Goal: Task Accomplishment & Management: Use online tool/utility

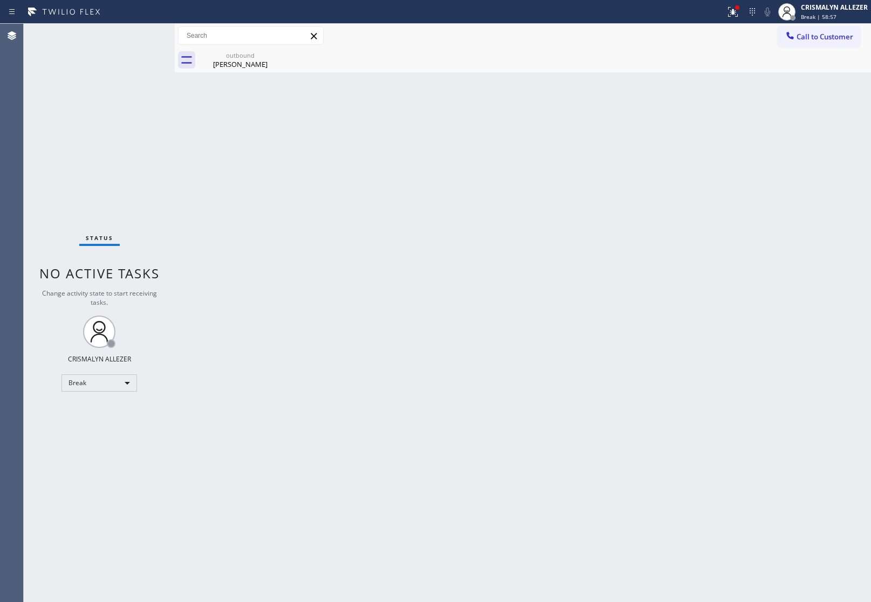
click at [126, 384] on div "Break" at bounding box center [98, 382] width 75 height 17
click at [106, 426] on li "Unavailable" at bounding box center [98, 424] width 73 height 13
click at [805, 36] on span "Call to Customer" at bounding box center [824, 37] width 57 height 10
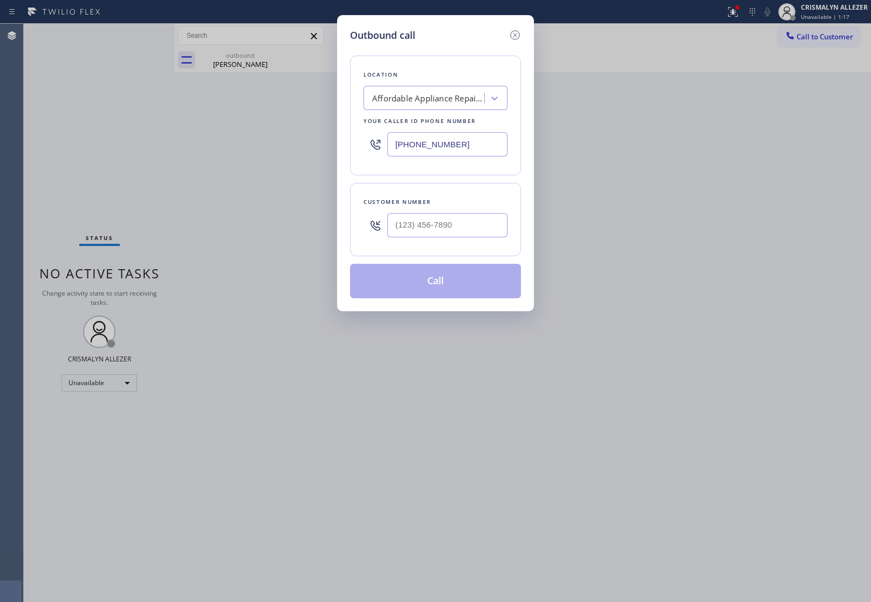
click at [453, 92] on div "Affordable Appliance Repair Service [GEOGRAPHIC_DATA][PERSON_NAME]" at bounding box center [428, 98] width 113 height 12
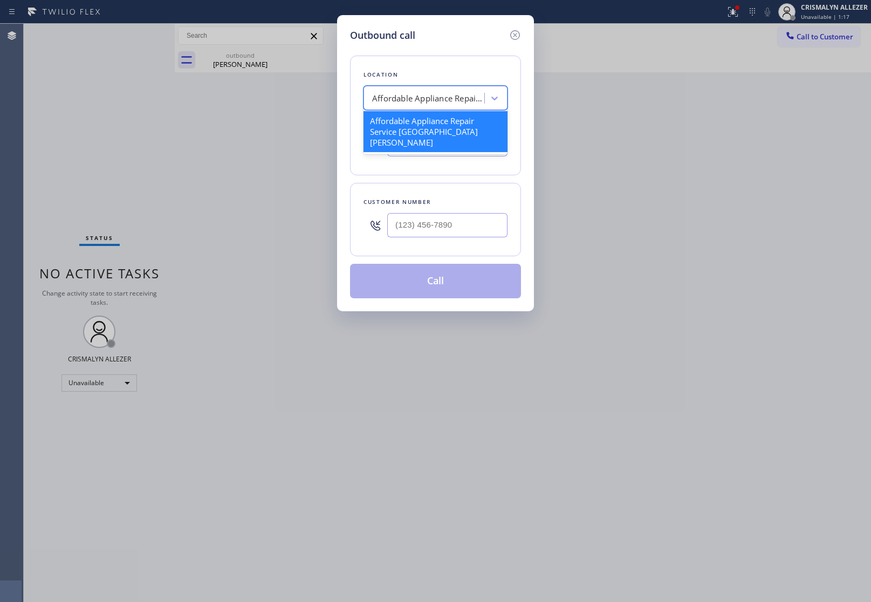
paste input "Crenshaw KitchenAid Repair"
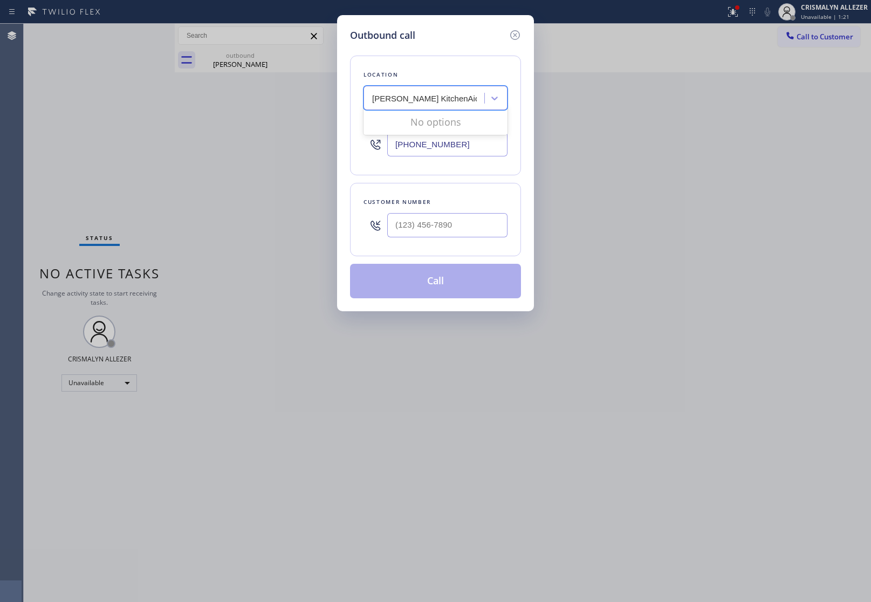
drag, startPoint x: 372, startPoint y: 96, endPoint x: 404, endPoint y: 145, distance: 58.3
click at [376, 100] on input "Crenshaw KitchenAid Repair" at bounding box center [424, 98] width 105 height 9
click at [389, 99] on input "Crenshaw KitchenAid Repair" at bounding box center [424, 98] width 105 height 9
type input "Crenshaw KitchenAid Repair"
click at [615, 114] on div "Outbound call Location option 5 Star Appliance, selected. 0 results available f…" at bounding box center [435, 301] width 871 height 602
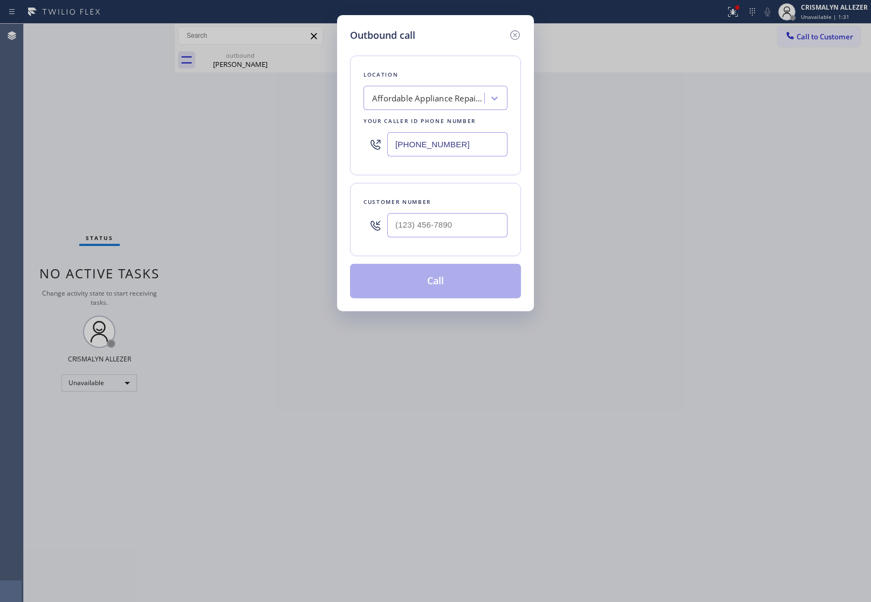
drag, startPoint x: 723, startPoint y: 166, endPoint x: 491, endPoint y: 189, distance: 232.6
click at [715, 166] on div "Outbound call Location Affordable Appliance Repair Service [GEOGRAPHIC_DATA][PE…" at bounding box center [435, 301] width 871 height 602
click at [492, 232] on input "(___) ___-____" at bounding box center [447, 225] width 120 height 24
paste input "323) 376-5824"
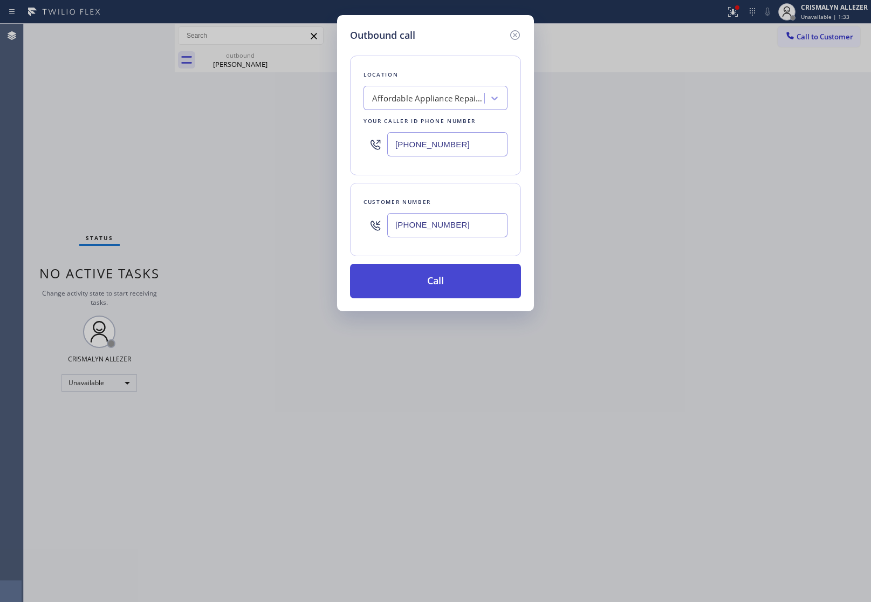
type input "(323) 376-5824"
click at [456, 279] on button "Call" at bounding box center [435, 281] width 171 height 35
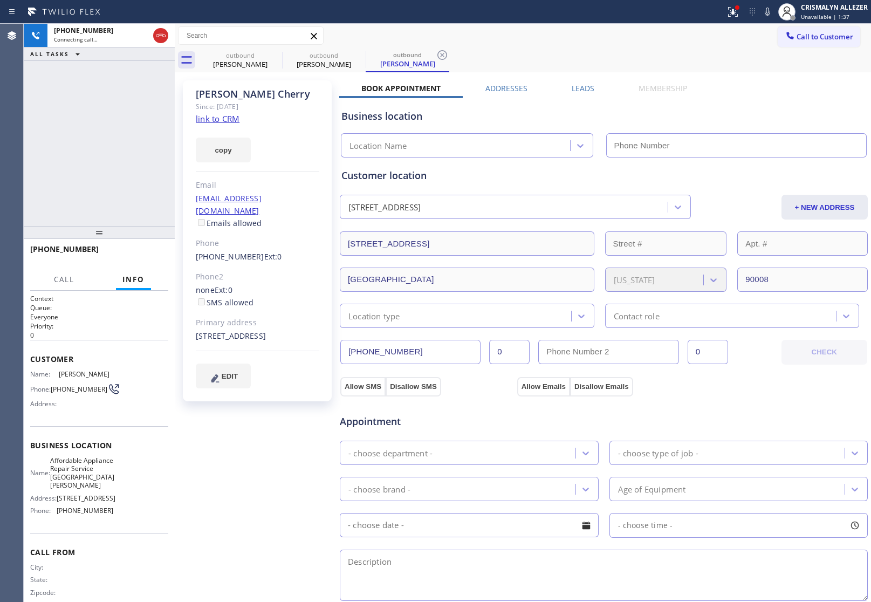
drag, startPoint x: 155, startPoint y: 34, endPoint x: 197, endPoint y: 166, distance: 138.3
click at [155, 37] on icon at bounding box center [160, 35] width 13 height 13
click at [217, 116] on link "link to CRM" at bounding box center [218, 118] width 44 height 11
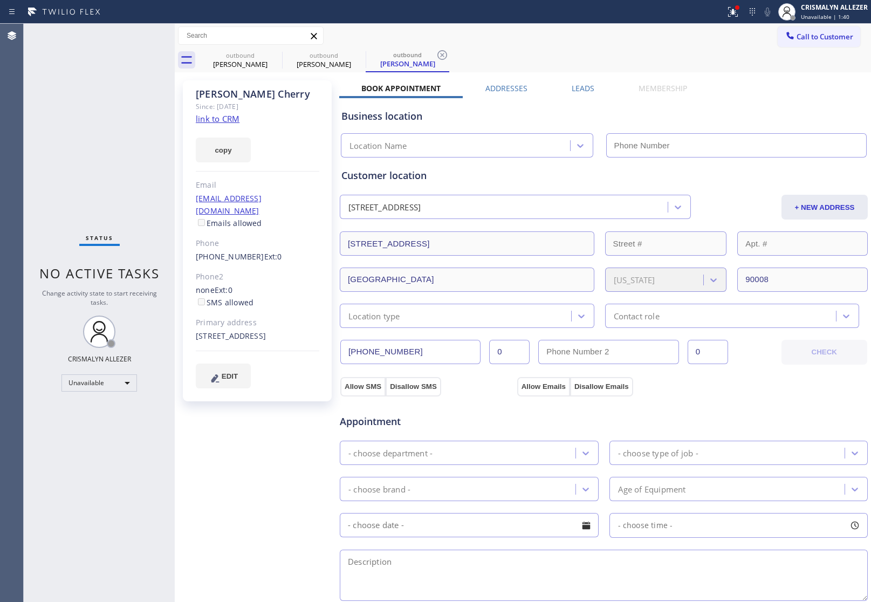
type input "[PHONE_NUMBER]"
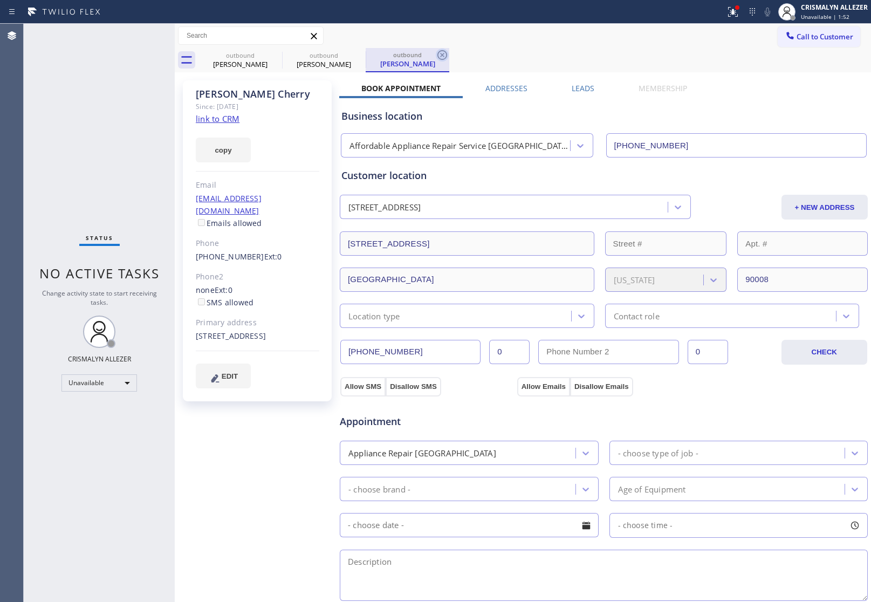
drag, startPoint x: 444, startPoint y: 54, endPoint x: 346, endPoint y: 58, distance: 97.7
click at [437, 54] on icon at bounding box center [442, 55] width 13 height 13
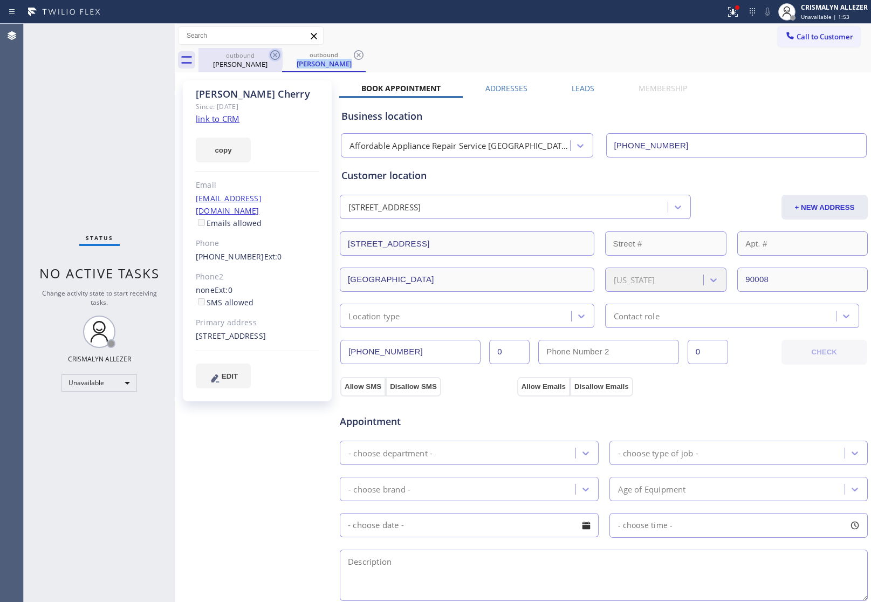
drag, startPoint x: 356, startPoint y: 54, endPoint x: 279, endPoint y: 60, distance: 77.9
click at [303, 61] on div "outbound Jaime Cherry" at bounding box center [324, 60] width 84 height 24
click at [276, 53] on icon at bounding box center [275, 55] width 10 height 10
click at [357, 53] on icon at bounding box center [359, 55] width 10 height 10
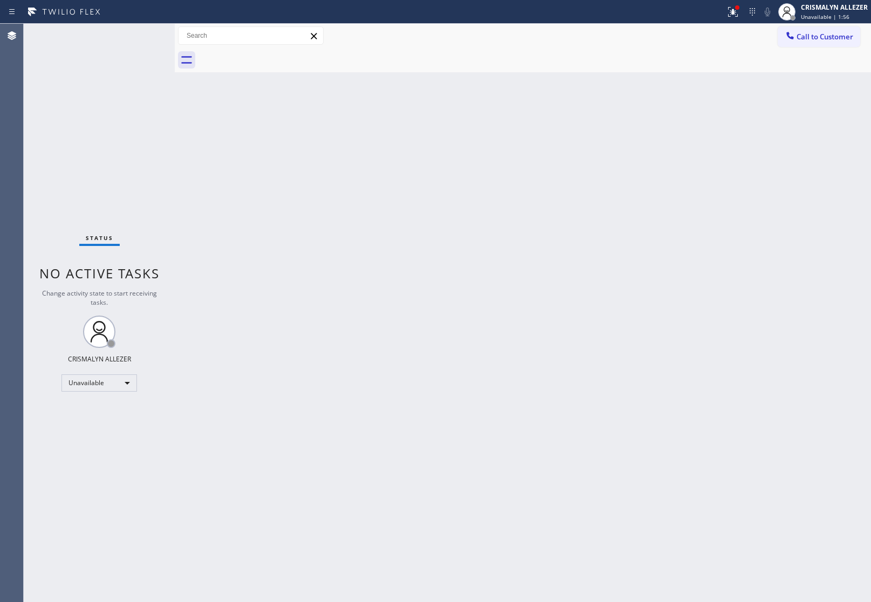
click at [795, 38] on div at bounding box center [790, 36] width 13 height 13
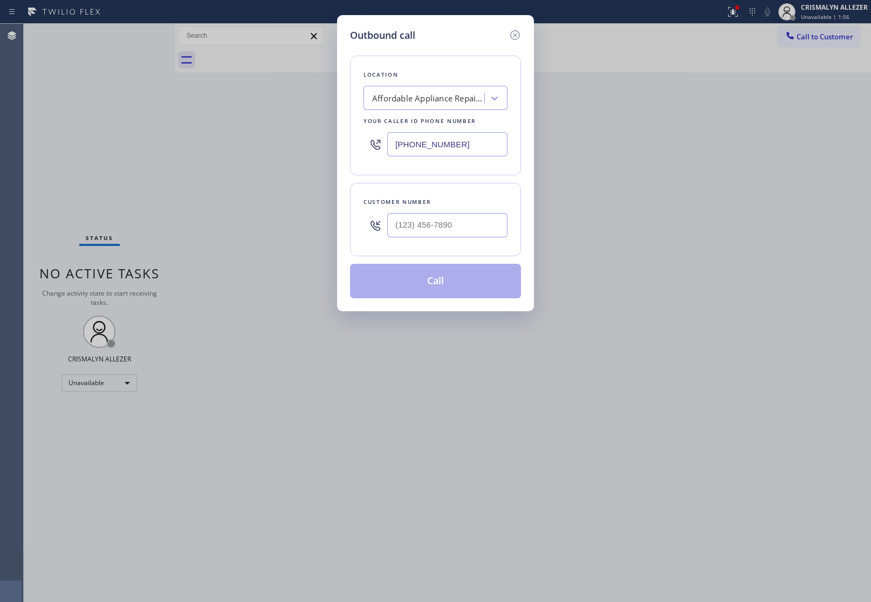
paste input "323) 746-1023"
drag, startPoint x: 476, startPoint y: 152, endPoint x: 124, endPoint y: 117, distance: 353.8
click at [129, 118] on div "Outbound call Location Affordable Appliance Repair Service Santa Ana Your calle…" at bounding box center [435, 301] width 871 height 602
type input "[PHONE_NUMBER]"
click at [434, 98] on div "Affordable Appliance Repair Service [GEOGRAPHIC_DATA][PERSON_NAME]" at bounding box center [428, 98] width 113 height 12
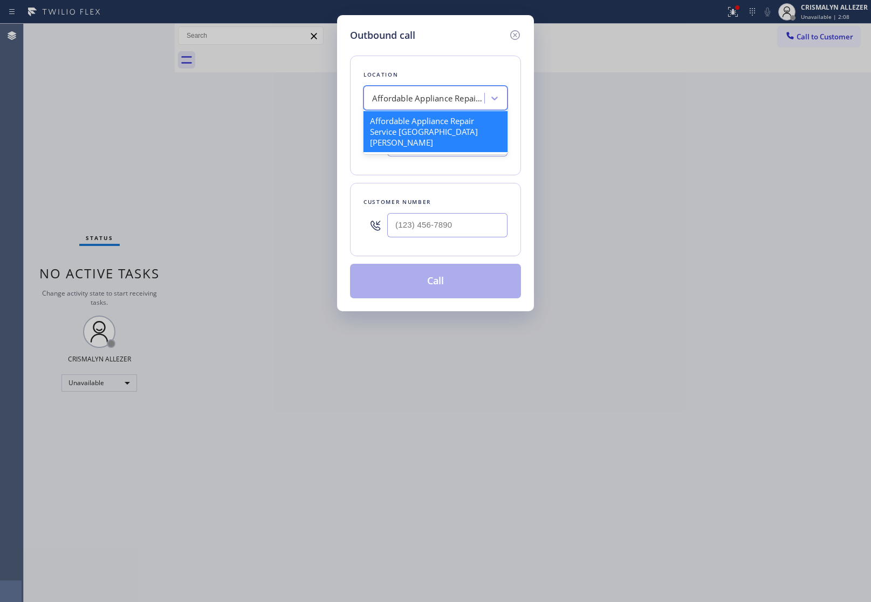
paste input "5 Star Appliance Repair"
type input "5 Star Appliance Repair"
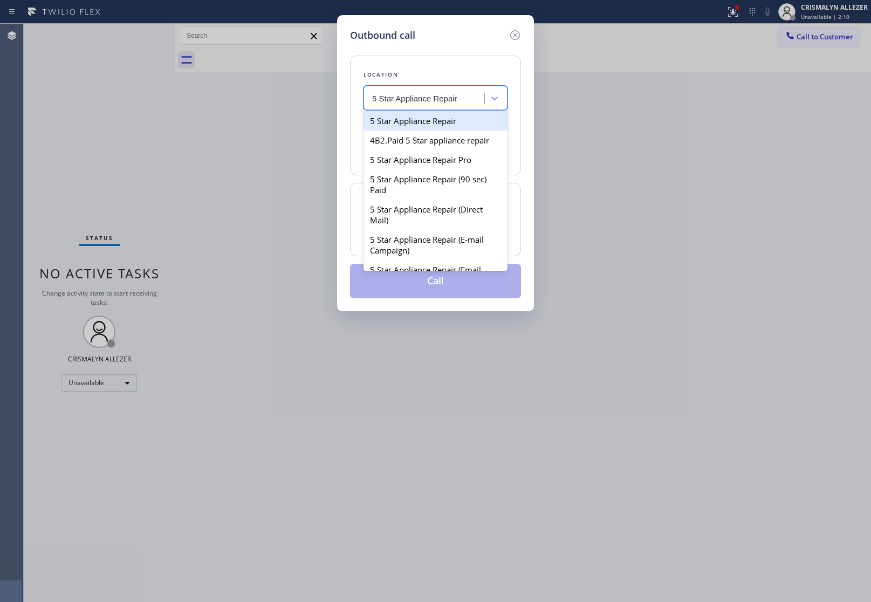
click at [419, 121] on div "5 Star Appliance Repair" at bounding box center [435, 120] width 144 height 19
type input "[PHONE_NUMBER]"
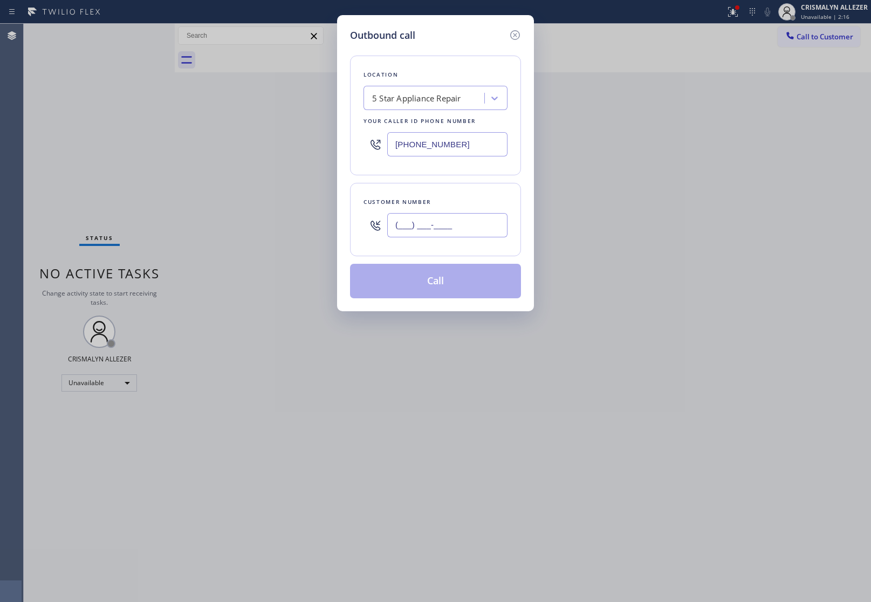
click at [478, 235] on input "(___) ___-____" at bounding box center [447, 225] width 120 height 24
paste input "323) 376-5824"
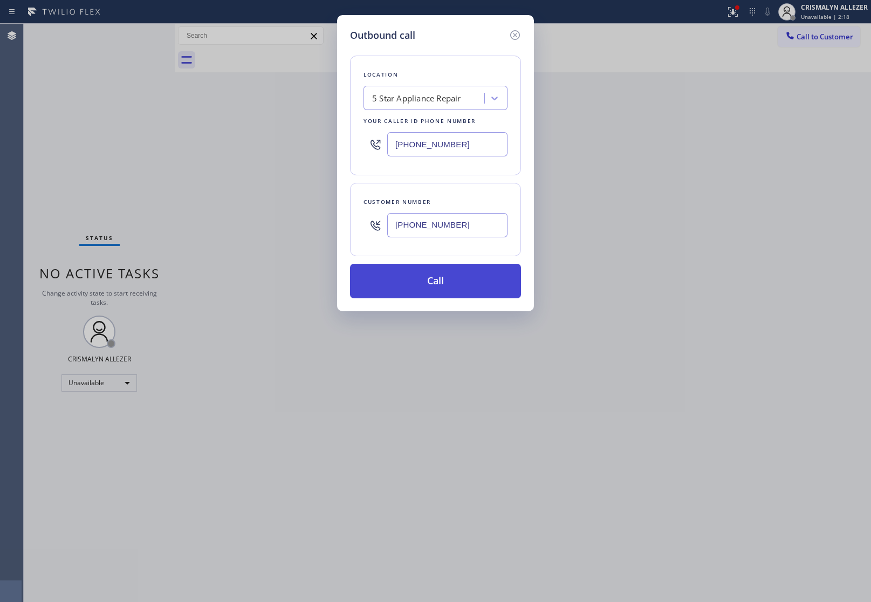
type input "(323) 376-5824"
click at [437, 281] on button "Call" at bounding box center [435, 281] width 171 height 35
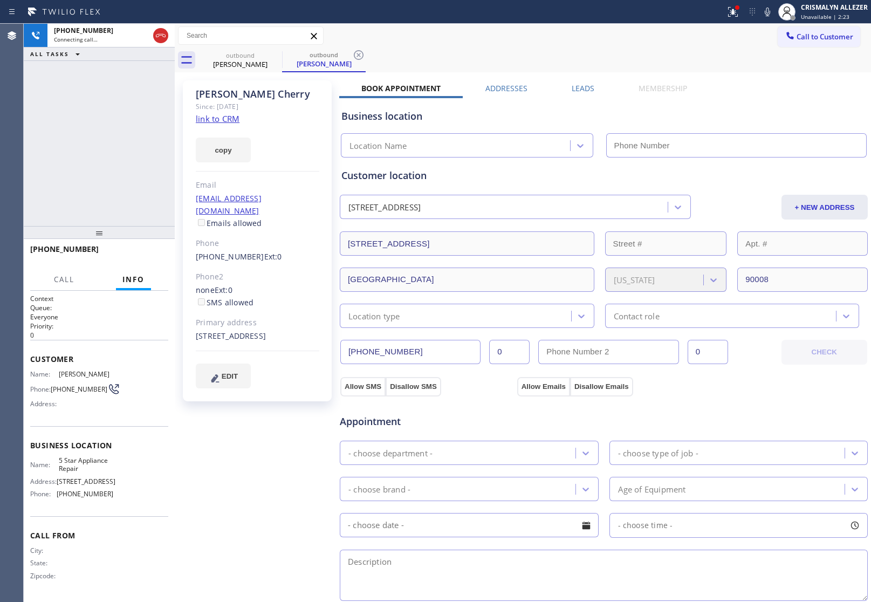
type input "[PHONE_NUMBER]"
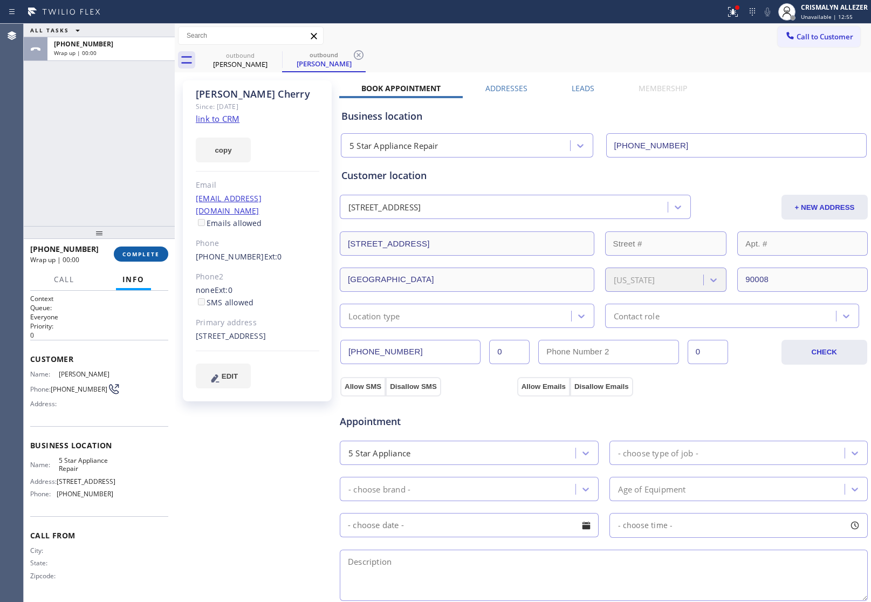
click at [129, 257] on span "COMPLETE" at bounding box center [140, 254] width 37 height 8
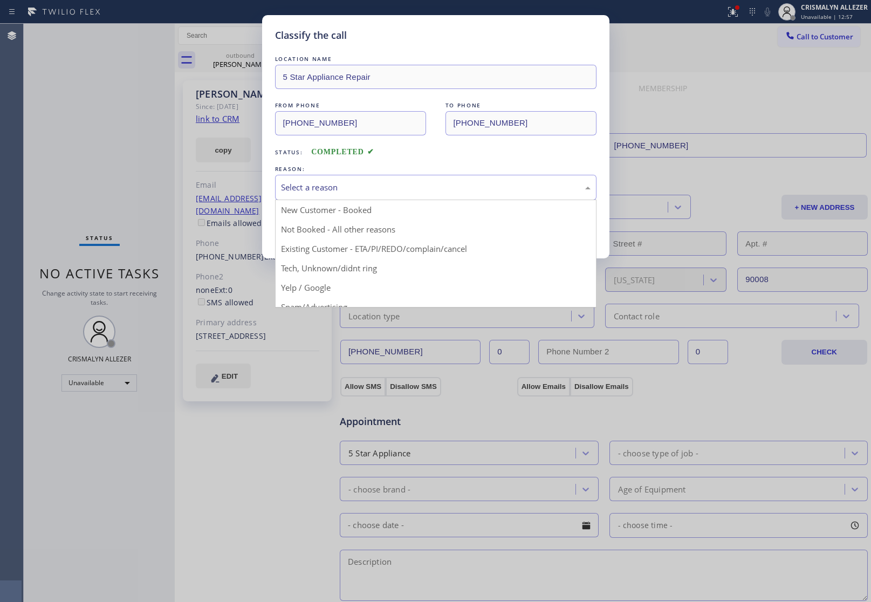
click at [387, 190] on div "Select a reason" at bounding box center [436, 187] width 310 height 12
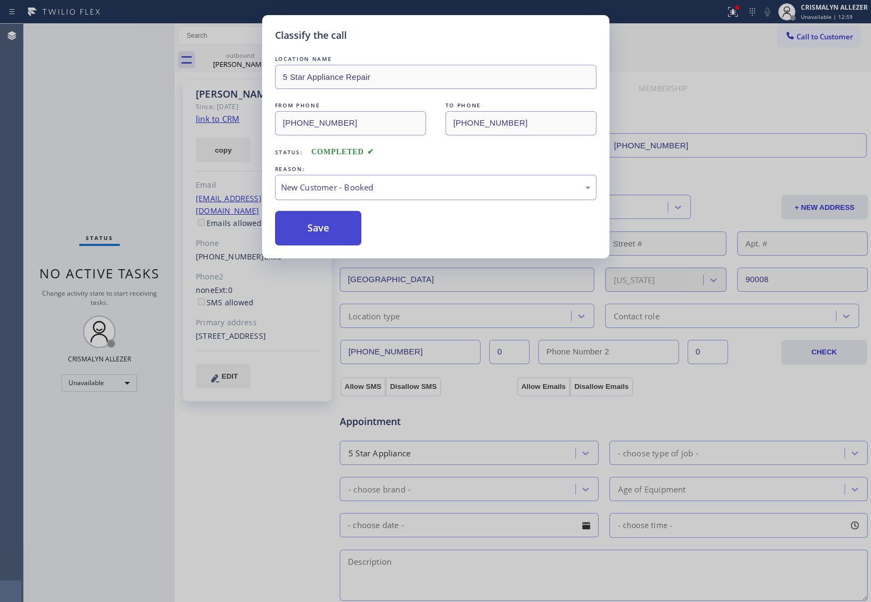
click at [319, 226] on button "Save" at bounding box center [318, 228] width 87 height 35
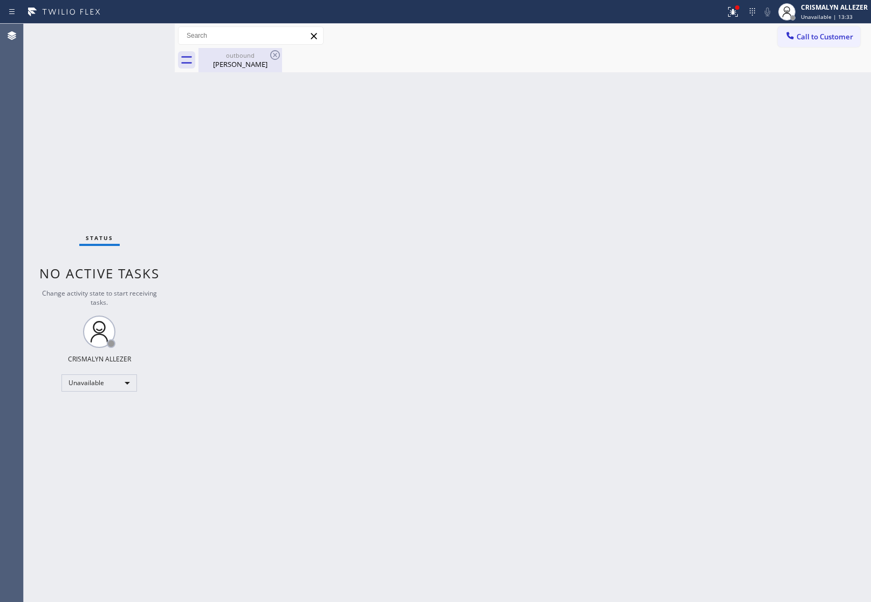
click at [243, 57] on div "outbound" at bounding box center [240, 55] width 81 height 8
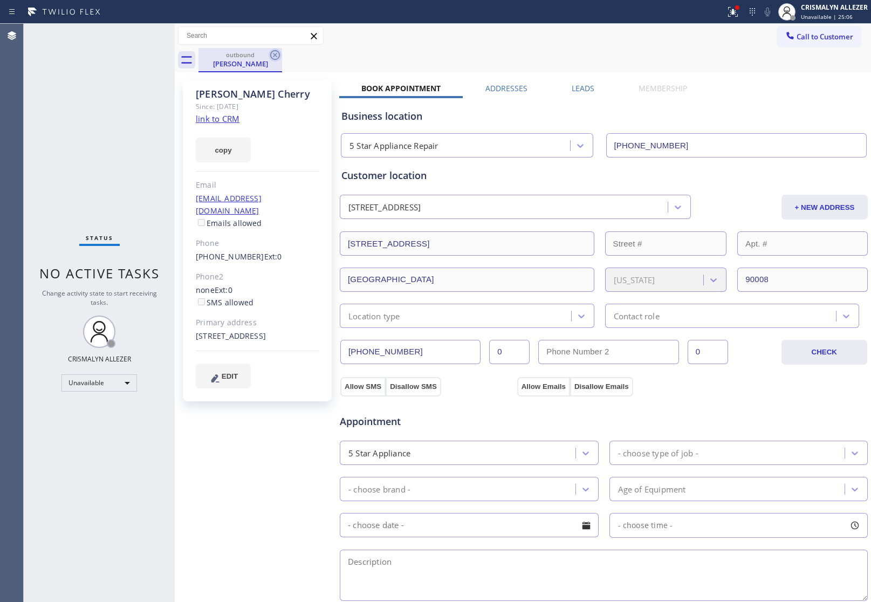
click at [273, 56] on icon at bounding box center [275, 55] width 10 height 10
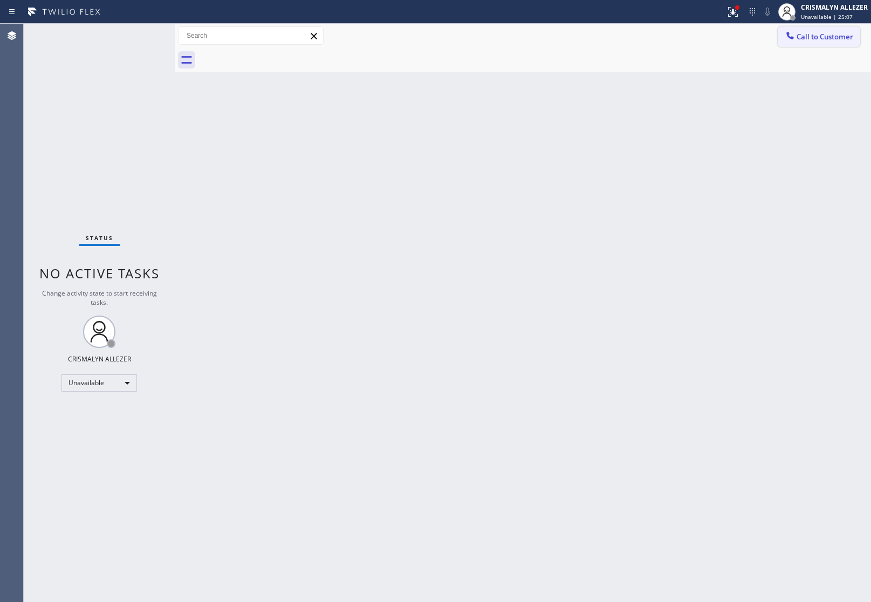
click at [825, 43] on button "Call to Customer" at bounding box center [819, 36] width 83 height 20
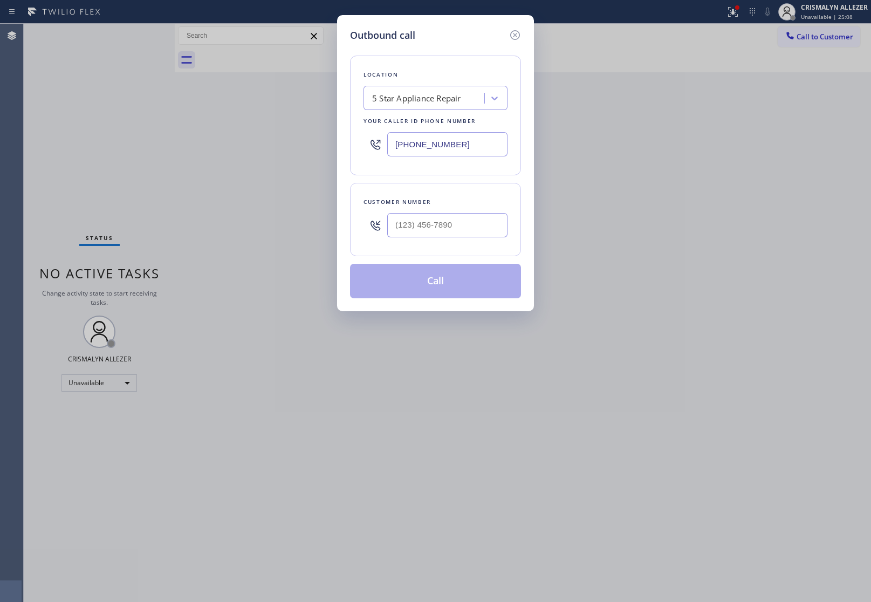
drag, startPoint x: 485, startPoint y: 146, endPoint x: 241, endPoint y: 142, distance: 244.9
click at [243, 142] on div "Outbound call Location 5 Star Appliance Repair Your caller id phone number (855…" at bounding box center [435, 301] width 871 height 602
paste input "909) 546-4983"
type input "(909) 546-4983"
click at [456, 228] on input "(___) ___-____" at bounding box center [447, 225] width 120 height 24
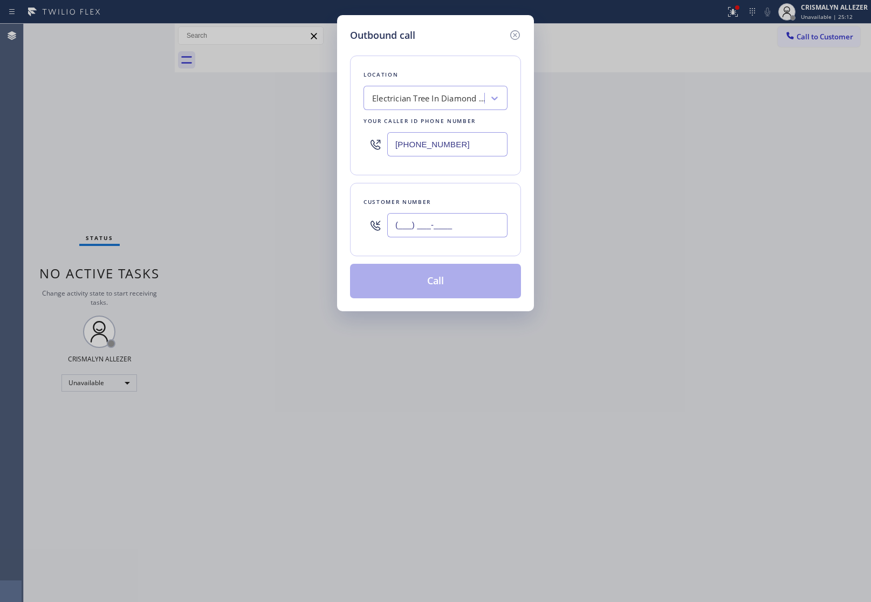
paste input "661) 546-2750"
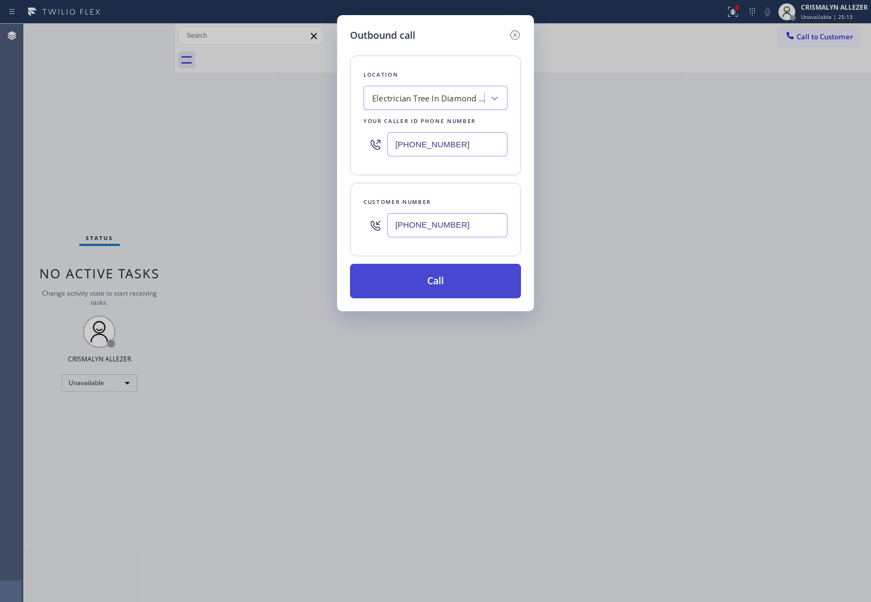
type input "(661) 546-2750"
click at [430, 281] on button "Call" at bounding box center [435, 281] width 171 height 35
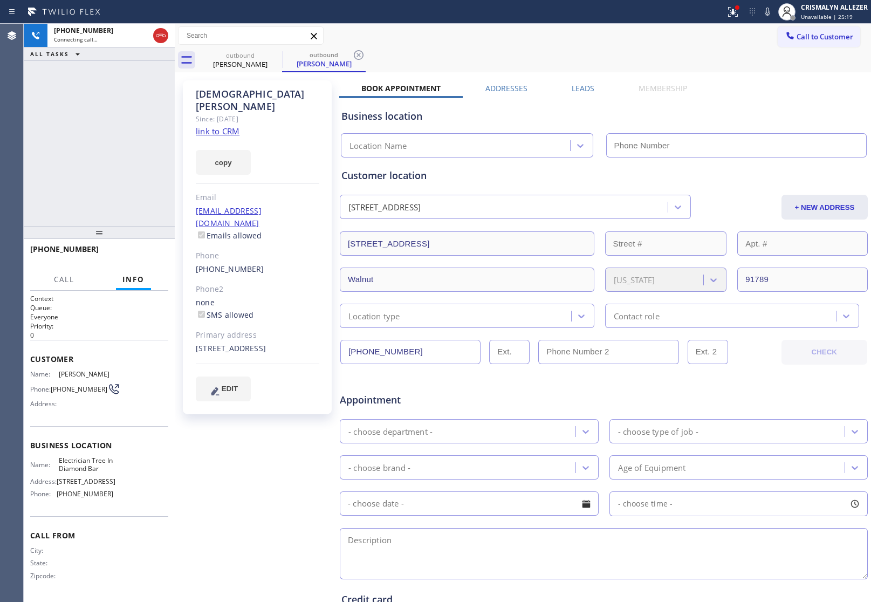
type input "(909) 546-4983"
click at [136, 256] on span "HANG UP" at bounding box center [143, 254] width 33 height 8
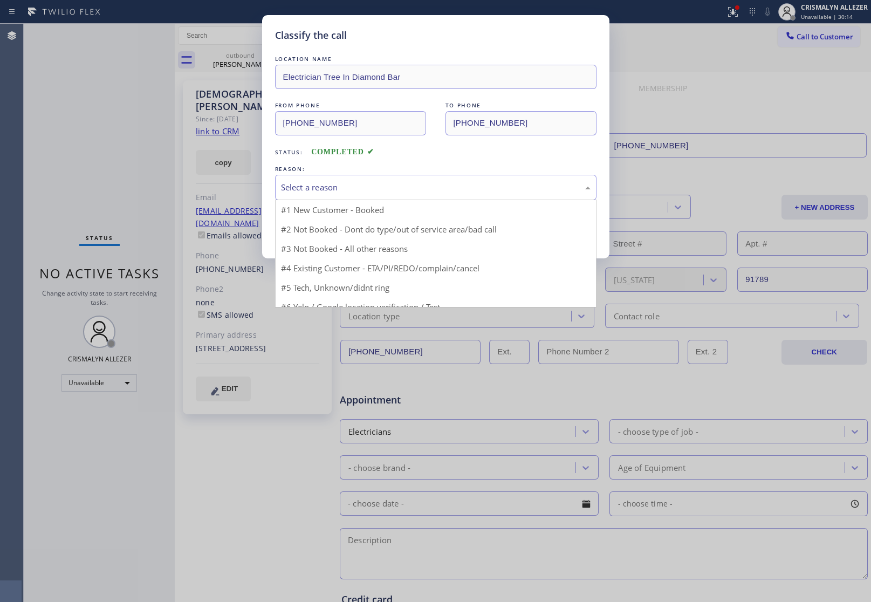
click at [402, 197] on div "Select a reason" at bounding box center [435, 187] width 321 height 25
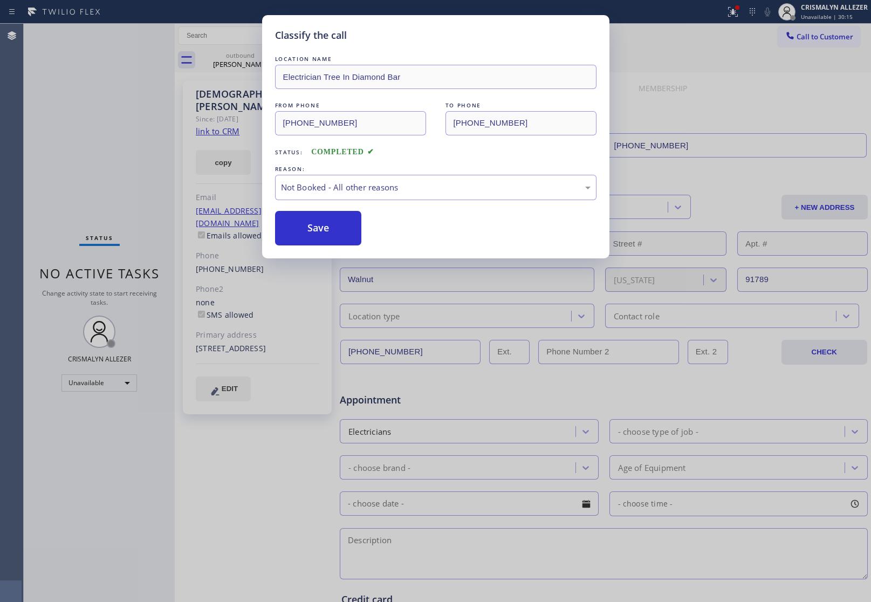
click at [333, 229] on button "Save" at bounding box center [318, 228] width 87 height 35
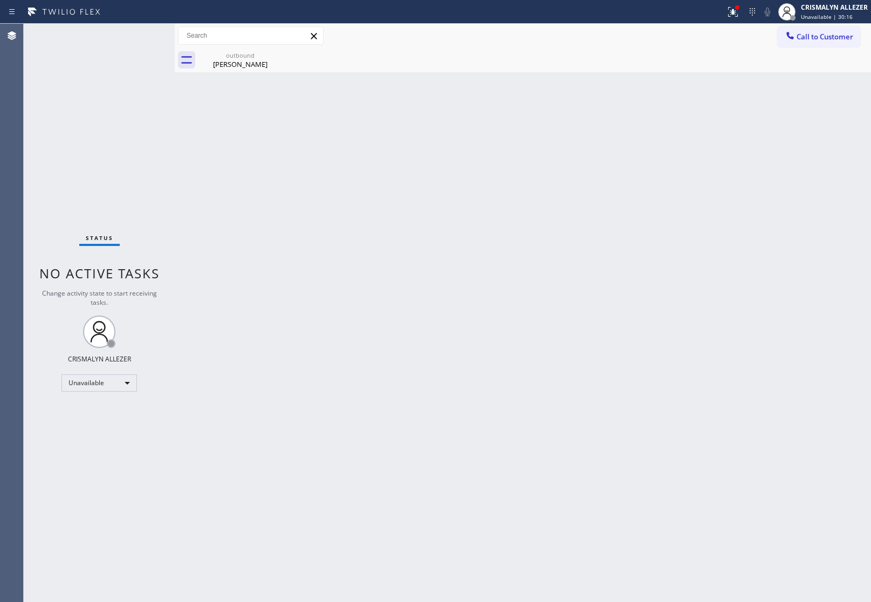
click at [233, 61] on div "Mosess Flores" at bounding box center [240, 64] width 81 height 10
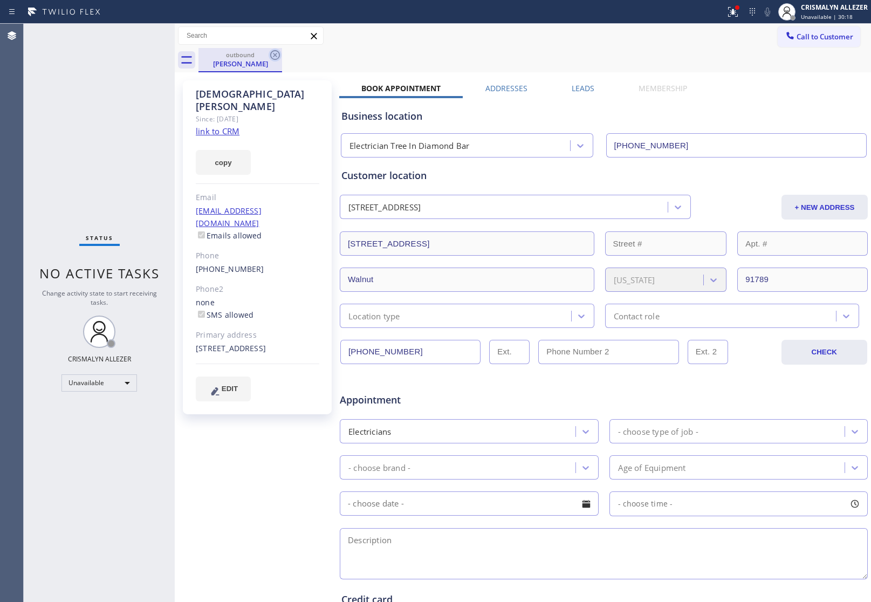
click at [273, 55] on icon at bounding box center [275, 55] width 13 height 13
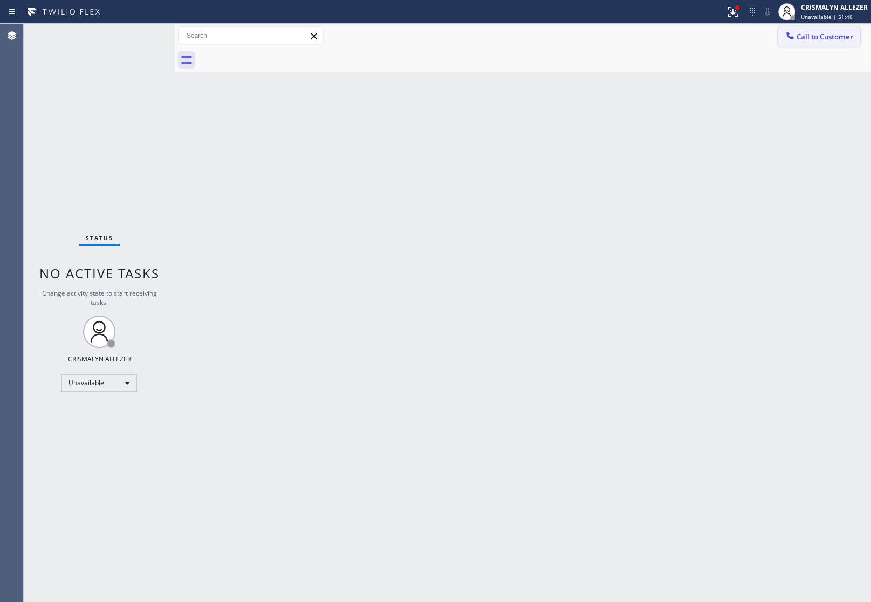
click at [825, 38] on span "Call to Customer" at bounding box center [824, 37] width 57 height 10
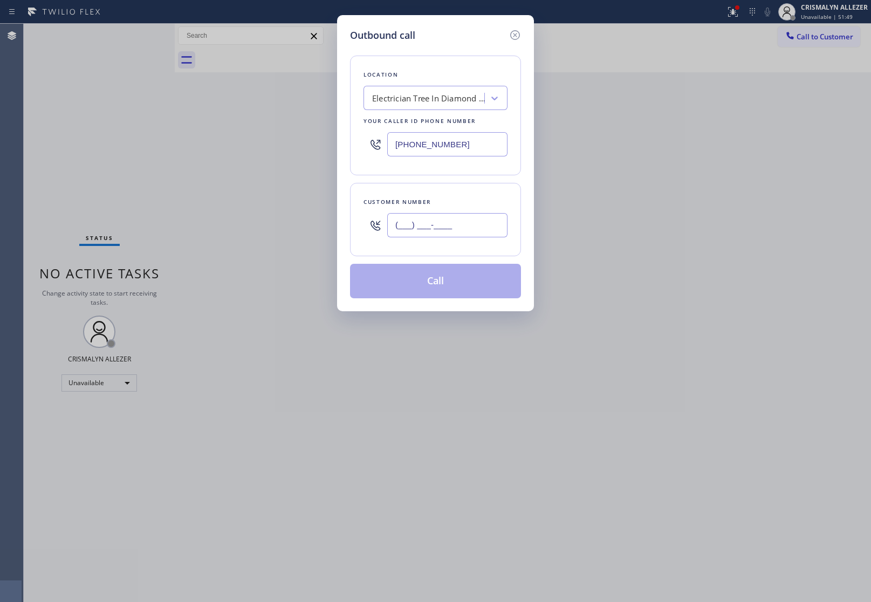
click at [472, 231] on input "(___) ___-____" at bounding box center [447, 225] width 120 height 24
paste input "800) 568-8664"
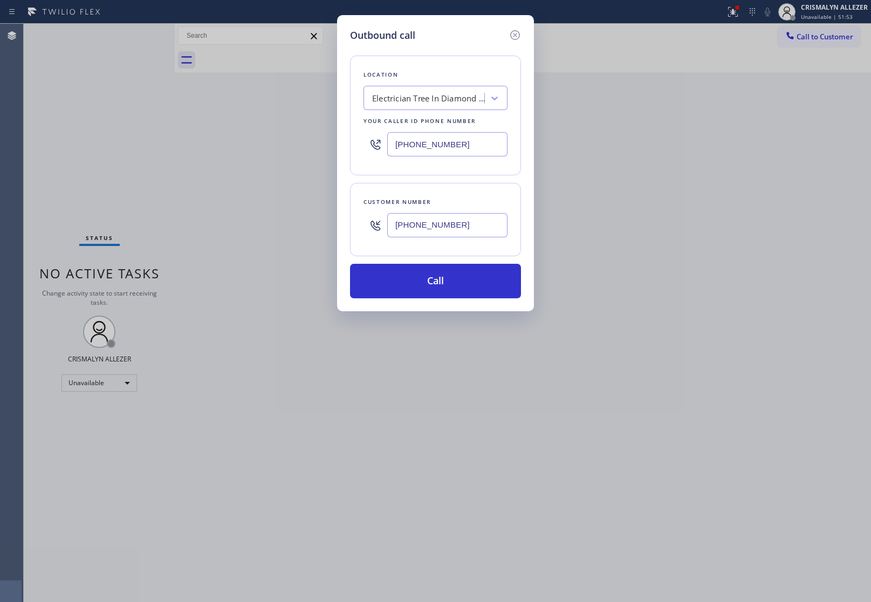
type input "(800) 568-8664"
drag, startPoint x: 477, startPoint y: 142, endPoint x: 219, endPoint y: 136, distance: 258.4
click at [220, 136] on div "Outbound call Location Electrician Tree In Diamond Bar Your caller id phone num…" at bounding box center [435, 301] width 871 height 602
paste input "800) 568-8664"
type input "(800) 568-8664"
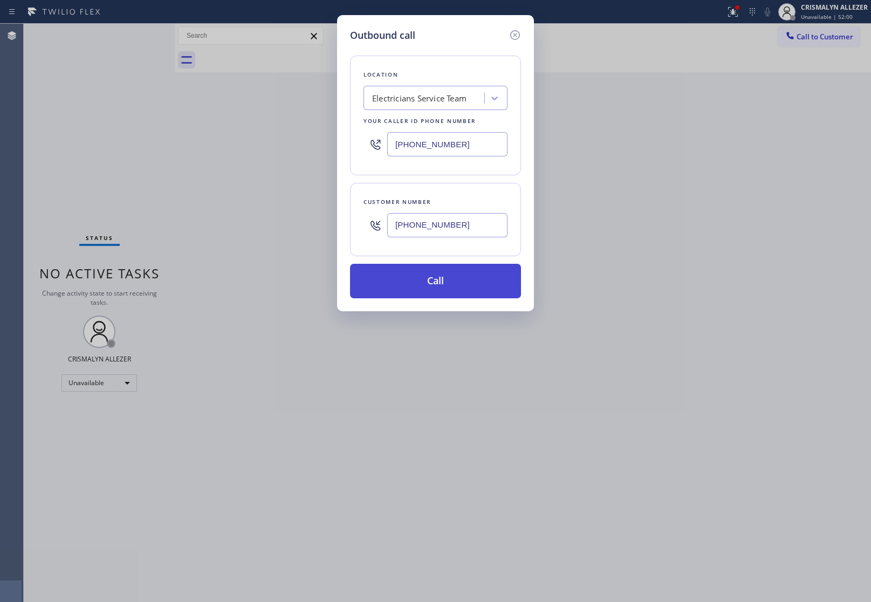
click at [438, 287] on button "Call" at bounding box center [435, 281] width 171 height 35
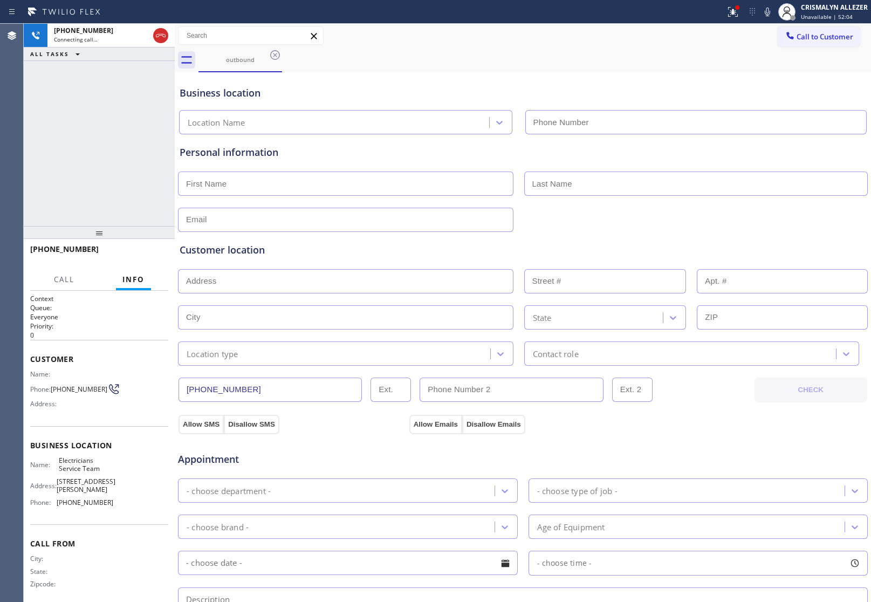
type input "(800) 568-8664"
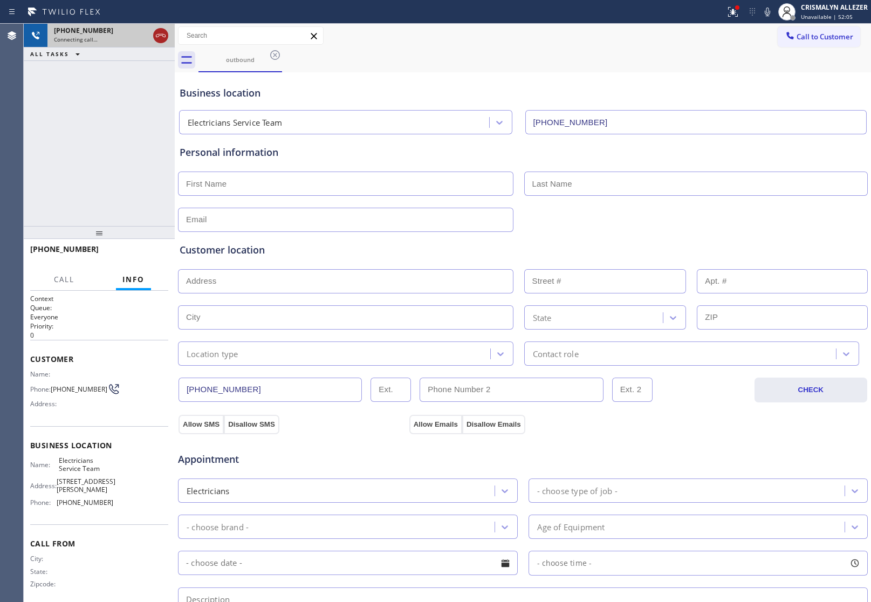
click at [160, 39] on icon at bounding box center [160, 35] width 13 height 13
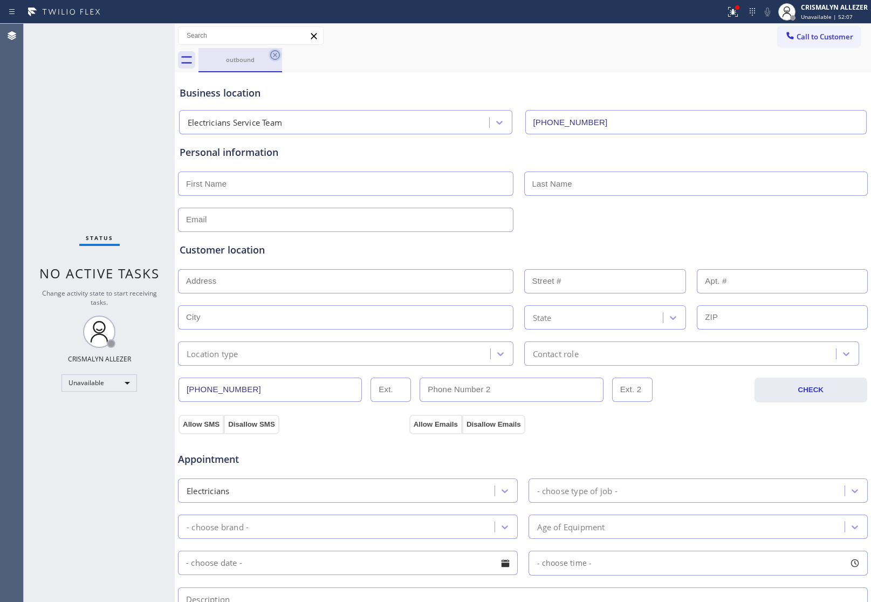
click at [277, 52] on icon at bounding box center [275, 55] width 13 height 13
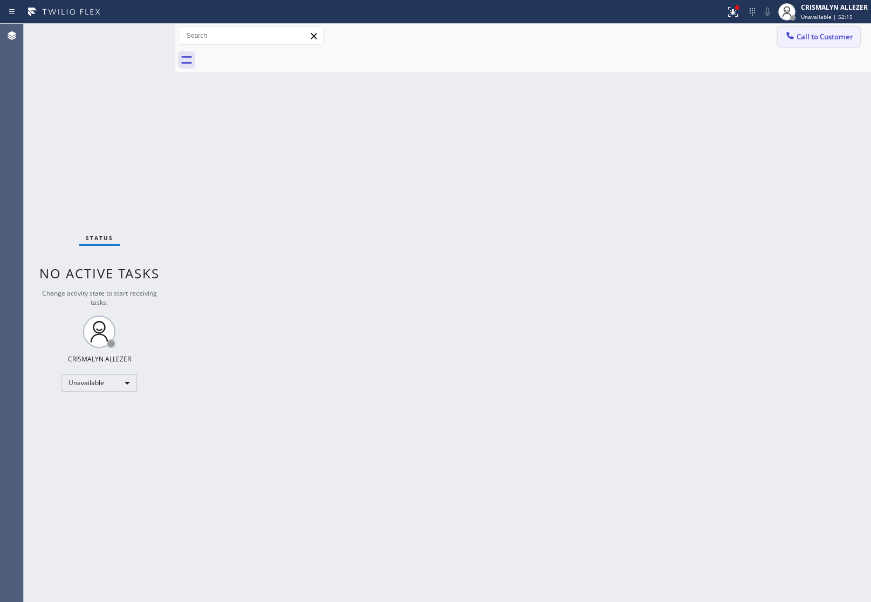
click at [820, 39] on span "Call to Customer" at bounding box center [824, 37] width 57 height 10
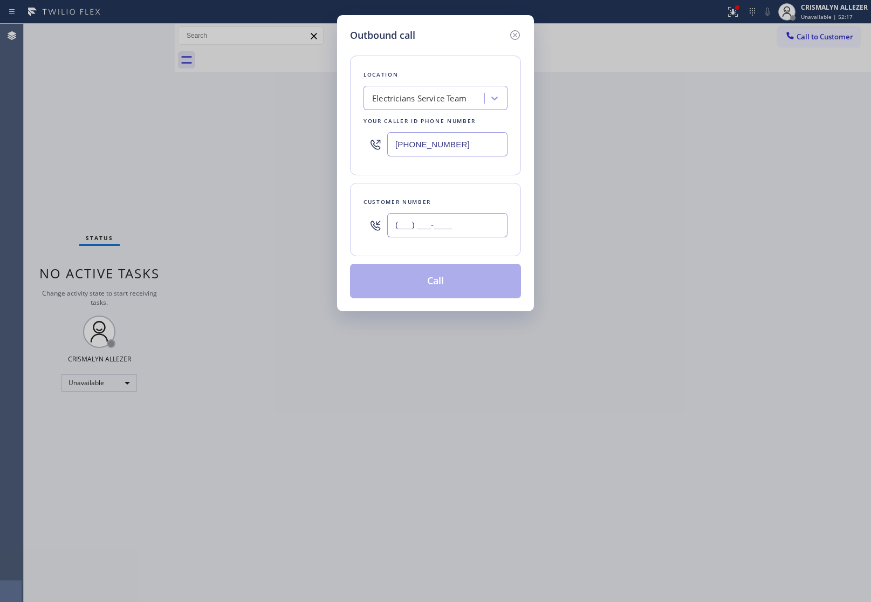
click at [472, 229] on input "(___) ___-____" at bounding box center [447, 225] width 120 height 24
paste input "619) 212-2500"
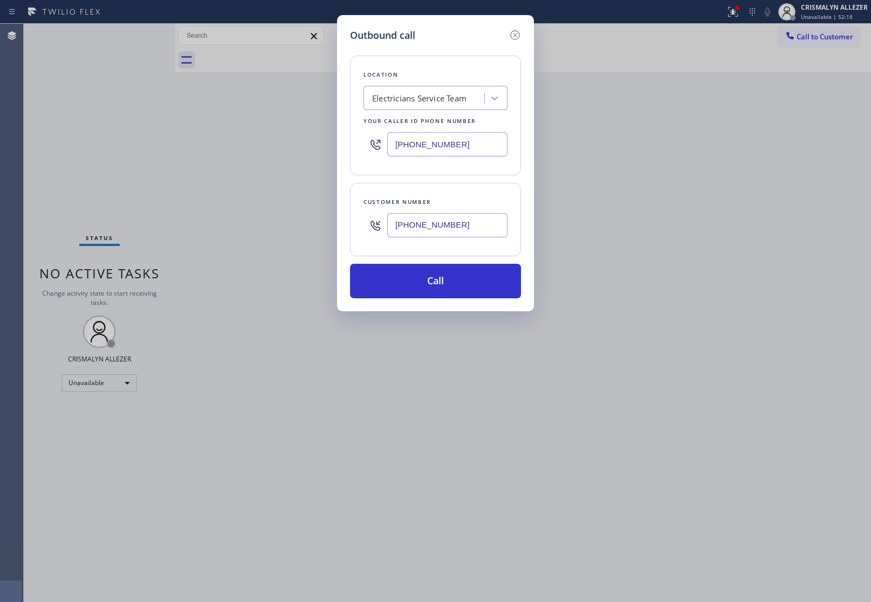
type input "(619) 212-2500"
click at [435, 284] on button "Call" at bounding box center [435, 281] width 171 height 35
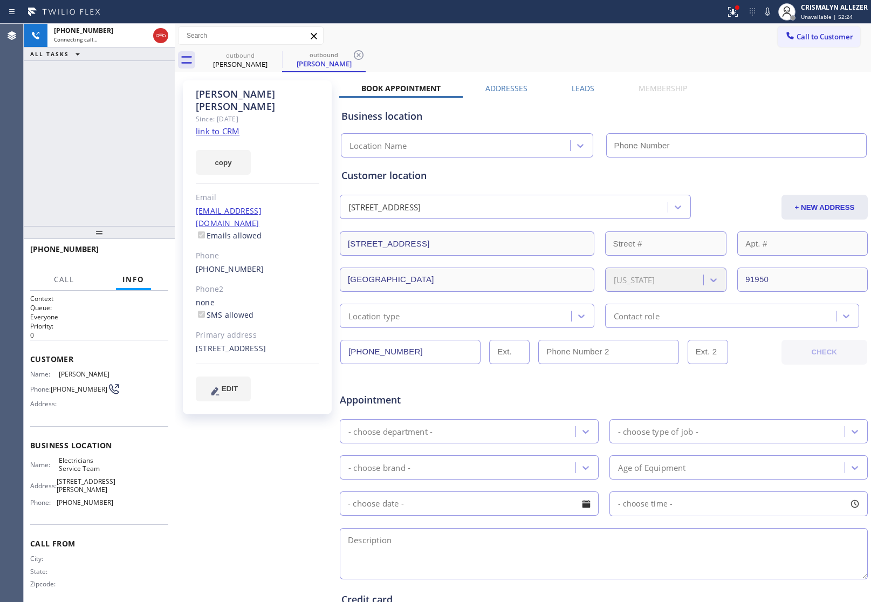
type input "(800) 568-8664"
click at [233, 126] on link "link to CRM" at bounding box center [218, 131] width 44 height 11
click at [141, 253] on span "HANG UP" at bounding box center [143, 254] width 33 height 8
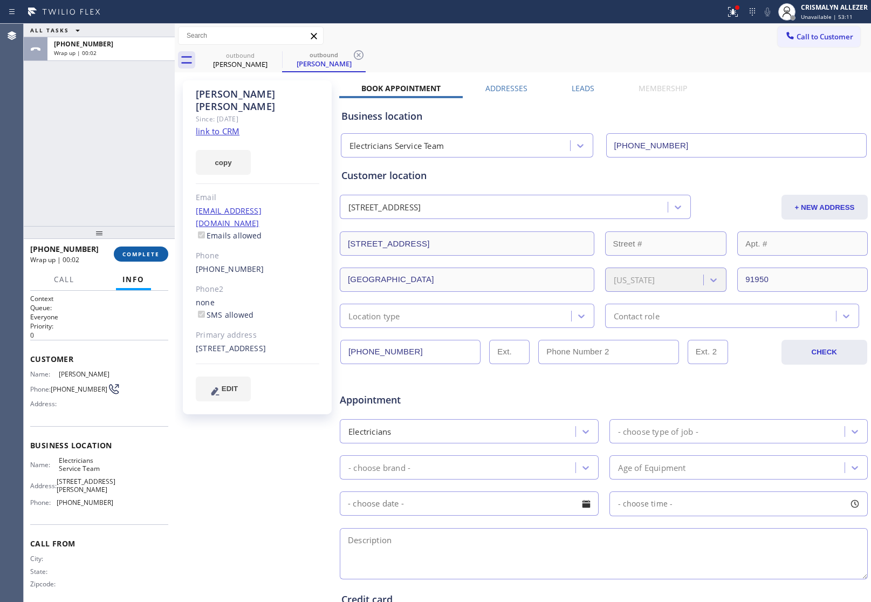
click at [143, 254] on span "COMPLETE" at bounding box center [140, 254] width 37 height 8
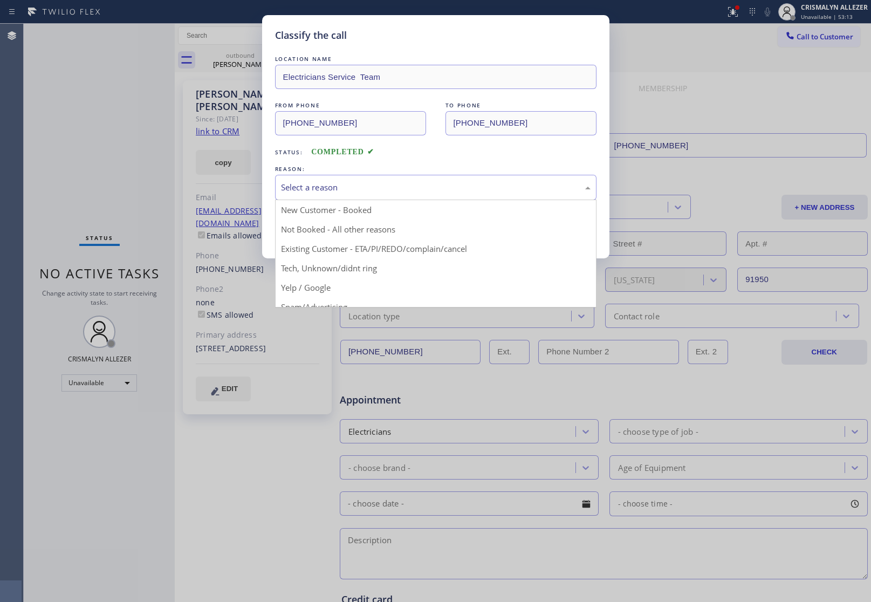
click at [436, 183] on div "Select a reason" at bounding box center [436, 187] width 310 height 12
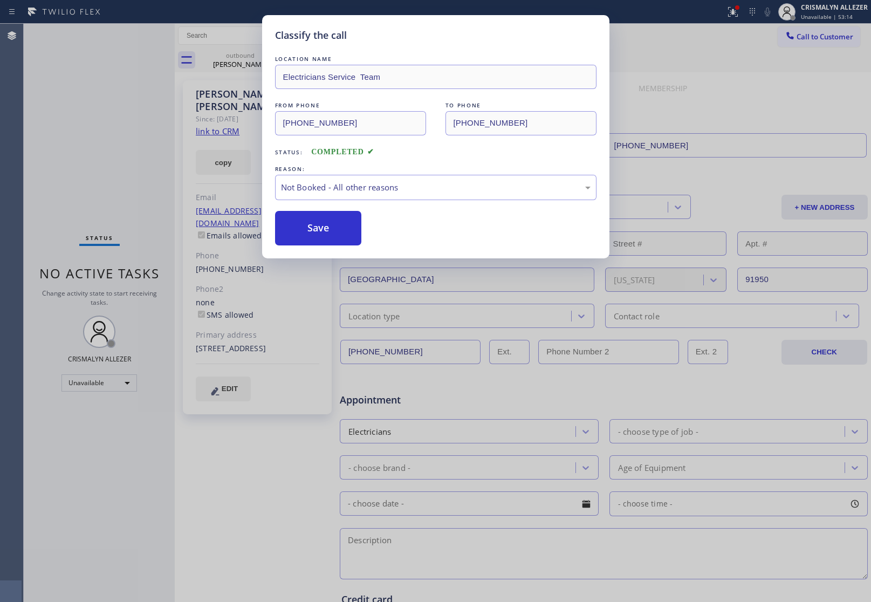
click at [330, 227] on button "Save" at bounding box center [318, 228] width 87 height 35
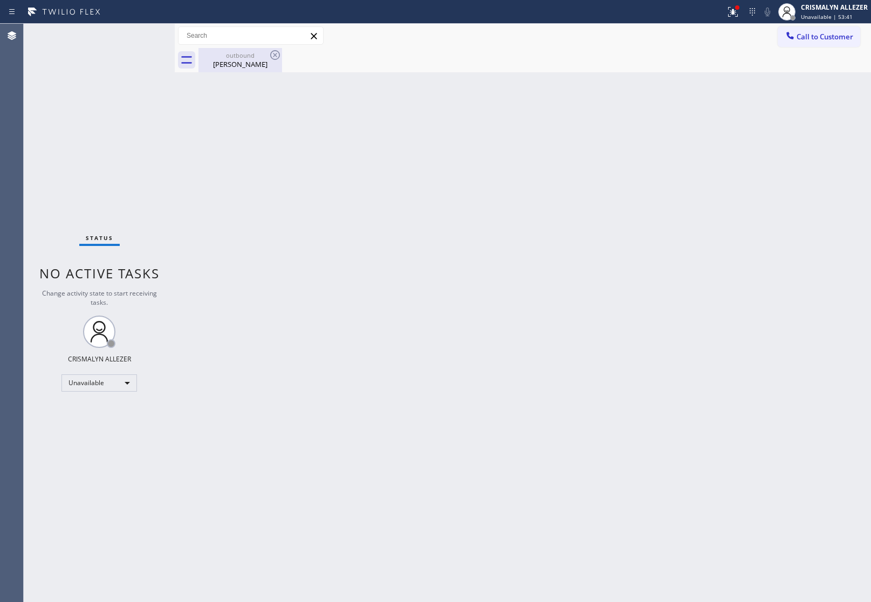
click at [230, 63] on div "Mathew Aguilar" at bounding box center [240, 64] width 81 height 10
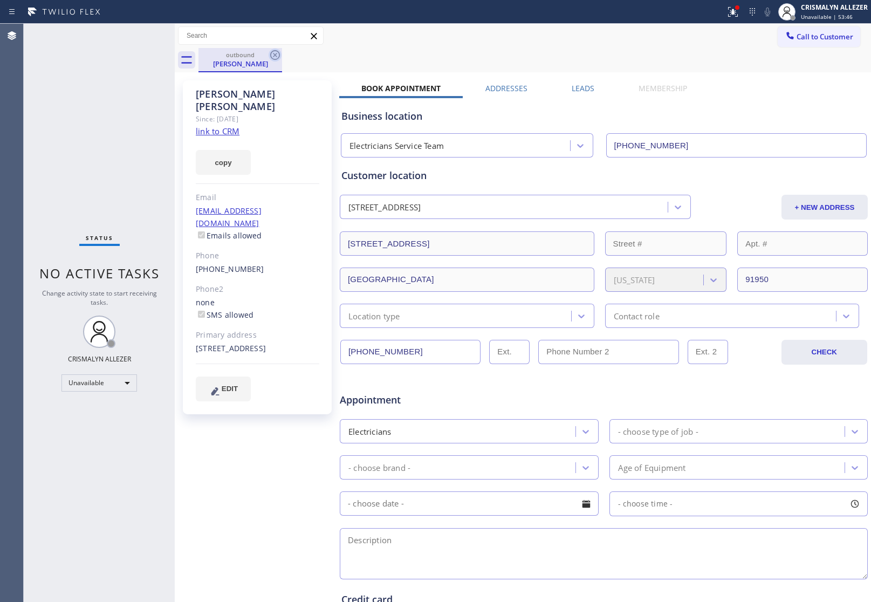
click at [276, 55] on icon at bounding box center [275, 55] width 13 height 13
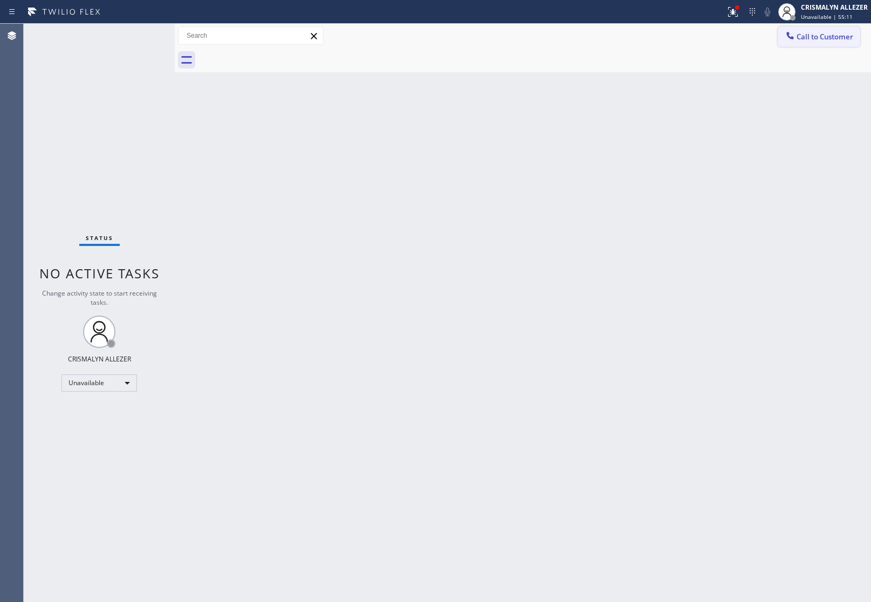
click at [806, 39] on span "Call to Customer" at bounding box center [824, 37] width 57 height 10
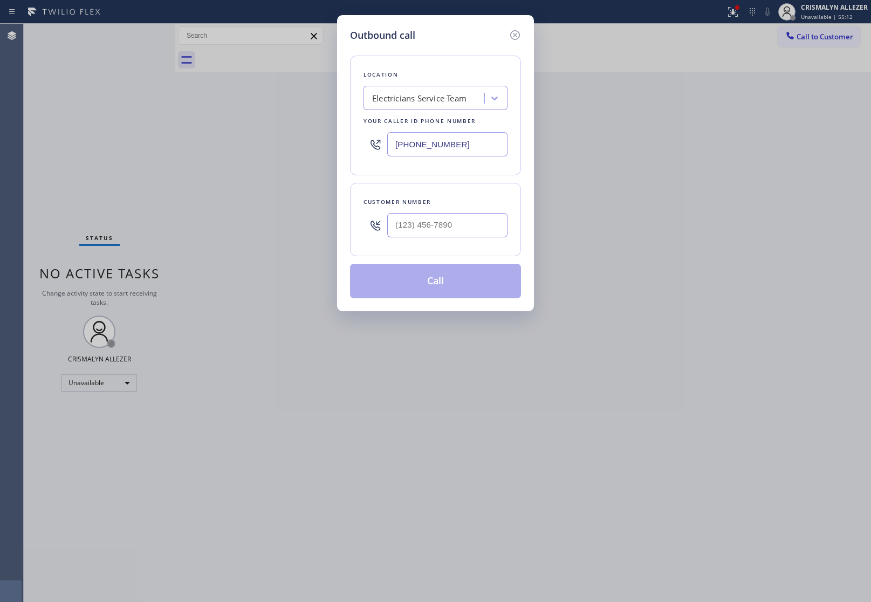
paste input "909) 546-4983"
drag, startPoint x: 482, startPoint y: 147, endPoint x: 285, endPoint y: 154, distance: 196.9
click at [285, 154] on div "Outbound call Location Electricians Service Team Your caller id phone number (8…" at bounding box center [435, 301] width 871 height 602
type input "(909) 546-4983"
click at [477, 229] on input "(___) ___-____" at bounding box center [447, 225] width 120 height 24
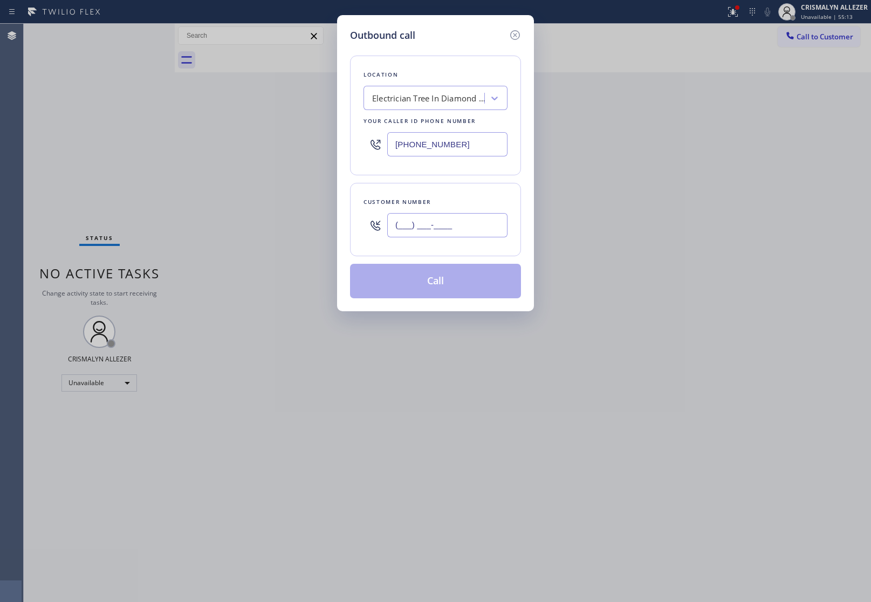
paste input "909) 546-4983"
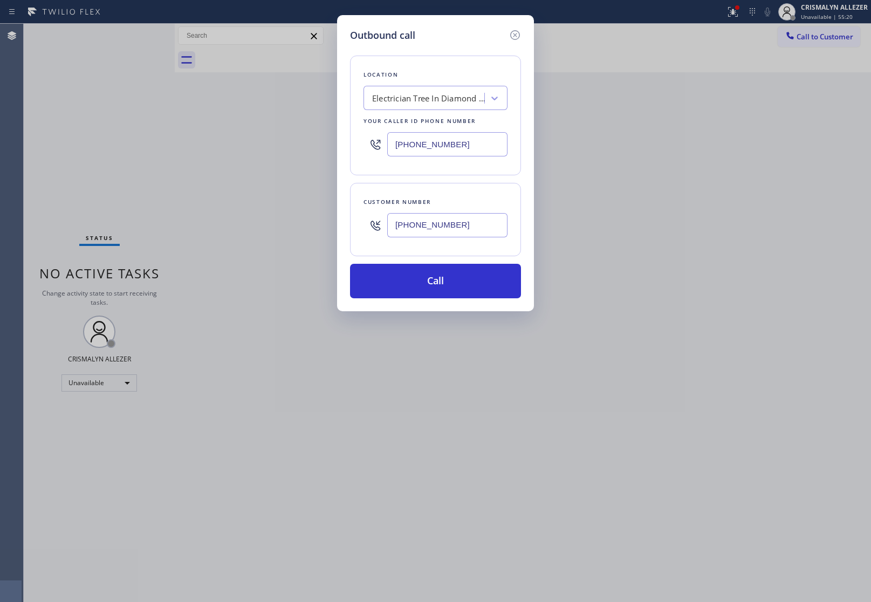
drag, startPoint x: 485, startPoint y: 225, endPoint x: 198, endPoint y: 228, distance: 287.4
click at [198, 228] on div "Outbound call Location Electrician Tree In Diamond Bar Your caller id phone num…" at bounding box center [435, 301] width 871 height 602
paste input "661) 546-2750"
type input "(661) 546-2750"
click at [437, 287] on button "Call" at bounding box center [435, 281] width 171 height 35
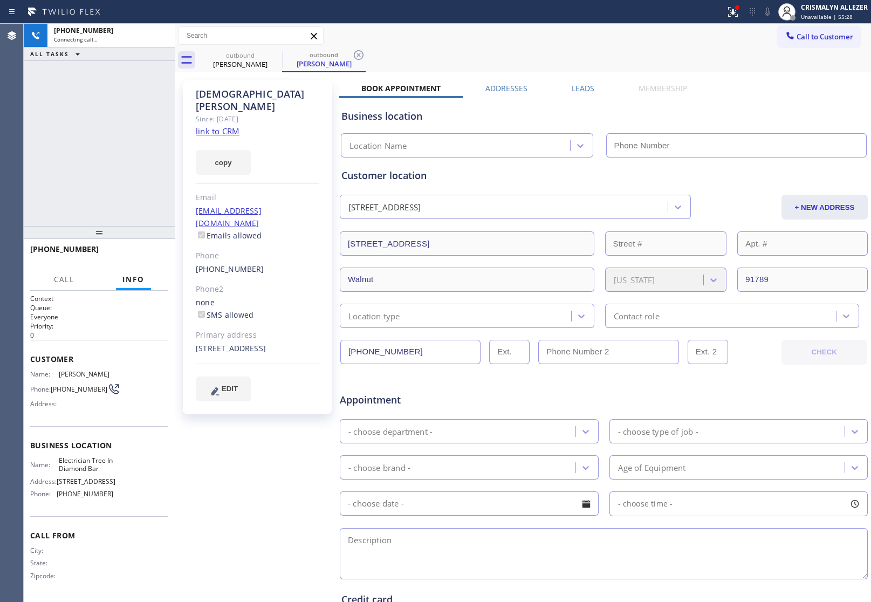
type input "(909) 546-4983"
click at [728, 204] on div "+ NEW ADDRESS" at bounding box center [780, 207] width 177 height 25
click at [139, 255] on span "HANG UP" at bounding box center [143, 254] width 33 height 8
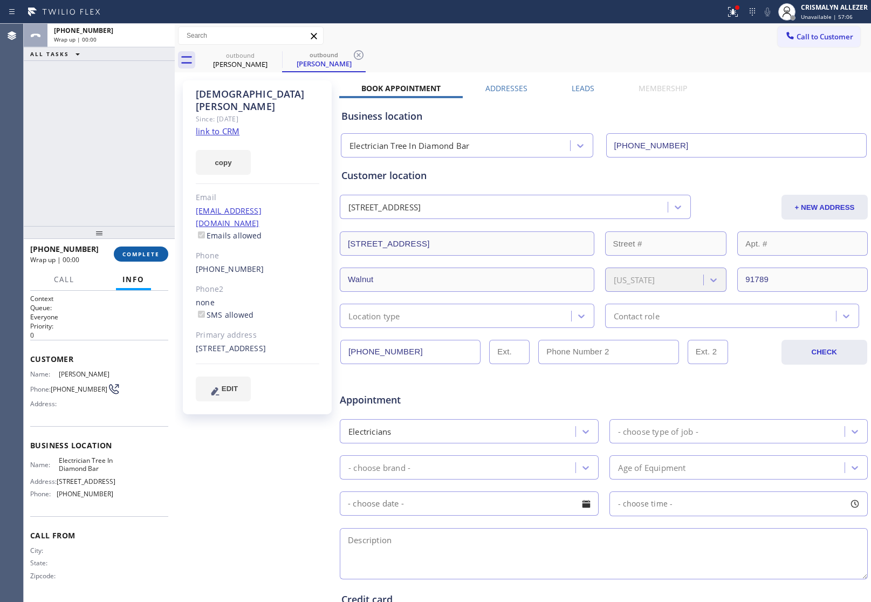
click at [139, 255] on span "COMPLETE" at bounding box center [140, 254] width 37 height 8
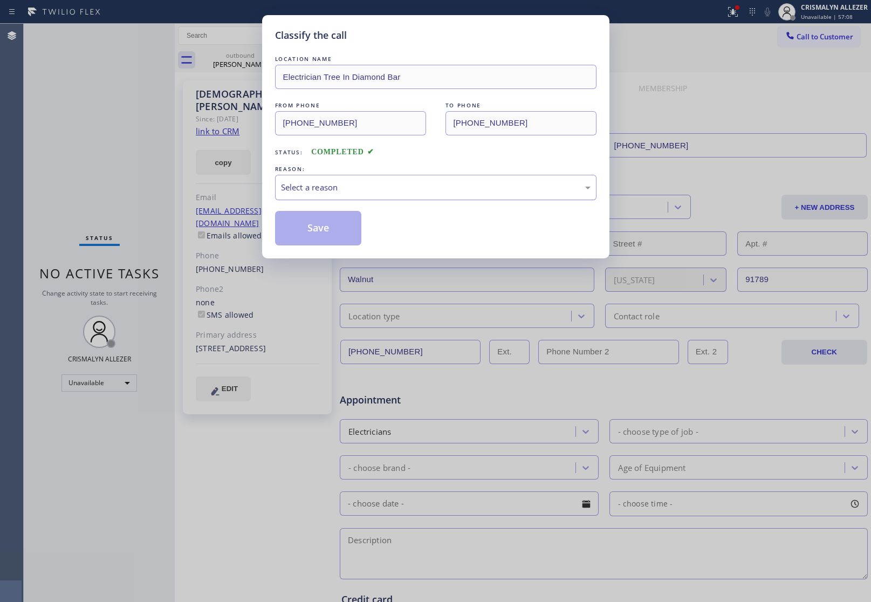
click at [416, 189] on div "Select a reason" at bounding box center [436, 187] width 310 height 12
click at [325, 244] on button "Save" at bounding box center [318, 228] width 87 height 35
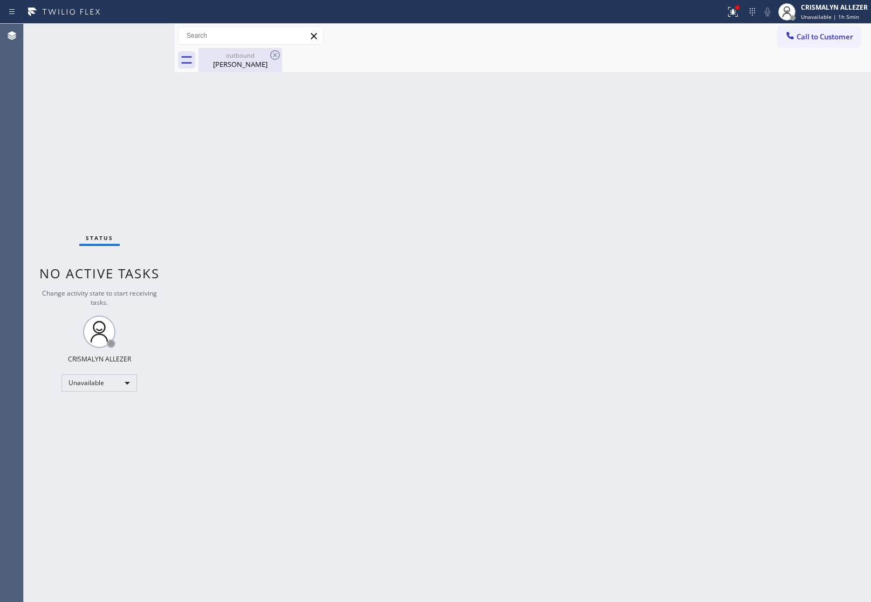
drag, startPoint x: 235, startPoint y: 65, endPoint x: 260, endPoint y: 59, distance: 26.6
click at [239, 65] on div "Mosess Flores" at bounding box center [240, 64] width 81 height 10
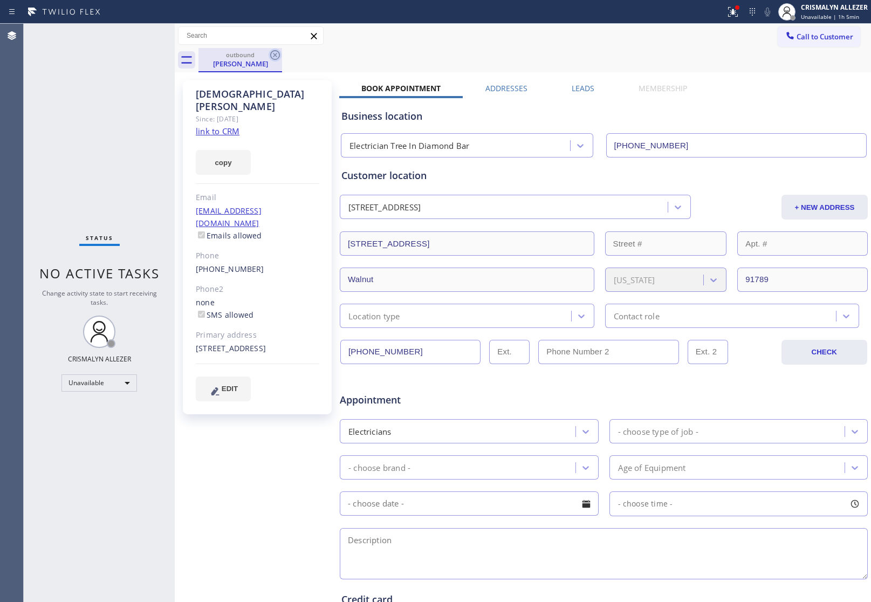
click at [276, 53] on icon at bounding box center [275, 55] width 13 height 13
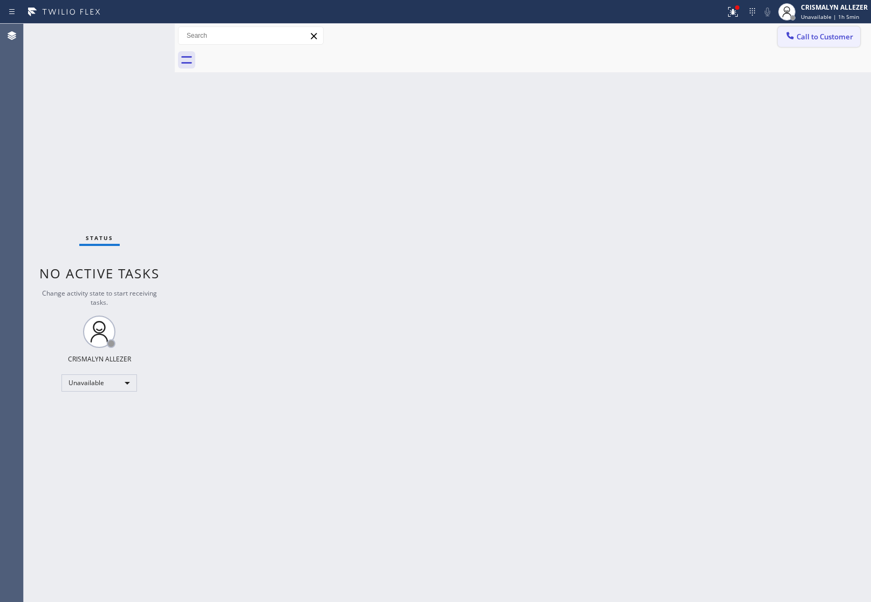
click at [785, 41] on div at bounding box center [790, 36] width 13 height 13
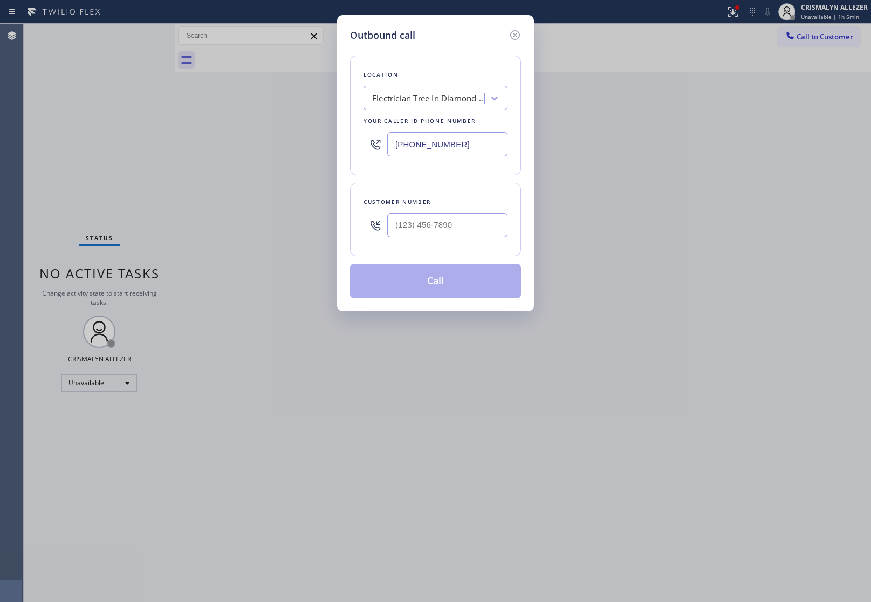
drag, startPoint x: 476, startPoint y: 145, endPoint x: 149, endPoint y: 134, distance: 327.5
click at [157, 135] on div "Outbound call Location Electrician Tree In Diamond Bar Your caller id phone num…" at bounding box center [435, 301] width 871 height 602
paste input "657) 213-3531"
type input "[PHONE_NUMBER]"
click at [461, 223] on input "(___) ___-____" at bounding box center [447, 225] width 120 height 24
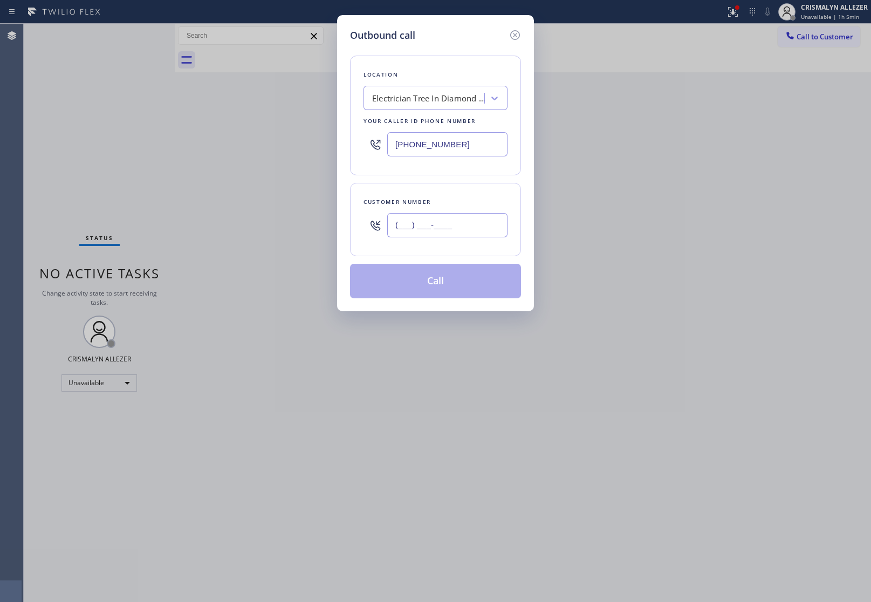
paste input "818) 823-0073"
type input "[PHONE_NUMBER]"
click at [513, 33] on icon at bounding box center [515, 35] width 13 height 13
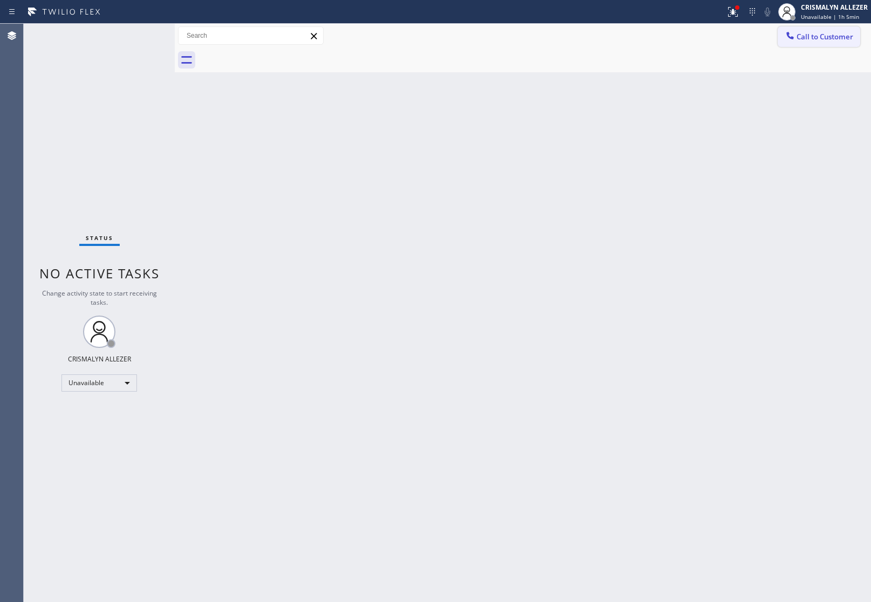
click at [834, 39] on span "Call to Customer" at bounding box center [824, 37] width 57 height 10
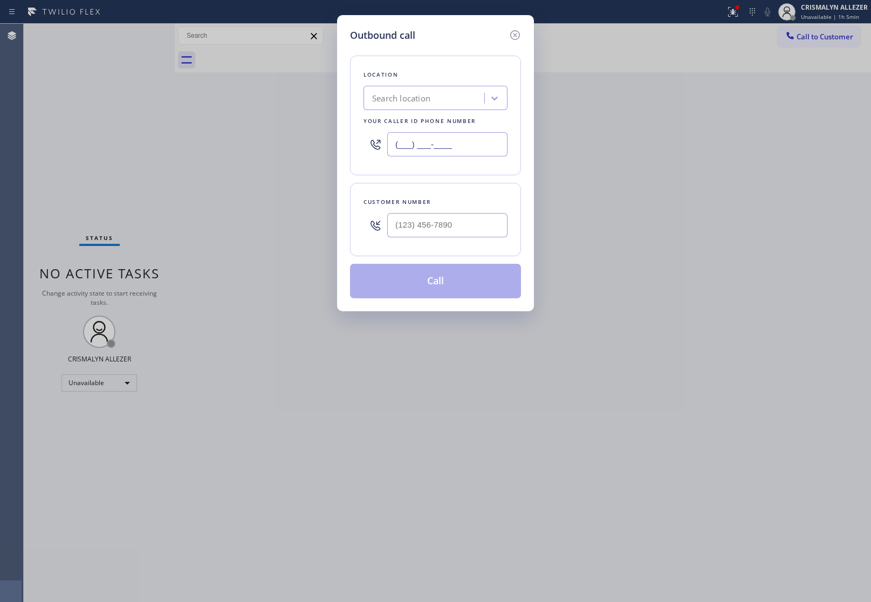
click at [475, 149] on input "(___) ___-____" at bounding box center [447, 144] width 120 height 24
paste input "657) 213-3531"
type input "[PHONE_NUMBER]"
click at [511, 36] on icon at bounding box center [515, 35] width 13 height 13
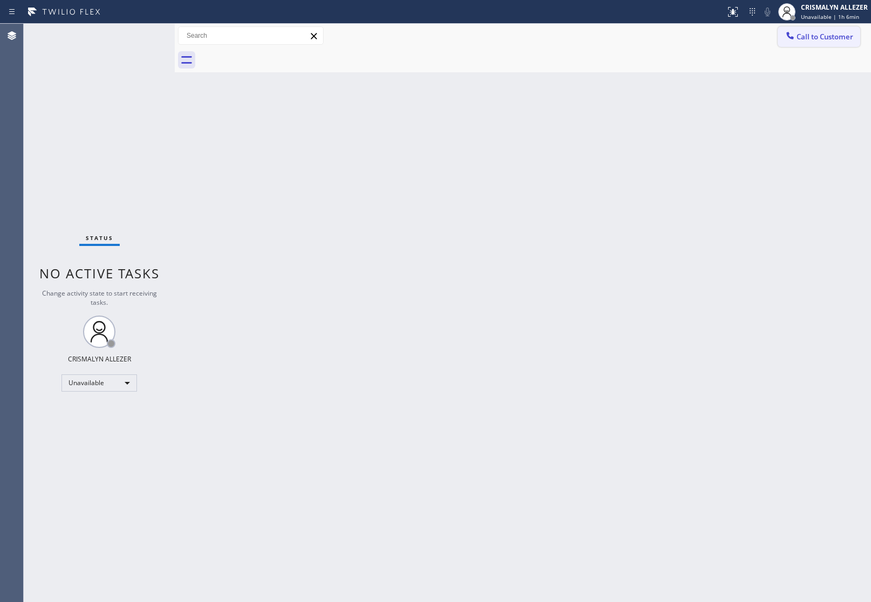
click at [824, 37] on span "Call to Customer" at bounding box center [824, 37] width 57 height 10
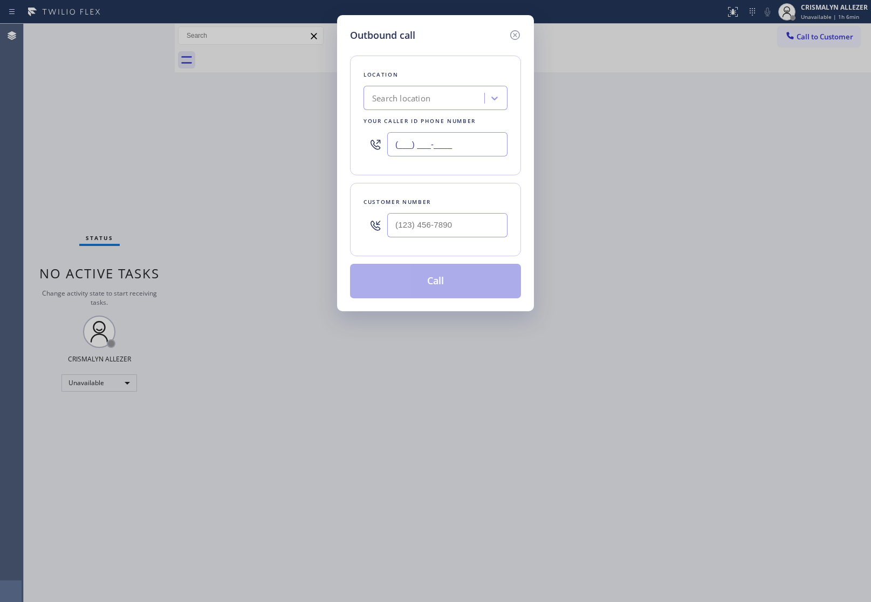
click at [467, 152] on input "(___) ___-____" at bounding box center [447, 144] width 120 height 24
paste input "657) 213-3531"
type input "[PHONE_NUMBER]"
click at [466, 237] on input "(___) ___-____" at bounding box center [447, 225] width 120 height 24
paste input "818) 823-0073"
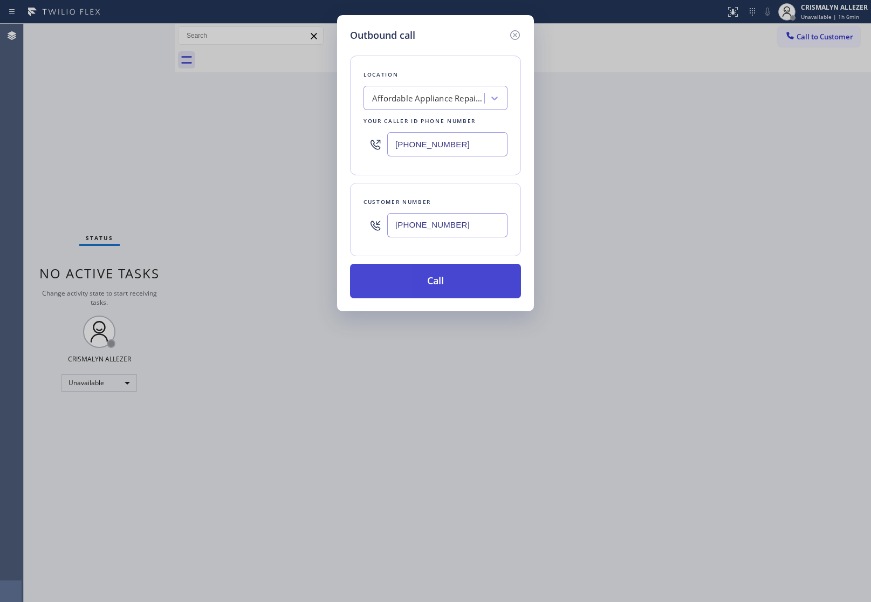
type input "[PHONE_NUMBER]"
click at [438, 291] on button "Call" at bounding box center [435, 281] width 171 height 35
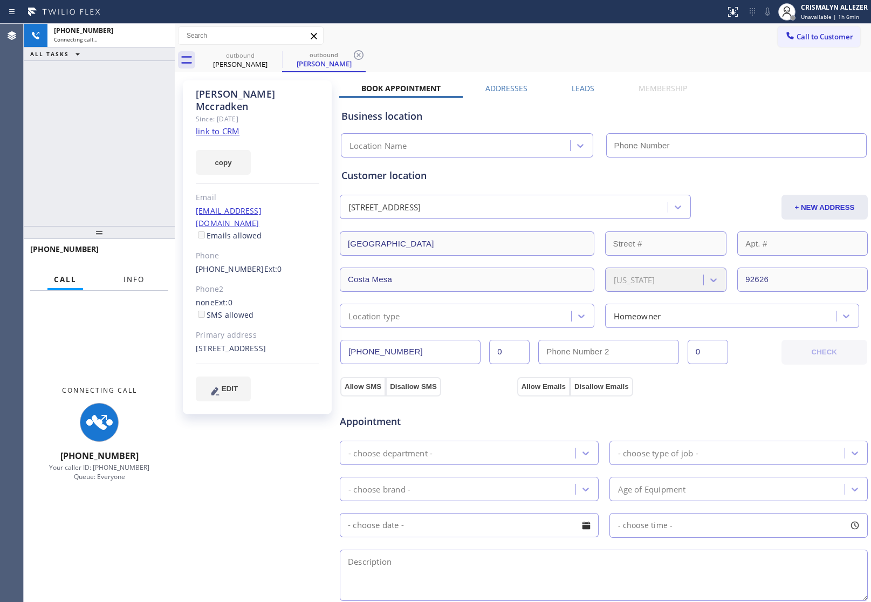
click at [131, 284] on button "Info" at bounding box center [134, 279] width 34 height 21
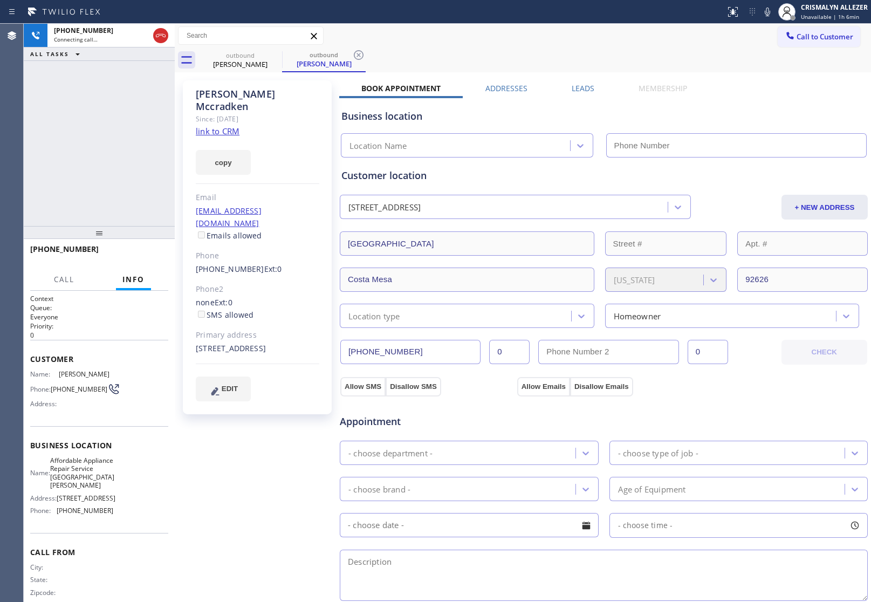
click at [235, 126] on link "link to CRM" at bounding box center [218, 131] width 44 height 11
type input "[PHONE_NUMBER]"
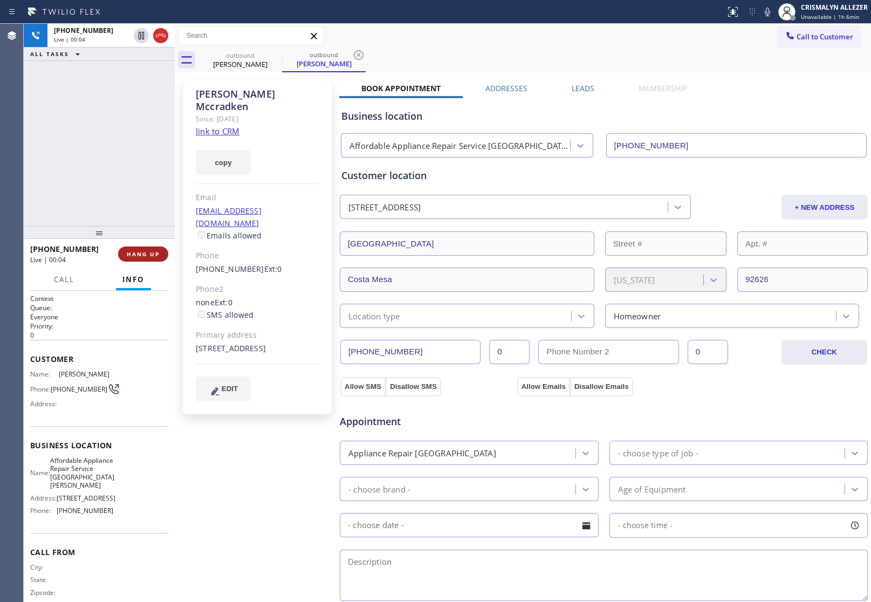
click at [139, 255] on span "HANG UP" at bounding box center [143, 254] width 33 height 8
click at [140, 255] on span "HANG UP" at bounding box center [143, 254] width 33 height 8
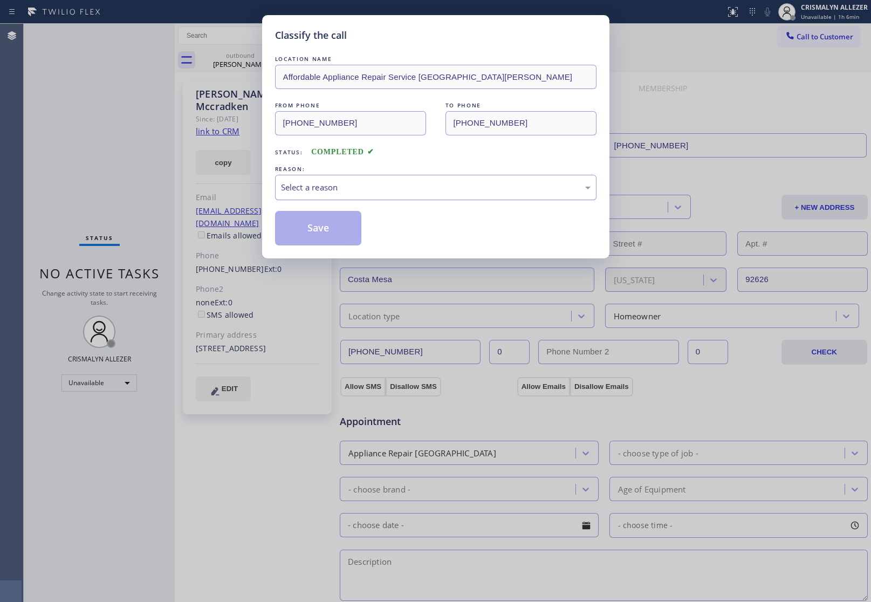
click at [423, 190] on div "Select a reason" at bounding box center [436, 187] width 310 height 12
click at [317, 233] on button "Save" at bounding box center [318, 228] width 87 height 35
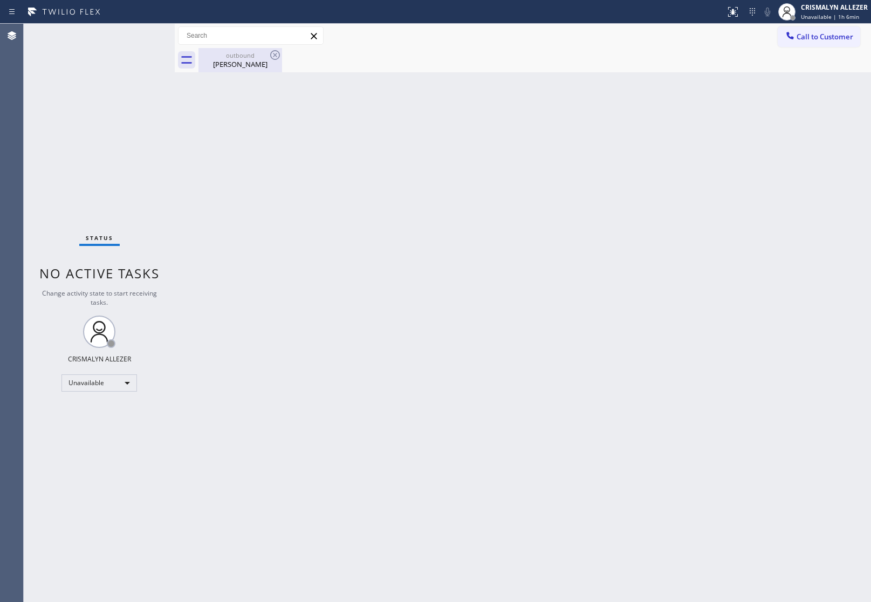
click at [228, 65] on div "Connor Mccradken" at bounding box center [240, 64] width 81 height 10
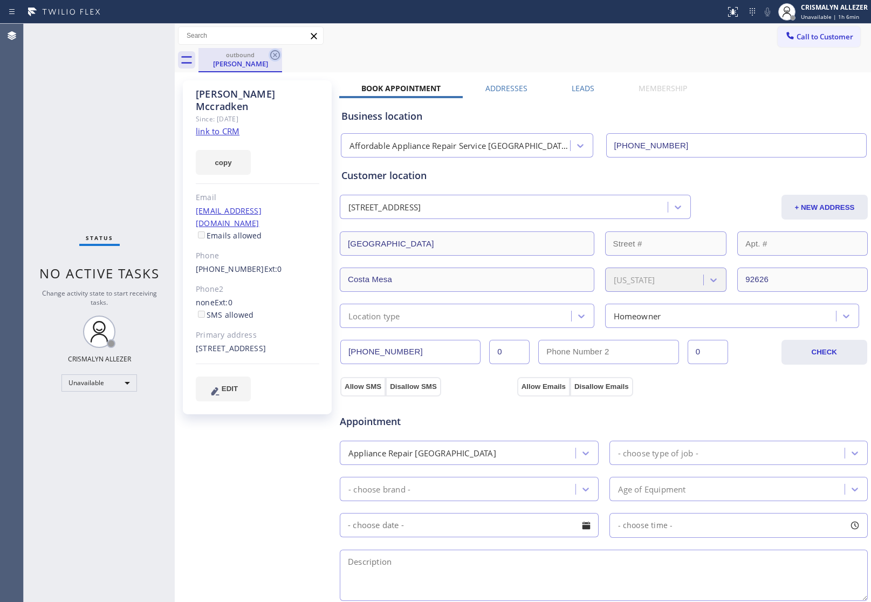
click at [270, 52] on icon at bounding box center [275, 55] width 13 height 13
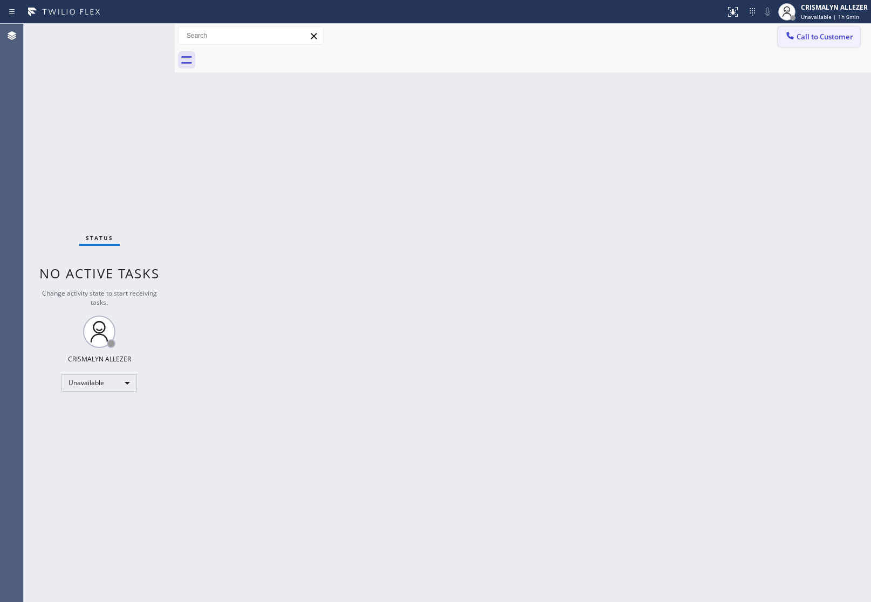
click at [812, 36] on span "Call to Customer" at bounding box center [824, 37] width 57 height 10
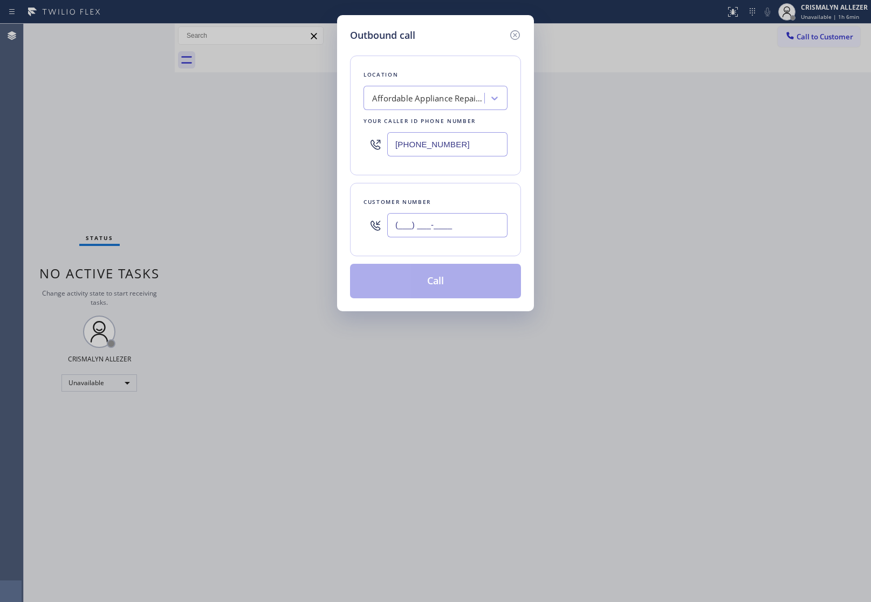
click at [481, 219] on input "(___) ___-____" at bounding box center [447, 225] width 120 height 24
paste input "714) 604-6488"
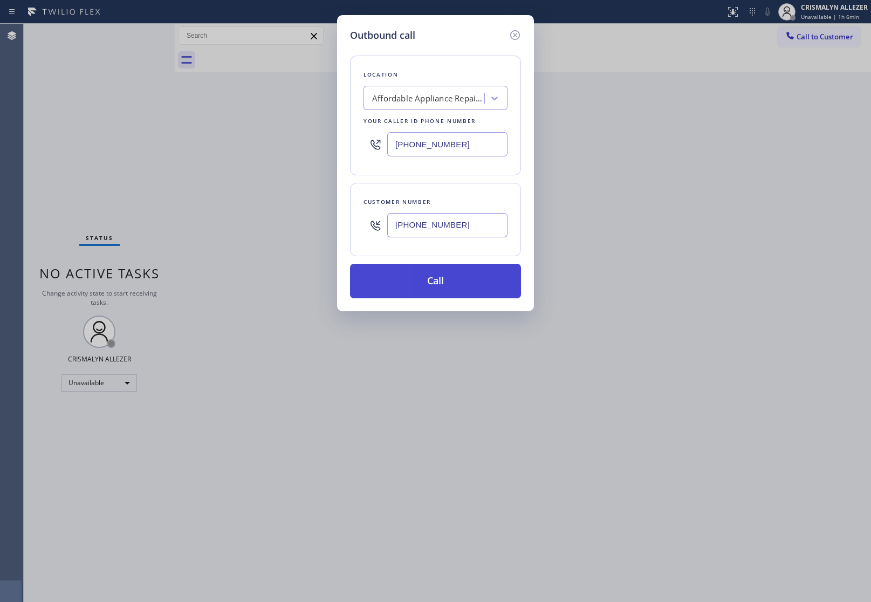
type input "[PHONE_NUMBER]"
click at [455, 280] on button "Call" at bounding box center [435, 281] width 171 height 35
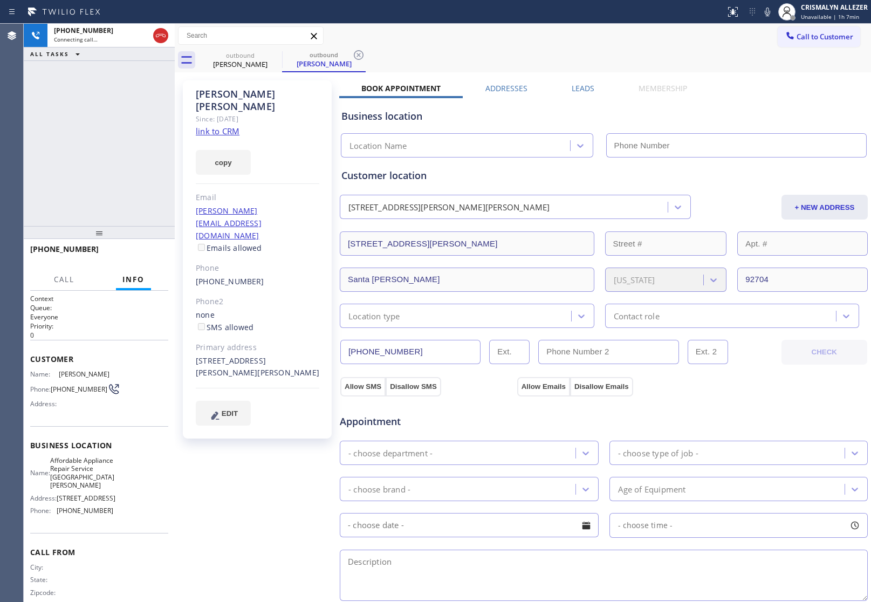
type input "[PHONE_NUMBER]"
click at [222, 126] on link "link to CRM" at bounding box center [218, 131] width 44 height 11
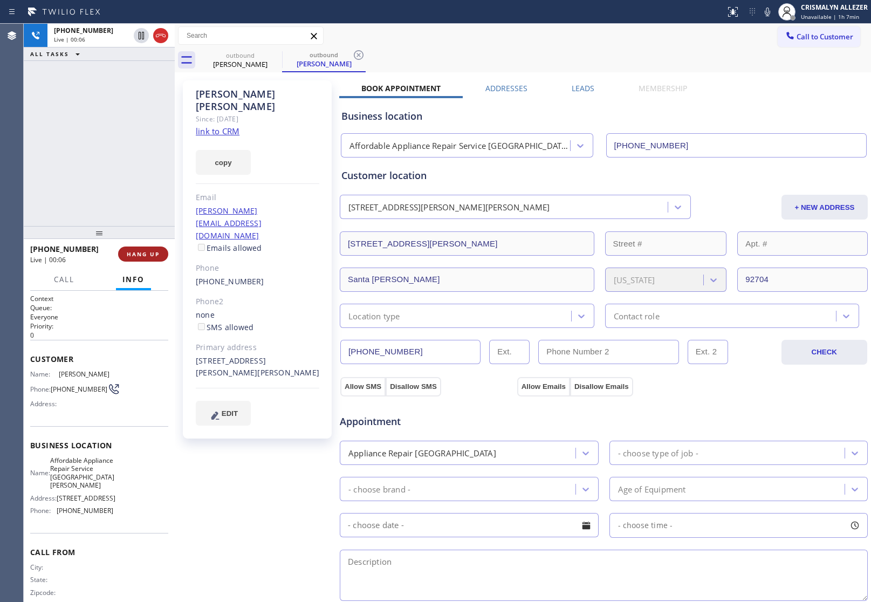
click at [136, 255] on span "HANG UP" at bounding box center [143, 254] width 33 height 8
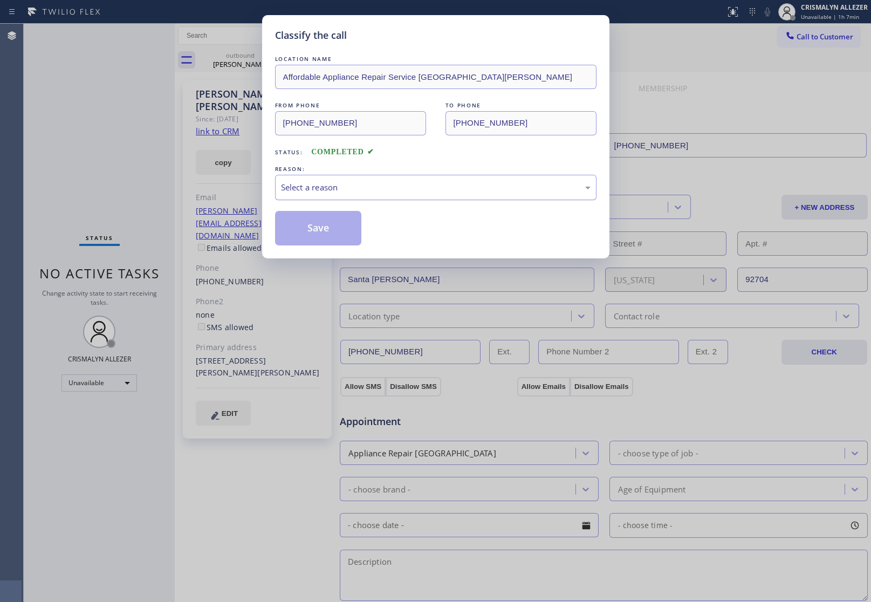
drag, startPoint x: 438, startPoint y: 184, endPoint x: 421, endPoint y: 195, distance: 20.8
click at [430, 190] on div "Select a reason" at bounding box center [436, 187] width 310 height 12
click at [339, 233] on button "Save" at bounding box center [318, 228] width 87 height 35
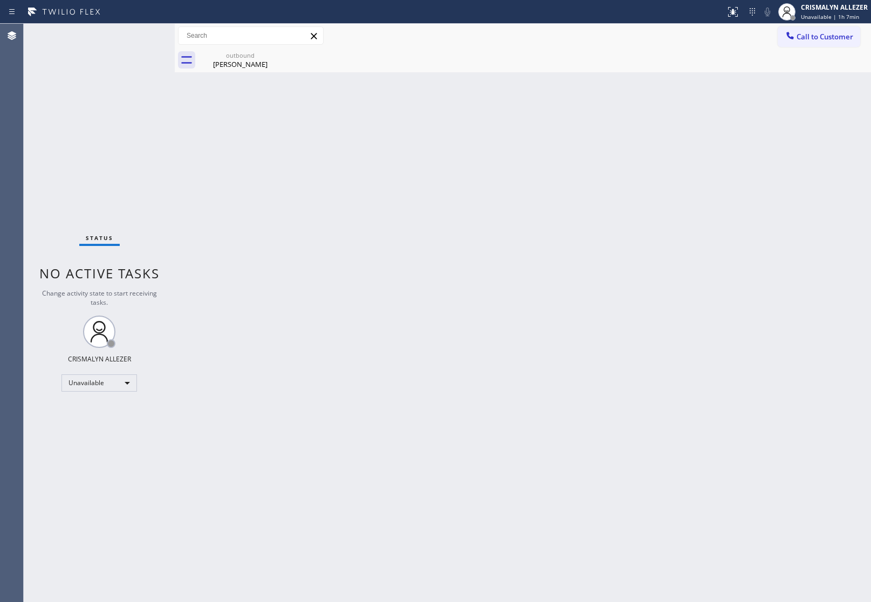
click at [249, 65] on div "Joselin Ramirez" at bounding box center [240, 64] width 81 height 10
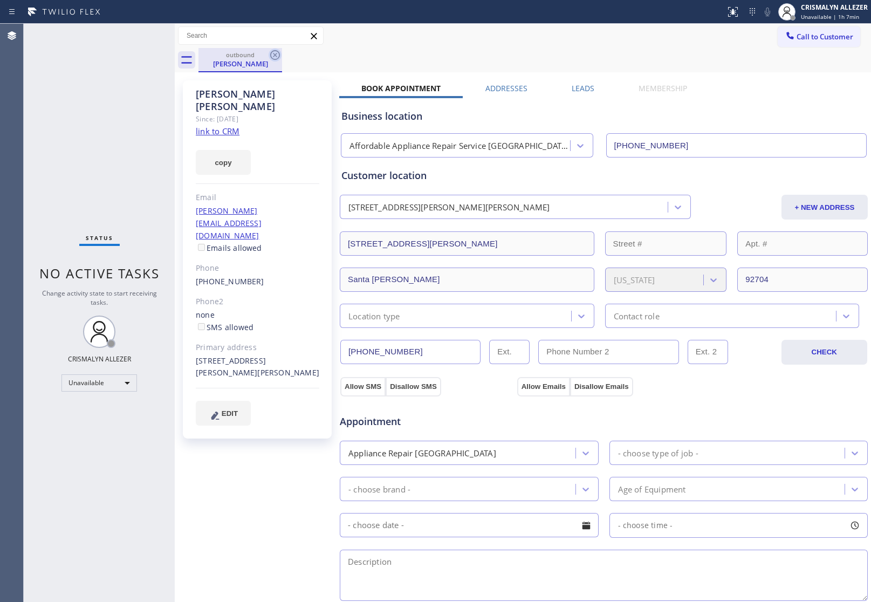
click at [277, 56] on icon at bounding box center [275, 55] width 13 height 13
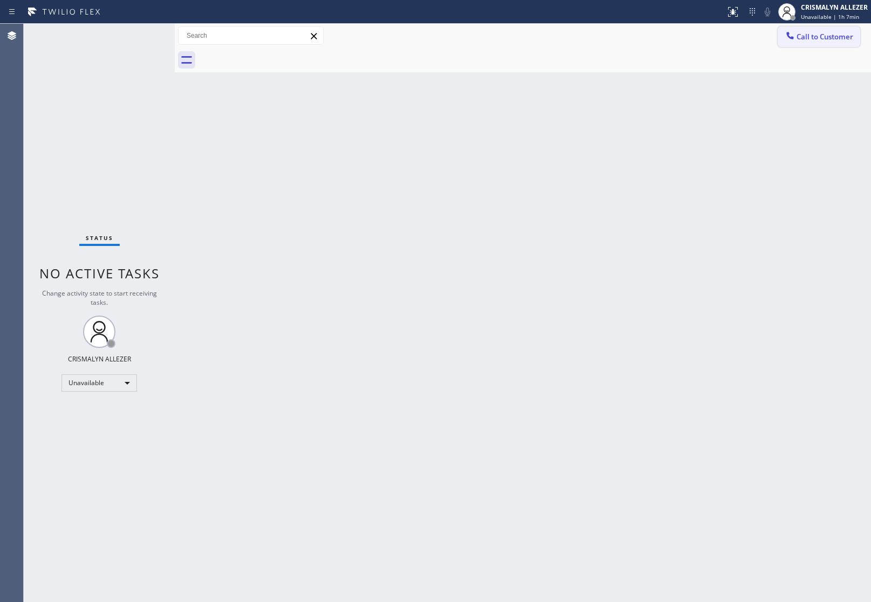
click at [827, 39] on span "Call to Customer" at bounding box center [824, 37] width 57 height 10
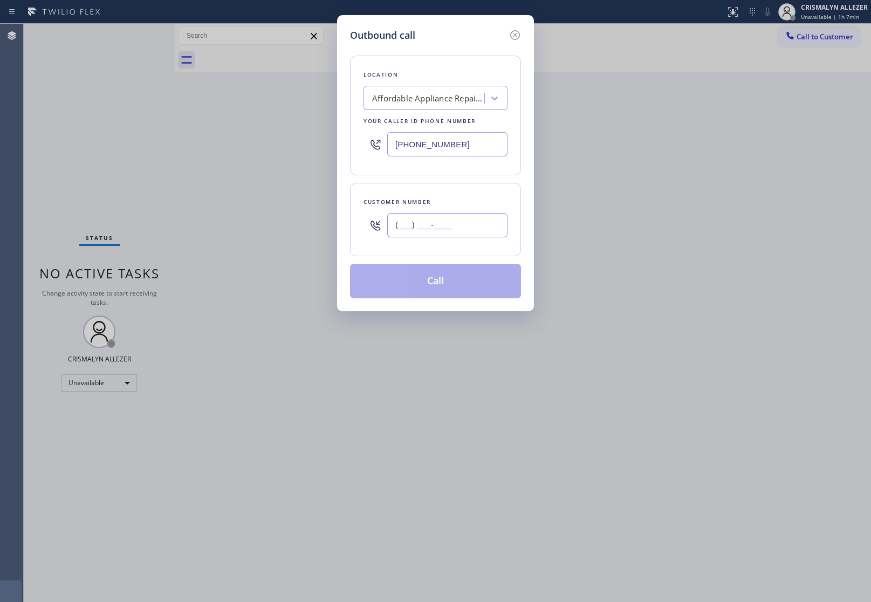
click at [494, 232] on input "(___) ___-____" at bounding box center [447, 225] width 120 height 24
paste input "714) 604-6488"
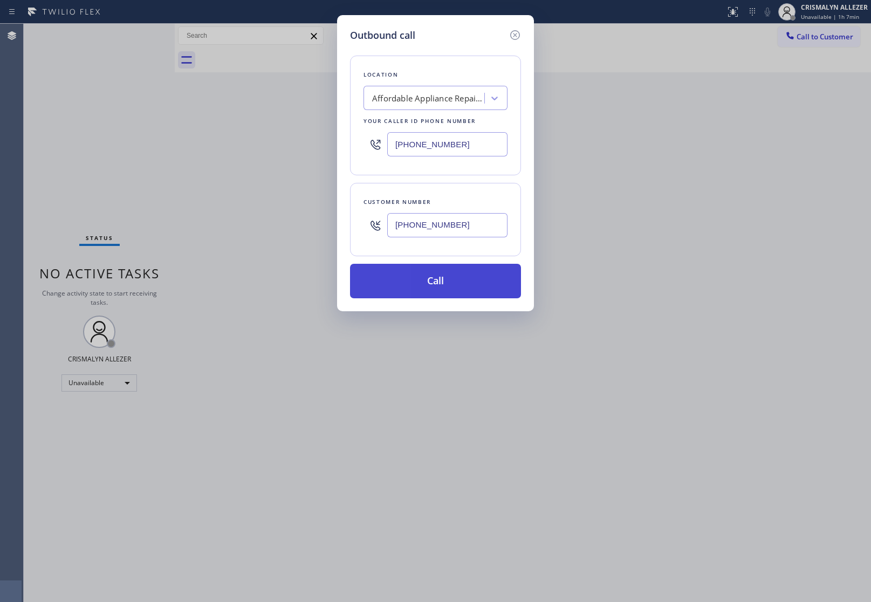
type input "[PHONE_NUMBER]"
click at [447, 275] on button "Call" at bounding box center [435, 281] width 171 height 35
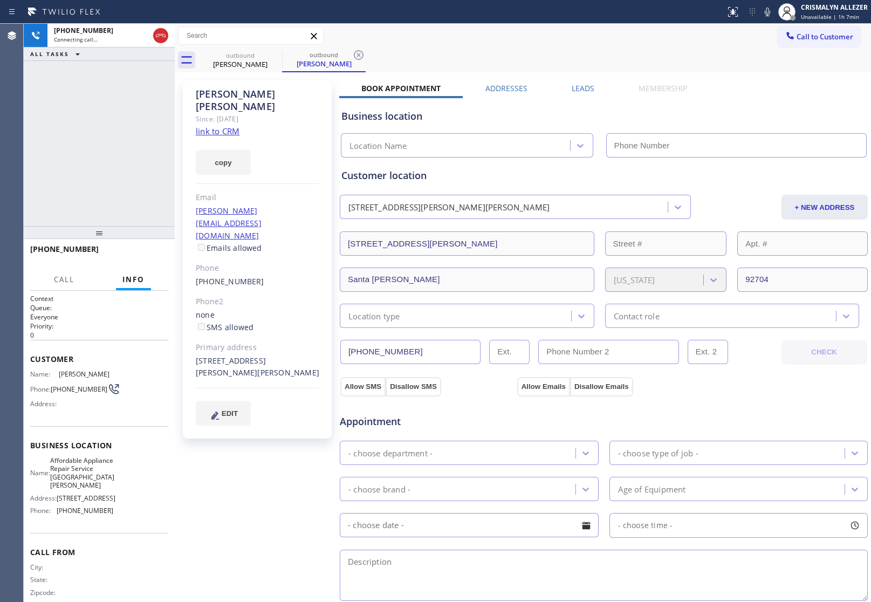
type input "[PHONE_NUMBER]"
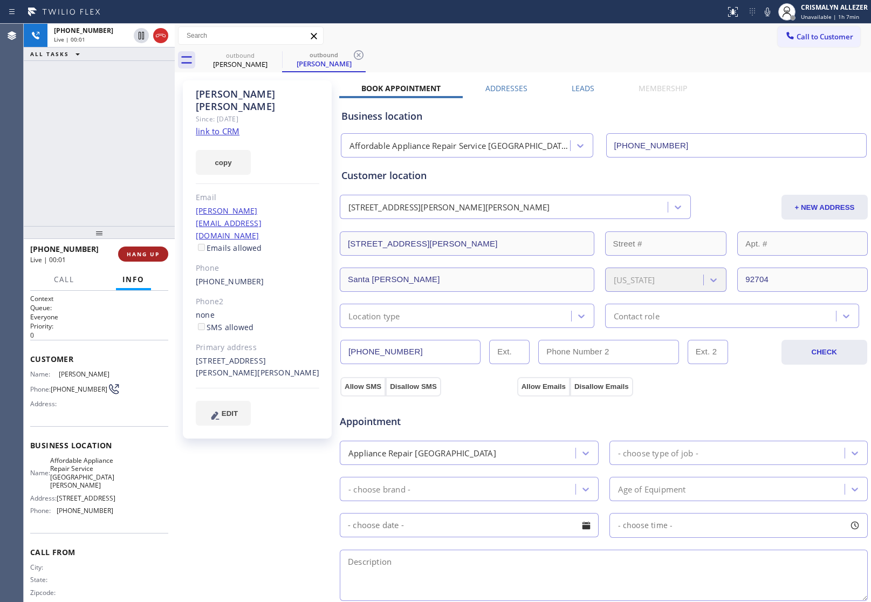
click at [141, 257] on span "HANG UP" at bounding box center [143, 254] width 33 height 8
click at [141, 254] on span "COMPLETE" at bounding box center [140, 254] width 37 height 8
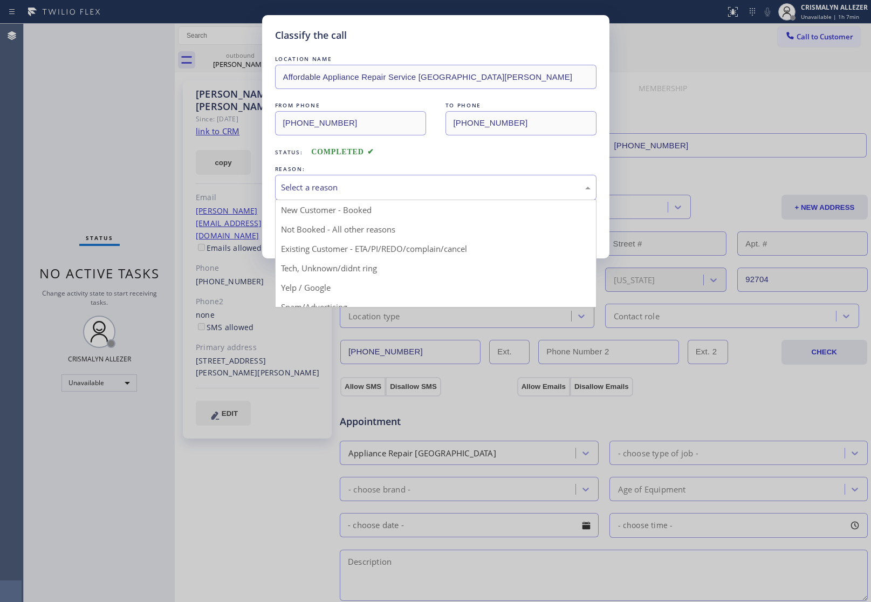
drag, startPoint x: 425, startPoint y: 191, endPoint x: 342, endPoint y: 229, distance: 90.7
click at [422, 193] on div "Select a reason" at bounding box center [436, 187] width 310 height 12
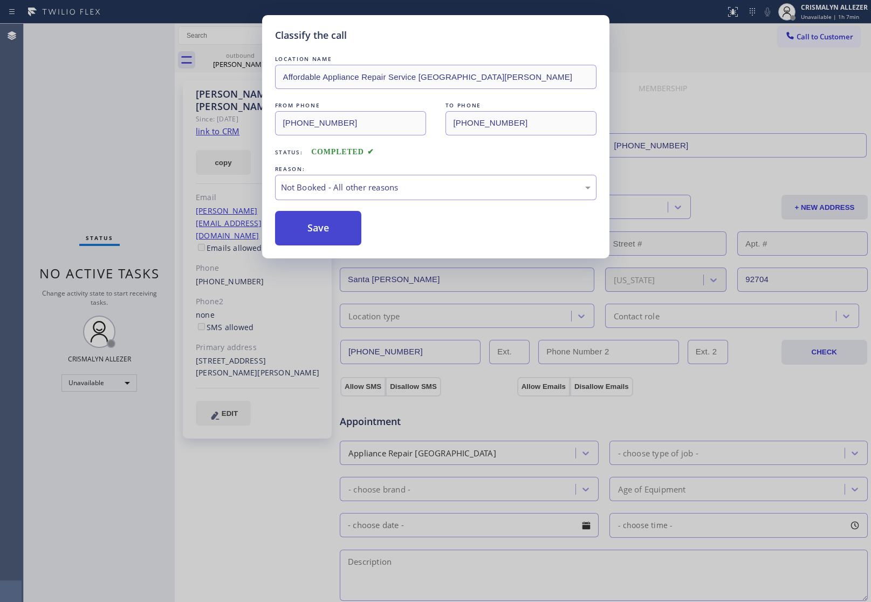
click at [330, 230] on button "Save" at bounding box center [318, 228] width 87 height 35
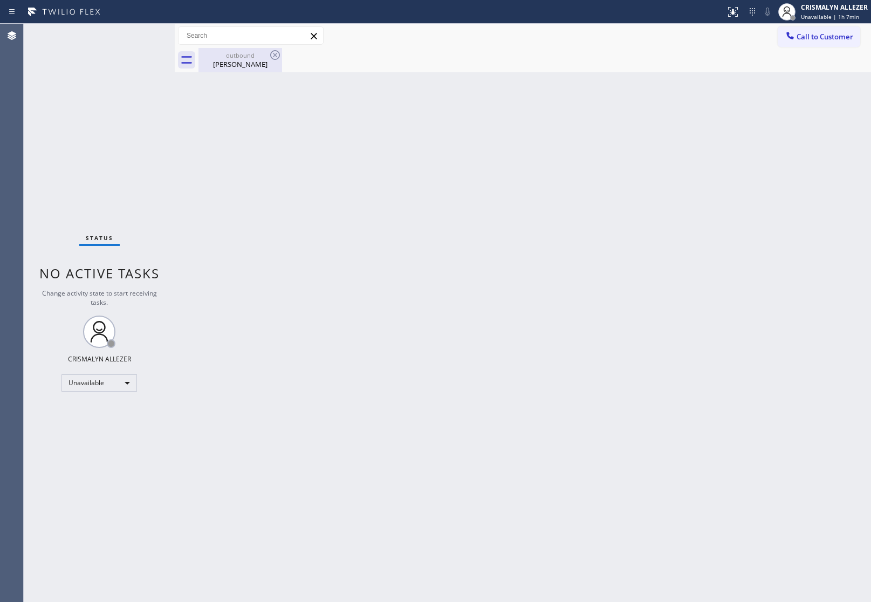
click at [239, 59] on div "Joselin Ramirez" at bounding box center [240, 64] width 81 height 10
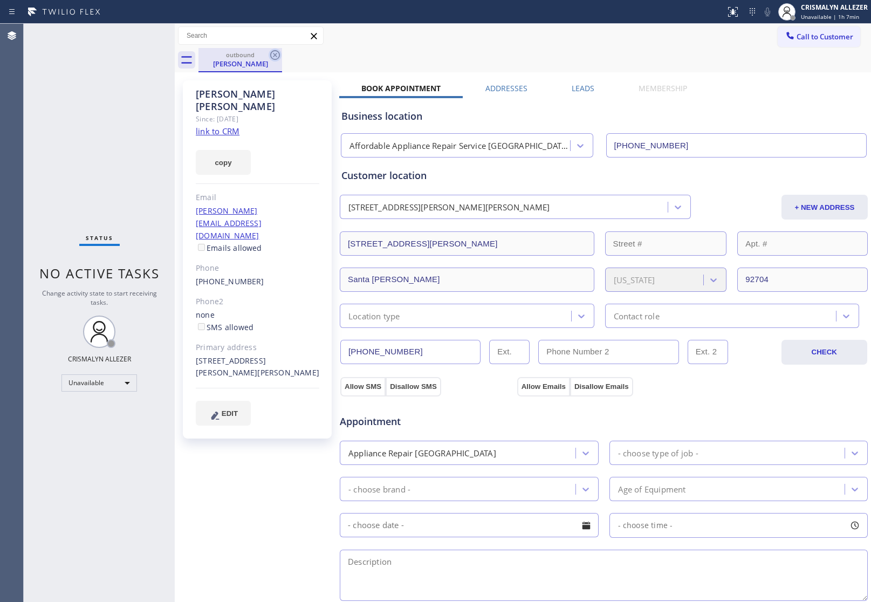
click at [273, 54] on icon at bounding box center [275, 55] width 13 height 13
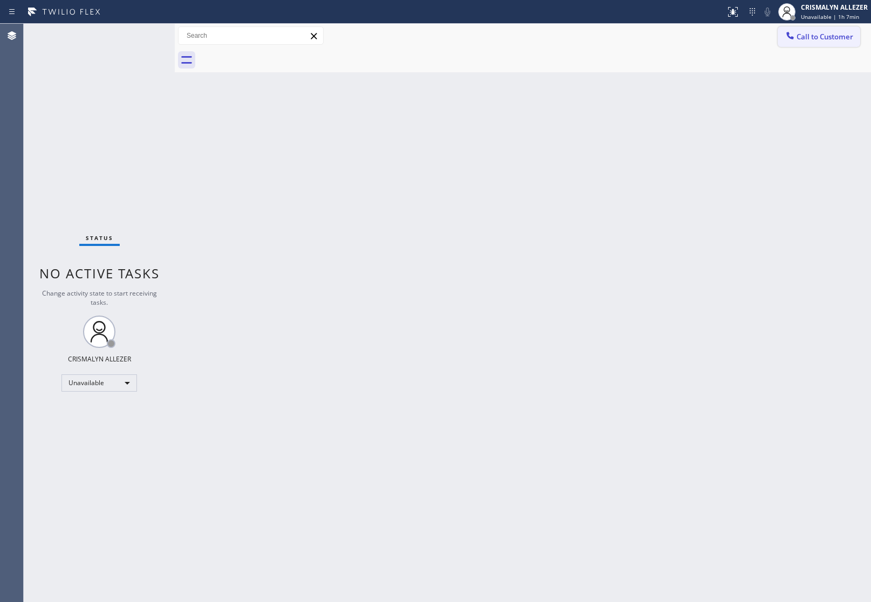
click at [844, 28] on button "Call to Customer" at bounding box center [819, 36] width 83 height 20
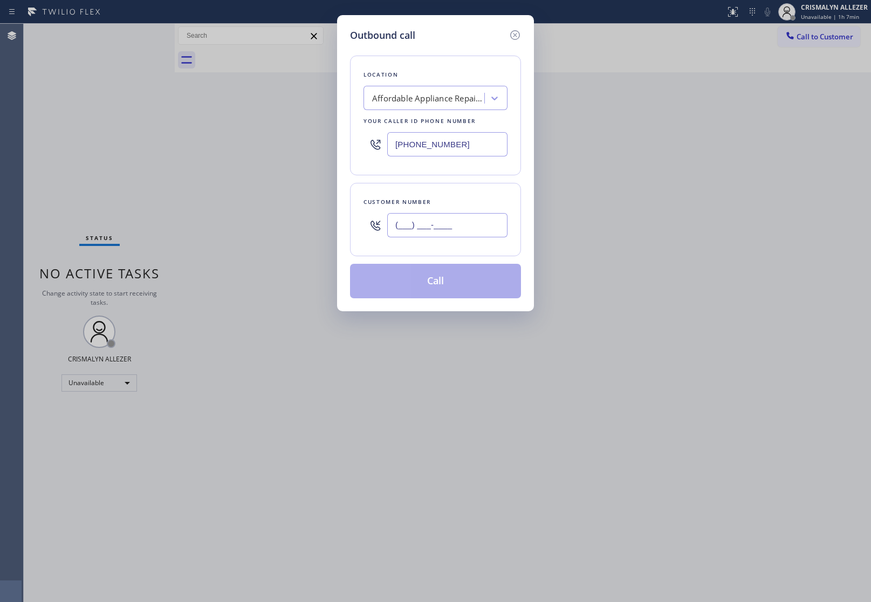
click at [472, 221] on input "(___) ___-____" at bounding box center [447, 225] width 120 height 24
paste input "951) 756-9369"
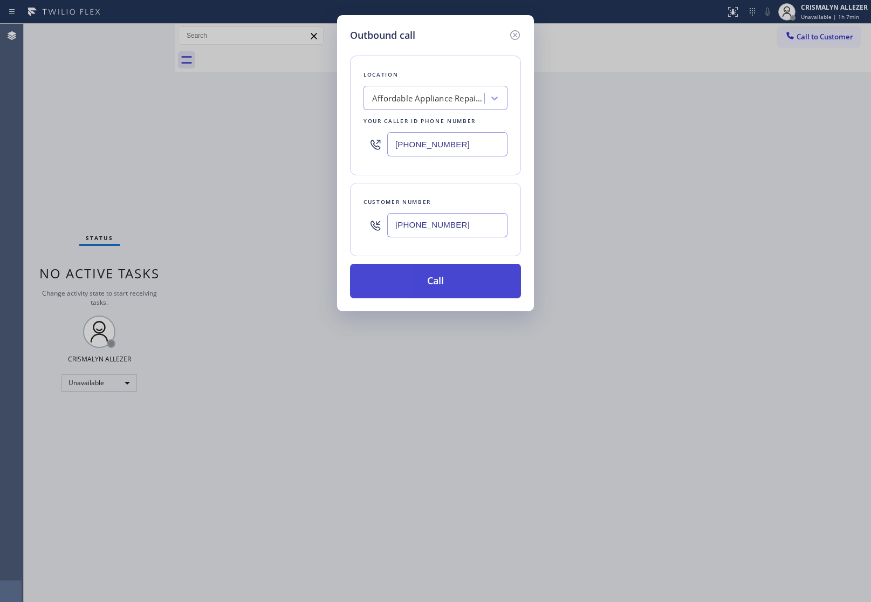
type input "[PHONE_NUMBER]"
click at [435, 294] on button "Call" at bounding box center [435, 281] width 171 height 35
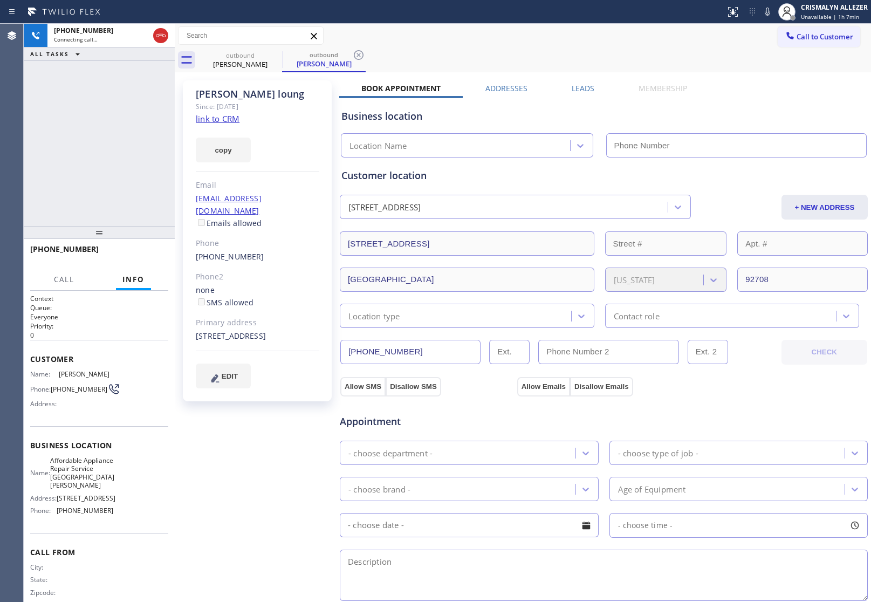
click at [212, 121] on link "link to CRM" at bounding box center [218, 118] width 44 height 11
type input "[PHONE_NUMBER]"
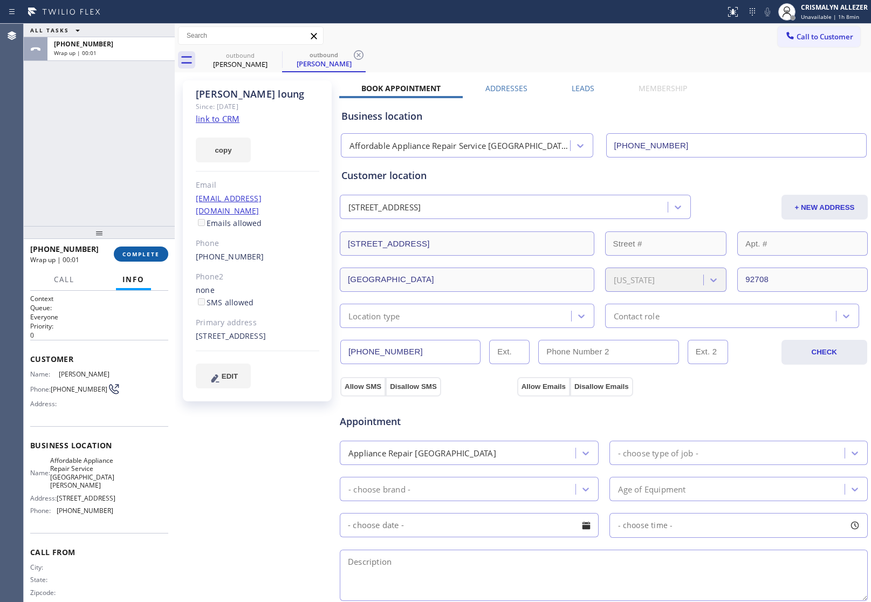
click at [143, 259] on button "COMPLETE" at bounding box center [141, 253] width 54 height 15
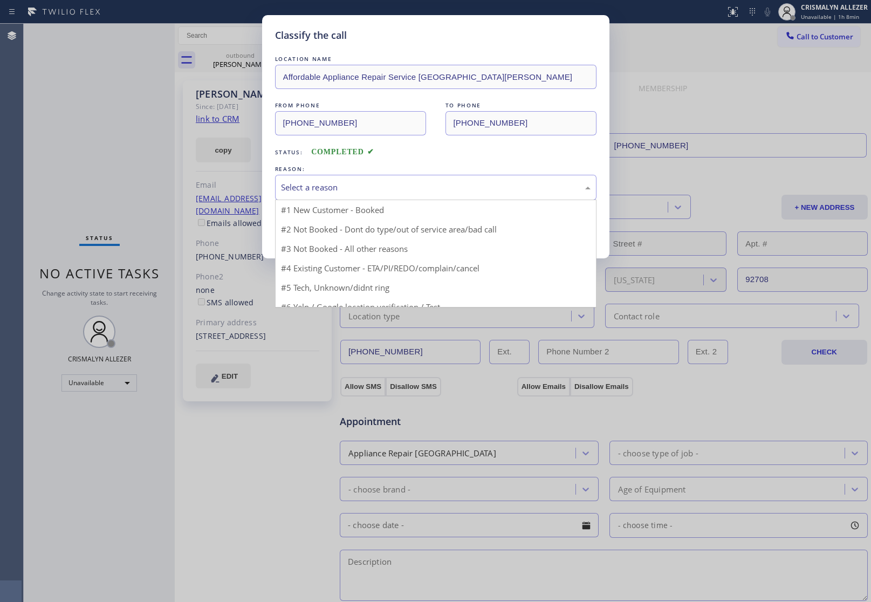
click at [432, 192] on div "Select a reason" at bounding box center [436, 187] width 310 height 12
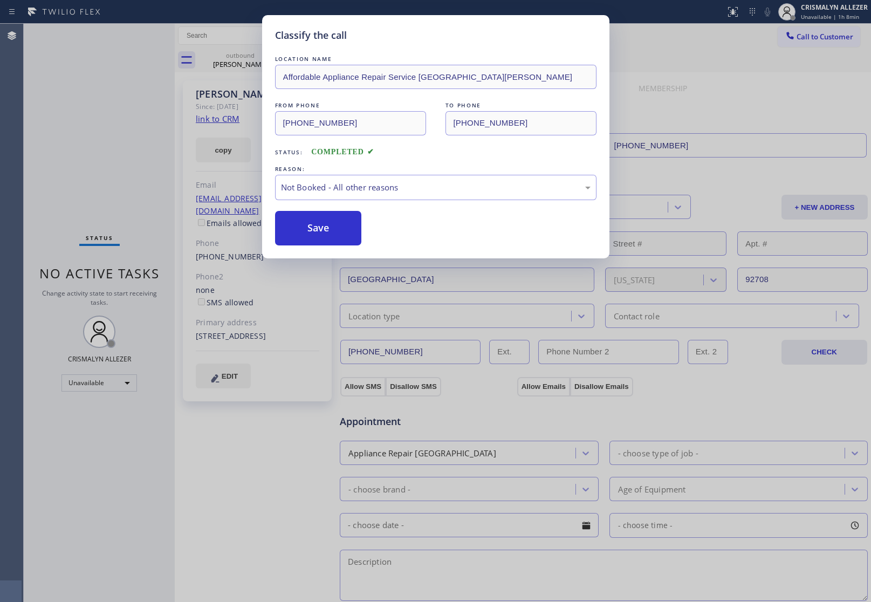
click at [317, 233] on button "Save" at bounding box center [318, 228] width 87 height 35
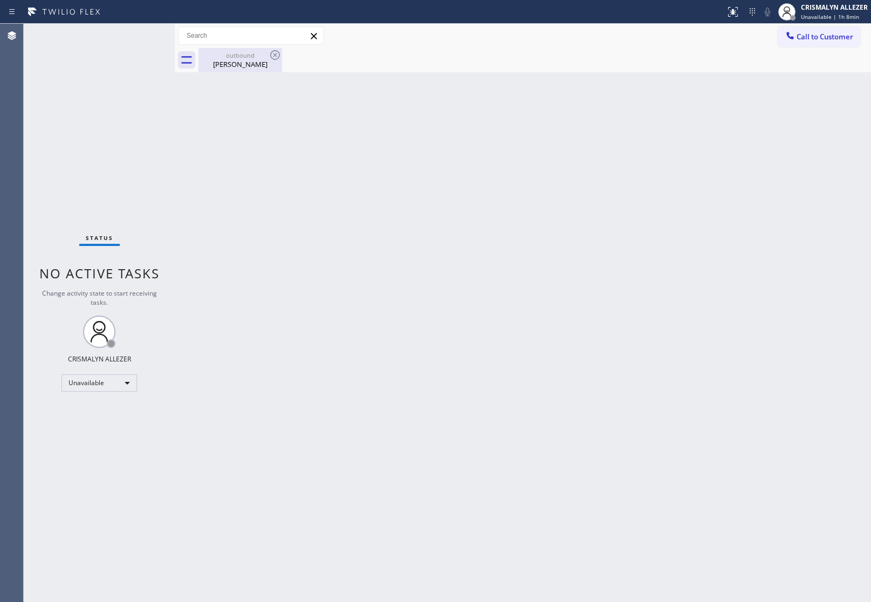
click at [229, 65] on div "Kim loung" at bounding box center [240, 64] width 81 height 10
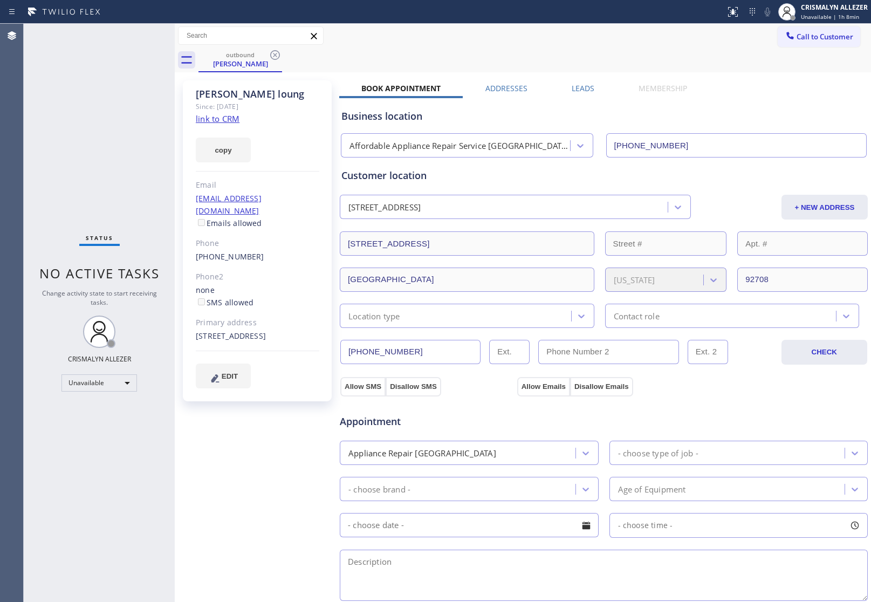
drag, startPoint x: 572, startPoint y: 87, endPoint x: 774, endPoint y: 141, distance: 208.8
click at [575, 88] on label "Leads" at bounding box center [583, 88] width 23 height 10
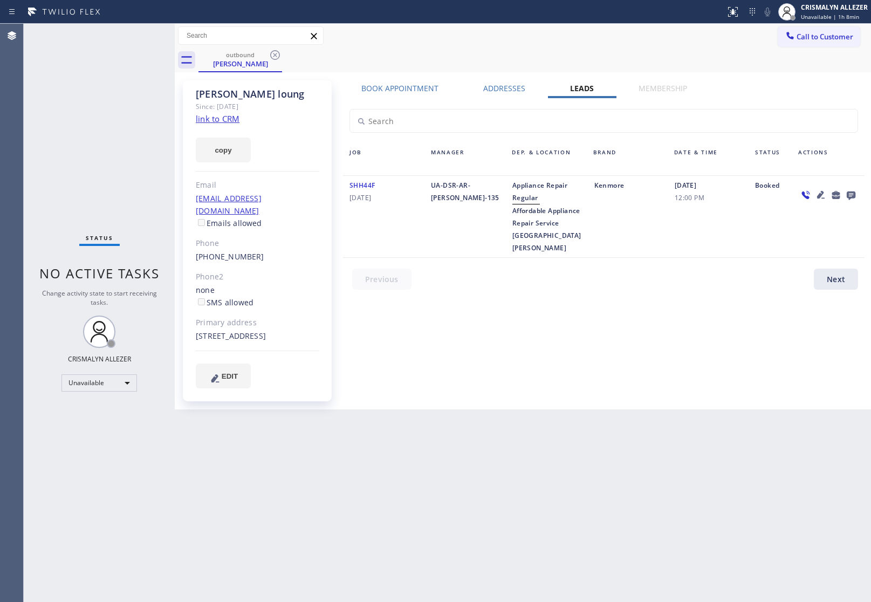
click at [853, 192] on icon at bounding box center [851, 195] width 9 height 9
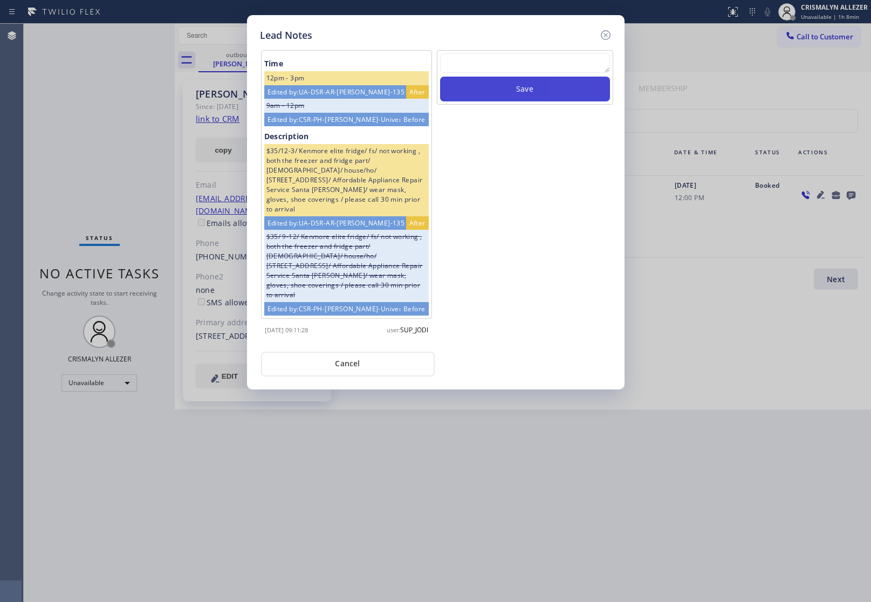
drag, startPoint x: 477, startPoint y: 67, endPoint x: 489, endPoint y: 84, distance: 20.2
click at [477, 67] on textarea at bounding box center [525, 62] width 170 height 19
paste textarea "DON'T NEED SERVICE / NOT NTERESTED"
type textarea "DON'T NEED SERVICE / NOT NTERESTED"
click at [499, 92] on button "Save" at bounding box center [525, 89] width 170 height 25
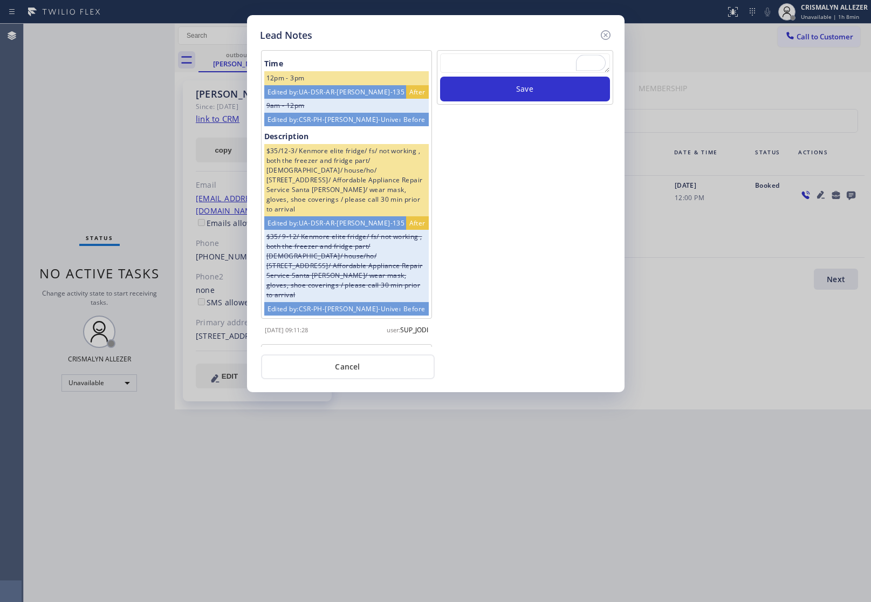
drag, startPoint x: 346, startPoint y: 369, endPoint x: 349, endPoint y: 252, distance: 117.6
click at [346, 363] on button "Cancel" at bounding box center [348, 366] width 174 height 25
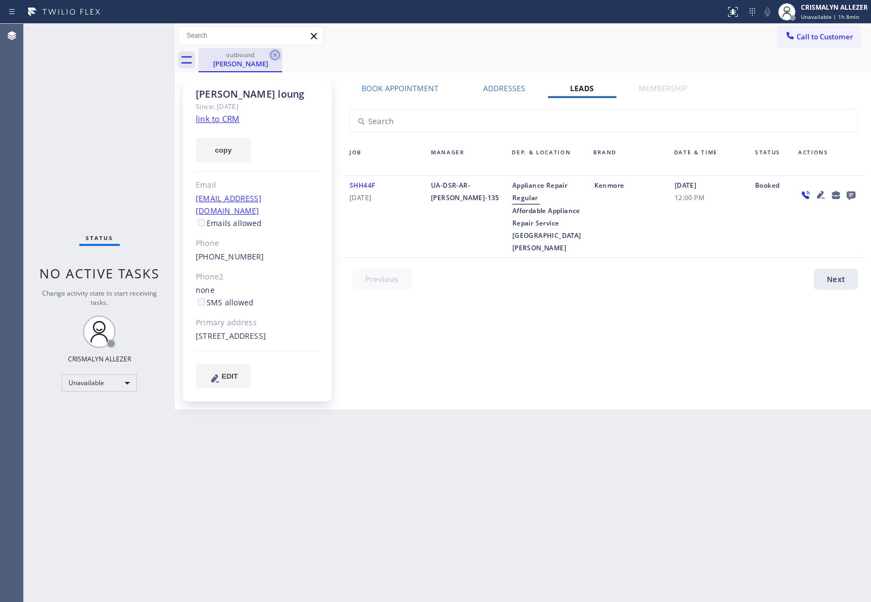
click at [279, 52] on icon at bounding box center [275, 55] width 13 height 13
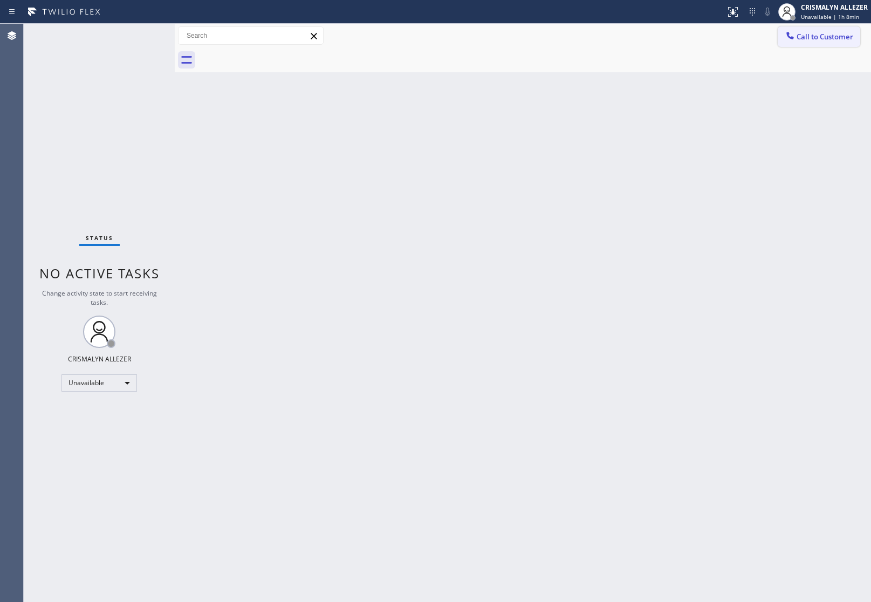
click at [831, 41] on span "Call to Customer" at bounding box center [824, 37] width 57 height 10
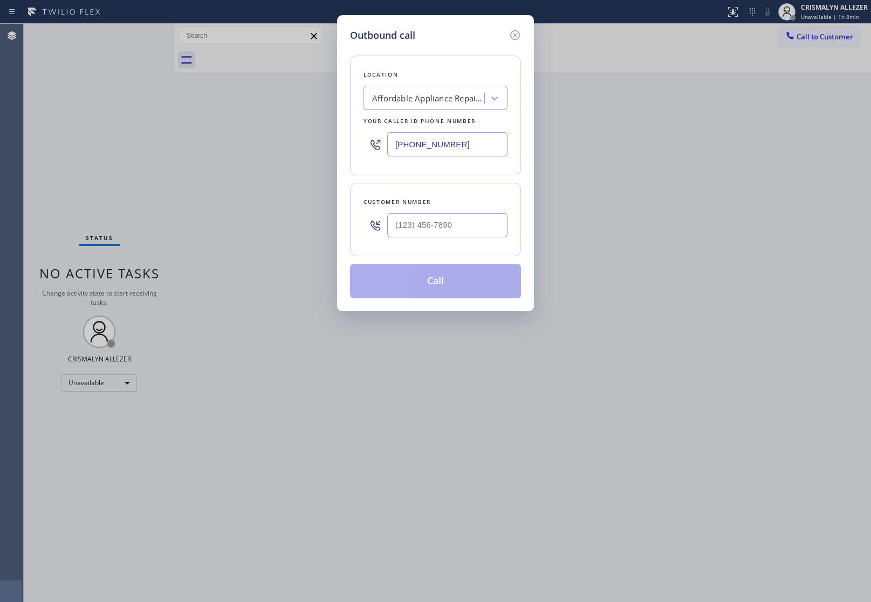
click at [473, 204] on div "Customer number" at bounding box center [435, 201] width 144 height 11
click at [472, 228] on input "(___) ___-____" at bounding box center [447, 225] width 120 height 24
paste input "7144"
drag, startPoint x: 472, startPoint y: 228, endPoint x: 329, endPoint y: 233, distance: 143.0
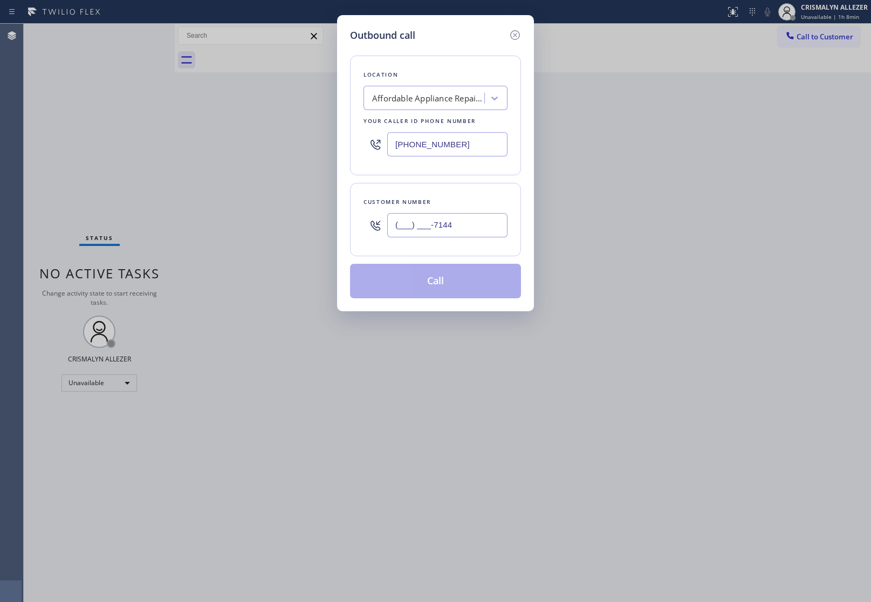
click at [329, 233] on div "Outbound call Location Affordable Appliance Repair Service Santa Ana Your calle…" at bounding box center [435, 301] width 871 height 602
paste input "714) 460-3941"
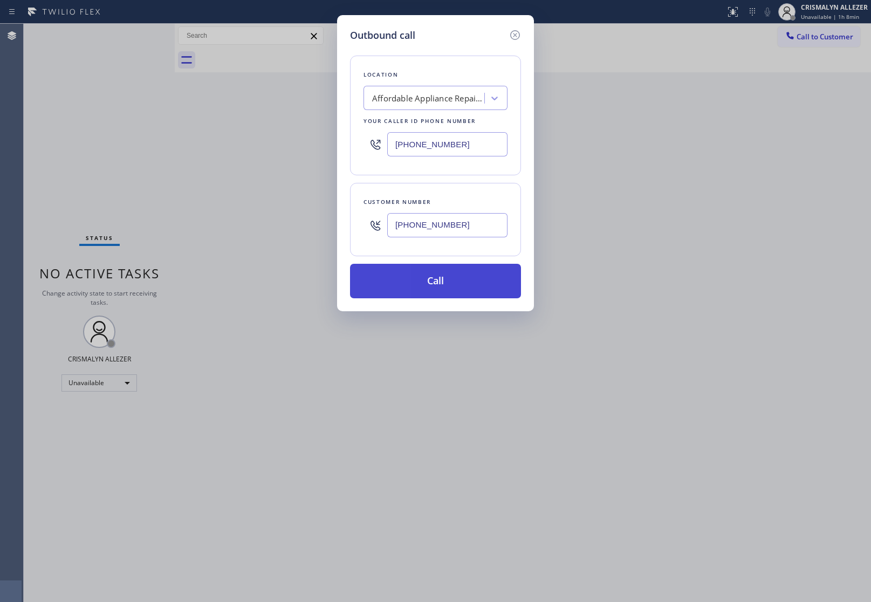
type input "[PHONE_NUMBER]"
click at [460, 282] on button "Call" at bounding box center [435, 281] width 171 height 35
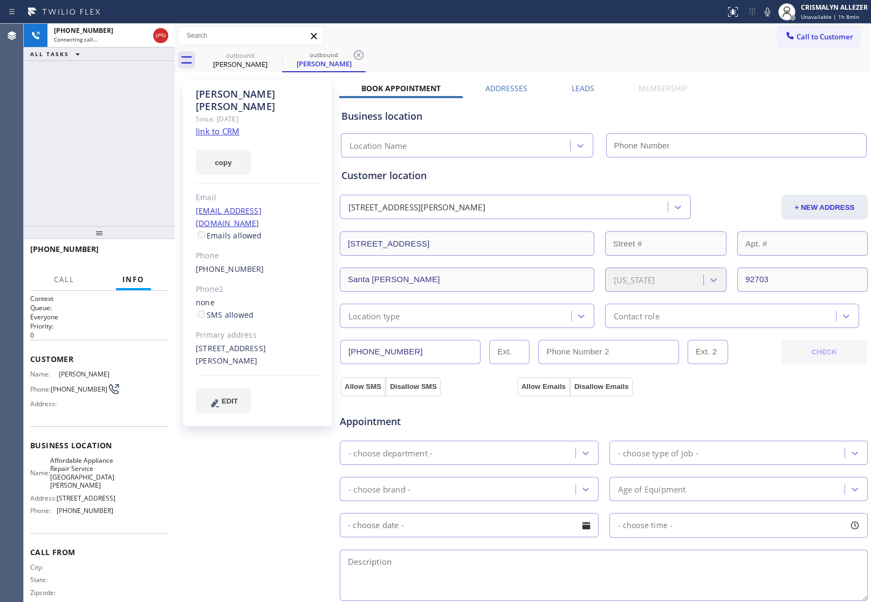
click at [223, 126] on link "link to CRM" at bounding box center [218, 131] width 44 height 11
type input "[PHONE_NUMBER]"
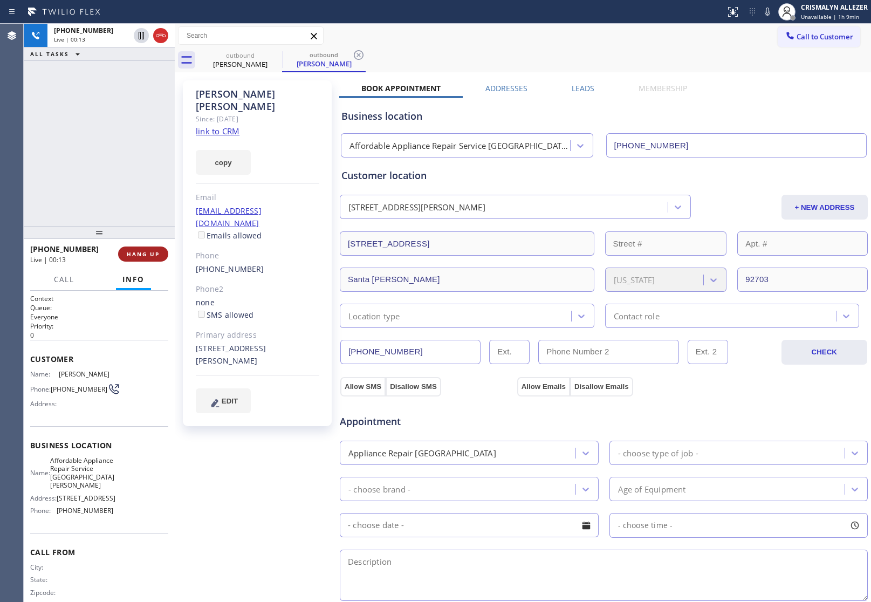
click at [142, 253] on span "HANG UP" at bounding box center [143, 254] width 33 height 8
click at [142, 253] on span "COMPLETE" at bounding box center [140, 254] width 37 height 8
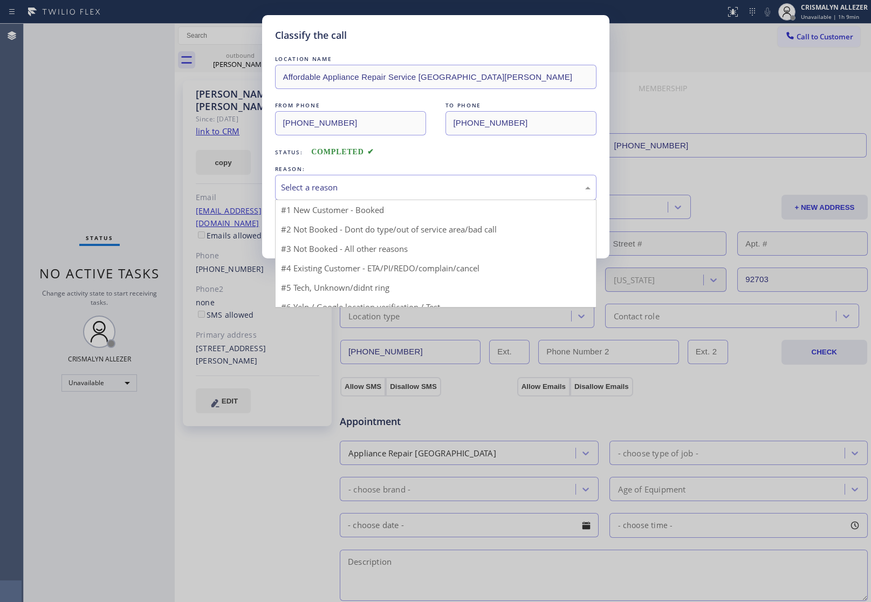
click at [410, 195] on div "Select a reason" at bounding box center [435, 187] width 321 height 25
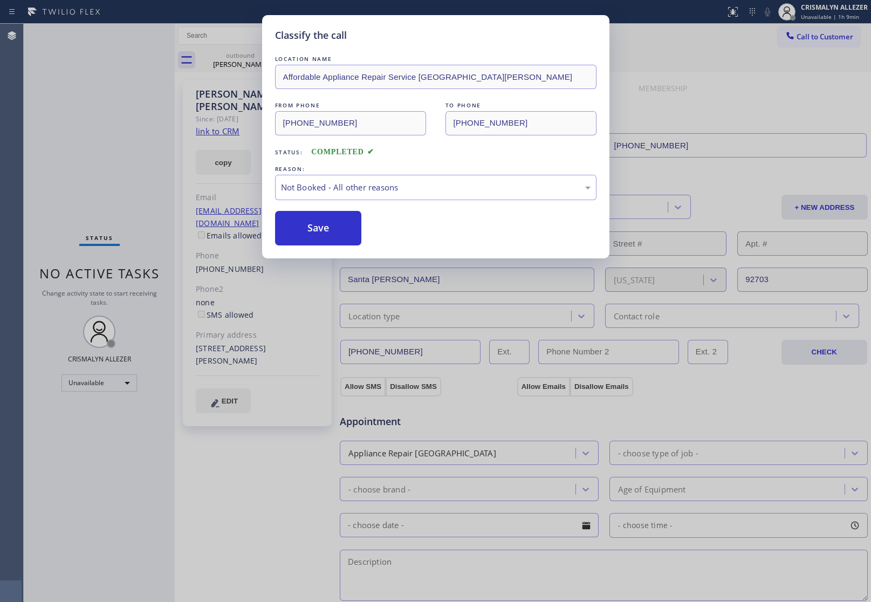
click at [309, 236] on button "Save" at bounding box center [318, 228] width 87 height 35
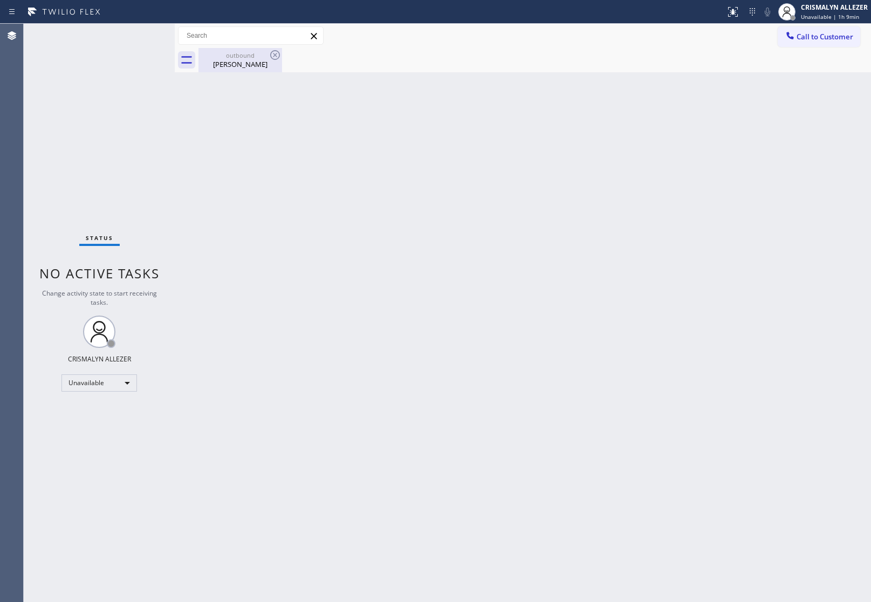
click at [235, 64] on div "Ruben Ramirez" at bounding box center [240, 64] width 81 height 10
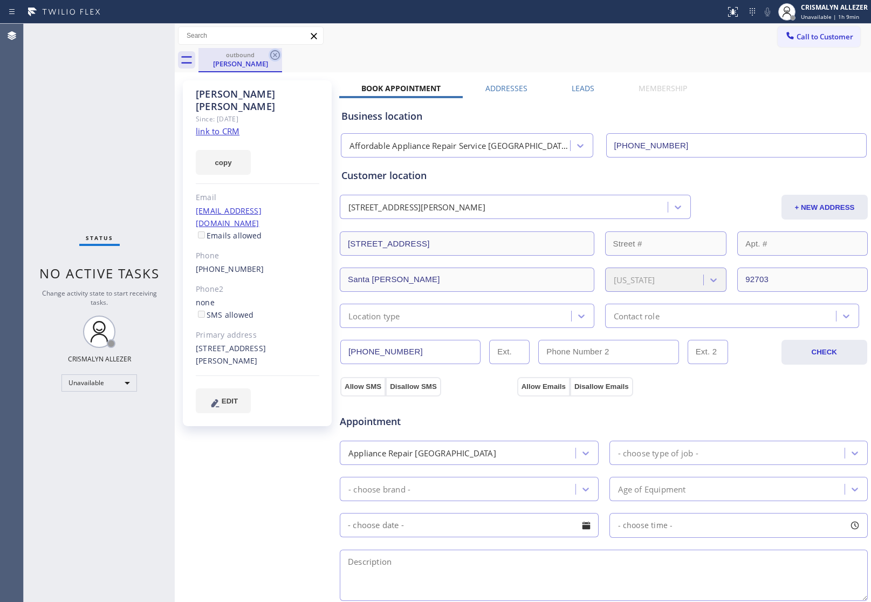
click at [270, 54] on icon at bounding box center [275, 55] width 13 height 13
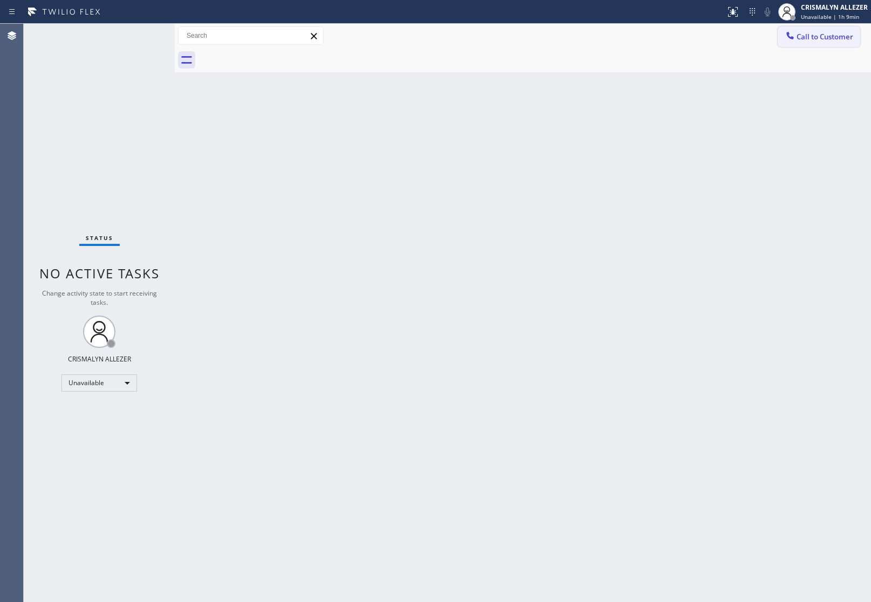
drag, startPoint x: 836, startPoint y: 39, endPoint x: 823, endPoint y: 46, distance: 15.2
click at [836, 39] on span "Call to Customer" at bounding box center [824, 37] width 57 height 10
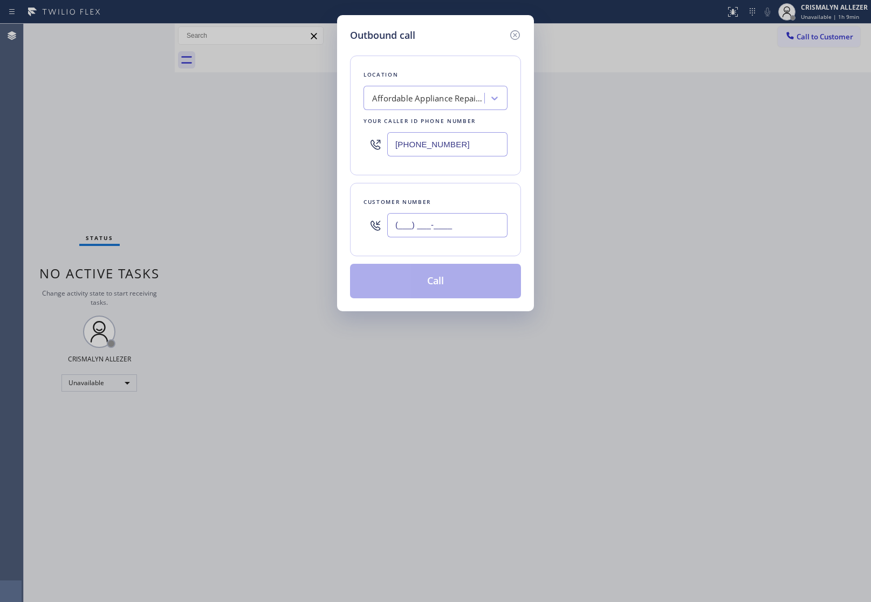
click at [491, 224] on input "(___) ___-____" at bounding box center [447, 225] width 120 height 24
paste input "323) 377-7164"
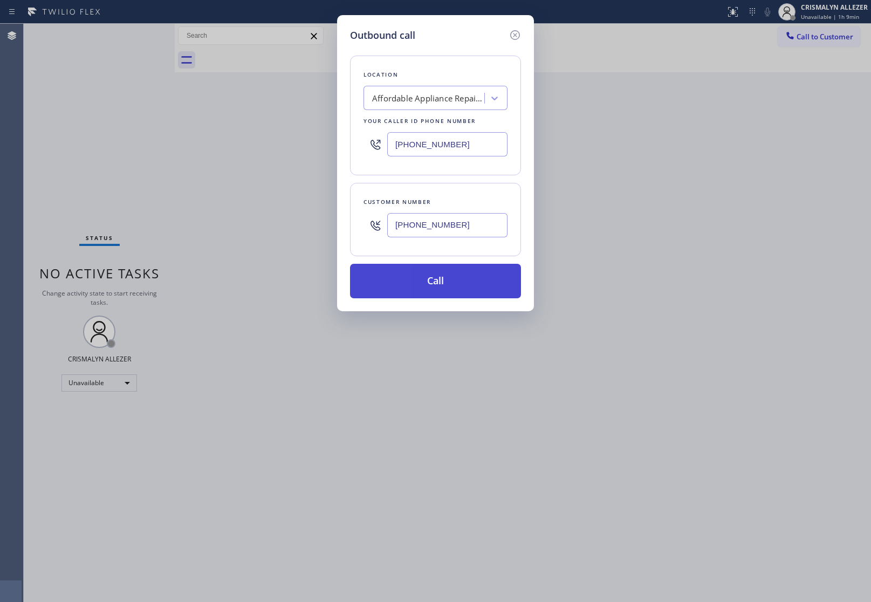
type input "(323) 377-7164"
click at [454, 281] on button "Call" at bounding box center [435, 281] width 171 height 35
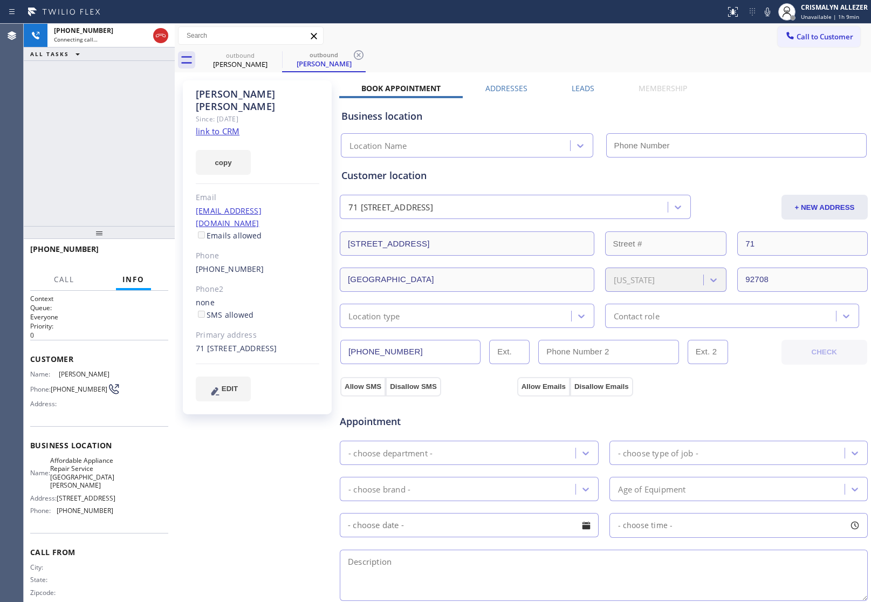
click at [215, 126] on link "link to CRM" at bounding box center [218, 131] width 44 height 11
type input "[PHONE_NUMBER]"
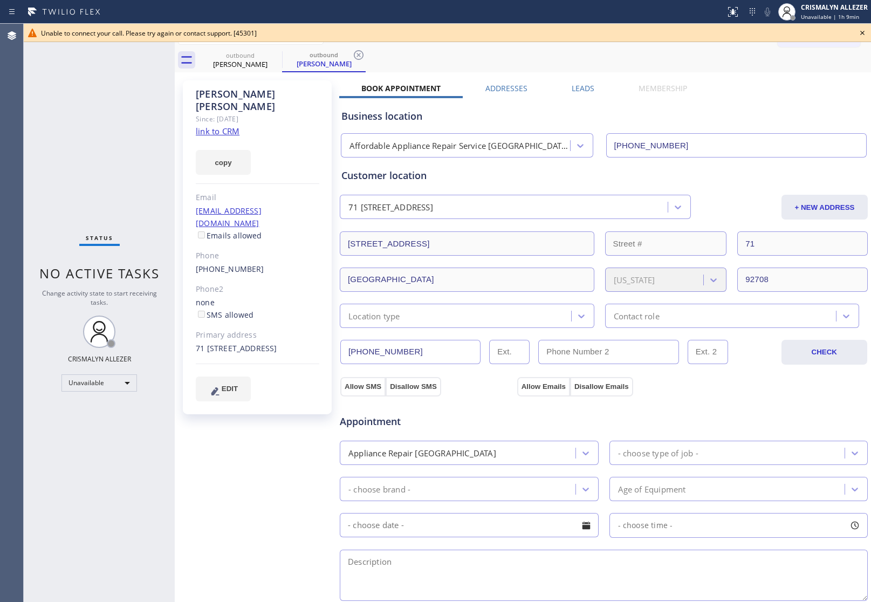
click at [862, 32] on icon at bounding box center [862, 33] width 4 height 4
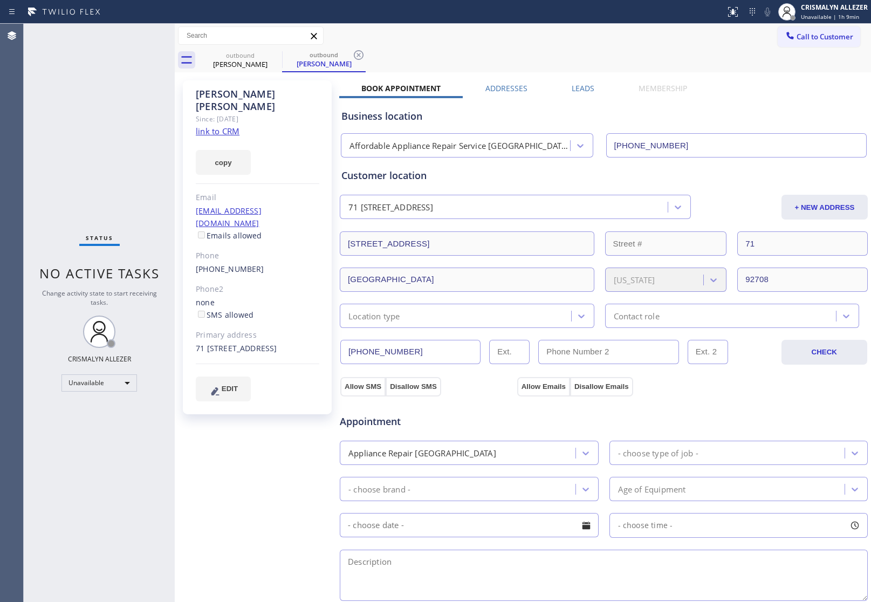
drag, startPoint x: 358, startPoint y: 55, endPoint x: 308, endPoint y: 58, distance: 49.7
click at [356, 54] on icon at bounding box center [358, 55] width 13 height 13
click at [276, 54] on icon at bounding box center [275, 55] width 10 height 10
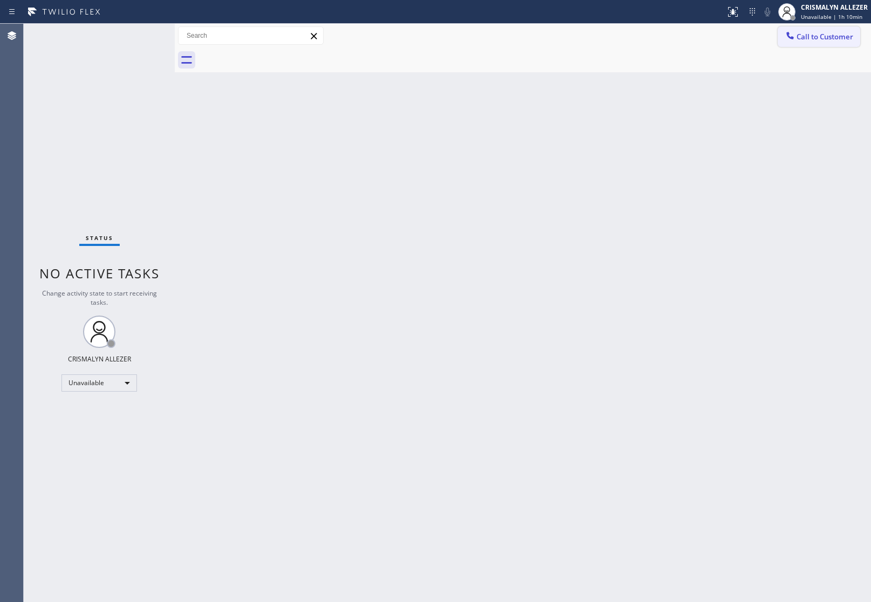
drag, startPoint x: 850, startPoint y: 38, endPoint x: 809, endPoint y: 71, distance: 52.2
click at [850, 39] on span "Call to Customer" at bounding box center [824, 37] width 57 height 10
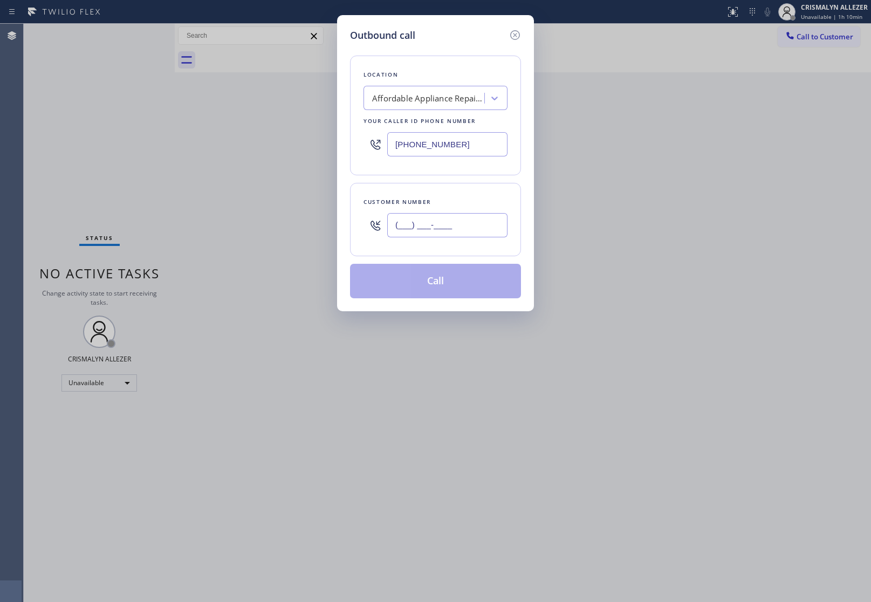
click at [488, 227] on input "(___) ___-____" at bounding box center [447, 225] width 120 height 24
paste input "818) 970-0127"
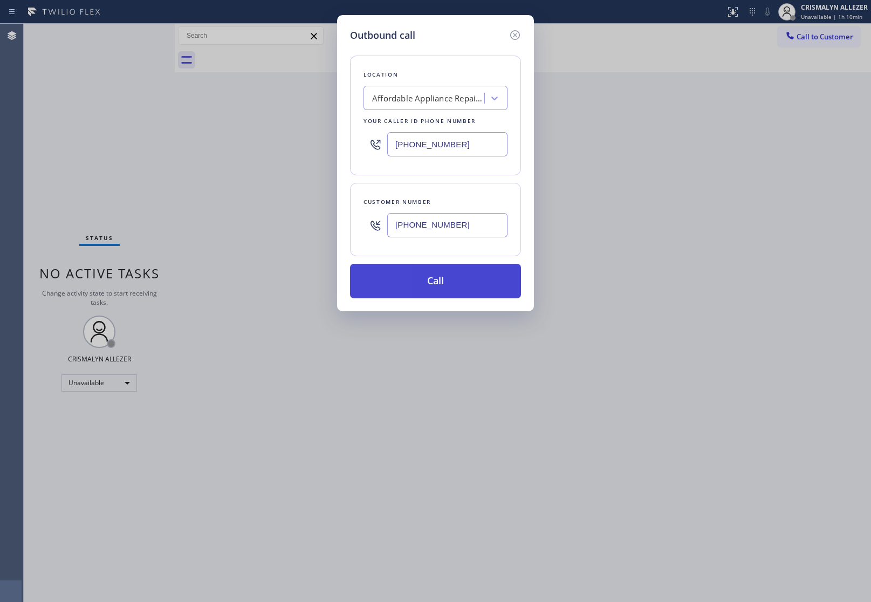
type input "[PHONE_NUMBER]"
click at [447, 276] on button "Call" at bounding box center [435, 281] width 171 height 35
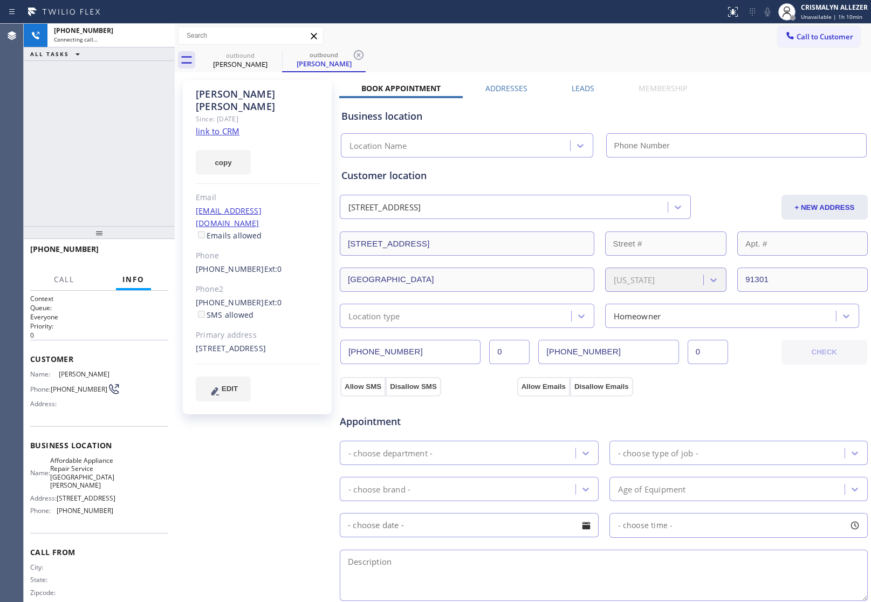
click at [219, 126] on link "link to CRM" at bounding box center [218, 131] width 44 height 11
type input "[PHONE_NUMBER]"
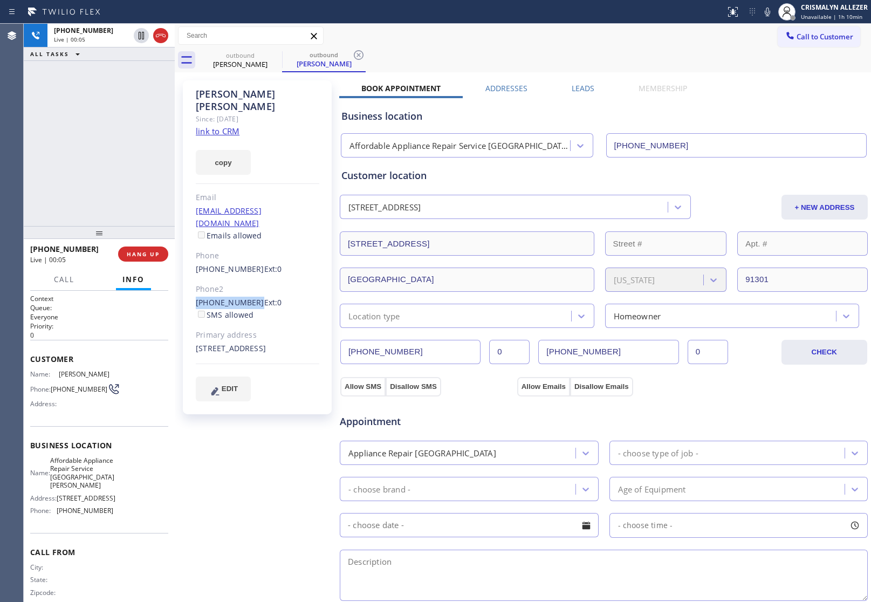
drag, startPoint x: 194, startPoint y: 276, endPoint x: 247, endPoint y: 283, distance: 53.3
click at [247, 283] on div "Warren Willig Since: 20 may 2020 link to CRM copy Email nonemail1234@gmail.com …" at bounding box center [257, 247] width 149 height 334
copy link "(818) 212-4552"
click at [143, 257] on span "HANG UP" at bounding box center [143, 254] width 33 height 8
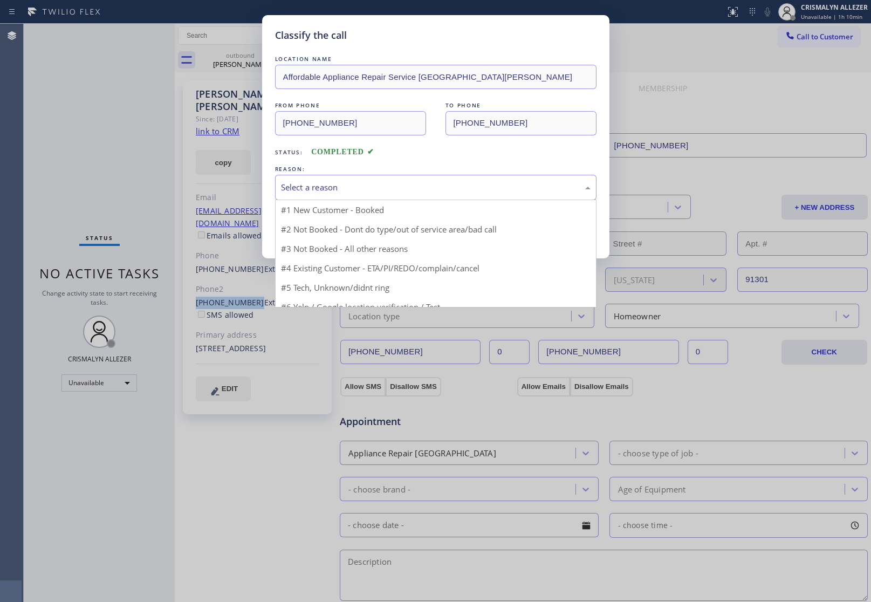
click at [465, 191] on div "Select a reason" at bounding box center [436, 187] width 310 height 12
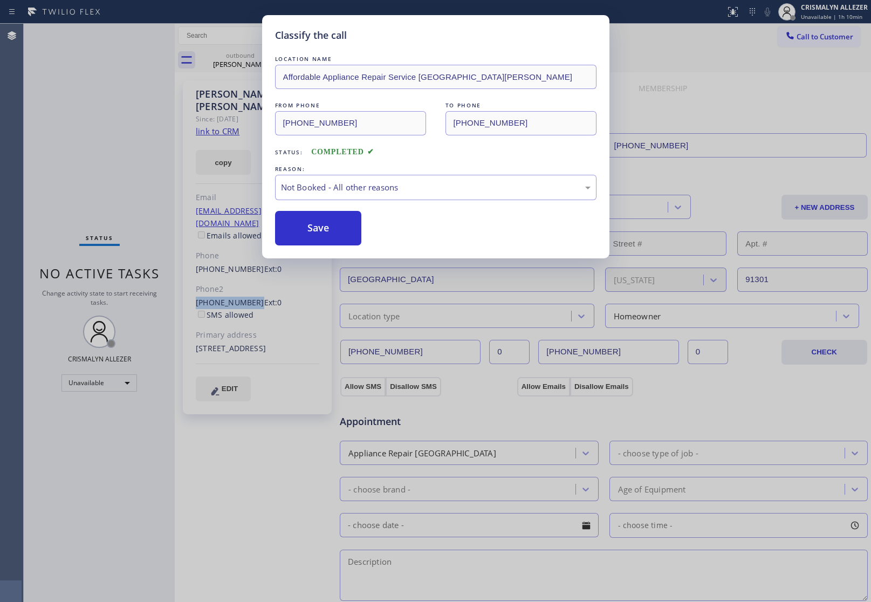
click at [313, 232] on button "Save" at bounding box center [318, 228] width 87 height 35
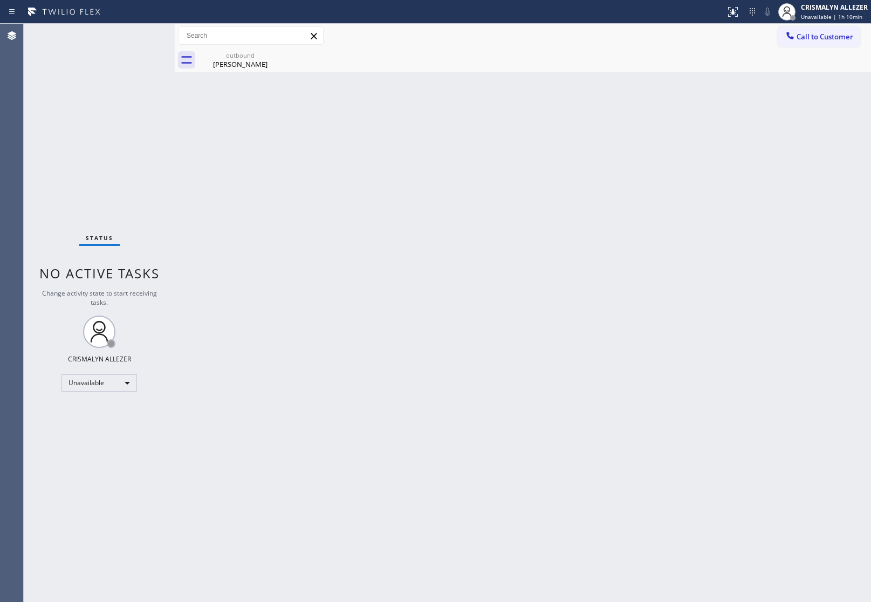
drag, startPoint x: 238, startPoint y: 73, endPoint x: 264, endPoint y: 63, distance: 27.8
click at [240, 72] on div "Back to Dashboard Change Sender ID Customers Technicians Select a contact Outbo…" at bounding box center [523, 313] width 696 height 578
click at [273, 56] on icon at bounding box center [275, 55] width 13 height 13
click at [818, 36] on span "Call to Customer" at bounding box center [824, 37] width 57 height 10
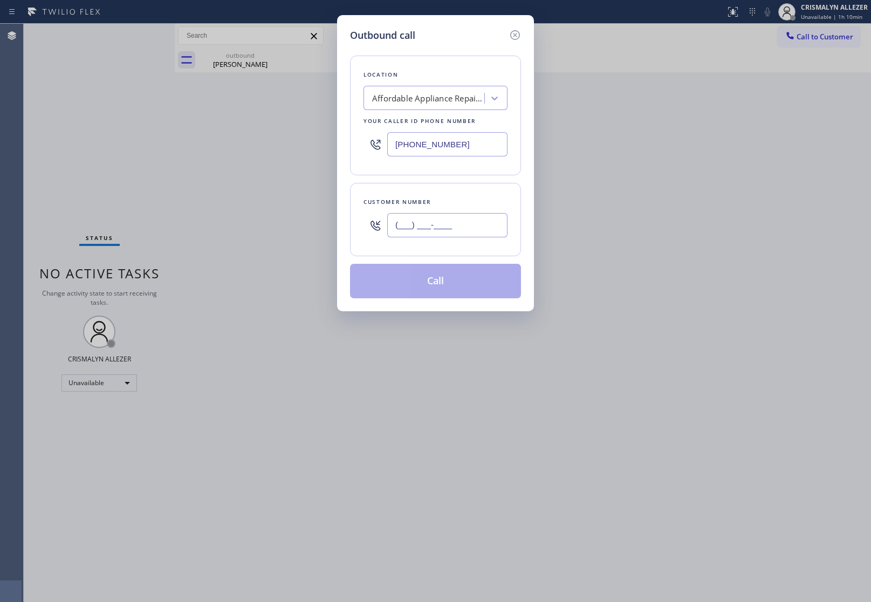
click at [481, 228] on input "(___) ___-____" at bounding box center [447, 225] width 120 height 24
paste input "818) 212-4552"
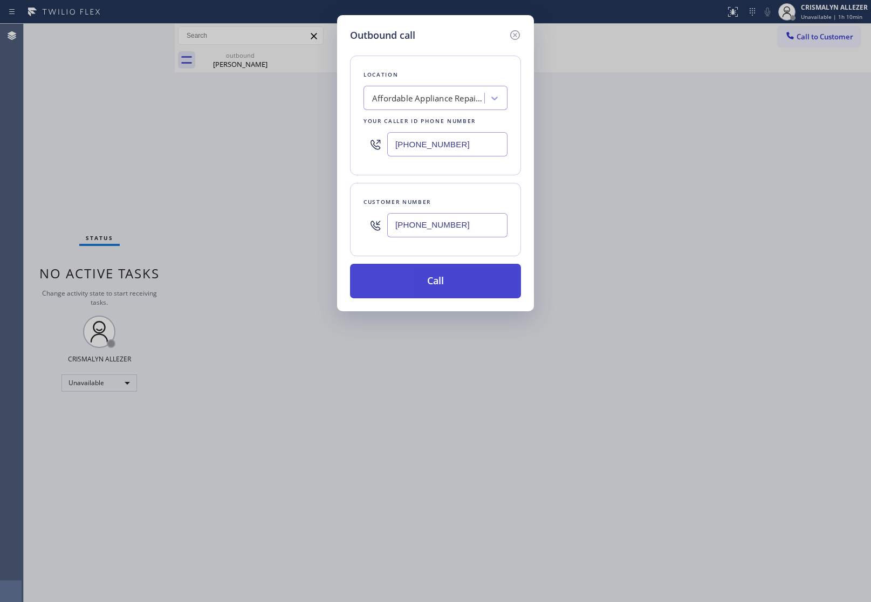
type input "(818) 212-4552"
click at [442, 287] on button "Call" at bounding box center [435, 281] width 171 height 35
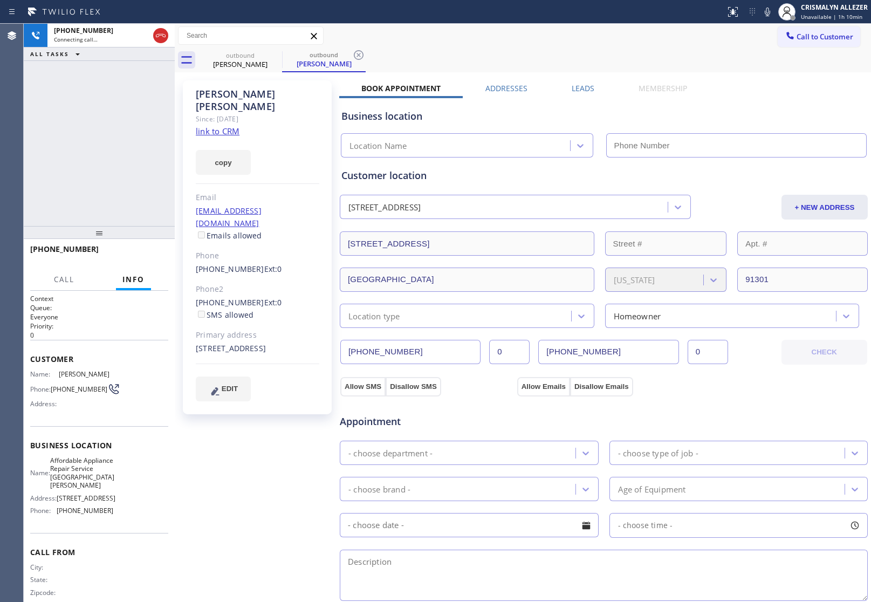
type input "[PHONE_NUMBER]"
click at [235, 61] on div "Warren Willig" at bounding box center [240, 64] width 81 height 10
click at [222, 126] on link "link to CRM" at bounding box center [218, 131] width 44 height 11
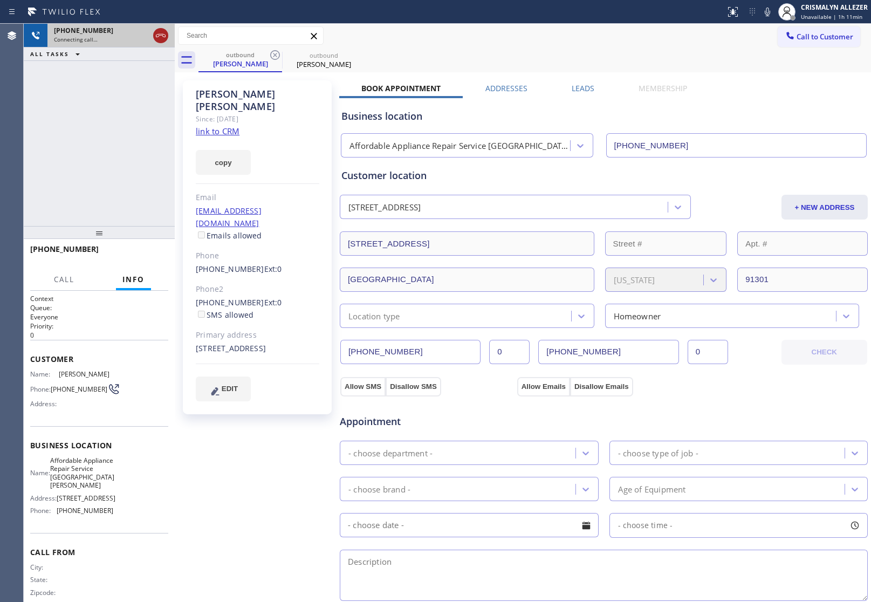
click at [155, 37] on icon at bounding box center [160, 35] width 13 height 13
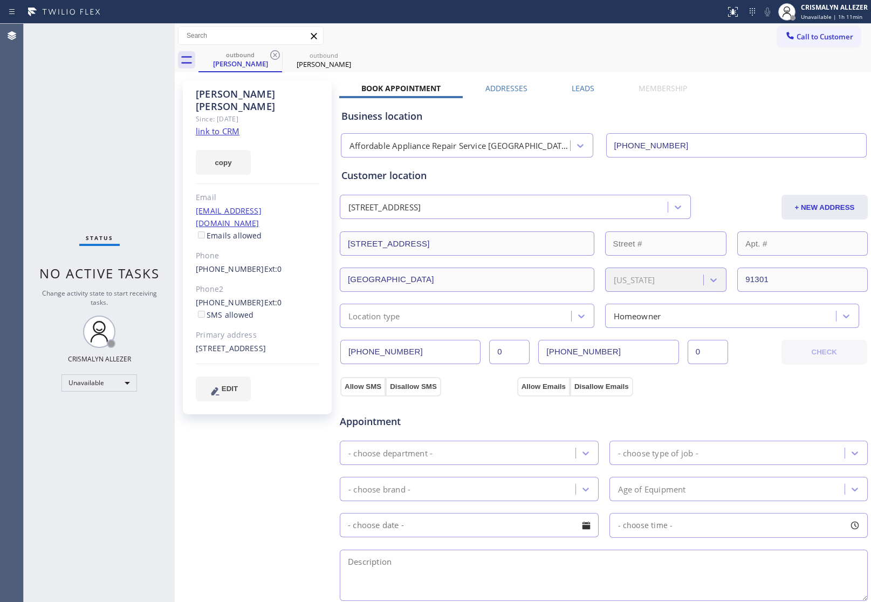
click at [581, 86] on label "Leads" at bounding box center [583, 88] width 23 height 10
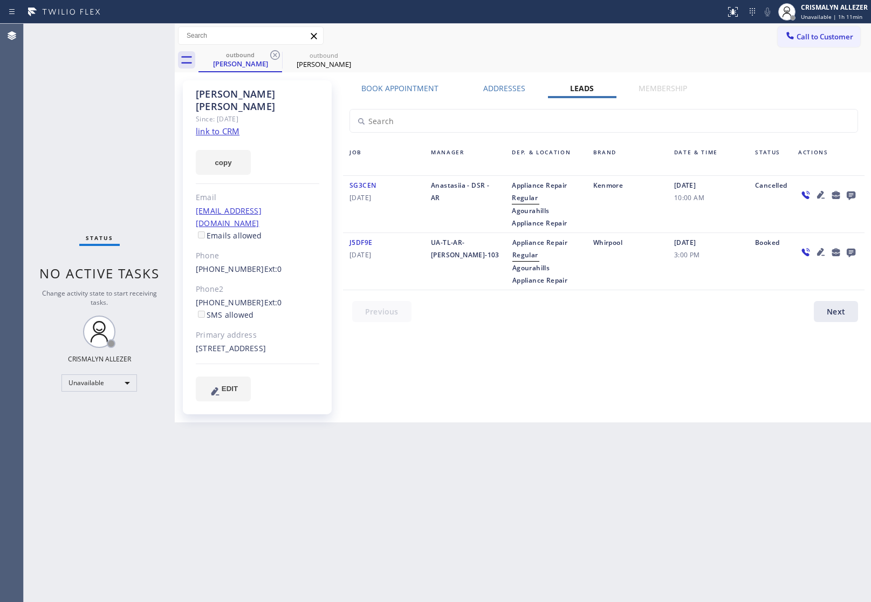
click at [855, 195] on icon at bounding box center [851, 195] width 9 height 9
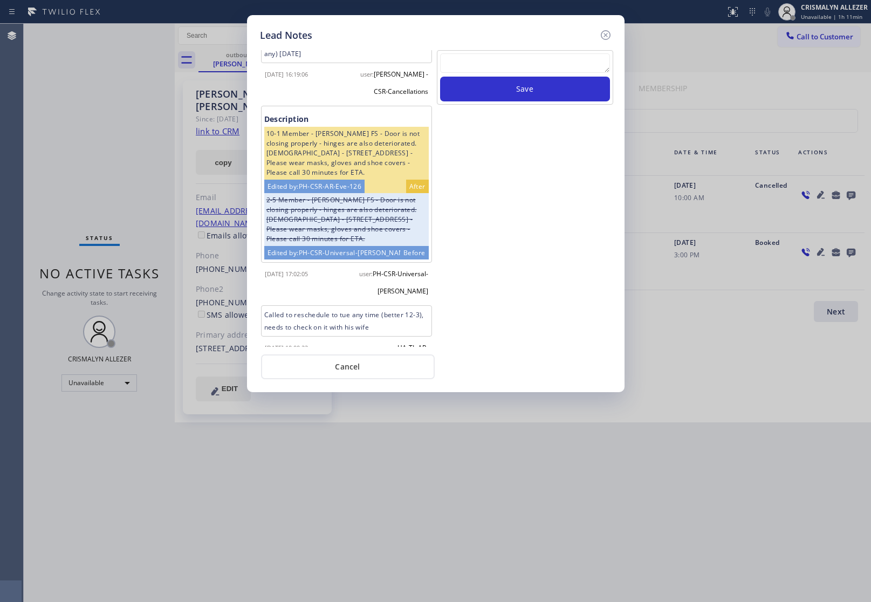
scroll to position [178, 0]
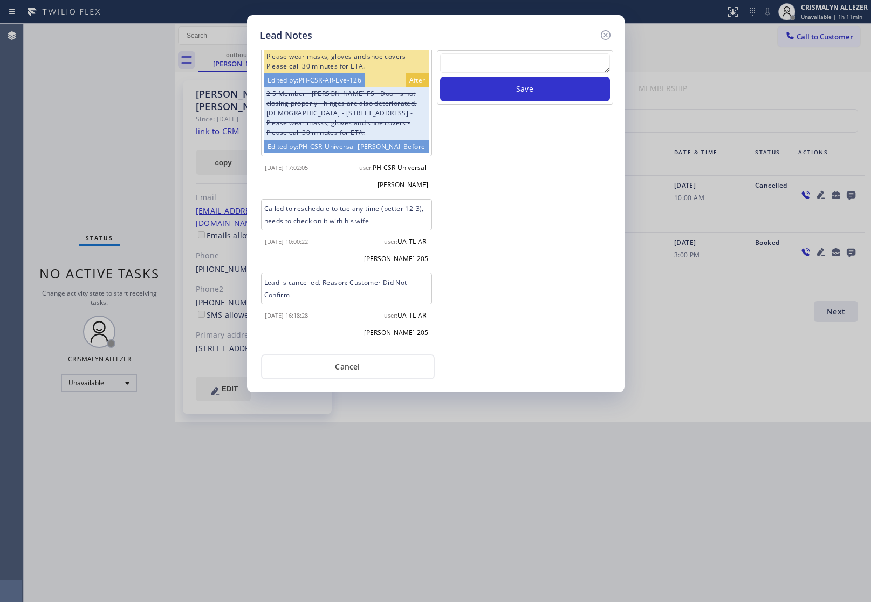
click at [516, 57] on textarea at bounding box center [525, 62] width 170 height 19
paste textarea "no answer | pls xfer here cx cb"
type textarea "no answer | pls xfer here cx cb"
click at [519, 90] on button "Save" at bounding box center [525, 89] width 170 height 25
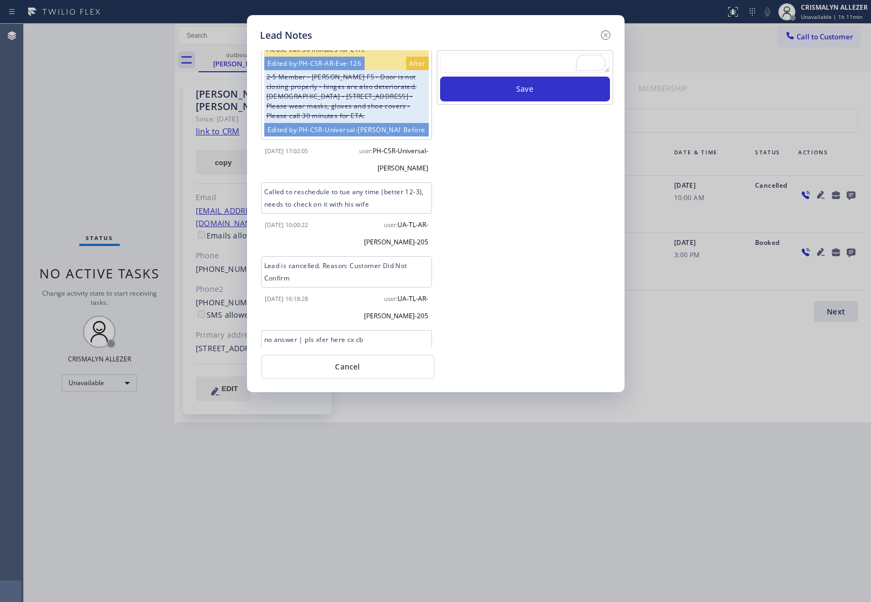
scroll to position [240, 0]
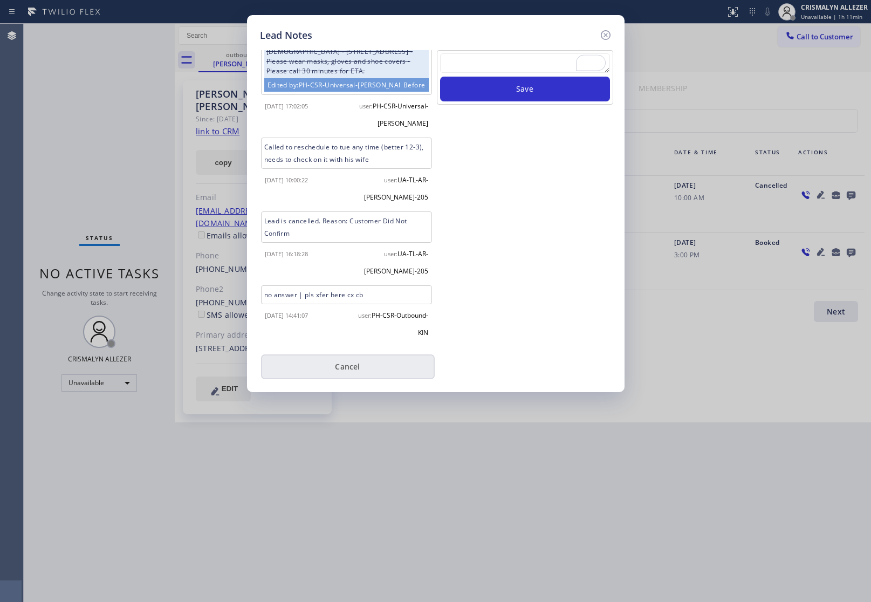
click at [346, 367] on button "Cancel" at bounding box center [348, 366] width 174 height 25
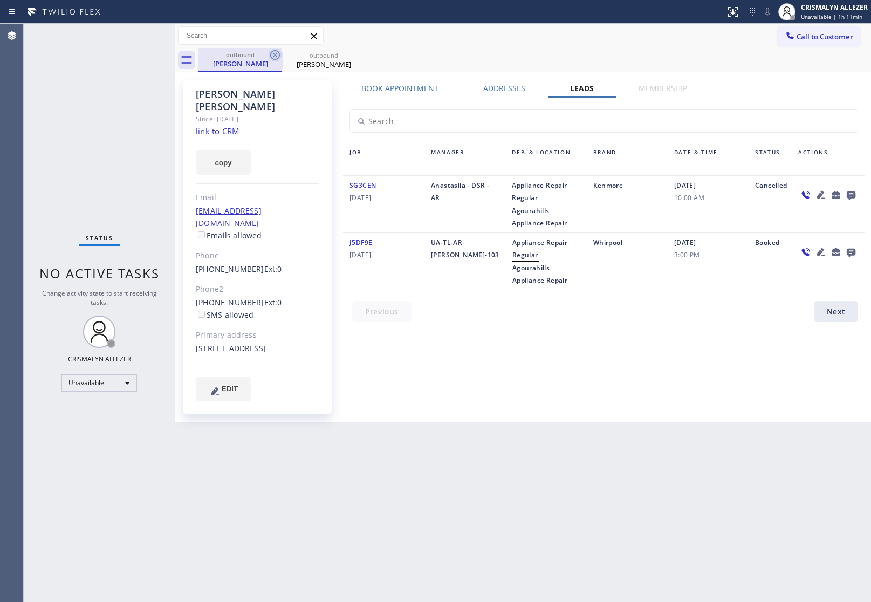
click at [278, 54] on icon at bounding box center [275, 55] width 13 height 13
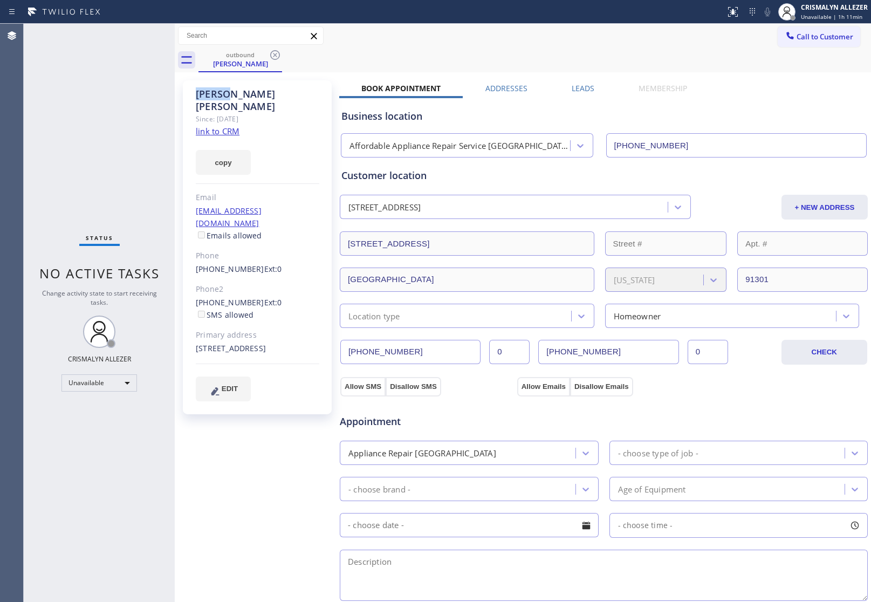
click at [277, 54] on icon at bounding box center [275, 55] width 13 height 13
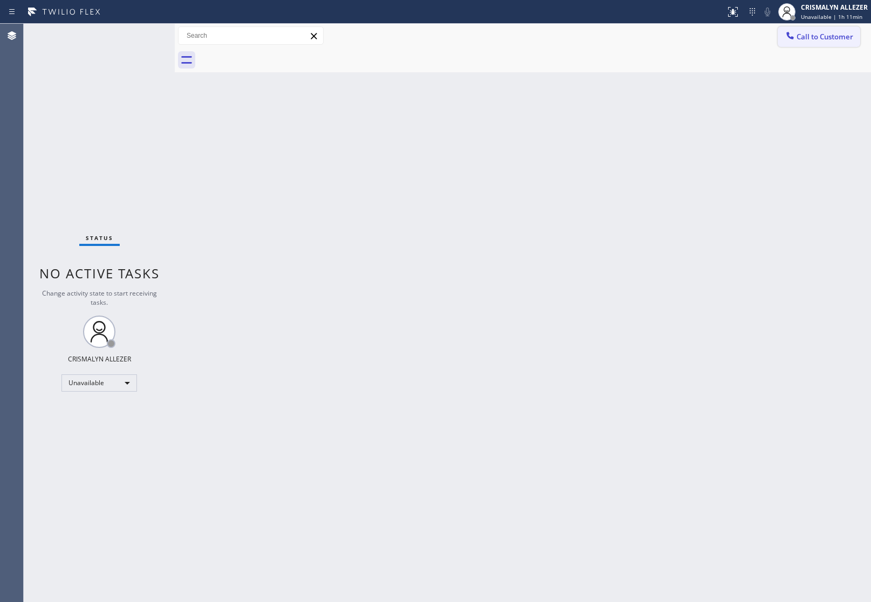
click at [841, 36] on span "Call to Customer" at bounding box center [824, 37] width 57 height 10
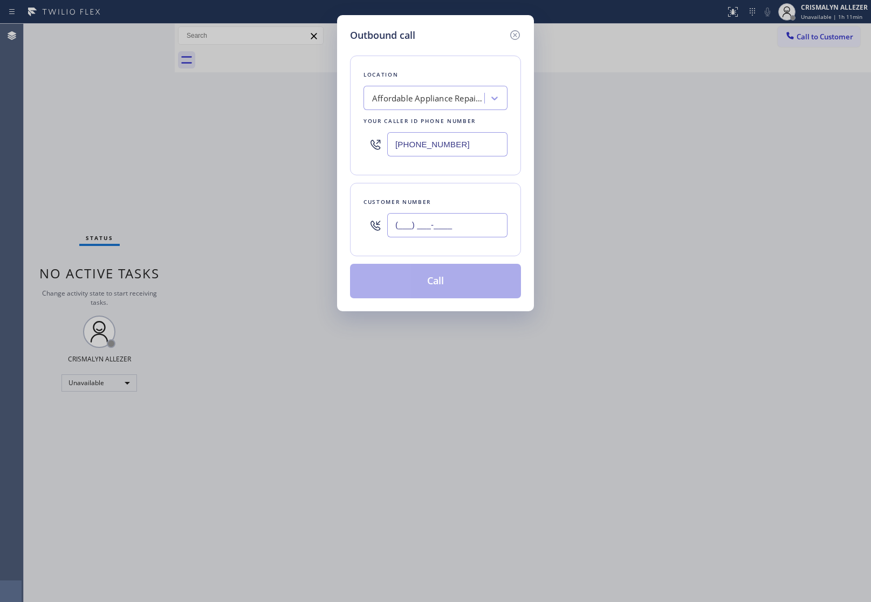
click at [489, 222] on input "(___) ___-____" at bounding box center [447, 225] width 120 height 24
paste input "626) 249-4921"
type input "[PHONE_NUMBER]"
drag, startPoint x: 482, startPoint y: 139, endPoint x: 149, endPoint y: 150, distance: 332.4
click at [175, 148] on div "Outbound call Location Affordable Appliance Repair Service Santa Ana Your calle…" at bounding box center [435, 301] width 871 height 602
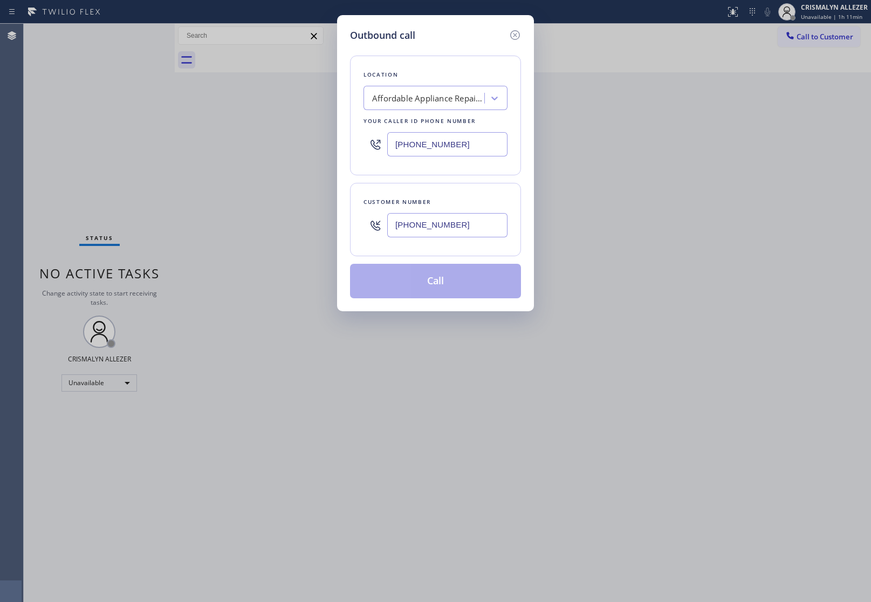
paste input "26) 249-492"
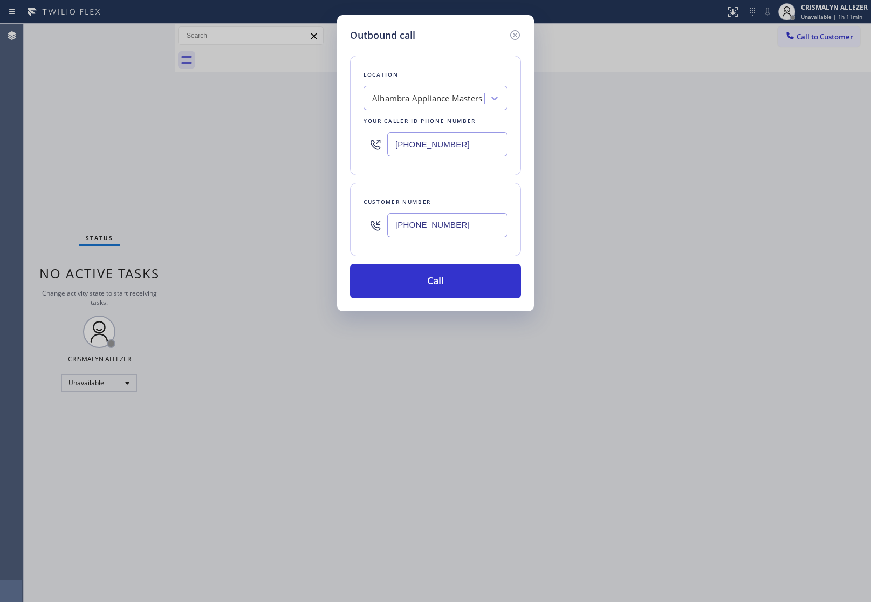
type input "[PHONE_NUMBER]"
click at [492, 231] on input "[PHONE_NUMBER]" at bounding box center [447, 225] width 120 height 24
paste input "text"
drag, startPoint x: 486, startPoint y: 226, endPoint x: 225, endPoint y: 240, distance: 261.4
click at [225, 240] on div "Outbound call Location Alhambra Appliance Masters Your caller id phone number (…" at bounding box center [435, 301] width 871 height 602
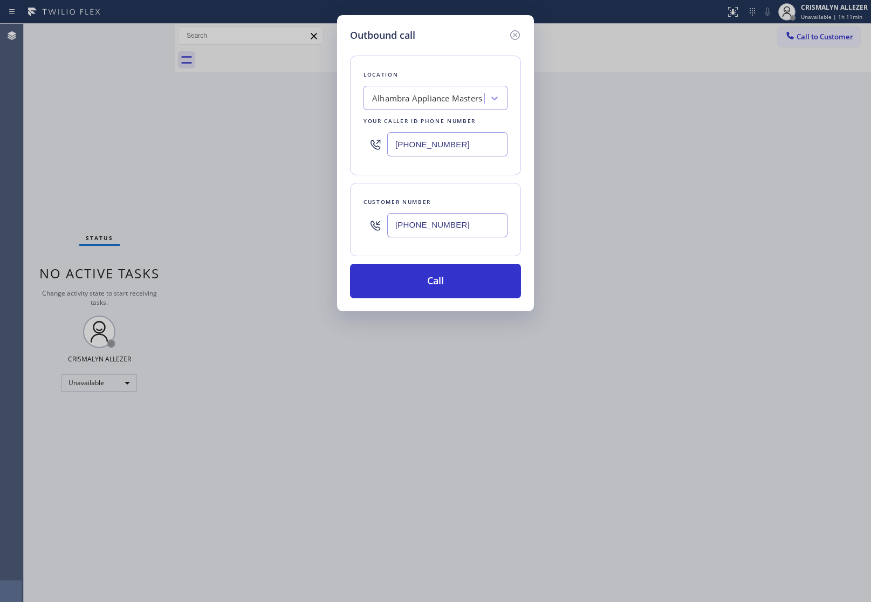
paste input "323) 743-5375"
type input "(323) 743-5375"
click at [430, 289] on button "Call" at bounding box center [435, 281] width 171 height 35
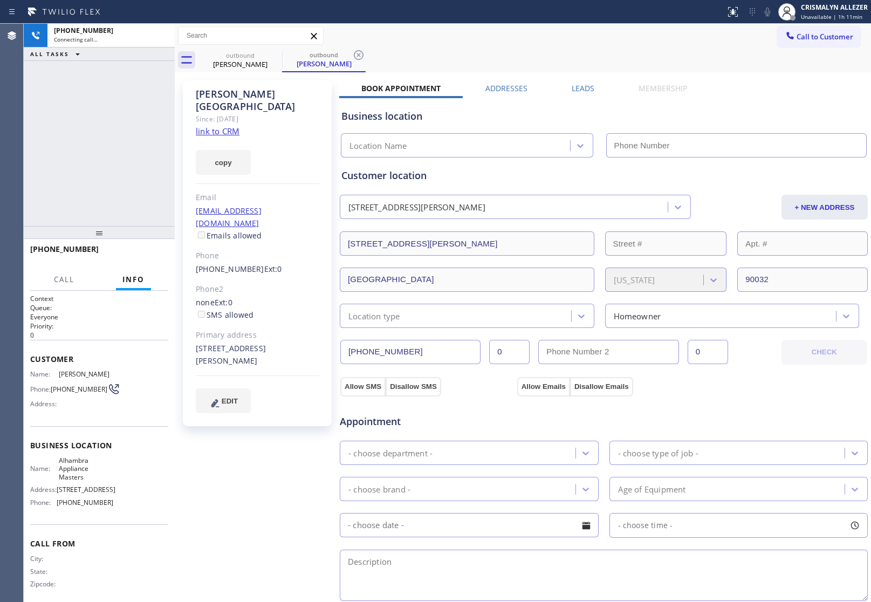
click at [211, 126] on link "link to CRM" at bounding box center [218, 131] width 44 height 11
type input "[PHONE_NUMBER]"
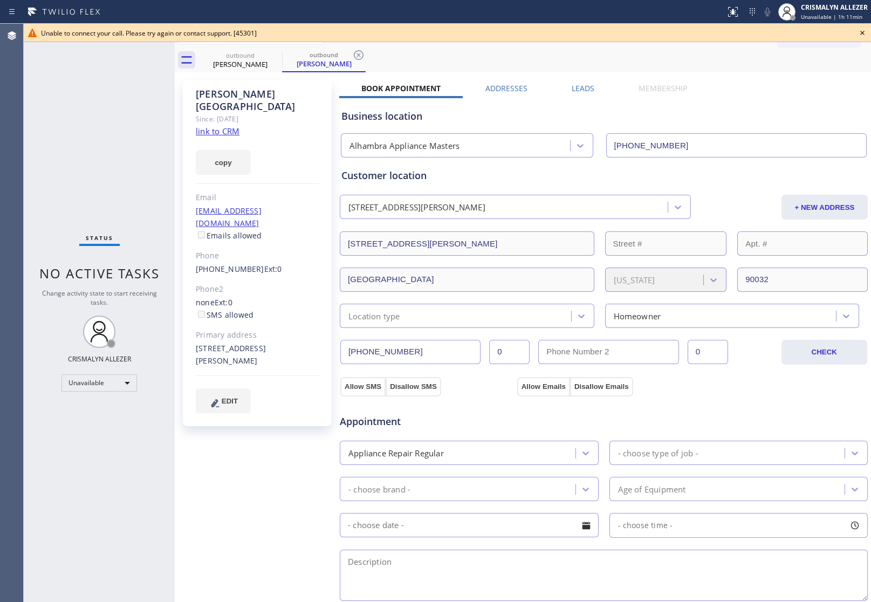
click at [864, 31] on icon at bounding box center [862, 32] width 13 height 13
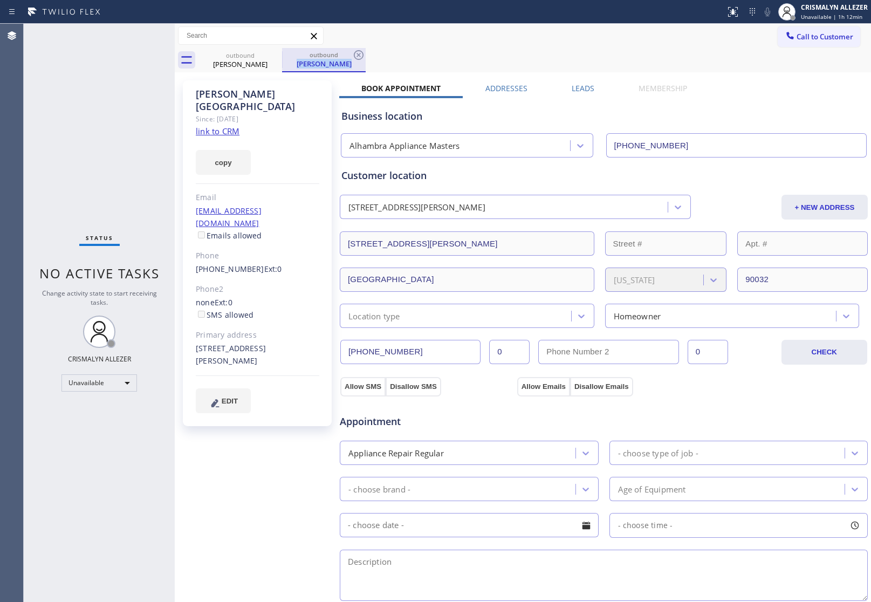
drag, startPoint x: 365, startPoint y: 54, endPoint x: 308, endPoint y: 58, distance: 56.2
click at [338, 57] on div "outbound Julian Zaragoza" at bounding box center [324, 60] width 84 height 24
drag, startPoint x: 353, startPoint y: 54, endPoint x: 312, endPoint y: 54, distance: 41.5
click at [353, 54] on icon at bounding box center [358, 55] width 13 height 13
click at [276, 54] on icon at bounding box center [275, 55] width 13 height 13
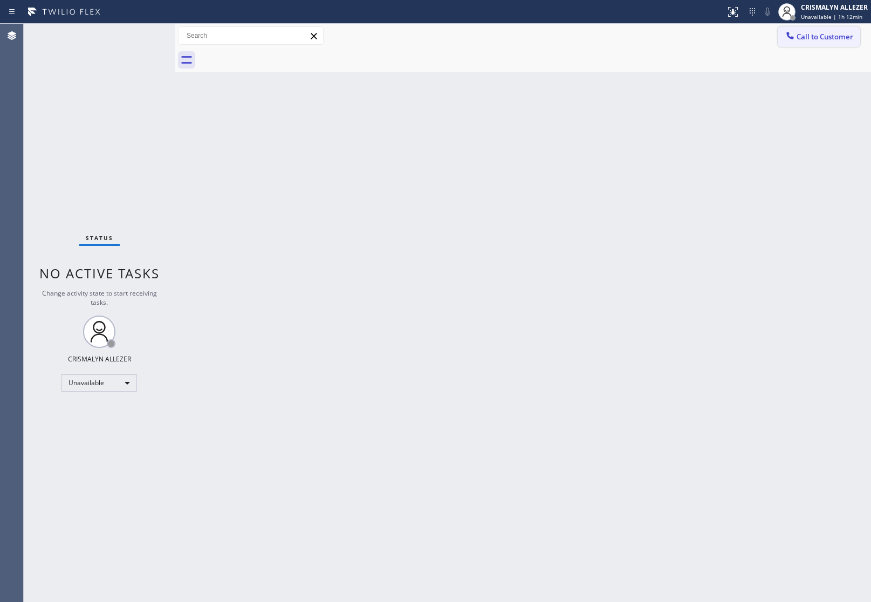
click at [791, 36] on icon at bounding box center [789, 35] width 7 height 7
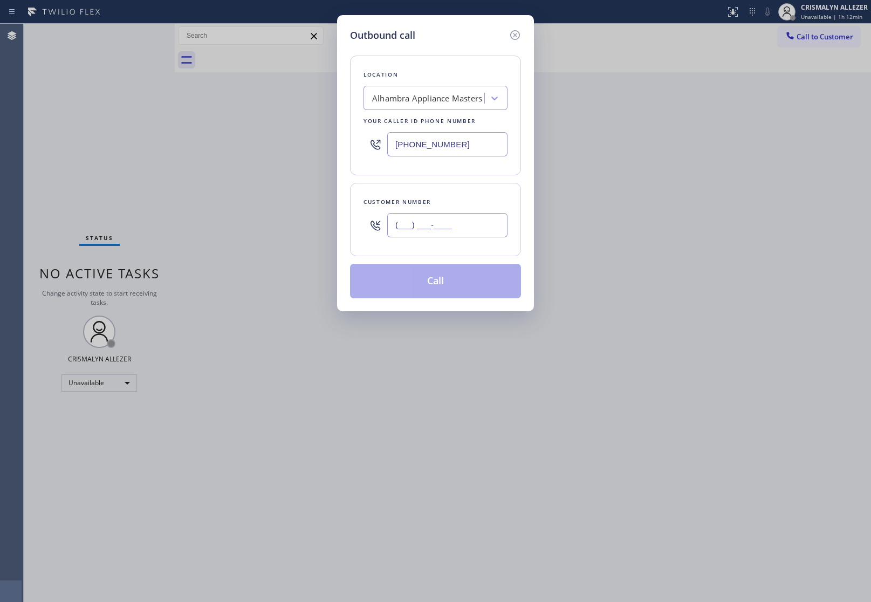
click at [478, 219] on input "(___) ___-____" at bounding box center [447, 225] width 120 height 24
paste input "323) 743-5375"
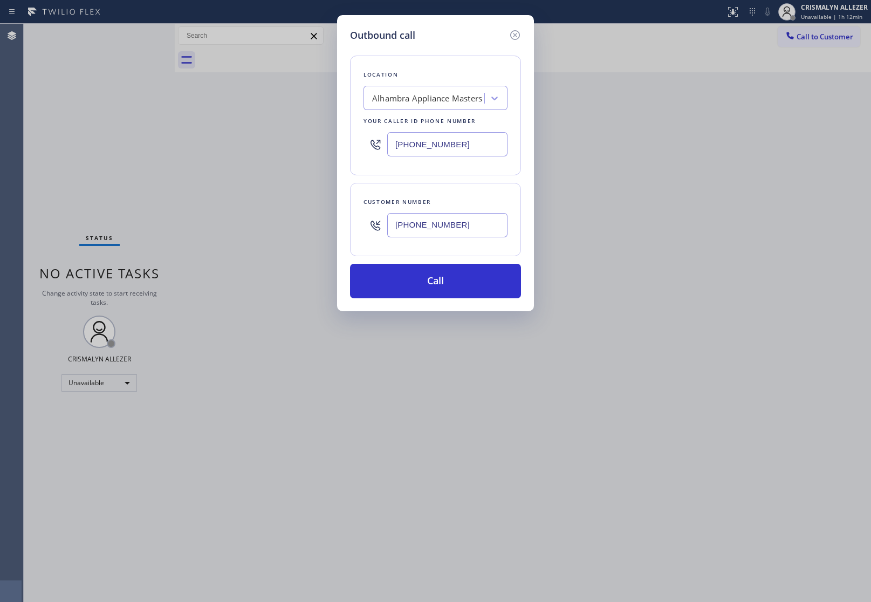
type input "(323) 743-5375"
click at [439, 98] on div "Alhambra Appliance Masters" at bounding box center [427, 98] width 110 height 12
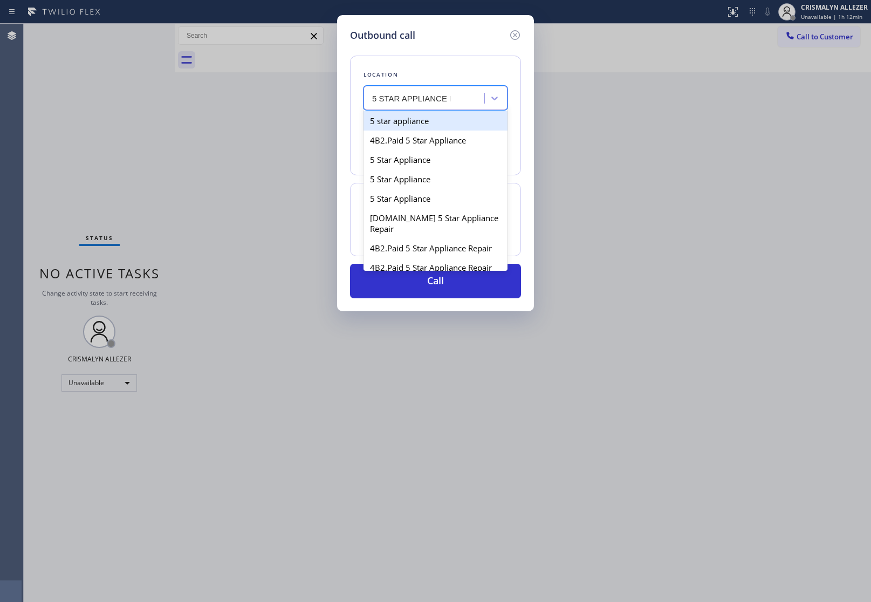
type input "5 STAR APPLIANCE RE"
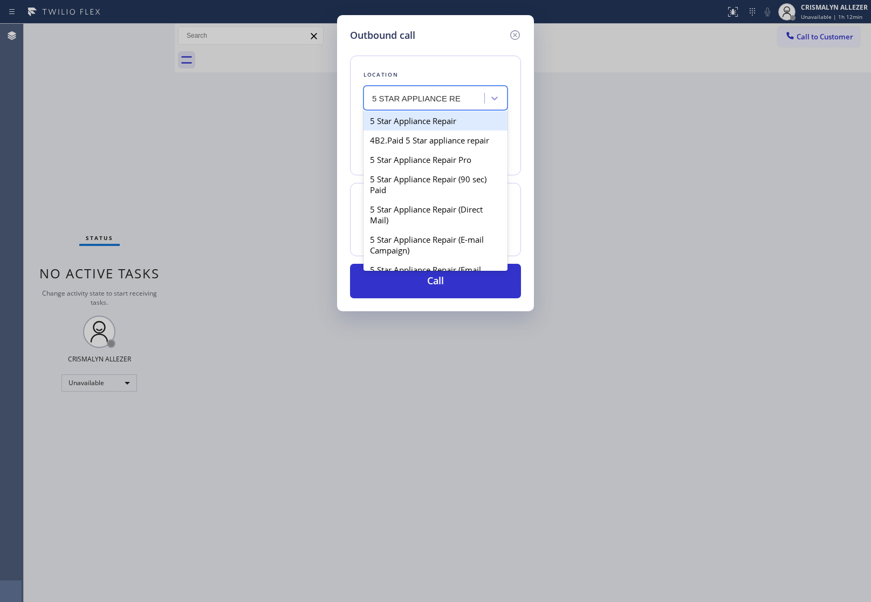
click at [441, 127] on div "5 Star Appliance Repair" at bounding box center [435, 120] width 144 height 19
type input "[PHONE_NUMBER]"
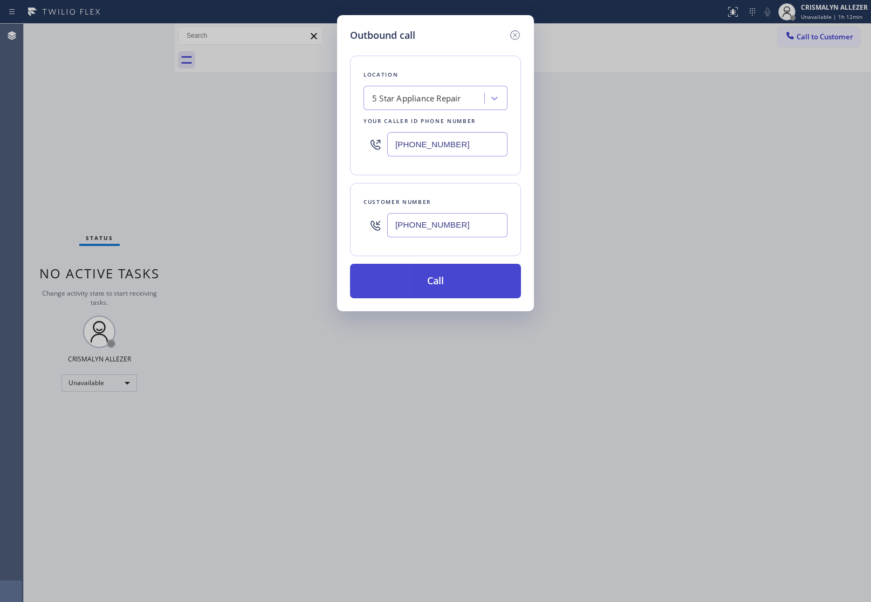
click at [426, 283] on button "Call" at bounding box center [435, 281] width 171 height 35
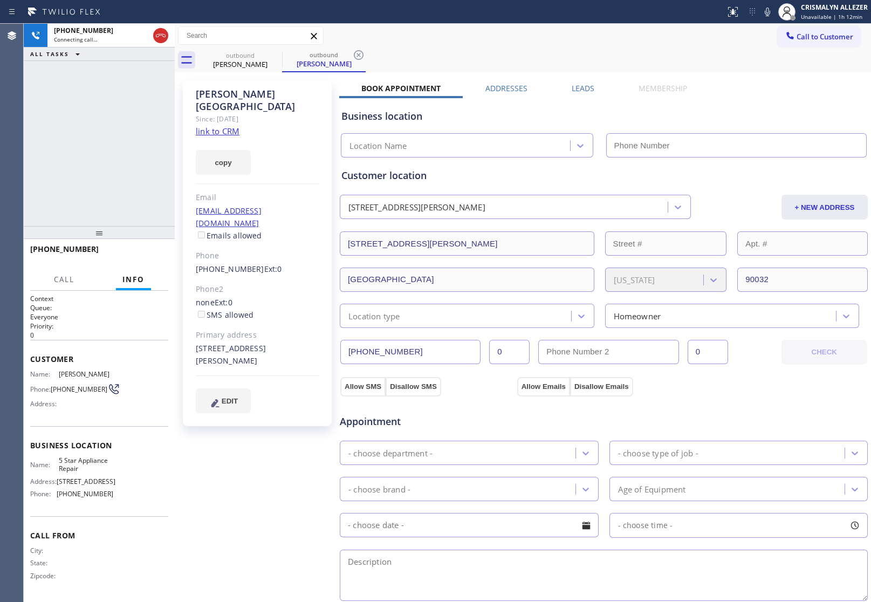
type input "[PHONE_NUMBER]"
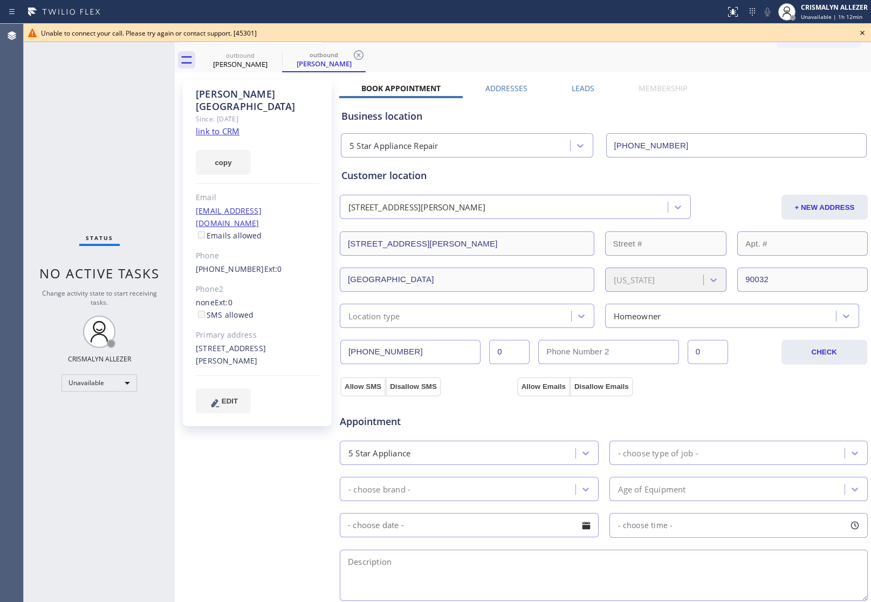
click at [864, 32] on icon at bounding box center [862, 32] width 13 height 13
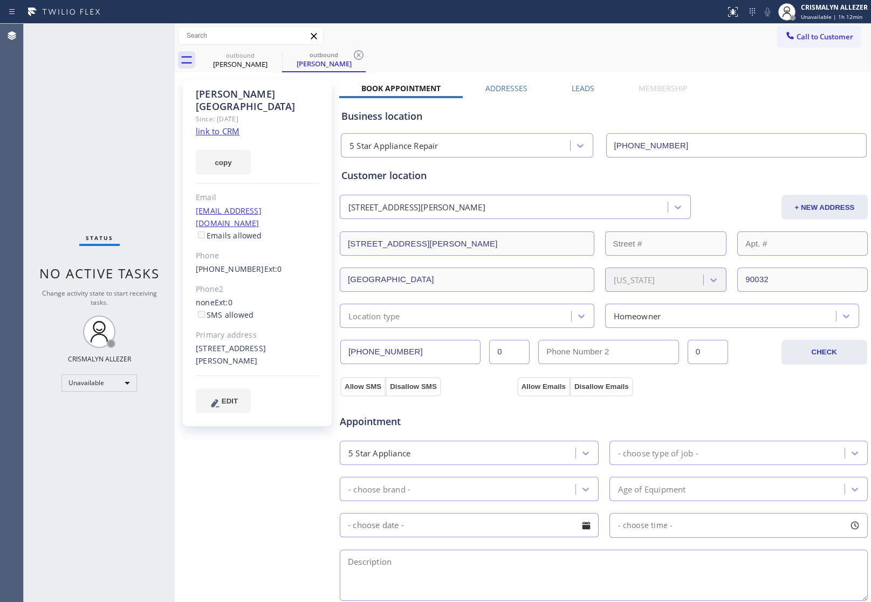
drag, startPoint x: 358, startPoint y: 52, endPoint x: 298, endPoint y: 63, distance: 60.2
click at [353, 56] on icon at bounding box center [358, 55] width 13 height 13
click at [276, 51] on icon at bounding box center [275, 55] width 13 height 13
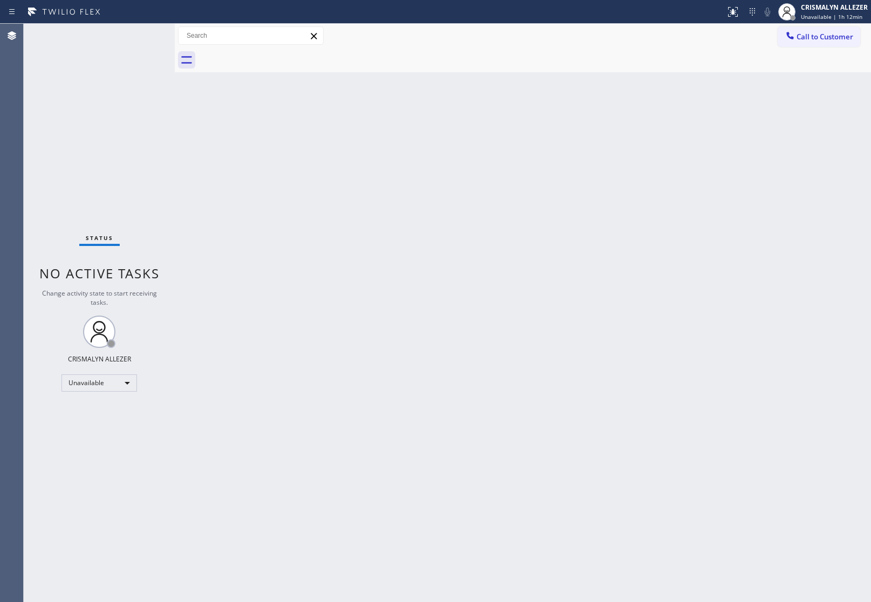
drag, startPoint x: 812, startPoint y: 35, endPoint x: 799, endPoint y: 44, distance: 15.6
click at [812, 36] on span "Call to Customer" at bounding box center [824, 37] width 57 height 10
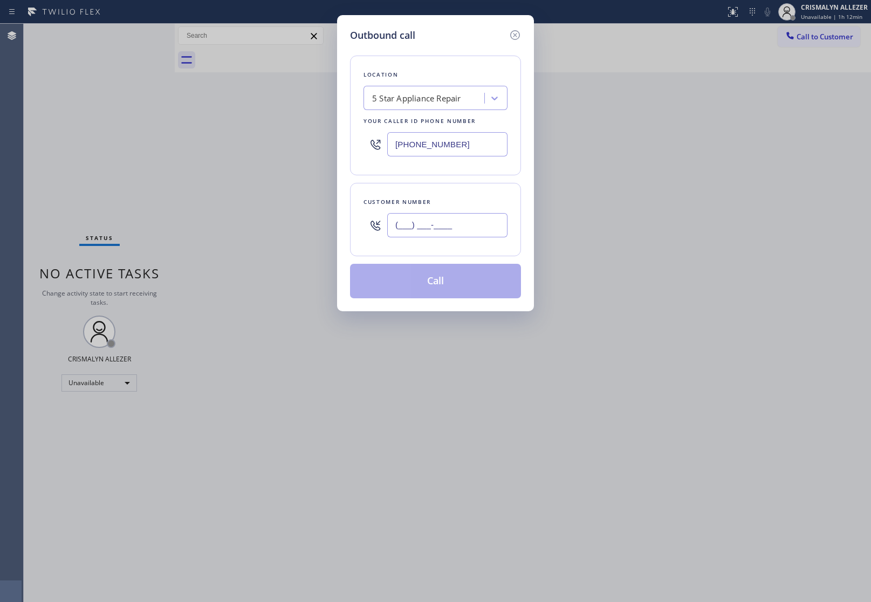
click at [482, 233] on input "(___) ___-____" at bounding box center [447, 225] width 120 height 24
paste input "213) 810-1002"
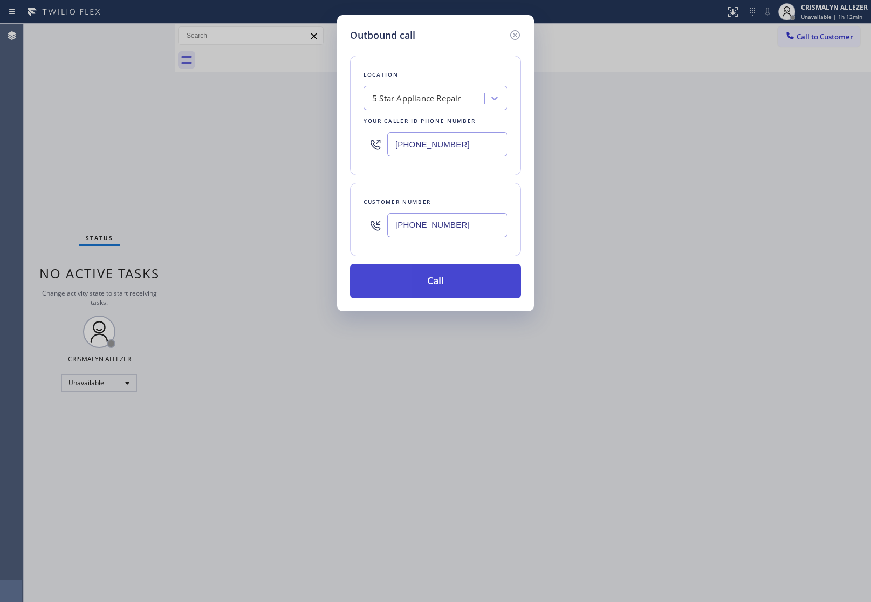
type input "[PHONE_NUMBER]"
click at [448, 287] on button "Call" at bounding box center [435, 281] width 171 height 35
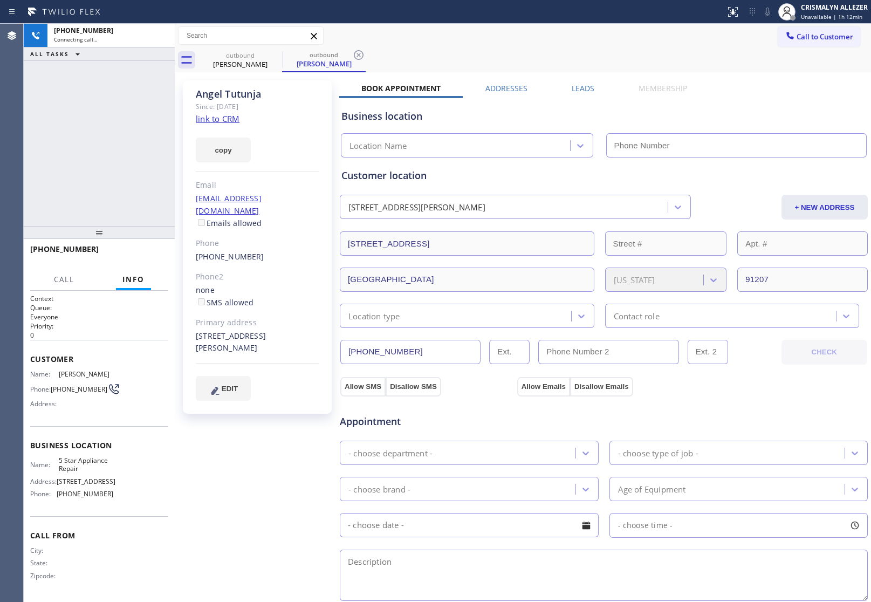
click at [205, 119] on link "link to CRM" at bounding box center [218, 118] width 44 height 11
type input "[PHONE_NUMBER]"
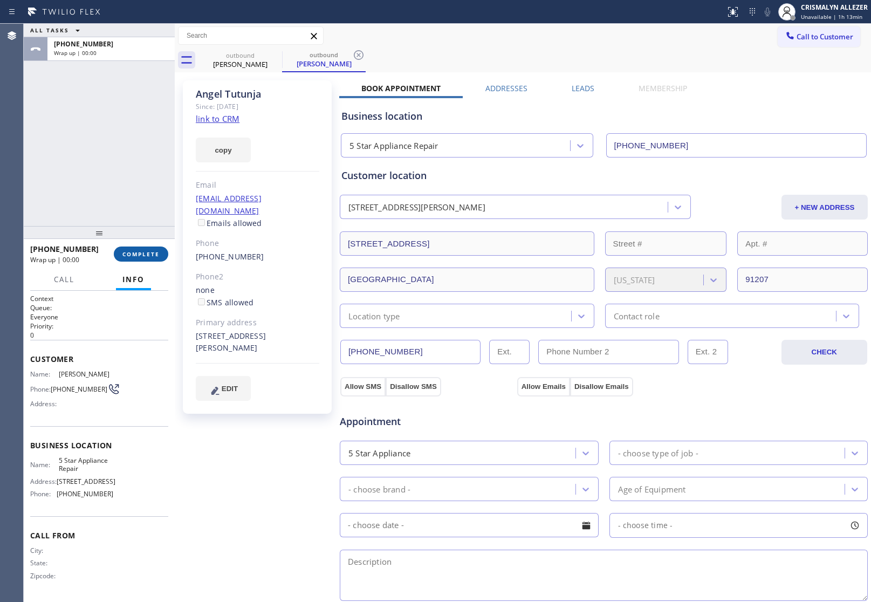
click at [147, 254] on span "COMPLETE" at bounding box center [140, 254] width 37 height 8
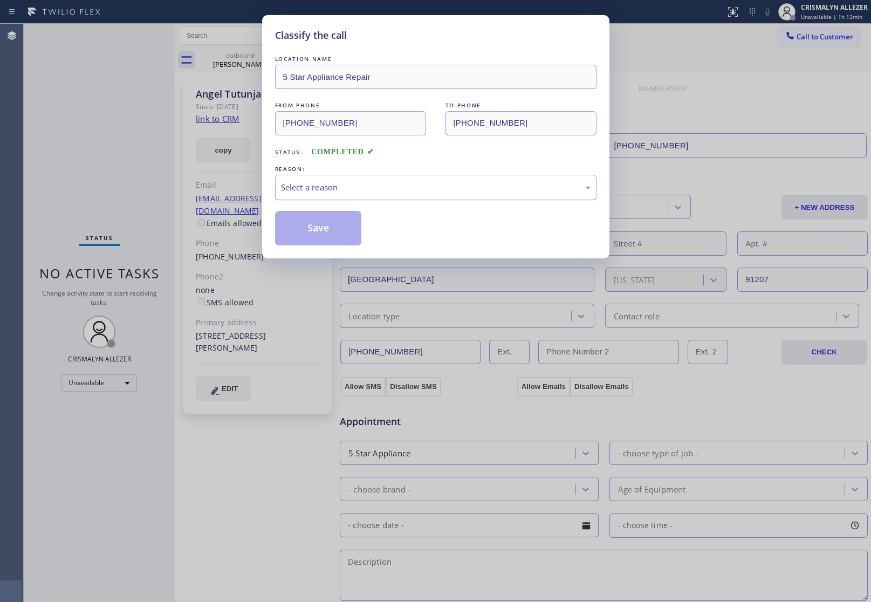
click at [486, 192] on div "Select a reason" at bounding box center [436, 187] width 310 height 12
click at [335, 236] on button "Save" at bounding box center [318, 228] width 87 height 35
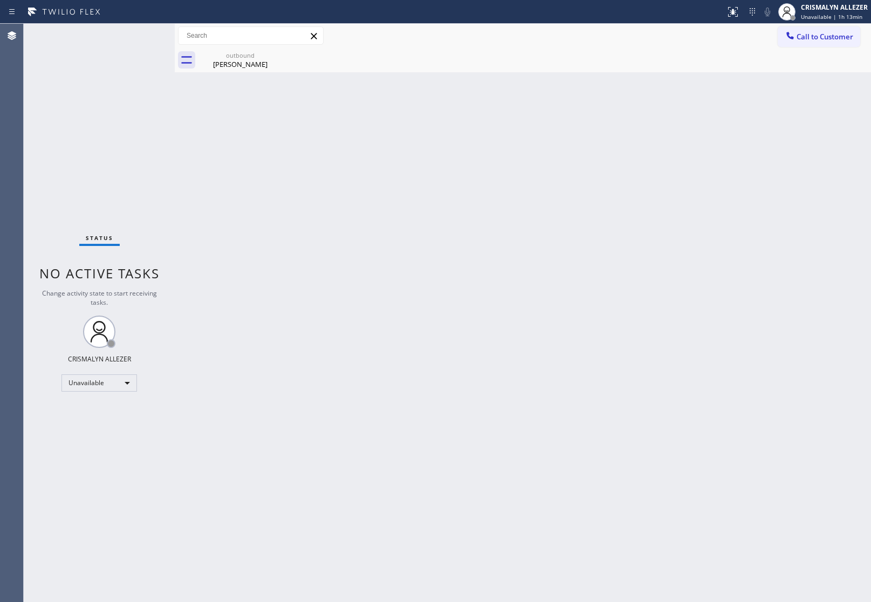
click at [230, 58] on div "outbound" at bounding box center [240, 55] width 81 height 8
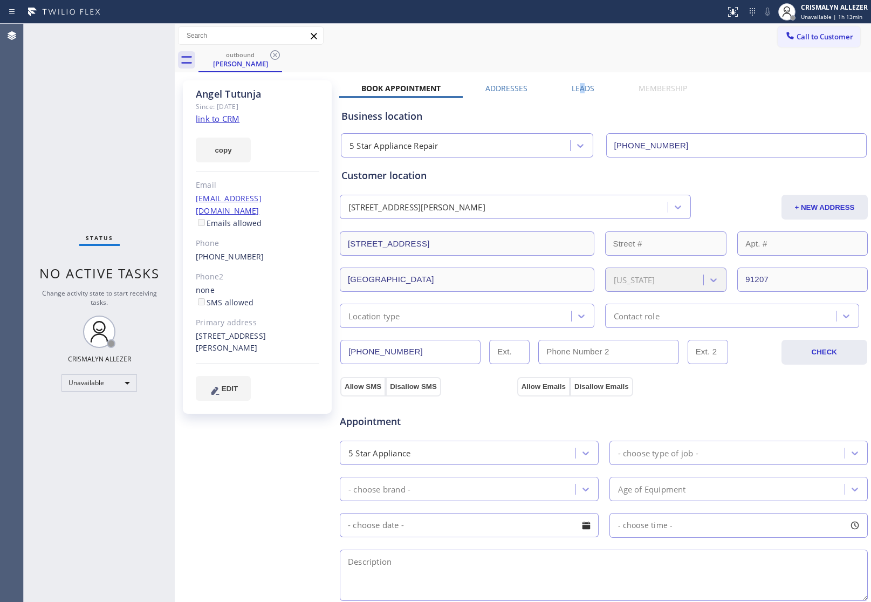
click at [578, 90] on label "Leads" at bounding box center [583, 88] width 23 height 10
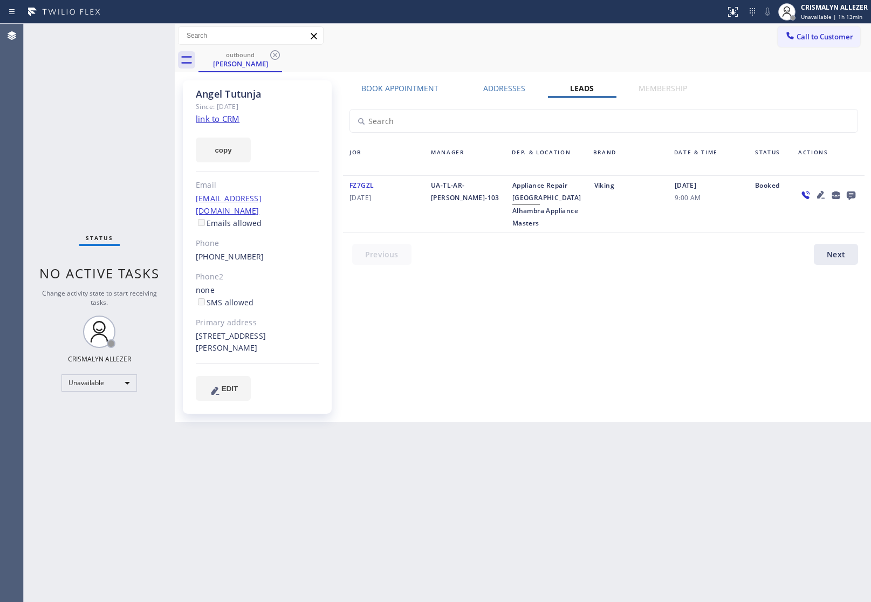
click at [850, 193] on icon at bounding box center [850, 194] width 13 height 13
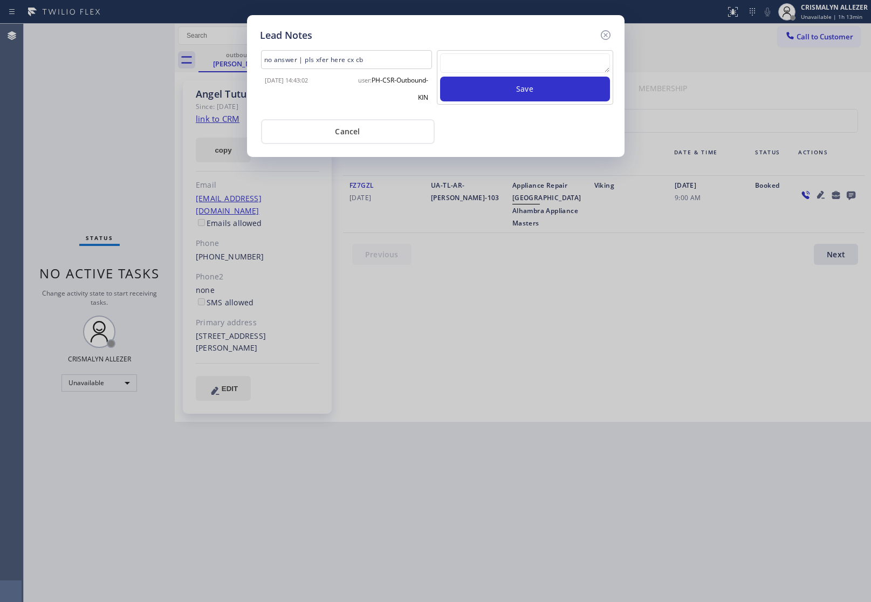
click at [514, 61] on textarea at bounding box center [525, 62] width 170 height 19
paste textarea "DON'T NEED SERVICE / NOT NTERESTED"
type textarea "DON'T NEED SERVICE / NOT NTERESTED"
click at [508, 86] on button "Save" at bounding box center [525, 89] width 170 height 25
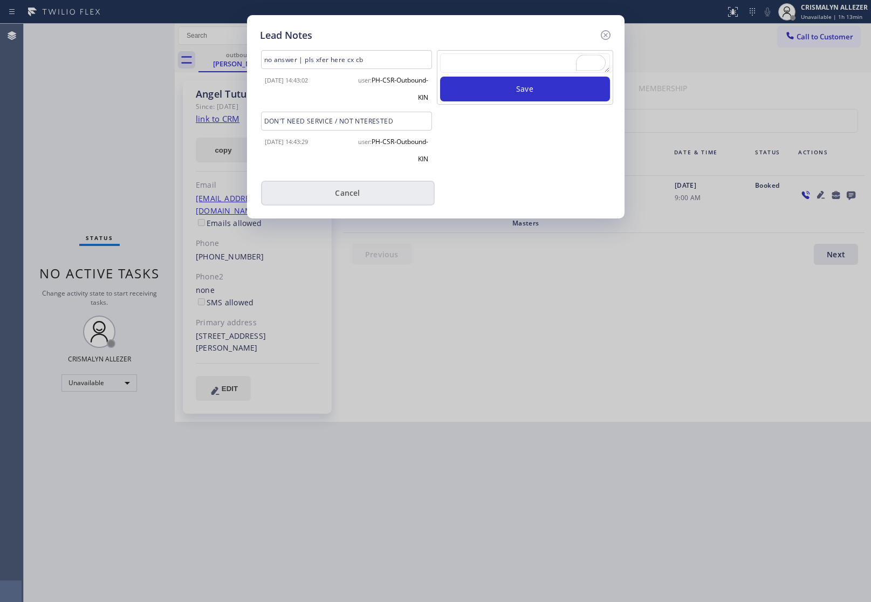
click at [332, 198] on button "Cancel" at bounding box center [348, 193] width 174 height 25
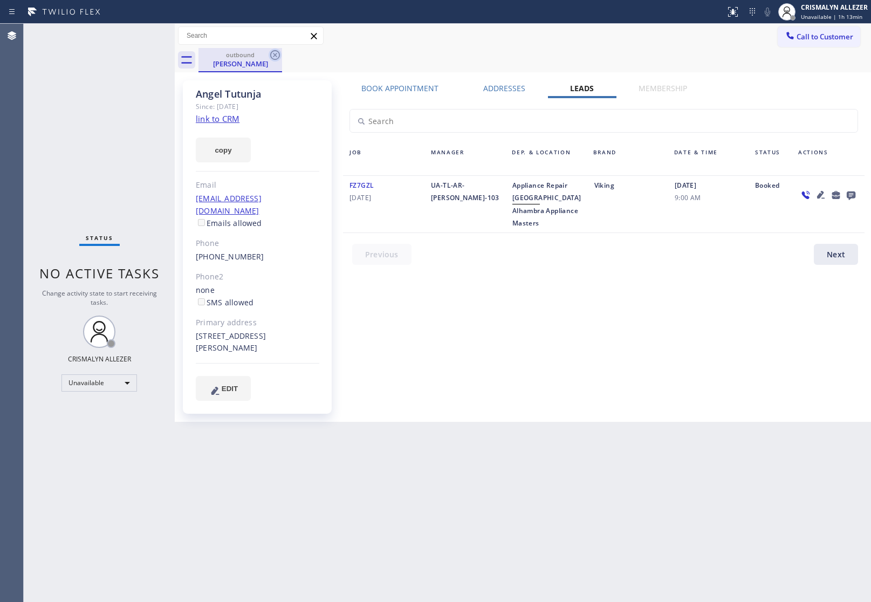
click at [275, 59] on icon at bounding box center [275, 55] width 10 height 10
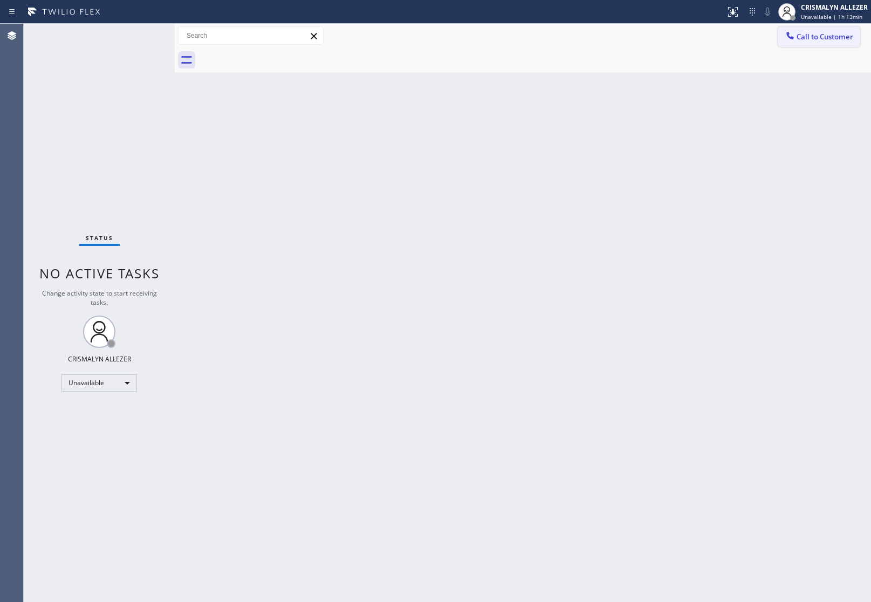
click at [844, 39] on span "Call to Customer" at bounding box center [824, 37] width 57 height 10
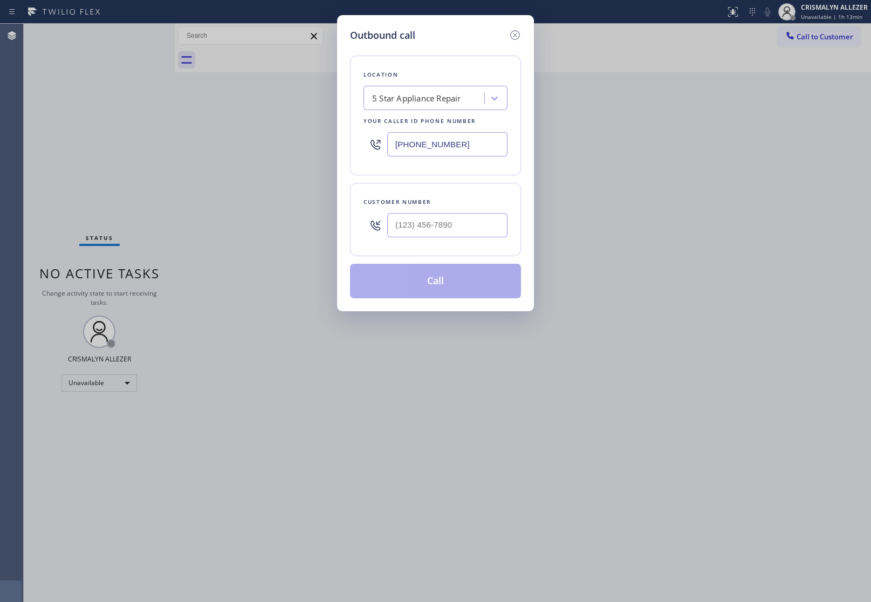
click at [449, 239] on div at bounding box center [447, 225] width 120 height 35
click at [464, 235] on input "(___) ___-____" at bounding box center [447, 225] width 120 height 24
paste input "323) 419-8279"
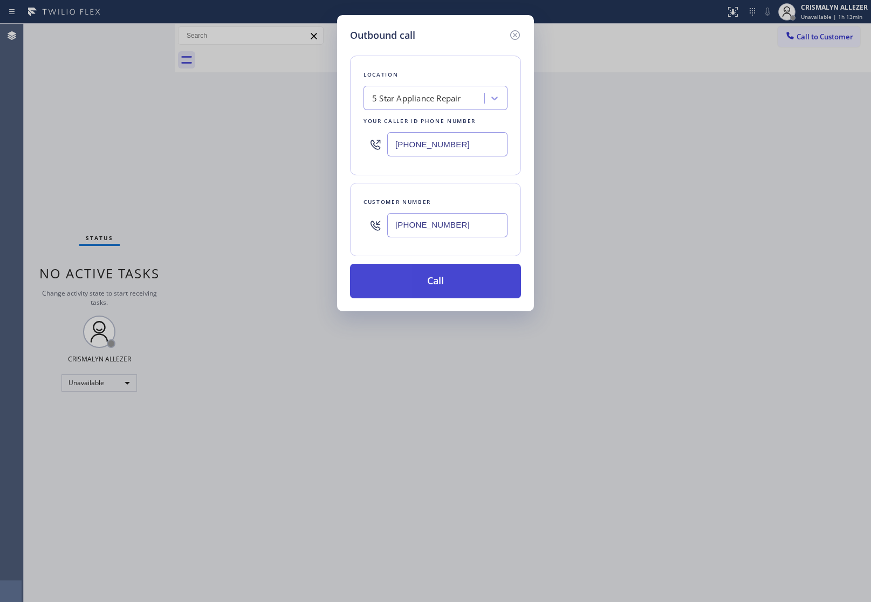
type input "[PHONE_NUMBER]"
drag, startPoint x: 445, startPoint y: 284, endPoint x: 746, endPoint y: 149, distance: 329.9
click at [445, 284] on button "Call" at bounding box center [435, 281] width 171 height 35
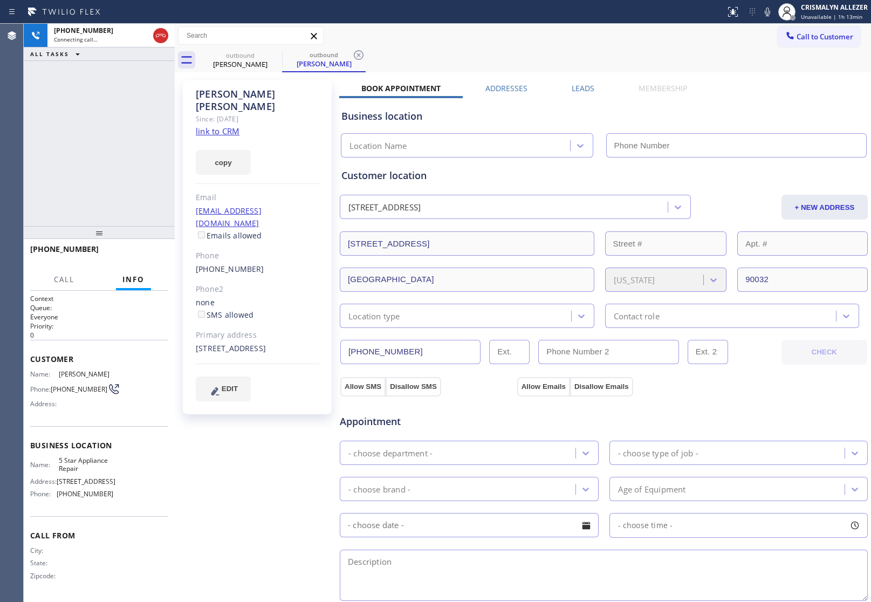
click at [214, 126] on link "link to CRM" at bounding box center [218, 131] width 44 height 11
type input "[PHONE_NUMBER]"
click at [584, 91] on label "Leads" at bounding box center [583, 88] width 23 height 10
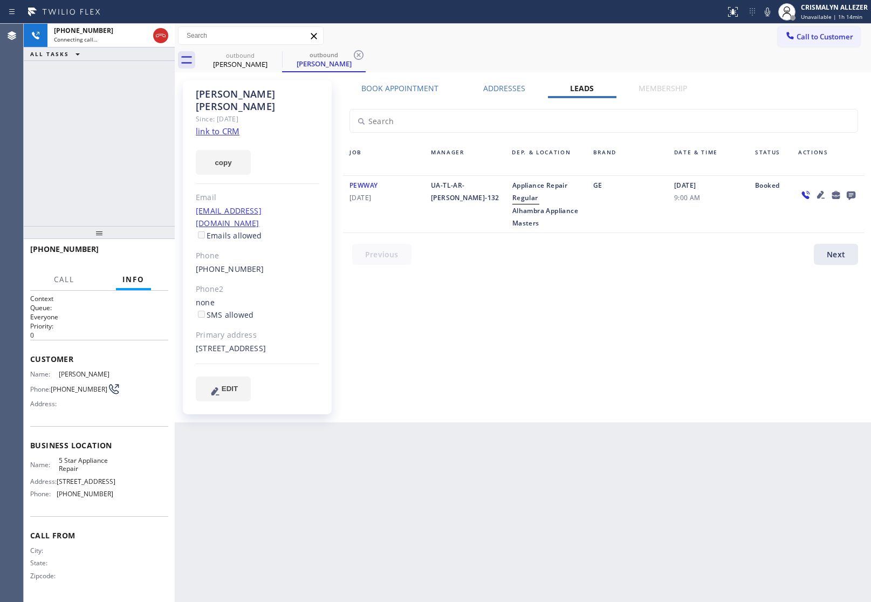
click at [850, 195] on icon at bounding box center [851, 195] width 9 height 9
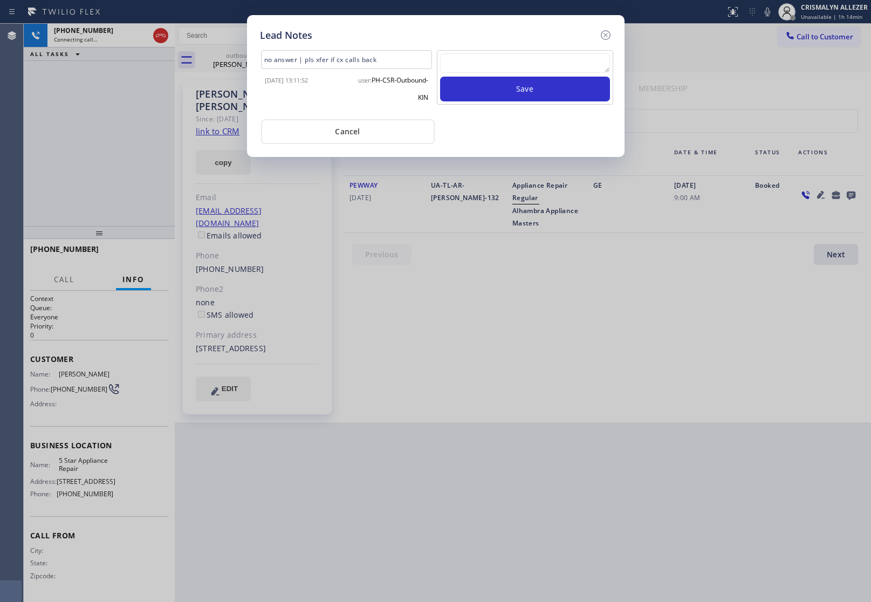
click at [505, 65] on textarea at bounding box center [525, 62] width 170 height 19
paste textarea "no answer | pls xfer here cx cb"
type textarea "no answer | pls xfer here cx cb"
click at [511, 95] on button "Save" at bounding box center [525, 89] width 170 height 25
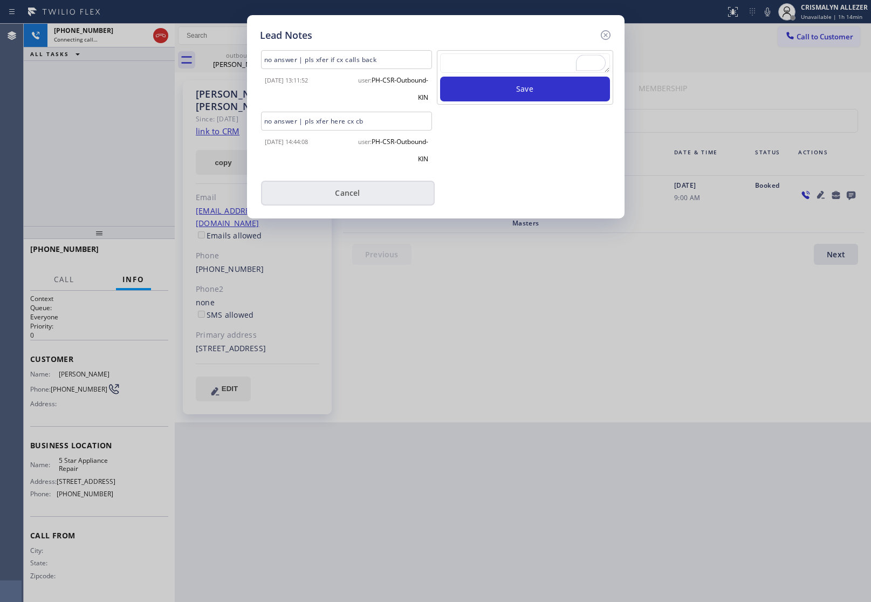
click at [356, 198] on button "Cancel" at bounding box center [348, 193] width 174 height 25
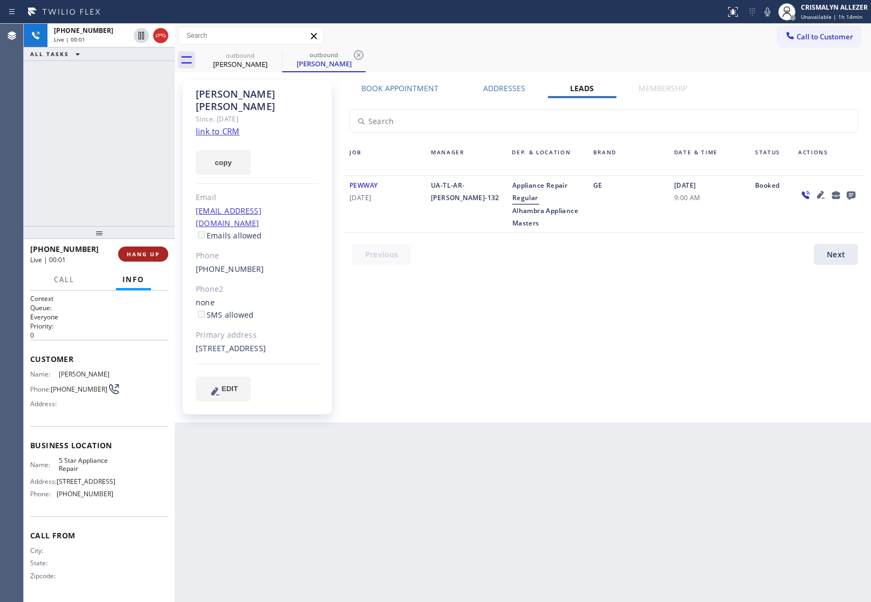
click at [133, 257] on span "HANG UP" at bounding box center [143, 254] width 33 height 8
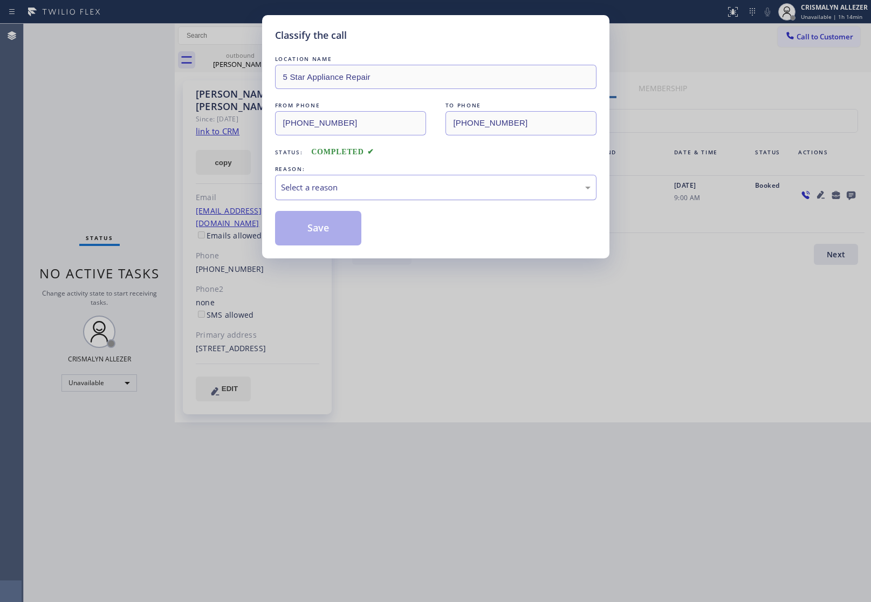
drag, startPoint x: 438, startPoint y: 186, endPoint x: 406, endPoint y: 200, distance: 35.1
click at [439, 186] on div "Select a reason" at bounding box center [436, 187] width 310 height 12
click at [322, 240] on button "Save" at bounding box center [318, 228] width 87 height 35
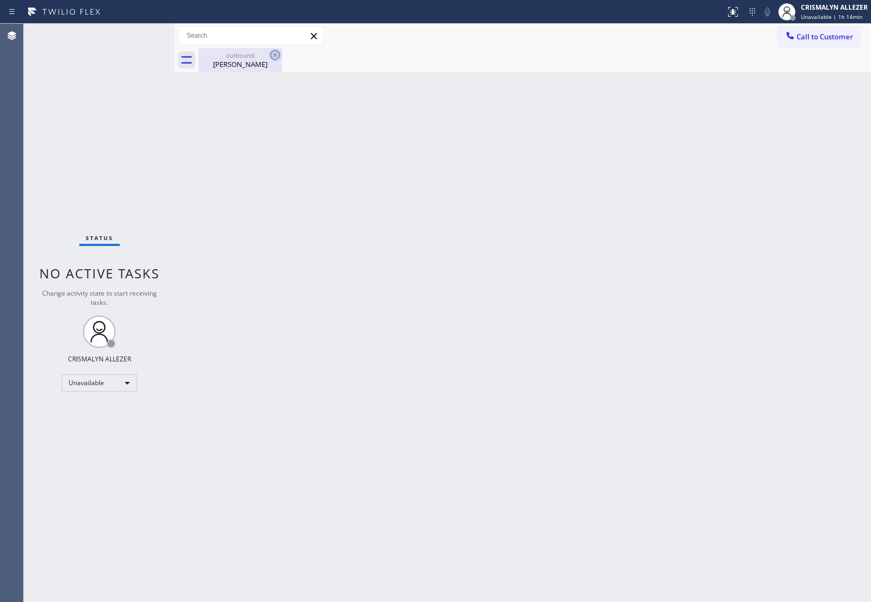
click at [269, 57] on icon at bounding box center [275, 55] width 13 height 13
click at [271, 54] on icon at bounding box center [275, 55] width 10 height 10
click at [825, 30] on button "Call to Customer" at bounding box center [819, 36] width 83 height 20
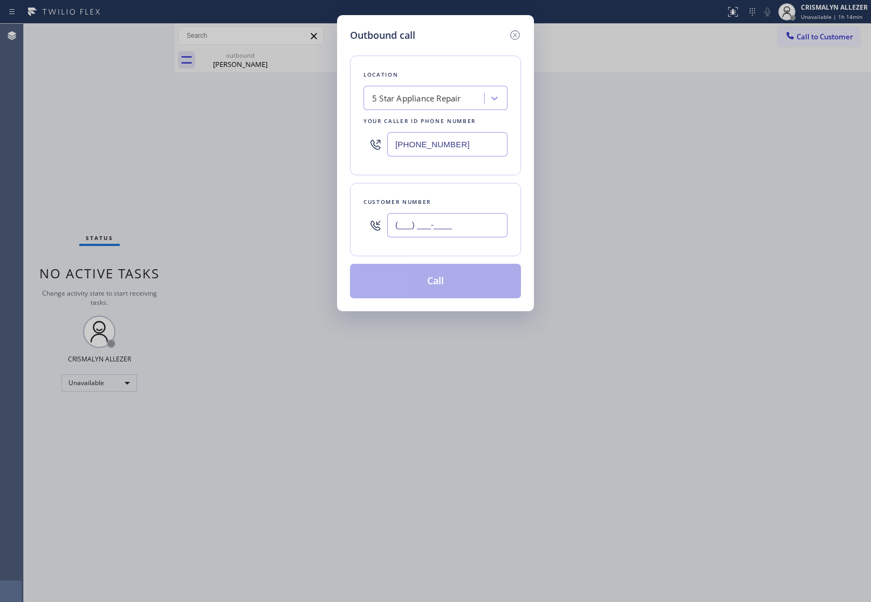
click at [484, 232] on input "(___) ___-____" at bounding box center [447, 225] width 120 height 24
paste input "310) 661-1391"
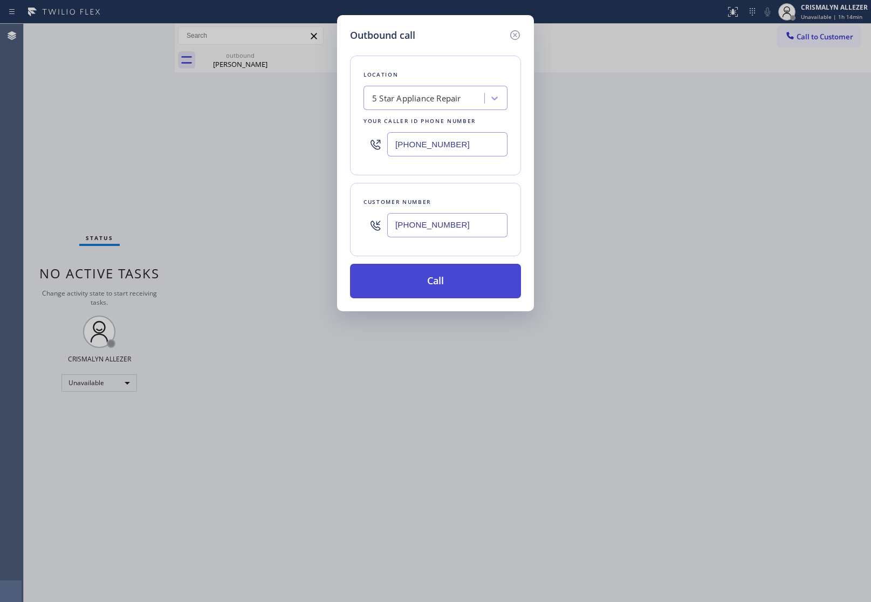
type input "[PHONE_NUMBER]"
click at [441, 279] on button "Call" at bounding box center [435, 281] width 171 height 35
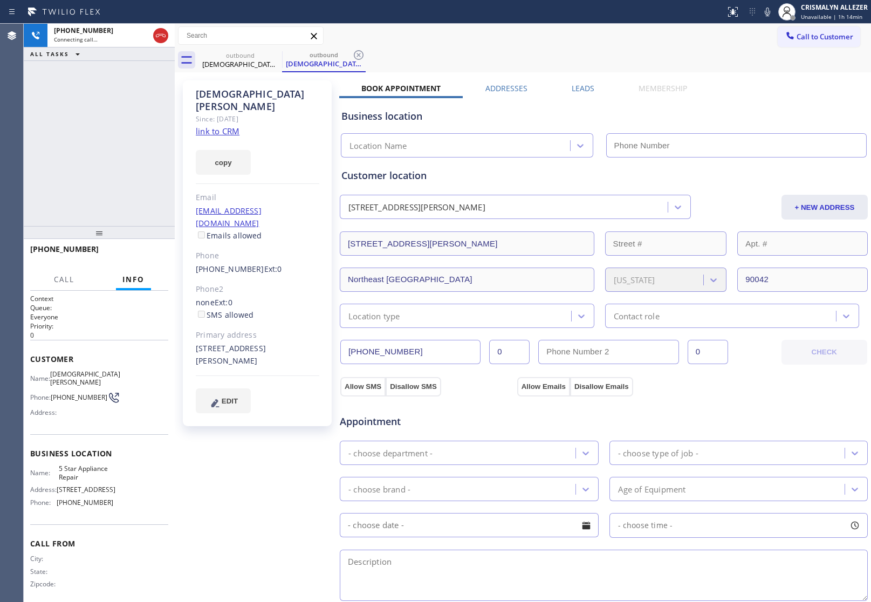
type input "[PHONE_NUMBER]"
click at [230, 126] on link "link to CRM" at bounding box center [218, 131] width 44 height 11
click at [151, 260] on button "HANG UP" at bounding box center [143, 253] width 50 height 15
click at [151, 255] on span "HANG UP" at bounding box center [143, 254] width 33 height 8
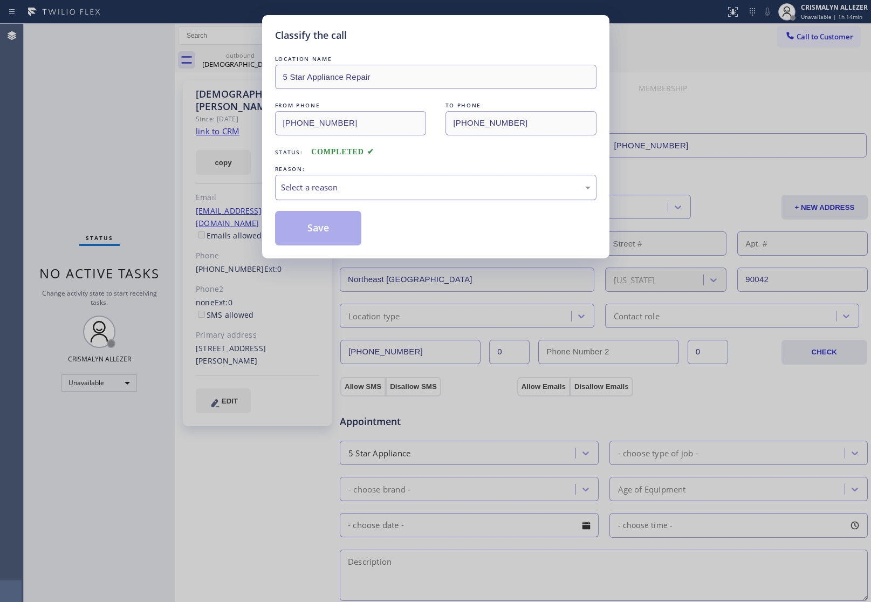
click at [431, 188] on div "Select a reason" at bounding box center [436, 187] width 310 height 12
click at [337, 228] on button "Save" at bounding box center [318, 228] width 87 height 35
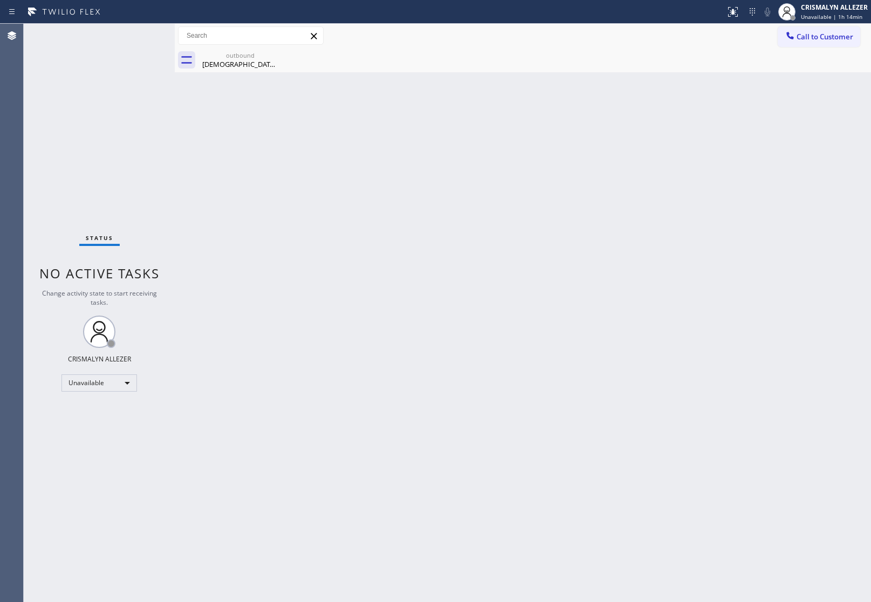
click at [240, 65] on div "Christian Bernhardt" at bounding box center [240, 64] width 81 height 10
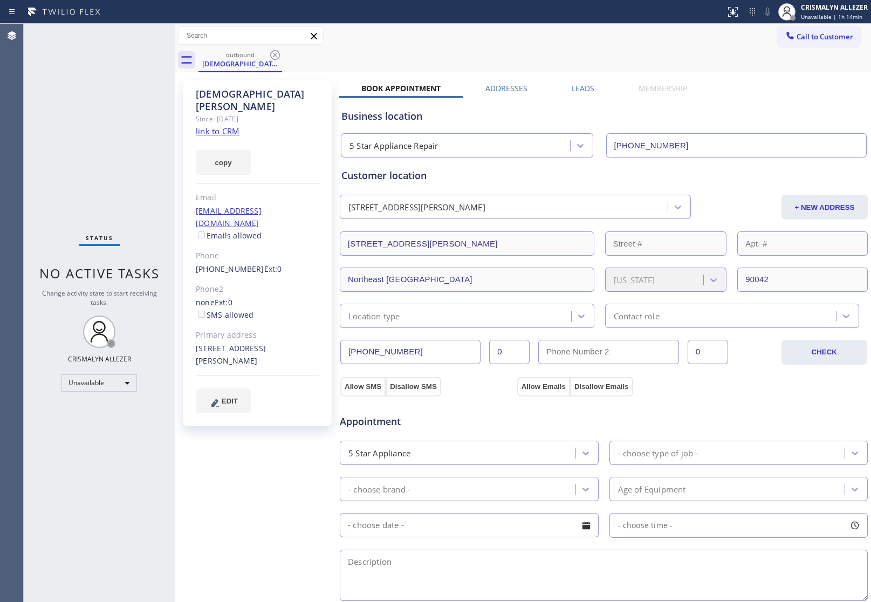
click at [270, 56] on icon at bounding box center [275, 55] width 10 height 10
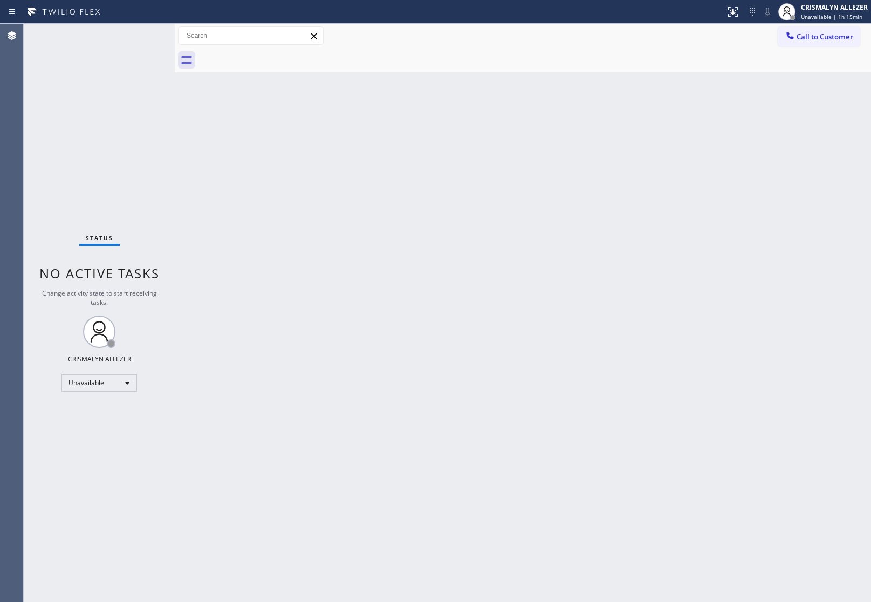
click at [818, 31] on button "Call to Customer" at bounding box center [819, 36] width 83 height 20
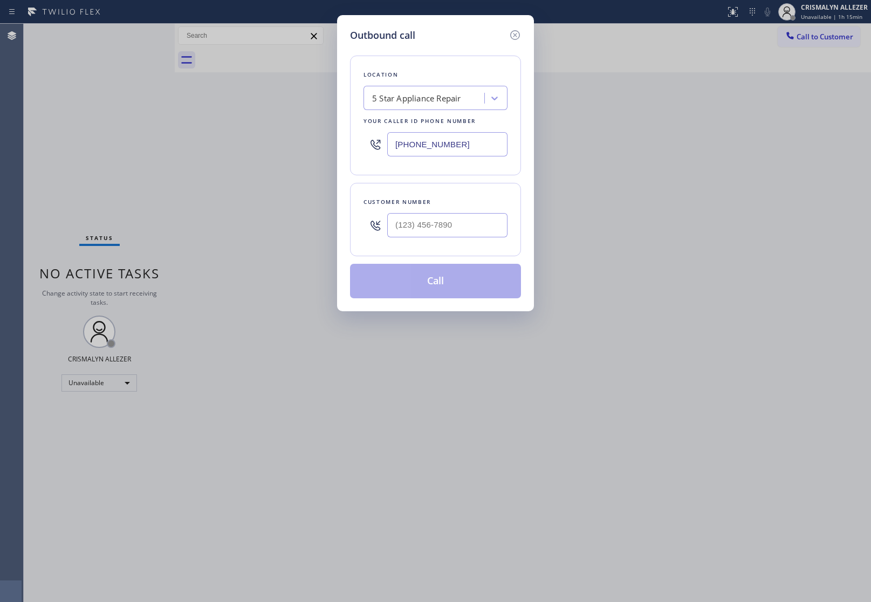
drag, startPoint x: 489, startPoint y: 145, endPoint x: 224, endPoint y: 125, distance: 264.9
click at [269, 129] on div "Outbound call Location 5 Star Appliance Repair Your caller id phone number (855…" at bounding box center [435, 301] width 871 height 602
paste input "626) 249-4921"
type input "[PHONE_NUMBER]"
click at [475, 228] on input "(___) ___-____" at bounding box center [447, 225] width 120 height 24
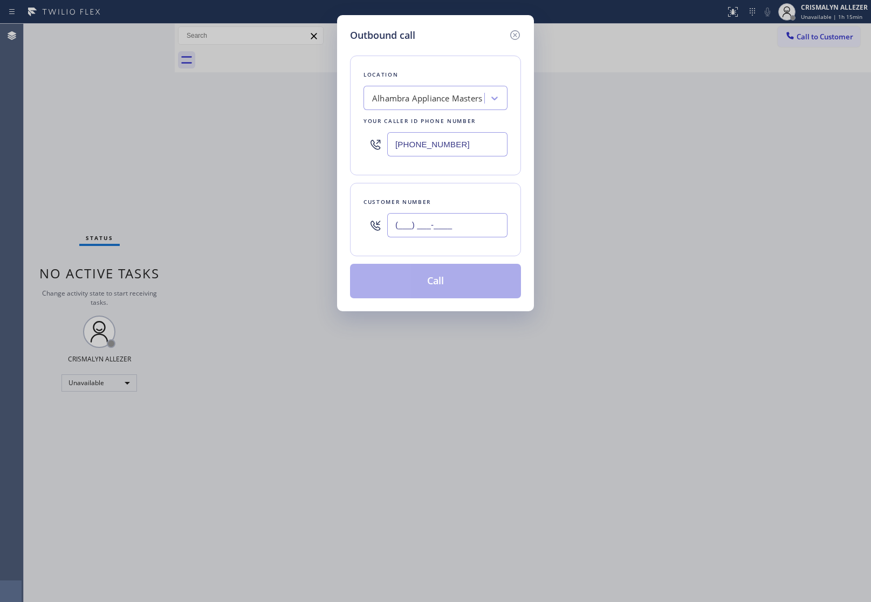
paste input "310) 661-1391"
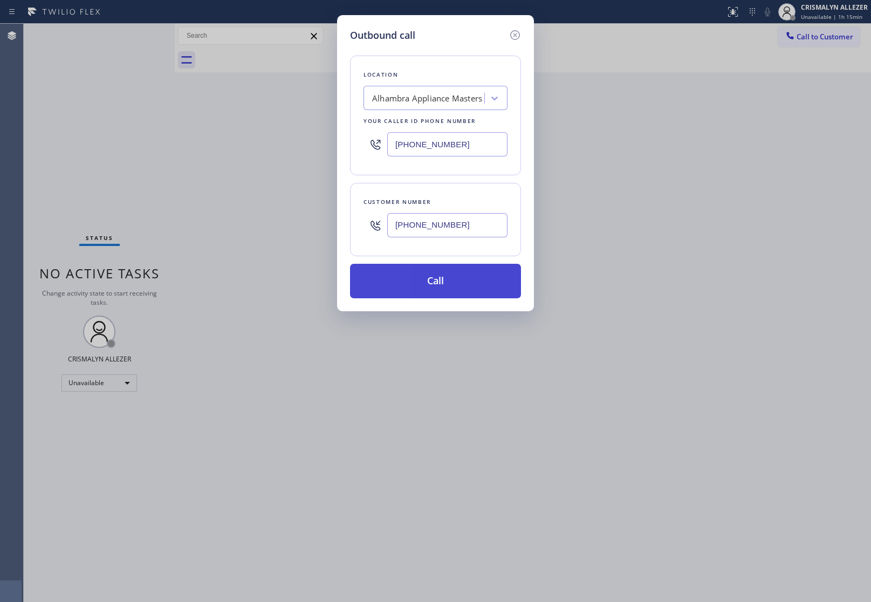
type input "[PHONE_NUMBER]"
click at [433, 293] on button "Call" at bounding box center [435, 281] width 171 height 35
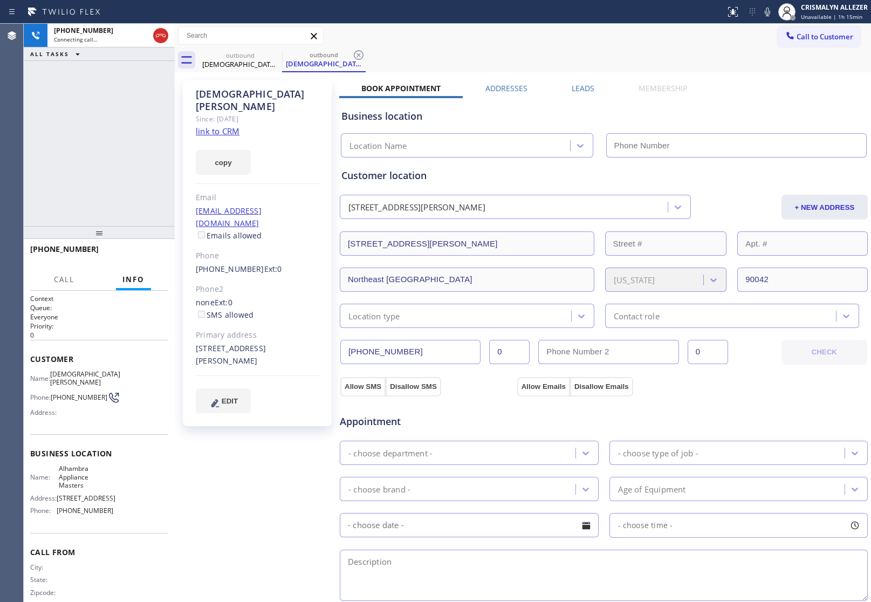
type input "[PHONE_NUMBER]"
click at [139, 255] on span "HANG UP" at bounding box center [143, 254] width 33 height 8
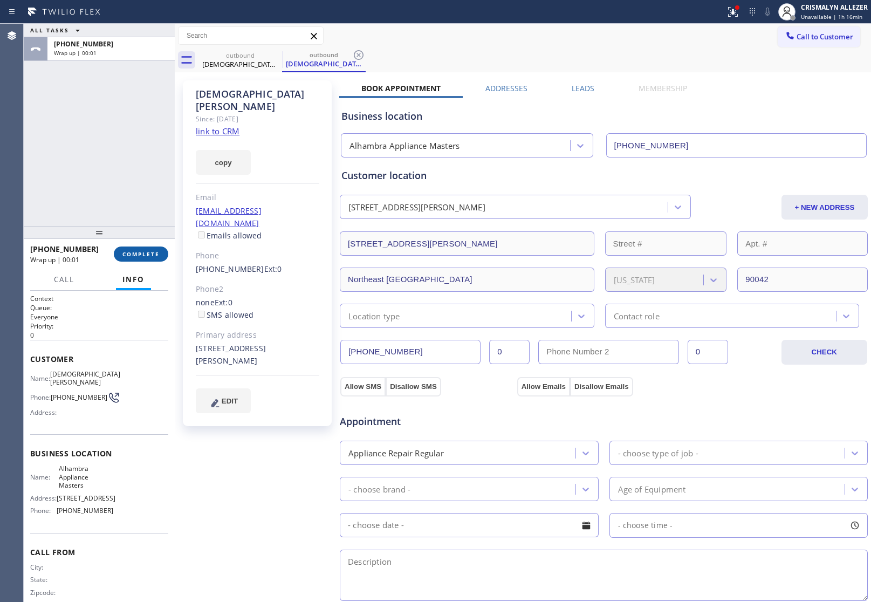
click at [145, 255] on span "COMPLETE" at bounding box center [140, 254] width 37 height 8
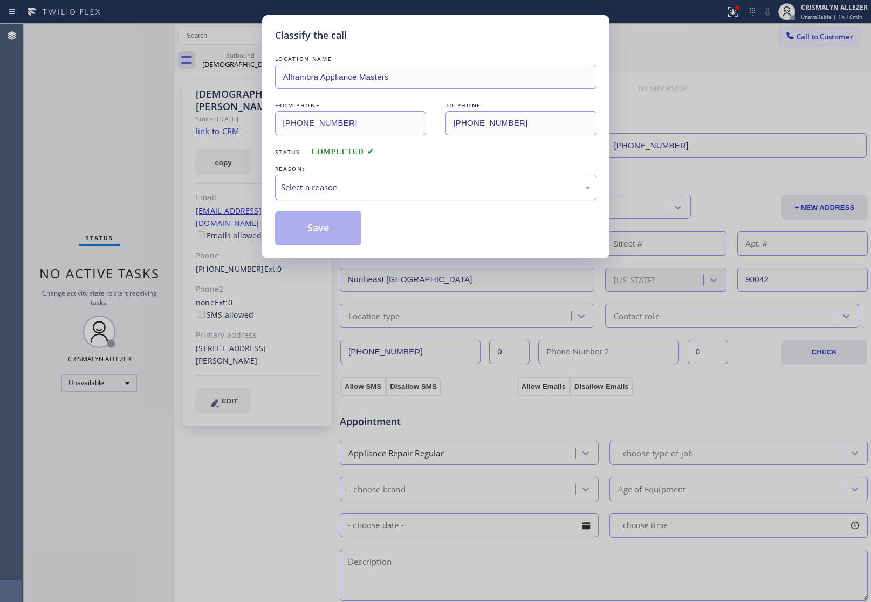
click at [487, 187] on div "Select a reason" at bounding box center [436, 187] width 310 height 12
click at [325, 235] on button "Save" at bounding box center [318, 228] width 87 height 35
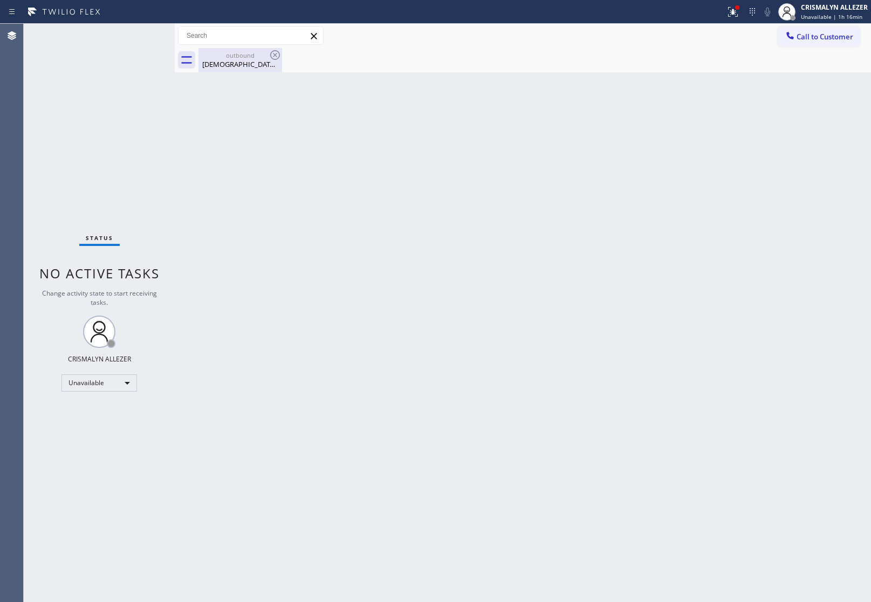
click at [243, 61] on div "Christian Bernhardt" at bounding box center [240, 64] width 81 height 10
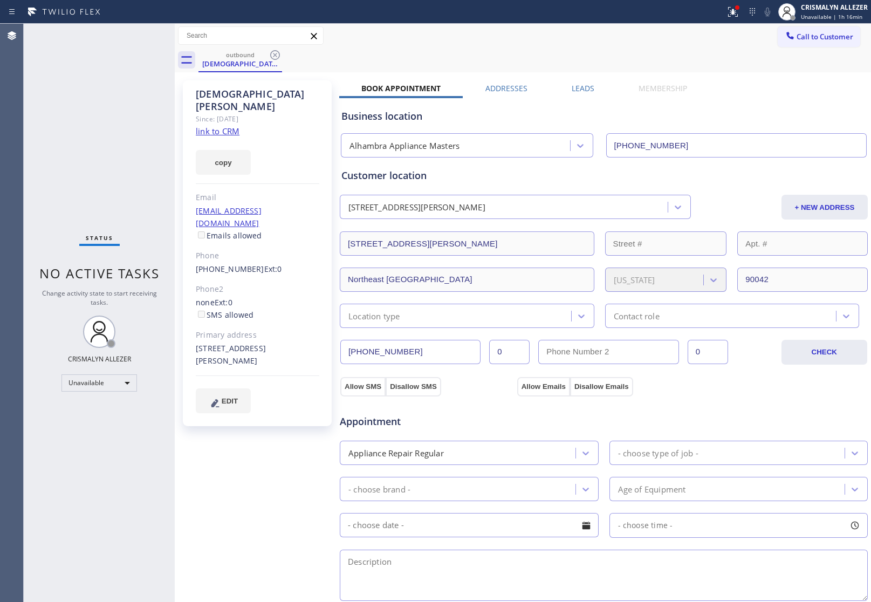
click at [578, 89] on label "Leads" at bounding box center [583, 88] width 23 height 10
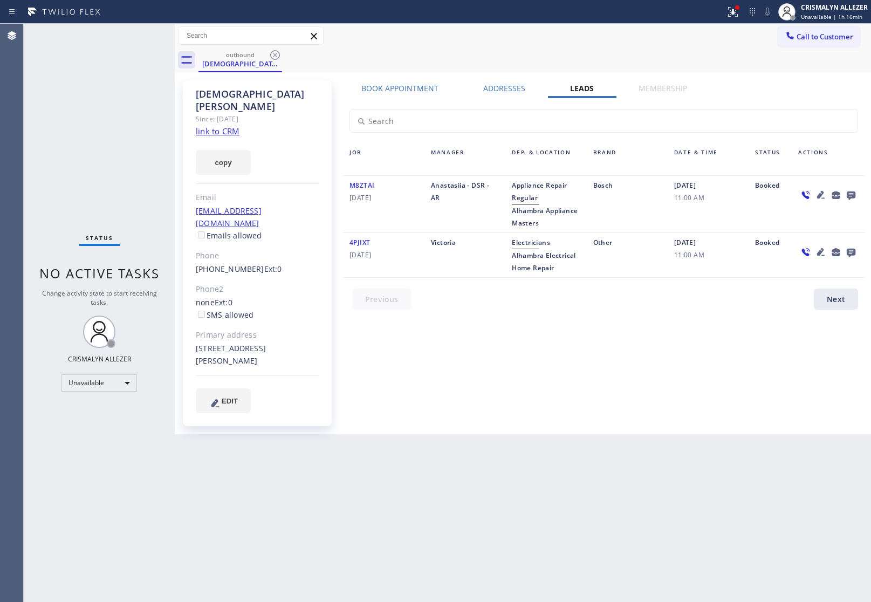
click at [847, 195] on icon at bounding box center [851, 195] width 9 height 9
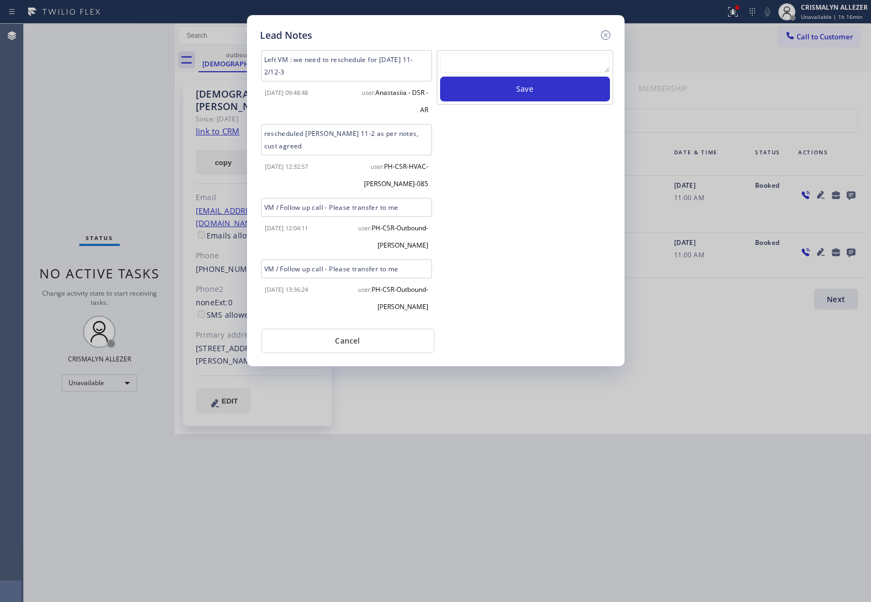
click at [505, 67] on textarea at bounding box center [525, 62] width 170 height 19
paste textarea "no answer | pls xfer here cx cb"
type textarea "no answer | pls xfer here cx cb"
click at [505, 94] on button "Save" at bounding box center [525, 89] width 170 height 25
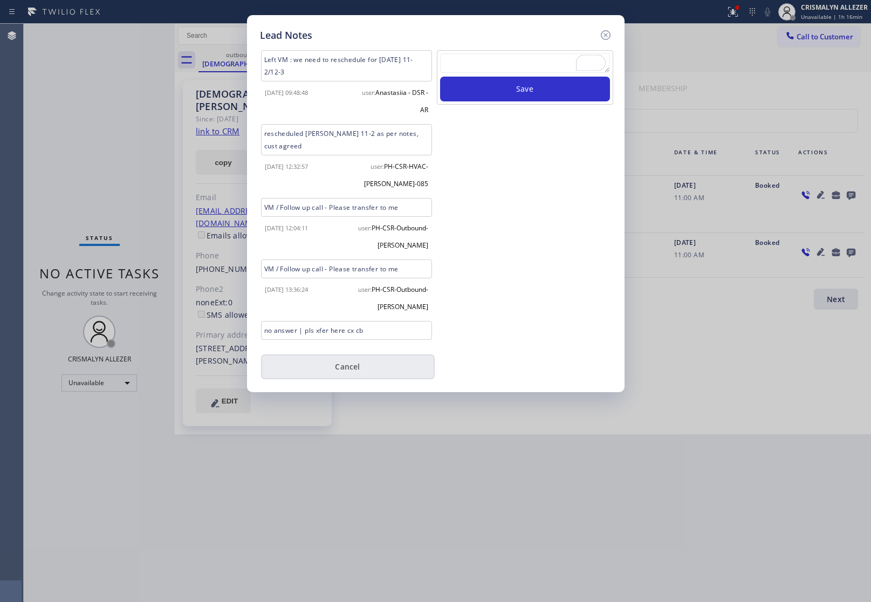
click at [355, 370] on button "Cancel" at bounding box center [348, 366] width 174 height 25
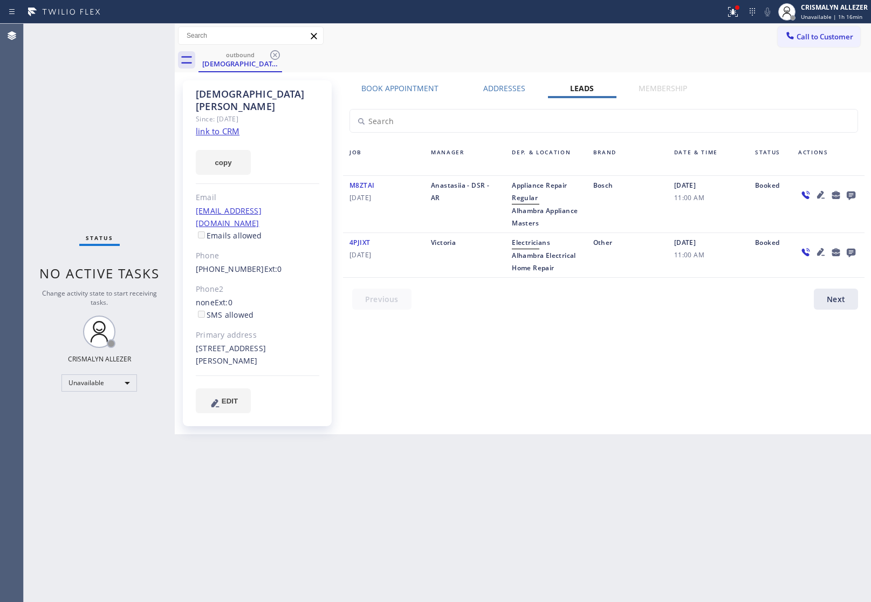
drag, startPoint x: 277, startPoint y: 53, endPoint x: 293, endPoint y: 1, distance: 54.2
click at [277, 52] on icon at bounding box center [275, 55] width 13 height 13
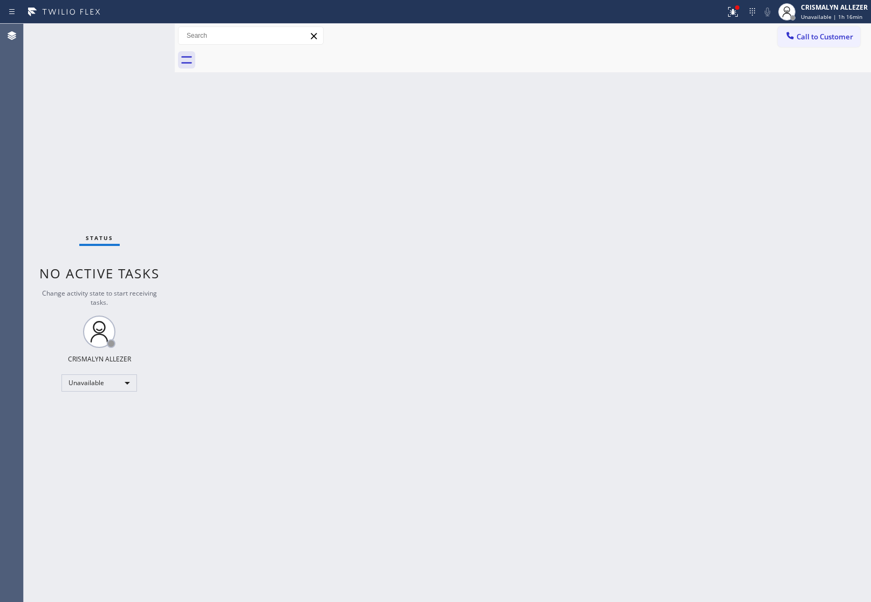
click at [836, 36] on span "Call to Customer" at bounding box center [824, 37] width 57 height 10
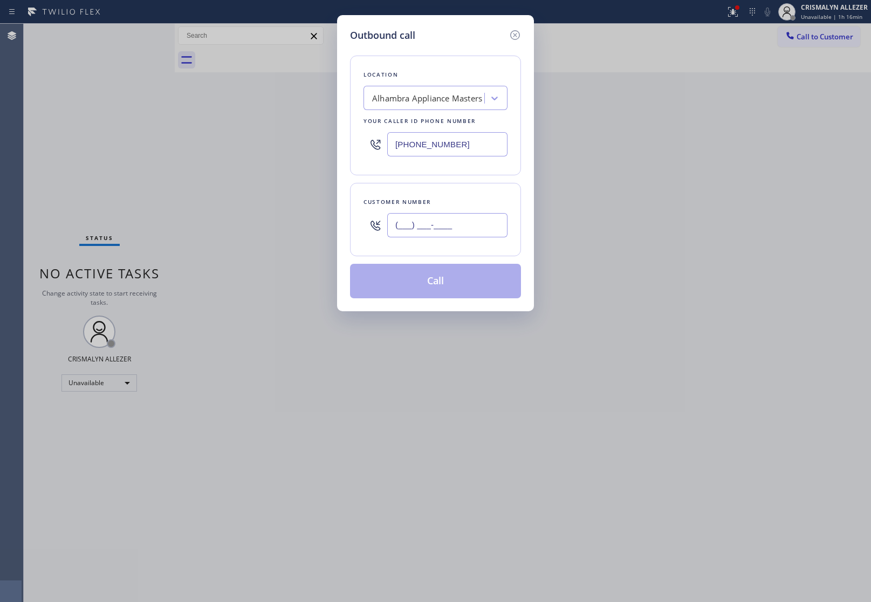
click at [466, 225] on input "(___) ___-____" at bounding box center [447, 225] width 120 height 24
paste input "626) 265-4364"
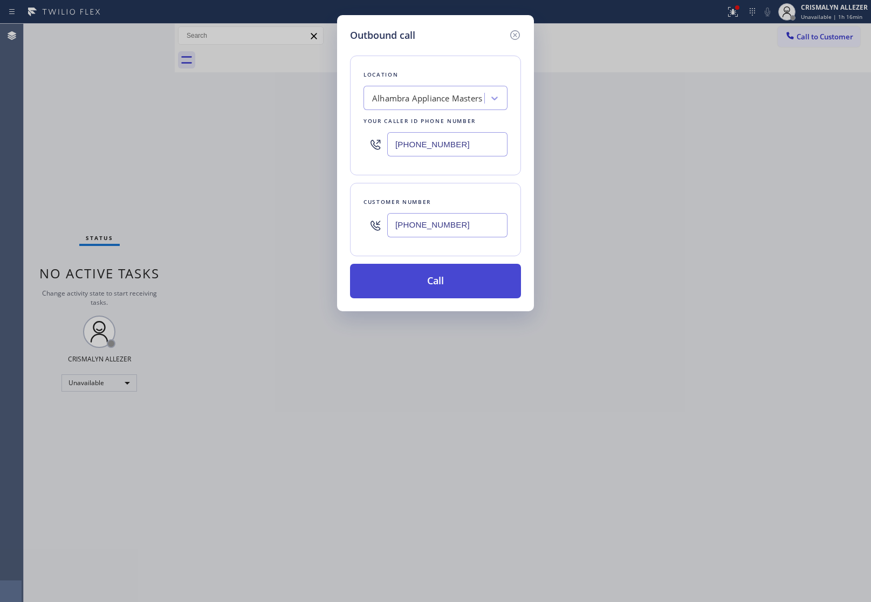
type input "[PHONE_NUMBER]"
click at [451, 279] on button "Call" at bounding box center [435, 281] width 171 height 35
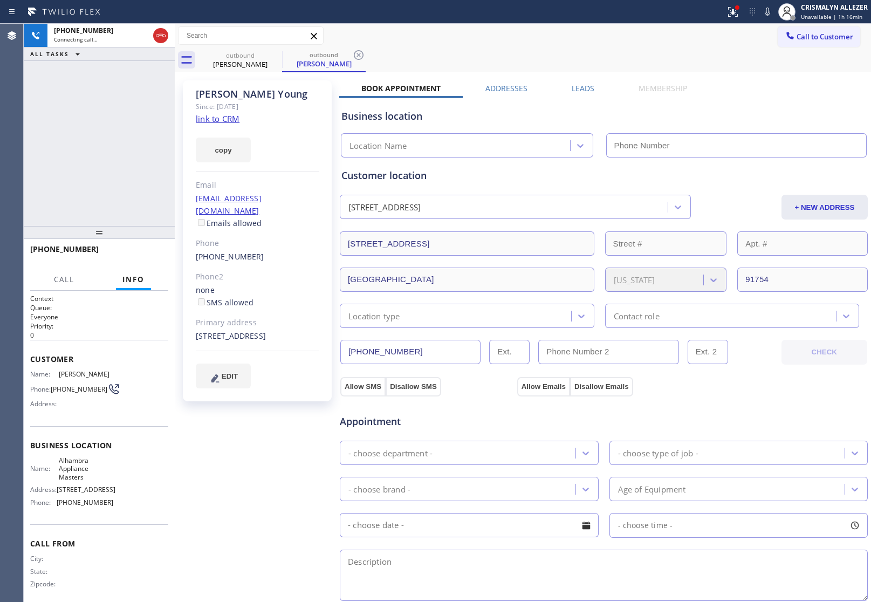
click at [214, 117] on link "link to CRM" at bounding box center [218, 118] width 44 height 11
type input "[PHONE_NUMBER]"
click at [586, 87] on label "Leads" at bounding box center [583, 88] width 23 height 10
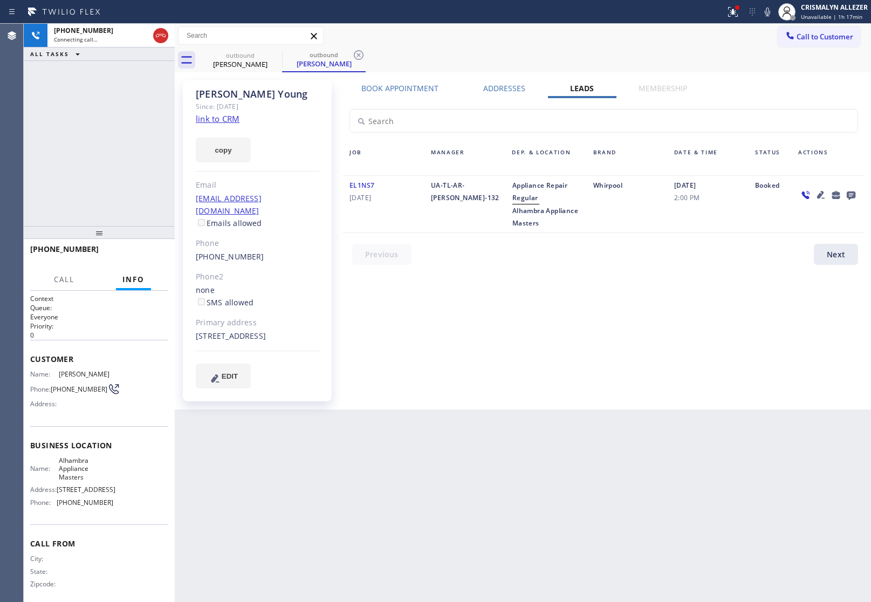
click at [847, 194] on icon at bounding box center [851, 195] width 9 height 9
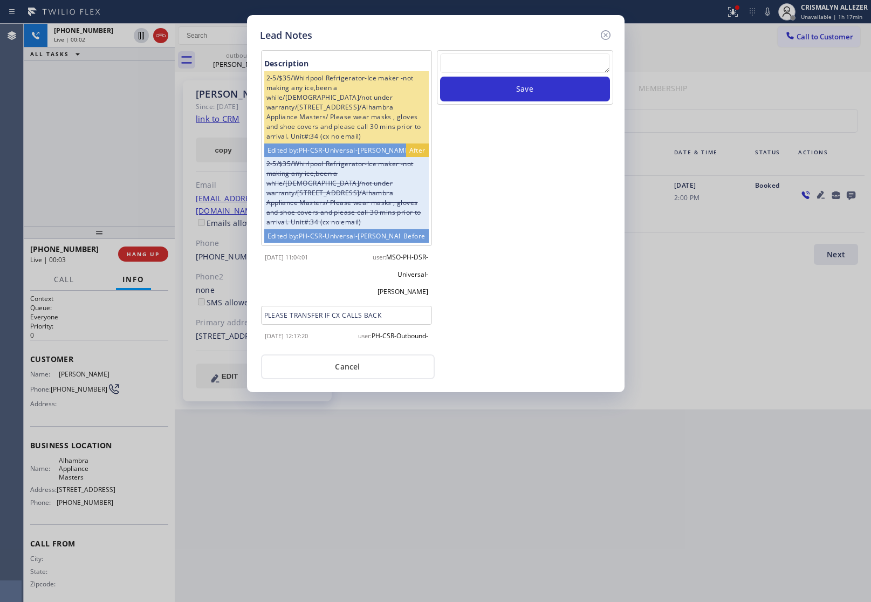
click at [477, 71] on textarea at bounding box center [525, 62] width 170 height 19
paste textarea "no answer | pls xfer here cx cb"
type textarea "no answer | pls xfer here cx cb"
click at [502, 92] on button "Save" at bounding box center [525, 89] width 170 height 25
click at [345, 373] on button "Cancel" at bounding box center [348, 366] width 174 height 25
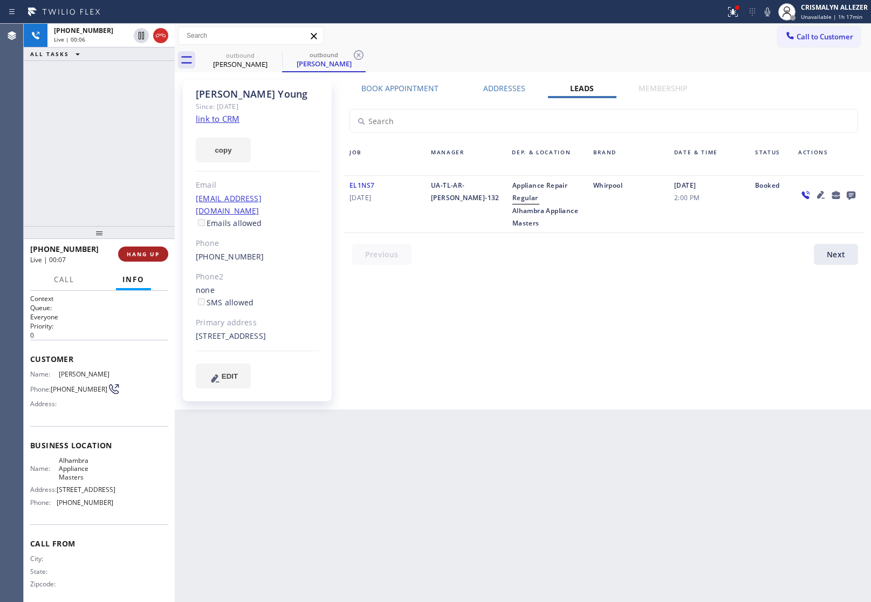
click at [138, 256] on span "HANG UP" at bounding box center [143, 254] width 33 height 8
click at [139, 255] on span "COMPLETE" at bounding box center [140, 254] width 37 height 8
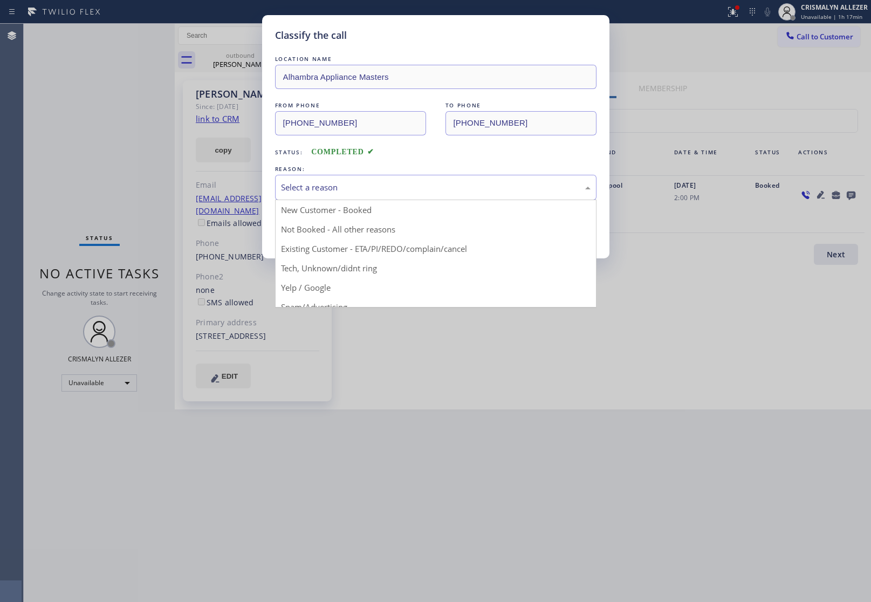
drag, startPoint x: 475, startPoint y: 185, endPoint x: 379, endPoint y: 201, distance: 96.8
click at [470, 185] on div "Select a reason" at bounding box center [436, 187] width 310 height 12
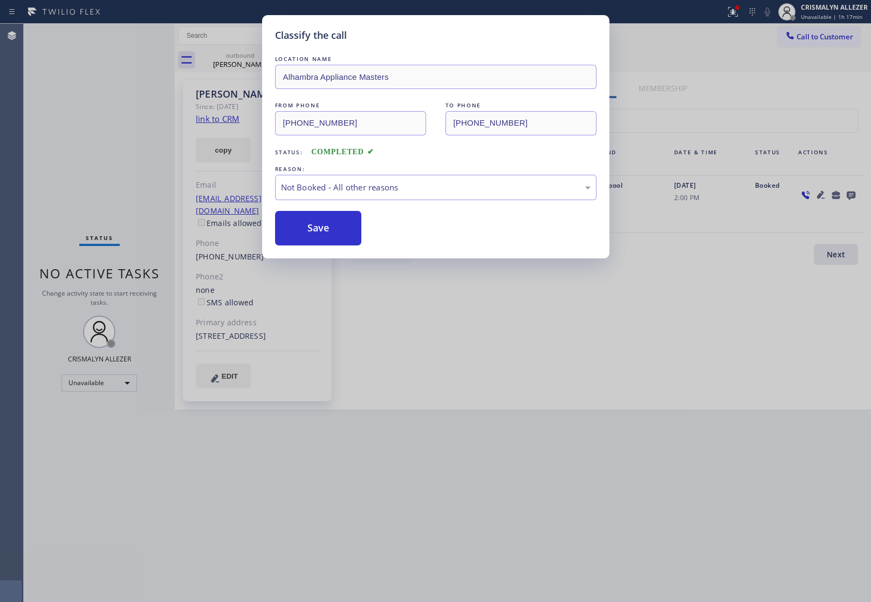
click at [314, 224] on button "Save" at bounding box center [318, 228] width 87 height 35
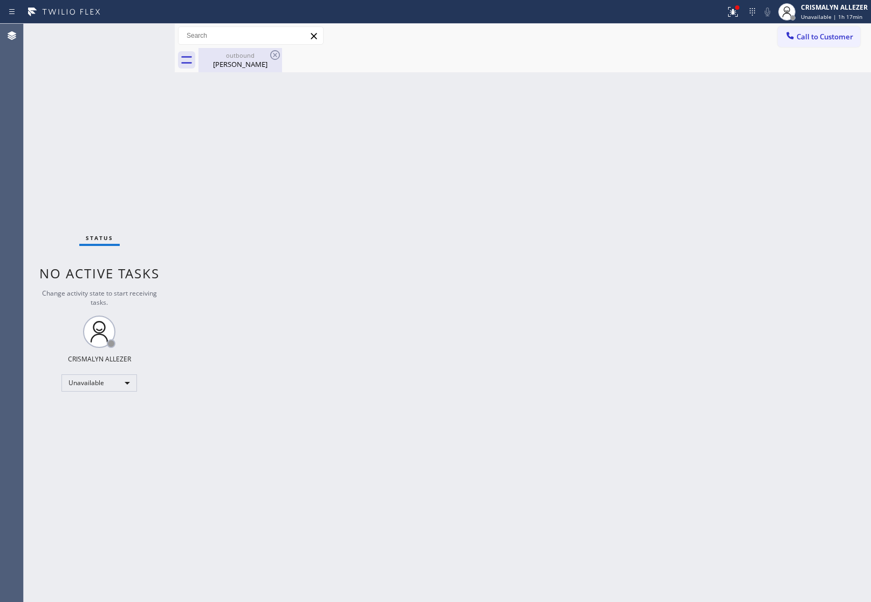
click at [238, 59] on div "Steven Young" at bounding box center [240, 64] width 81 height 10
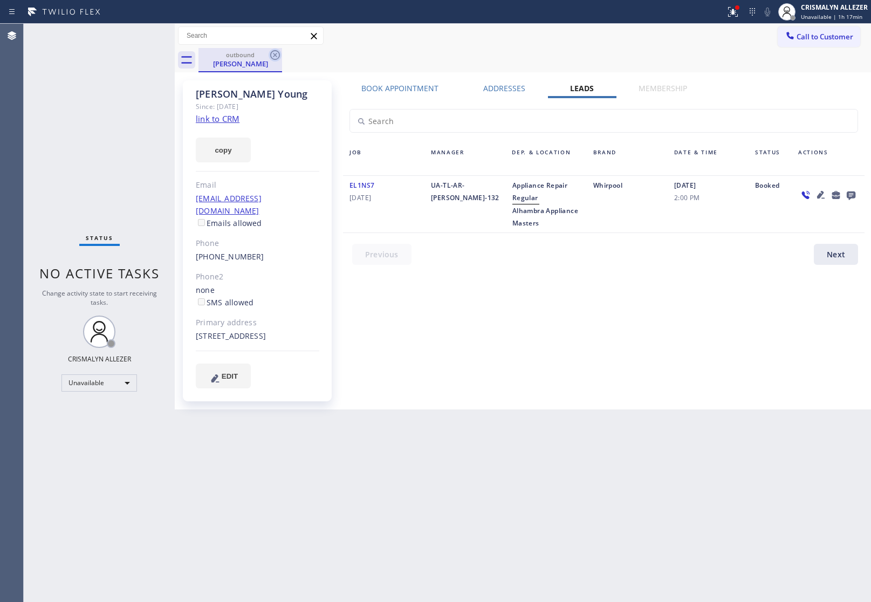
click at [274, 52] on icon at bounding box center [275, 55] width 13 height 13
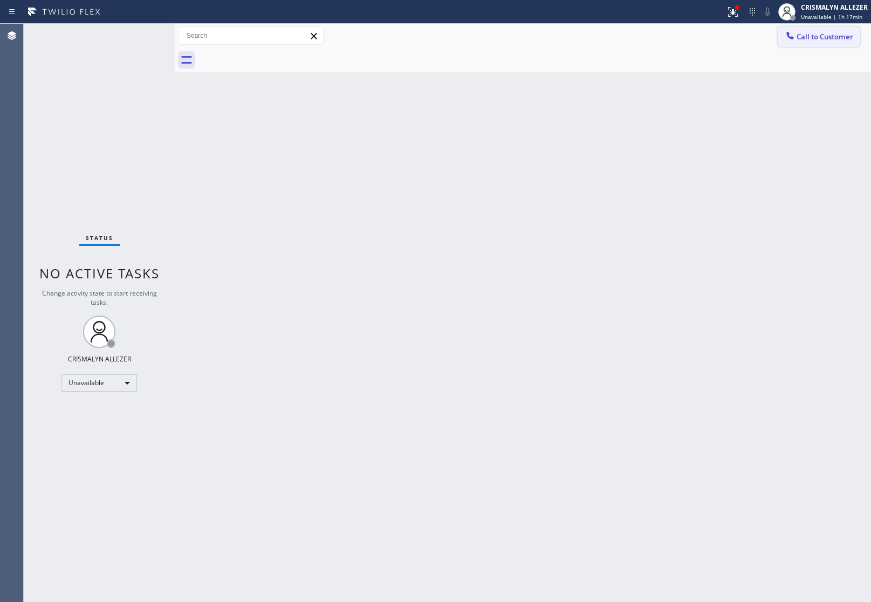
click at [828, 39] on span "Call to Customer" at bounding box center [824, 37] width 57 height 10
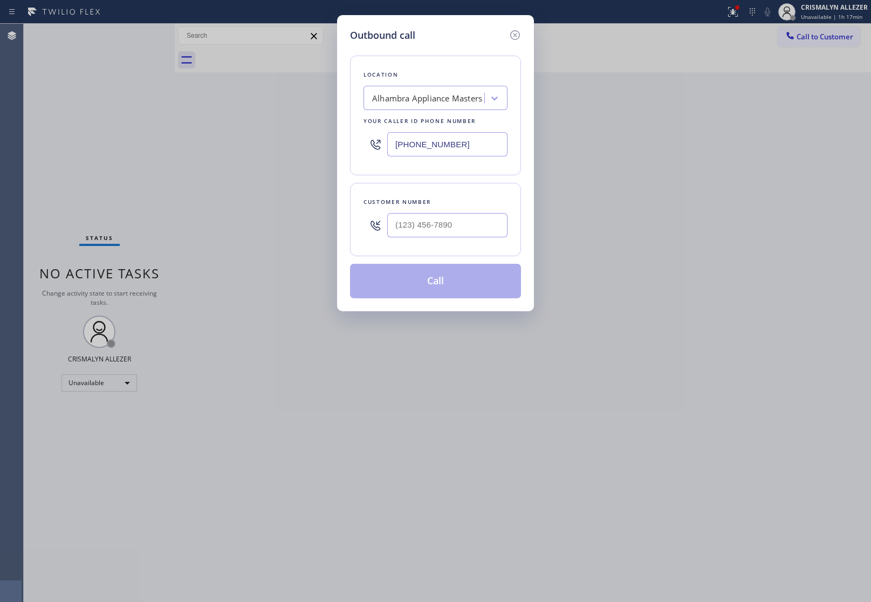
click at [479, 213] on div at bounding box center [447, 225] width 120 height 35
click at [470, 222] on input "(___) ___-____" at bounding box center [447, 225] width 120 height 24
paste input "310) 709-3327"
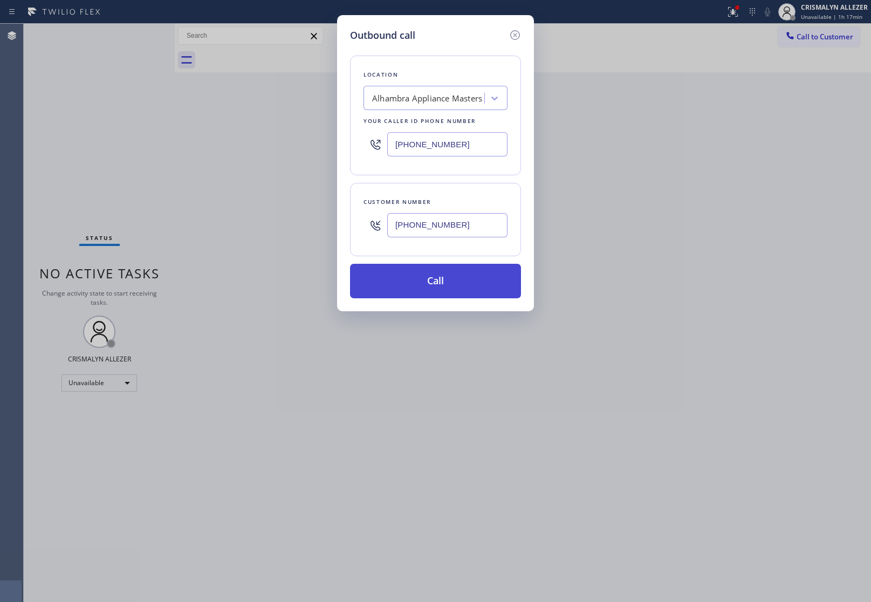
type input "[PHONE_NUMBER]"
click at [440, 283] on button "Call" at bounding box center [435, 281] width 171 height 35
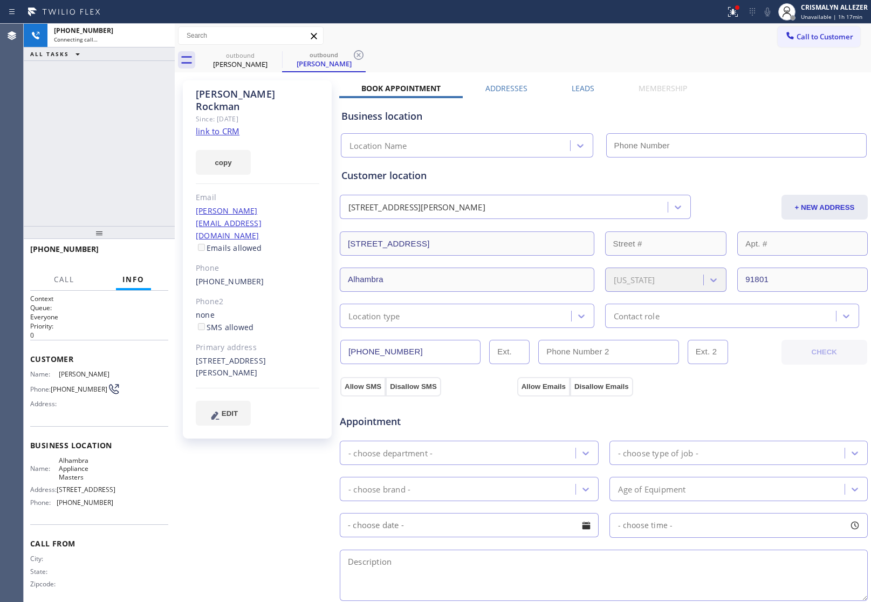
click at [211, 126] on link "link to CRM" at bounding box center [218, 131] width 44 height 11
type input "[PHONE_NUMBER]"
click at [139, 253] on span "HANG UP" at bounding box center [143, 254] width 33 height 8
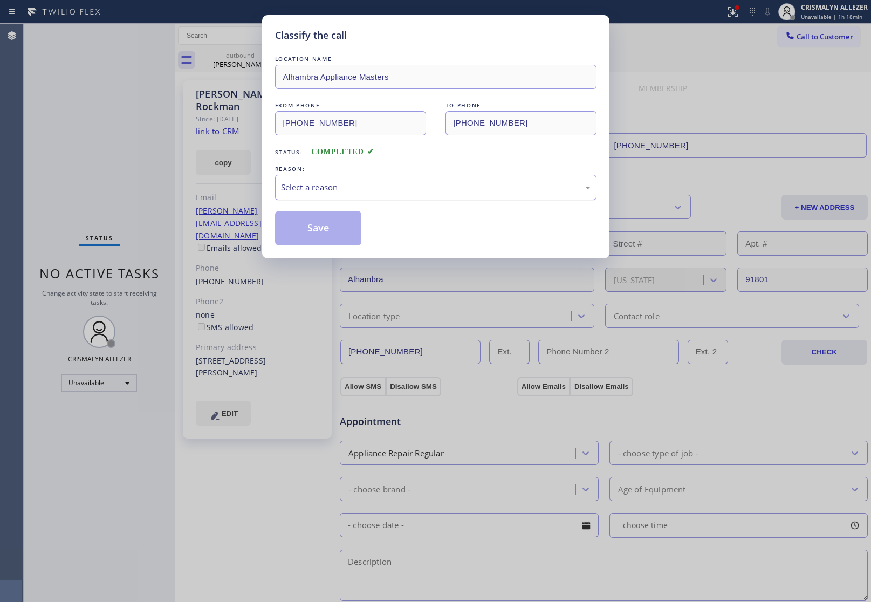
click at [418, 192] on div "Select a reason" at bounding box center [436, 187] width 310 height 12
click at [311, 238] on button "Save" at bounding box center [318, 228] width 87 height 35
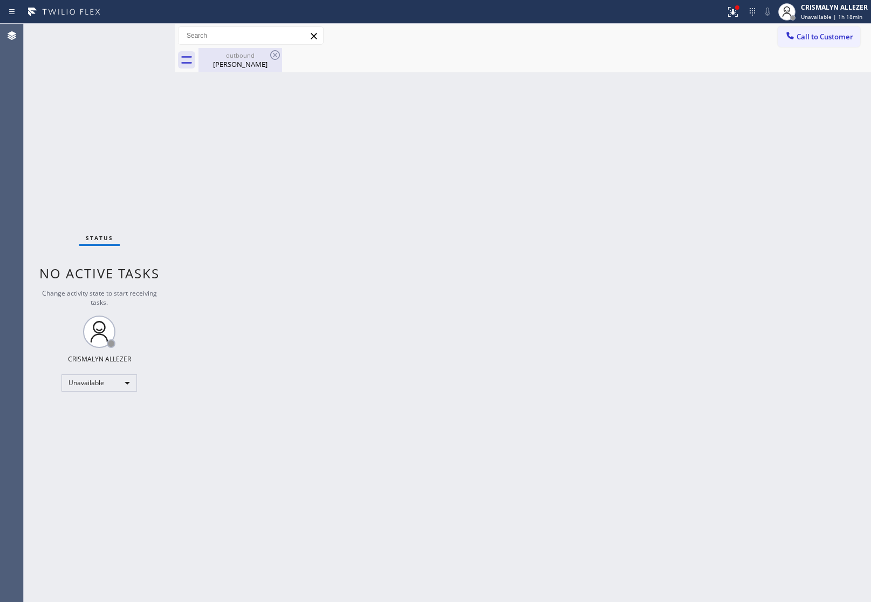
click at [233, 63] on div "Samantha Rockman" at bounding box center [240, 64] width 81 height 10
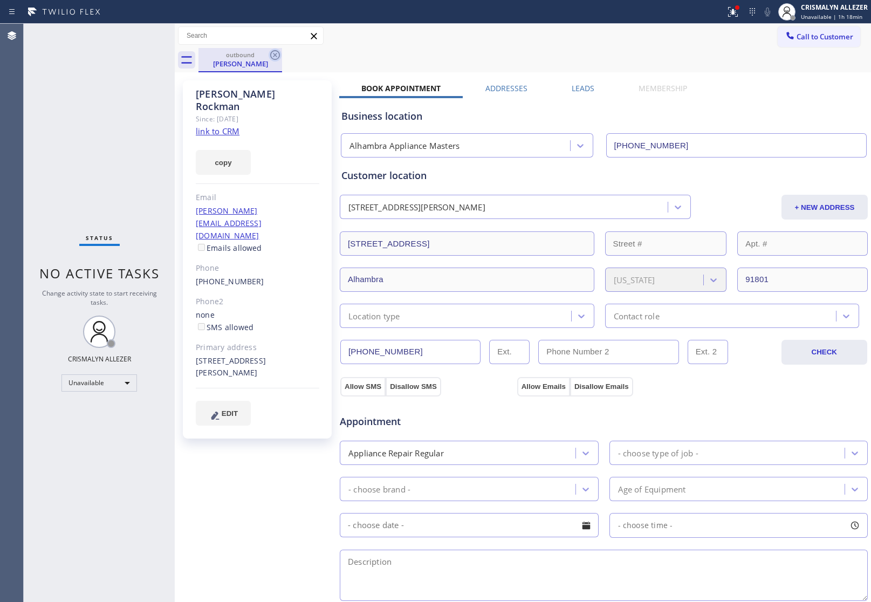
click at [277, 56] on icon at bounding box center [275, 55] width 13 height 13
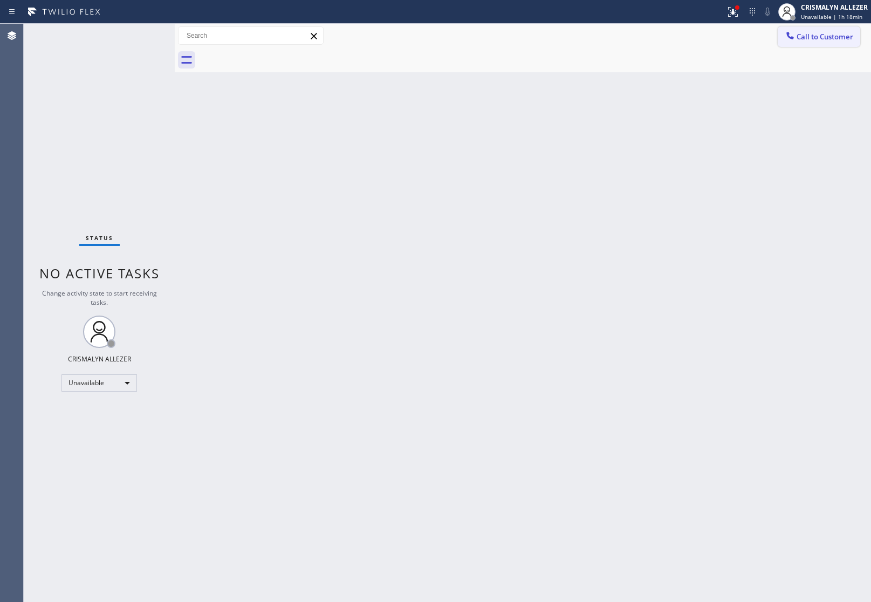
click at [819, 37] on span "Call to Customer" at bounding box center [824, 37] width 57 height 10
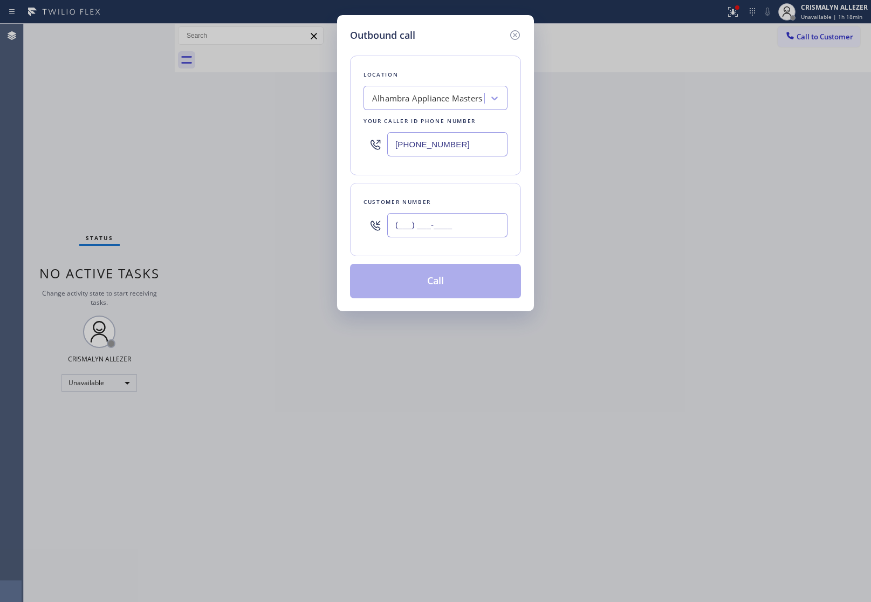
click at [476, 225] on input "(___) ___-____" at bounding box center [447, 225] width 120 height 24
paste input "626) 644-0290"
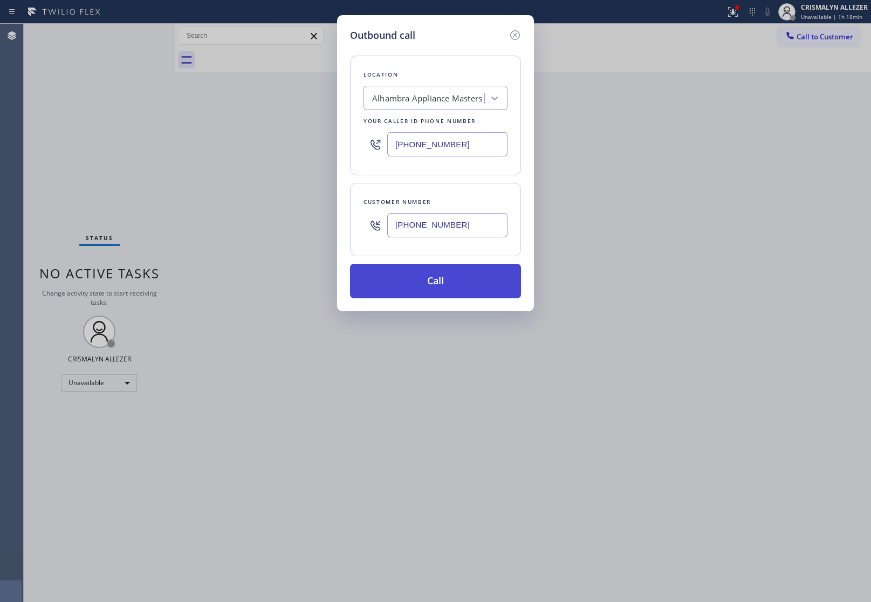
type input "[PHONE_NUMBER]"
click at [429, 284] on button "Call" at bounding box center [435, 281] width 171 height 35
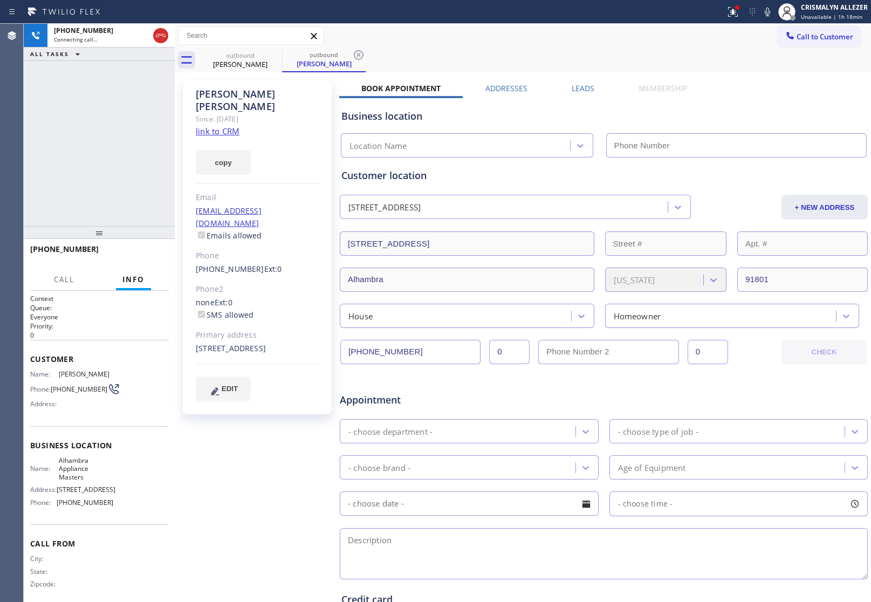
click at [233, 126] on link "link to CRM" at bounding box center [218, 131] width 44 height 11
type input "[PHONE_NUMBER]"
click at [573, 85] on label "Leads" at bounding box center [583, 88] width 23 height 10
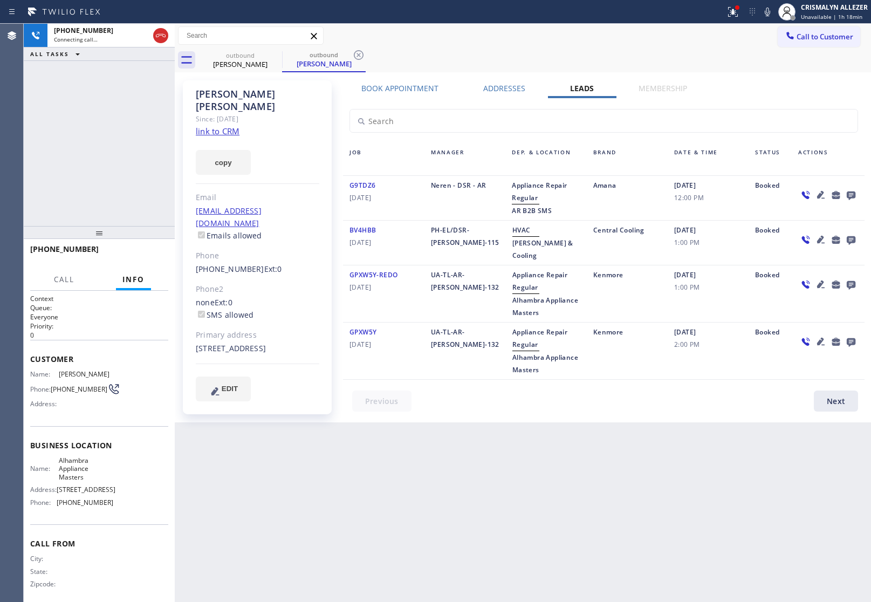
click at [851, 193] on icon at bounding box center [851, 195] width 9 height 9
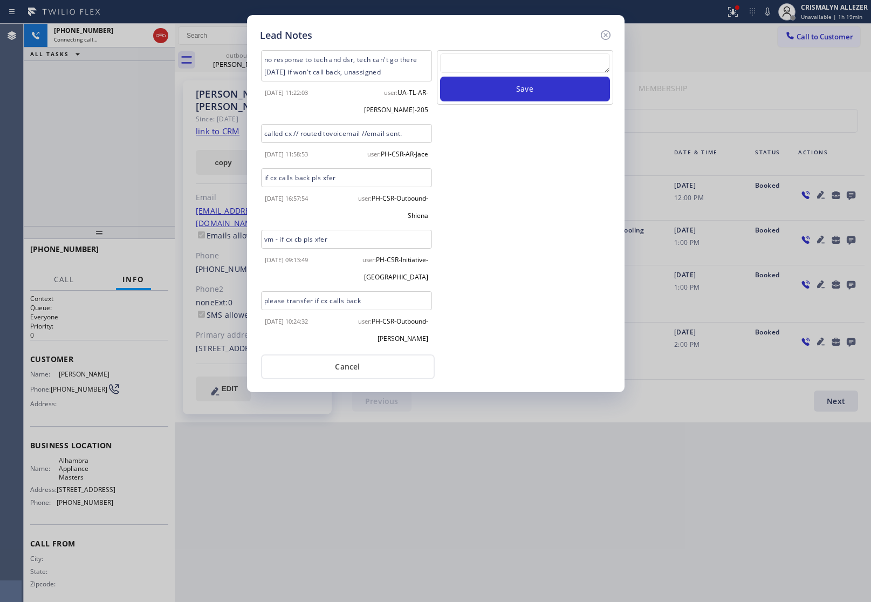
click at [534, 64] on textarea at bounding box center [525, 62] width 170 height 19
paste textarea "no answer | pls xfer here cx cb"
type textarea "no answer | pls xfer here cx cb"
click at [527, 92] on button "Save" at bounding box center [525, 89] width 170 height 25
click at [365, 366] on button "Cancel" at bounding box center [348, 366] width 174 height 25
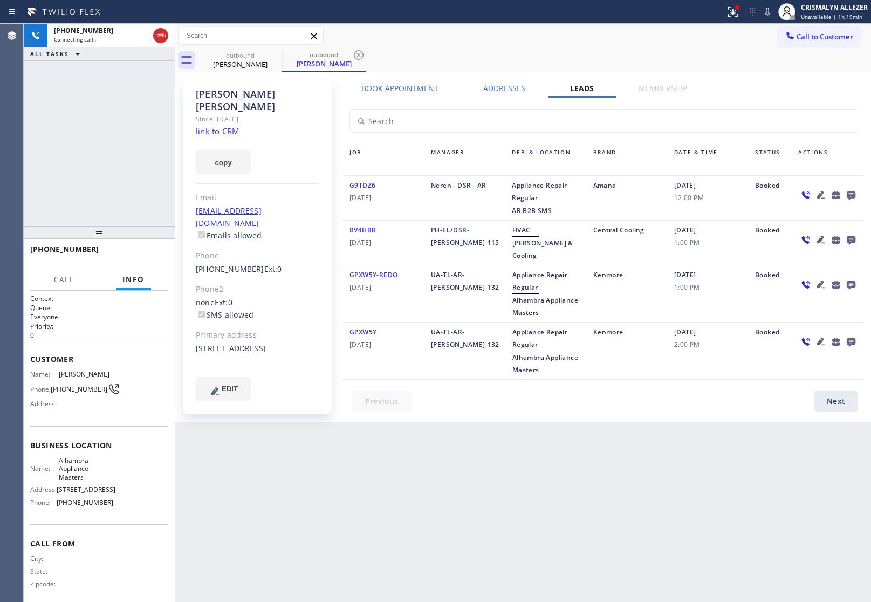
click at [406, 82] on div "Chris Molldrem Since: 20 may 2020 link to CRM copy Email molldrem13@gmail.com E…" at bounding box center [522, 247] width 691 height 345
click at [406, 90] on label "Book Appointment" at bounding box center [399, 88] width 77 height 10
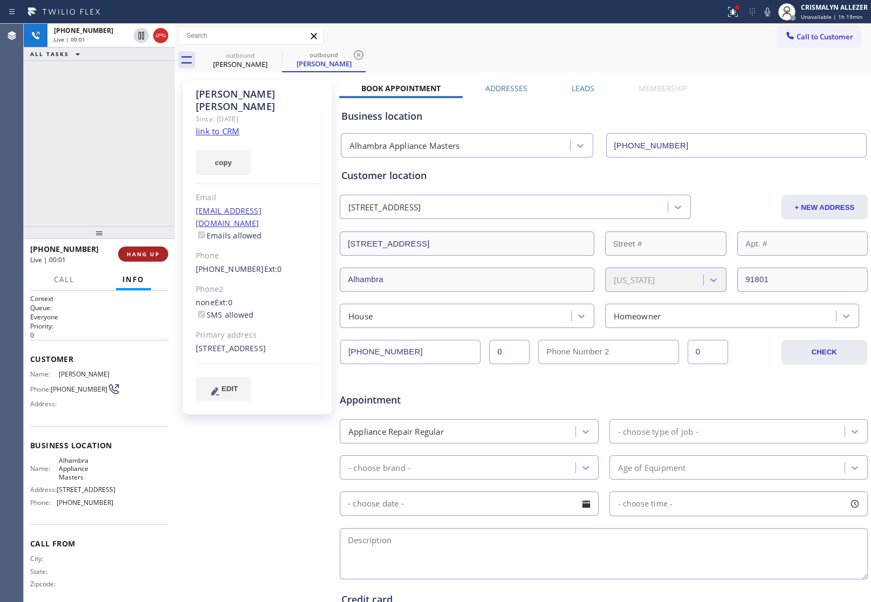
click at [142, 254] on span "HANG UP" at bounding box center [143, 254] width 33 height 8
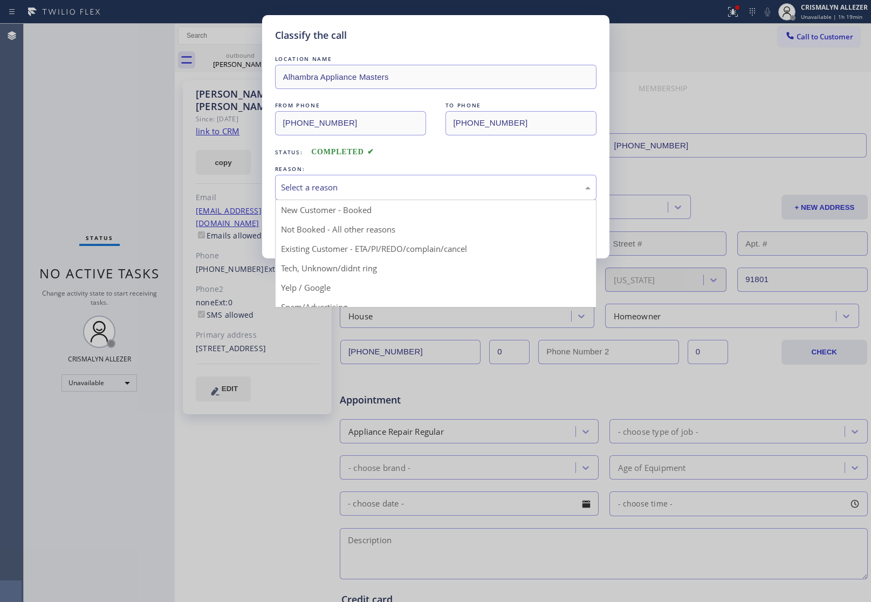
click at [414, 196] on div "Select a reason" at bounding box center [435, 187] width 321 height 25
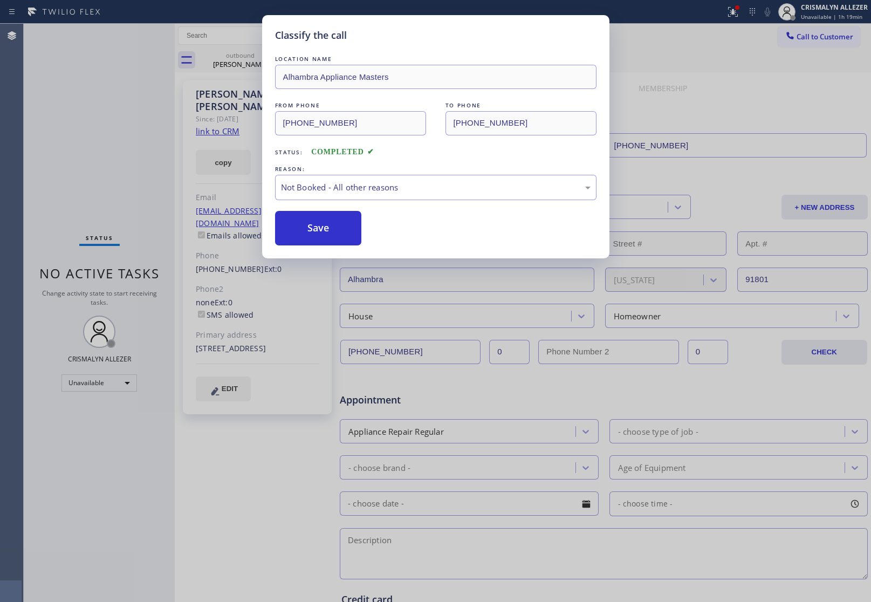
click at [317, 233] on button "Save" at bounding box center [318, 228] width 87 height 35
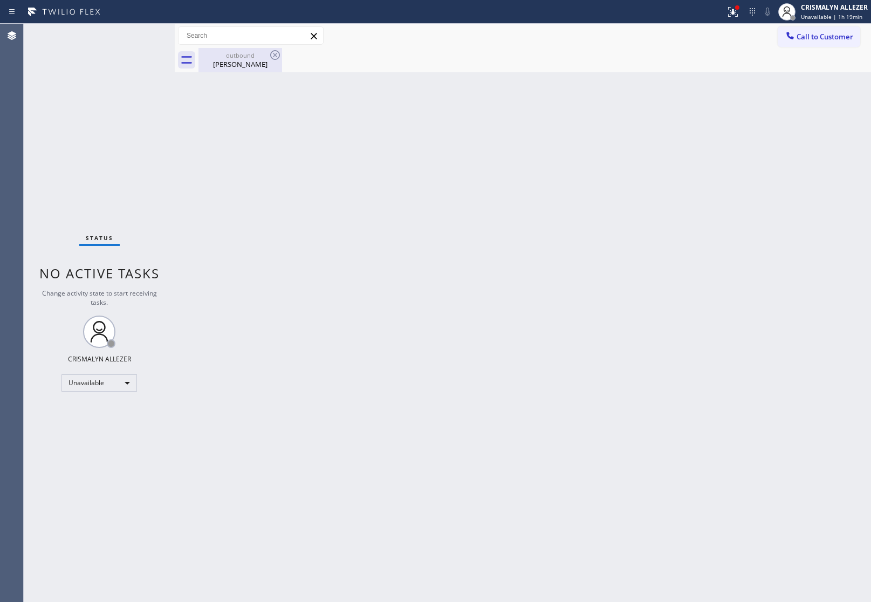
click at [241, 64] on div "Chris Molldrem" at bounding box center [240, 64] width 81 height 10
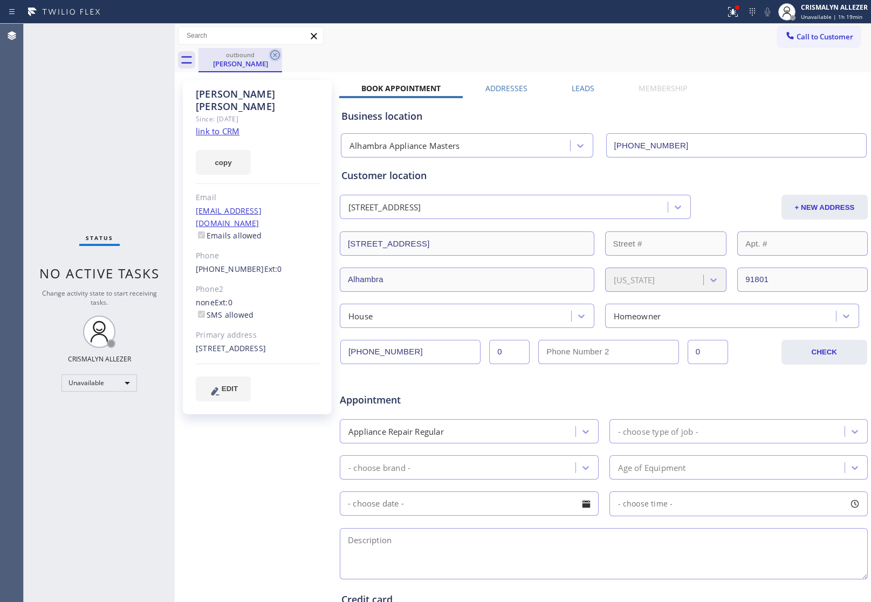
click at [272, 55] on icon at bounding box center [275, 55] width 13 height 13
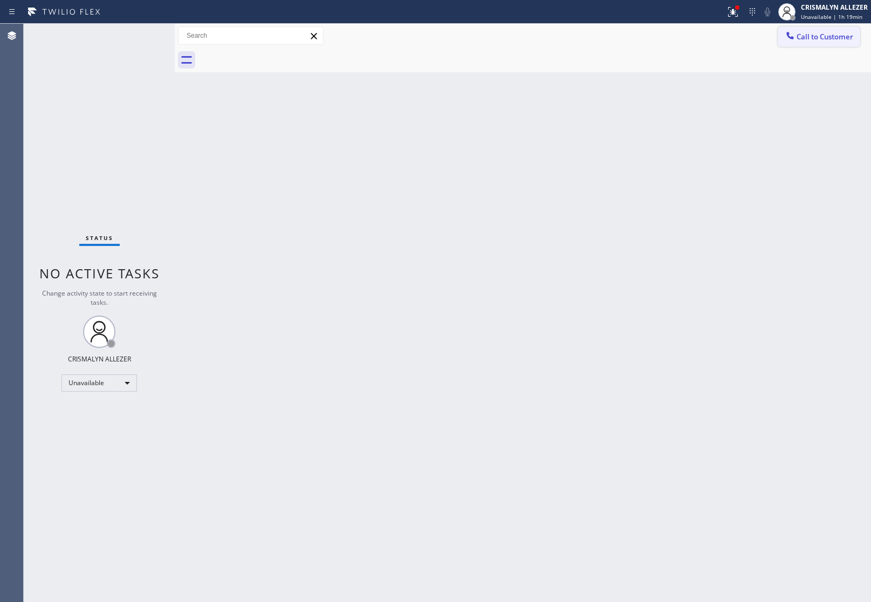
click at [837, 25] on div "Call to Customer Outbound call Location Alhambra Appliance Masters Your caller …" at bounding box center [523, 36] width 696 height 24
click at [848, 33] on span "Call to Customer" at bounding box center [824, 37] width 57 height 10
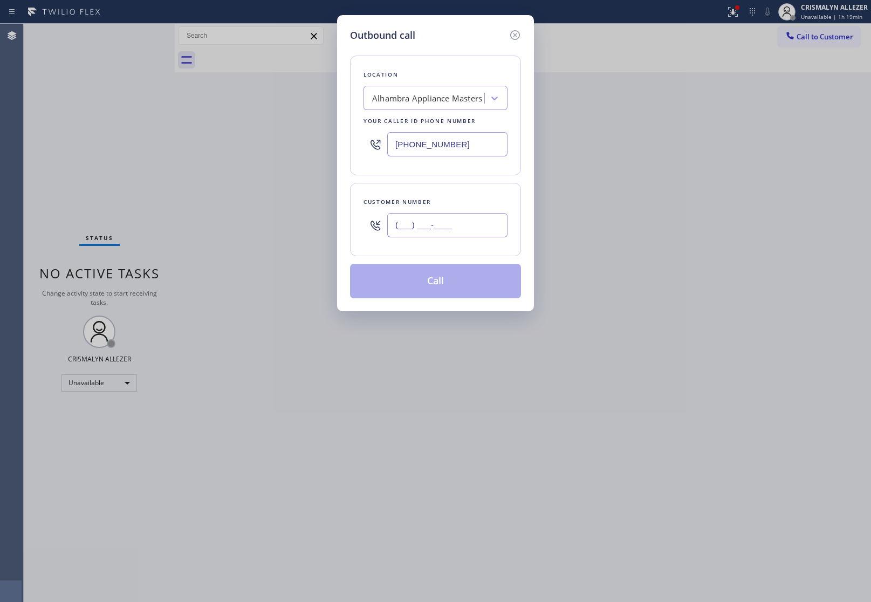
click at [480, 231] on input "(___) ___-____" at bounding box center [447, 225] width 120 height 24
paste input "602) 396-6709"
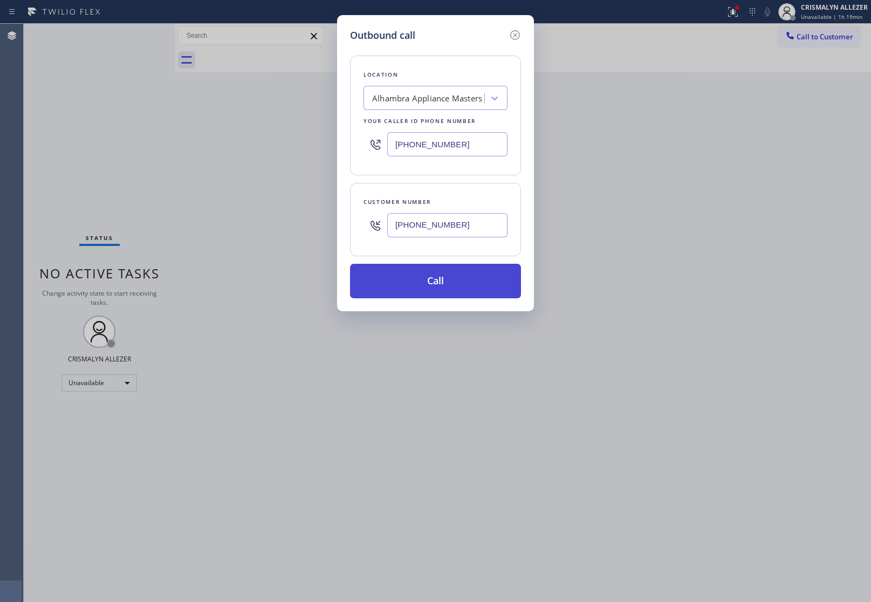
type input "[PHONE_NUMBER]"
click at [442, 279] on button "Call" at bounding box center [435, 281] width 171 height 35
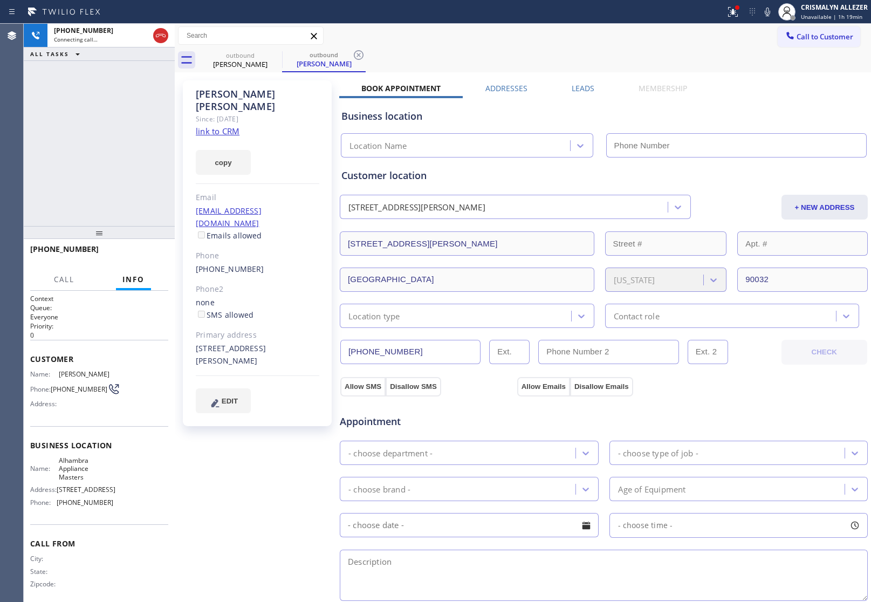
type input "[PHONE_NUMBER]"
click at [228, 126] on link "link to CRM" at bounding box center [218, 131] width 44 height 11
click at [141, 249] on button "HANG UP" at bounding box center [143, 253] width 50 height 15
click at [139, 257] on span "HANG UP" at bounding box center [143, 254] width 33 height 8
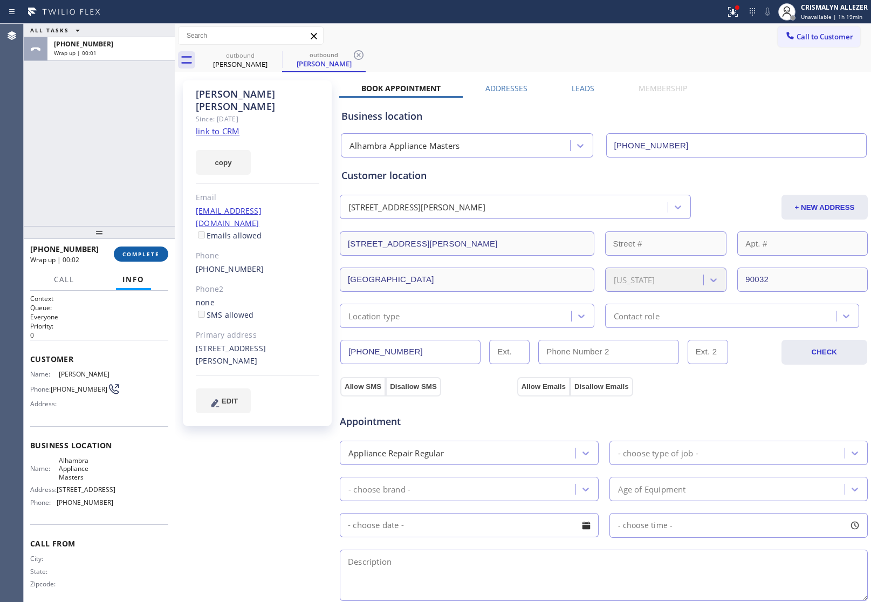
click at [135, 256] on span "COMPLETE" at bounding box center [140, 254] width 37 height 8
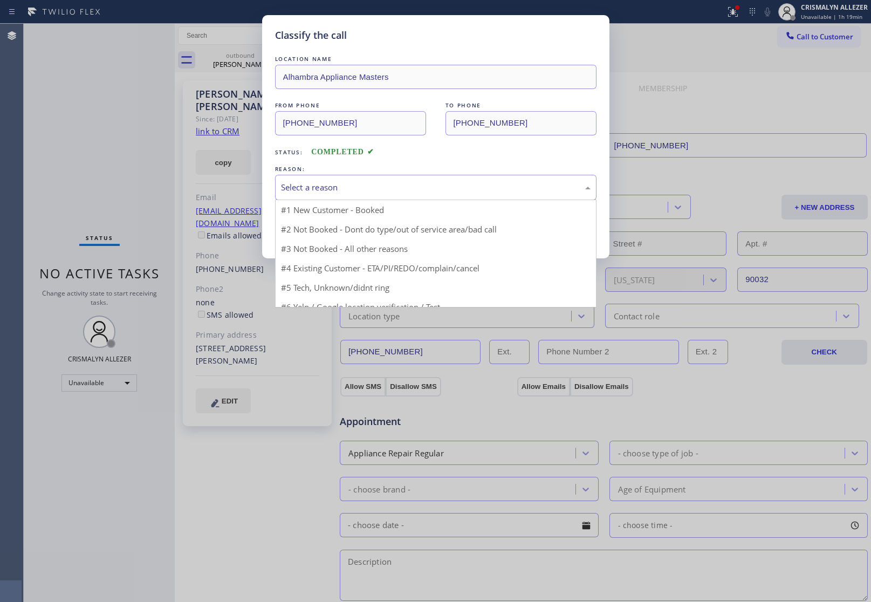
click at [469, 193] on div "Select a reason" at bounding box center [436, 187] width 310 height 12
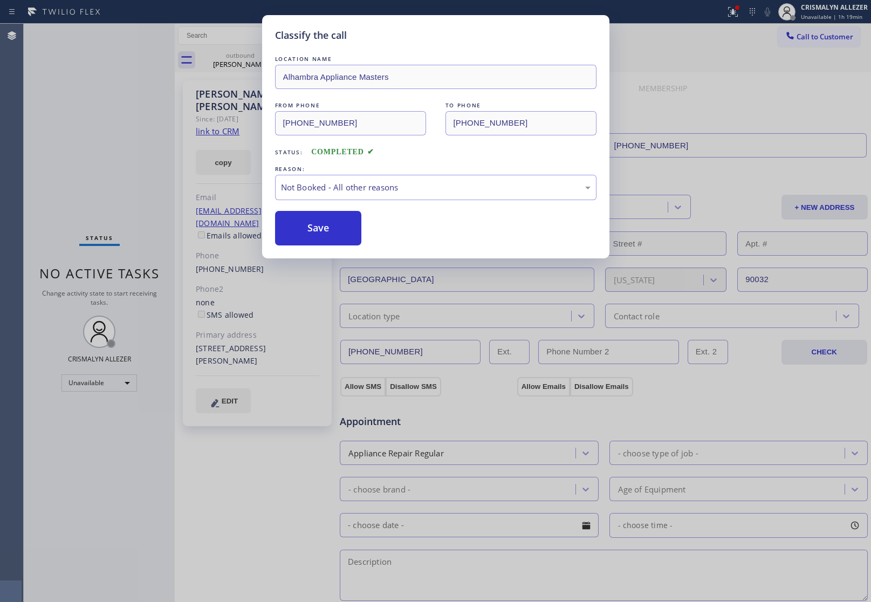
click at [302, 229] on button "Save" at bounding box center [318, 228] width 87 height 35
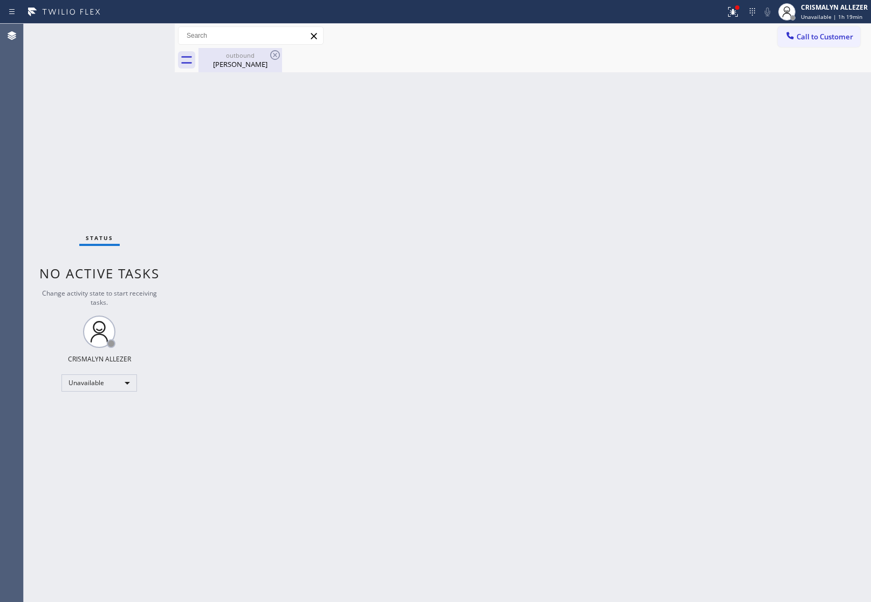
click at [241, 63] on div "Francisco Rodriguez" at bounding box center [240, 64] width 81 height 10
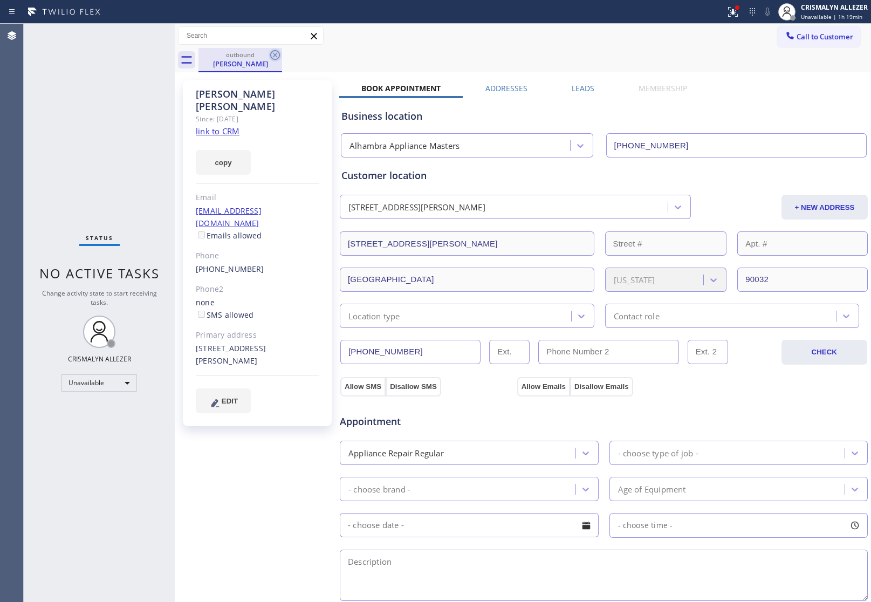
drag, startPoint x: 271, startPoint y: 58, endPoint x: 418, endPoint y: 66, distance: 148.0
click at [271, 58] on icon at bounding box center [275, 55] width 13 height 13
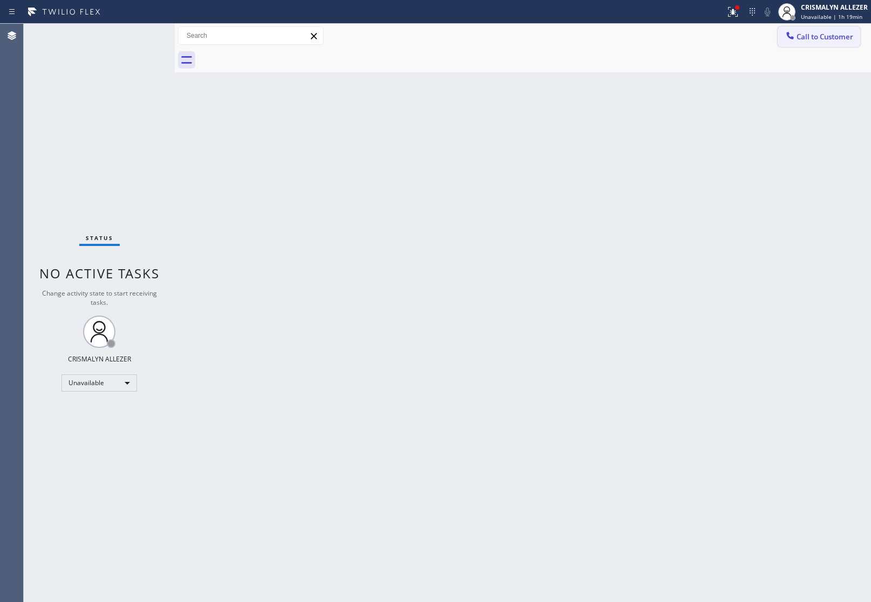
click at [812, 40] on span "Call to Customer" at bounding box center [824, 37] width 57 height 10
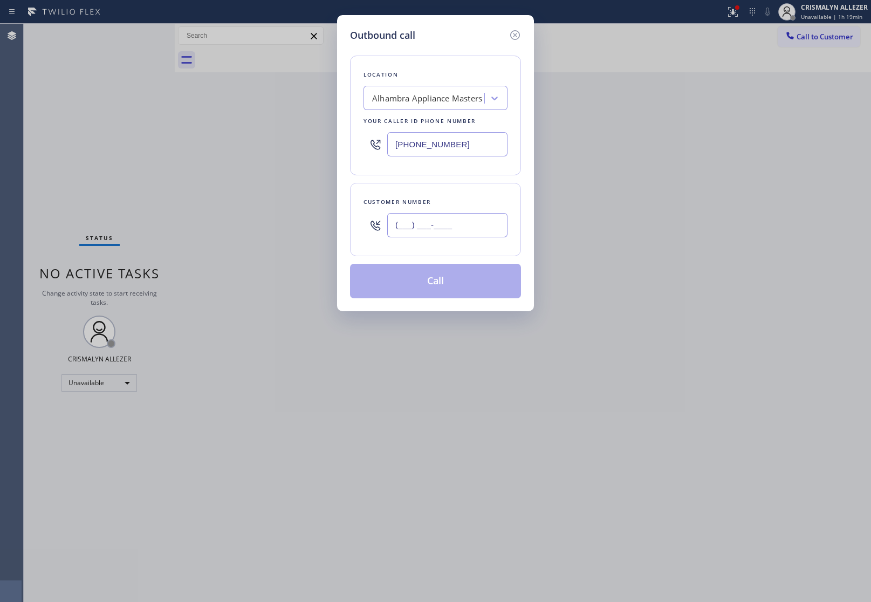
click at [478, 235] on input "(___) ___-____" at bounding box center [447, 225] width 120 height 24
paste input "602) 396-6709"
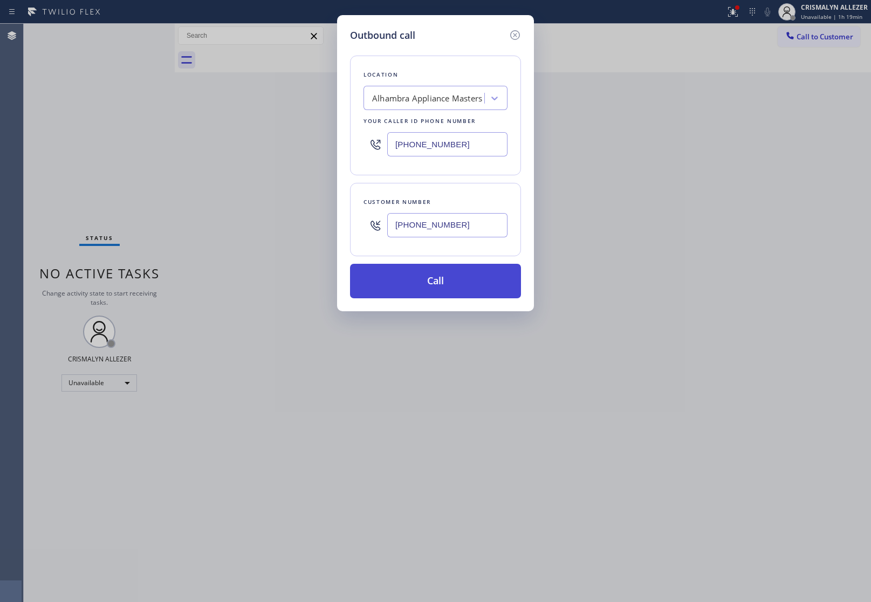
type input "[PHONE_NUMBER]"
click at [449, 281] on button "Call" at bounding box center [435, 281] width 171 height 35
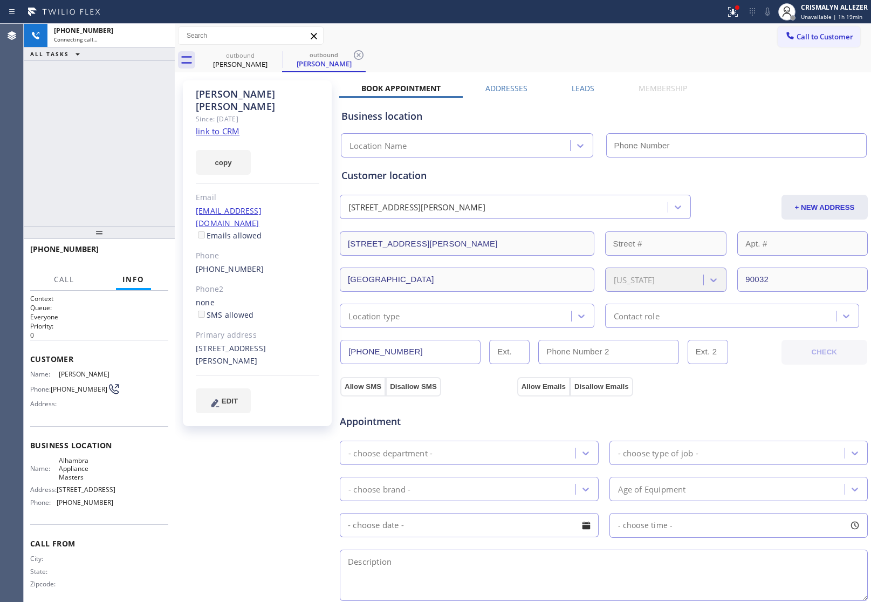
click at [578, 87] on label "Leads" at bounding box center [583, 88] width 23 height 10
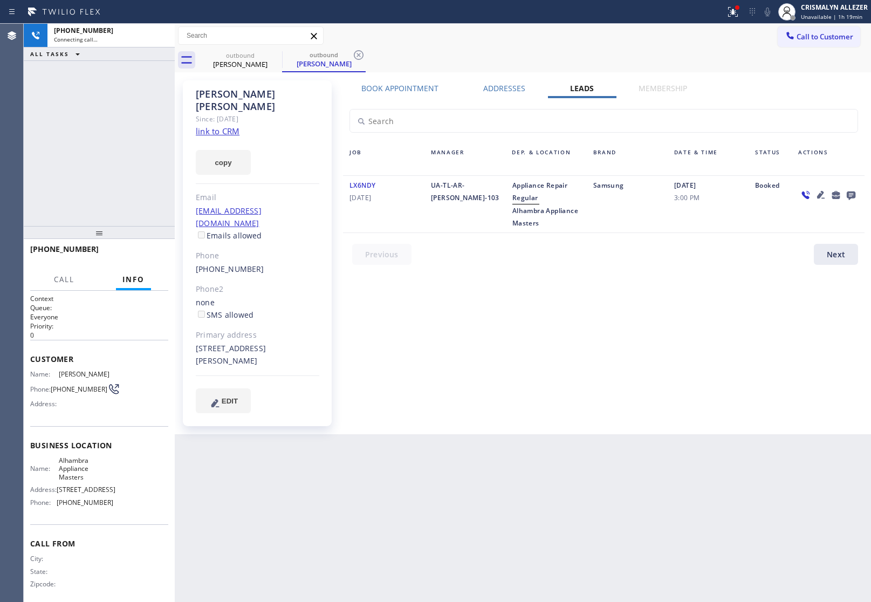
click at [853, 193] on icon at bounding box center [851, 195] width 9 height 9
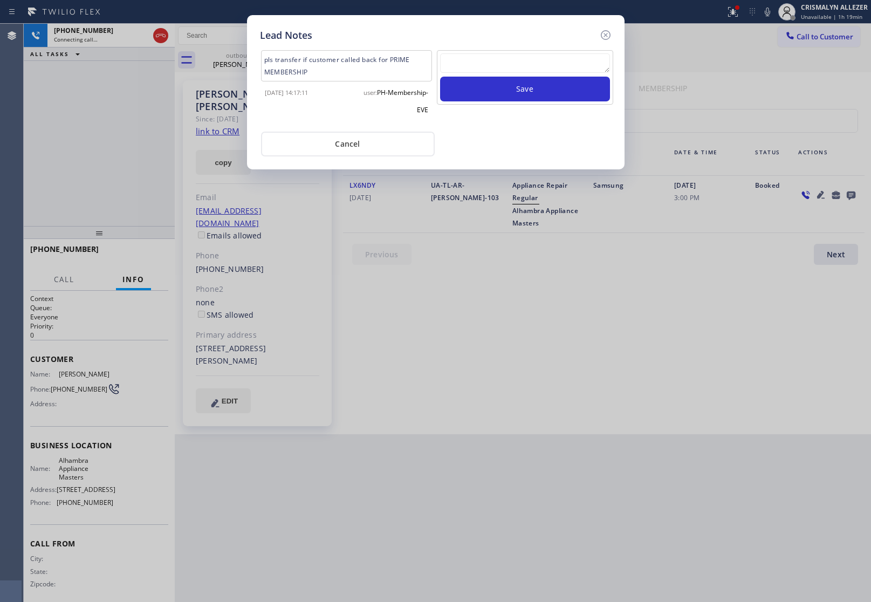
click at [526, 67] on textarea at bounding box center [525, 62] width 170 height 19
paste textarea "no answer | pls xfer here cx cb"
type textarea "no answer | pls xfer here cx cb"
click at [522, 93] on button "Save" at bounding box center [525, 89] width 170 height 25
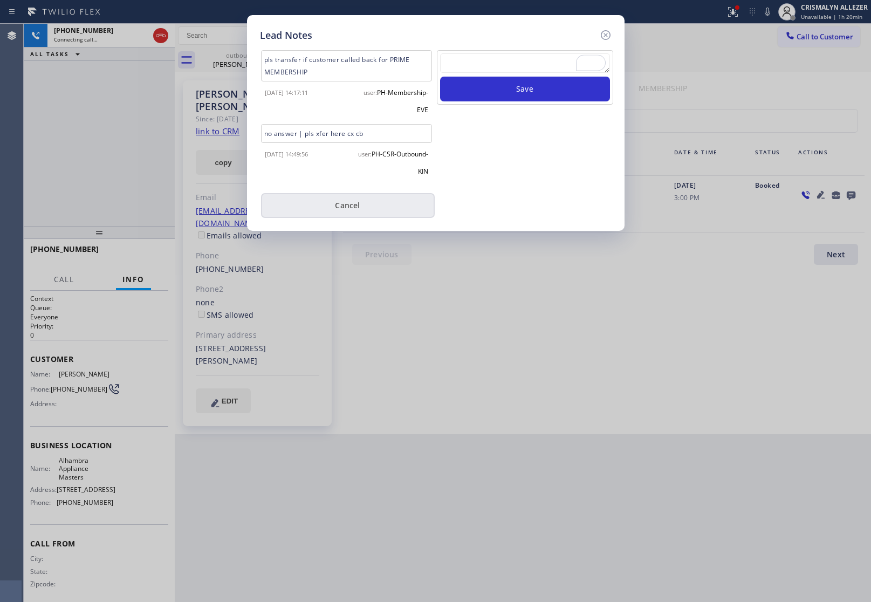
click at [348, 207] on button "Cancel" at bounding box center [348, 205] width 174 height 25
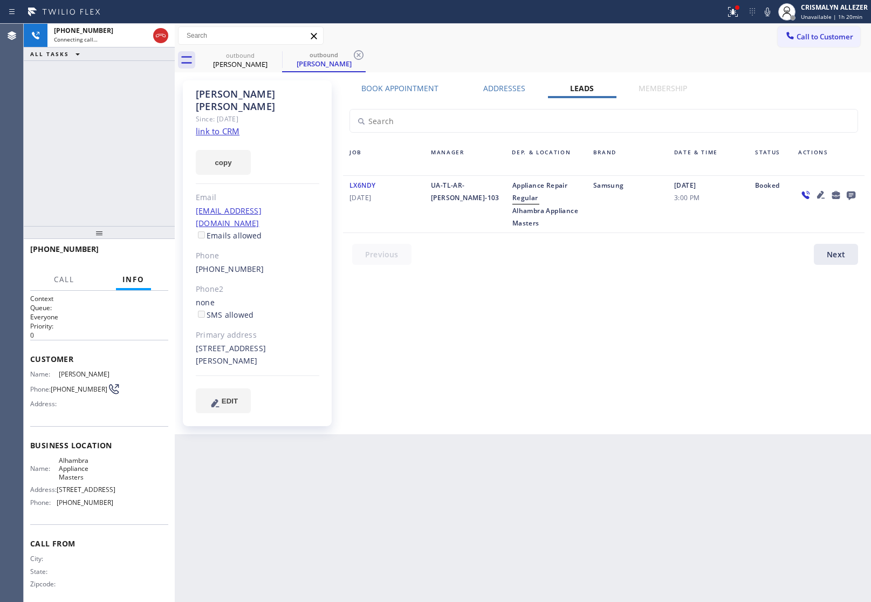
click at [404, 90] on label "Book Appointment" at bounding box center [399, 88] width 77 height 10
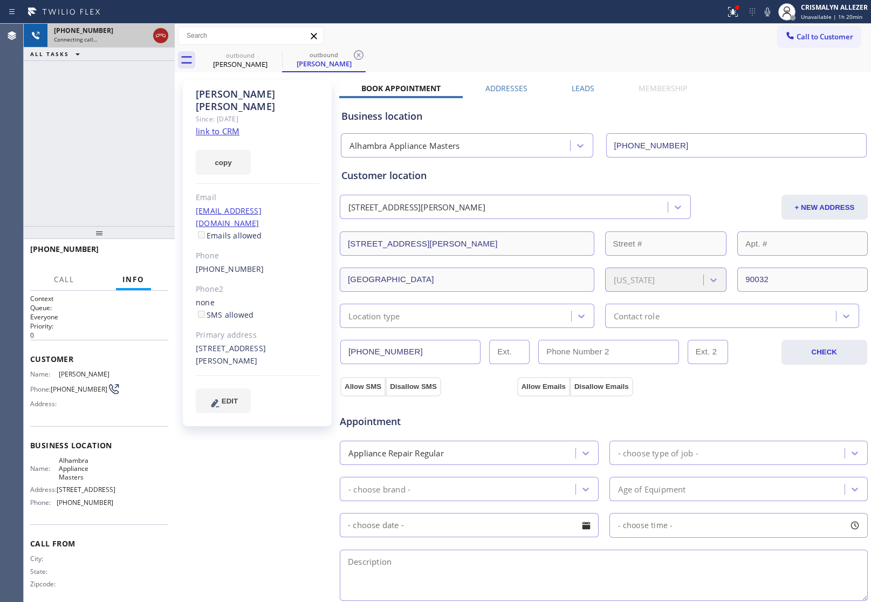
click at [163, 36] on icon at bounding box center [160, 35] width 13 height 13
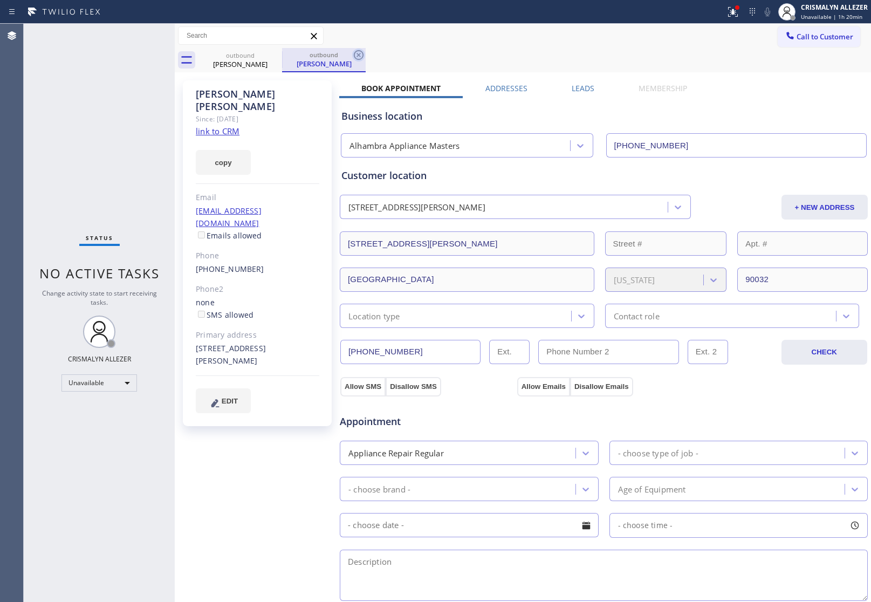
click at [361, 54] on icon at bounding box center [358, 55] width 13 height 13
click at [278, 52] on icon at bounding box center [275, 55] width 10 height 10
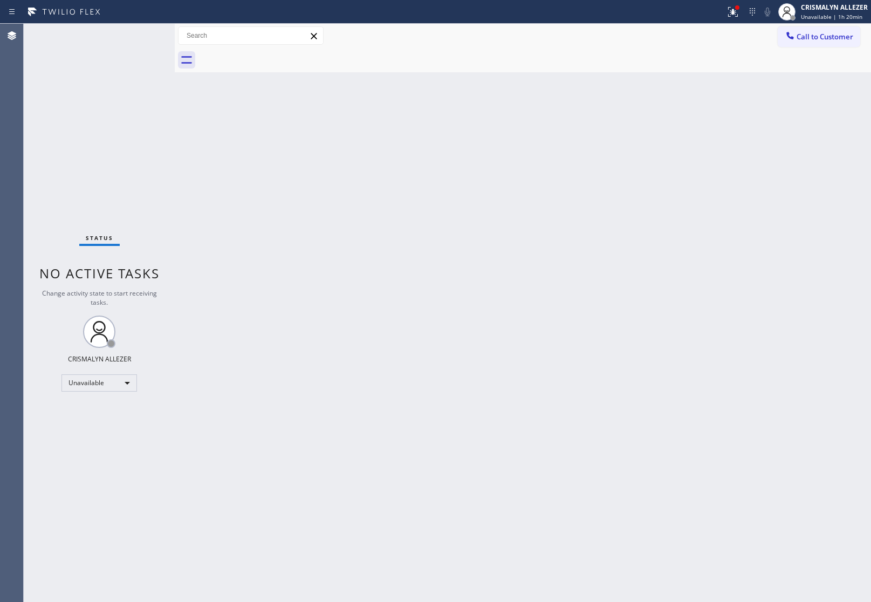
click at [829, 47] on div "Call to Customer Outbound call Location Alhambra Appliance Masters Your caller …" at bounding box center [523, 36] width 696 height 24
click at [821, 42] on button "Call to Customer" at bounding box center [819, 36] width 83 height 20
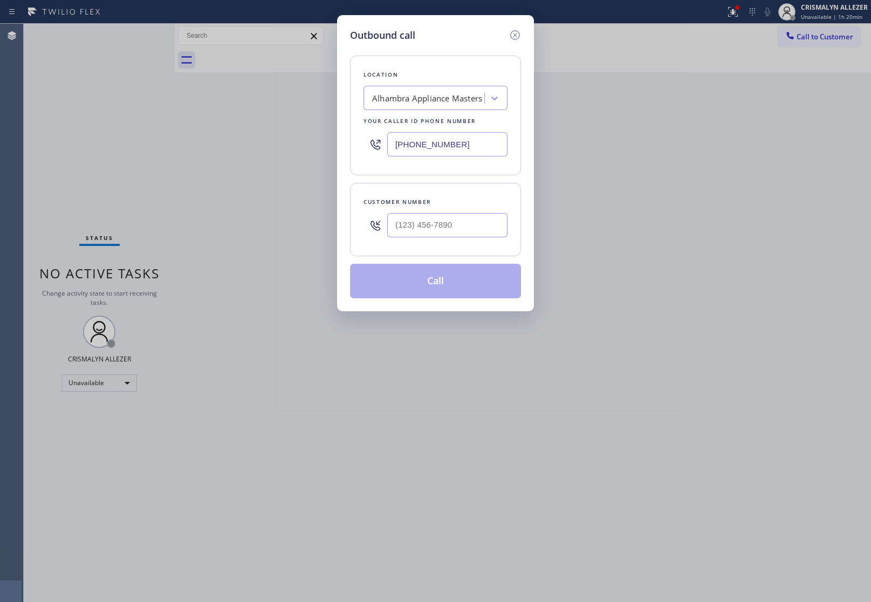
drag, startPoint x: 487, startPoint y: 143, endPoint x: 240, endPoint y: 135, distance: 247.1
click at [316, 135] on div "Outbound call Location Alhambra Appliance Masters Your caller id phone number (…" at bounding box center [435, 301] width 871 height 602
paste input "714) 912-6354"
type input "[PHONE_NUMBER]"
click at [439, 230] on input "(___) ___-____" at bounding box center [447, 225] width 120 height 24
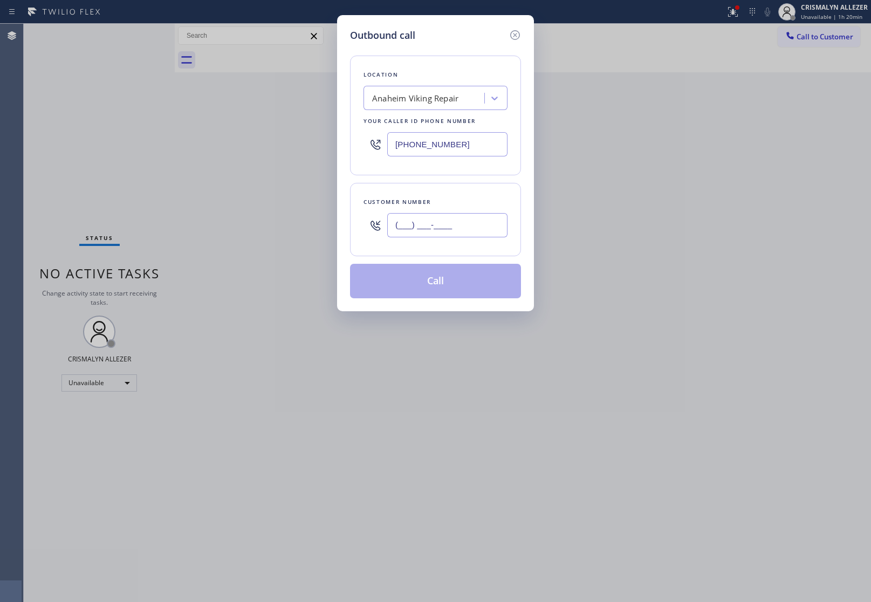
paste input "714) 632-7083"
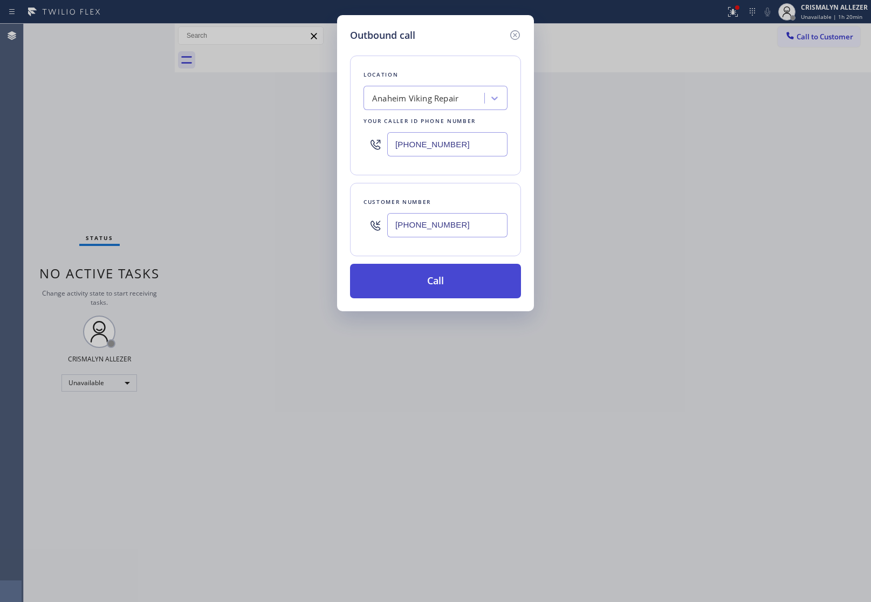
type input "[PHONE_NUMBER]"
click at [438, 286] on button "Call" at bounding box center [435, 281] width 171 height 35
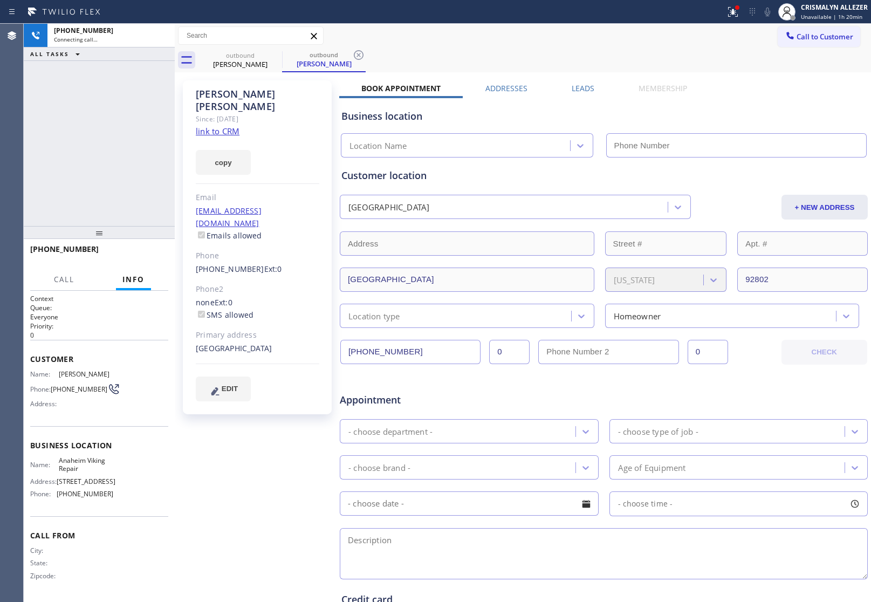
click at [205, 126] on link "link to CRM" at bounding box center [218, 131] width 44 height 11
type input "[PHONE_NUMBER]"
click at [141, 257] on span "HANG UP" at bounding box center [143, 254] width 33 height 8
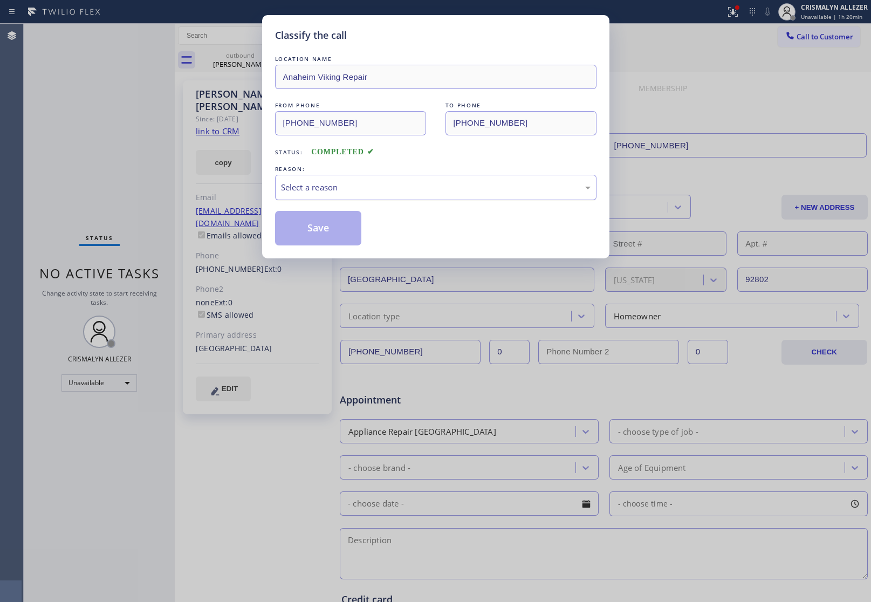
click at [432, 195] on div "Select a reason" at bounding box center [435, 187] width 321 height 25
click at [333, 233] on button "Save" at bounding box center [318, 228] width 87 height 35
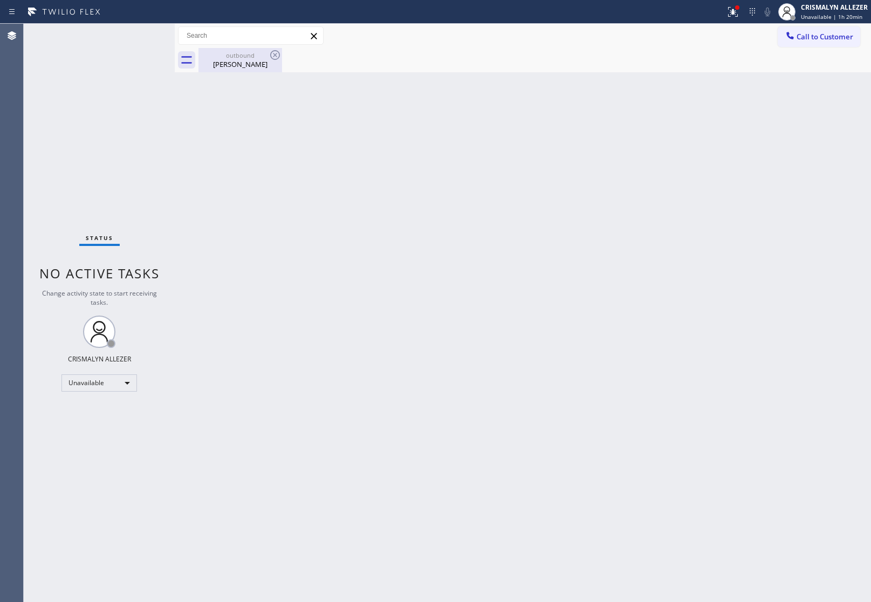
click at [244, 62] on div "Alma Valle" at bounding box center [240, 64] width 81 height 10
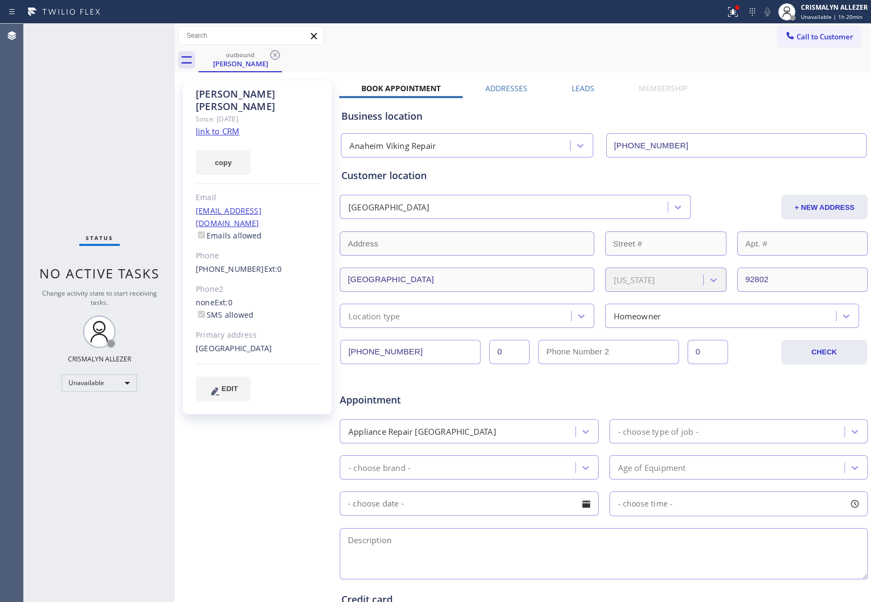
drag, startPoint x: 273, startPoint y: 58, endPoint x: 278, endPoint y: 1, distance: 57.9
click at [273, 57] on icon at bounding box center [275, 55] width 13 height 13
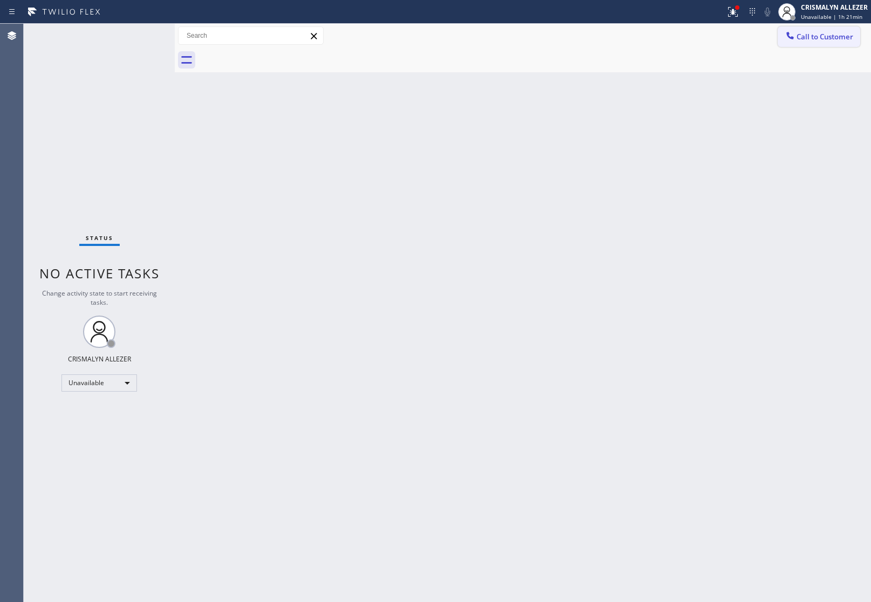
click at [840, 37] on span "Call to Customer" at bounding box center [824, 37] width 57 height 10
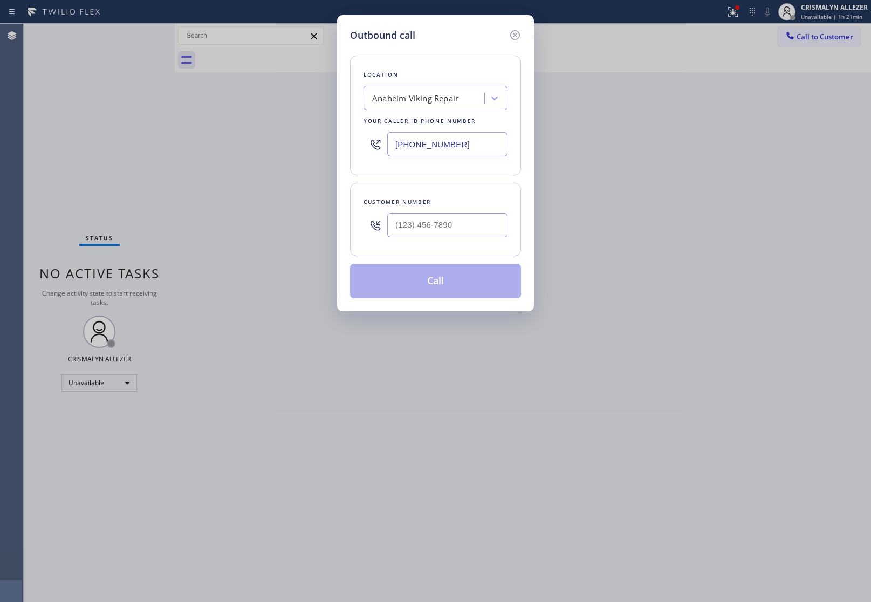
drag, startPoint x: 482, startPoint y: 139, endPoint x: 273, endPoint y: 135, distance: 208.2
click at [338, 141] on div "Outbound call Location Anaheim Viking Repair Your caller id phone number (714) …" at bounding box center [435, 163] width 197 height 296
paste input "text"
type input "[PHONE_NUMBER]"
click at [479, 230] on input "(___) ___-____" at bounding box center [447, 225] width 120 height 24
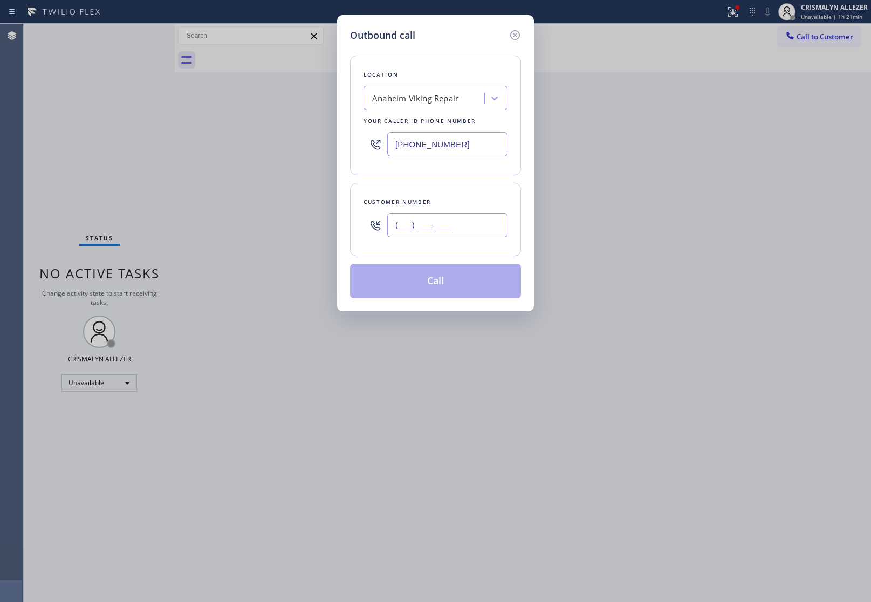
paste input "714) 325-1459"
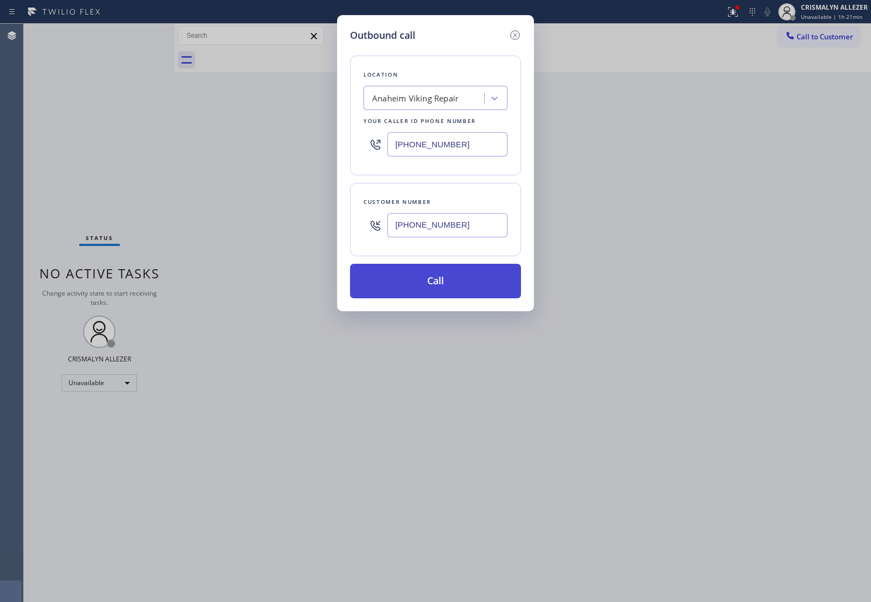
type input "[PHONE_NUMBER]"
click at [449, 284] on button "Call" at bounding box center [435, 281] width 171 height 35
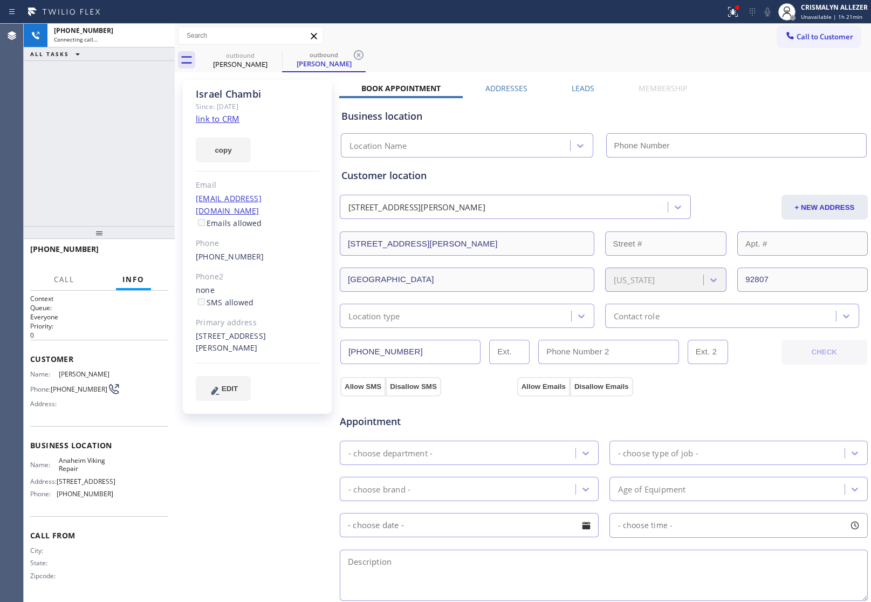
click at [222, 119] on link "link to CRM" at bounding box center [218, 118] width 44 height 11
type input "[PHONE_NUMBER]"
click at [582, 87] on label "Leads" at bounding box center [583, 88] width 23 height 10
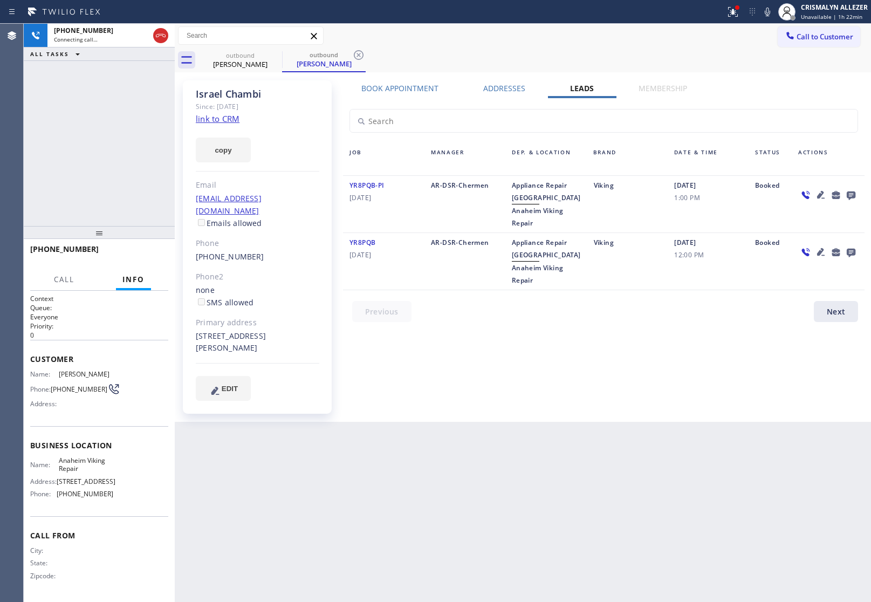
click at [853, 195] on icon at bounding box center [851, 195] width 9 height 9
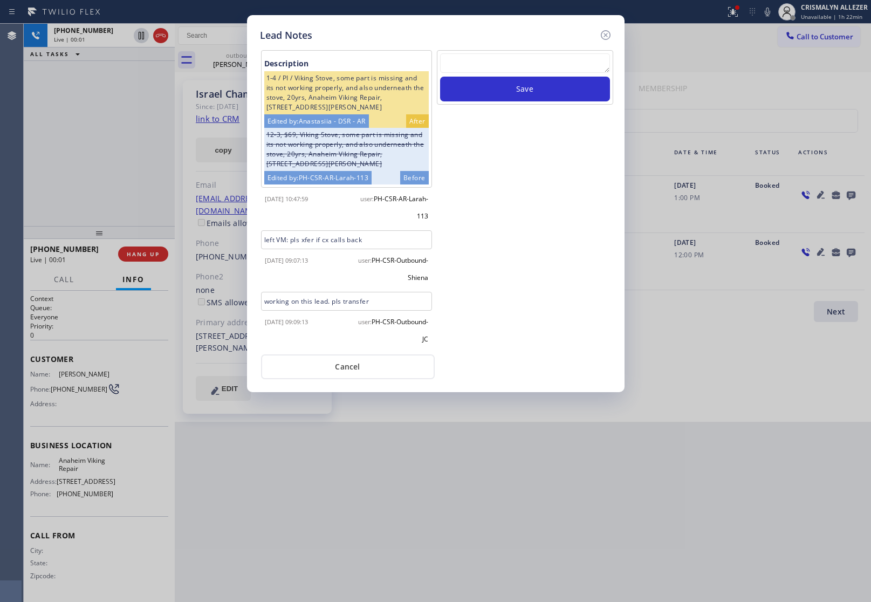
click at [486, 54] on textarea at bounding box center [525, 62] width 170 height 19
paste textarea "no answer | pls xfer here cx cb"
type textarea "no answer | pls xfer here cx cb"
click at [493, 96] on button "Save" at bounding box center [525, 89] width 170 height 25
click at [351, 371] on button "Cancel" at bounding box center [348, 366] width 174 height 25
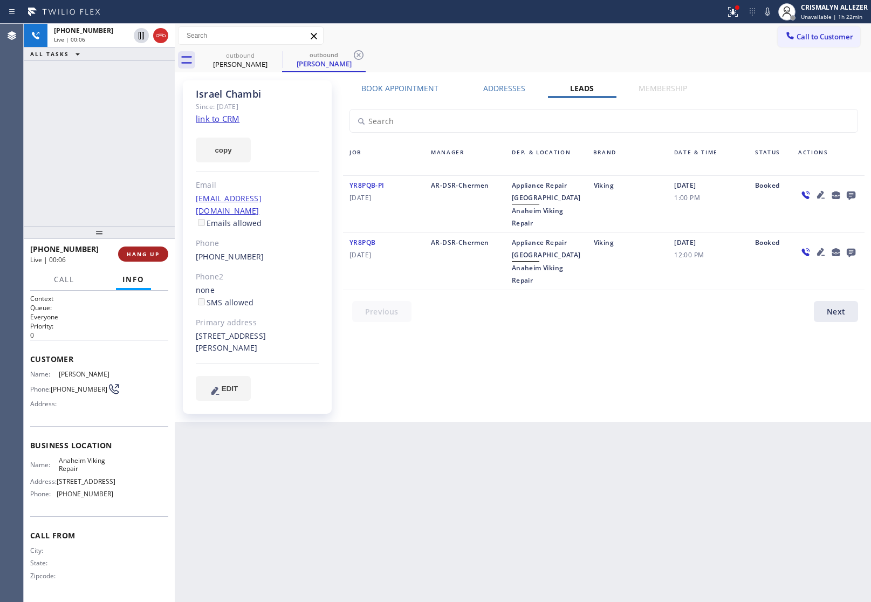
click at [136, 246] on button "HANG UP" at bounding box center [143, 253] width 50 height 15
click at [139, 252] on span "COMPLETE" at bounding box center [140, 254] width 37 height 8
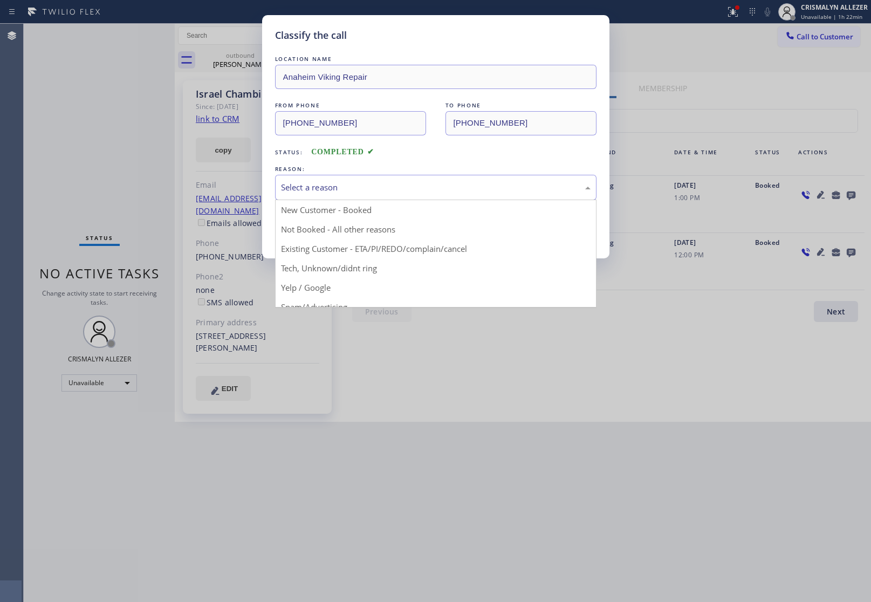
click at [461, 182] on div "Select a reason" at bounding box center [436, 187] width 310 height 12
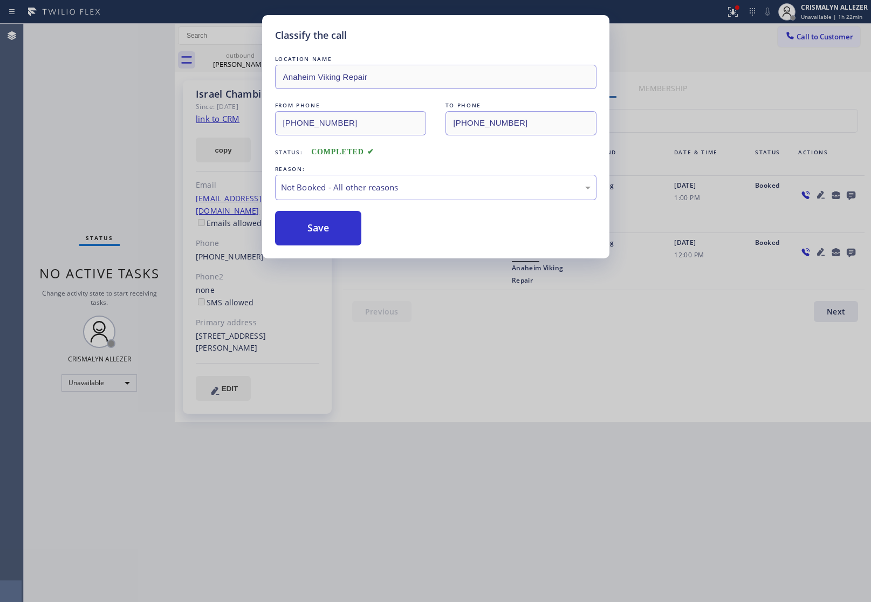
click at [322, 237] on button "Save" at bounding box center [318, 228] width 87 height 35
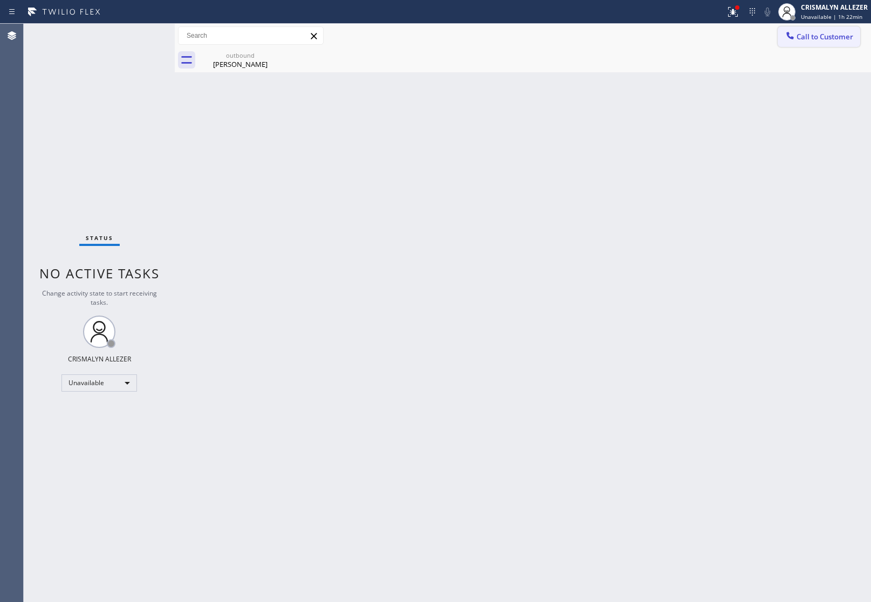
click at [825, 39] on span "Call to Customer" at bounding box center [824, 37] width 57 height 10
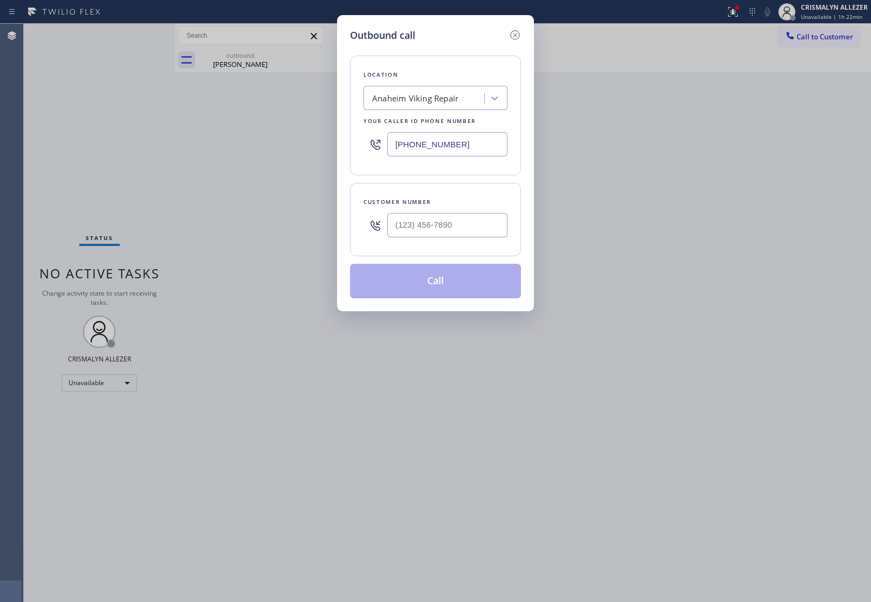
drag, startPoint x: 395, startPoint y: 145, endPoint x: 201, endPoint y: 153, distance: 194.3
click at [228, 145] on div "Outbound call Location Anaheim Viking Repair Your caller id phone number (714) …" at bounding box center [435, 301] width 871 height 602
paste input "562) 362-4267"
type input "[PHONE_NUMBER]"
click at [464, 232] on input "(___) ___-____" at bounding box center [447, 225] width 120 height 24
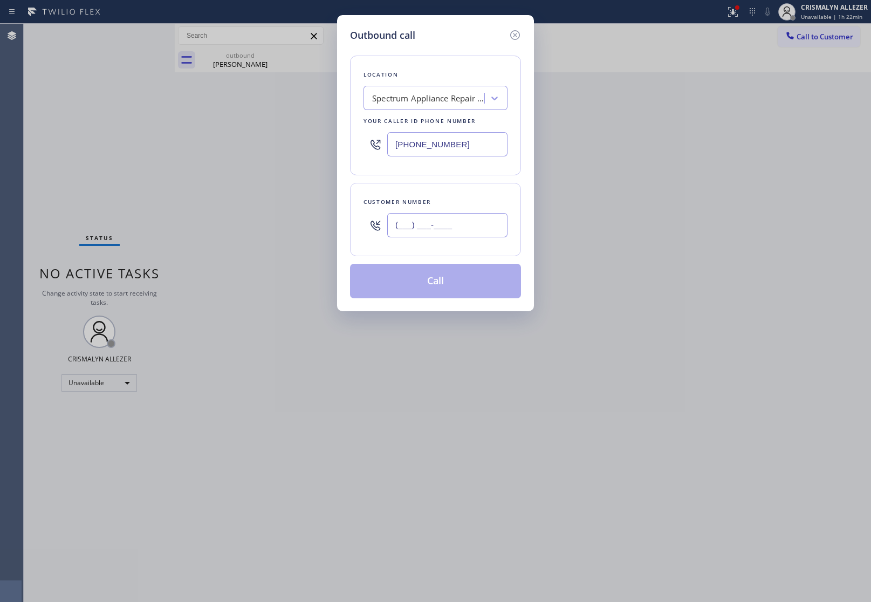
paste input "858) 405-0369"
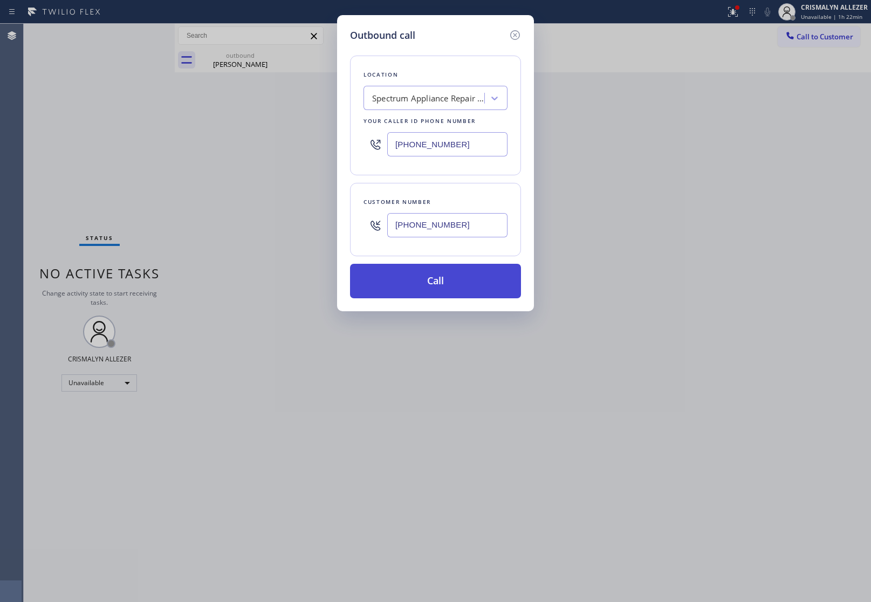
type input "[PHONE_NUMBER]"
click at [437, 289] on button "Call" at bounding box center [435, 281] width 171 height 35
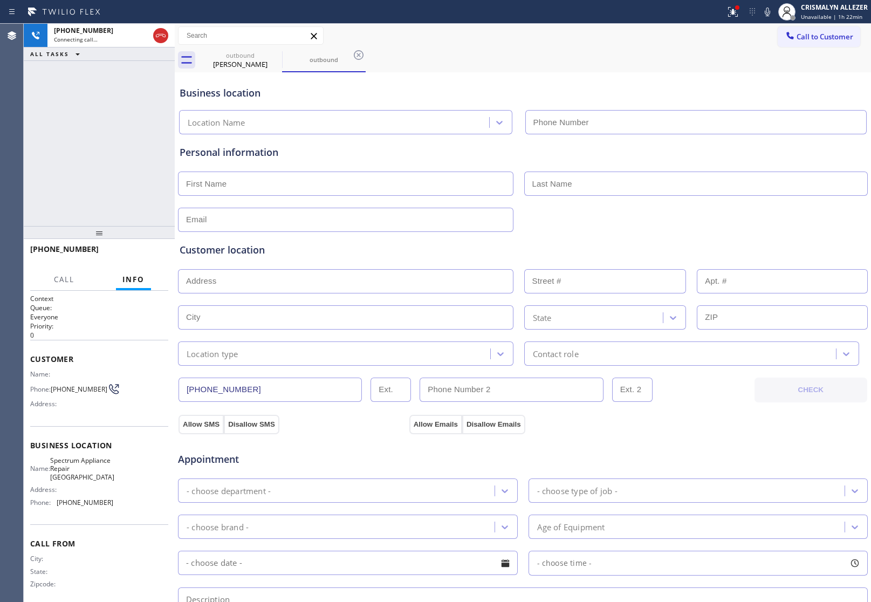
type input "[PHONE_NUMBER]"
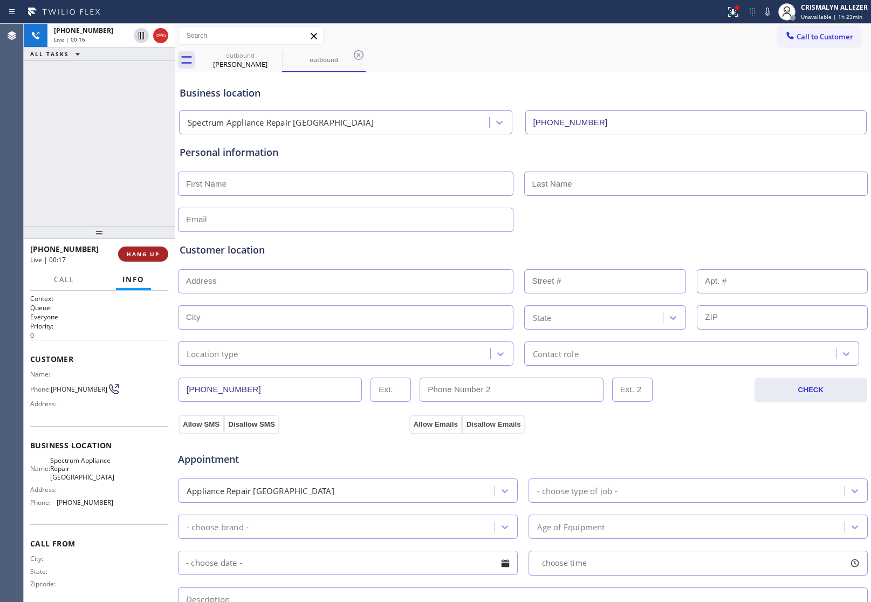
click at [128, 252] on span "HANG UP" at bounding box center [143, 254] width 33 height 8
click at [131, 252] on span "COMPLETE" at bounding box center [140, 254] width 37 height 8
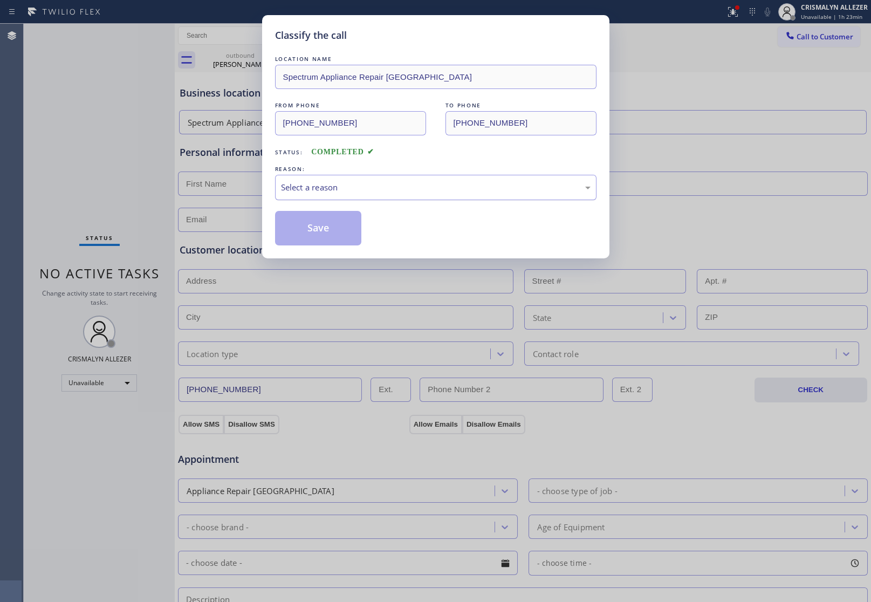
click at [370, 193] on div "Select a reason" at bounding box center [436, 187] width 310 height 12
click at [311, 238] on button "Save" at bounding box center [318, 228] width 87 height 35
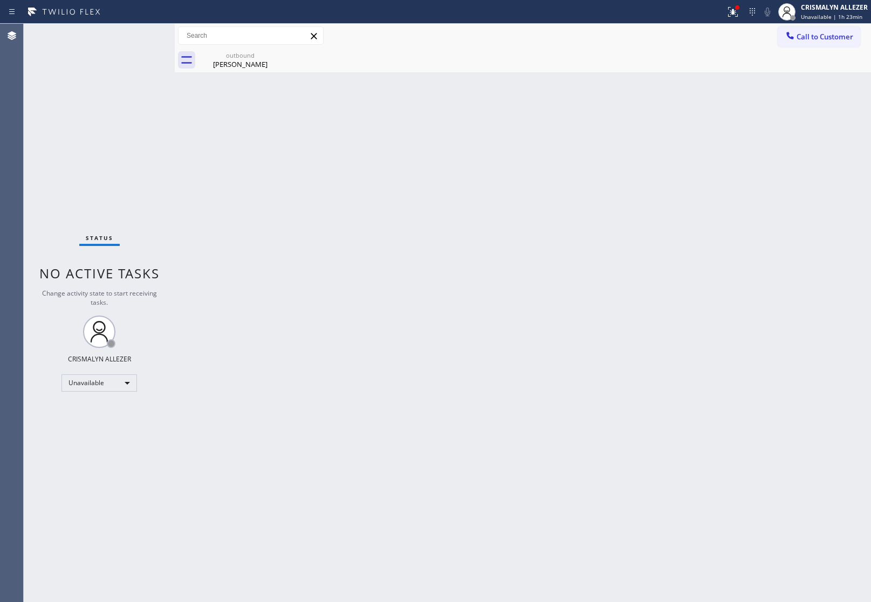
drag, startPoint x: 272, startPoint y: 71, endPoint x: 284, endPoint y: 60, distance: 15.6
click at [273, 68] on div "outbound Israel Chambi" at bounding box center [240, 60] width 81 height 24
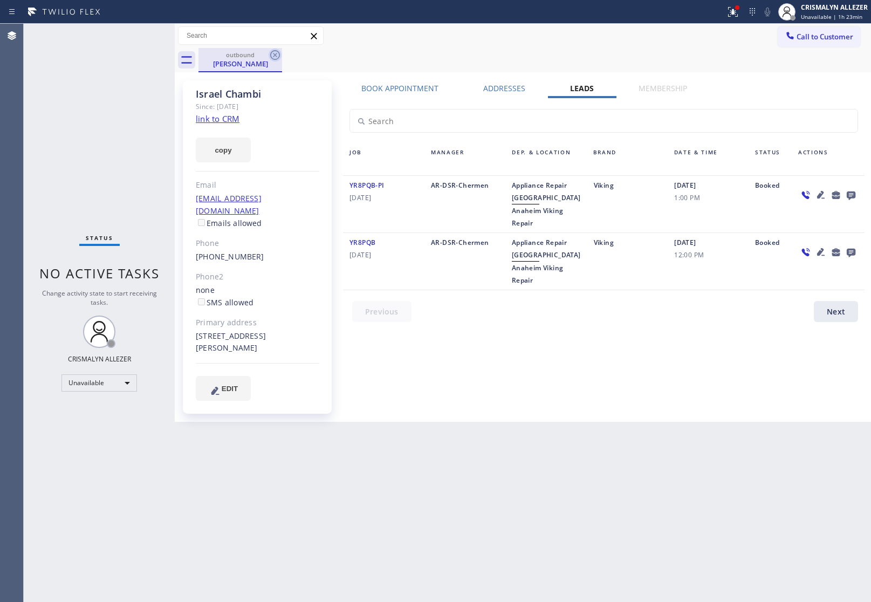
click at [273, 56] on icon at bounding box center [275, 55] width 13 height 13
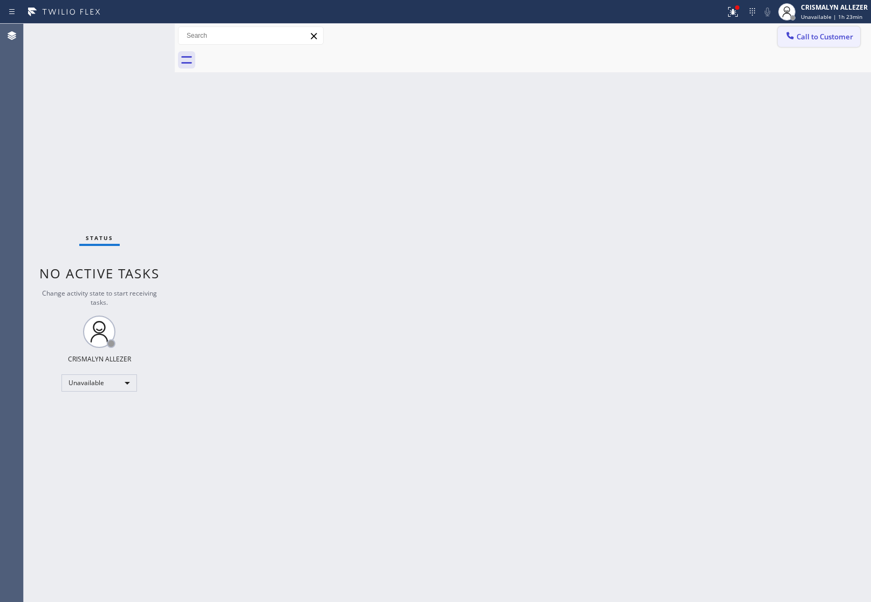
click at [830, 39] on span "Call to Customer" at bounding box center [824, 37] width 57 height 10
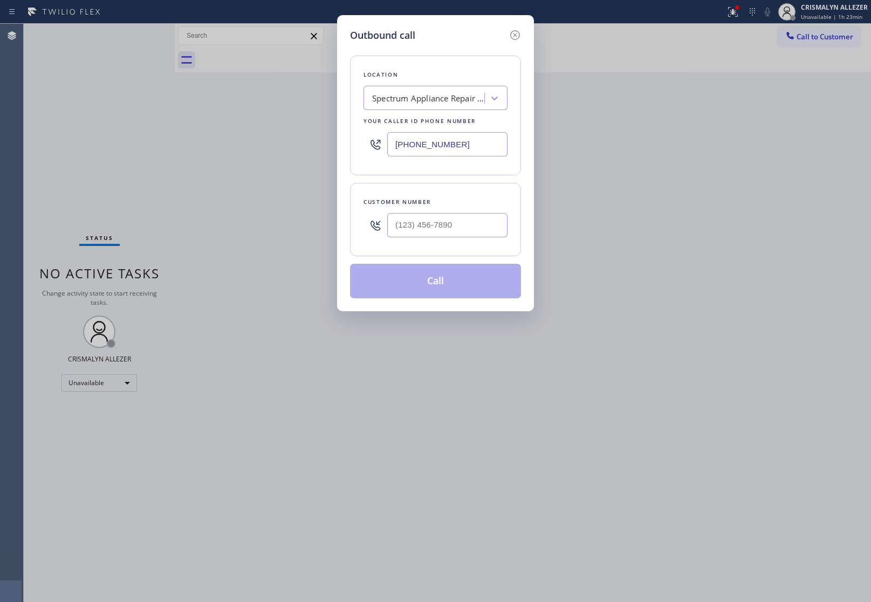
click at [471, 243] on div "Customer number" at bounding box center [435, 219] width 171 height 73
click at [475, 231] on input "(___) ___-____" at bounding box center [447, 225] width 120 height 24
paste input "858) 405-0369"
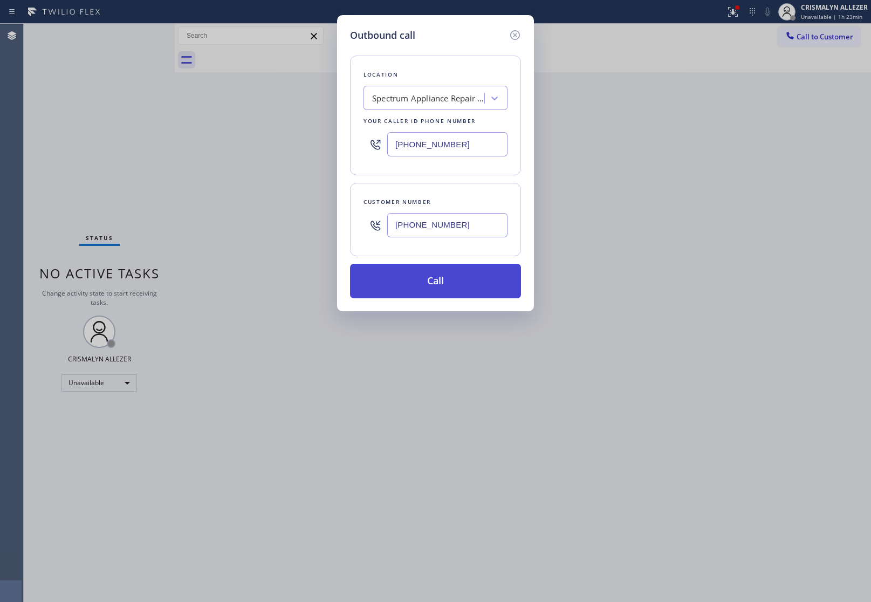
type input "[PHONE_NUMBER]"
click at [447, 283] on button "Call" at bounding box center [435, 281] width 171 height 35
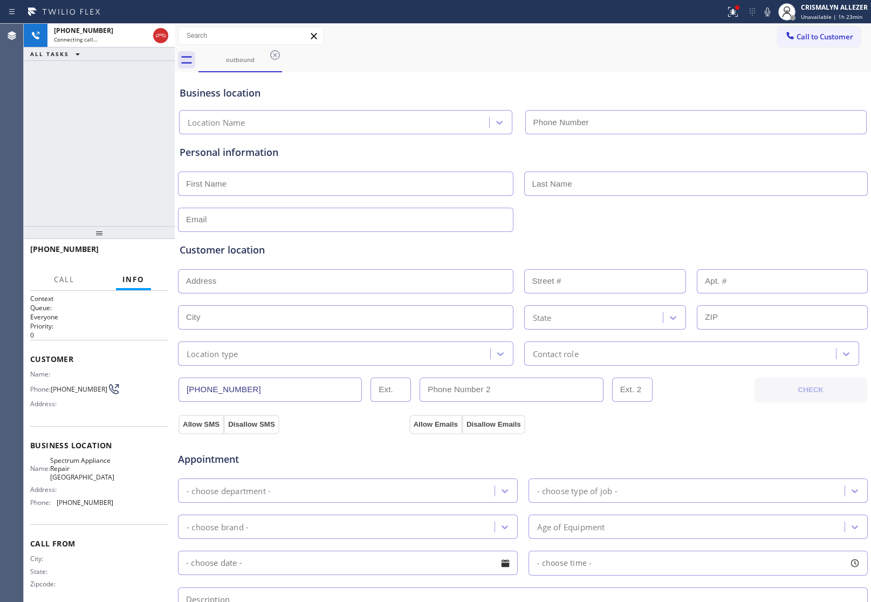
type input "[PHONE_NUMBER]"
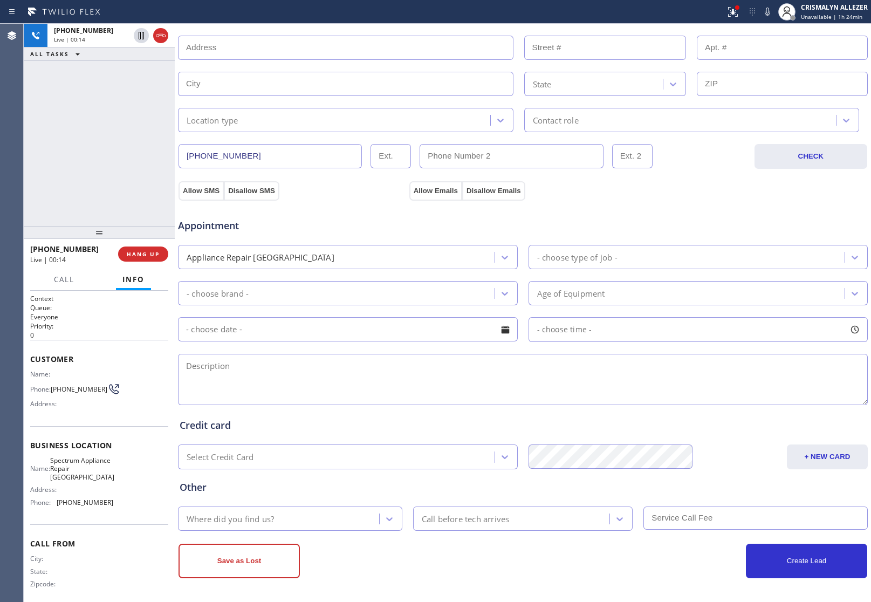
scroll to position [236, 0]
click at [321, 371] on textarea at bounding box center [523, 378] width 690 height 51
click at [322, 373] on textarea "To enrich screen reader interactions, please activate Accessibility in Grammarl…" at bounding box center [523, 378] width 690 height 51
click at [152, 256] on span "COMPLETE" at bounding box center [140, 254] width 37 height 8
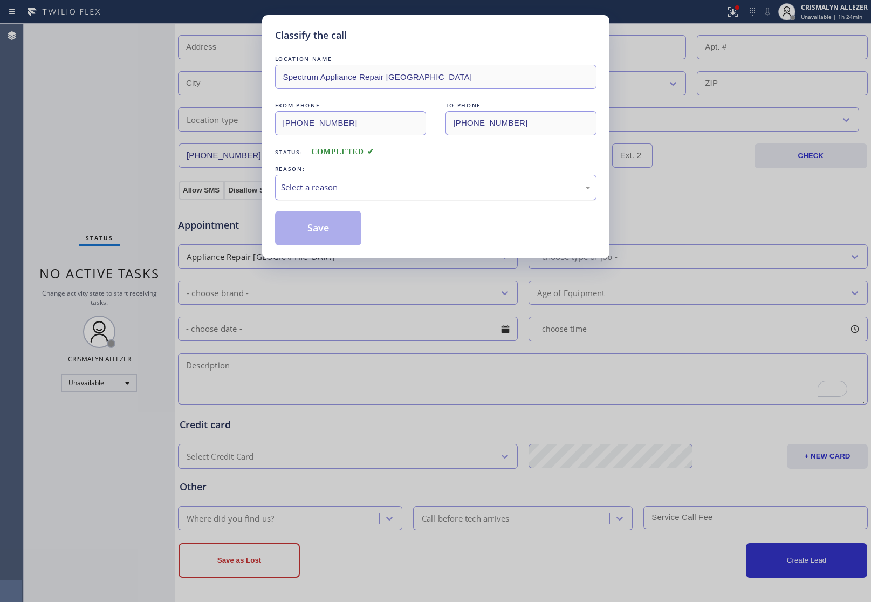
click at [410, 195] on div "Select a reason" at bounding box center [435, 187] width 321 height 25
click at [319, 230] on button "Save" at bounding box center [318, 228] width 87 height 35
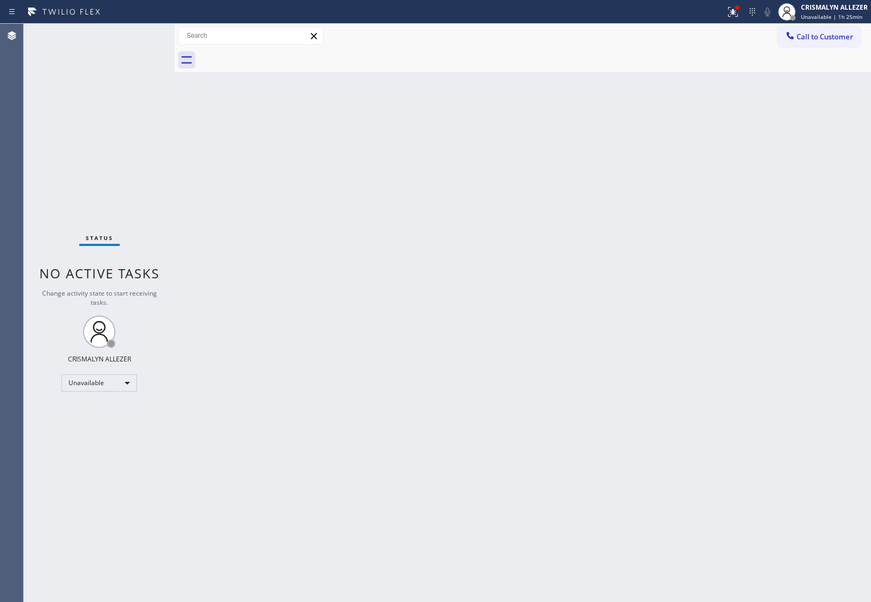
drag, startPoint x: 550, startPoint y: 267, endPoint x: 351, endPoint y: 149, distance: 231.9
click at [502, 252] on div "Back to Dashboard Change Sender ID Customers Technicians Select a contact Outbo…" at bounding box center [523, 313] width 696 height 578
click at [835, 38] on span "Call to Customer" at bounding box center [824, 37] width 57 height 10
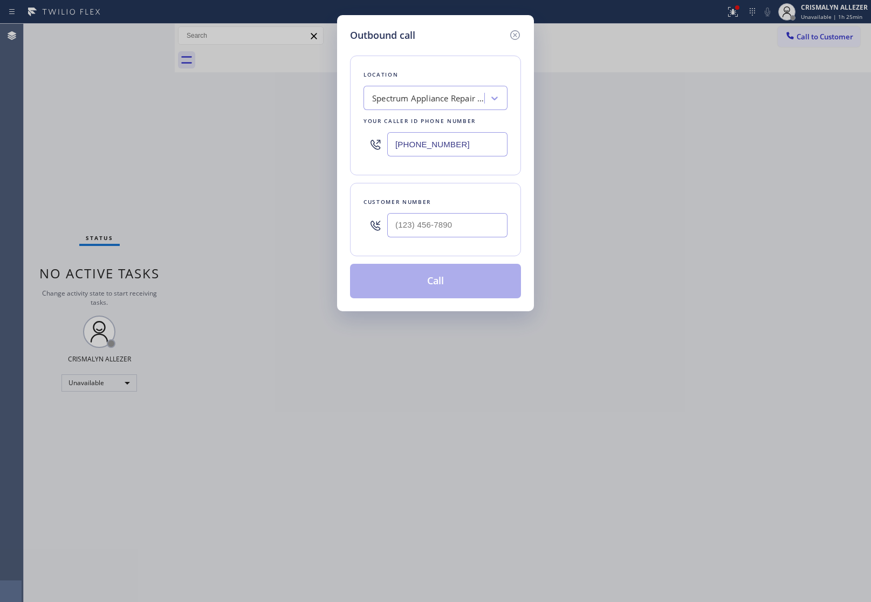
drag, startPoint x: 476, startPoint y: 146, endPoint x: 22, endPoint y: 113, distance: 455.7
click at [52, 134] on div "Outbound call Location Spectrum Appliance Repair Orange County Your caller id p…" at bounding box center [435, 301] width 871 height 602
paste input "657) 315-1632"
type input "[PHONE_NUMBER]"
click at [499, 224] on input "(___) ___-____" at bounding box center [447, 225] width 120 height 24
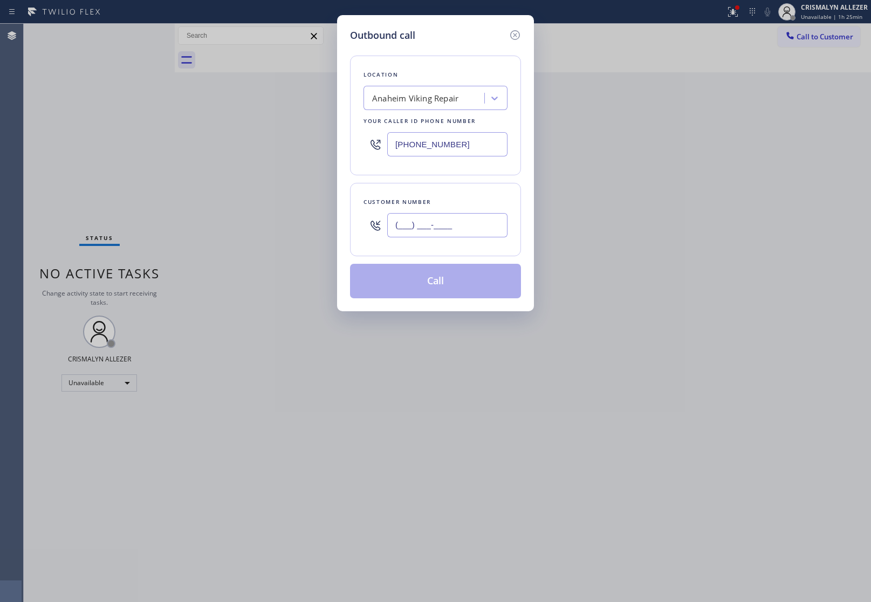
paste input "714) 595-5635"
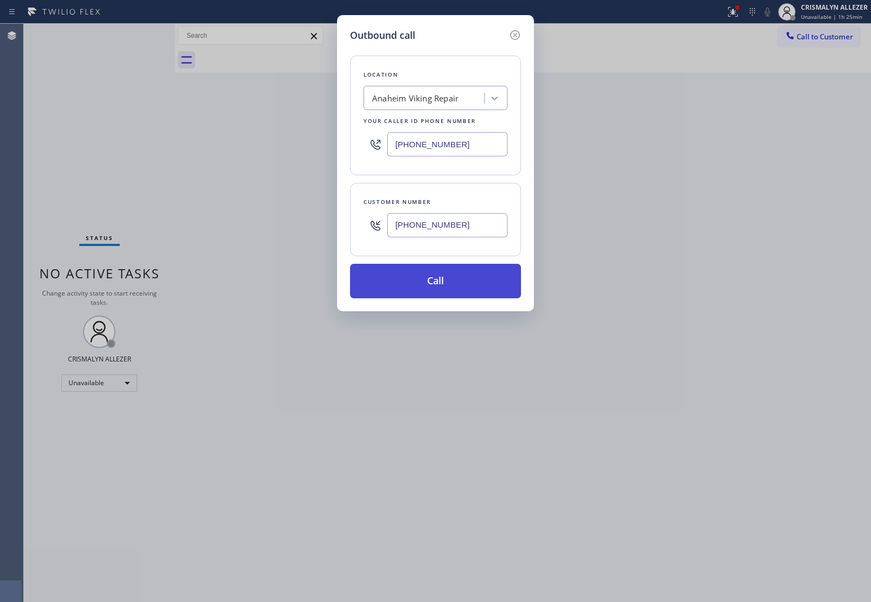
type input "[PHONE_NUMBER]"
click at [439, 278] on button "Call" at bounding box center [435, 281] width 171 height 35
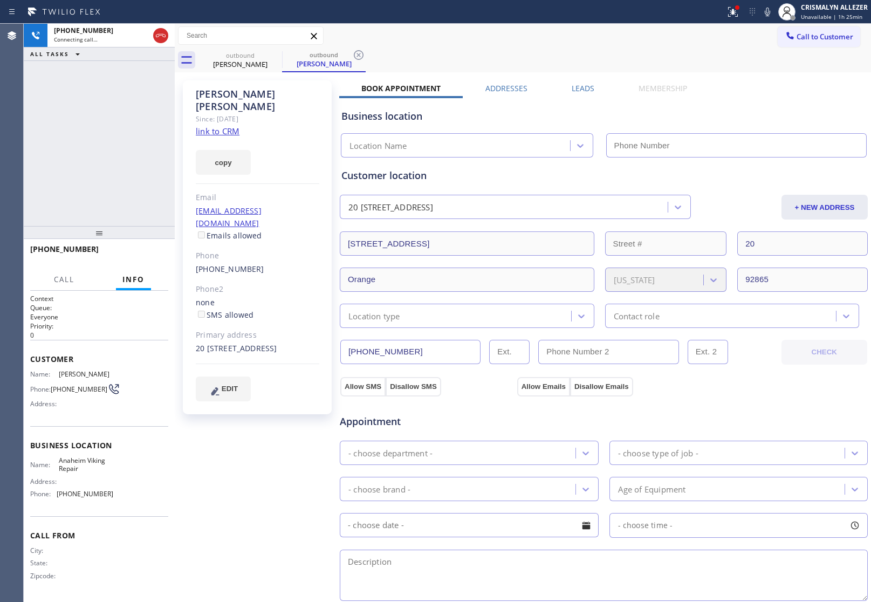
type input "[PHONE_NUMBER]"
click at [217, 126] on link "link to CRM" at bounding box center [218, 131] width 44 height 11
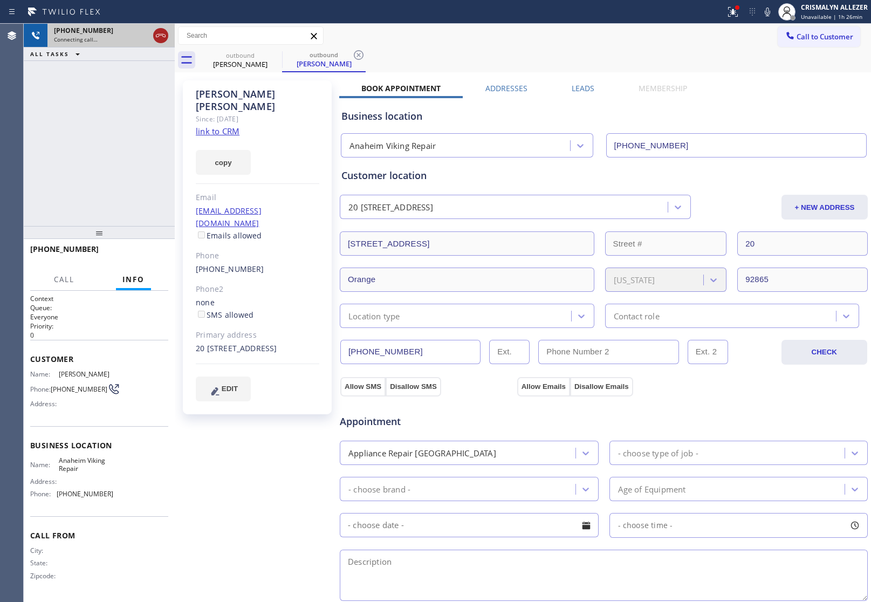
click at [161, 36] on icon at bounding box center [160, 35] width 13 height 13
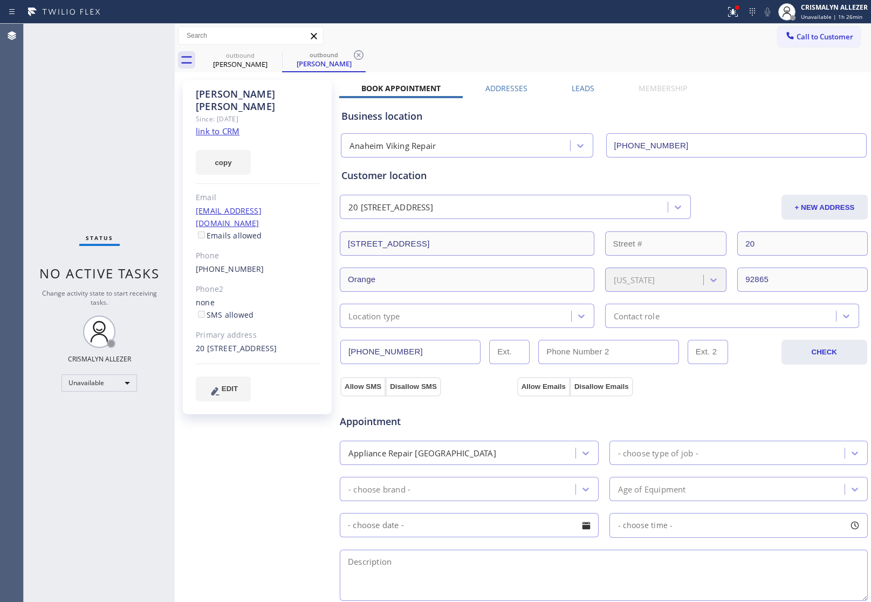
click at [580, 88] on label "Leads" at bounding box center [583, 88] width 23 height 10
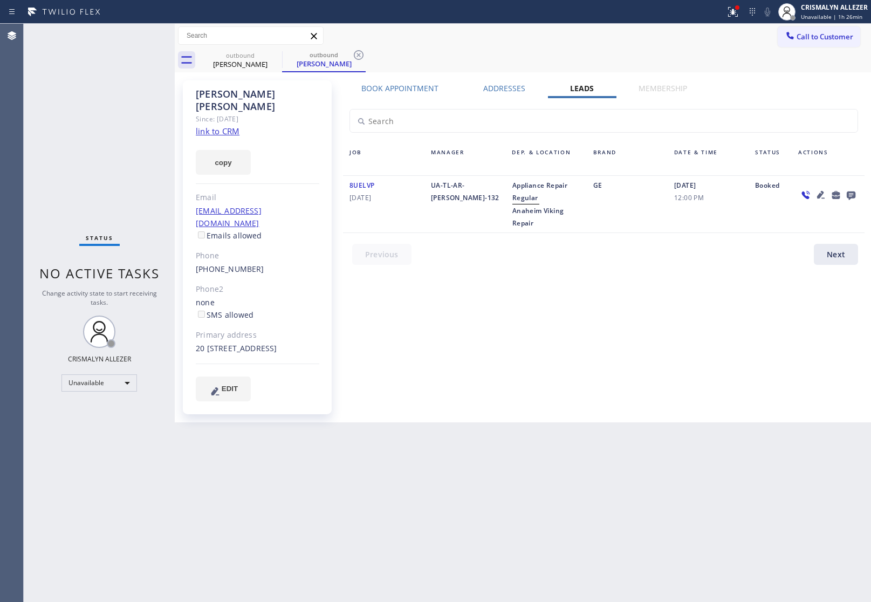
click at [849, 191] on icon at bounding box center [851, 195] width 9 height 9
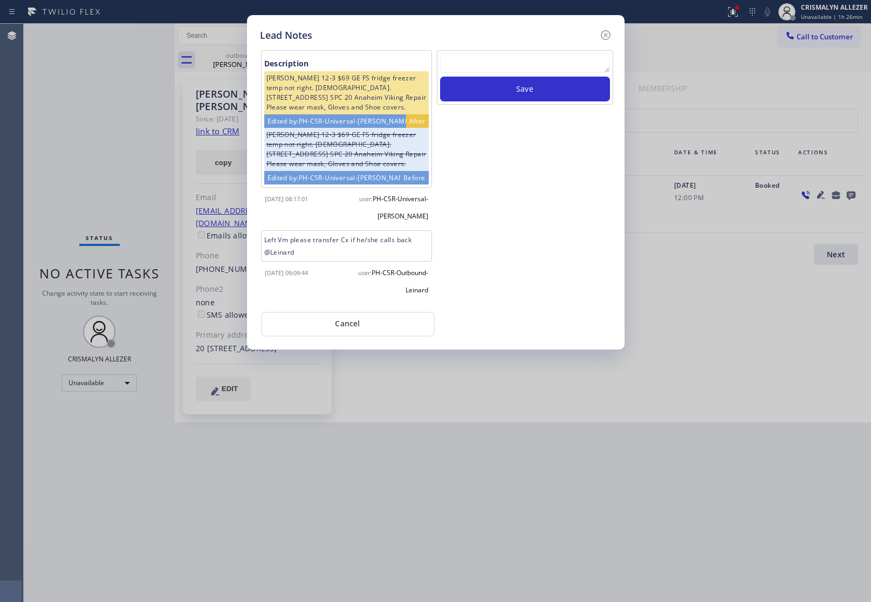
click at [483, 69] on textarea at bounding box center [525, 62] width 170 height 19
type textarea "V"
paste textarea "no answer | pls xfer here cx cb"
type textarea "no answer | pls xfer here cx cb"
click at [526, 98] on button "Save" at bounding box center [525, 89] width 170 height 25
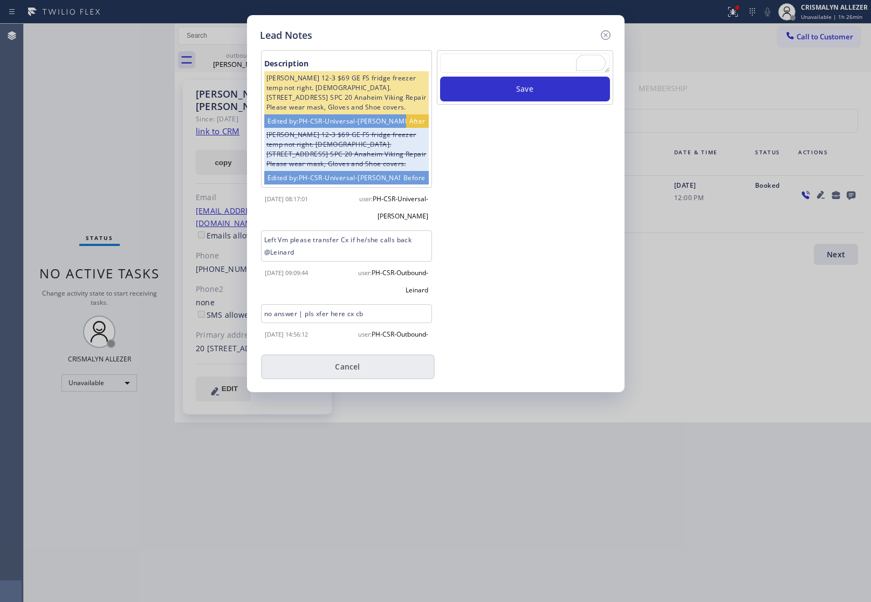
click at [353, 373] on button "Cancel" at bounding box center [348, 366] width 174 height 25
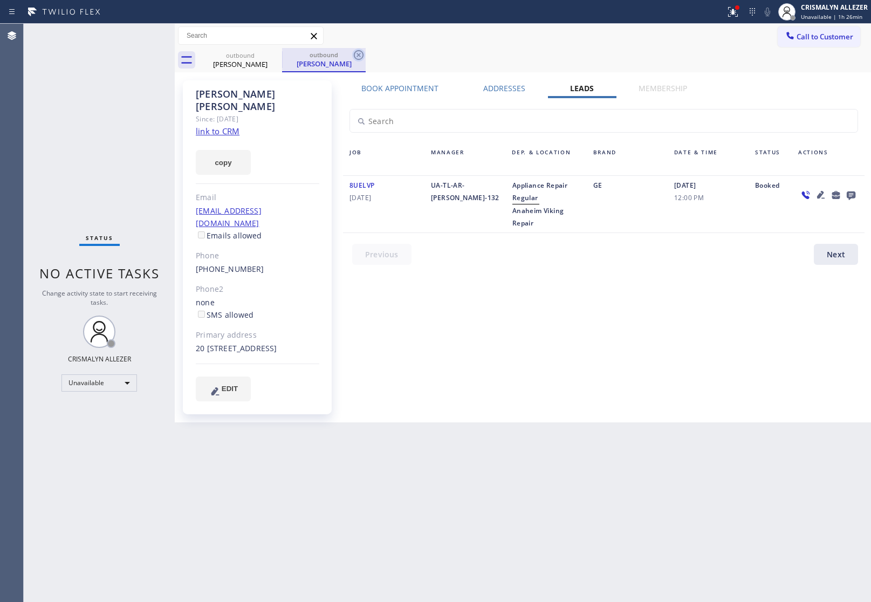
click at [359, 54] on icon at bounding box center [359, 55] width 10 height 10
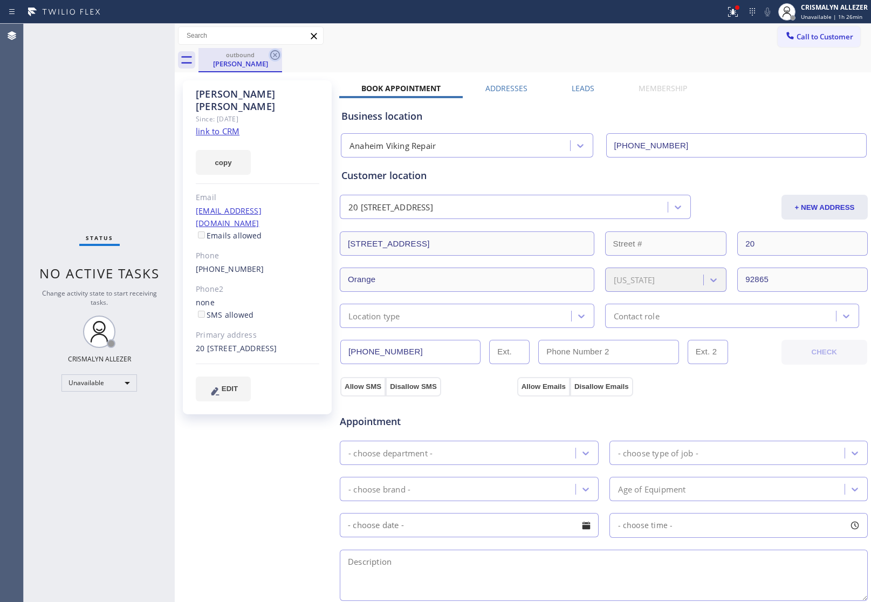
click at [276, 55] on icon at bounding box center [275, 55] width 13 height 13
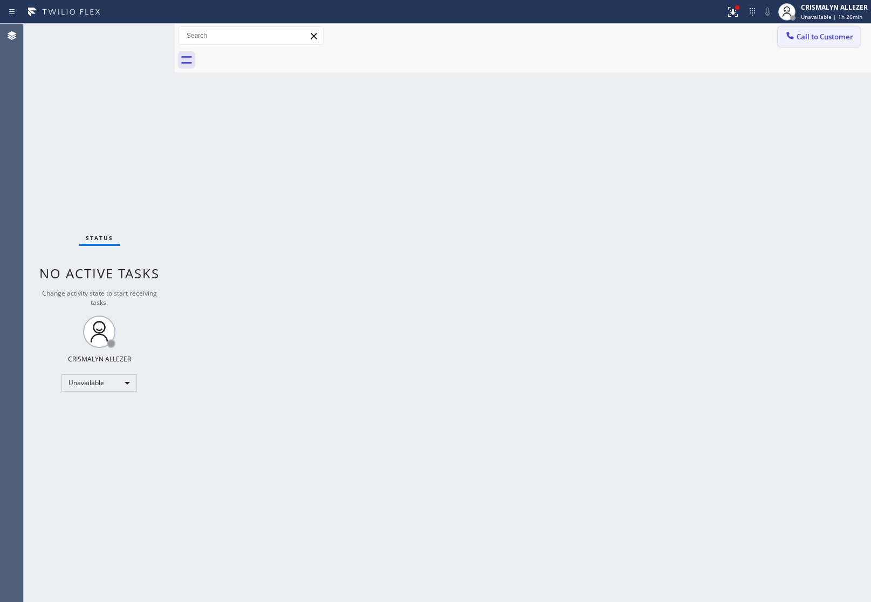
drag, startPoint x: 821, startPoint y: 39, endPoint x: 731, endPoint y: 101, distance: 109.0
click at [821, 39] on span "Call to Customer" at bounding box center [824, 37] width 57 height 10
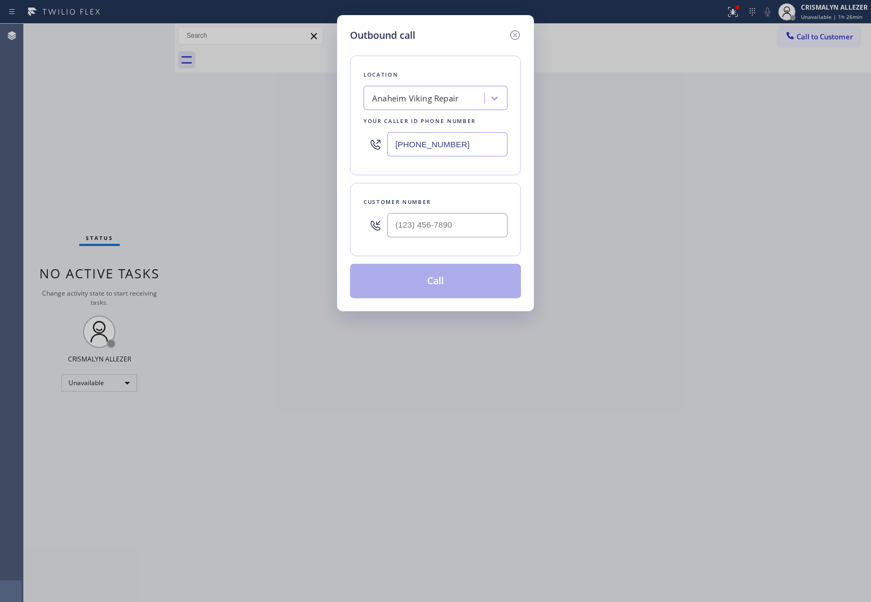
type input "(___) ___-____"
click at [484, 230] on input "(___) ___-____" at bounding box center [447, 225] width 120 height 24
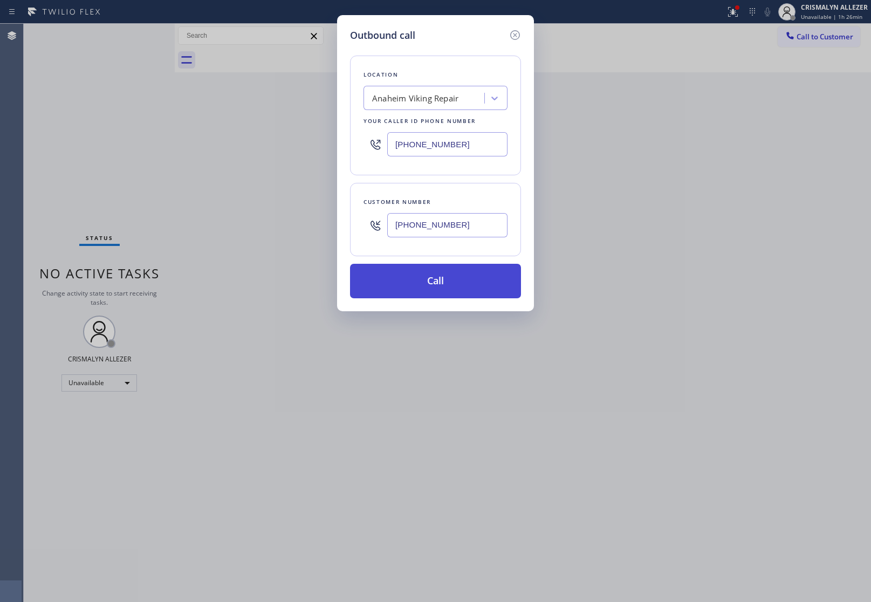
type input "[PHONE_NUMBER]"
click at [440, 284] on button "Call" at bounding box center [435, 281] width 171 height 35
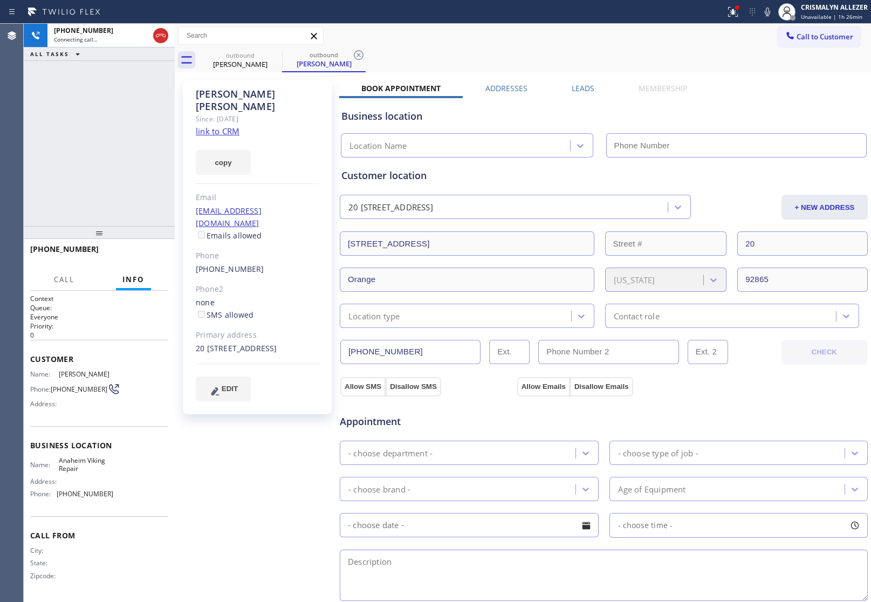
type input "[PHONE_NUMBER]"
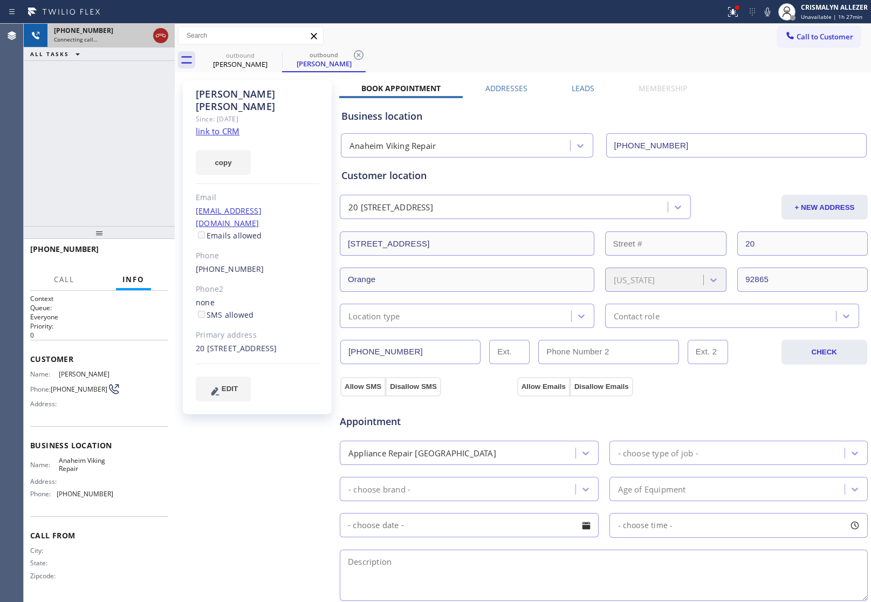
click at [160, 37] on icon at bounding box center [160, 35] width 13 height 13
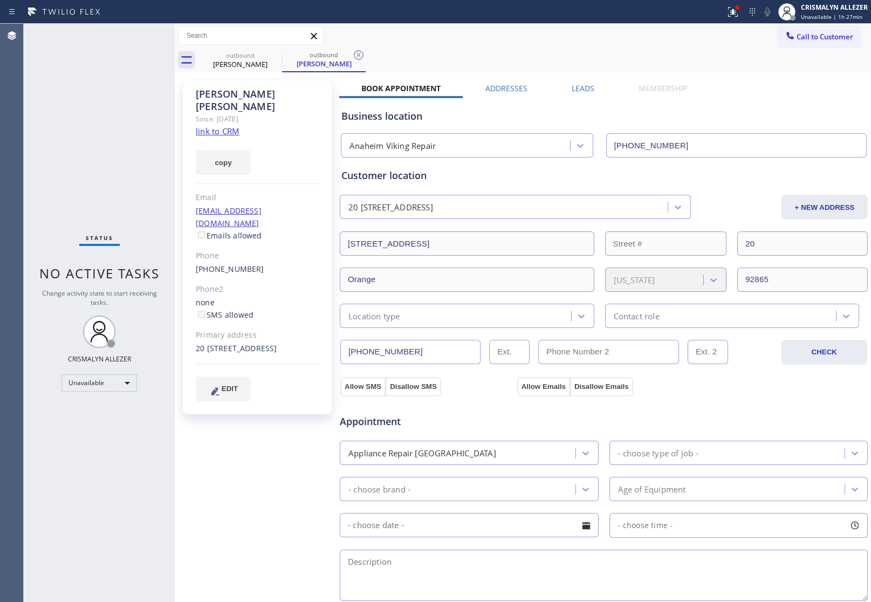
drag, startPoint x: 357, startPoint y: 52, endPoint x: 308, endPoint y: 63, distance: 50.2
click at [357, 52] on icon at bounding box center [358, 55] width 13 height 13
click at [276, 53] on icon at bounding box center [275, 55] width 10 height 10
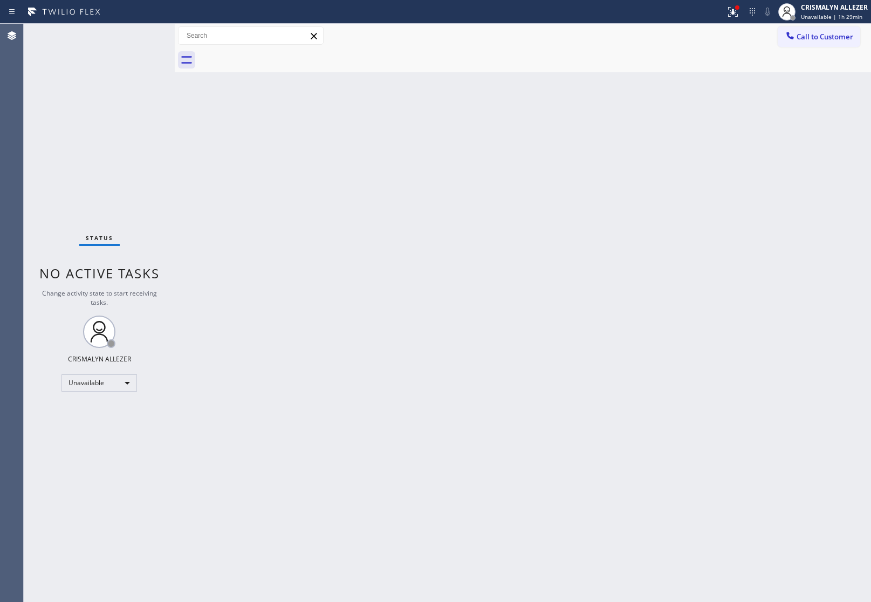
click at [820, 45] on button "Call to Customer" at bounding box center [819, 36] width 83 height 20
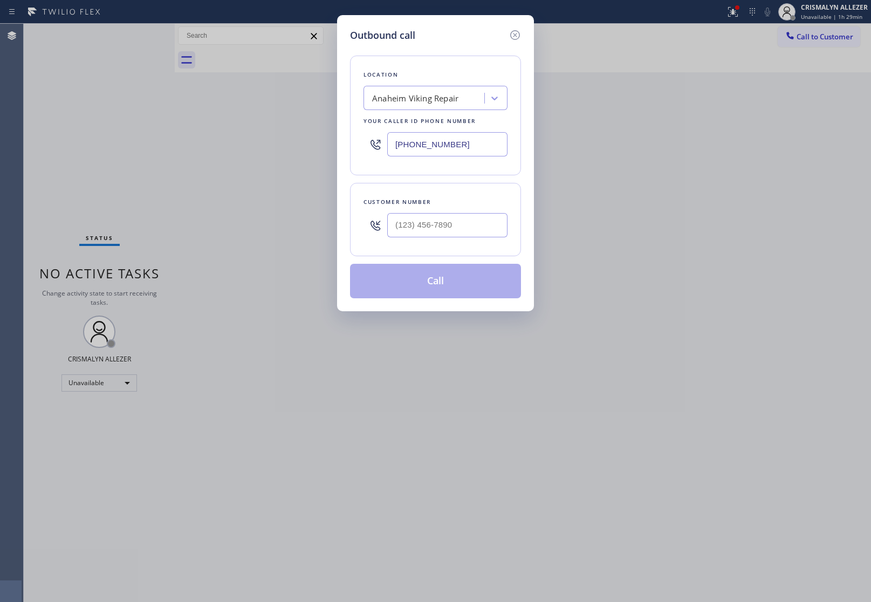
drag, startPoint x: 484, startPoint y: 143, endPoint x: 265, endPoint y: 138, distance: 218.5
click at [266, 138] on div "Outbound call Location [GEOGRAPHIC_DATA] Viking Repair Your caller id phone num…" at bounding box center [435, 301] width 871 height 602
paste input "0) 397-9810"
type input "[PHONE_NUMBER]"
click at [453, 232] on input "(___) ___-____" at bounding box center [447, 225] width 120 height 24
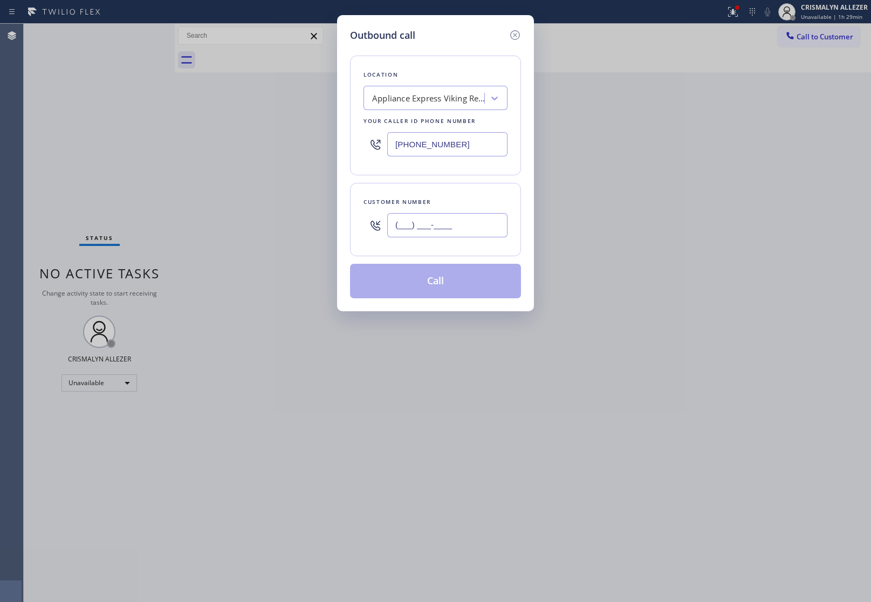
paste input "408) 656-6095"
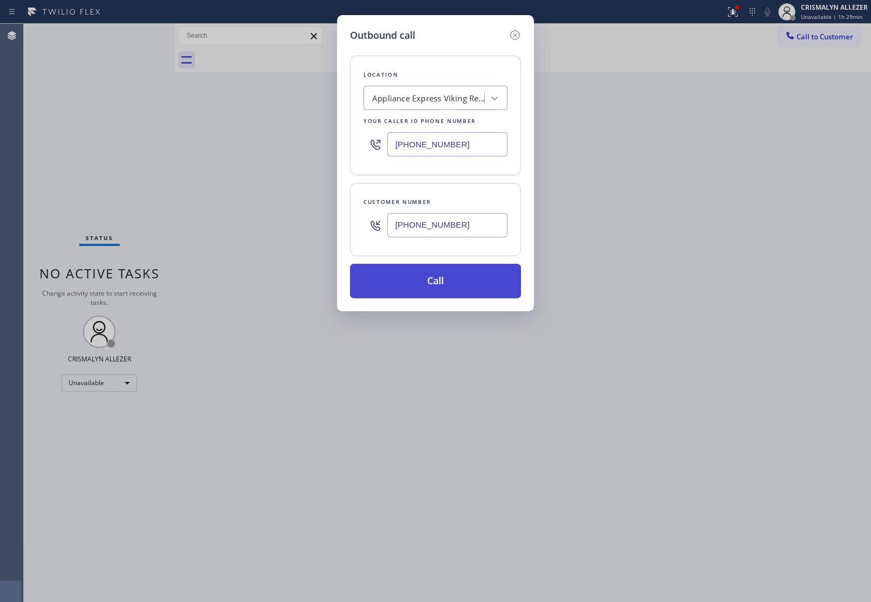
type input "[PHONE_NUMBER]"
click at [442, 279] on button "Call" at bounding box center [435, 281] width 171 height 35
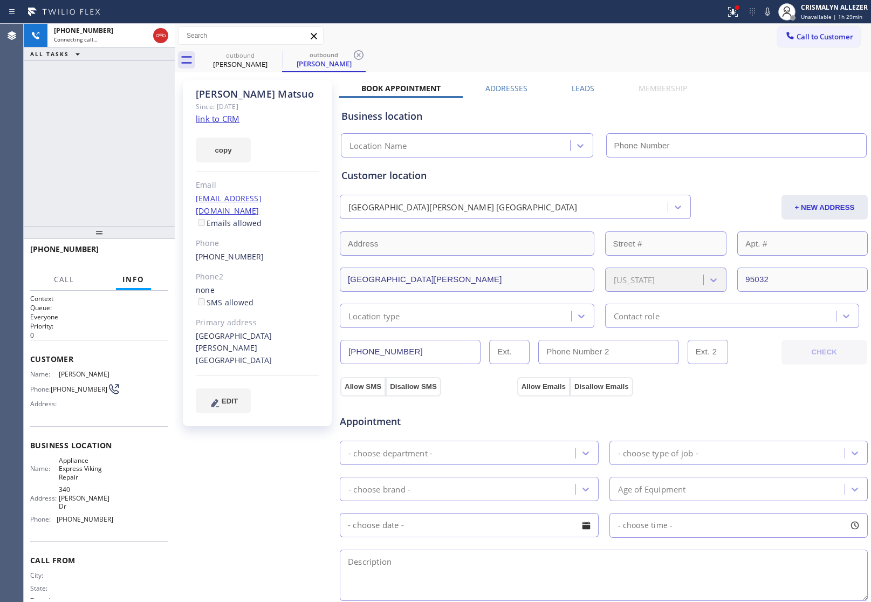
click at [225, 116] on link "link to CRM" at bounding box center [218, 118] width 44 height 11
type input "[PHONE_NUMBER]"
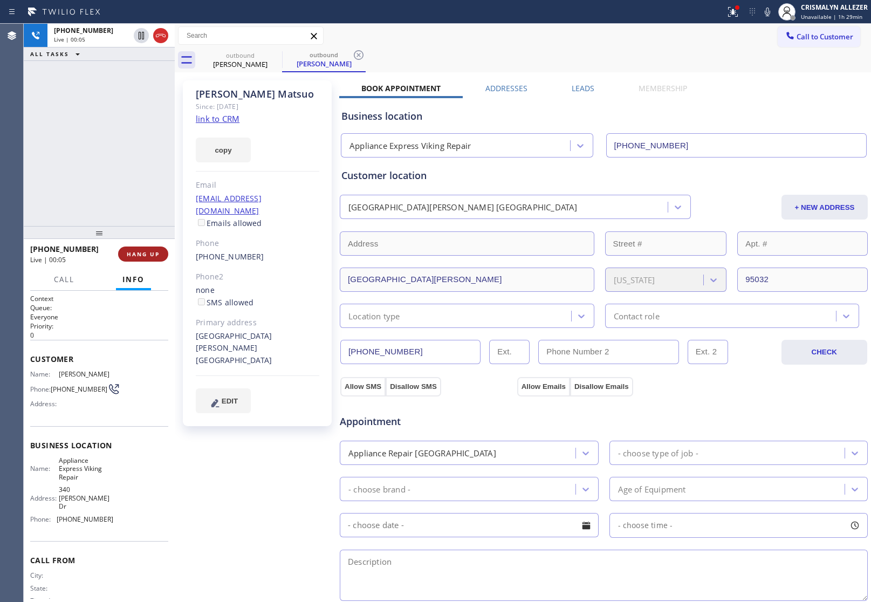
click at [141, 254] on span "HANG UP" at bounding box center [143, 254] width 33 height 8
click at [141, 254] on span "COMPLETE" at bounding box center [140, 254] width 37 height 8
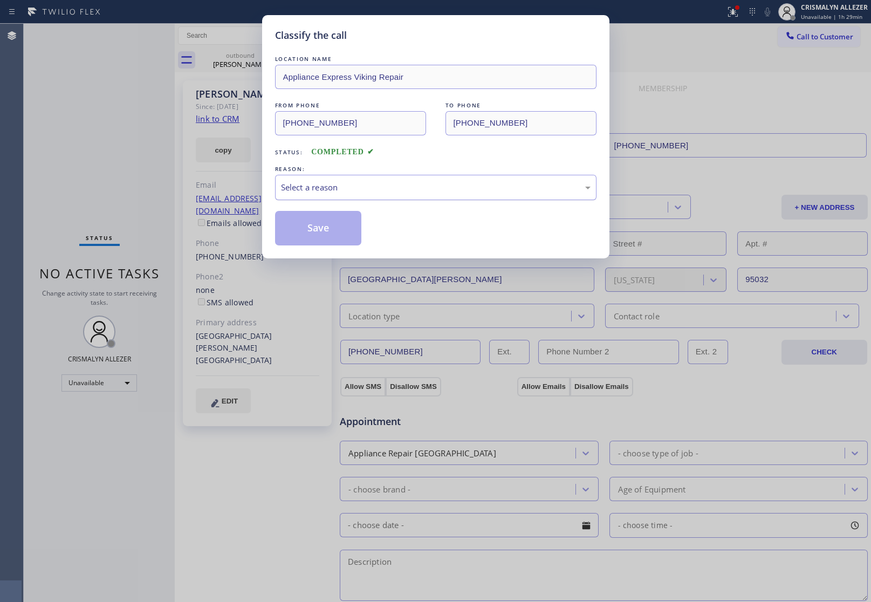
click at [408, 190] on div "Select a reason" at bounding box center [436, 187] width 310 height 12
click at [314, 237] on button "Save" at bounding box center [318, 228] width 87 height 35
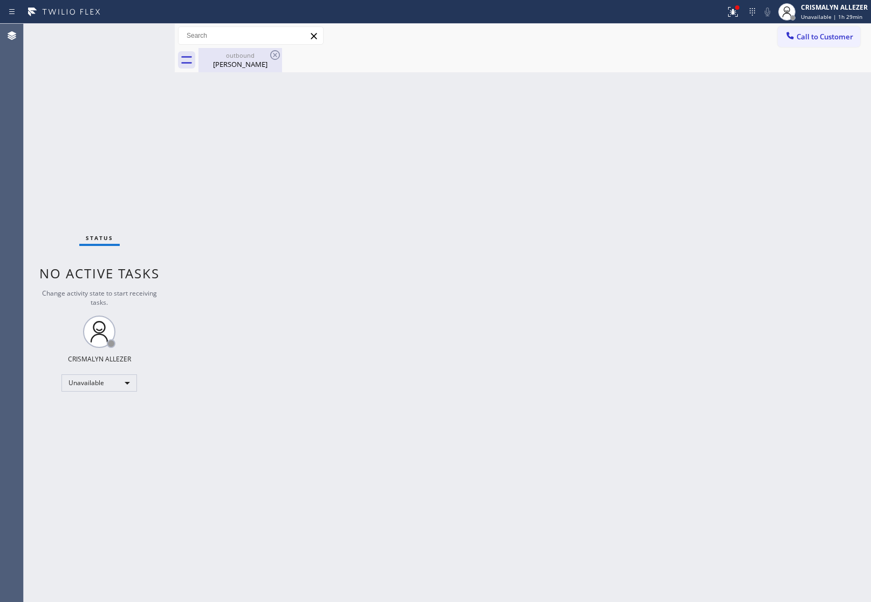
click at [225, 64] on div "David Matsuo" at bounding box center [240, 64] width 81 height 10
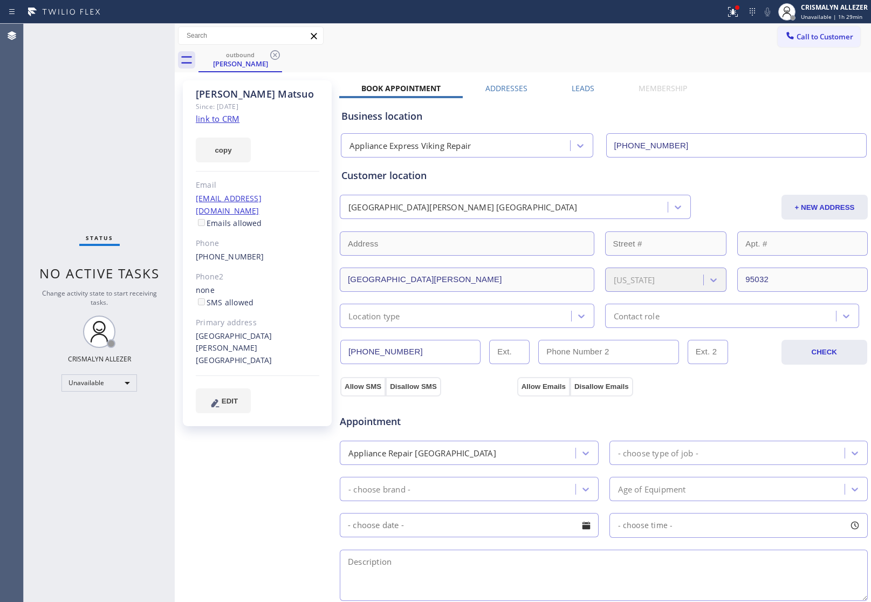
click at [581, 89] on label "Leads" at bounding box center [583, 88] width 23 height 10
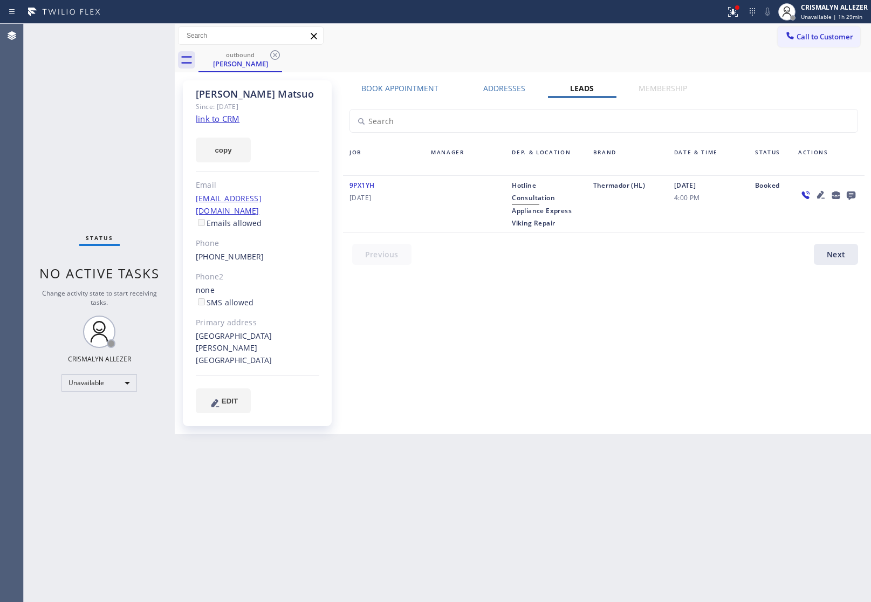
click at [848, 193] on icon at bounding box center [851, 195] width 9 height 9
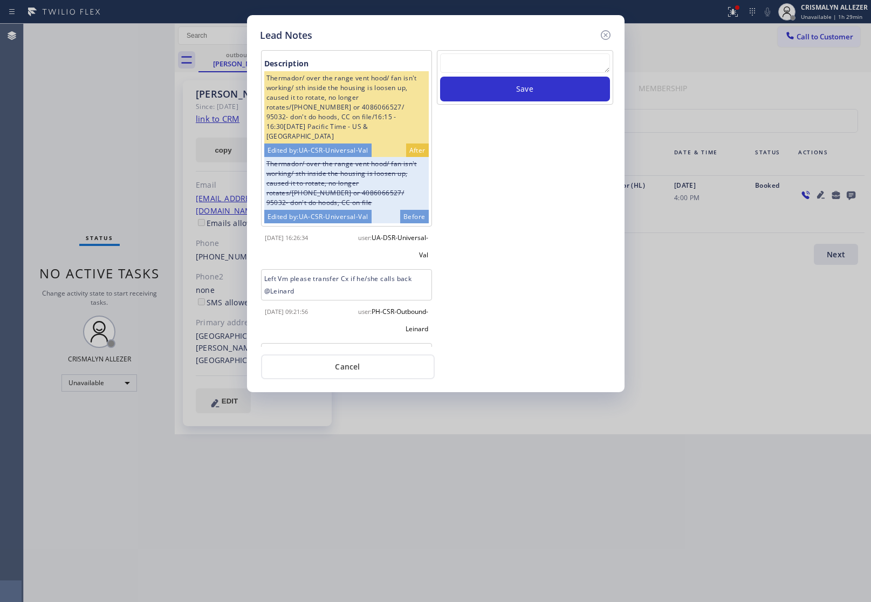
click at [558, 58] on textarea at bounding box center [525, 62] width 170 height 19
paste textarea "no answer | pls xfer here cx cb"
type textarea "no answer | pls xfer here cx cb"
click at [529, 98] on button "Save" at bounding box center [525, 89] width 170 height 25
click at [366, 367] on button "Cancel" at bounding box center [348, 366] width 174 height 25
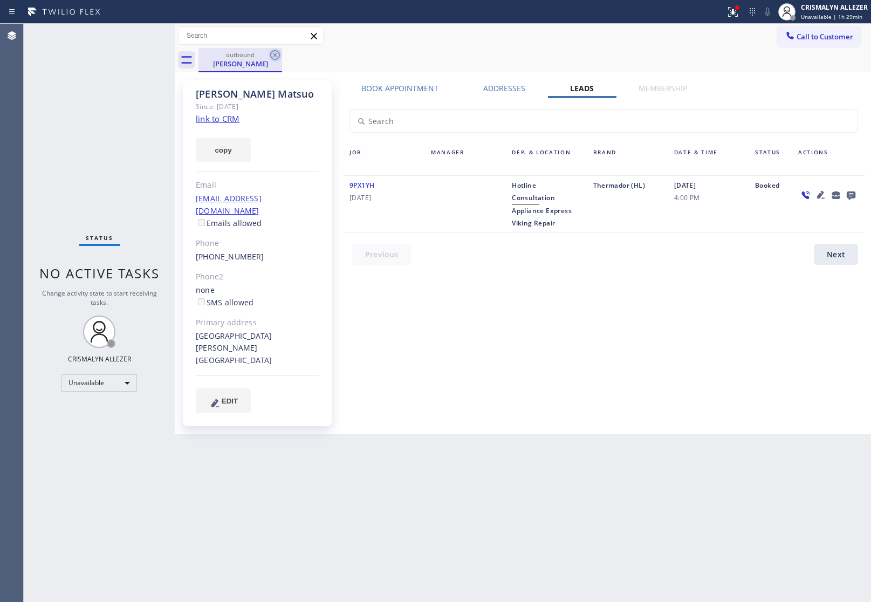
click at [276, 54] on icon at bounding box center [275, 55] width 13 height 13
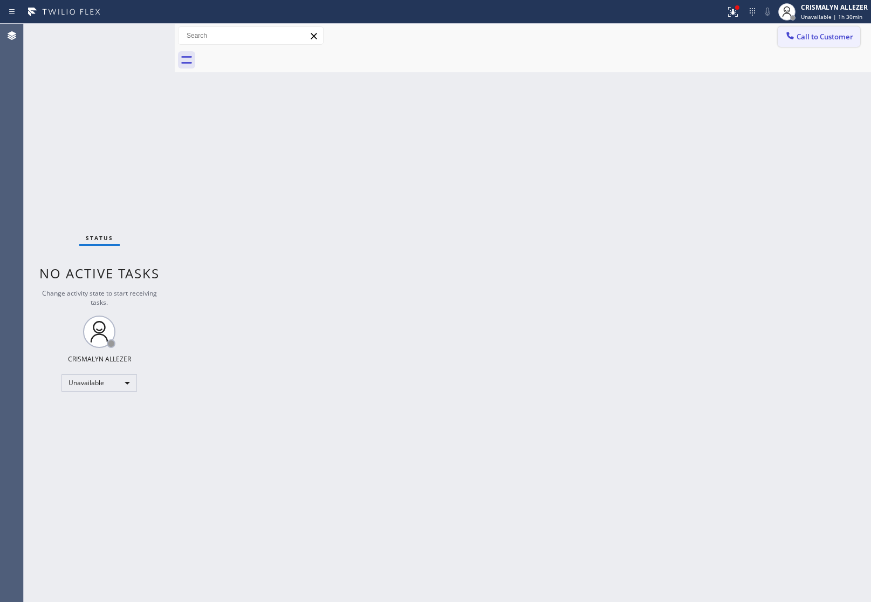
click at [809, 31] on button "Call to Customer" at bounding box center [819, 36] width 83 height 20
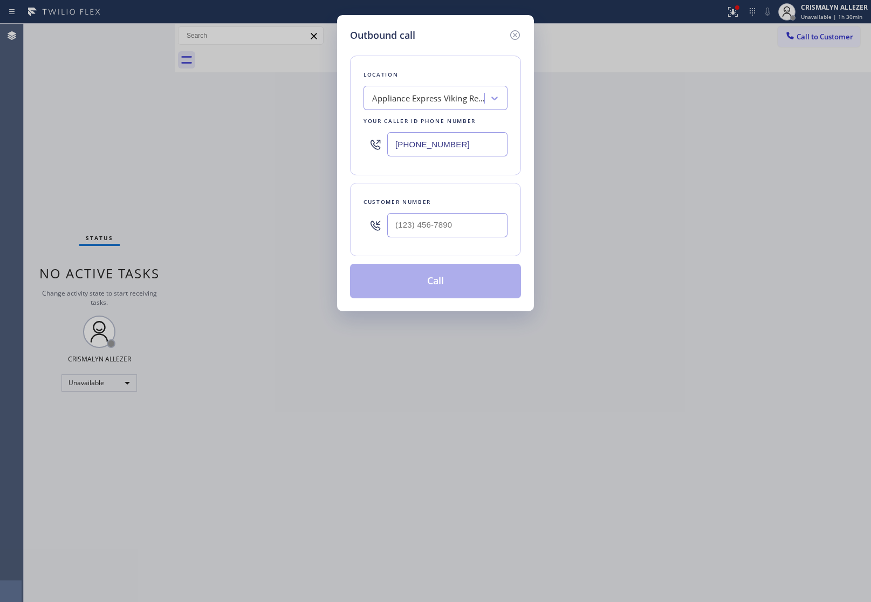
paste input "284-3957"
drag, startPoint x: 481, startPoint y: 149, endPoint x: 188, endPoint y: 126, distance: 294.3
click at [188, 126] on div "Outbound call Location Appliance Express Viking Repair Your caller id phone num…" at bounding box center [435, 301] width 871 height 602
type input "[PHONE_NUMBER]"
click at [468, 223] on input "(___) ___-____" at bounding box center [447, 225] width 120 height 24
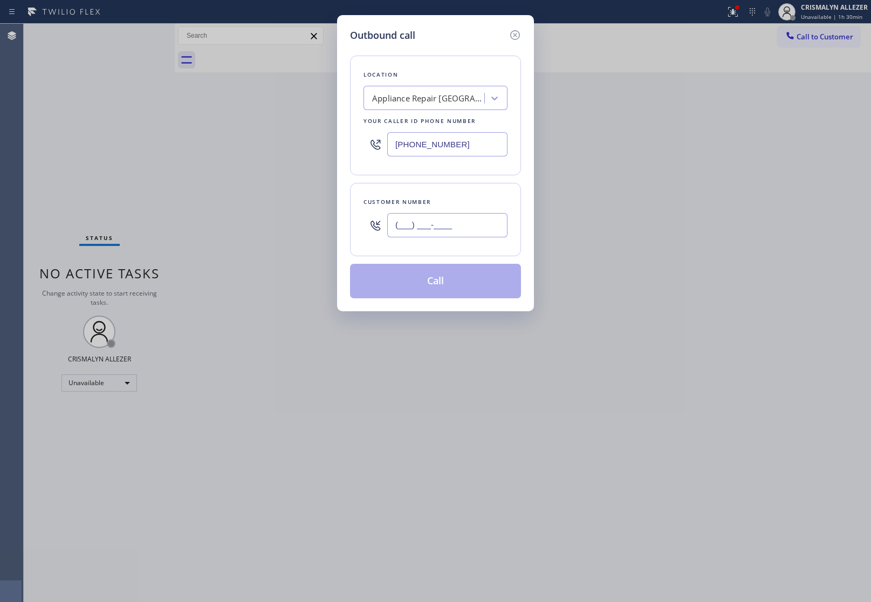
paste input "650) 862-5434"
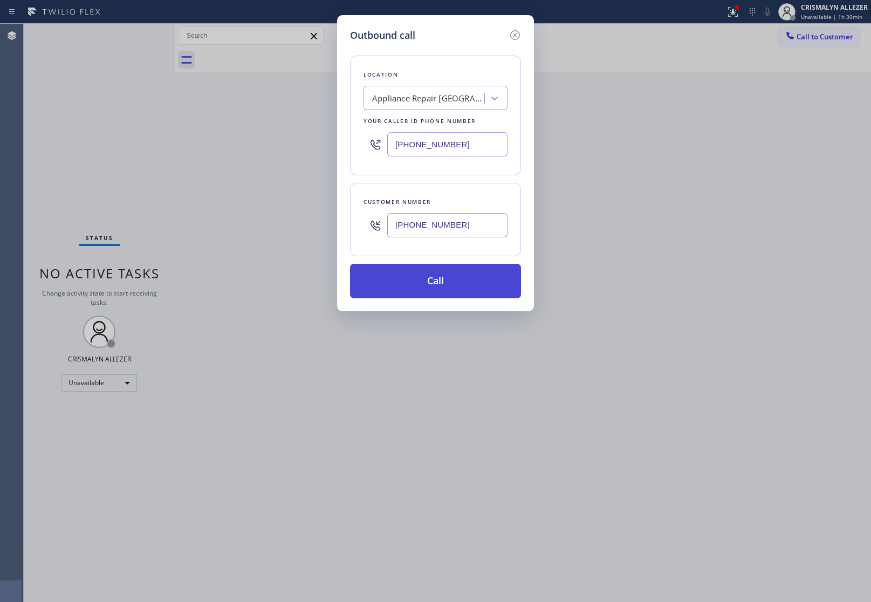
type input "[PHONE_NUMBER]"
click at [440, 289] on button "Call" at bounding box center [435, 281] width 171 height 35
drag, startPoint x: 437, startPoint y: 289, endPoint x: 552, endPoint y: 44, distance: 269.7
click at [437, 289] on button "Call" at bounding box center [435, 281] width 171 height 35
click at [437, 292] on button "Call" at bounding box center [435, 281] width 171 height 35
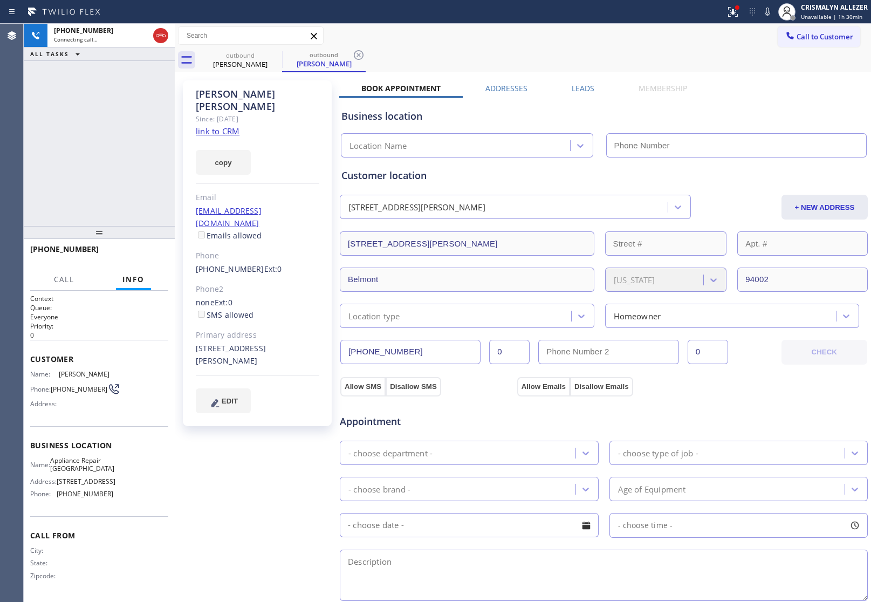
type input "[PHONE_NUMBER]"
click at [217, 126] on link "link to CRM" at bounding box center [218, 131] width 44 height 11
click at [138, 257] on span "HANG UP" at bounding box center [143, 254] width 33 height 8
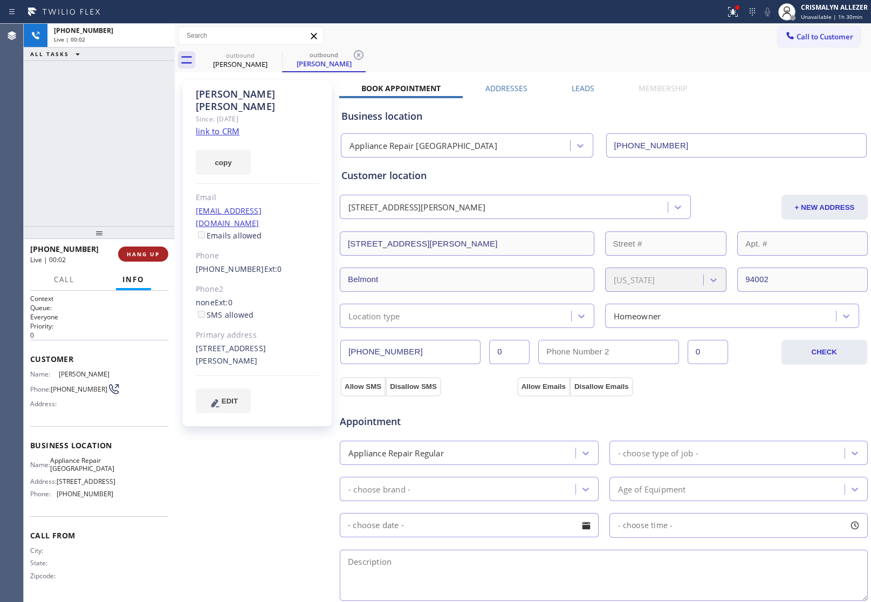
click at [138, 257] on span "HANG UP" at bounding box center [143, 254] width 33 height 8
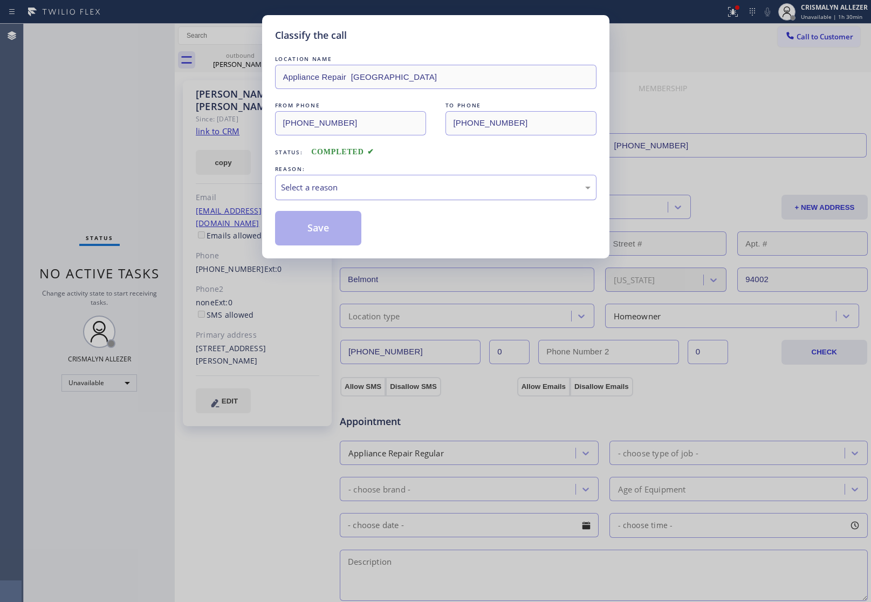
click at [410, 197] on div "Select a reason" at bounding box center [435, 187] width 321 height 25
click at [332, 225] on button "Save" at bounding box center [318, 228] width 87 height 35
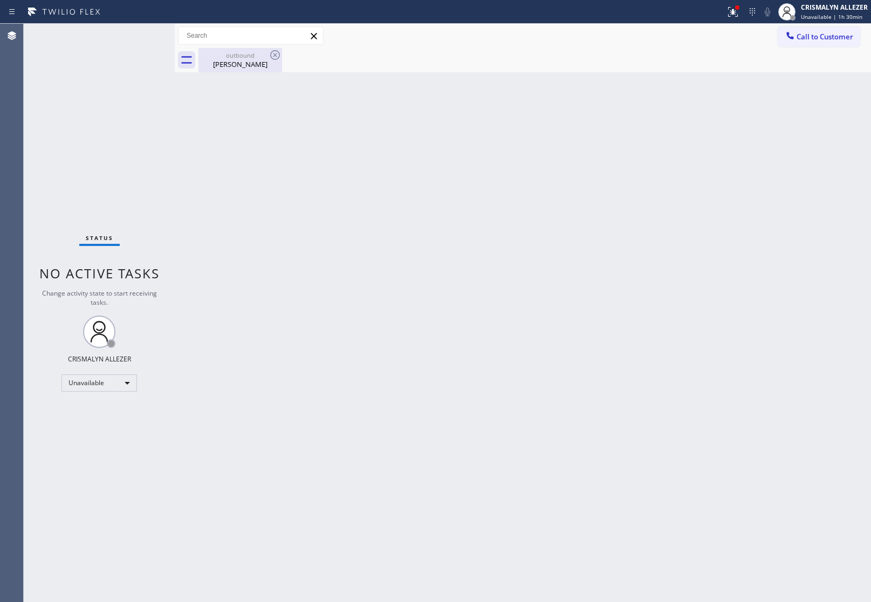
click at [251, 65] on div "Mimi Bhattacharyya" at bounding box center [240, 64] width 81 height 10
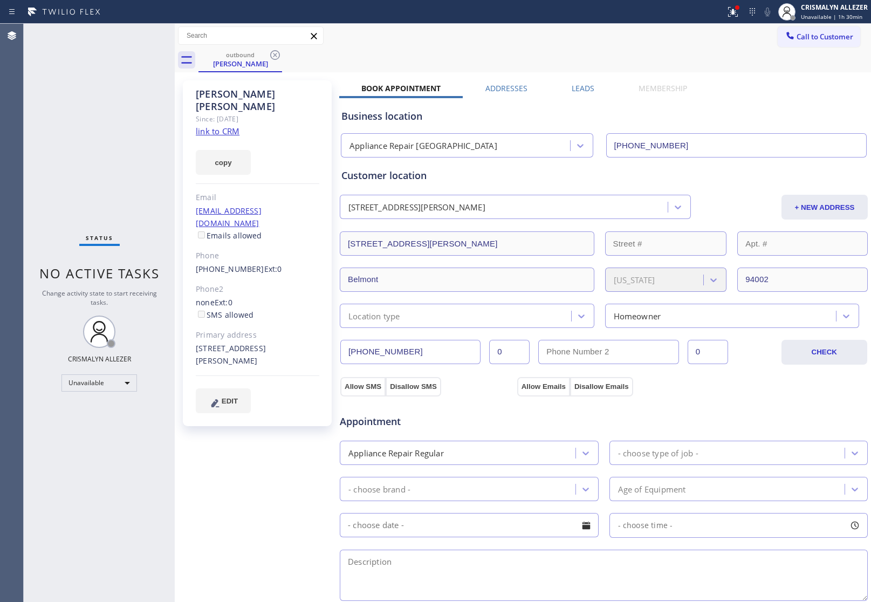
click at [591, 90] on div "Leads" at bounding box center [583, 90] width 67 height 15
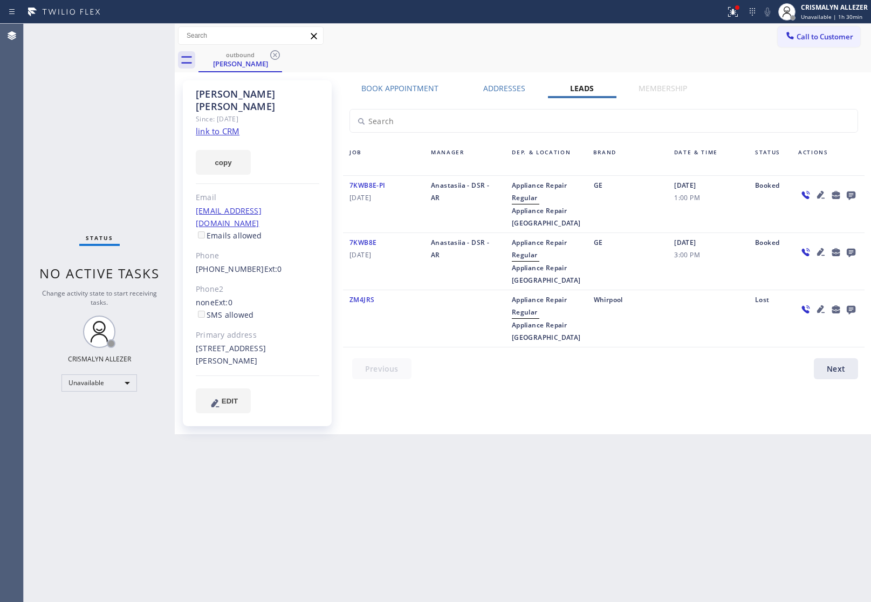
click at [850, 196] on icon at bounding box center [851, 195] width 9 height 9
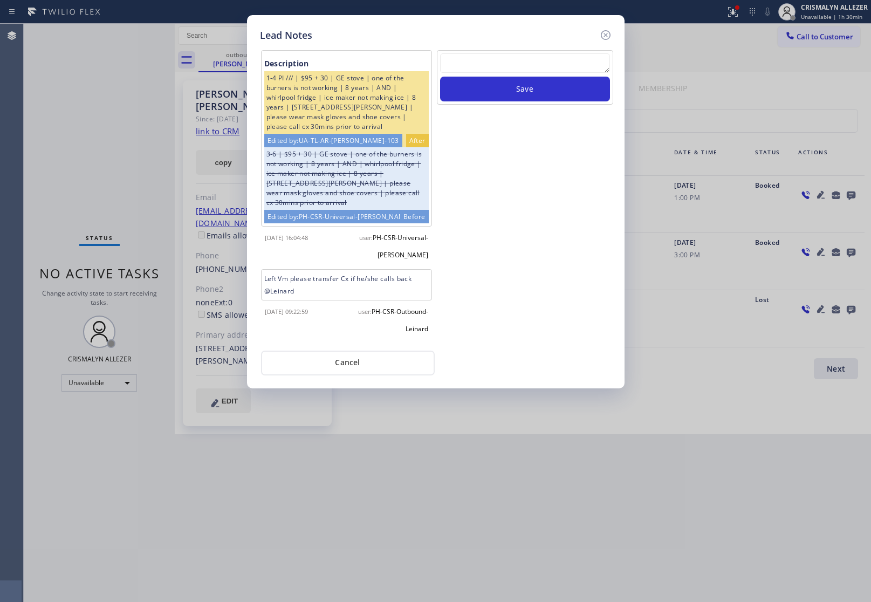
click at [545, 68] on textarea at bounding box center [525, 62] width 170 height 19
paste textarea "no answer | pls xfer here cx cb"
type textarea "no answer | pls xfer here cx cb"
click at [527, 98] on button "Save" at bounding box center [525, 89] width 170 height 25
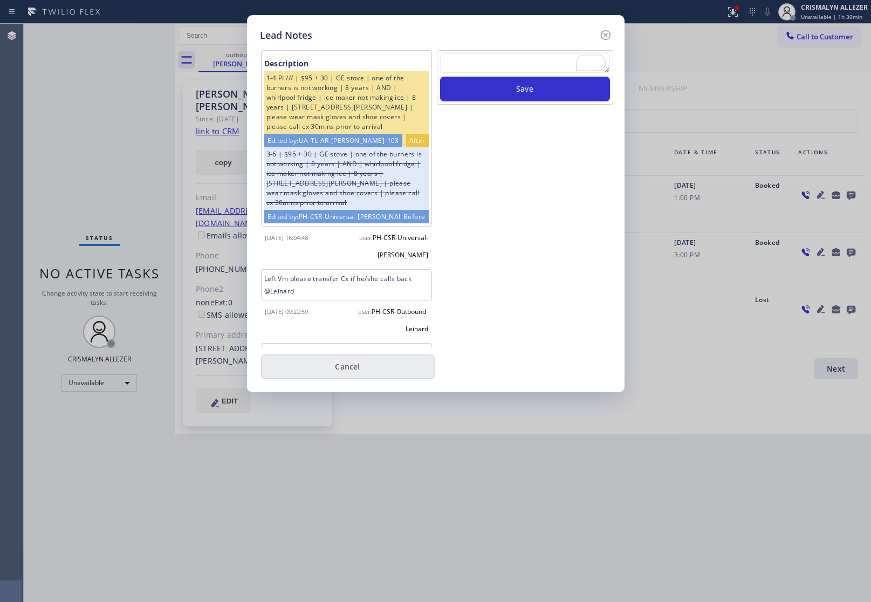
click at [366, 370] on button "Cancel" at bounding box center [348, 366] width 174 height 25
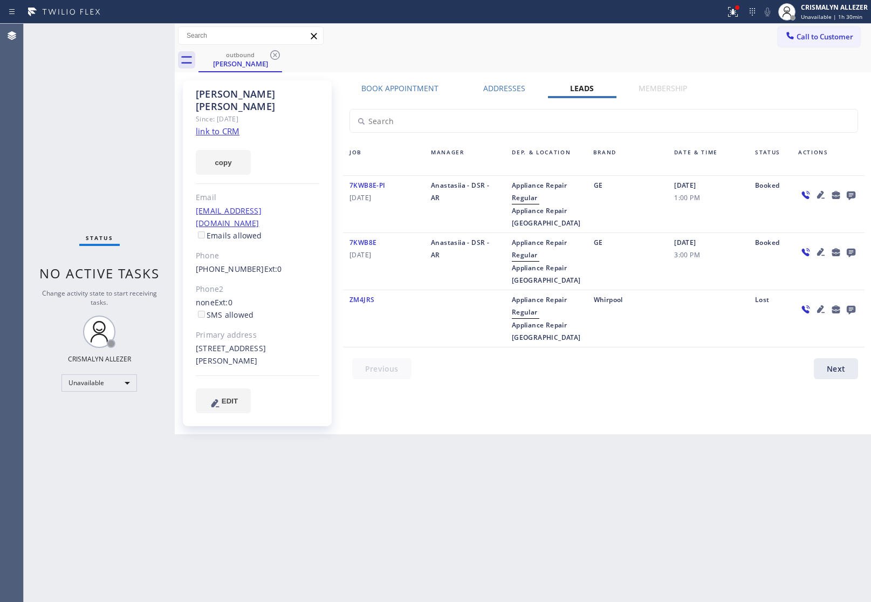
drag, startPoint x: 275, startPoint y: 57, endPoint x: 251, endPoint y: 1, distance: 61.6
click at [274, 50] on icon at bounding box center [275, 55] width 13 height 13
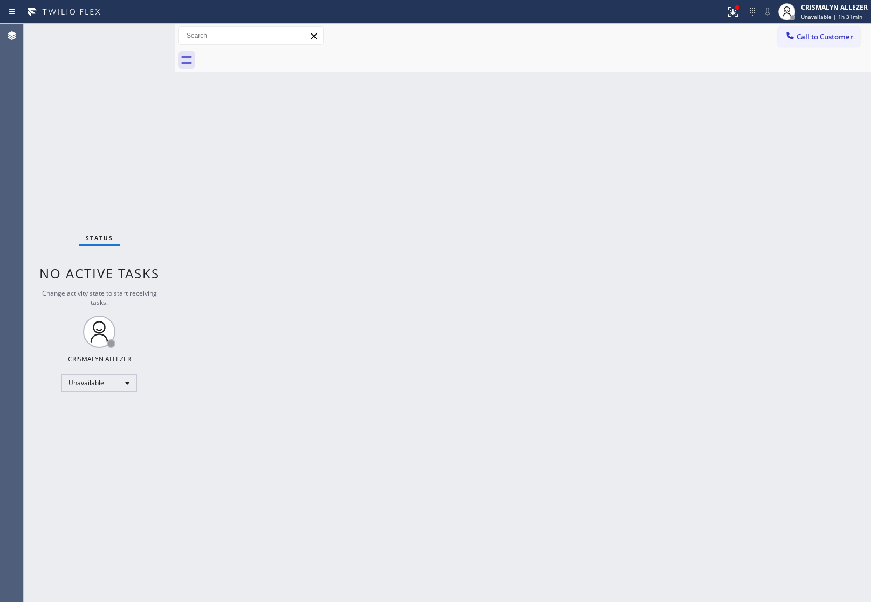
click at [750, 349] on div "Back to Dashboard Change Sender ID Customers Technicians Select a contact Outbo…" at bounding box center [523, 313] width 696 height 578
click at [127, 379] on div "Unavailable" at bounding box center [98, 382] width 75 height 17
click at [97, 439] on li "Break" at bounding box center [98, 437] width 73 height 13
click at [128, 382] on div "Break" at bounding box center [98, 382] width 75 height 17
click at [118, 424] on li "Unavailable" at bounding box center [98, 424] width 73 height 13
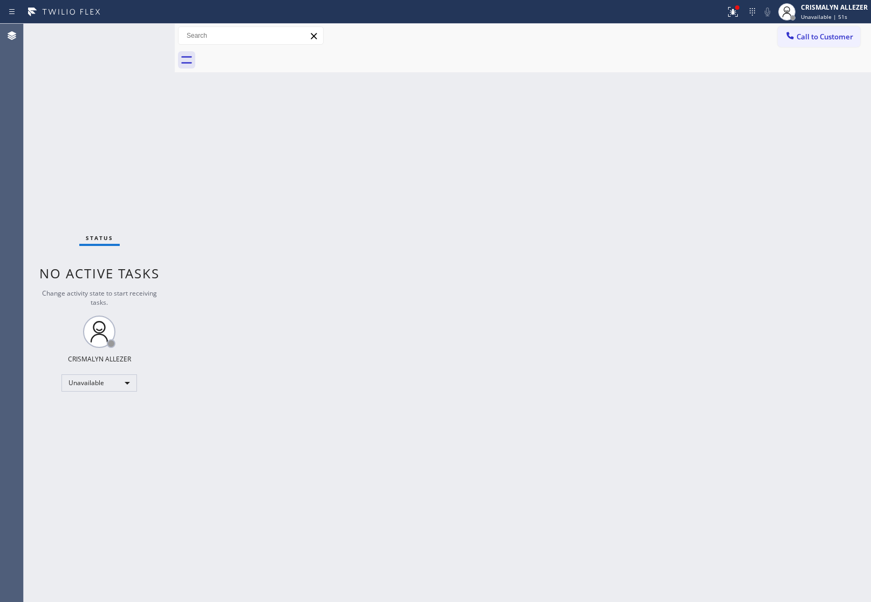
click at [782, 297] on div "Back to Dashboard Change Sender ID Customers Technicians Select a contact Outbo…" at bounding box center [523, 313] width 696 height 578
click at [813, 36] on span "Call to Customer" at bounding box center [824, 37] width 57 height 10
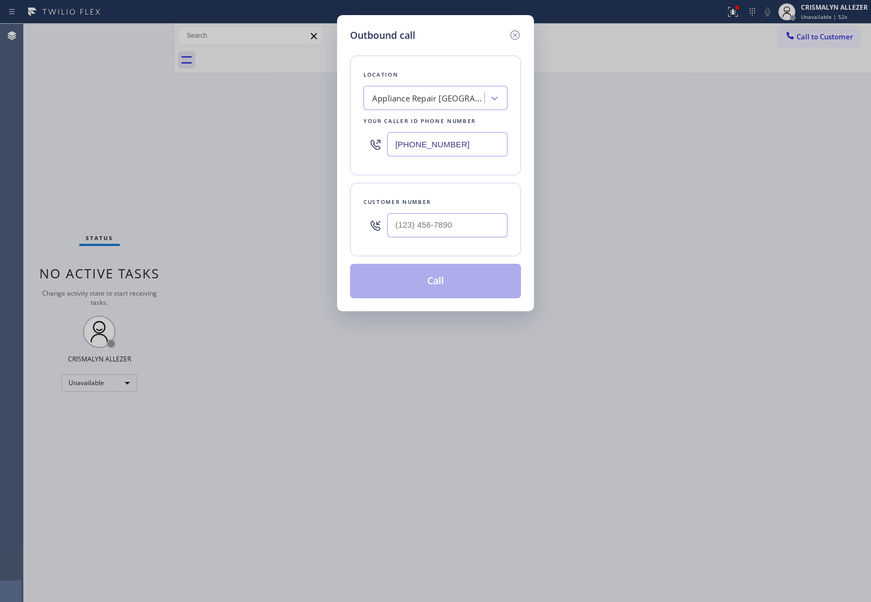
drag, startPoint x: 491, startPoint y: 146, endPoint x: 244, endPoint y: 168, distance: 248.0
click at [251, 168] on div "Outbound call Location Appliance Repair Belmont Your caller id phone number (65…" at bounding box center [435, 301] width 871 height 602
paste input "833) 692-2271"
type input "[PHONE_NUMBER]"
drag, startPoint x: 433, startPoint y: 217, endPoint x: 442, endPoint y: 233, distance: 18.6
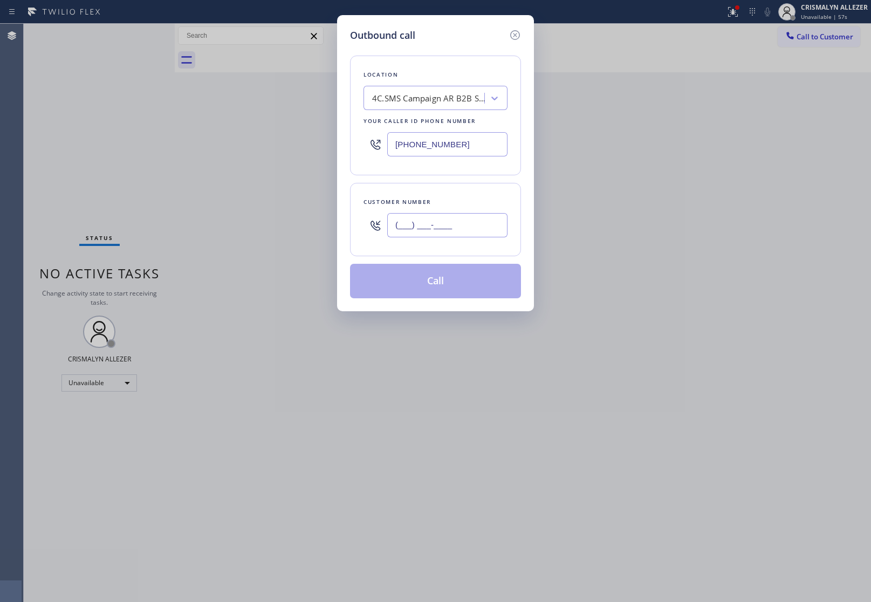
click at [434, 222] on input "(___) ___-____" at bounding box center [447, 225] width 120 height 24
paste input "310) 592-6593"
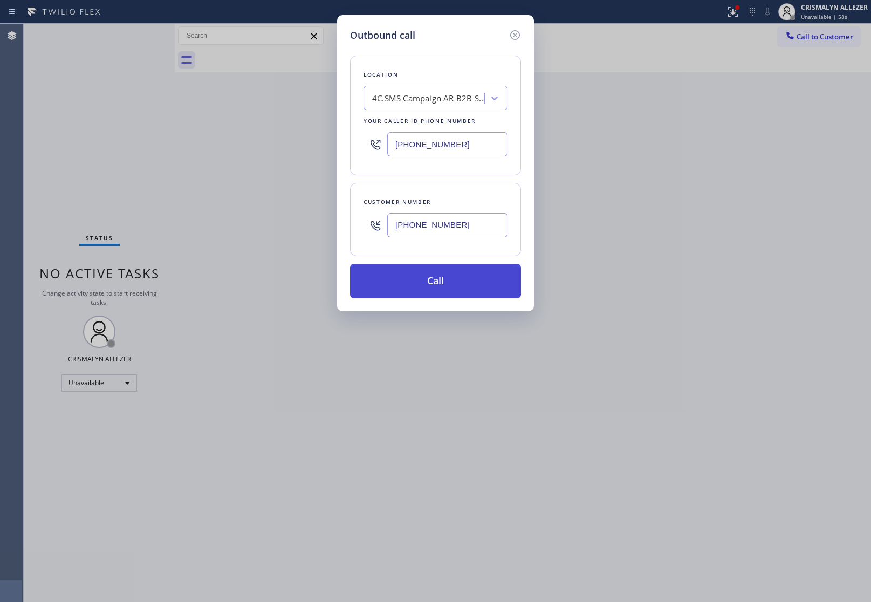
type input "[PHONE_NUMBER]"
click at [435, 281] on button "Call" at bounding box center [435, 281] width 171 height 35
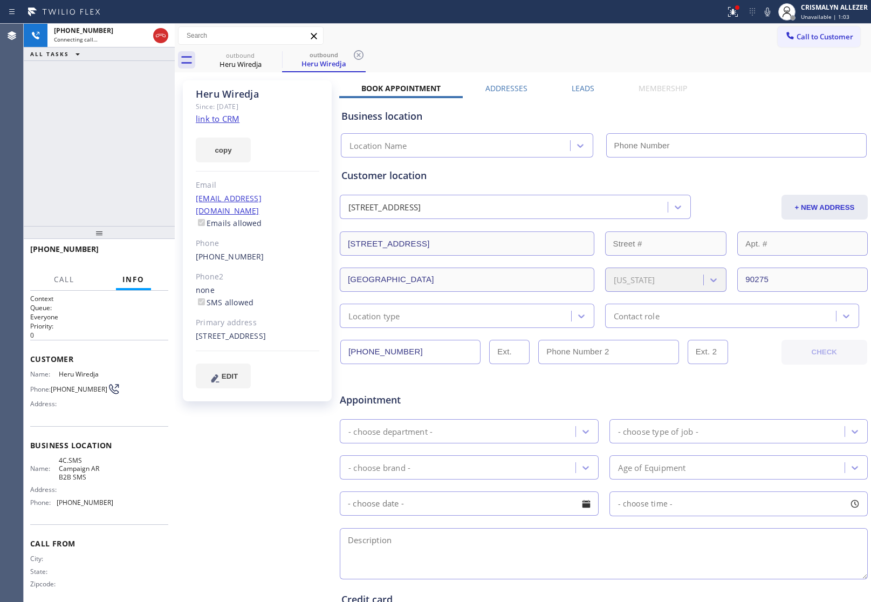
type input "[PHONE_NUMBER]"
click at [218, 120] on link "link to CRM" at bounding box center [218, 118] width 44 height 11
click at [136, 252] on span "HANG UP" at bounding box center [143, 254] width 33 height 8
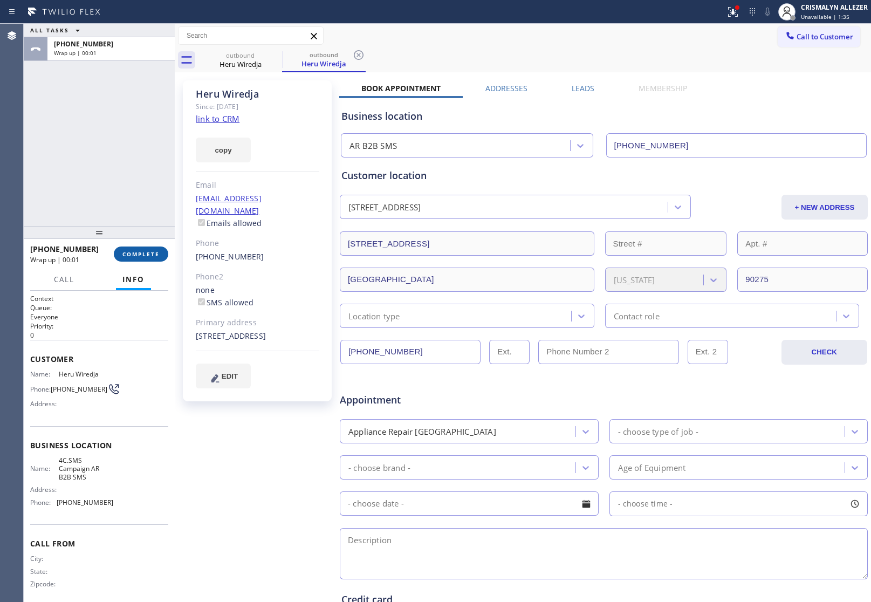
click at [139, 252] on span "COMPLETE" at bounding box center [140, 254] width 37 height 8
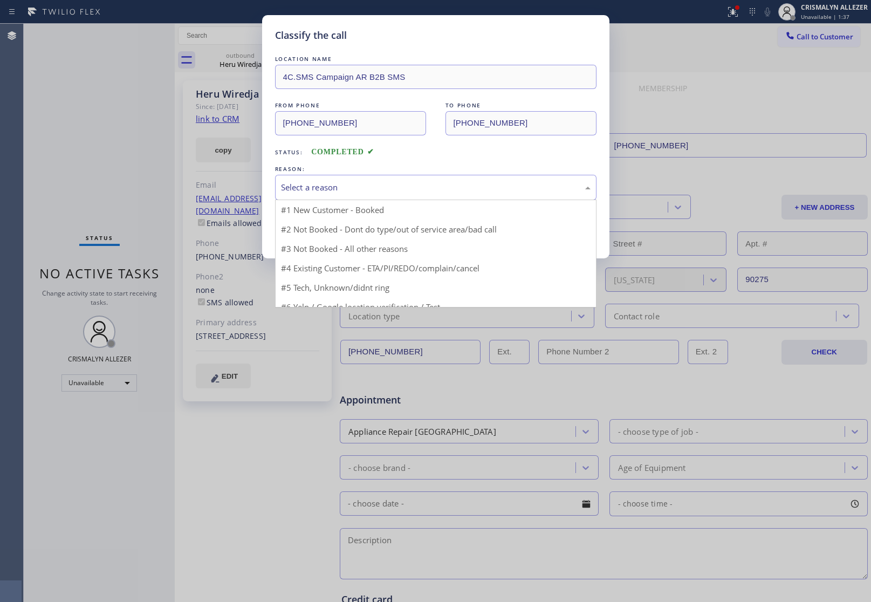
click at [397, 184] on div "Select a reason" at bounding box center [436, 187] width 310 height 12
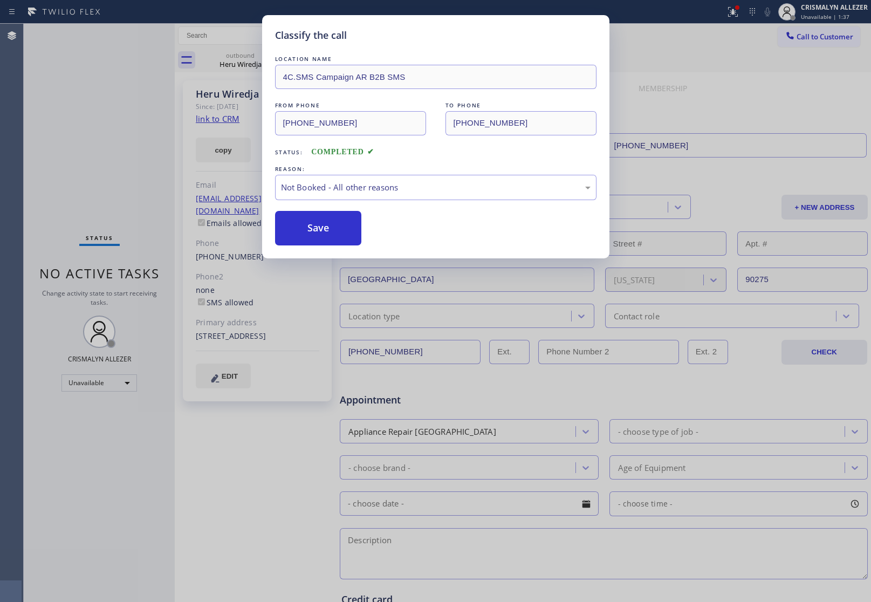
click at [324, 235] on button "Save" at bounding box center [318, 228] width 87 height 35
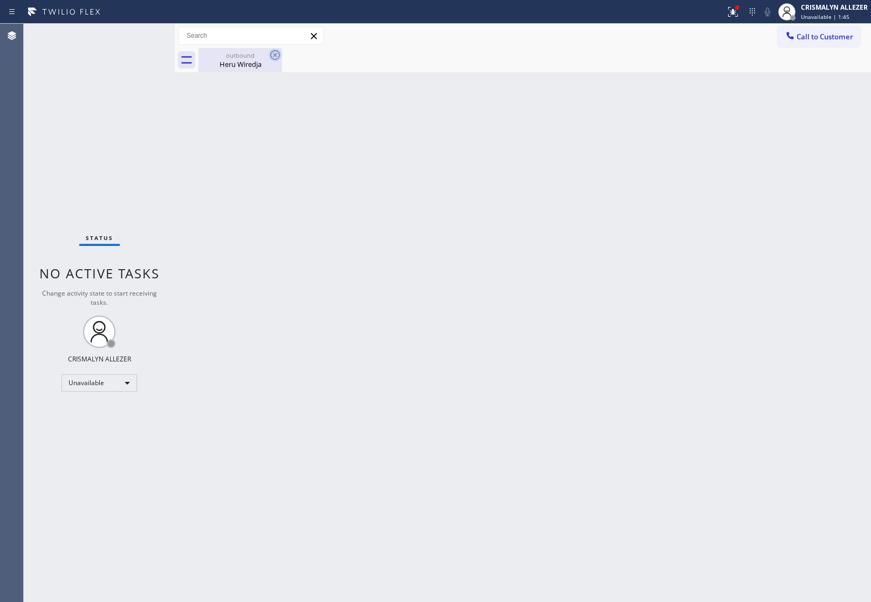
click at [241, 66] on div "Heru Wiredja" at bounding box center [240, 64] width 81 height 10
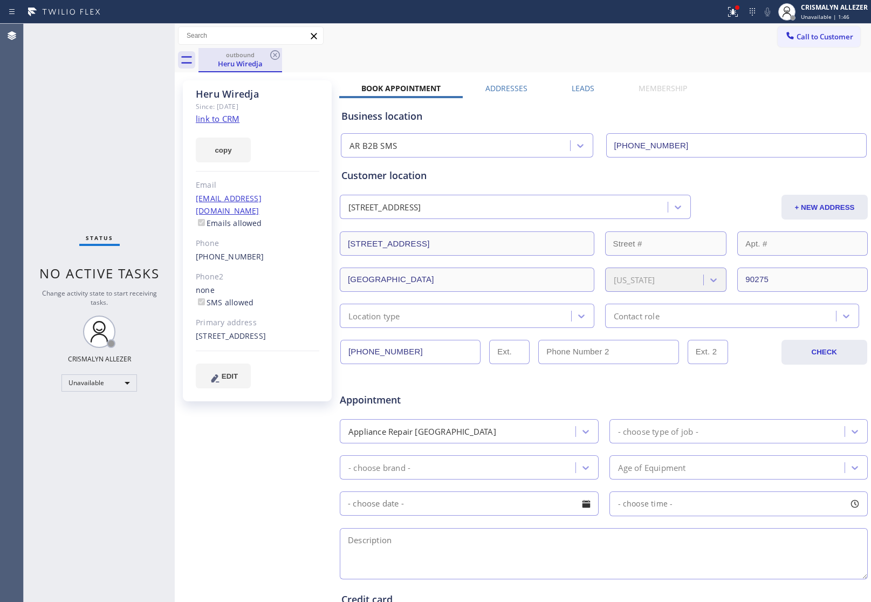
click at [226, 61] on div "Heru Wiredja" at bounding box center [240, 64] width 81 height 10
click at [273, 56] on icon at bounding box center [275, 55] width 13 height 13
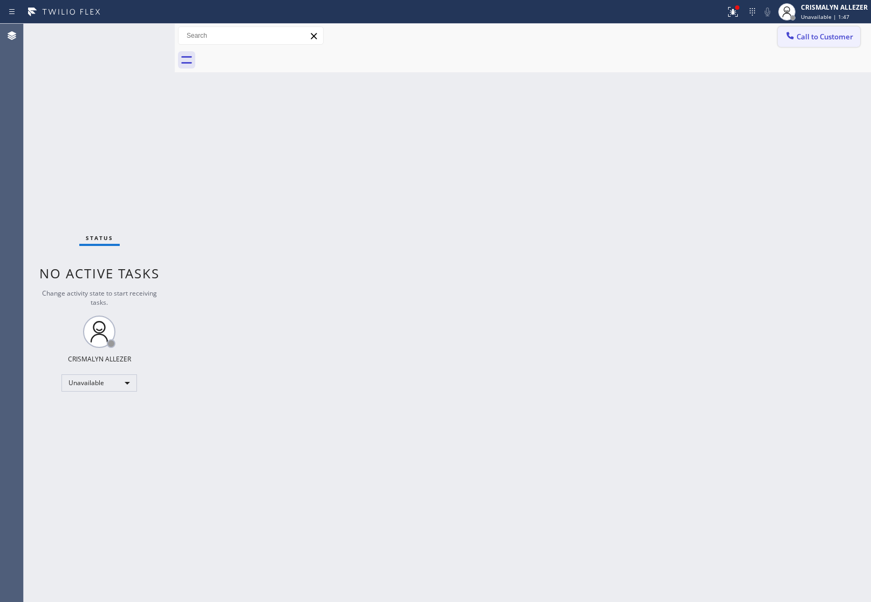
click at [815, 39] on span "Call to Customer" at bounding box center [824, 37] width 57 height 10
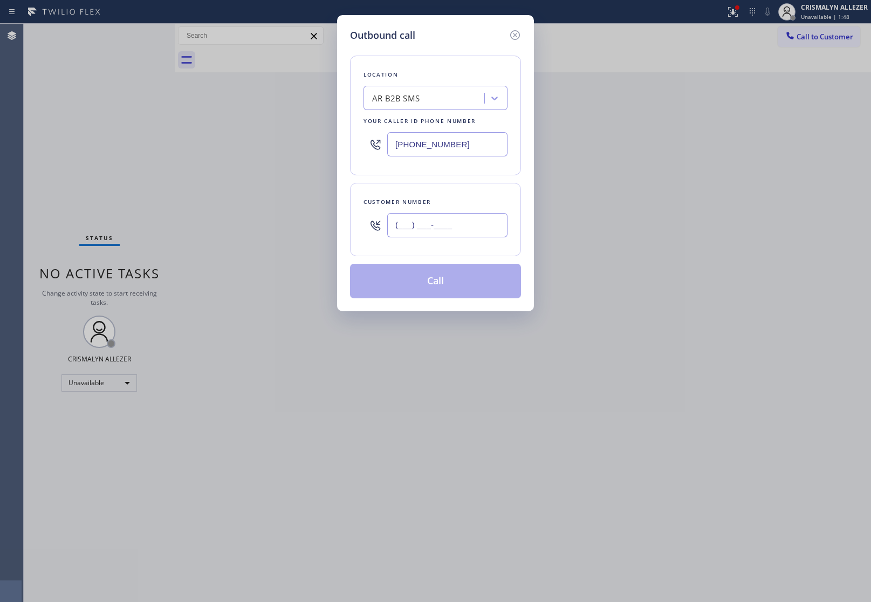
click at [478, 222] on input "(___) ___-____" at bounding box center [447, 225] width 120 height 24
paste input "310) 592-6593"
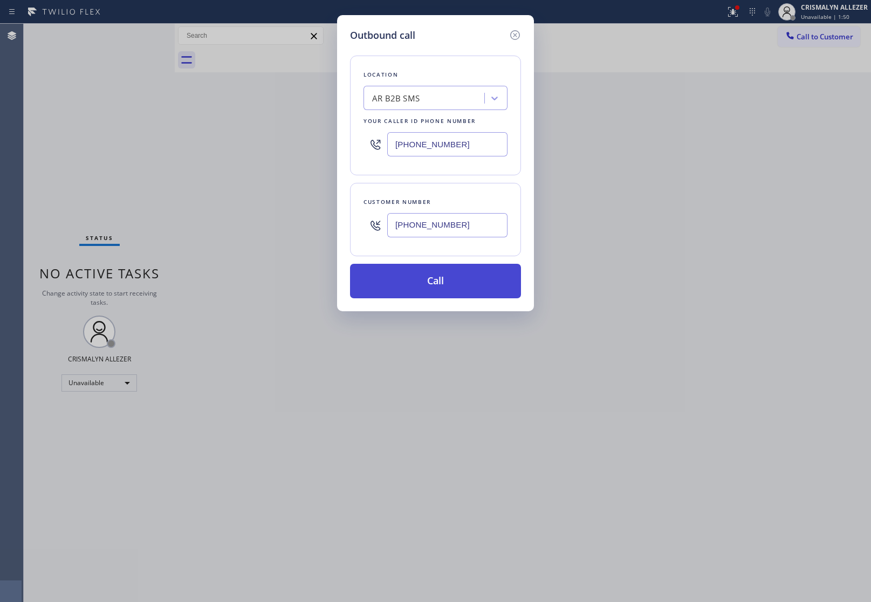
type input "[PHONE_NUMBER]"
click at [434, 289] on button "Call" at bounding box center [435, 281] width 171 height 35
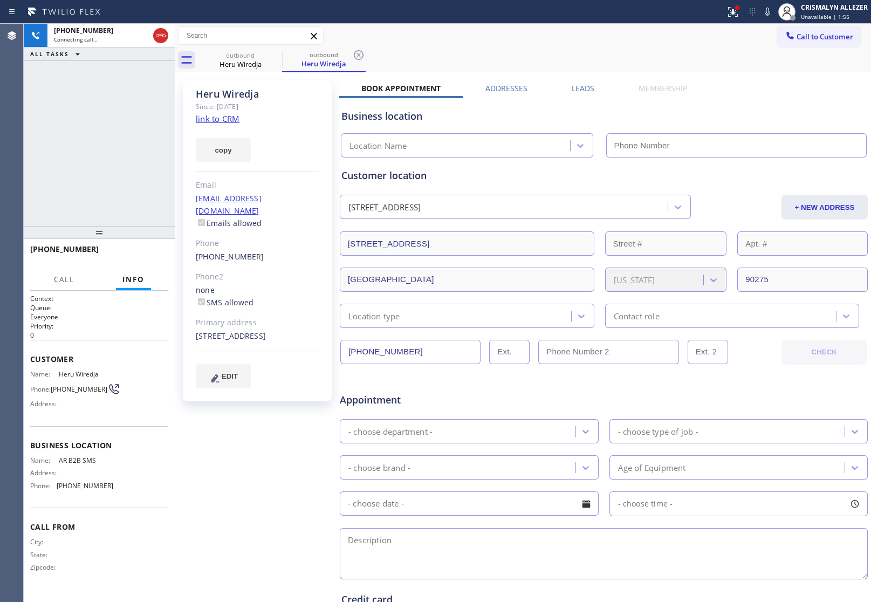
type input "[PHONE_NUMBER]"
click at [139, 255] on span "HANG UP" at bounding box center [143, 254] width 33 height 8
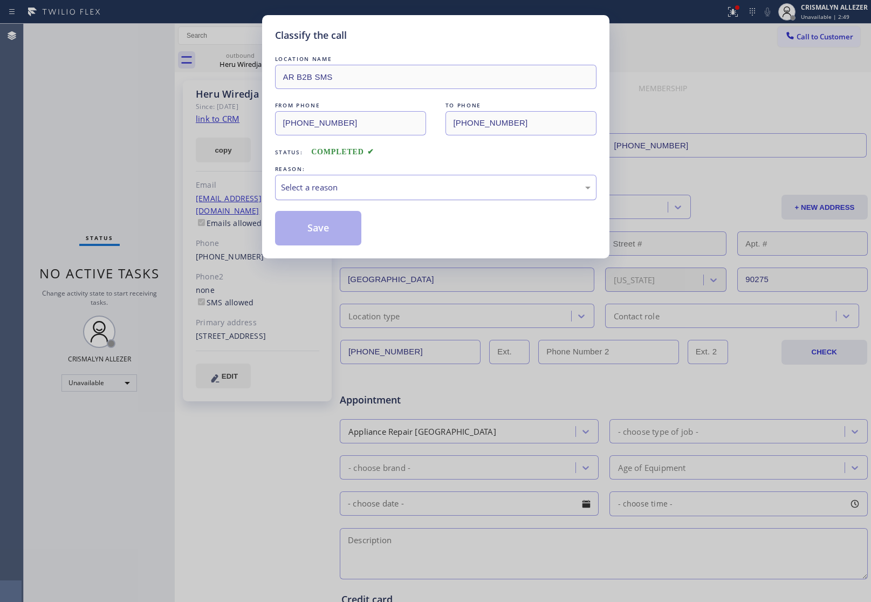
click at [411, 197] on div "Select a reason" at bounding box center [435, 187] width 321 height 25
click at [319, 229] on button "Save" at bounding box center [318, 228] width 87 height 35
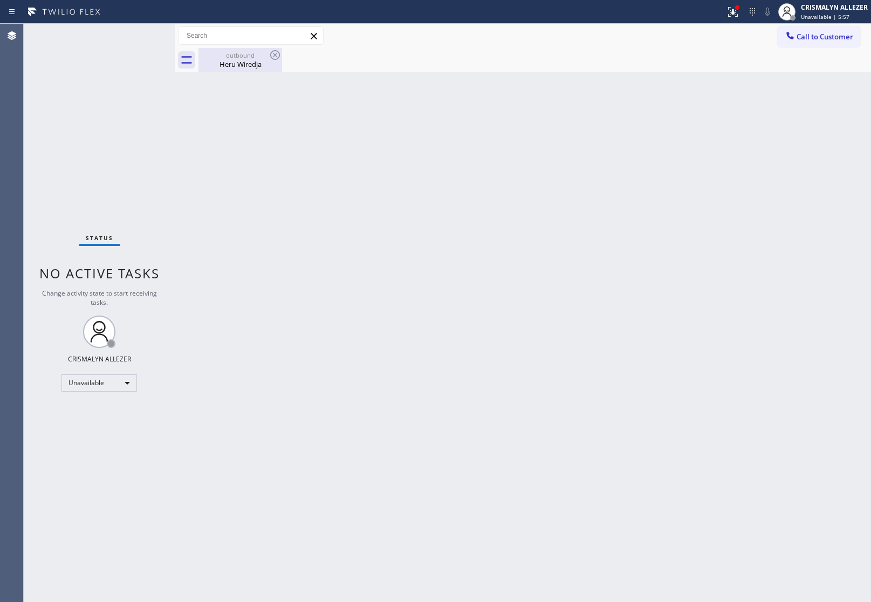
click at [247, 60] on div "Heru Wiredja" at bounding box center [240, 64] width 81 height 10
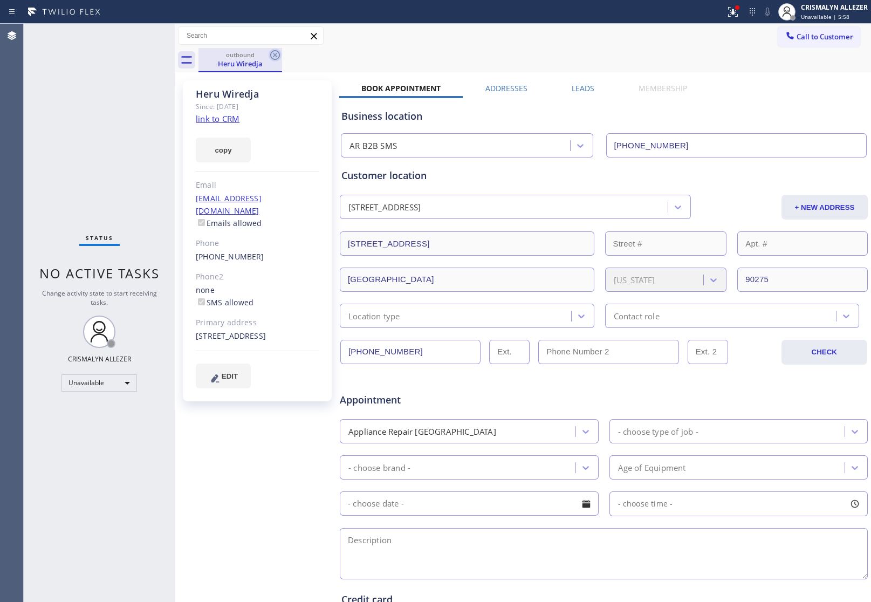
click at [271, 54] on icon at bounding box center [275, 55] width 10 height 10
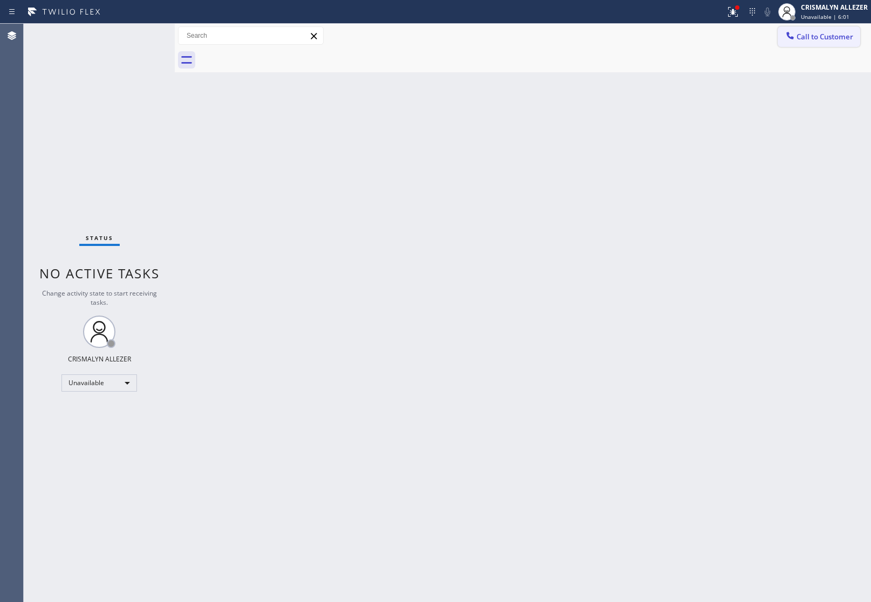
click at [823, 36] on span "Call to Customer" at bounding box center [824, 37] width 57 height 10
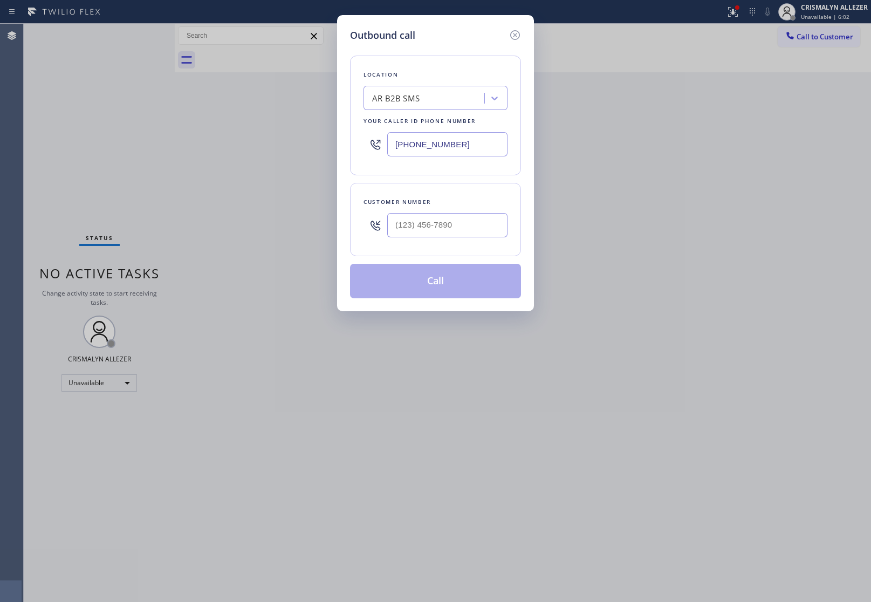
drag, startPoint x: 484, startPoint y: 150, endPoint x: 197, endPoint y: 162, distance: 287.7
click at [217, 159] on div "Outbound call Location AR B2B SMS Your caller id phone number (833) 692-2271 Cu…" at bounding box center [435, 301] width 871 height 602
paste input "669) 201-9906"
click at [356, 140] on div "Location Adria Affordable Grand Cleaning Your caller id phone number (669) 201-…" at bounding box center [435, 116] width 171 height 120
paste input "206) 201-1911"
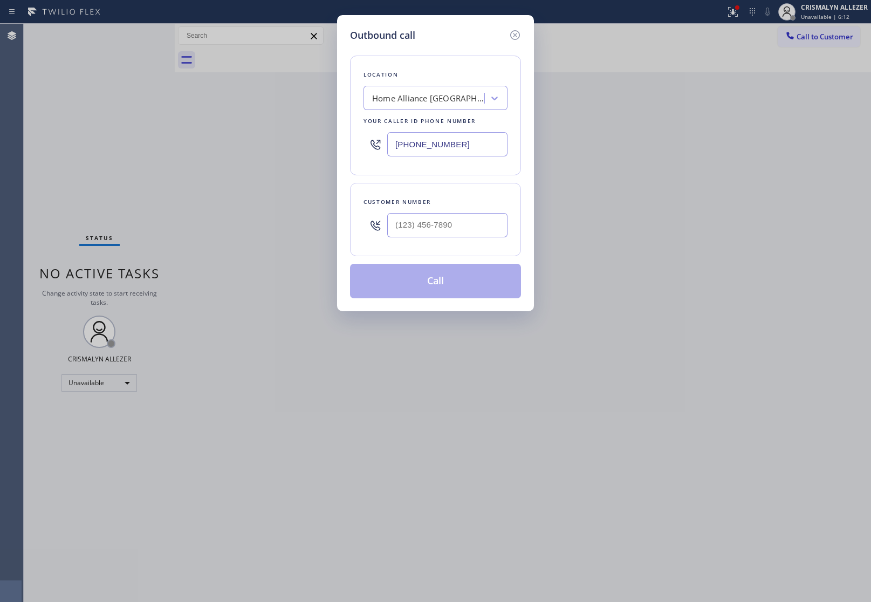
type input "[PHONE_NUMBER]"
click at [463, 233] on input "(___) ___-____" at bounding box center [447, 225] width 120 height 24
paste input "206) 483-2724"
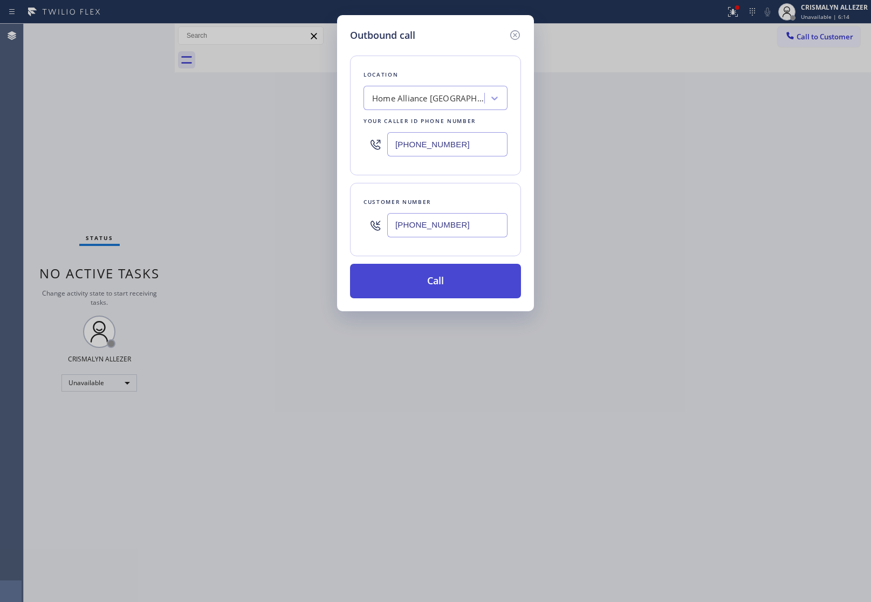
type input "[PHONE_NUMBER]"
click at [445, 284] on button "Call" at bounding box center [435, 281] width 171 height 35
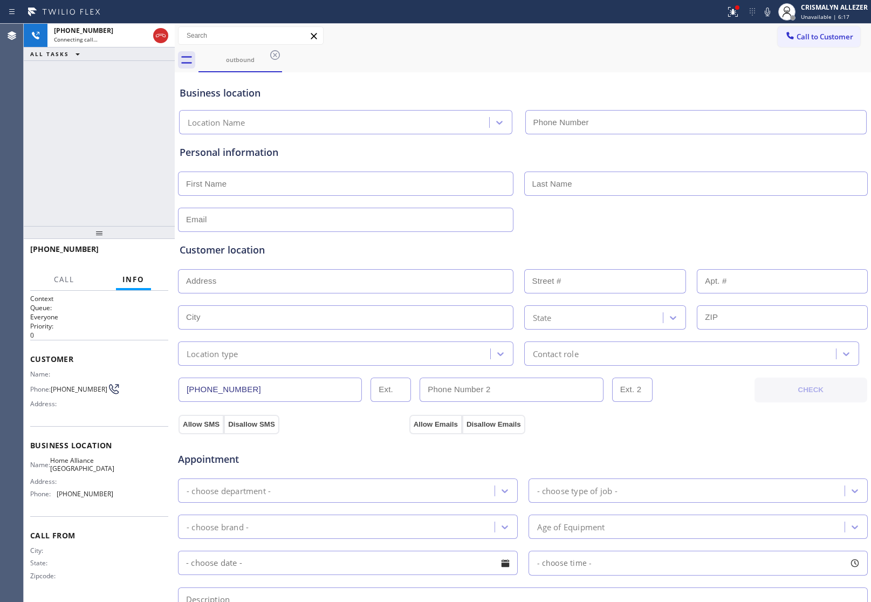
type input "[PHONE_NUMBER]"
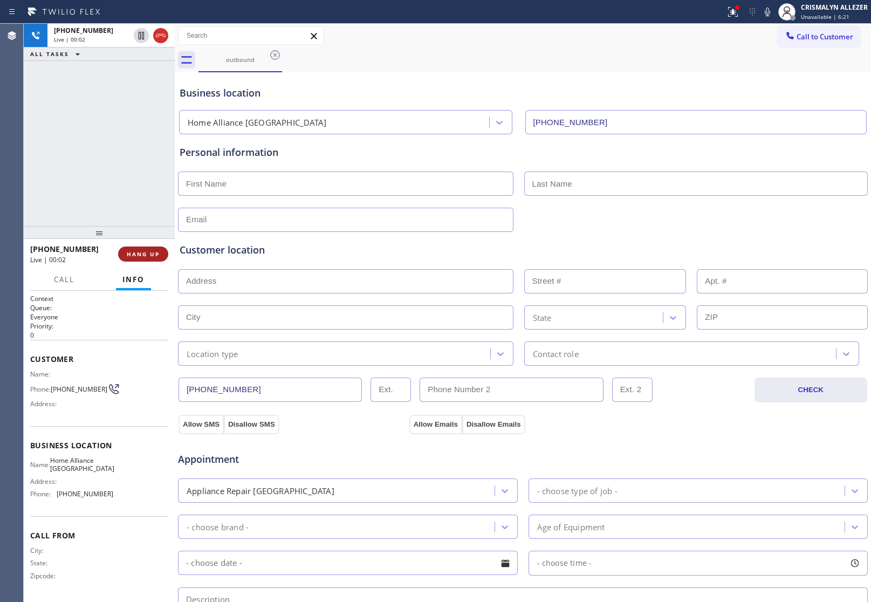
click at [140, 255] on span "HANG UP" at bounding box center [143, 254] width 33 height 8
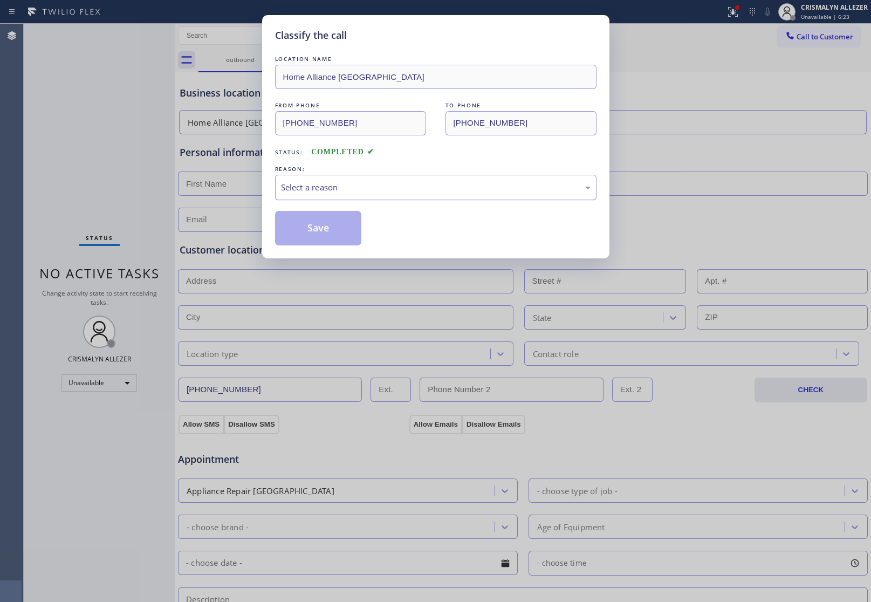
click at [401, 193] on div "Select a reason" at bounding box center [436, 187] width 310 height 12
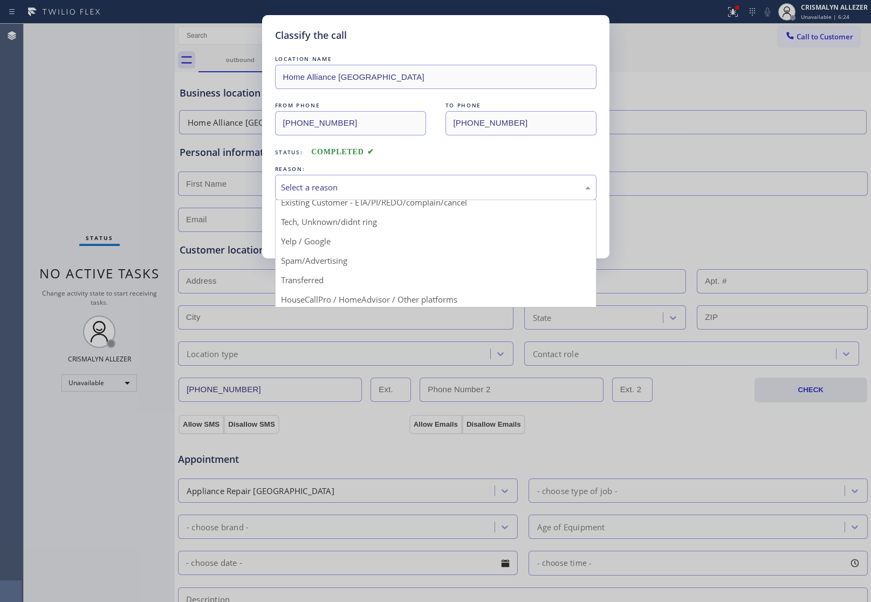
scroll to position [74, 0]
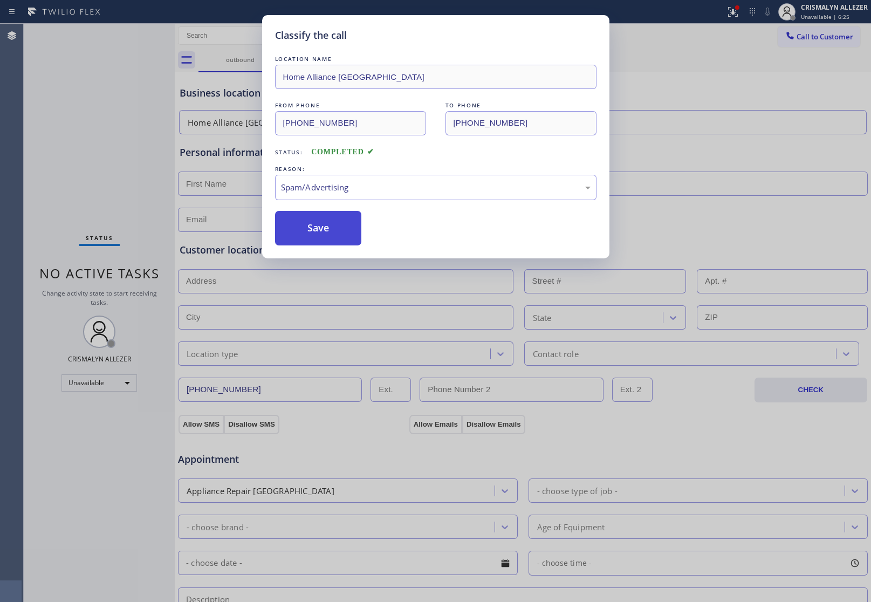
click at [324, 233] on button "Save" at bounding box center [318, 228] width 87 height 35
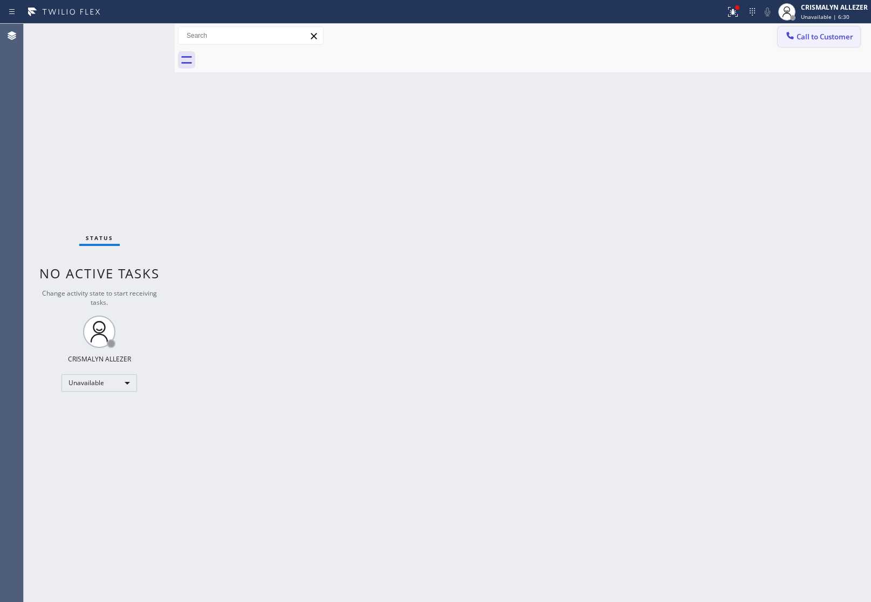
click at [824, 32] on span "Call to Customer" at bounding box center [824, 37] width 57 height 10
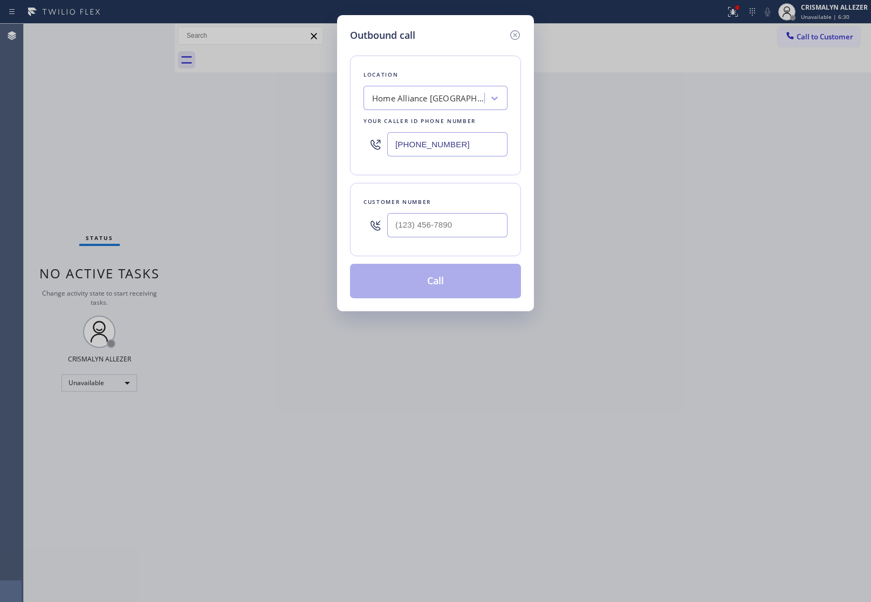
drag, startPoint x: 480, startPoint y: 147, endPoint x: 249, endPoint y: 143, distance: 231.9
click at [249, 143] on div "Outbound call Location Home Alliance Kirkland Your caller id phone number (206)…" at bounding box center [435, 301] width 871 height 602
paste input "669) 201-9906"
type input "[PHONE_NUMBER]"
click at [448, 230] on input "(___) ___-____" at bounding box center [447, 225] width 120 height 24
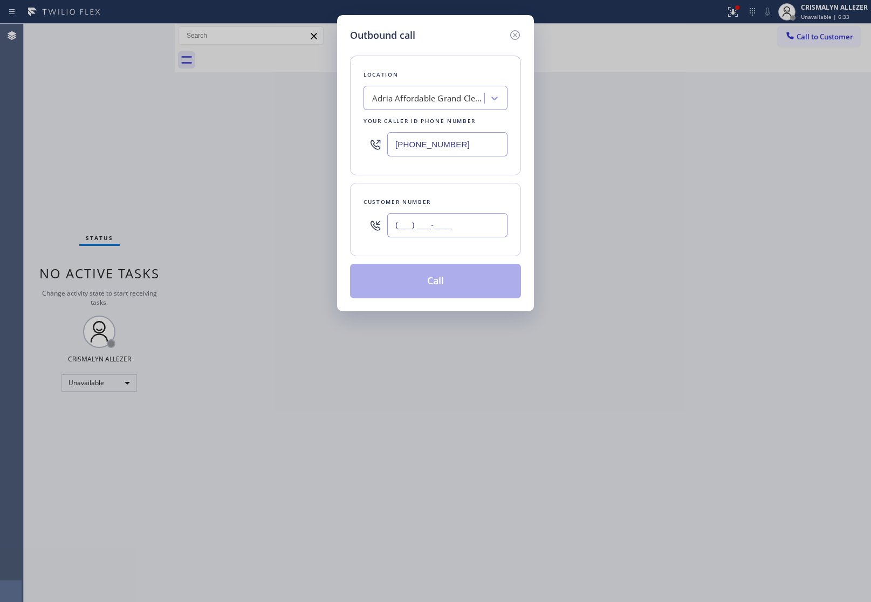
paste input "773) 405-2512"
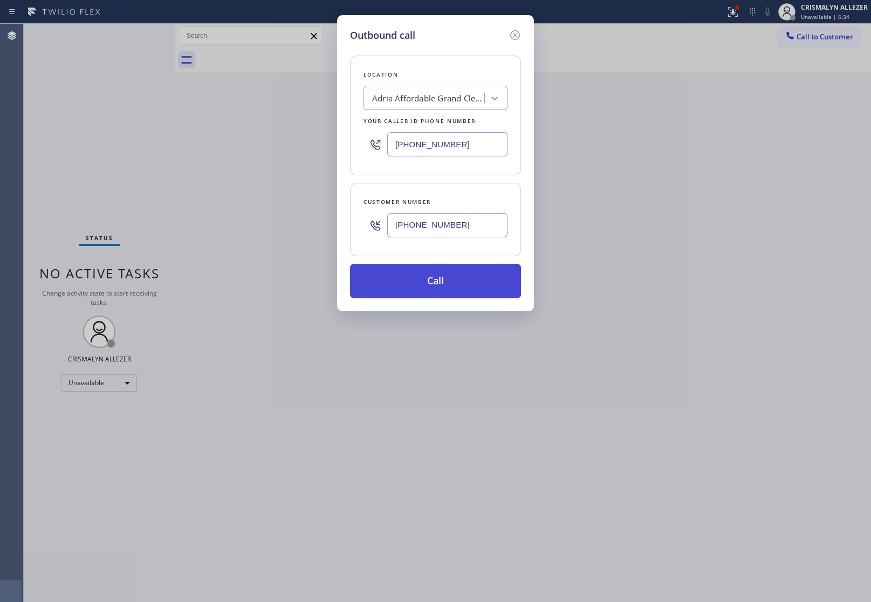
type input "[PHONE_NUMBER]"
click at [437, 286] on button "Call" at bounding box center [435, 281] width 171 height 35
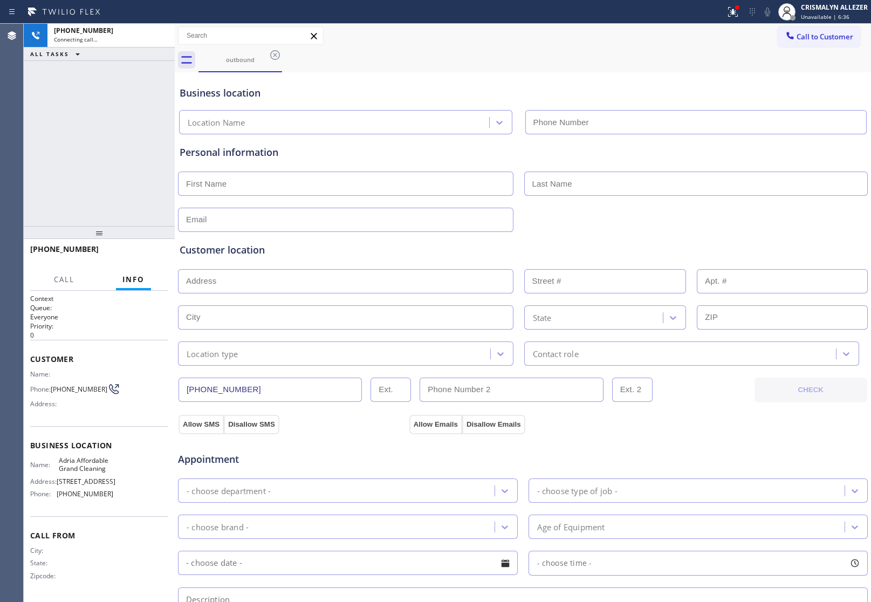
type input "[PHONE_NUMBER]"
click at [139, 253] on span "HANG UP" at bounding box center [143, 254] width 33 height 8
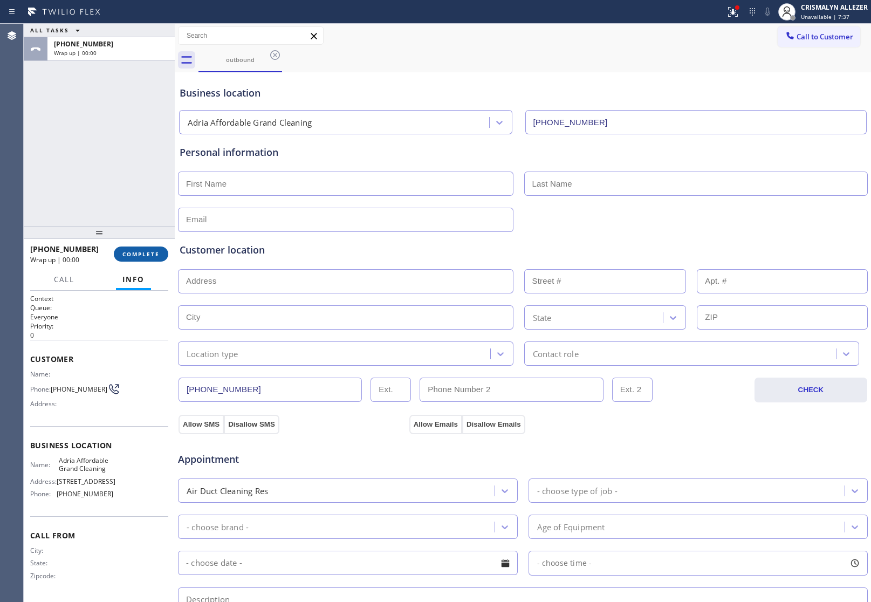
click at [139, 253] on span "COMPLETE" at bounding box center [140, 254] width 37 height 8
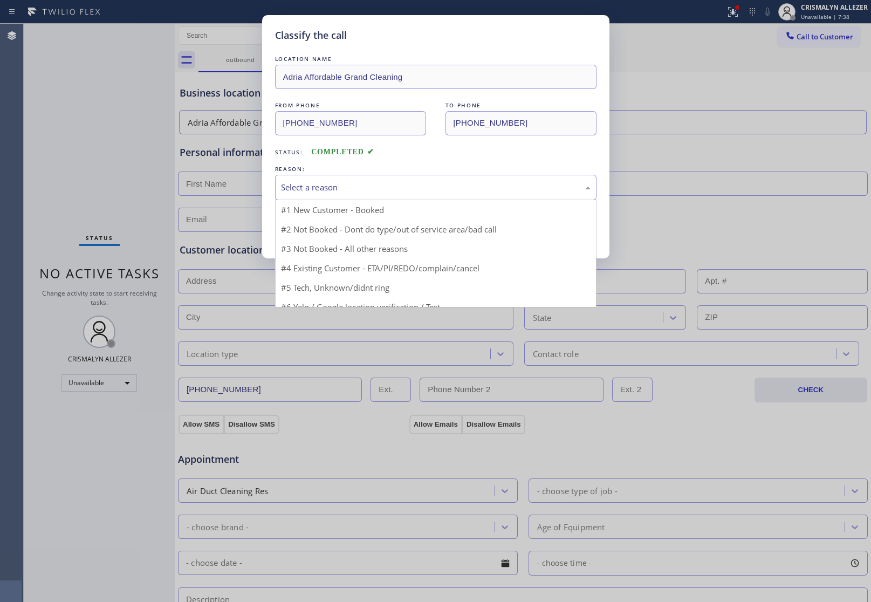
click at [441, 193] on div "Select a reason" at bounding box center [436, 187] width 310 height 12
click at [442, 192] on div "#2 Not Booked - Dont do type/out of service area/bad call" at bounding box center [436, 187] width 310 height 12
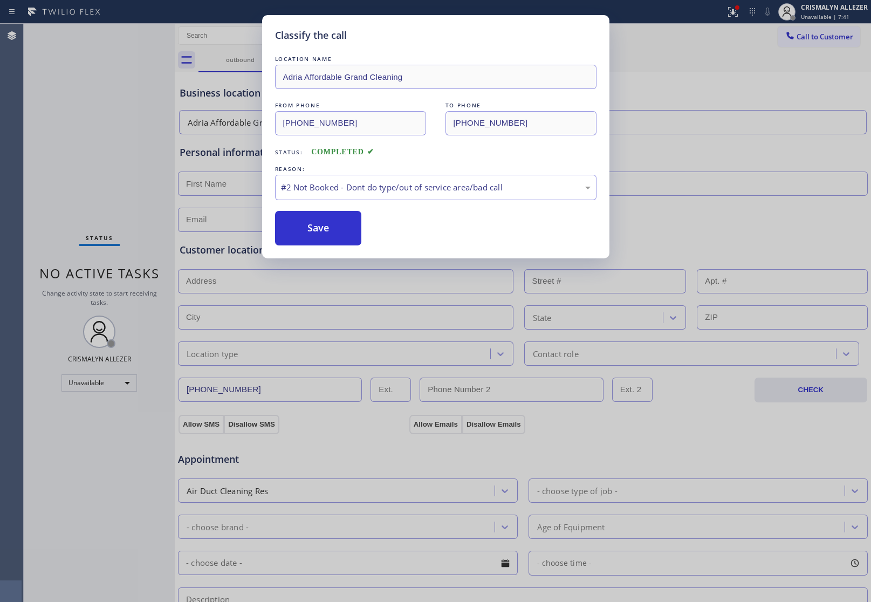
click at [318, 235] on button "Save" at bounding box center [318, 228] width 87 height 35
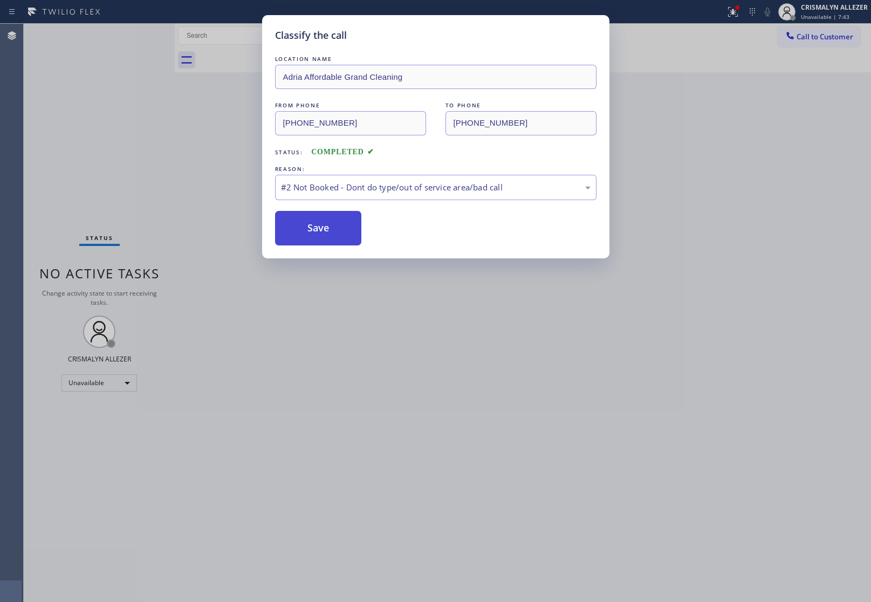
click at [307, 230] on button "Save" at bounding box center [318, 228] width 87 height 35
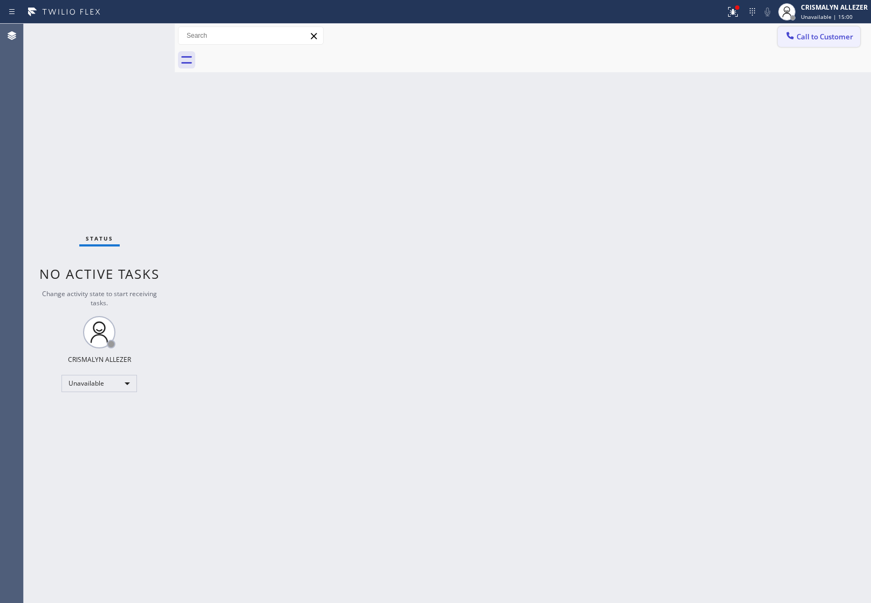
click at [834, 33] on span "Call to Customer" at bounding box center [824, 37] width 57 height 10
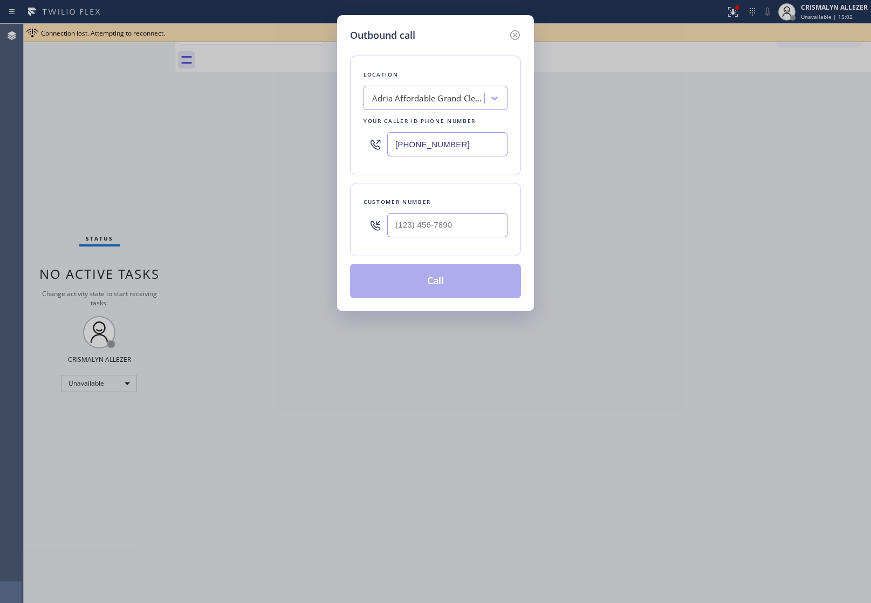
drag, startPoint x: 483, startPoint y: 147, endPoint x: 138, endPoint y: 129, distance: 345.0
click at [138, 129] on div "Outbound call Location Adria Affordable Grand Cleaning Your caller id phone num…" at bounding box center [435, 301] width 871 height 603
paste input "50) 284-3957"
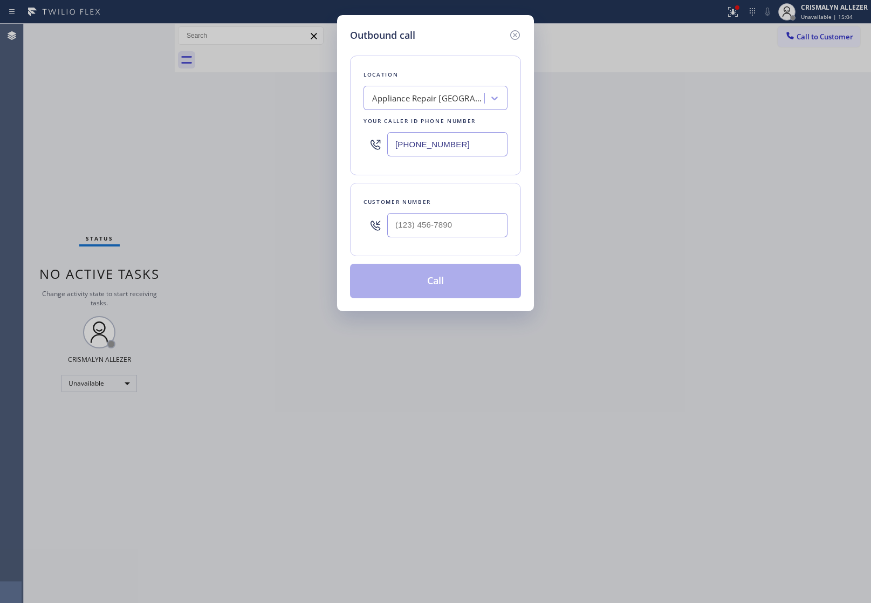
type input "[PHONE_NUMBER]"
click at [466, 217] on input "(___) ___-____" at bounding box center [447, 225] width 120 height 24
paste input "650) 619-8179"
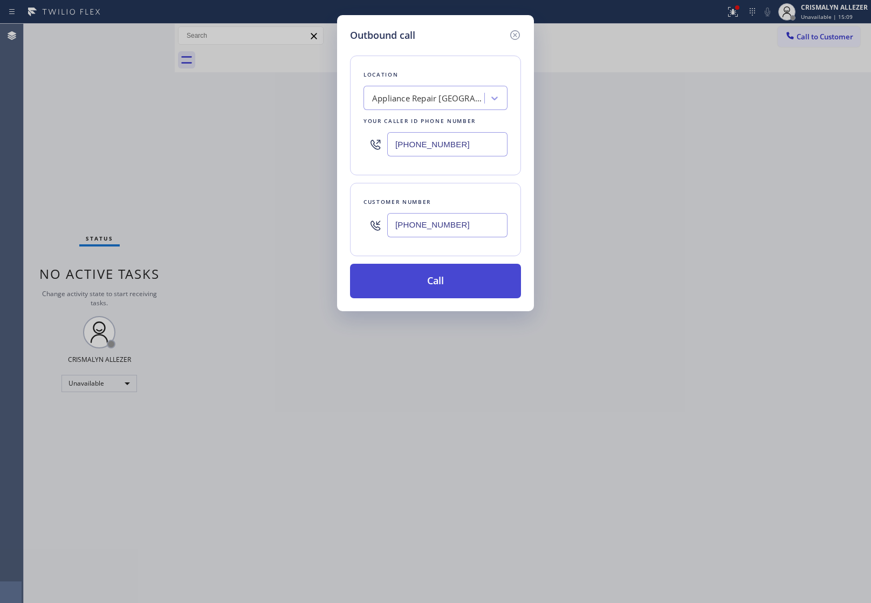
type input "[PHONE_NUMBER]"
click at [435, 287] on button "Call" at bounding box center [435, 281] width 171 height 35
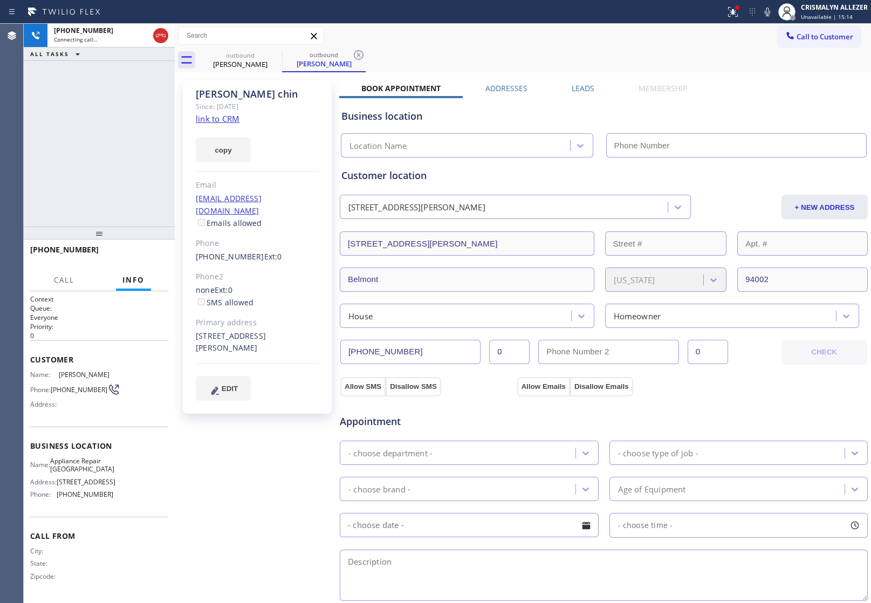
type input "[PHONE_NUMBER]"
click at [235, 120] on link "link to CRM" at bounding box center [218, 118] width 44 height 11
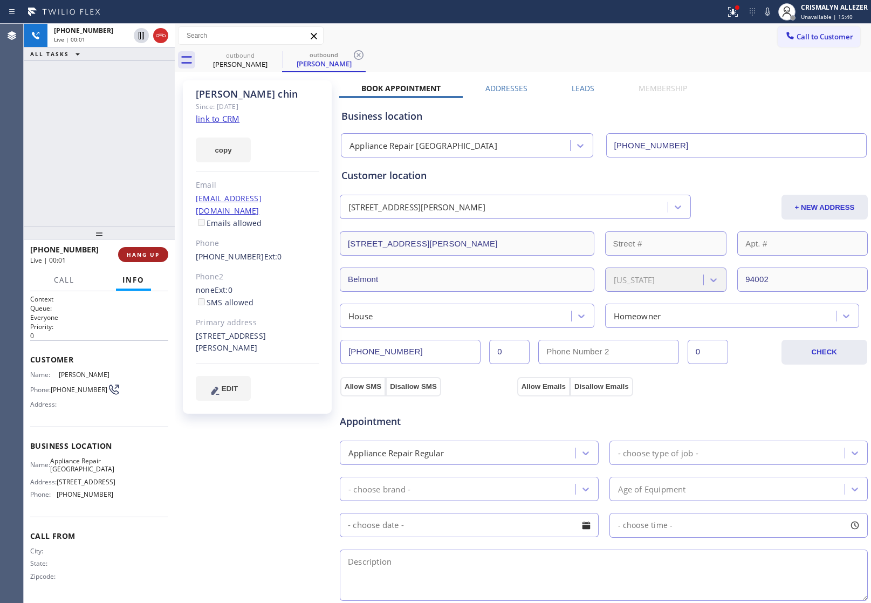
click at [146, 254] on span "HANG UP" at bounding box center [143, 255] width 33 height 8
click at [146, 254] on span "COMPLETE" at bounding box center [140, 255] width 37 height 8
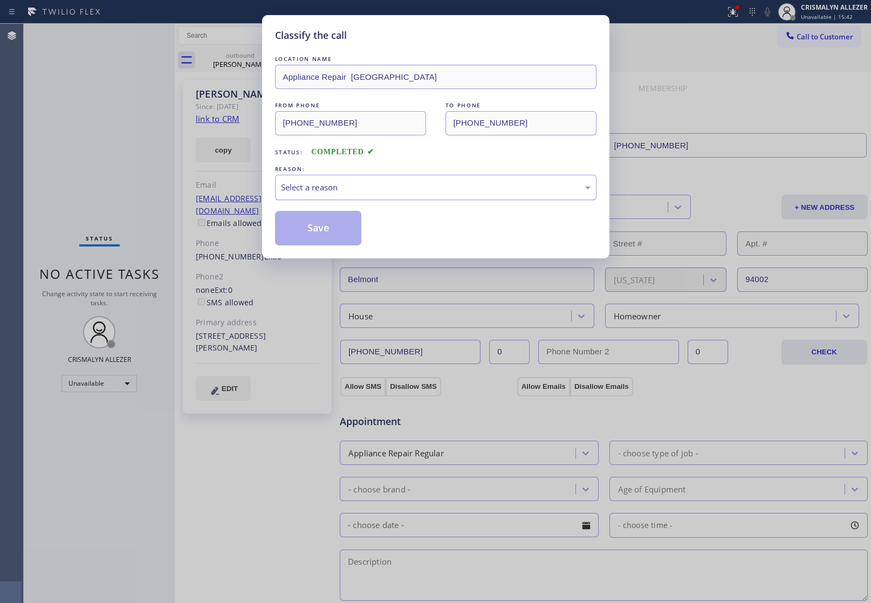
click at [432, 183] on div "Select a reason" at bounding box center [436, 187] width 310 height 12
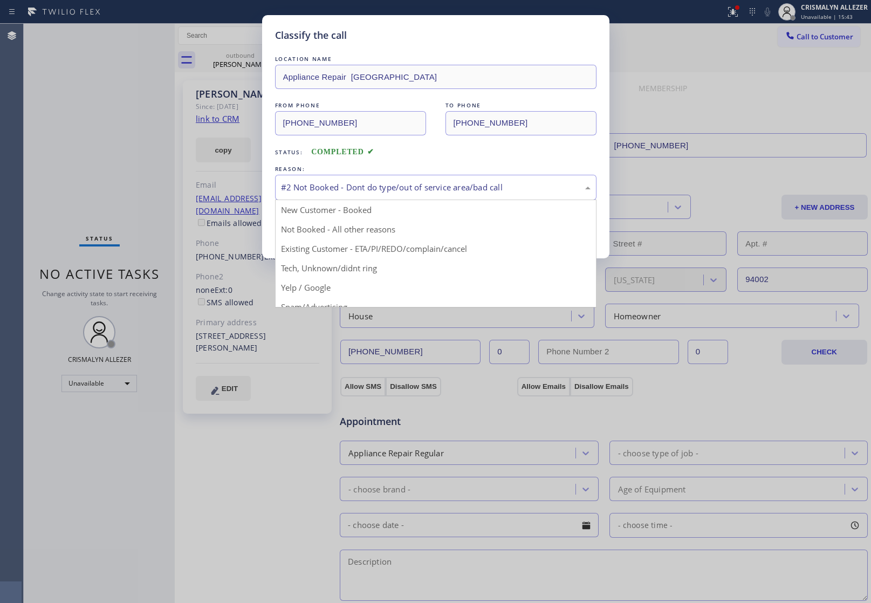
click at [411, 187] on div "#2 Not Booked - Dont do type/out of service area/bad call" at bounding box center [436, 187] width 310 height 12
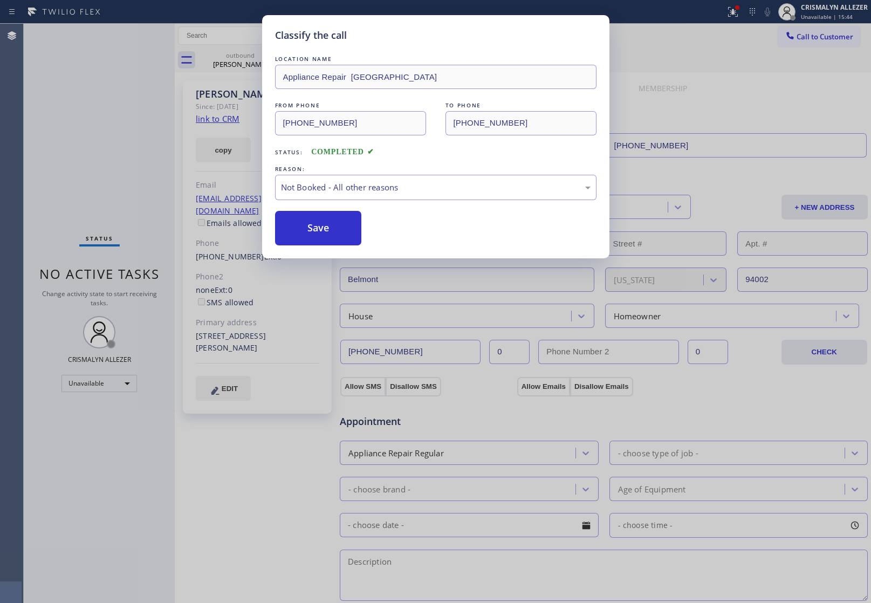
click at [320, 236] on button "Save" at bounding box center [318, 228] width 87 height 35
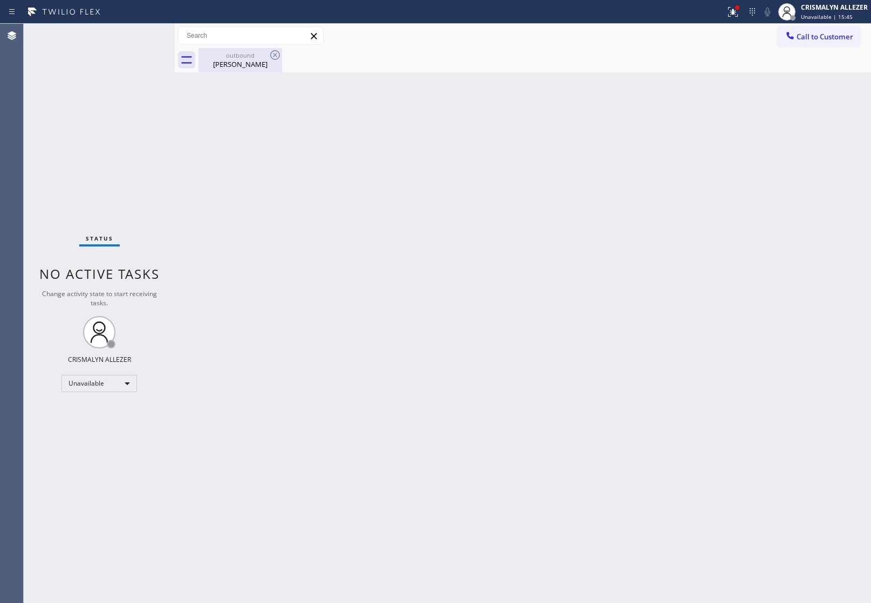
click at [246, 63] on div "Cyndy chin" at bounding box center [240, 64] width 81 height 10
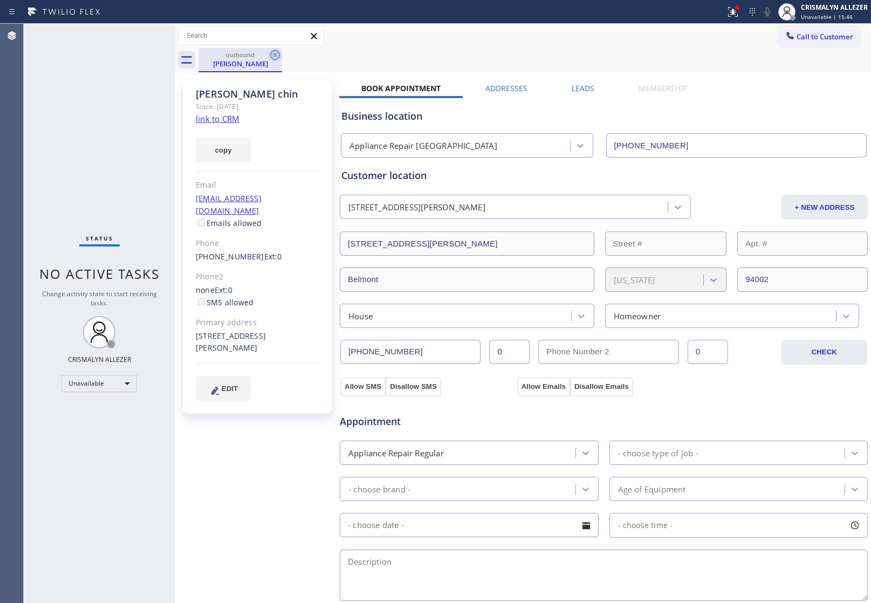
click at [275, 55] on icon at bounding box center [275, 55] width 10 height 10
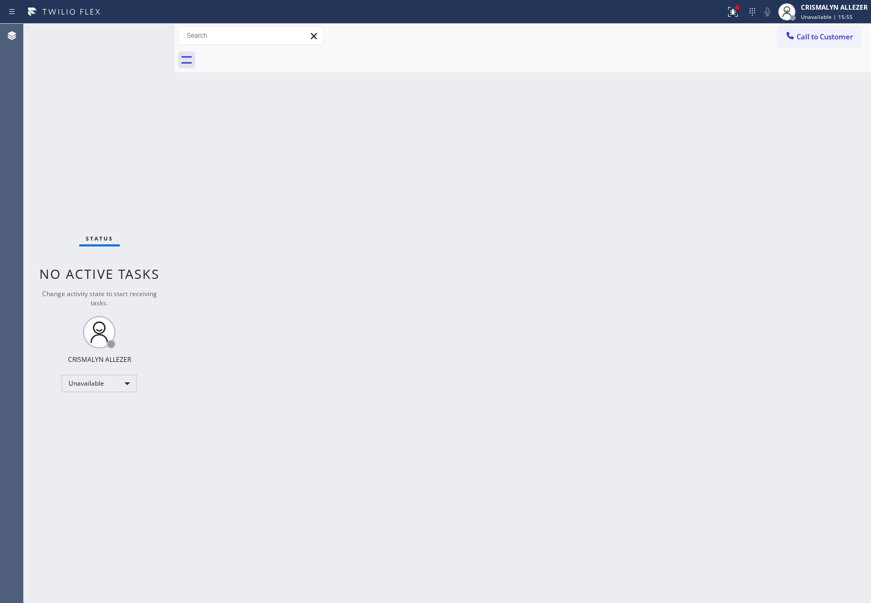
drag, startPoint x: 839, startPoint y: 30, endPoint x: 834, endPoint y: 33, distance: 5.7
click at [839, 30] on button "Call to Customer" at bounding box center [819, 36] width 83 height 20
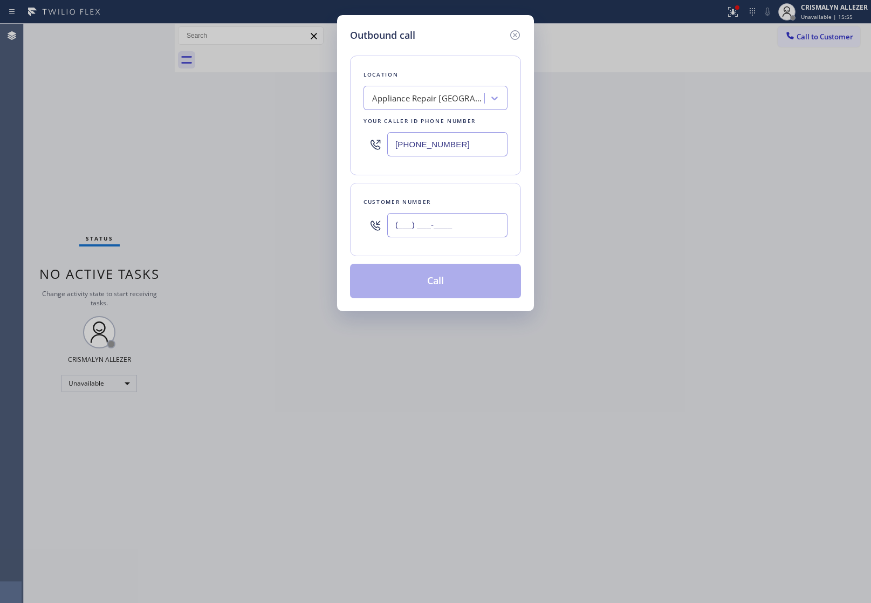
click at [476, 222] on input "(___) ___-____" at bounding box center [447, 225] width 120 height 24
paste input "925) 487-4577"
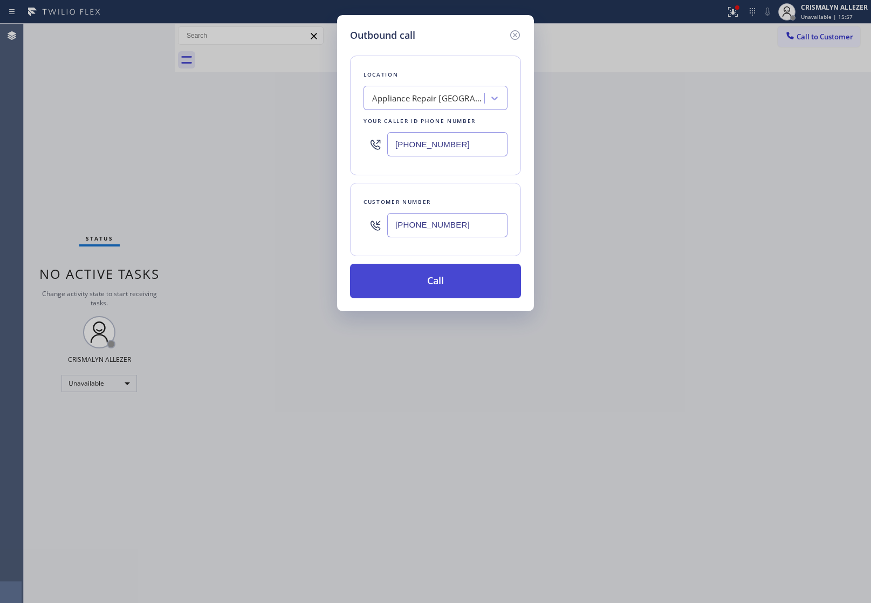
type input "[PHONE_NUMBER]"
click at [432, 287] on button "Call" at bounding box center [435, 281] width 171 height 35
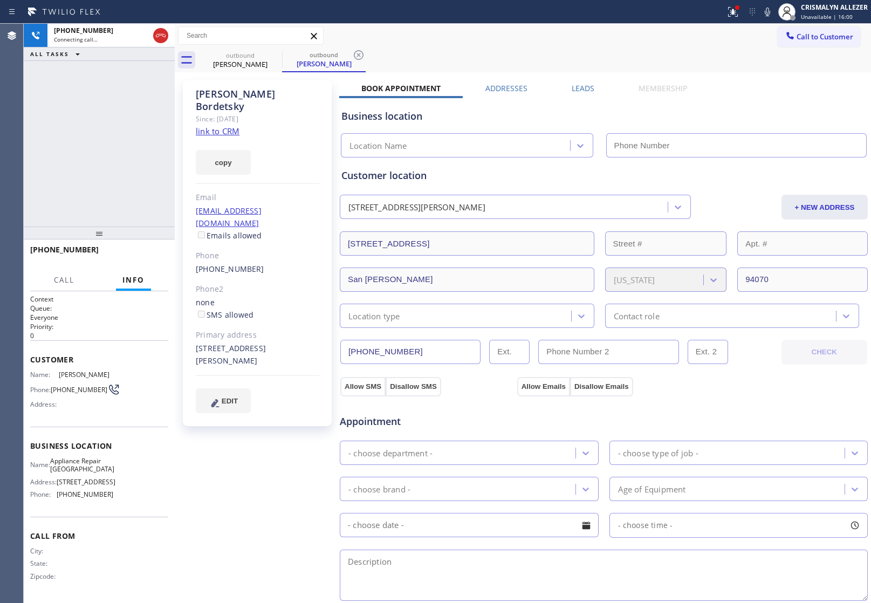
click at [225, 126] on link "link to CRM" at bounding box center [218, 131] width 44 height 11
type input "[PHONE_NUMBER]"
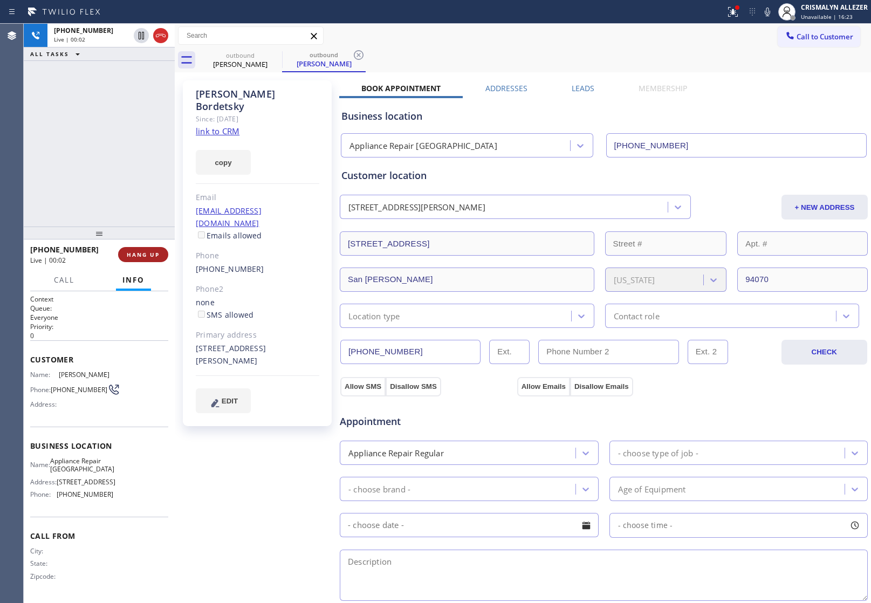
click at [144, 252] on span "HANG UP" at bounding box center [143, 255] width 33 height 8
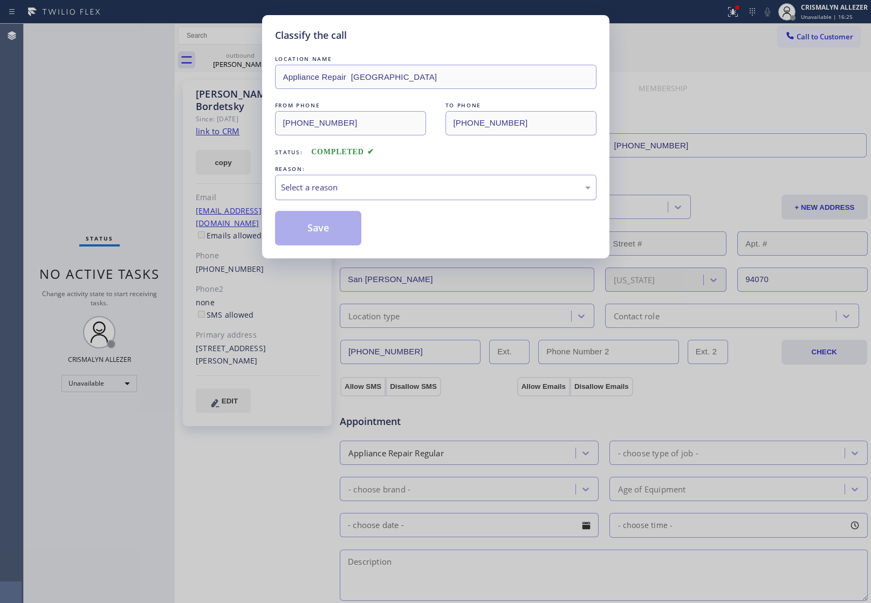
click at [429, 194] on div "Select a reason" at bounding box center [436, 187] width 310 height 12
click at [322, 239] on button "Save" at bounding box center [318, 228] width 87 height 35
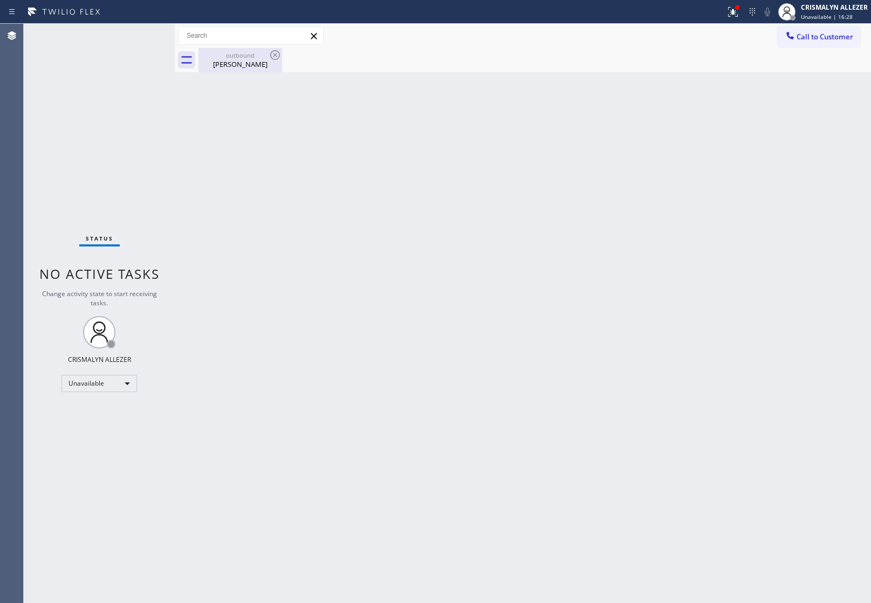
click at [258, 59] on div "Ann Bordetsky" at bounding box center [240, 64] width 81 height 10
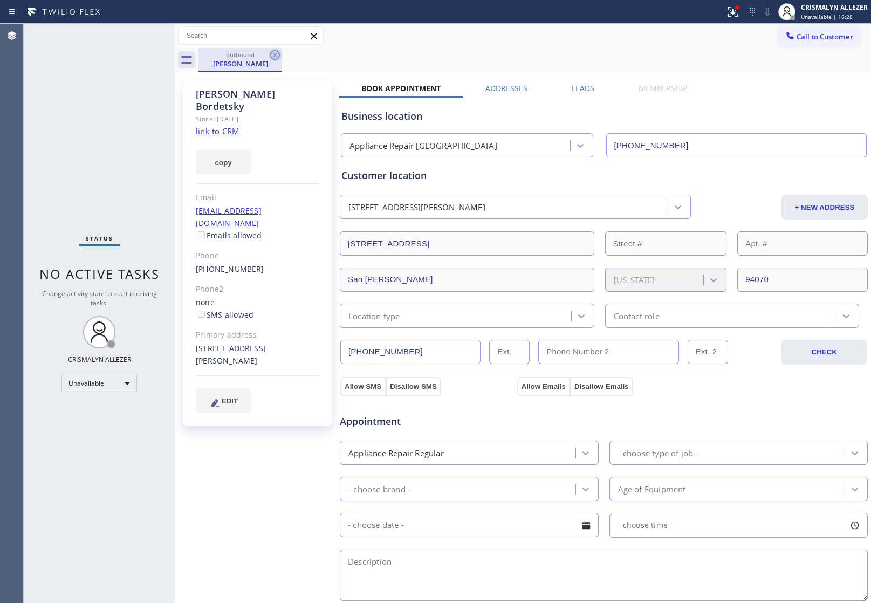
click at [272, 54] on icon at bounding box center [275, 55] width 13 height 13
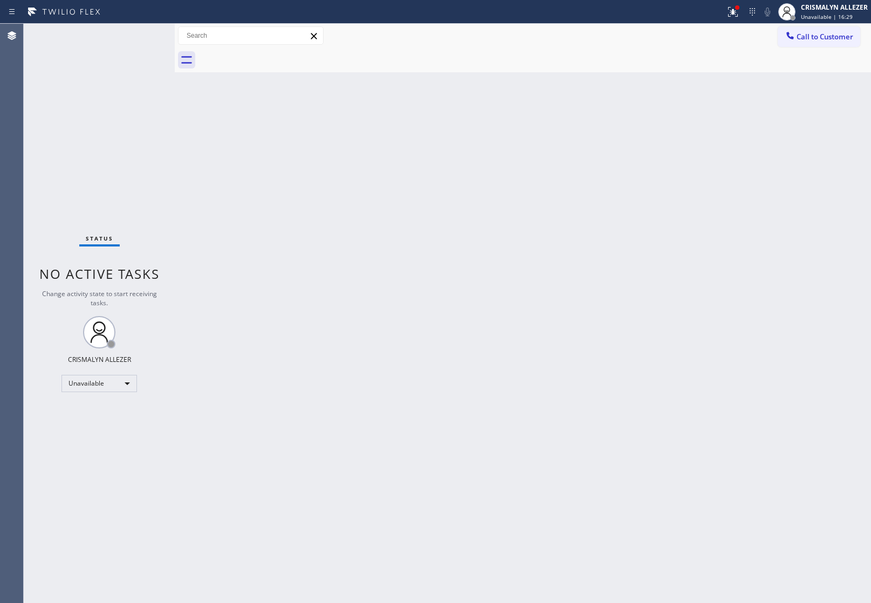
click at [823, 43] on button "Call to Customer" at bounding box center [819, 36] width 83 height 20
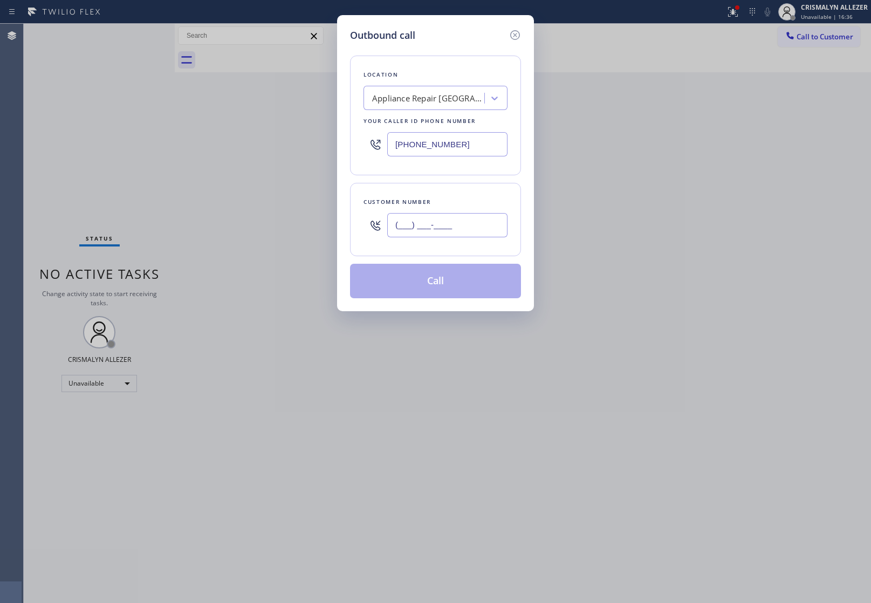
click at [494, 224] on input "(___) ___-____" at bounding box center [447, 225] width 120 height 24
paste input "940) 70"
drag, startPoint x: 476, startPoint y: 228, endPoint x: 193, endPoint y: 206, distance: 284.5
click at [193, 206] on div "Outbound call Location Appliance Repair Belmont Your caller id phone number (65…" at bounding box center [435, 301] width 871 height 603
paste input "25) 487-4577"
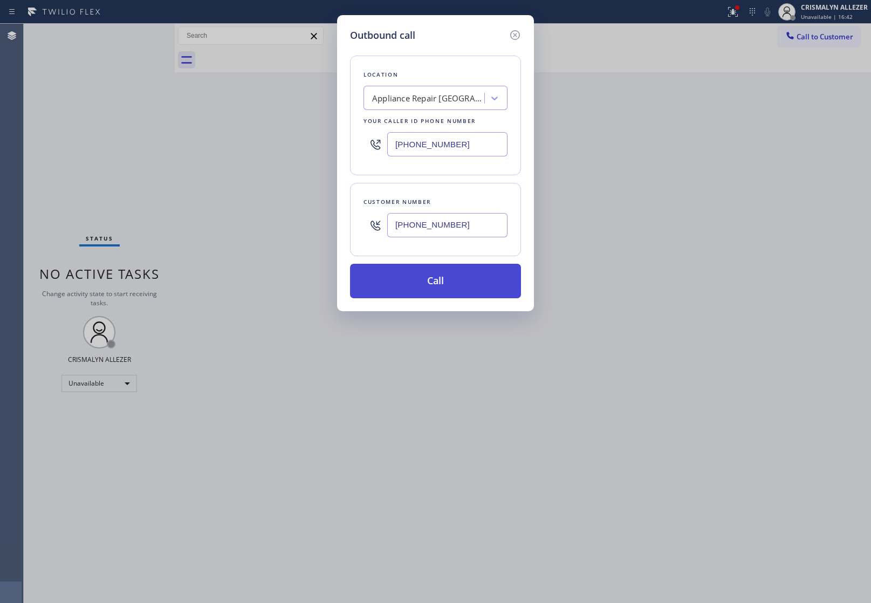
type input "[PHONE_NUMBER]"
click at [437, 286] on button "Call" at bounding box center [435, 281] width 171 height 35
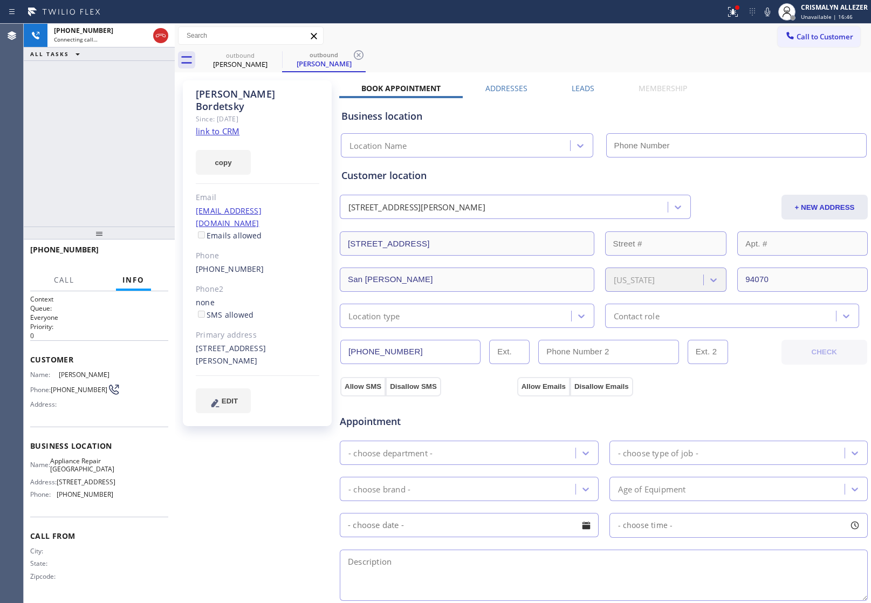
type input "[PHONE_NUMBER]"
click at [584, 89] on label "Leads" at bounding box center [583, 88] width 23 height 10
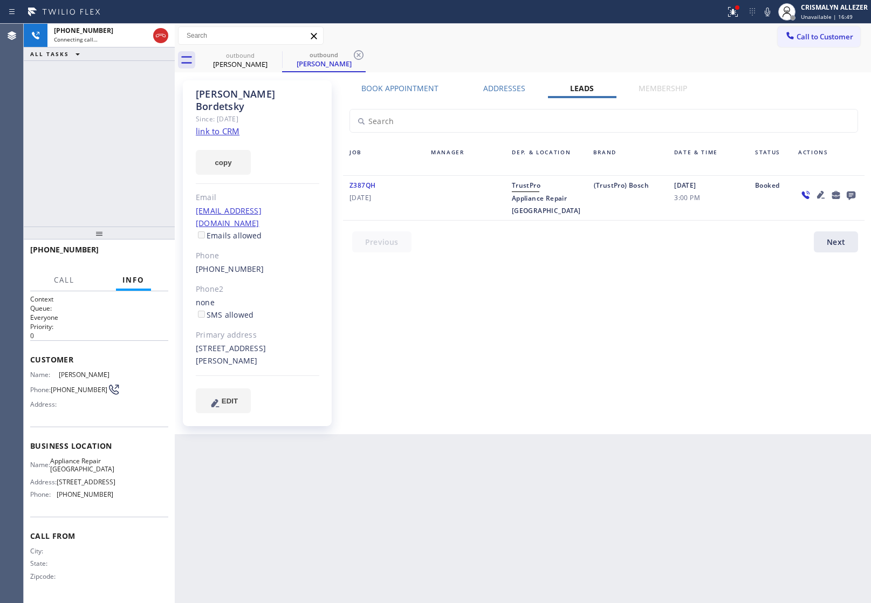
click at [853, 197] on icon at bounding box center [851, 195] width 9 height 9
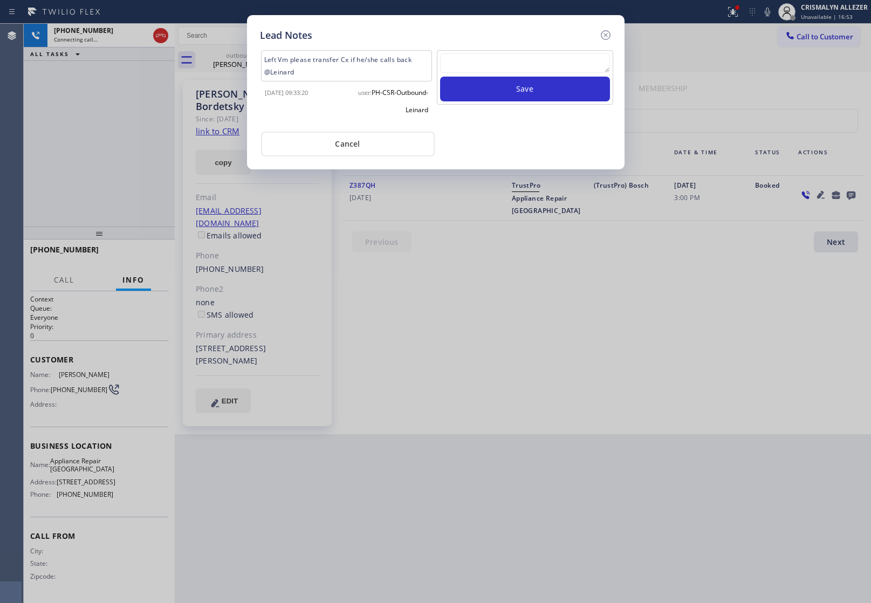
click at [502, 65] on textarea at bounding box center [525, 62] width 170 height 19
paste textarea "no answer | pls xfer here cx cb"
type textarea "no answer | pls xfer here cx cb"
click at [510, 93] on button "Save" at bounding box center [525, 89] width 170 height 25
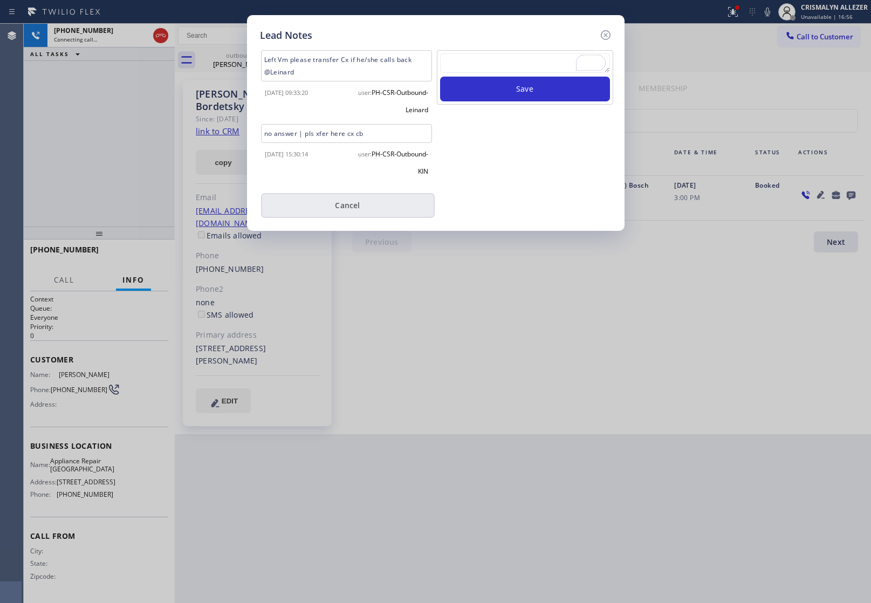
click at [363, 203] on button "Cancel" at bounding box center [348, 205] width 174 height 25
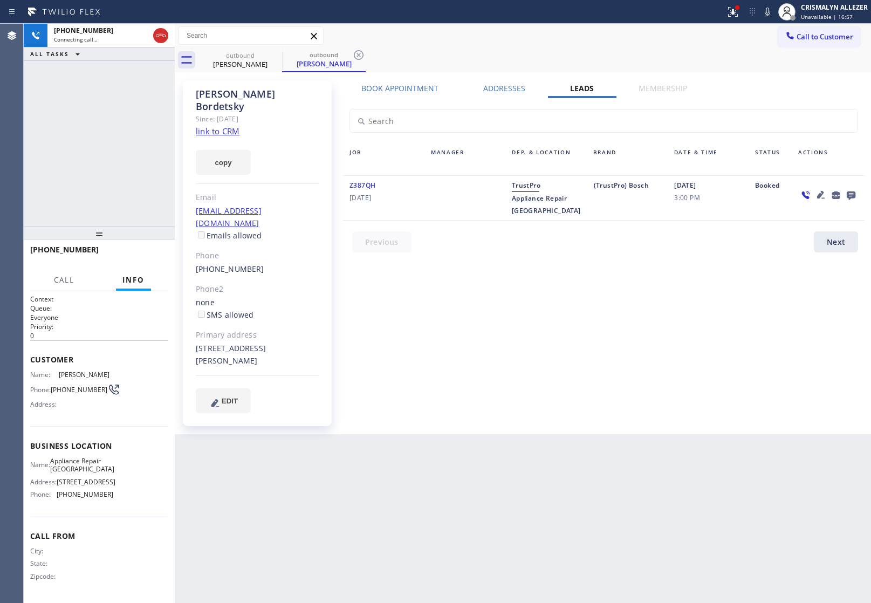
click at [400, 84] on label "Book Appointment" at bounding box center [399, 88] width 77 height 10
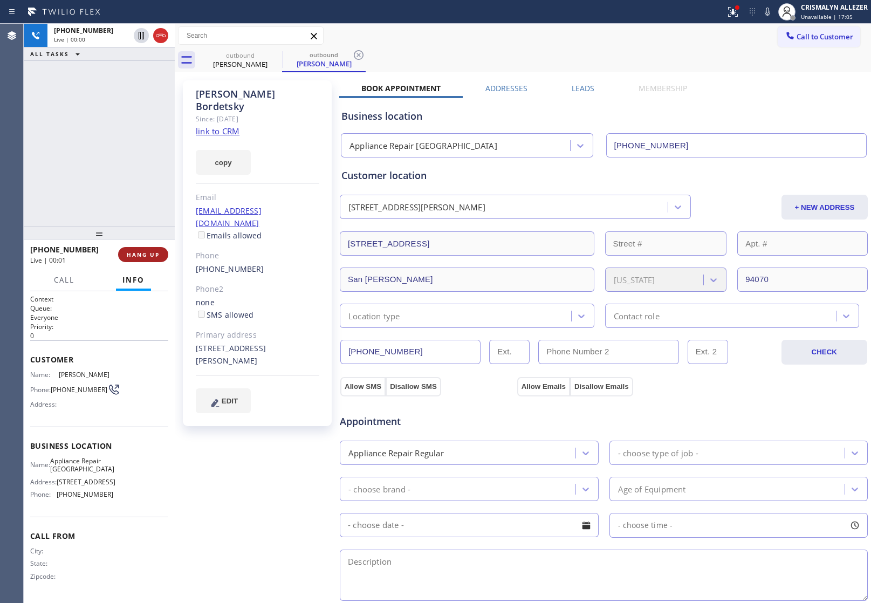
click at [143, 256] on span "HANG UP" at bounding box center [143, 255] width 33 height 8
click at [143, 256] on span "COMPLETE" at bounding box center [140, 255] width 37 height 8
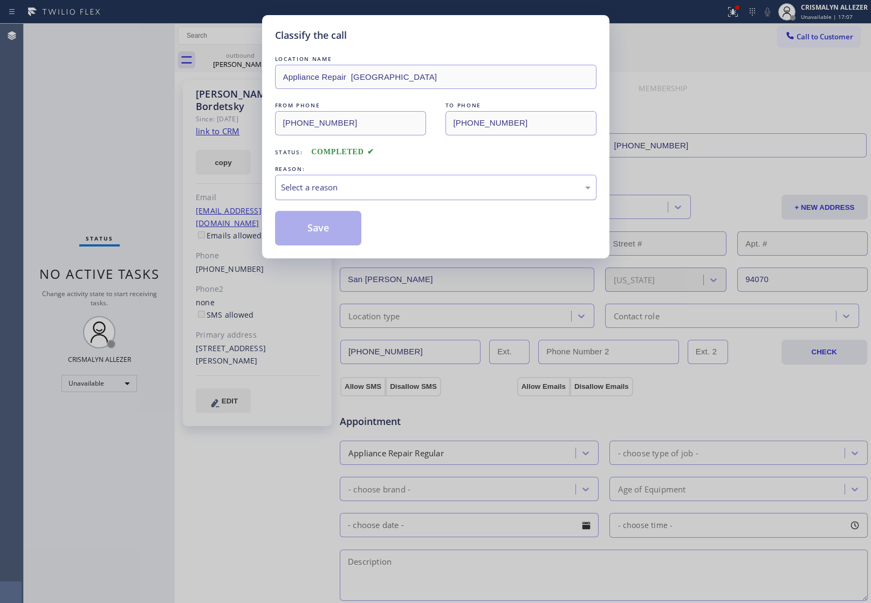
click at [458, 181] on div "Select a reason" at bounding box center [436, 187] width 310 height 12
click at [330, 233] on button "Save" at bounding box center [318, 228] width 87 height 35
click at [241, 58] on div "Classify the call LOCATION NAME Appliance Repair Belmont FROM PHONE (650) 284-3…" at bounding box center [435, 301] width 871 height 603
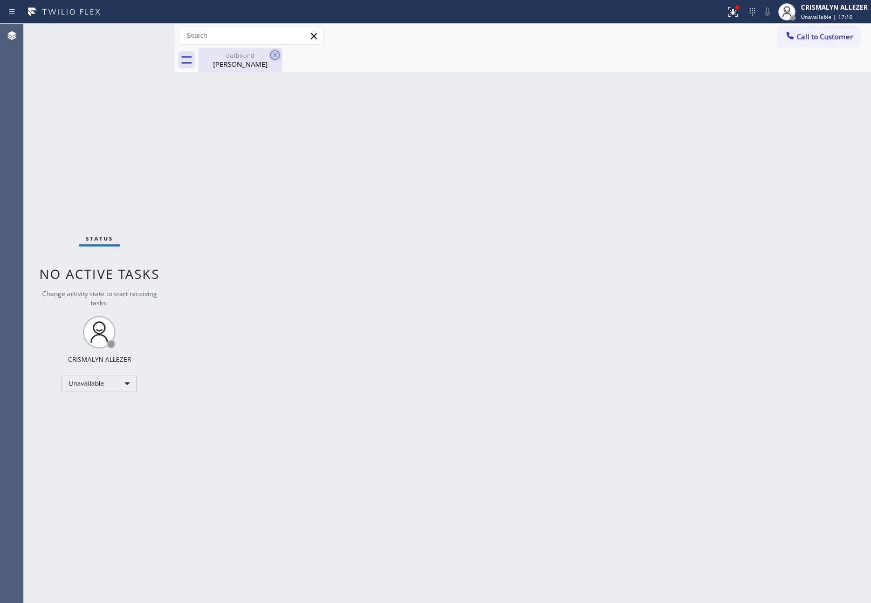
drag, startPoint x: 226, startPoint y: 59, endPoint x: 273, endPoint y: 55, distance: 46.6
click at [231, 58] on div "outbound Ann Bordetsky" at bounding box center [240, 60] width 81 height 24
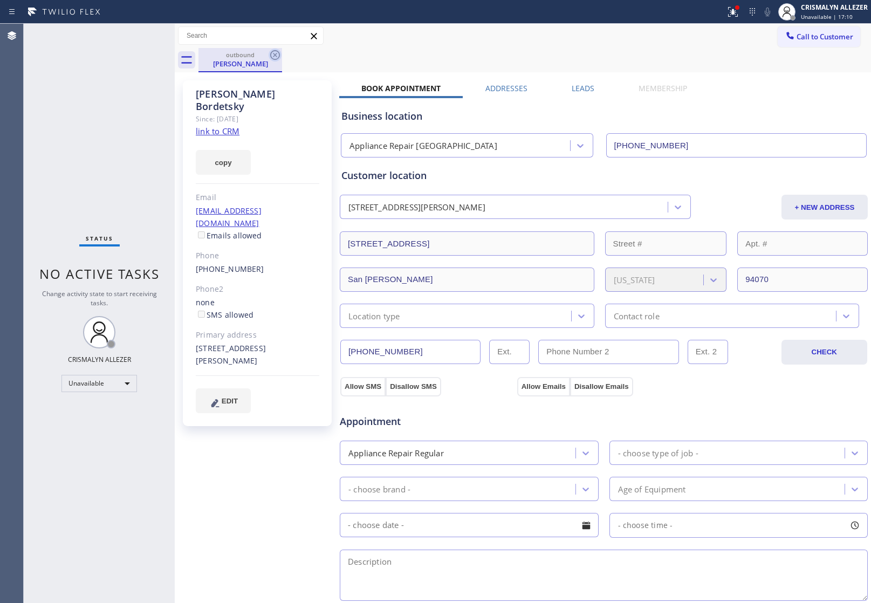
click at [276, 54] on icon at bounding box center [275, 55] width 10 height 10
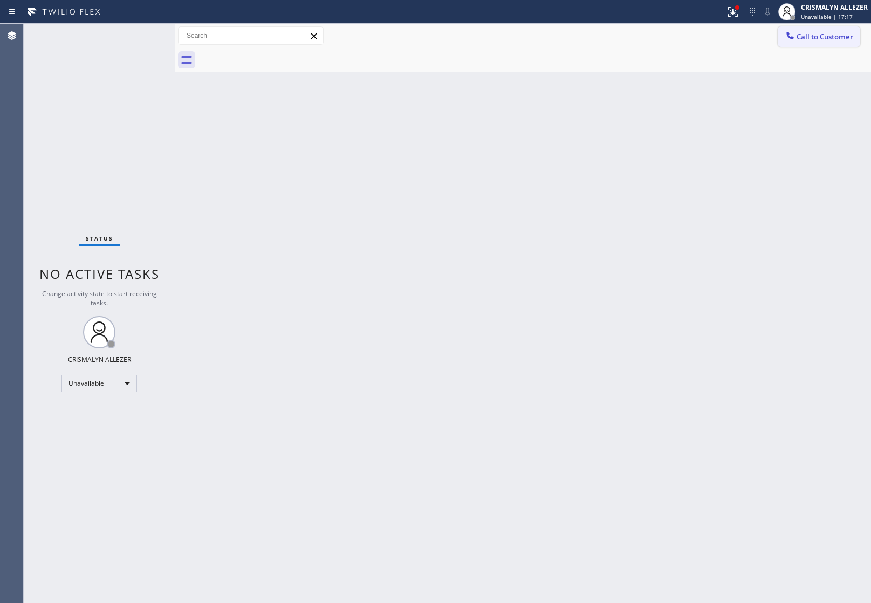
click at [845, 41] on span "Call to Customer" at bounding box center [824, 37] width 57 height 10
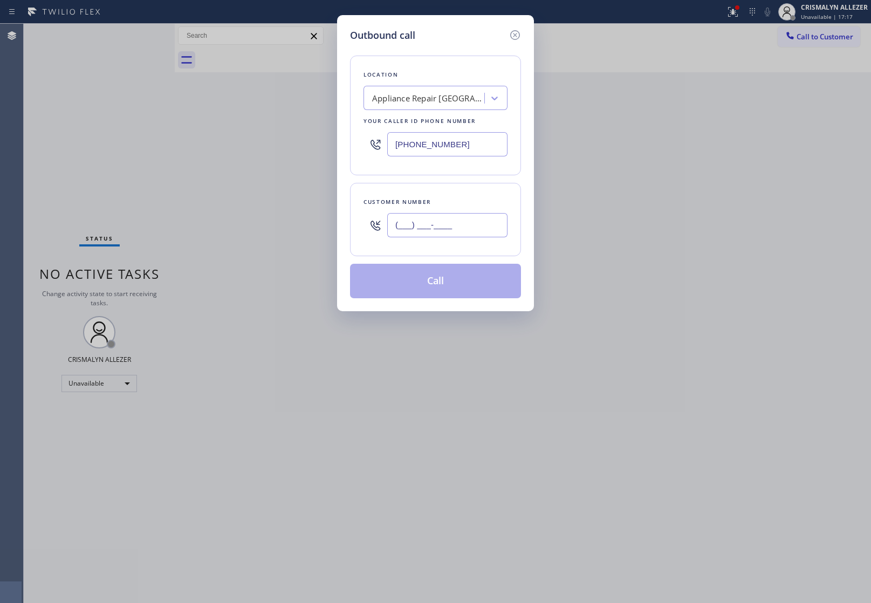
click at [476, 223] on input "(___) ___-____" at bounding box center [447, 225] width 120 height 24
paste input "650) 888-6351"
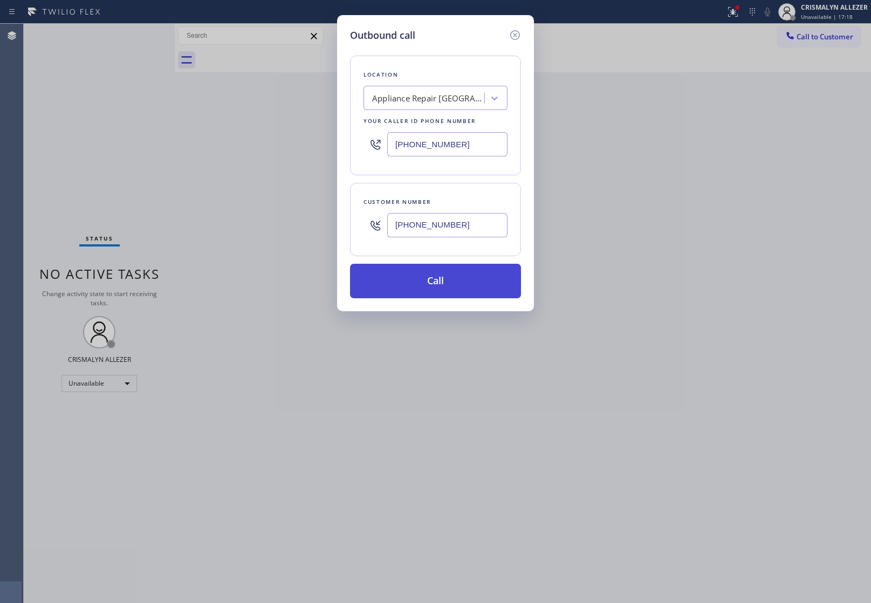
type input "(650) 888-6351"
click at [437, 285] on button "Call" at bounding box center [435, 281] width 171 height 35
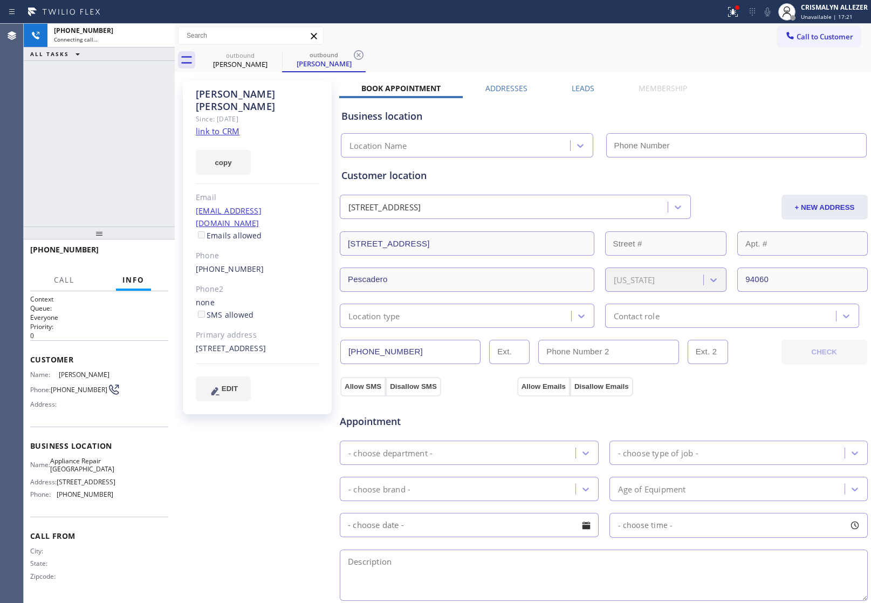
click at [204, 126] on link "link to CRM" at bounding box center [218, 131] width 44 height 11
type input "[PHONE_NUMBER]"
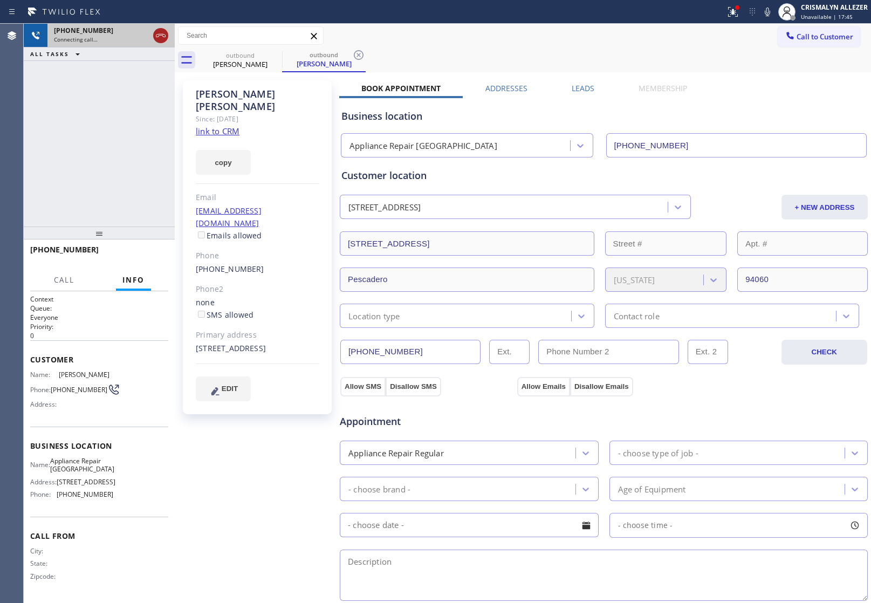
click at [161, 37] on icon at bounding box center [160, 35] width 13 height 13
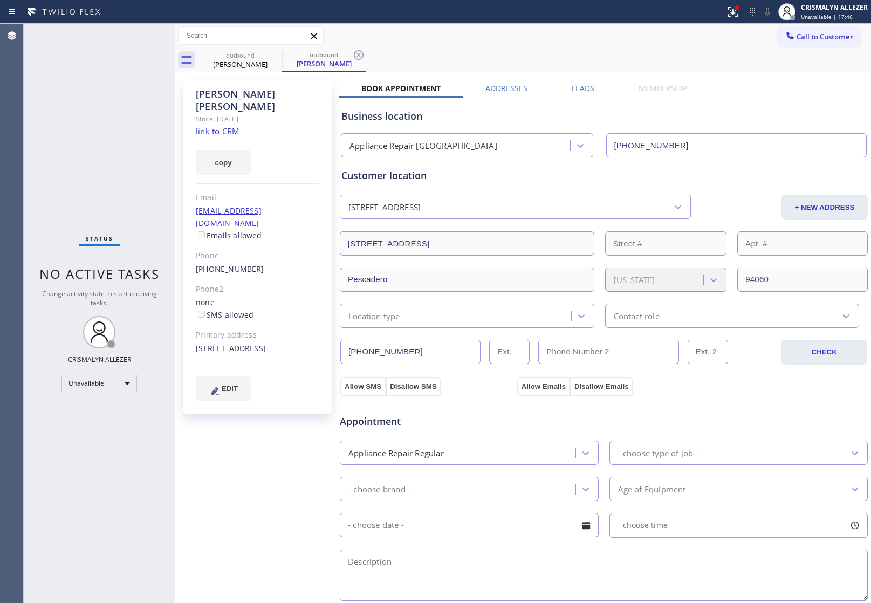
click at [574, 90] on label "Leads" at bounding box center [583, 88] width 23 height 10
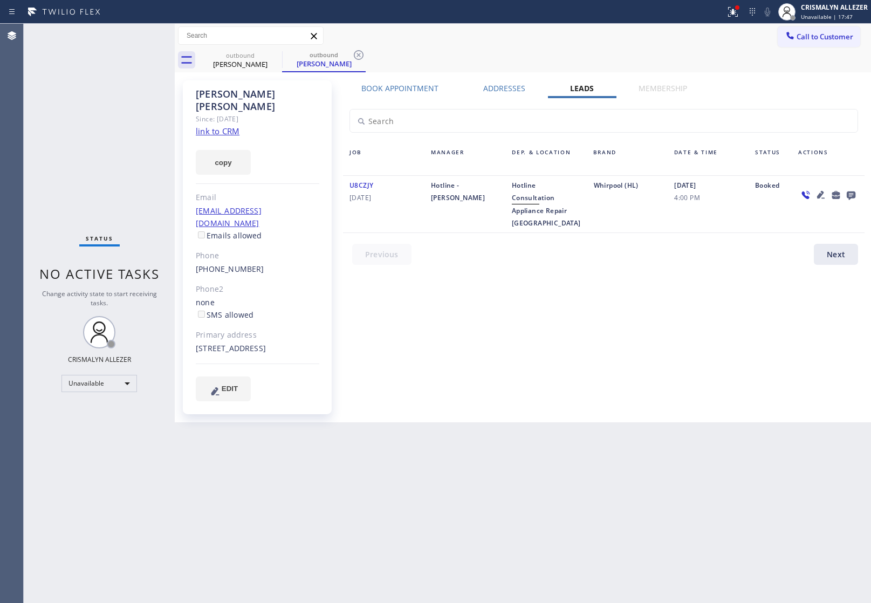
click at [852, 195] on icon at bounding box center [851, 195] width 9 height 9
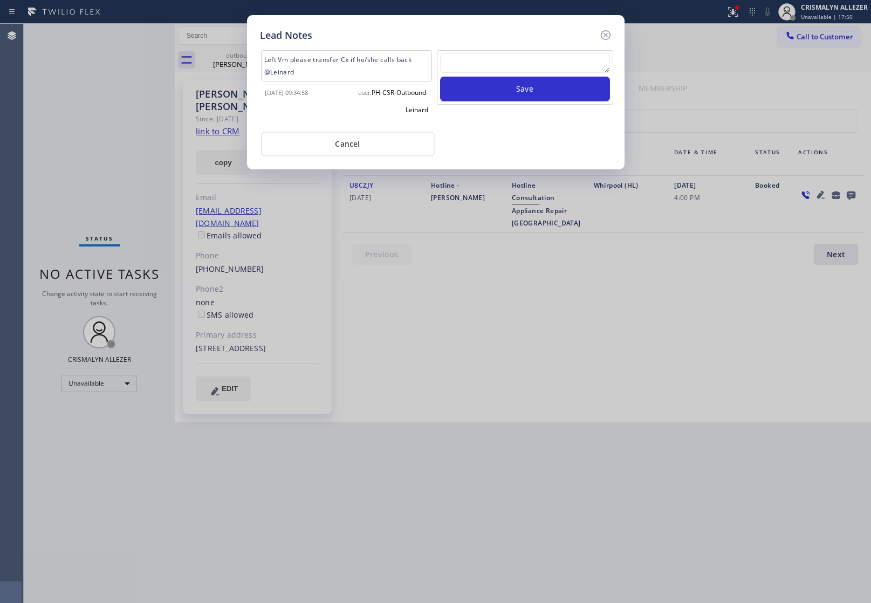
click at [512, 66] on textarea at bounding box center [525, 62] width 170 height 19
paste textarea "no answer | pls xfer here cx cb"
type textarea "no answer | pls xfer here cx cb"
click at [511, 92] on button "Save" at bounding box center [525, 89] width 170 height 25
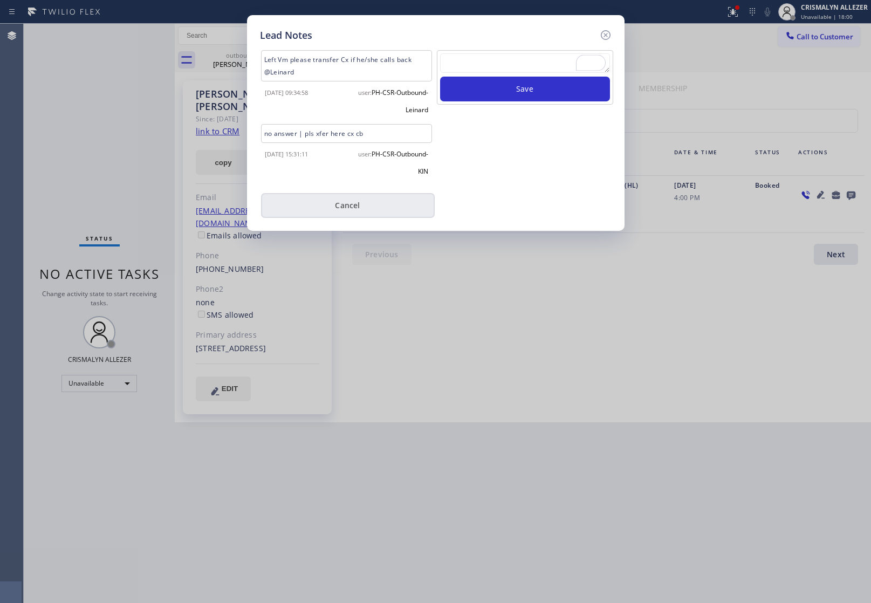
click at [348, 206] on button "Cancel" at bounding box center [348, 205] width 174 height 25
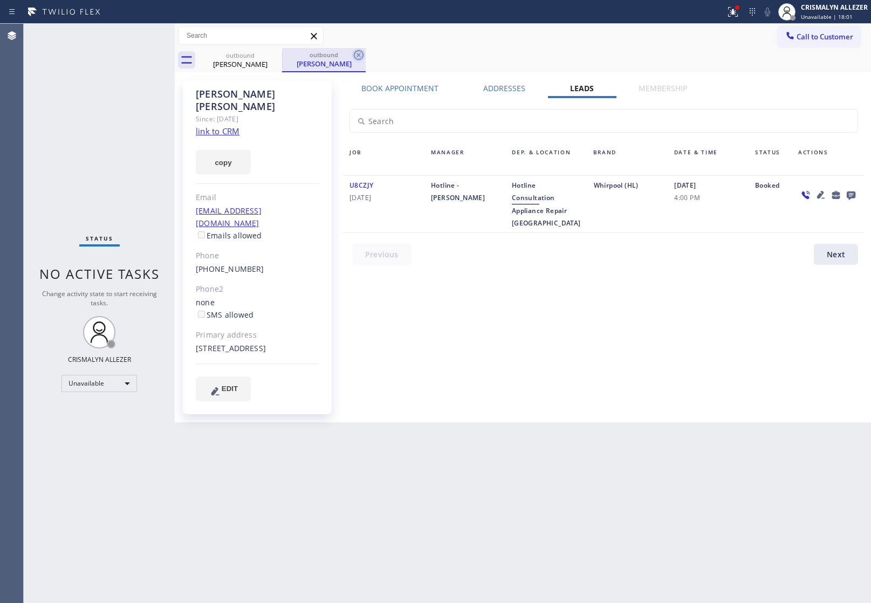
click at [355, 54] on icon at bounding box center [358, 55] width 13 height 13
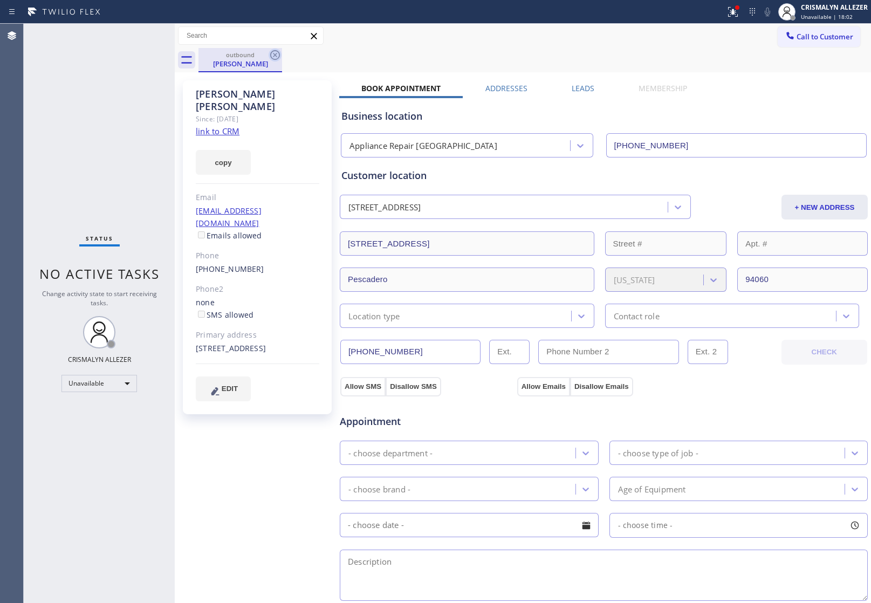
click at [275, 54] on icon at bounding box center [275, 55] width 10 height 10
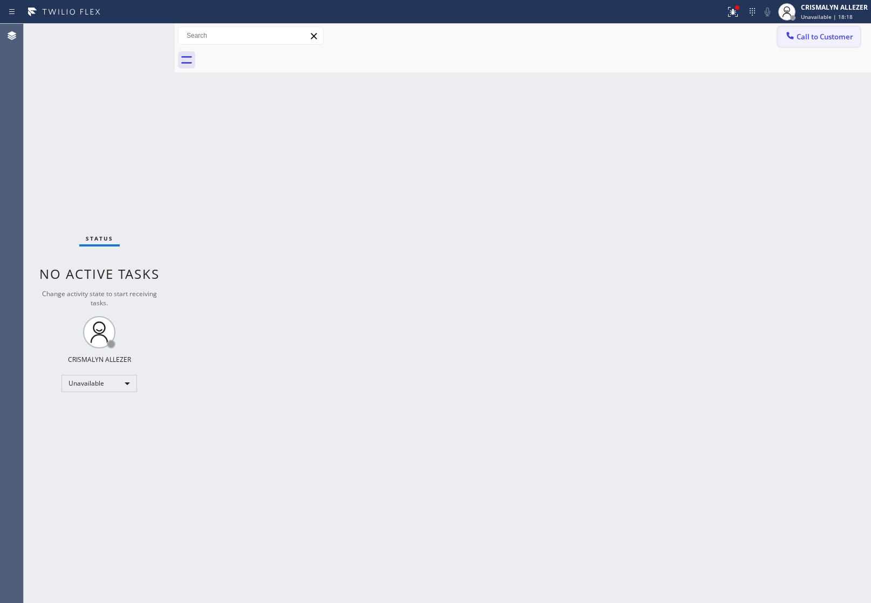
click at [804, 44] on button "Call to Customer" at bounding box center [819, 36] width 83 height 20
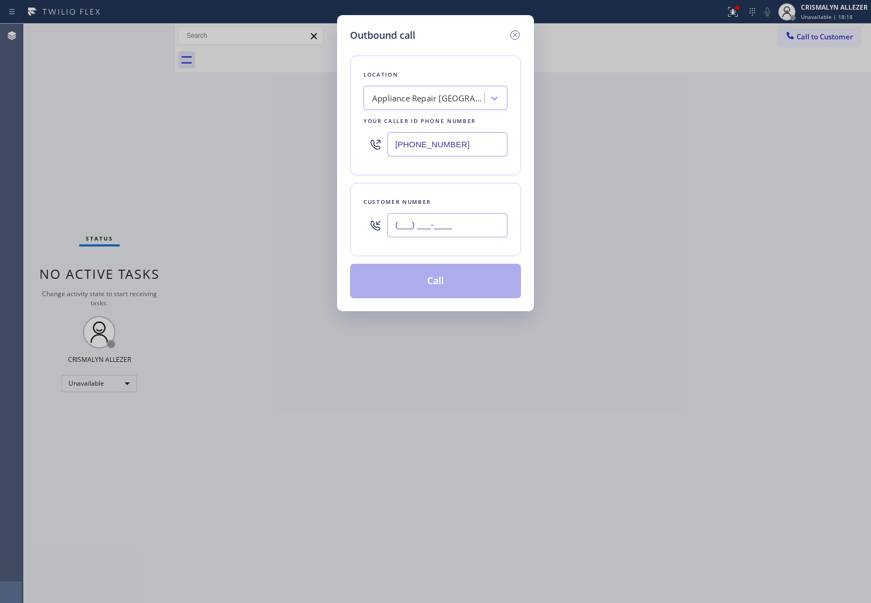
click at [473, 228] on input "(___) ___-____" at bounding box center [447, 225] width 120 height 24
paste input "412) 681-8218"
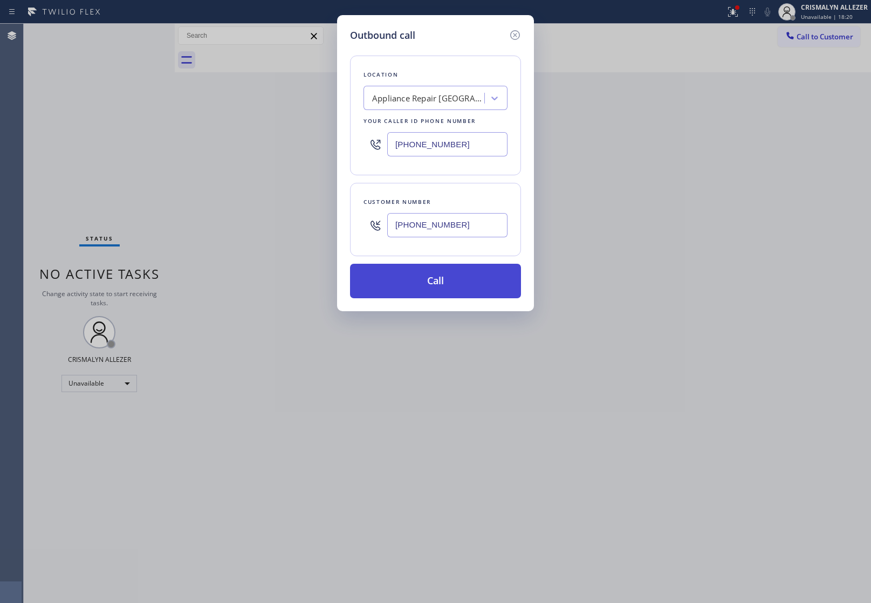
type input "[PHONE_NUMBER]"
click at [448, 278] on button "Call" at bounding box center [435, 281] width 171 height 35
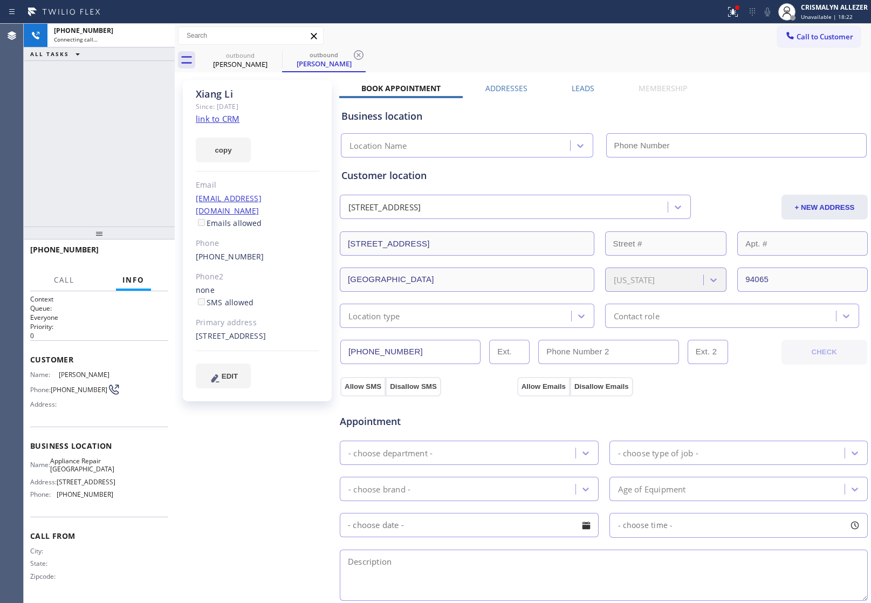
click at [208, 119] on link "link to CRM" at bounding box center [218, 118] width 44 height 11
type input "[PHONE_NUMBER]"
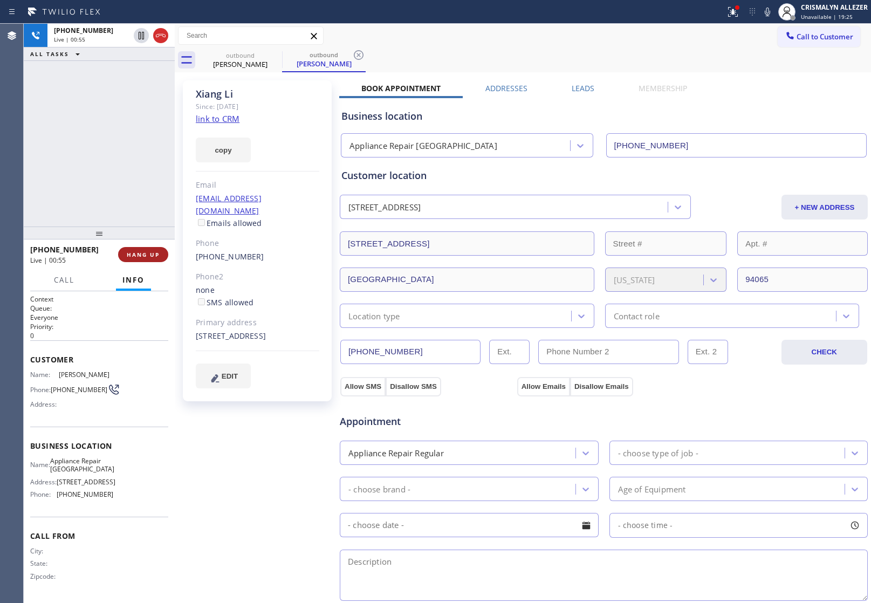
click at [136, 257] on span "HANG UP" at bounding box center [143, 255] width 33 height 8
click at [136, 257] on span "COMPLETE" at bounding box center [140, 255] width 37 height 8
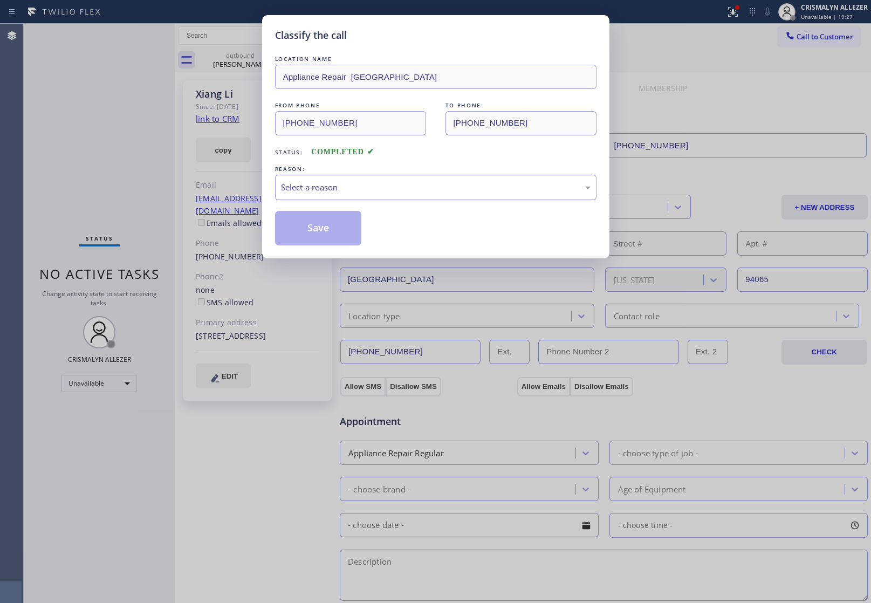
click at [450, 193] on div "Select a reason" at bounding box center [436, 187] width 310 height 12
click at [327, 230] on button "Save" at bounding box center [318, 228] width 87 height 35
click at [237, 61] on div "Classify the call LOCATION NAME Affordable Appliance Repair Service Santa Ana F…" at bounding box center [447, 313] width 847 height 579
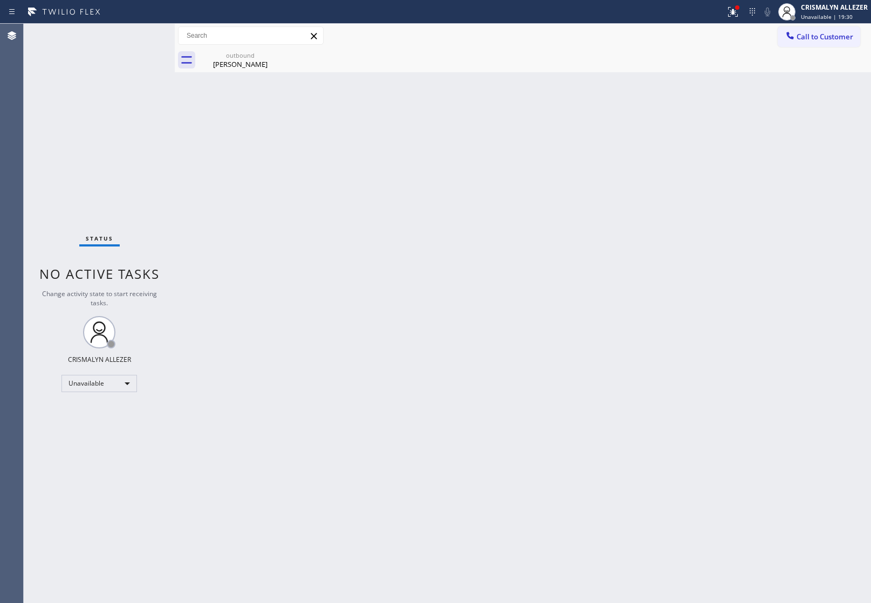
click at [237, 61] on div "Xiang Li" at bounding box center [240, 64] width 81 height 10
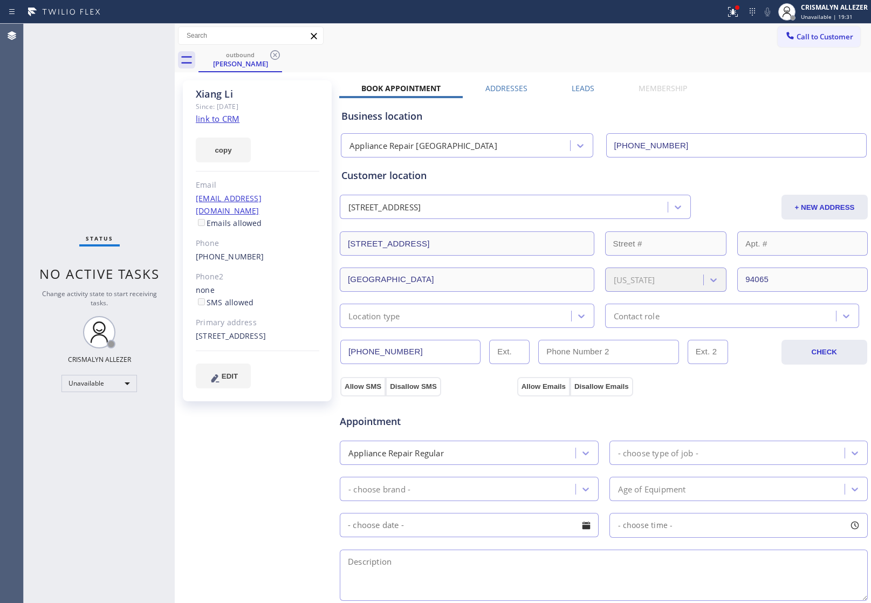
click at [572, 87] on label "Leads" at bounding box center [583, 88] width 23 height 10
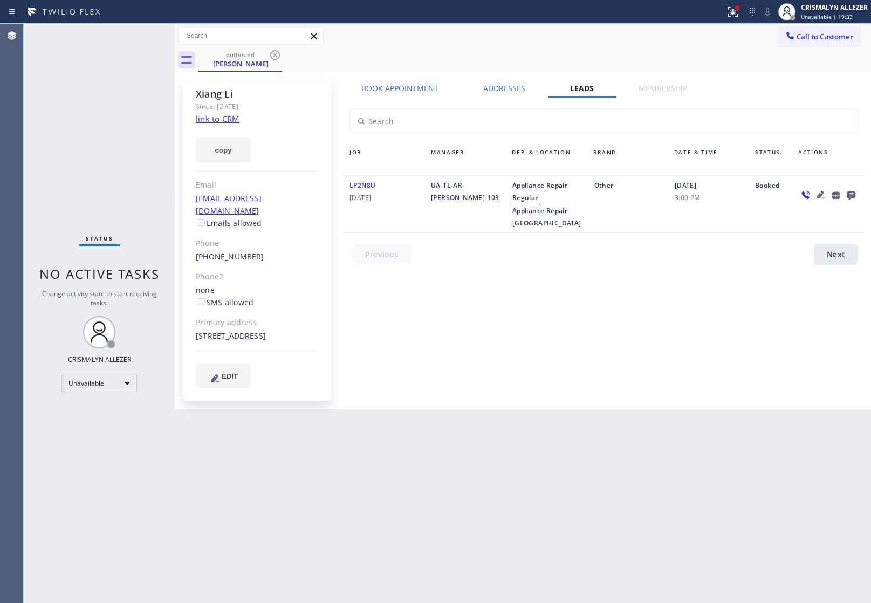
click at [850, 196] on icon at bounding box center [851, 195] width 9 height 9
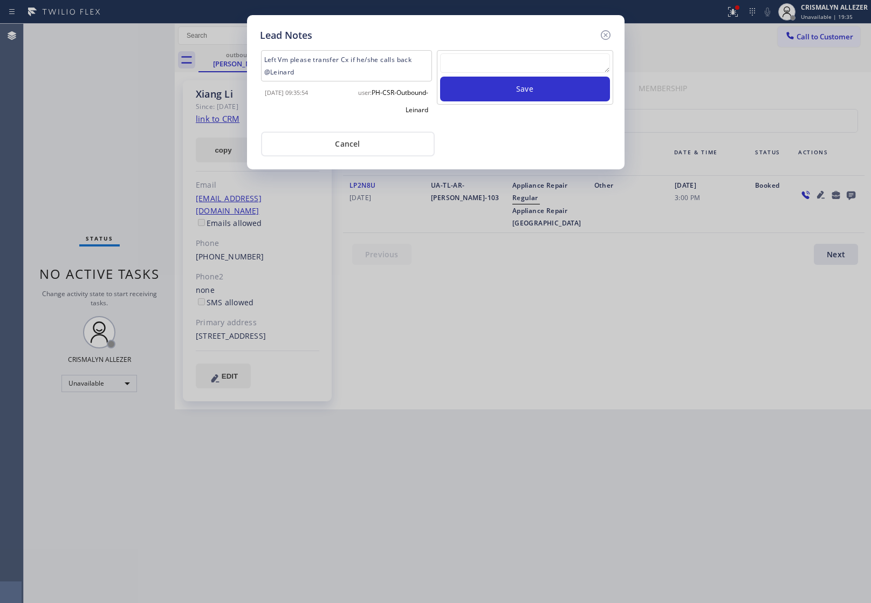
click at [528, 70] on textarea at bounding box center [525, 62] width 170 height 19
paste textarea "ALL GOOD FOR NOW, if cb xfer"
type textarea "ALL GOOD FOR NOW, if cb xfer"
click at [525, 85] on button "Save" at bounding box center [525, 89] width 170 height 25
click at [354, 147] on button "Cancel" at bounding box center [348, 144] width 174 height 25
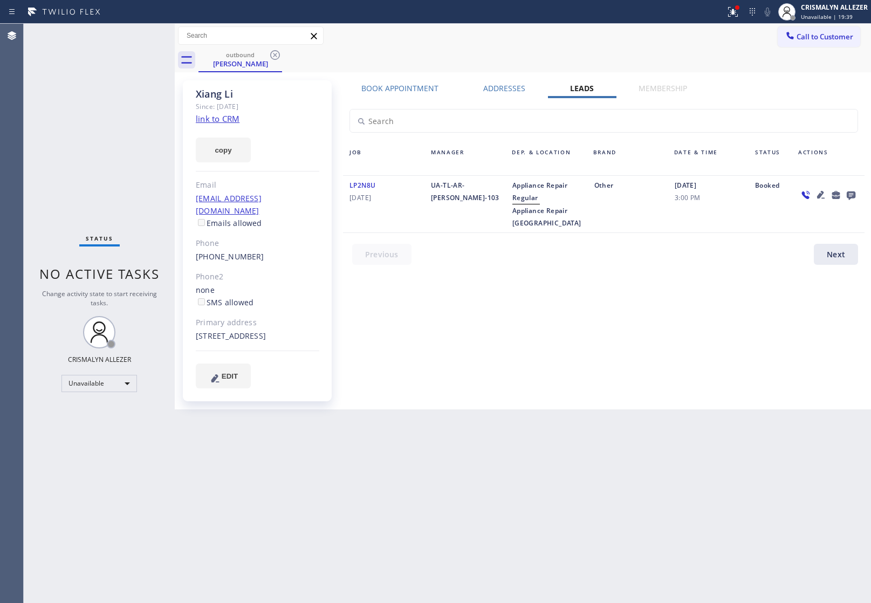
drag, startPoint x: 278, startPoint y: 57, endPoint x: 286, endPoint y: 3, distance: 54.0
click at [278, 52] on icon at bounding box center [275, 55] width 13 height 13
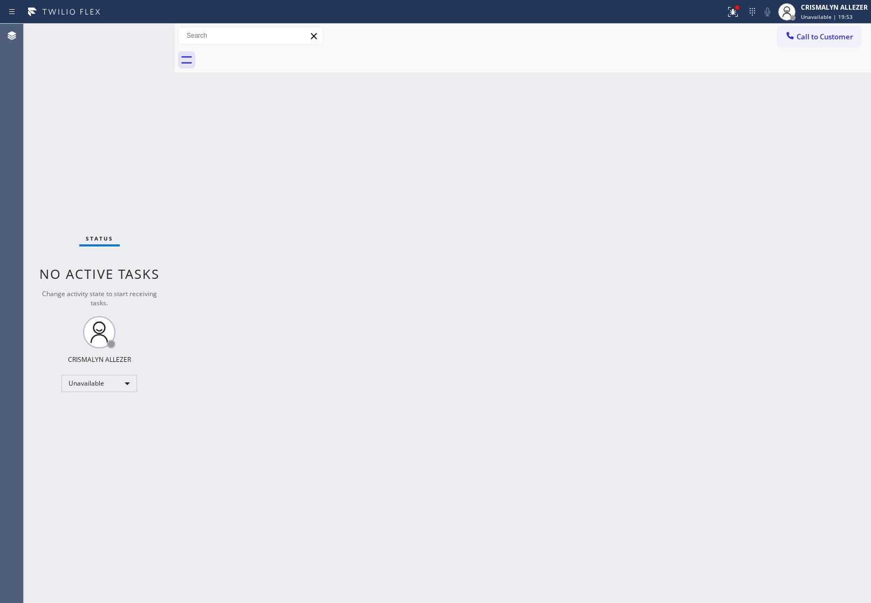
click at [822, 34] on span "Call to Customer" at bounding box center [824, 37] width 57 height 10
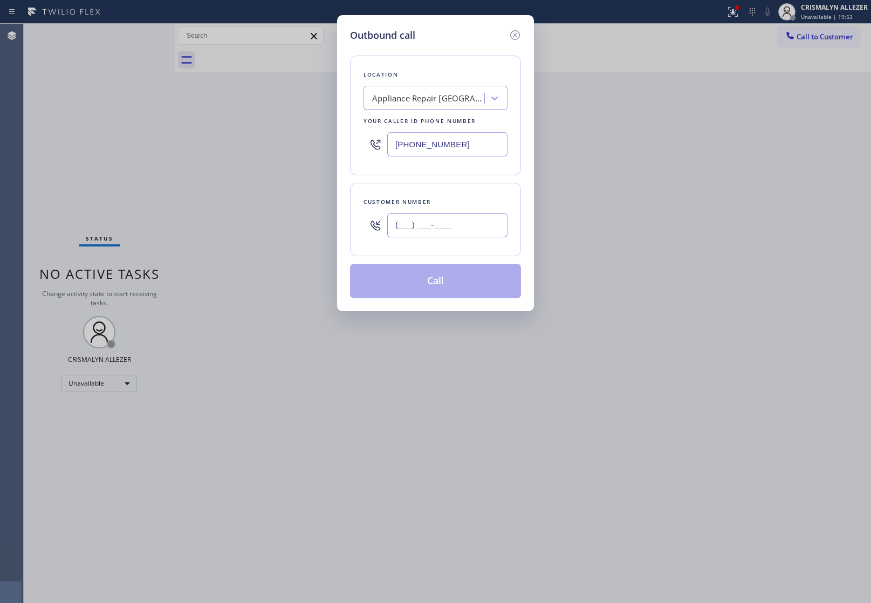
click at [473, 230] on input "(___) ___-____" at bounding box center [447, 225] width 120 height 24
paste input "650) 856-6111"
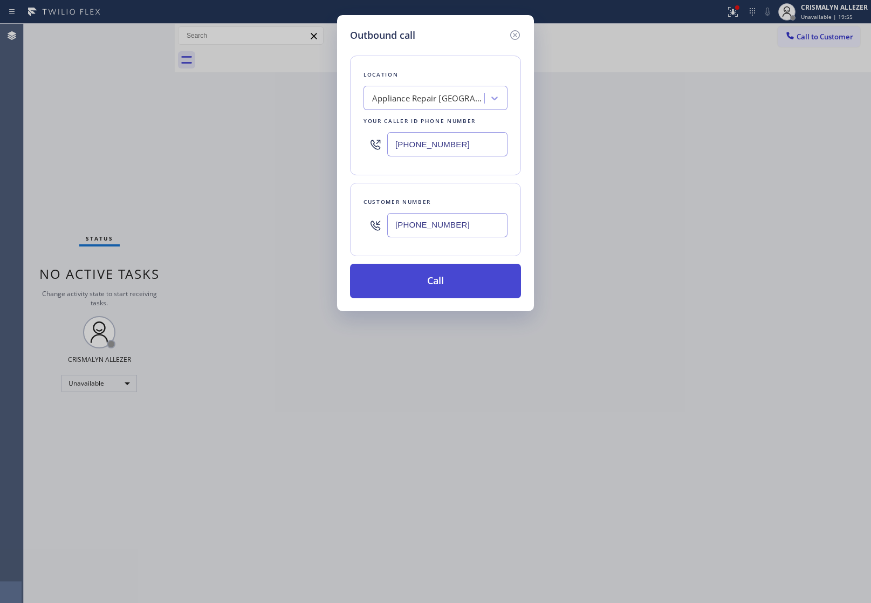
type input "[PHONE_NUMBER]"
drag, startPoint x: 448, startPoint y: 279, endPoint x: 860, endPoint y: 104, distance: 448.2
click at [455, 273] on button "Call" at bounding box center [435, 281] width 171 height 35
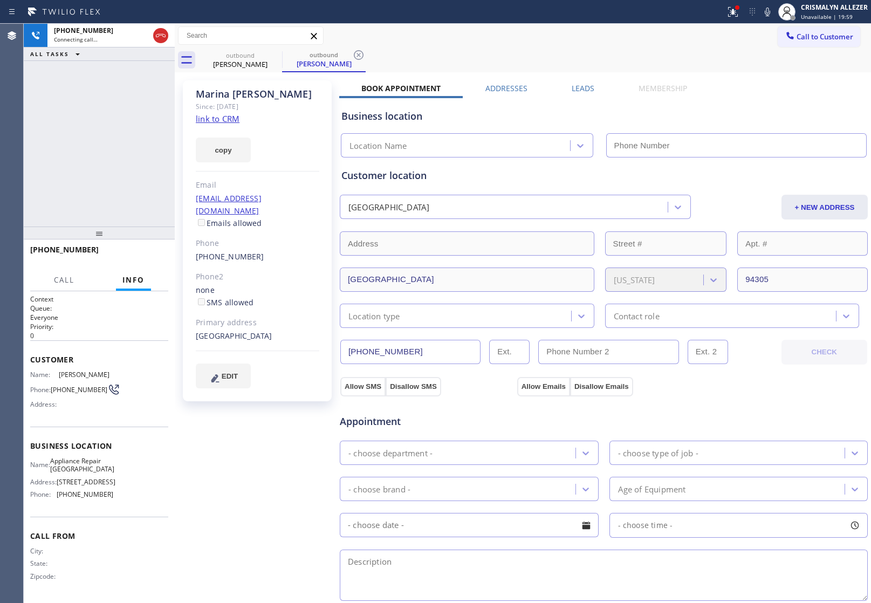
click at [197, 120] on link "link to CRM" at bounding box center [218, 118] width 44 height 11
type input "[PHONE_NUMBER]"
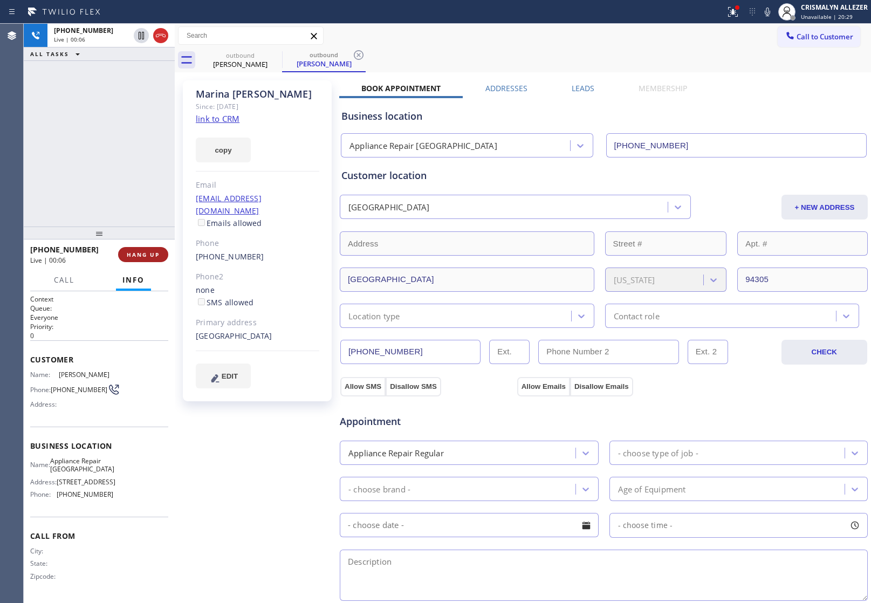
click at [142, 259] on button "HANG UP" at bounding box center [143, 254] width 50 height 15
click at [142, 259] on button "COMPLETE" at bounding box center [141, 254] width 54 height 15
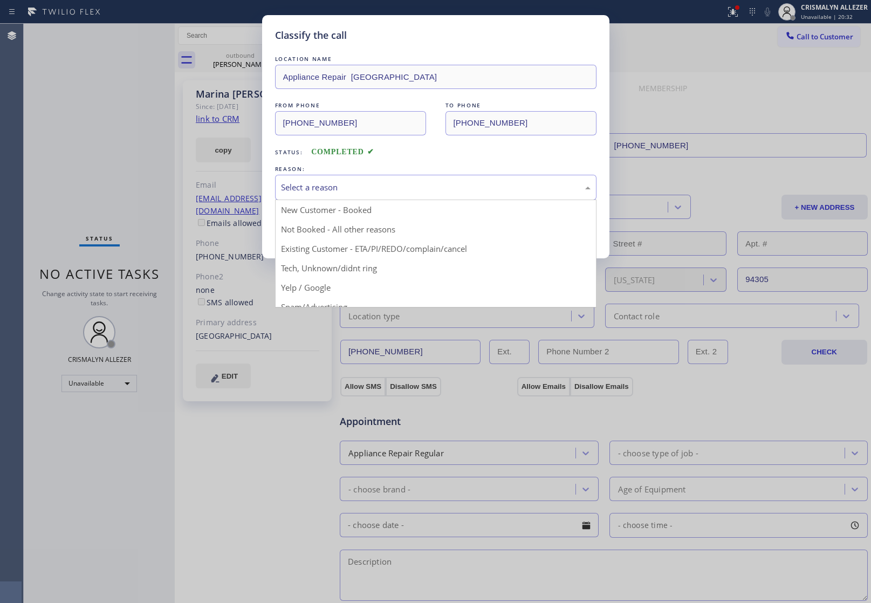
click at [433, 187] on div "Select a reason" at bounding box center [436, 187] width 310 height 12
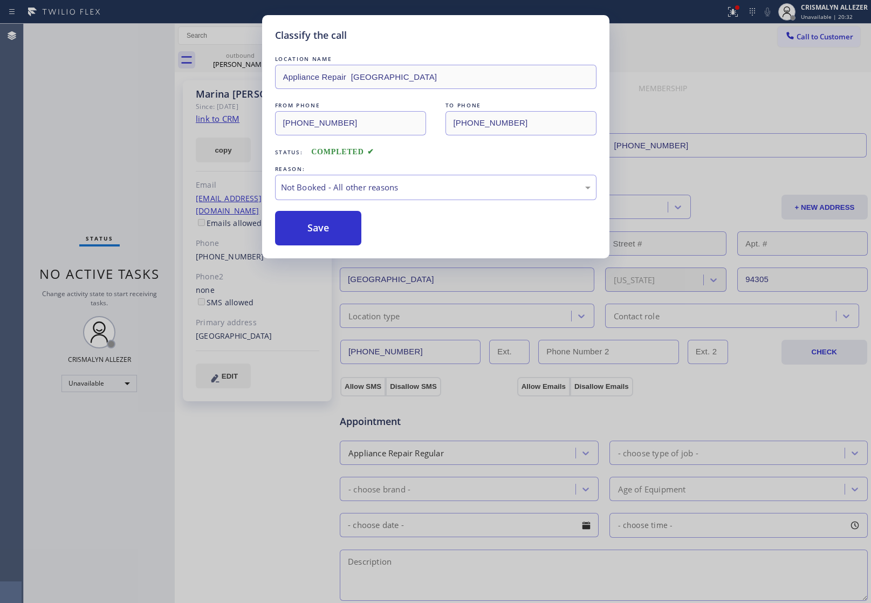
click at [319, 231] on button "Save" at bounding box center [318, 228] width 87 height 35
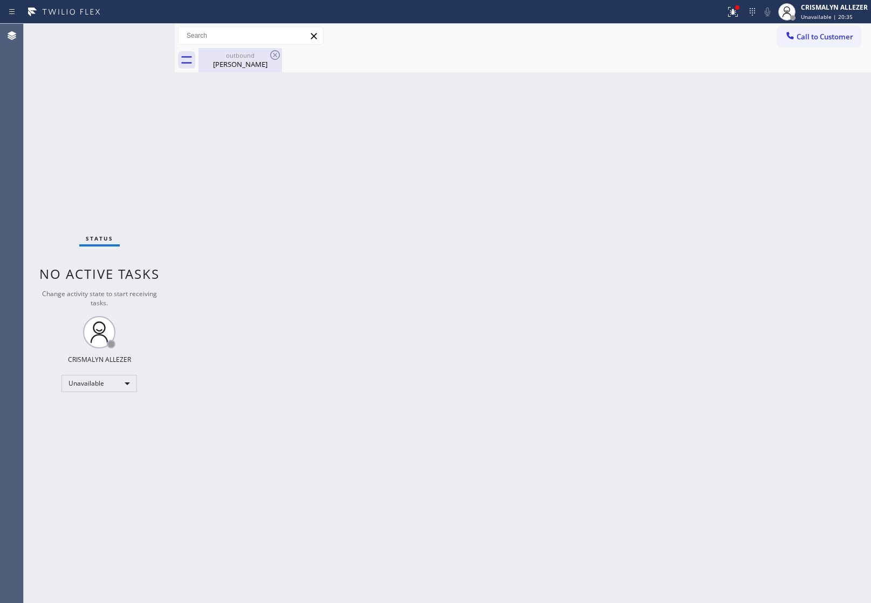
click at [226, 66] on div "Marina Lewis" at bounding box center [240, 64] width 81 height 10
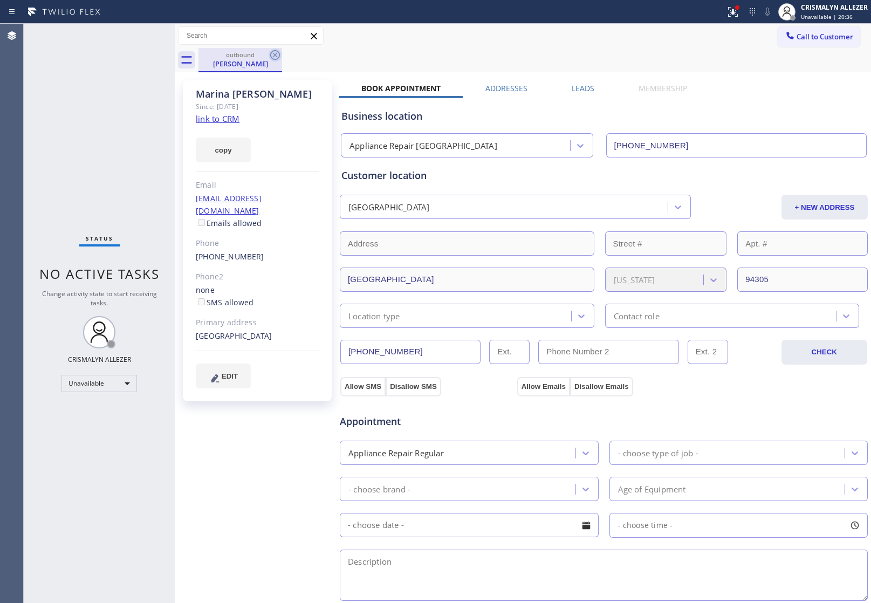
click at [278, 54] on icon at bounding box center [275, 55] width 13 height 13
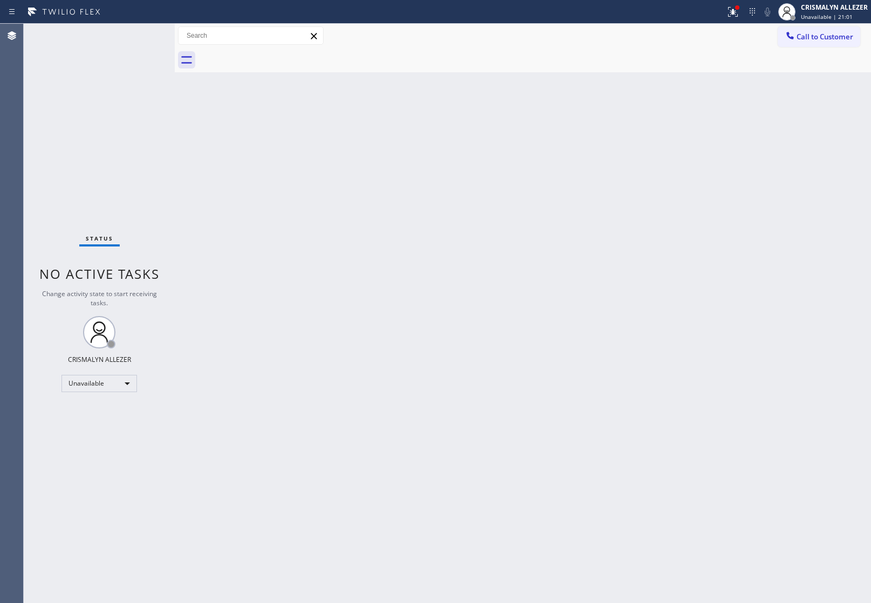
click at [818, 35] on span "Call to Customer" at bounding box center [824, 37] width 57 height 10
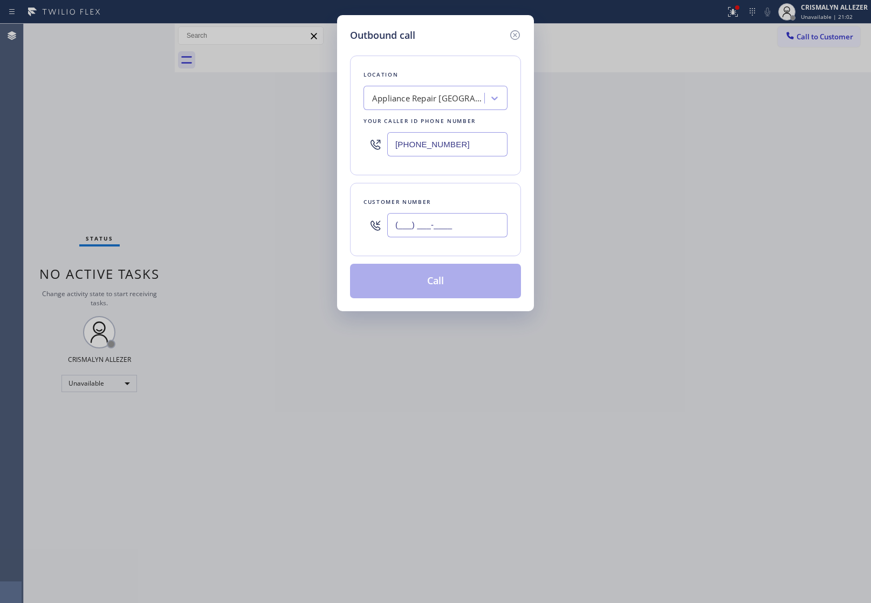
click at [473, 222] on input "(___) ___-____" at bounding box center [447, 225] width 120 height 24
paste input "650) 743-4865"
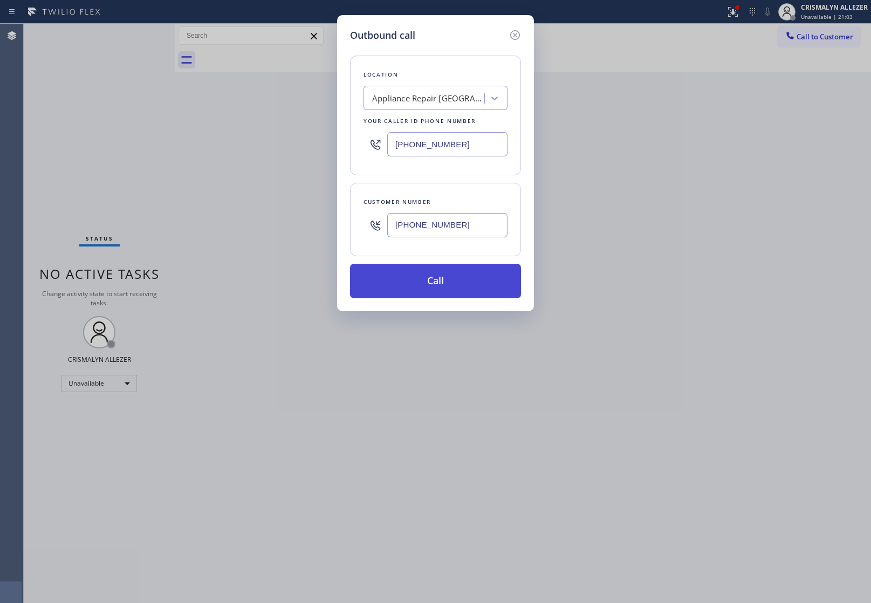
type input "[PHONE_NUMBER]"
drag, startPoint x: 445, startPoint y: 285, endPoint x: 767, endPoint y: 135, distance: 354.9
click at [446, 285] on button "Call" at bounding box center [435, 281] width 171 height 35
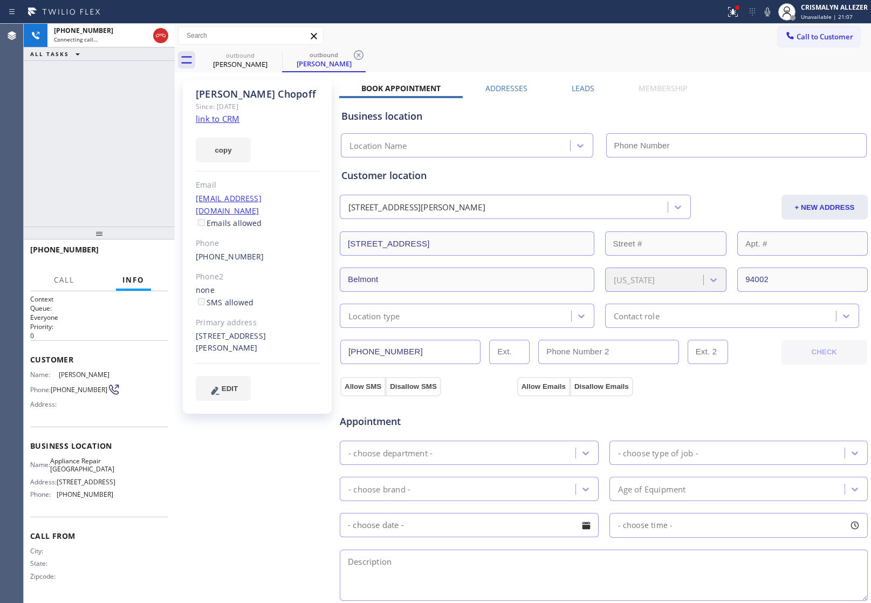
click at [208, 119] on link "link to CRM" at bounding box center [218, 118] width 44 height 11
type input "[PHONE_NUMBER]"
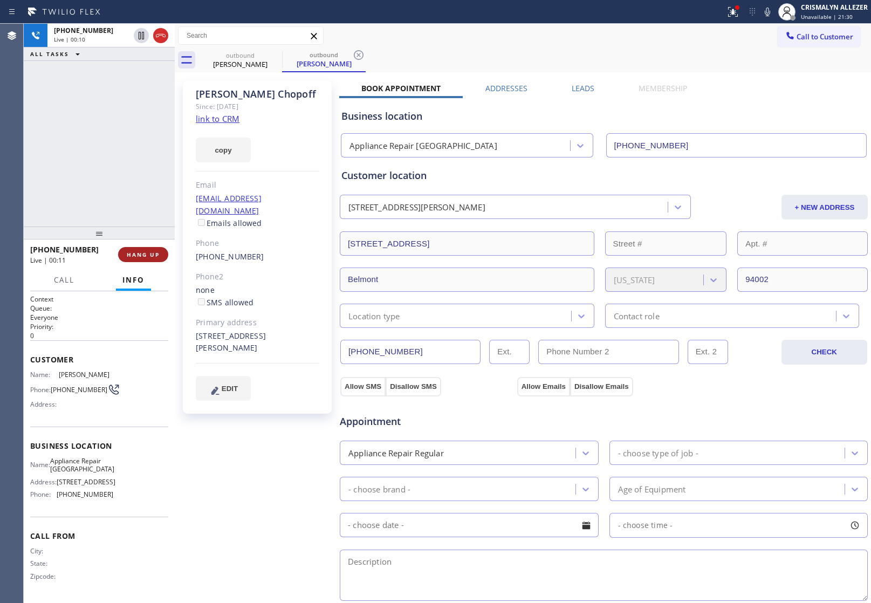
click at [142, 253] on span "HANG UP" at bounding box center [143, 255] width 33 height 8
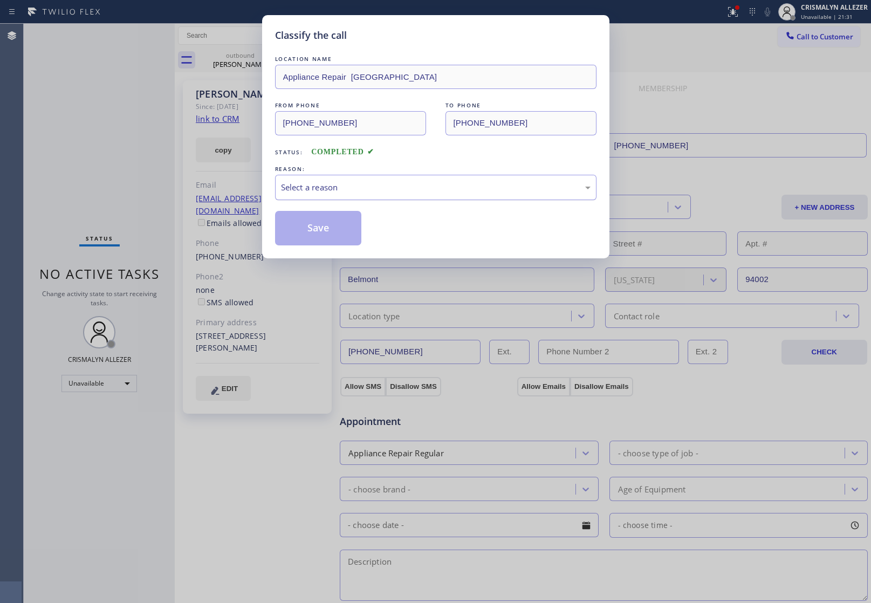
drag, startPoint x: 435, startPoint y: 189, endPoint x: 428, endPoint y: 198, distance: 11.5
click at [435, 191] on div "Select a reason" at bounding box center [436, 187] width 310 height 12
click at [348, 235] on button "Save" at bounding box center [318, 228] width 87 height 35
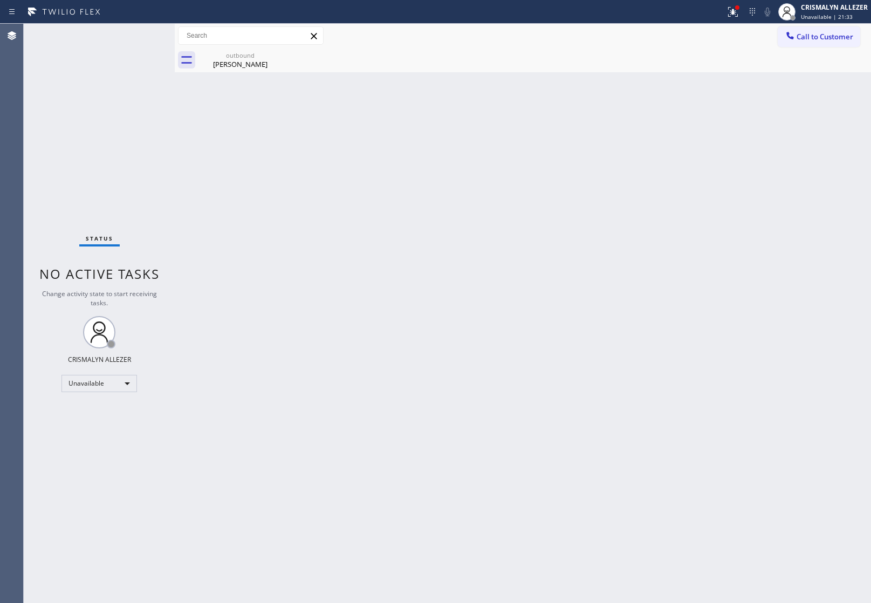
click at [235, 61] on div "George Chopoff" at bounding box center [240, 64] width 81 height 10
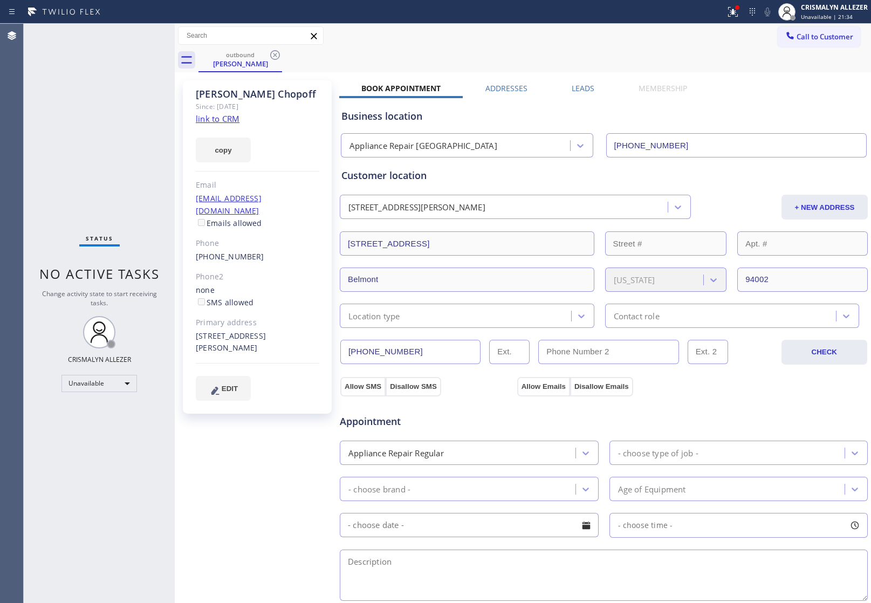
click at [578, 88] on label "Leads" at bounding box center [583, 88] width 23 height 10
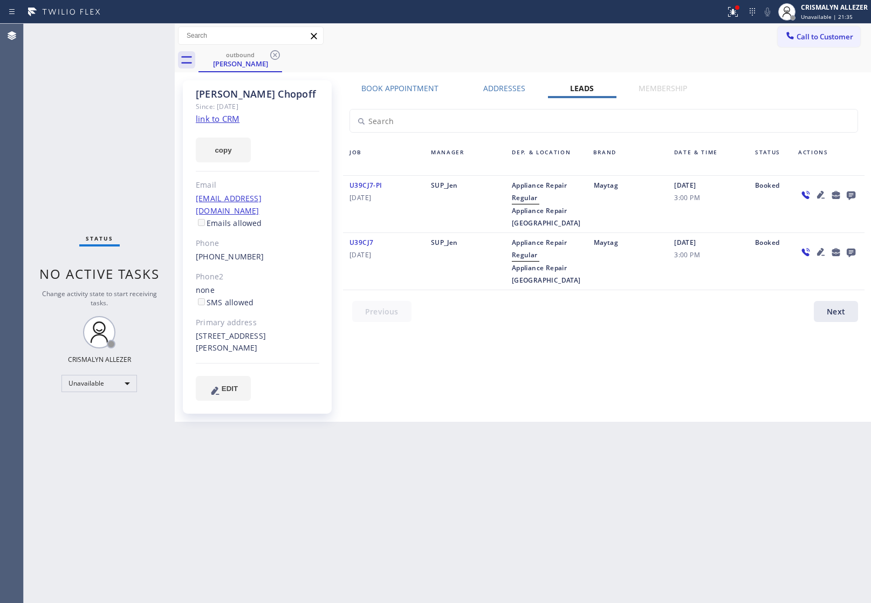
click at [855, 194] on icon at bounding box center [851, 195] width 9 height 9
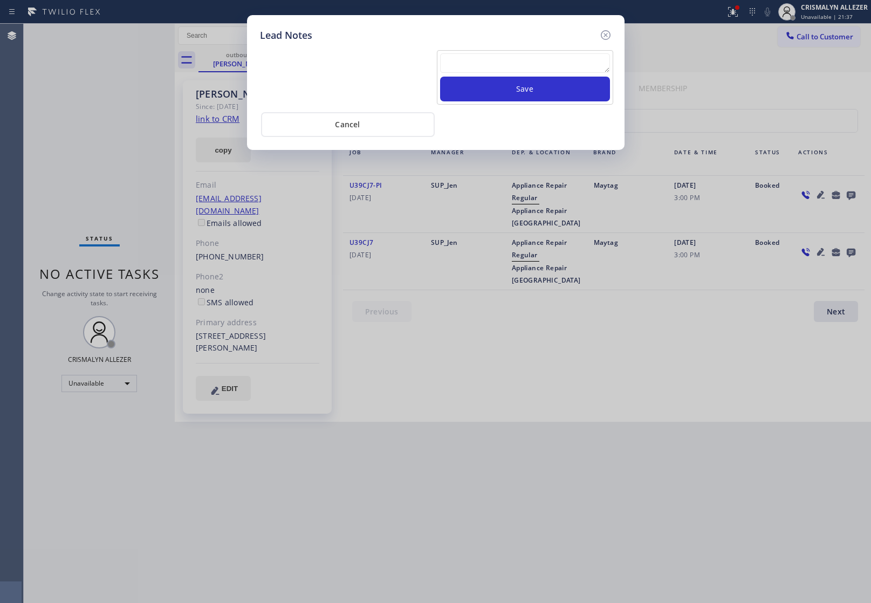
click at [527, 73] on textarea at bounding box center [525, 62] width 170 height 19
paste textarea "no answer | pls xfer here cx cb"
type textarea "no answer | pls xfer here cx cb"
click at [527, 96] on button "Save" at bounding box center [525, 89] width 170 height 25
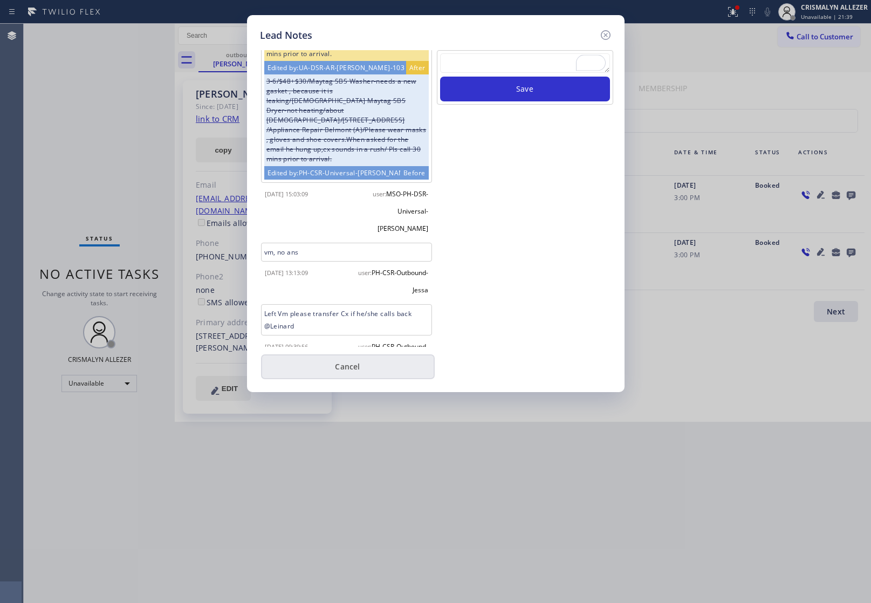
scroll to position [95, 0]
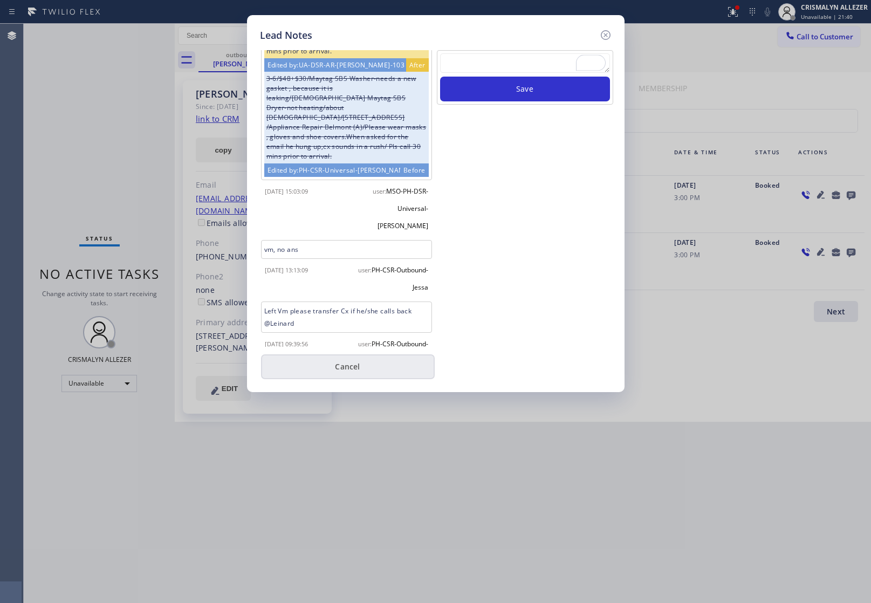
click at [358, 361] on button "Cancel" at bounding box center [348, 366] width 174 height 25
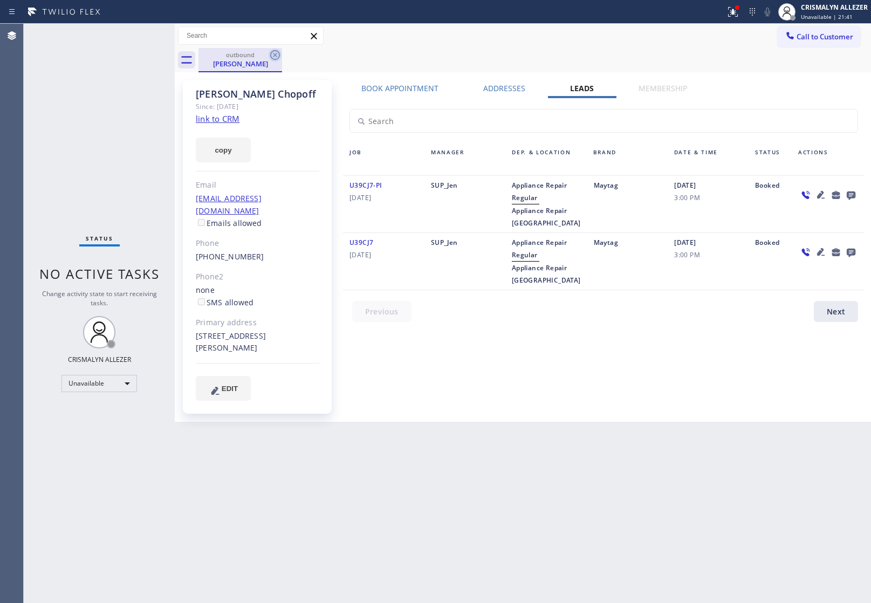
click at [273, 53] on icon at bounding box center [275, 55] width 13 height 13
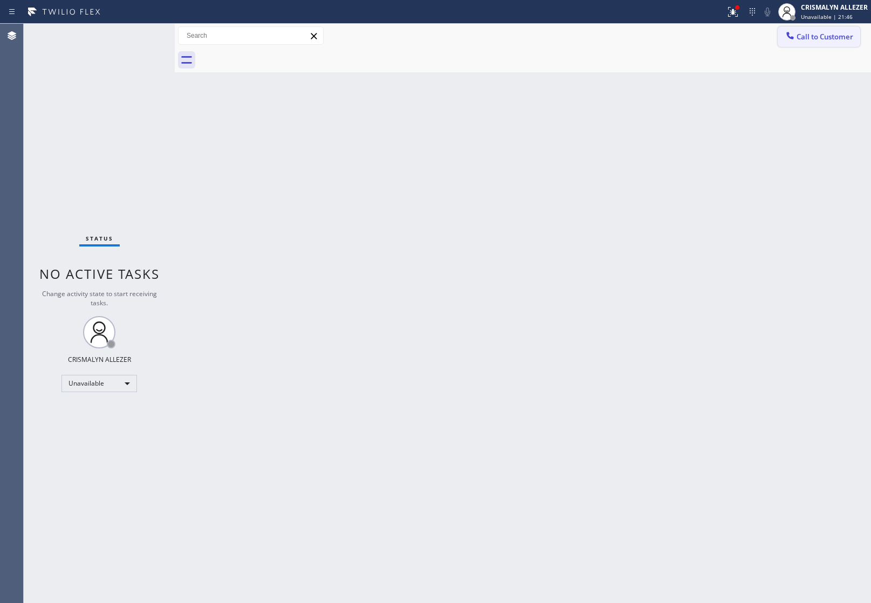
click at [847, 36] on span "Call to Customer" at bounding box center [824, 37] width 57 height 10
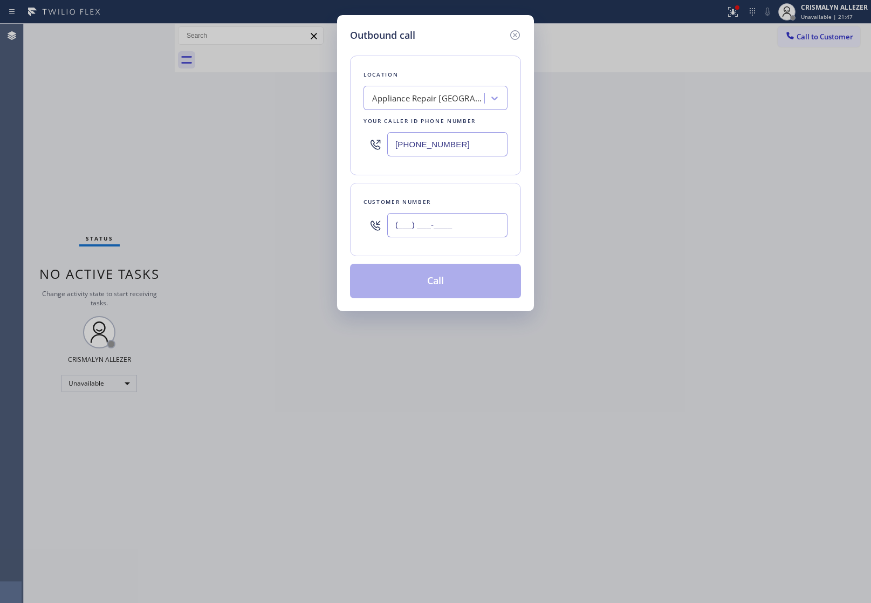
click at [457, 224] on input "(___) ___-____" at bounding box center [447, 225] width 120 height 24
paste input "415) 516-6199"
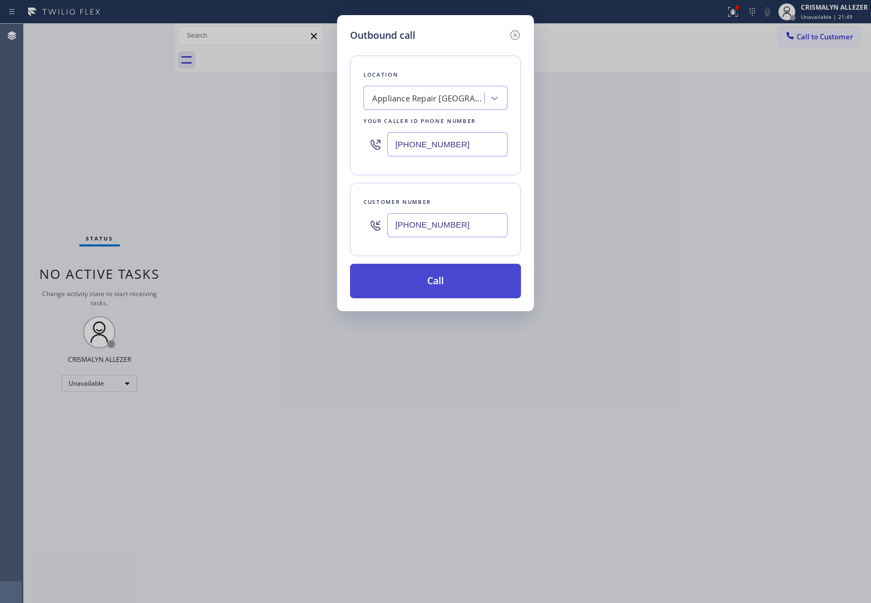
type input "[PHONE_NUMBER]"
click at [453, 286] on button "Call" at bounding box center [435, 281] width 171 height 35
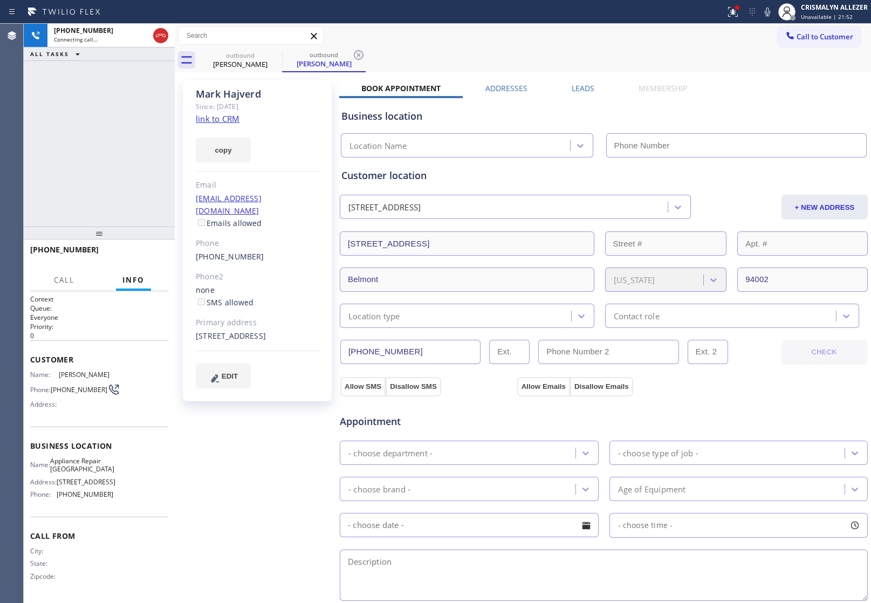
click at [226, 119] on link "link to CRM" at bounding box center [218, 118] width 44 height 11
type input "[PHONE_NUMBER]"
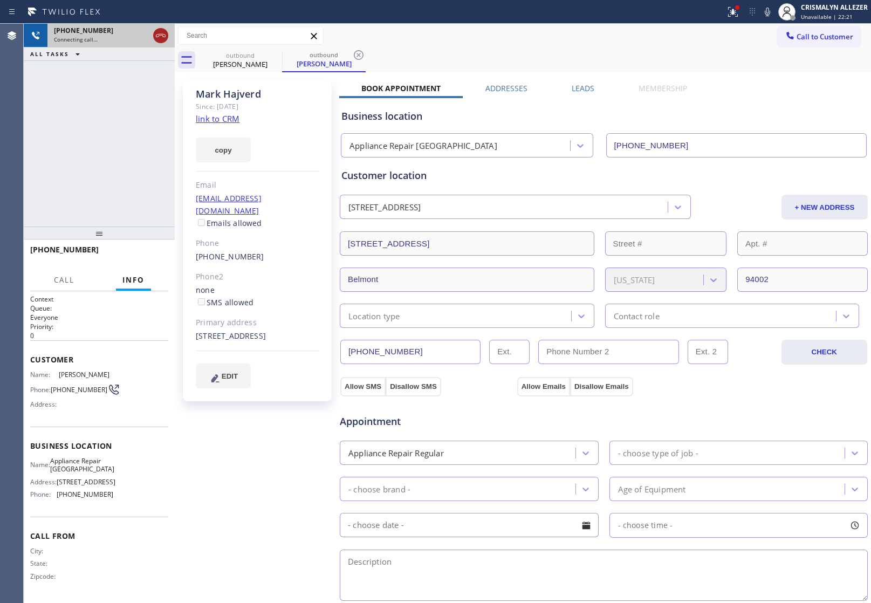
click at [164, 36] on icon at bounding box center [160, 35] width 13 height 13
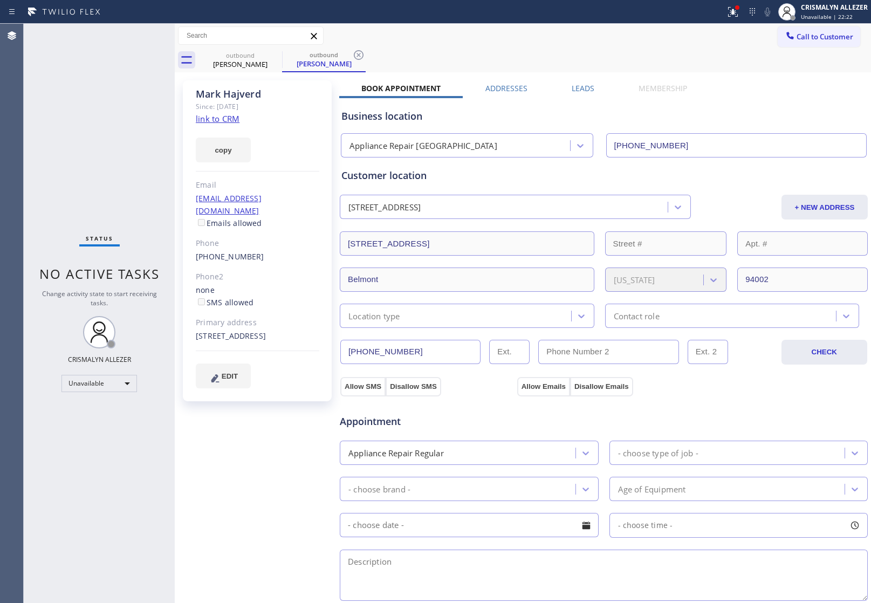
click at [573, 88] on label "Leads" at bounding box center [583, 88] width 23 height 10
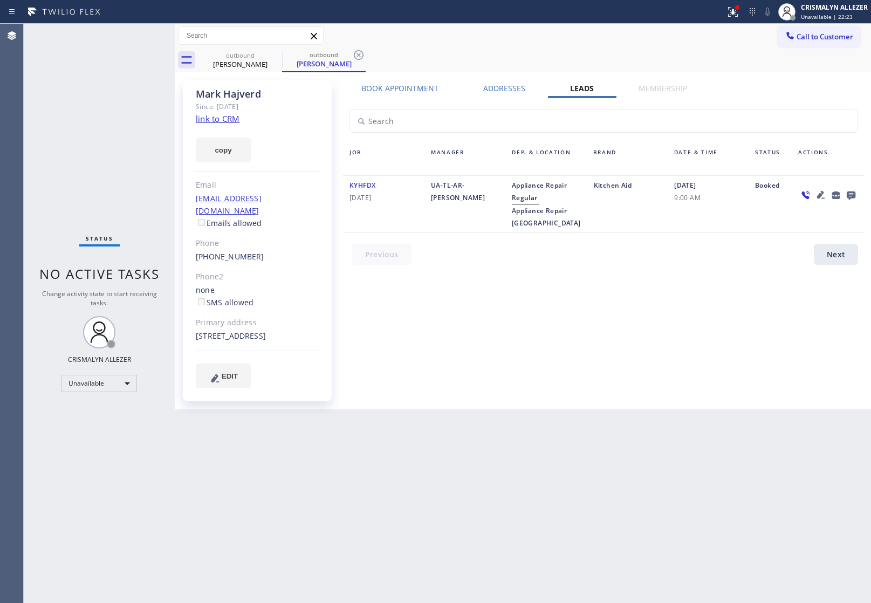
click at [852, 191] on icon at bounding box center [851, 195] width 9 height 9
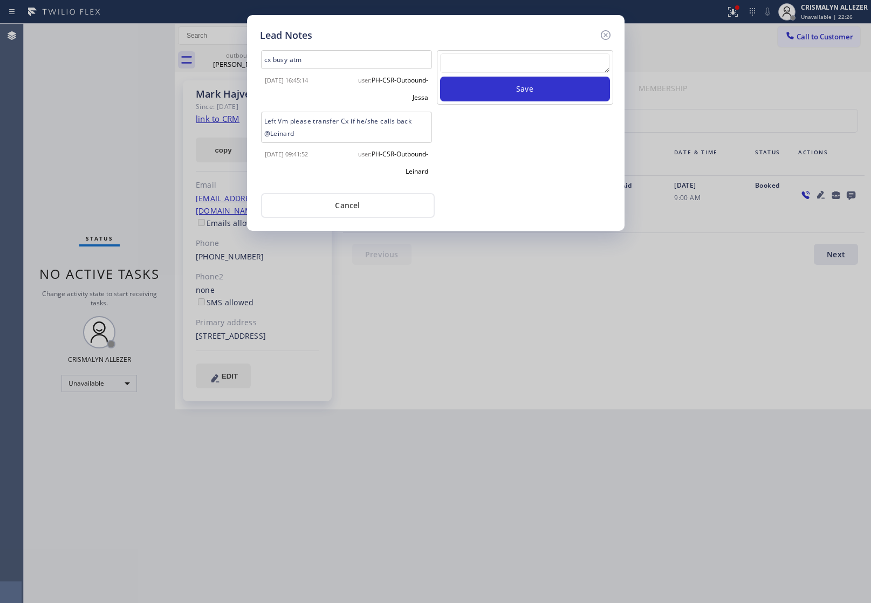
click at [513, 64] on textarea at bounding box center [525, 62] width 170 height 19
paste textarea "no answer | pls xfer here cx cb"
type textarea "no answer | pls xfer here cx cb"
click at [518, 87] on button "Save" at bounding box center [525, 89] width 170 height 25
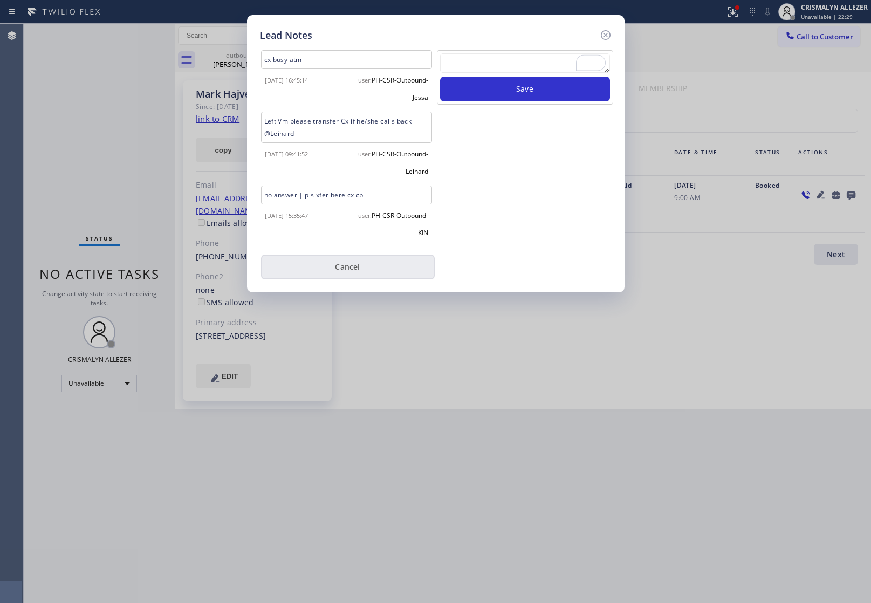
click at [327, 263] on button "Cancel" at bounding box center [348, 267] width 174 height 25
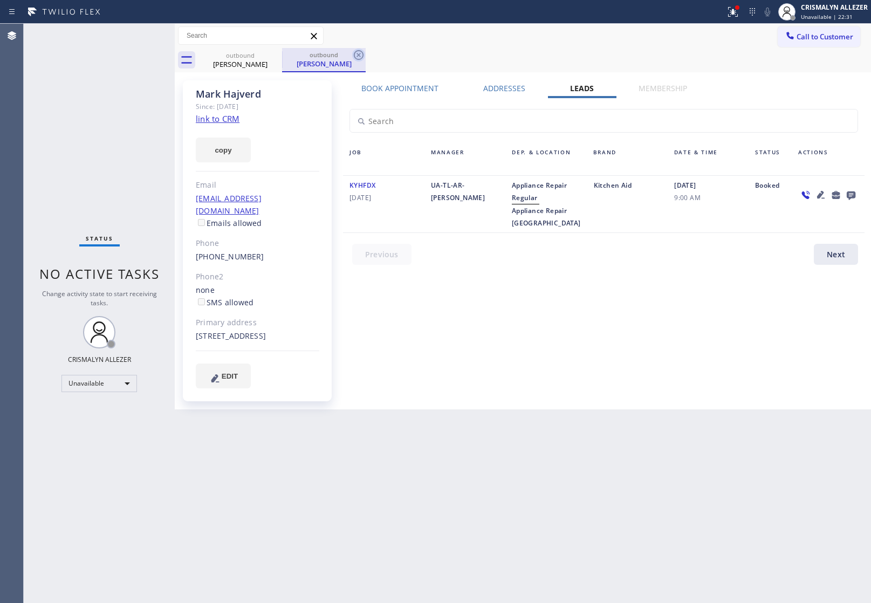
click at [358, 56] on icon at bounding box center [359, 55] width 10 height 10
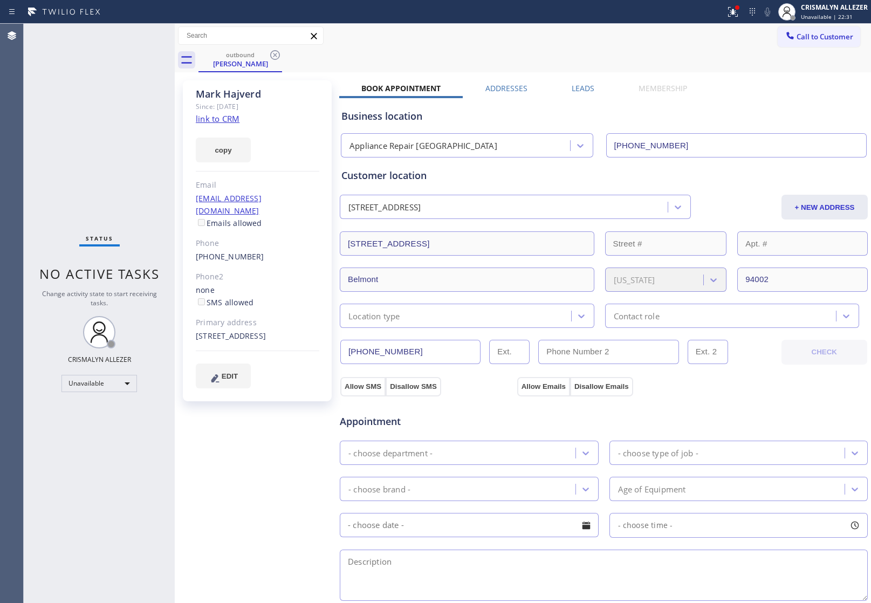
click at [275, 54] on icon at bounding box center [275, 55] width 13 height 13
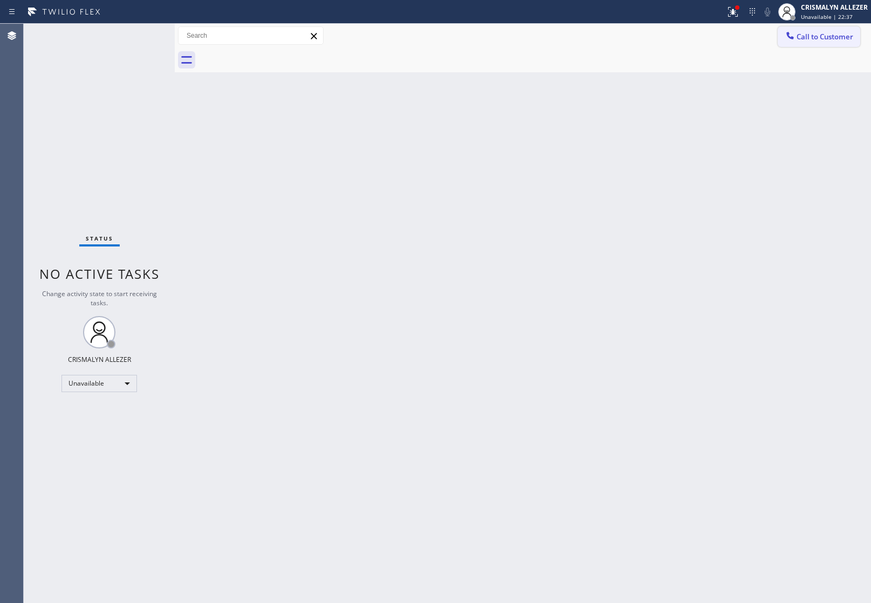
click at [826, 39] on span "Call to Customer" at bounding box center [824, 37] width 57 height 10
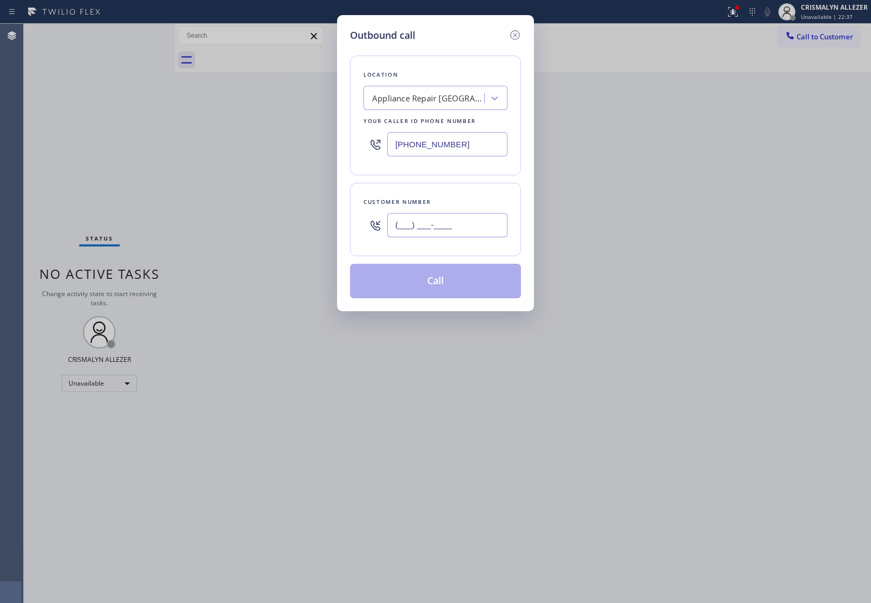
click at [465, 237] on input "(___) ___-____" at bounding box center [447, 225] width 120 height 24
paste input "650) 495-4923"
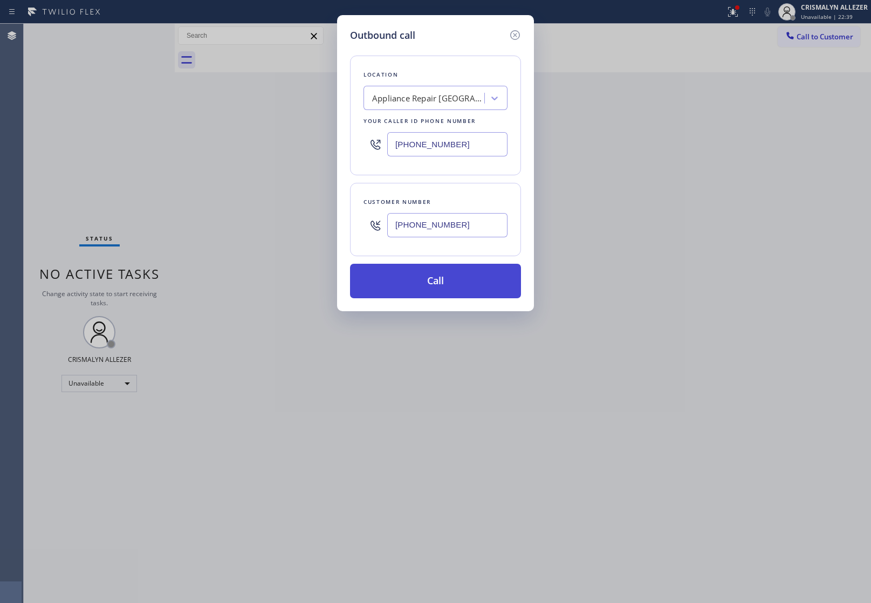
type input "[PHONE_NUMBER]"
click at [430, 297] on button "Call" at bounding box center [435, 281] width 171 height 35
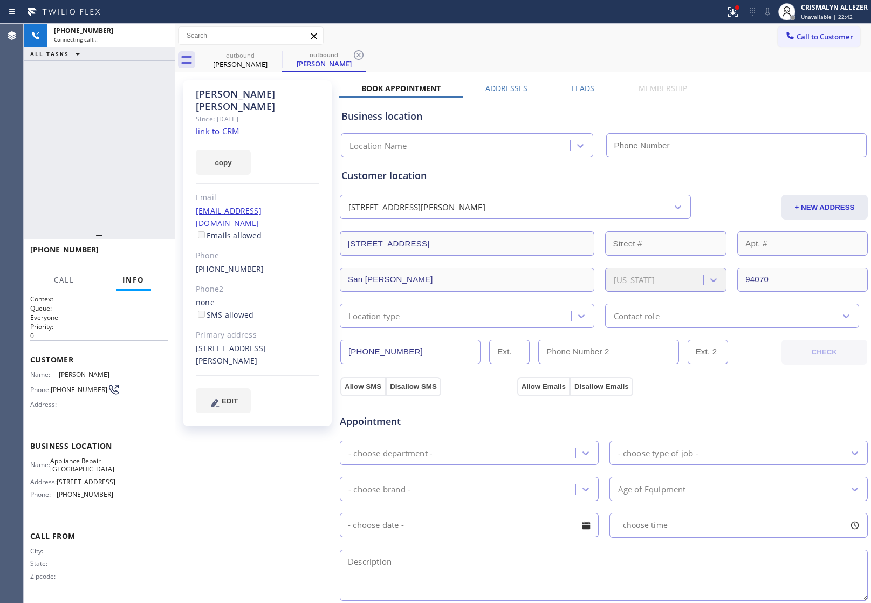
click at [220, 126] on link "link to CRM" at bounding box center [218, 131] width 44 height 11
type input "[PHONE_NUMBER]"
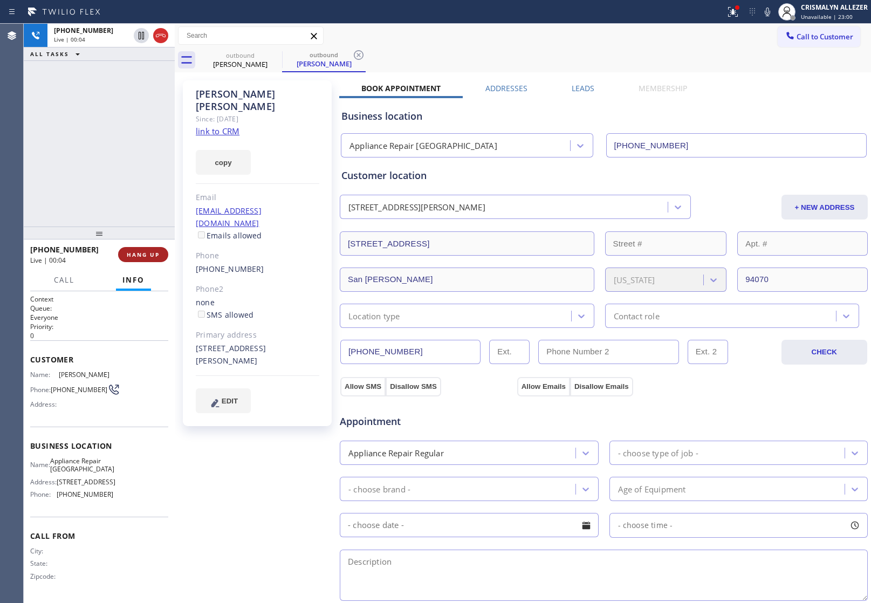
click at [139, 260] on button "HANG UP" at bounding box center [143, 254] width 50 height 15
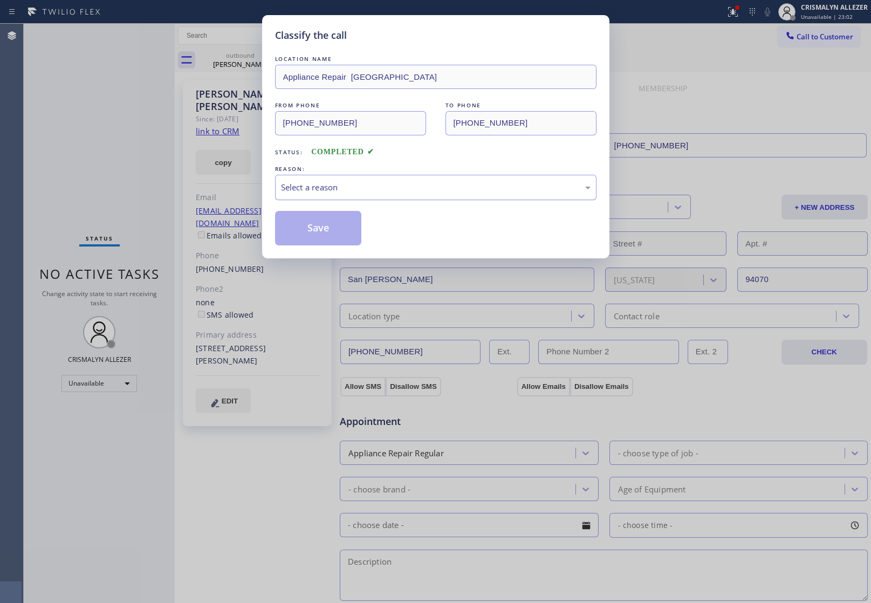
click at [468, 196] on div "Select a reason" at bounding box center [435, 187] width 321 height 25
click at [329, 238] on button "Save" at bounding box center [318, 228] width 87 height 35
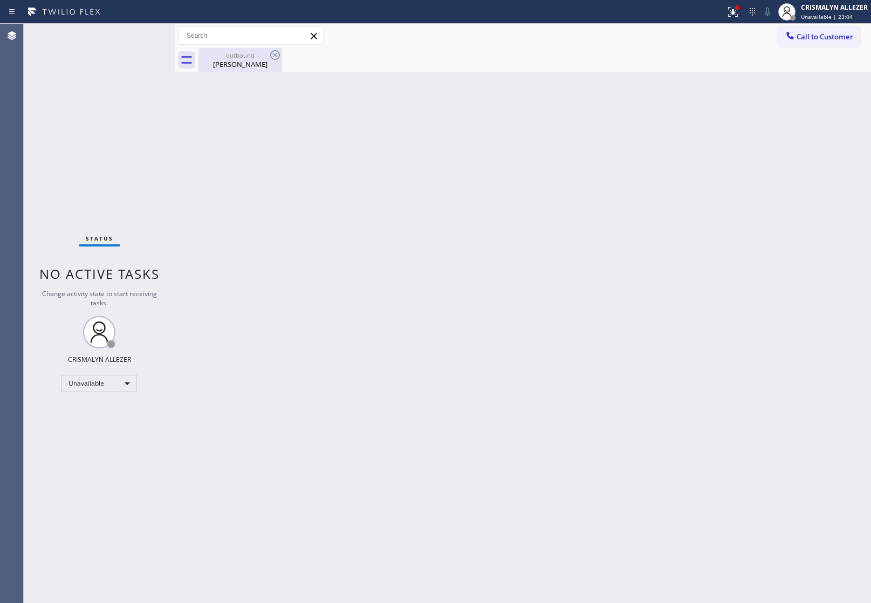
click at [232, 56] on div "outbound" at bounding box center [240, 55] width 81 height 8
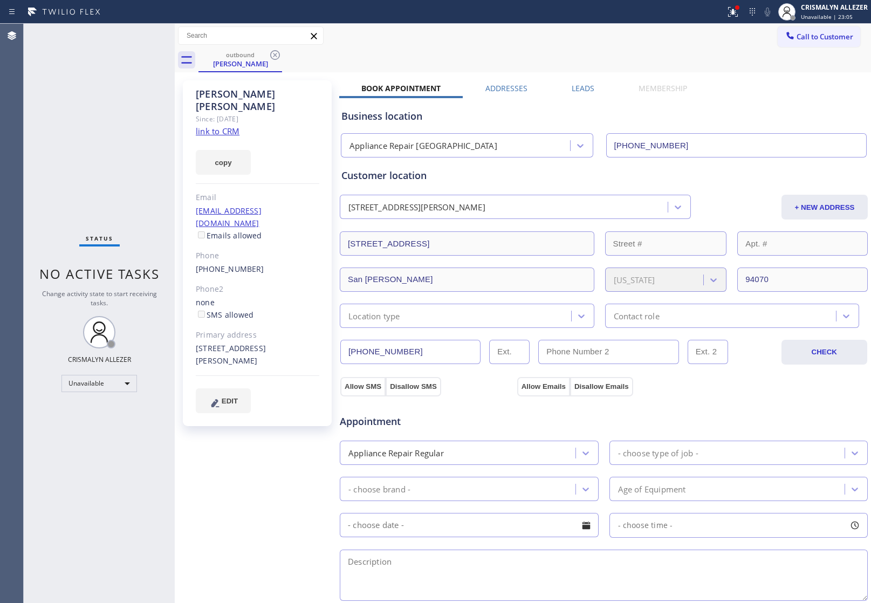
click at [572, 92] on label "Leads" at bounding box center [583, 88] width 23 height 10
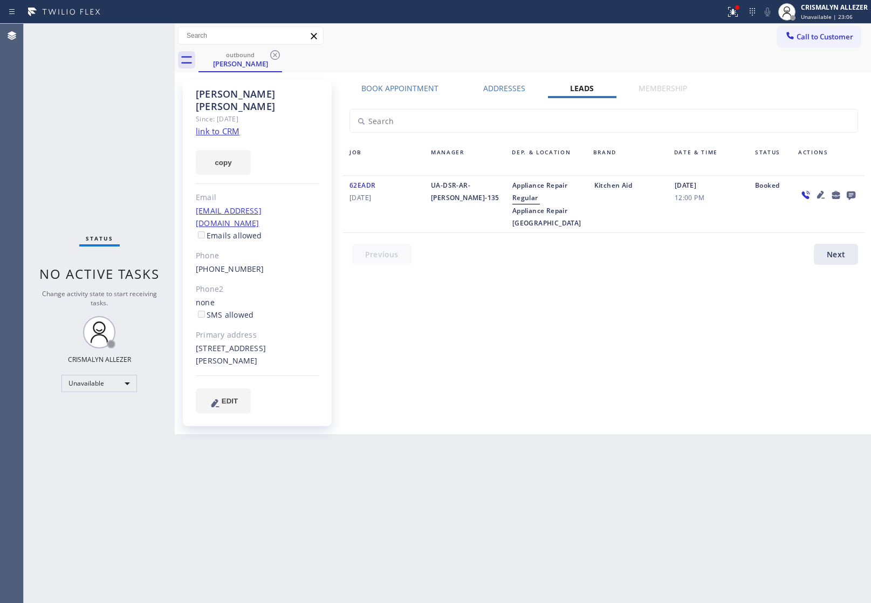
click at [848, 193] on icon at bounding box center [851, 195] width 9 height 9
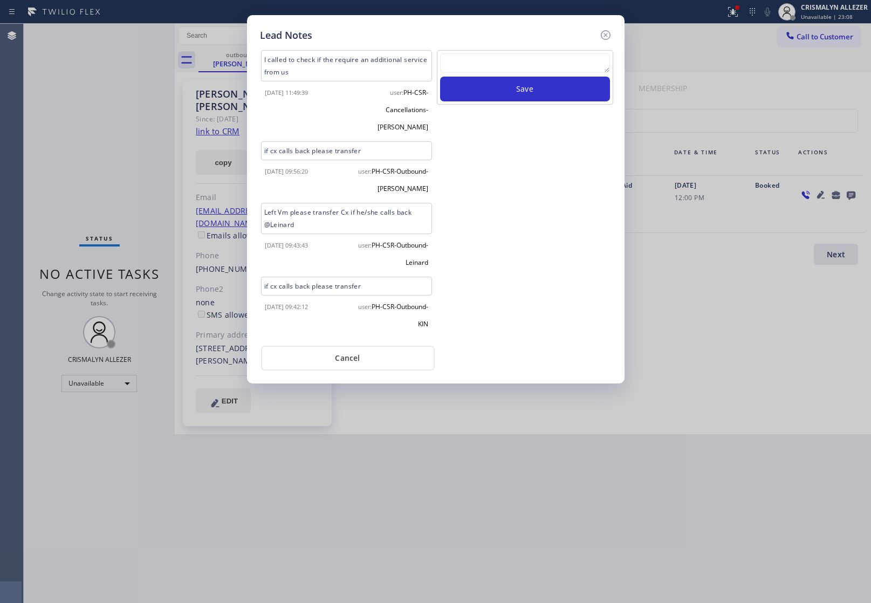
click at [557, 57] on textarea at bounding box center [525, 62] width 170 height 19
paste textarea "no answer | pls xfer here cx cb"
type textarea "no answer | pls xfer here cx cb"
click at [538, 95] on button "Save" at bounding box center [525, 89] width 170 height 25
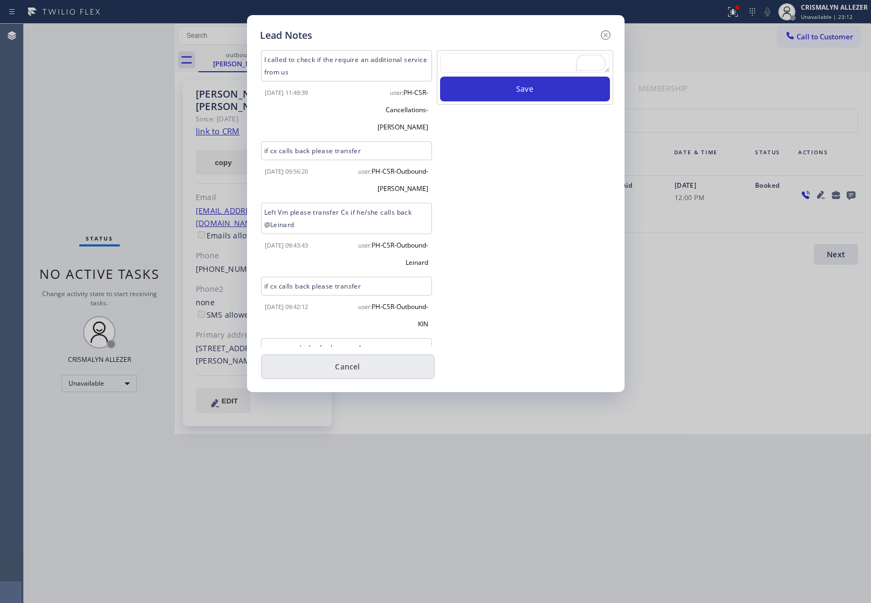
click at [346, 364] on button "Cancel" at bounding box center [348, 366] width 174 height 25
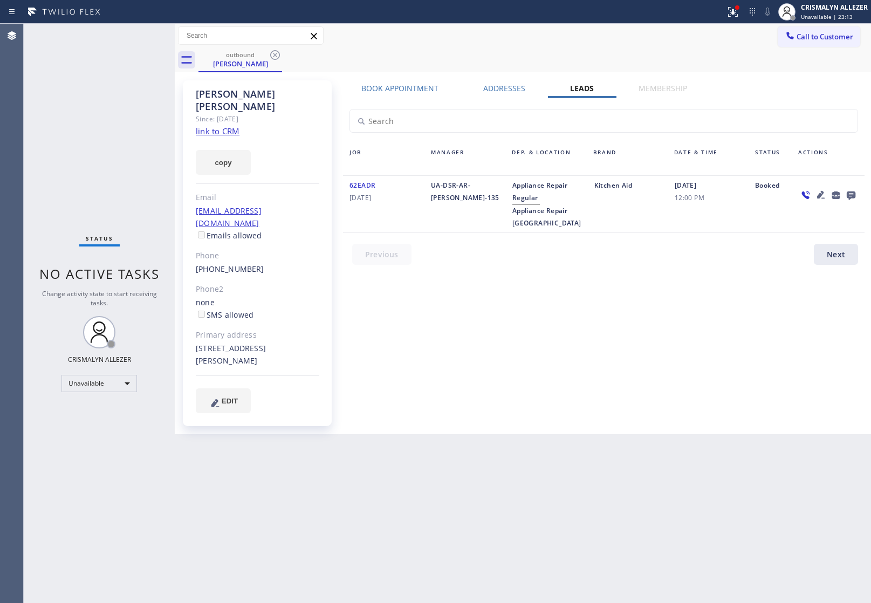
click at [274, 57] on icon at bounding box center [275, 55] width 13 height 13
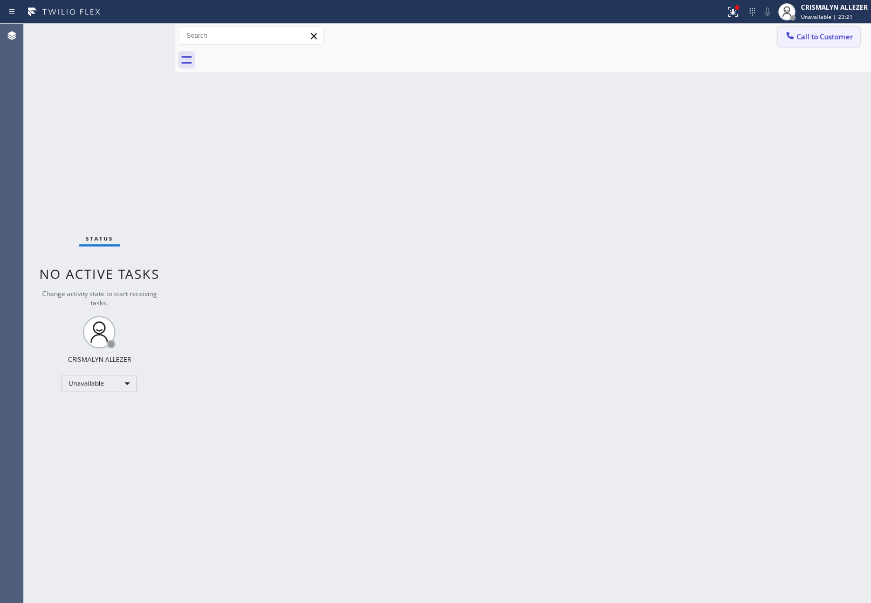
click at [813, 33] on span "Call to Customer" at bounding box center [824, 37] width 57 height 10
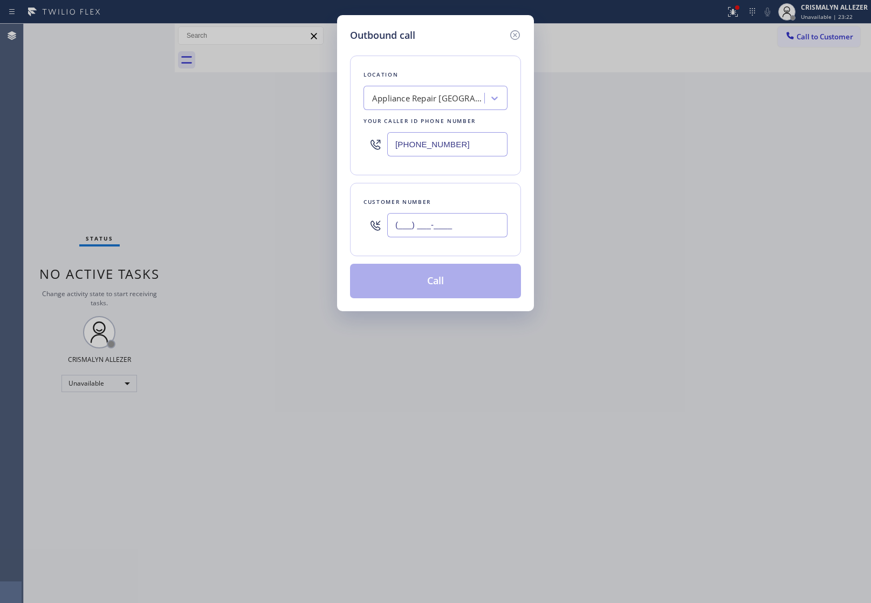
click at [466, 214] on input "(___) ___-____" at bounding box center [447, 225] width 120 height 24
paste input "650) 255-2148"
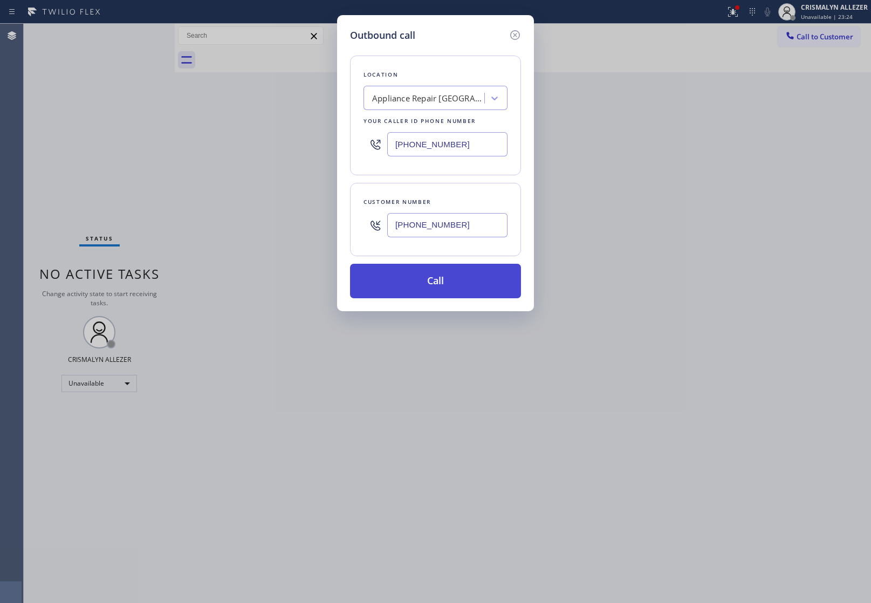
type input "[PHONE_NUMBER]"
click at [448, 290] on button "Call" at bounding box center [435, 281] width 171 height 35
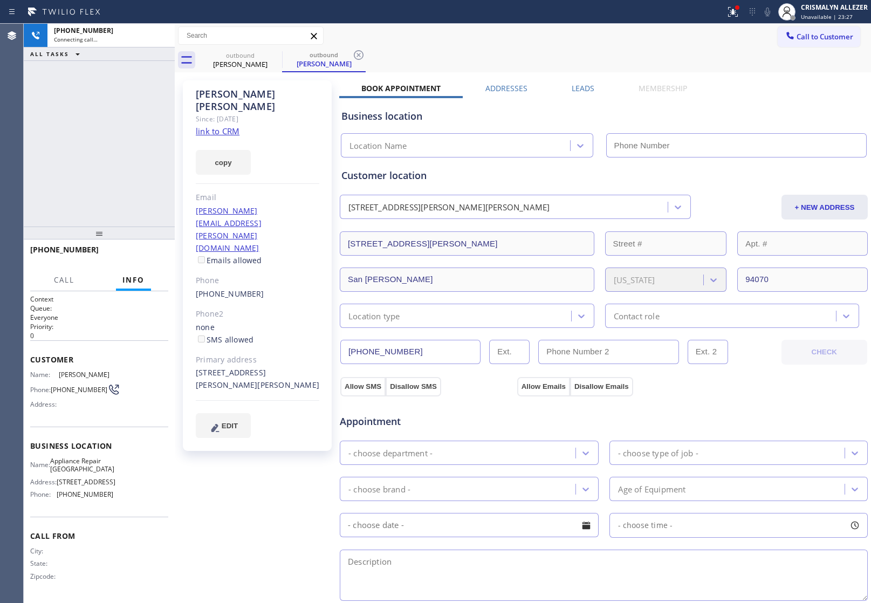
click at [230, 126] on link "link to CRM" at bounding box center [218, 131] width 44 height 11
type input "[PHONE_NUMBER]"
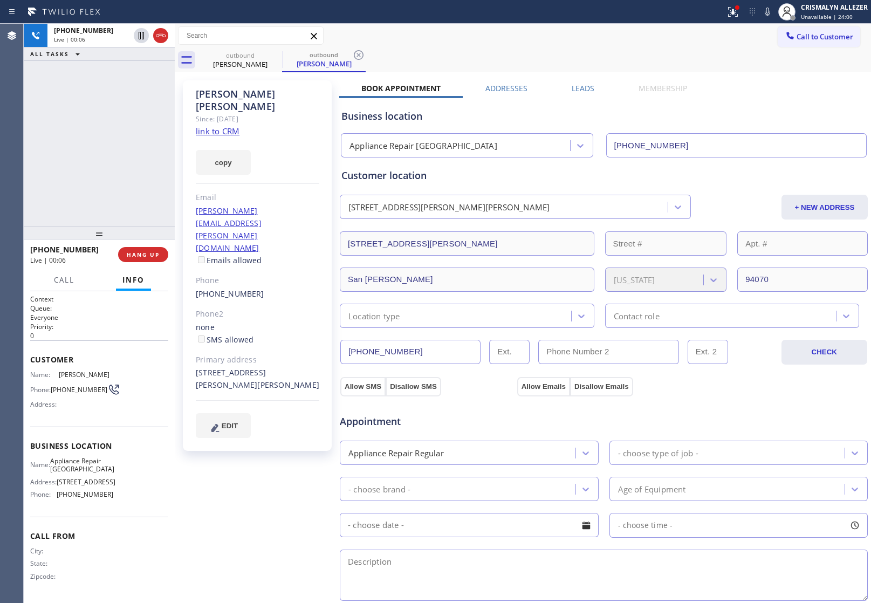
click at [138, 262] on div "[PHONE_NUMBER] Live | 00:06 HANG UP" at bounding box center [99, 255] width 138 height 28
click at [138, 255] on span "HANG UP" at bounding box center [143, 255] width 33 height 8
click at [138, 255] on span "COMPLETE" at bounding box center [140, 255] width 37 height 8
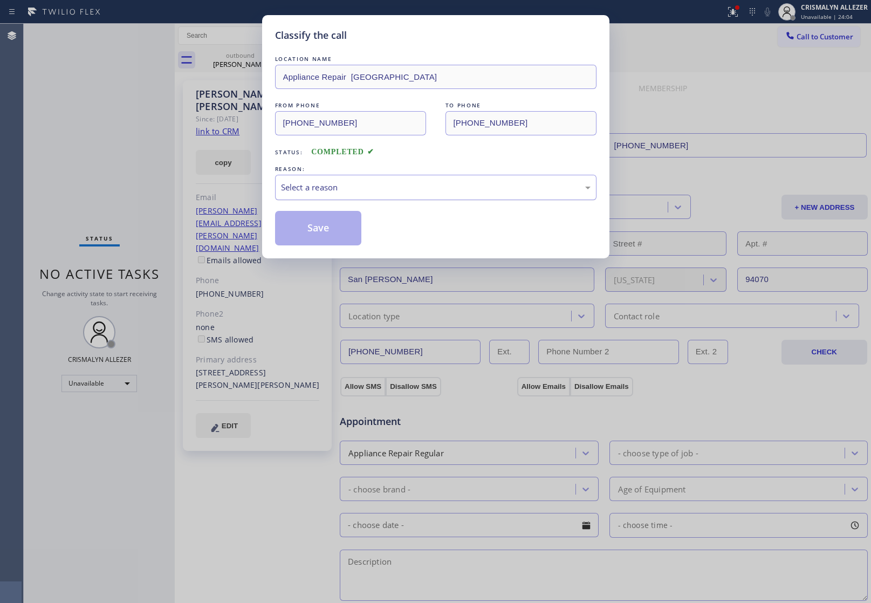
click at [427, 195] on div "Select a reason" at bounding box center [435, 187] width 321 height 25
click at [334, 233] on button "Save" at bounding box center [318, 228] width 87 height 35
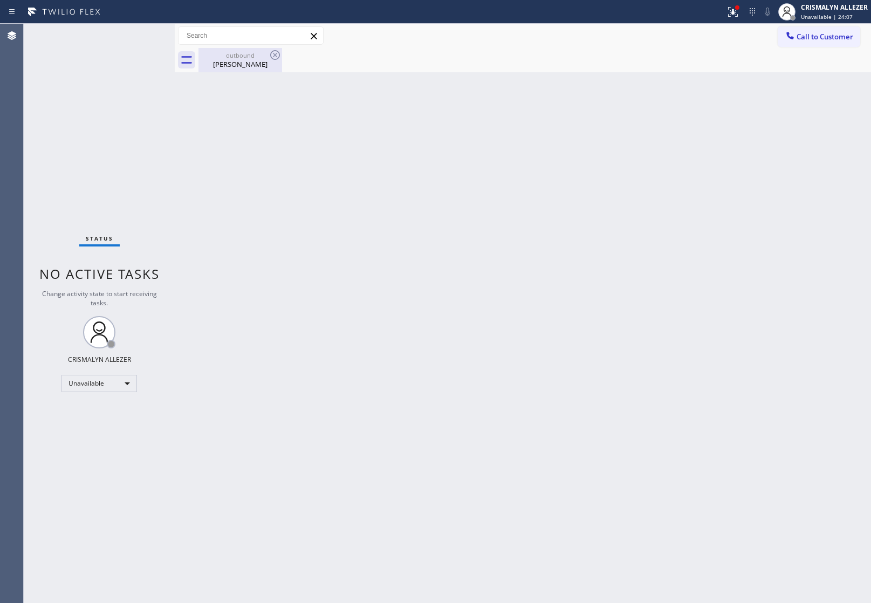
click at [232, 69] on div "outbound [PERSON_NAME]" at bounding box center [240, 60] width 81 height 24
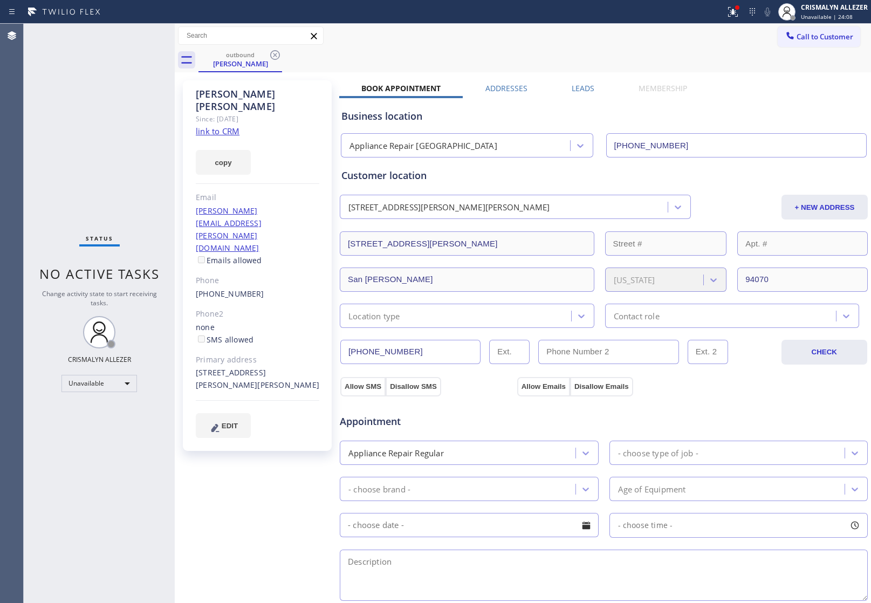
click at [586, 88] on label "Leads" at bounding box center [583, 88] width 23 height 10
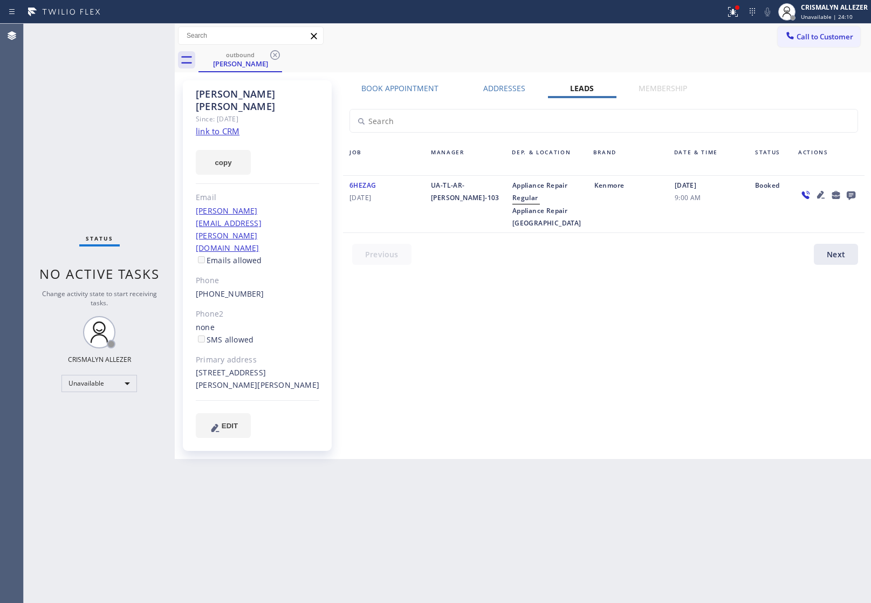
click at [850, 193] on icon at bounding box center [850, 194] width 13 height 13
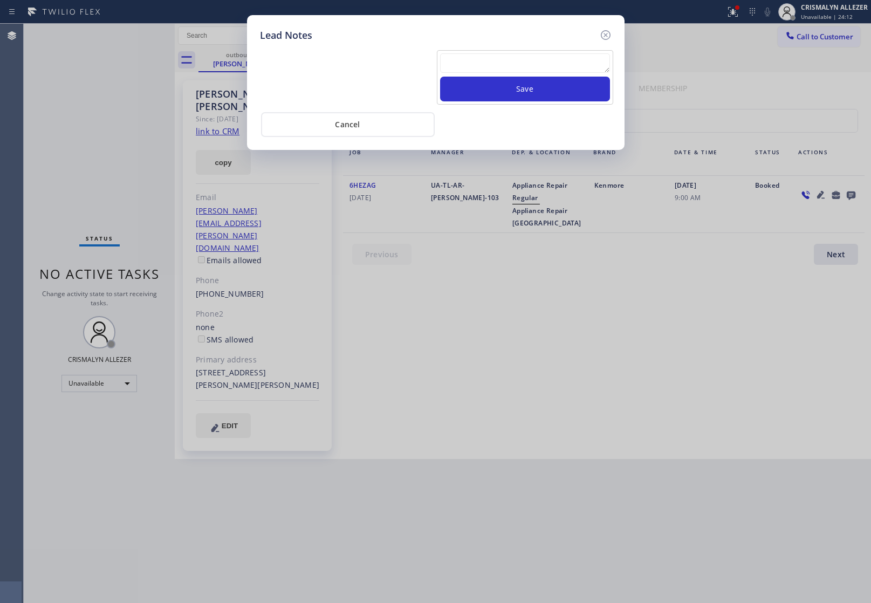
click at [526, 63] on textarea at bounding box center [525, 62] width 170 height 19
paste textarea "no answer | pls xfer here cx cb"
type textarea "no answer | pls xfer here cx cb"
click at [513, 90] on button "Save" at bounding box center [525, 89] width 170 height 25
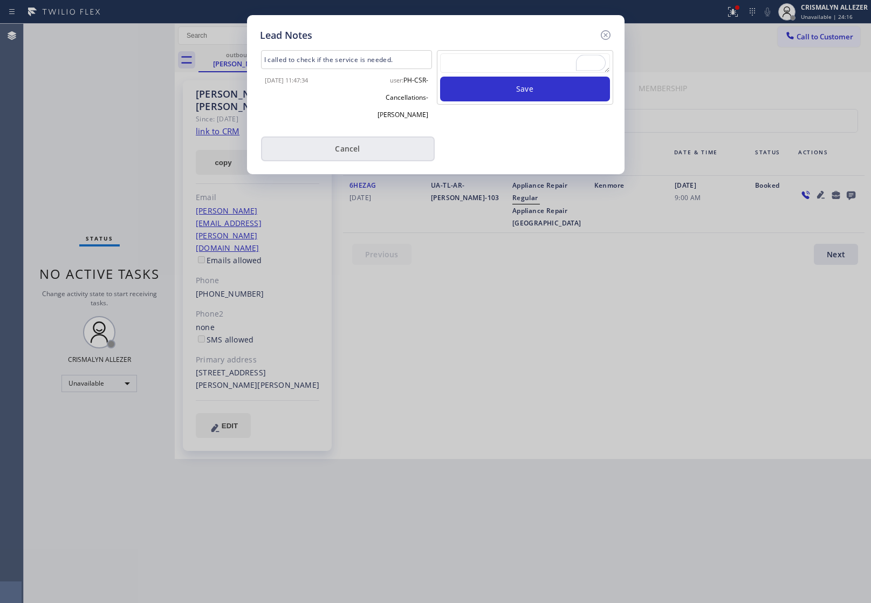
click at [346, 136] on button "Cancel" at bounding box center [348, 148] width 174 height 25
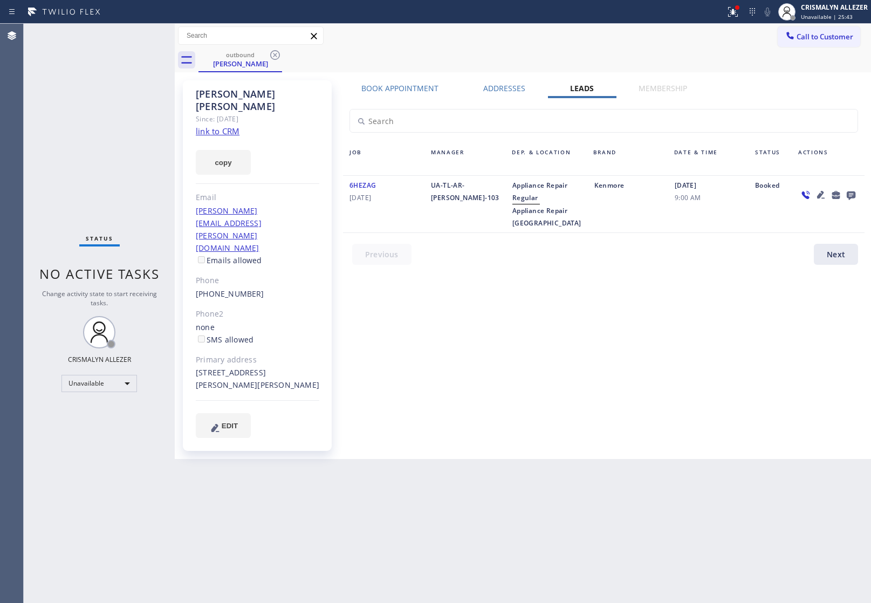
click at [778, 320] on div "Book Appointment Addresses Leads Membership Business location Appliance Repair …" at bounding box center [603, 269] width 529 height 373
click at [850, 195] on icon at bounding box center [851, 195] width 9 height 9
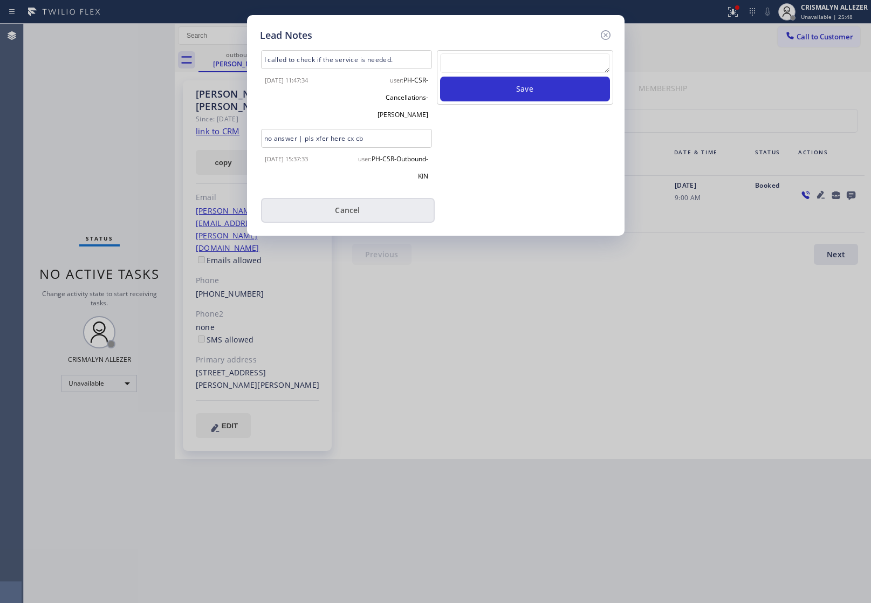
click at [362, 198] on button "Cancel" at bounding box center [348, 210] width 174 height 25
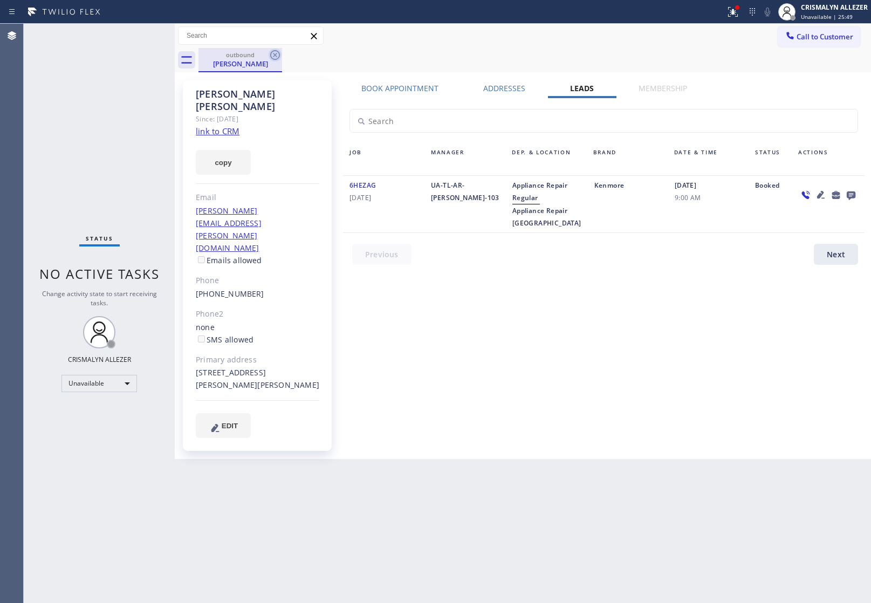
click at [276, 57] on icon at bounding box center [275, 55] width 13 height 13
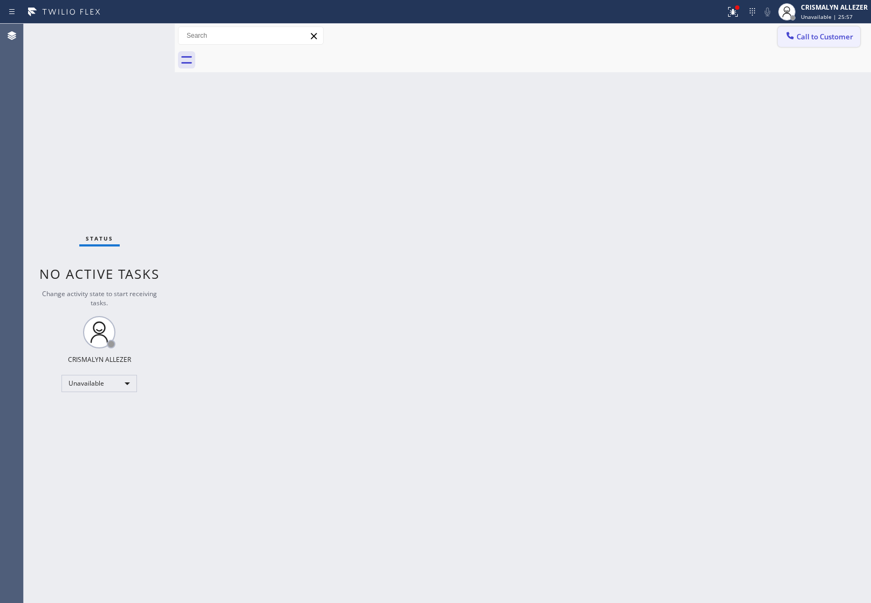
click at [828, 32] on span "Call to Customer" at bounding box center [824, 37] width 57 height 10
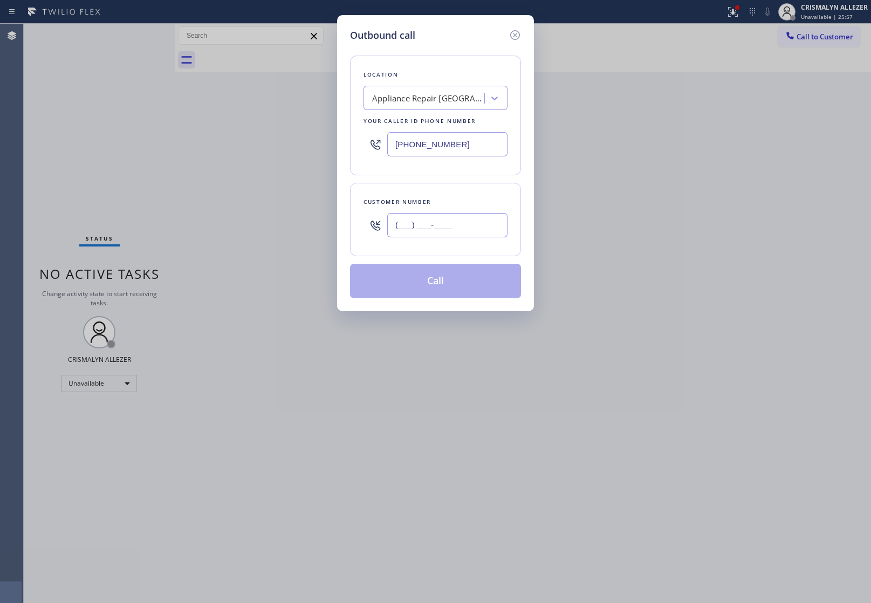
click at [473, 223] on input "(___) ___-____" at bounding box center [447, 225] width 120 height 24
paste input "650) 787-4419"
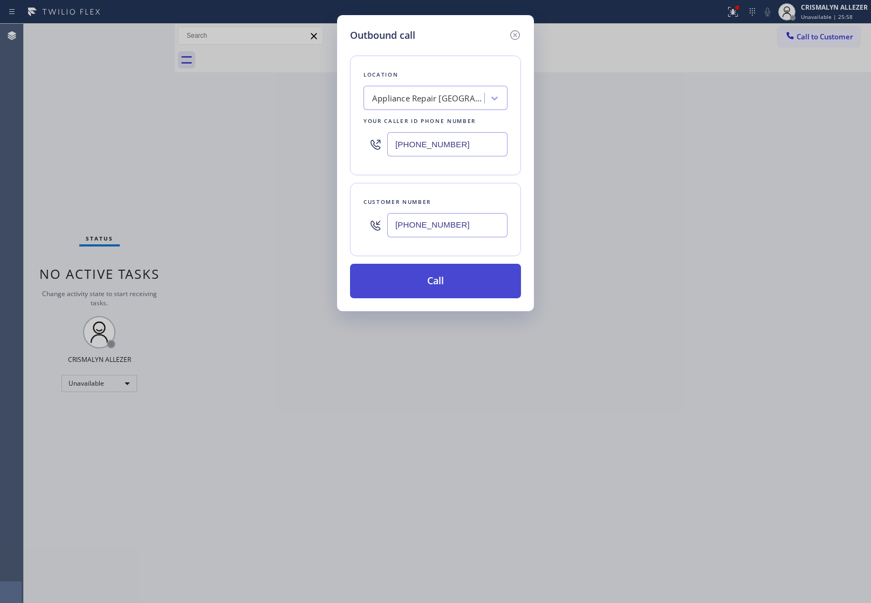
type input "[PHONE_NUMBER]"
click at [451, 280] on button "Call" at bounding box center [435, 281] width 171 height 35
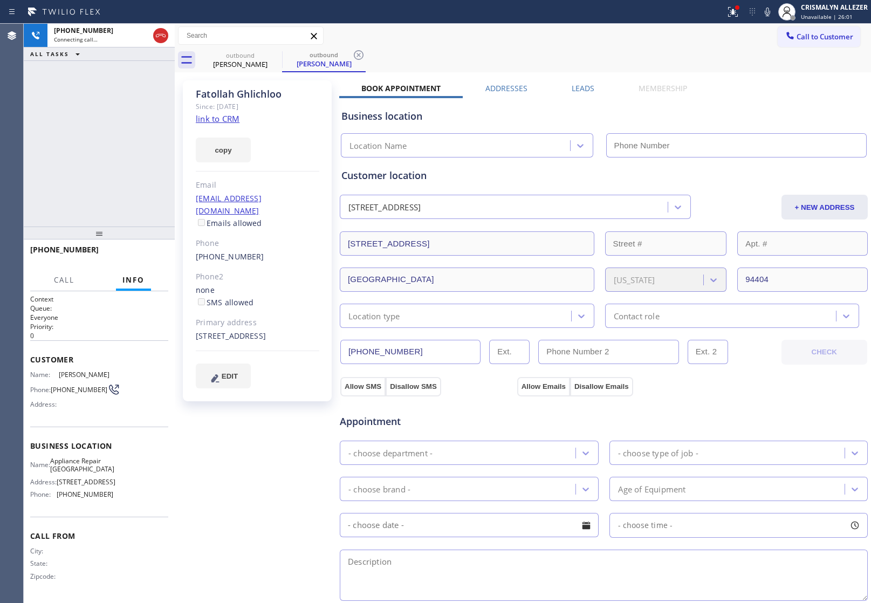
click at [229, 122] on link "link to CRM" at bounding box center [218, 118] width 44 height 11
type input "[PHONE_NUMBER]"
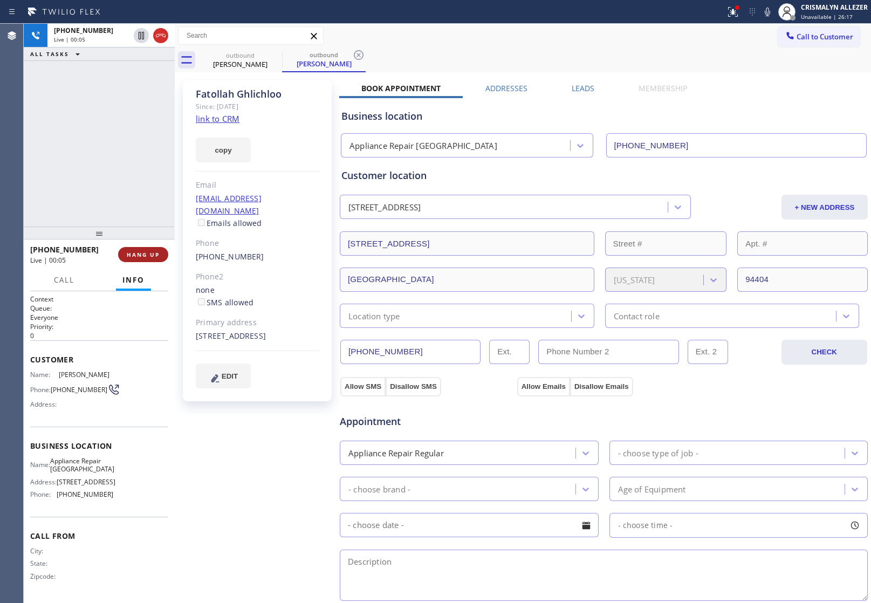
click at [141, 259] on button "HANG UP" at bounding box center [143, 254] width 50 height 15
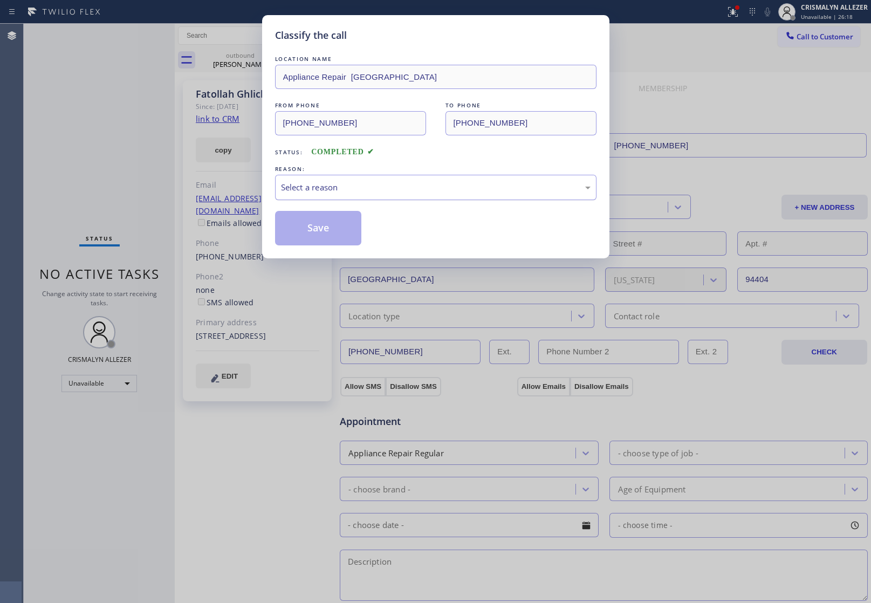
click at [410, 200] on div "Select a reason" at bounding box center [435, 187] width 321 height 25
click at [341, 228] on button "Save" at bounding box center [318, 228] width 87 height 35
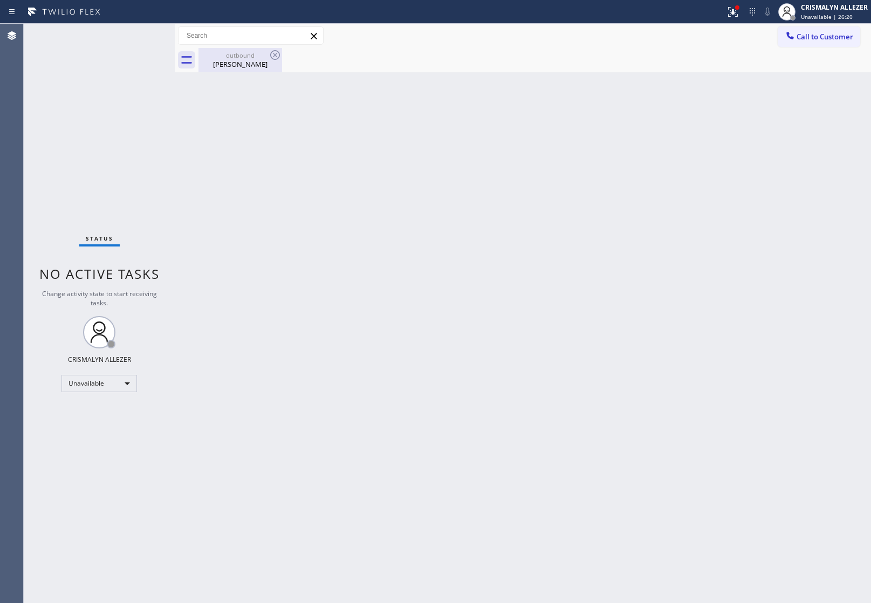
click at [245, 58] on div "outbound" at bounding box center [240, 55] width 81 height 8
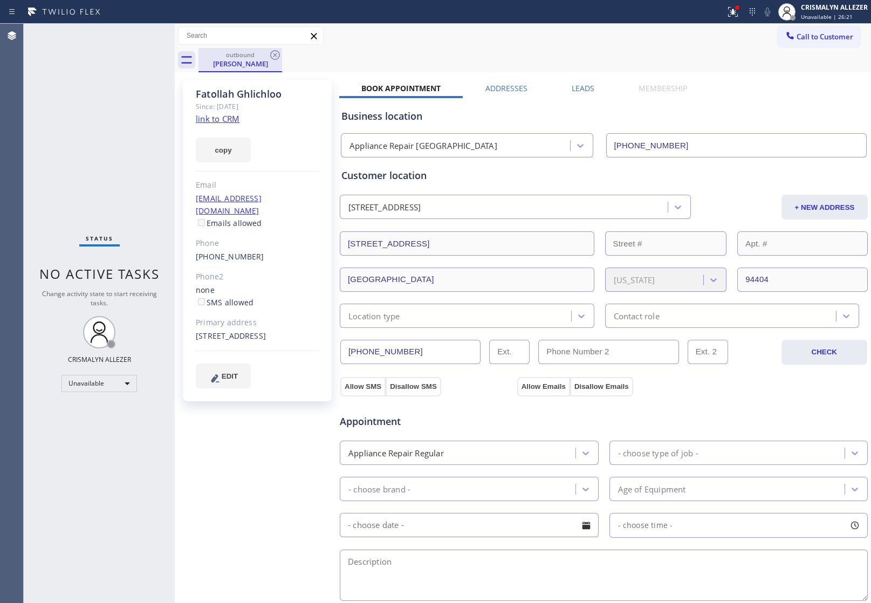
click at [281, 52] on div "outbound Fatollah Ghlichloo" at bounding box center [240, 60] width 84 height 24
click at [276, 57] on icon at bounding box center [275, 55] width 13 height 13
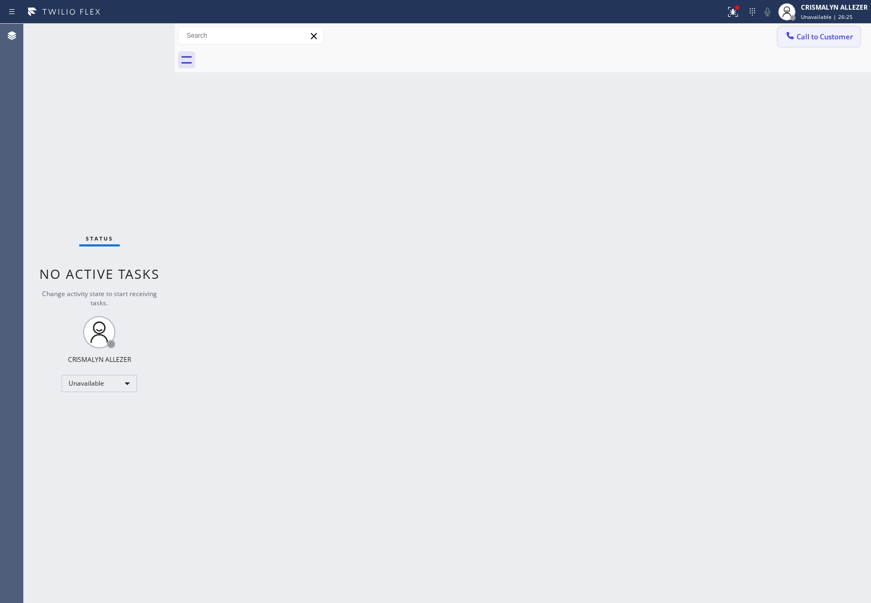
click at [822, 41] on span "Call to Customer" at bounding box center [824, 37] width 57 height 10
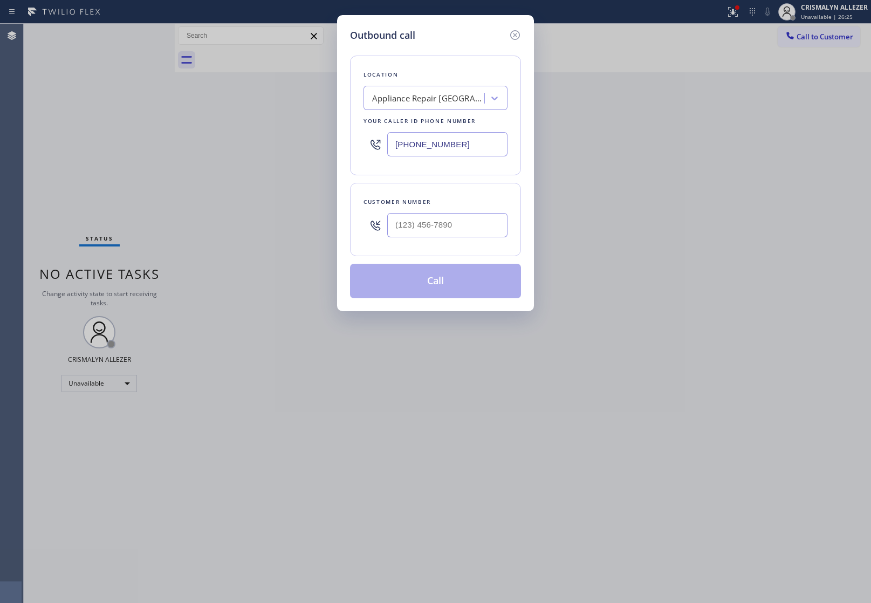
drag, startPoint x: 480, startPoint y: 149, endPoint x: 198, endPoint y: 143, distance: 281.6
click at [201, 143] on div "Outbound call Location Appliance Repair Belmont Your caller id phone number (65…" at bounding box center [435, 301] width 871 height 603
paste input "7) 213-3531"
type input "[PHONE_NUMBER]"
click at [480, 241] on div at bounding box center [447, 225] width 120 height 35
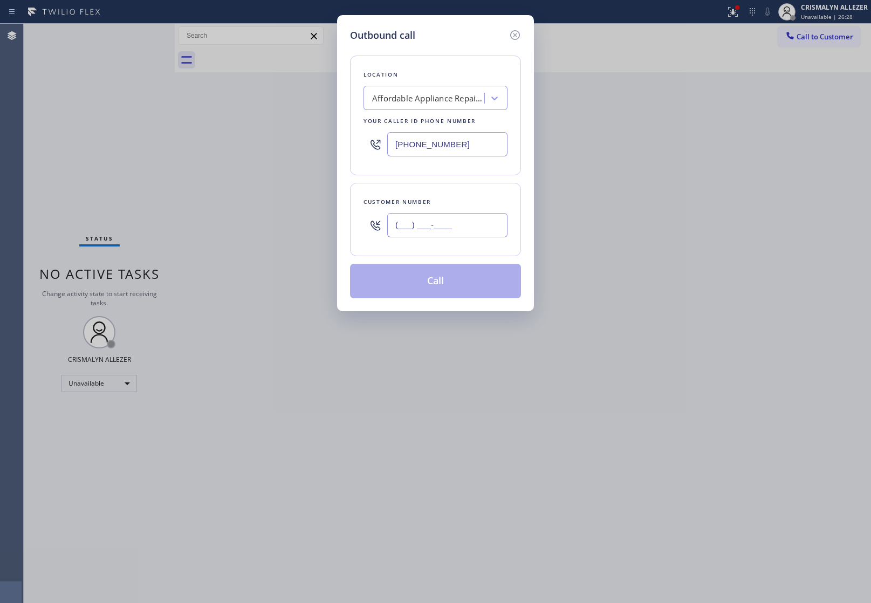
click at [476, 230] on input "(___) ___-____" at bounding box center [447, 225] width 120 height 24
paste input "657) 262-5511"
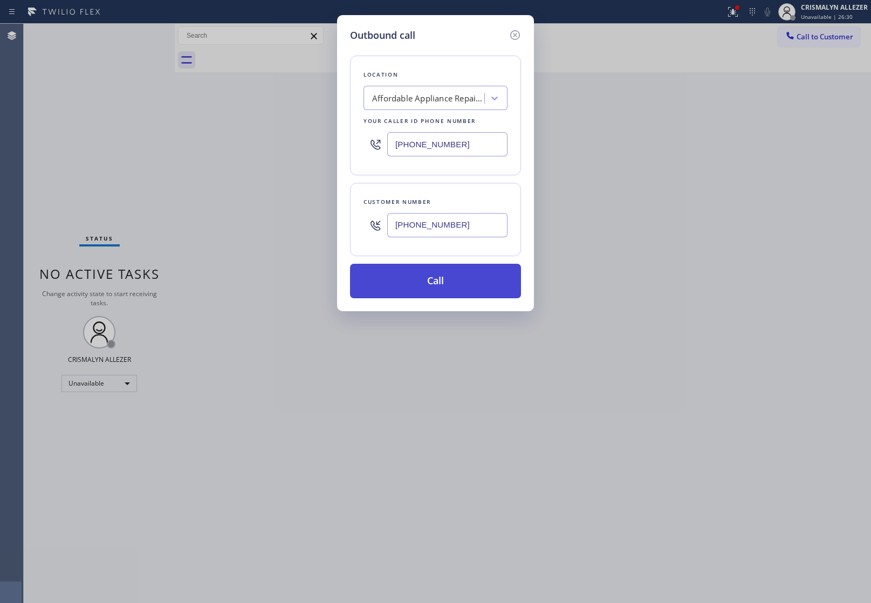
type input "[PHONE_NUMBER]"
click at [437, 285] on button "Call" at bounding box center [435, 281] width 171 height 35
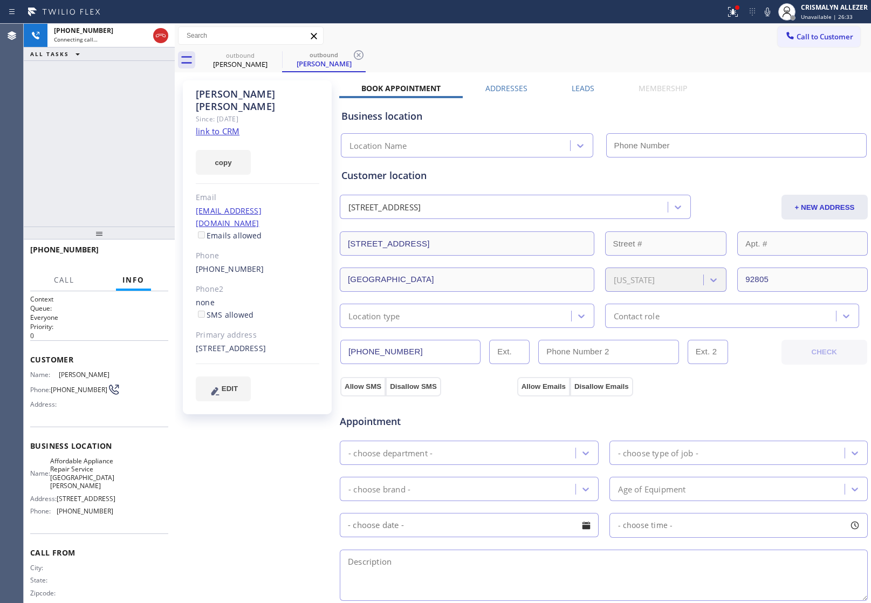
click at [205, 126] on link "link to CRM" at bounding box center [218, 131] width 44 height 11
type input "[PHONE_NUMBER]"
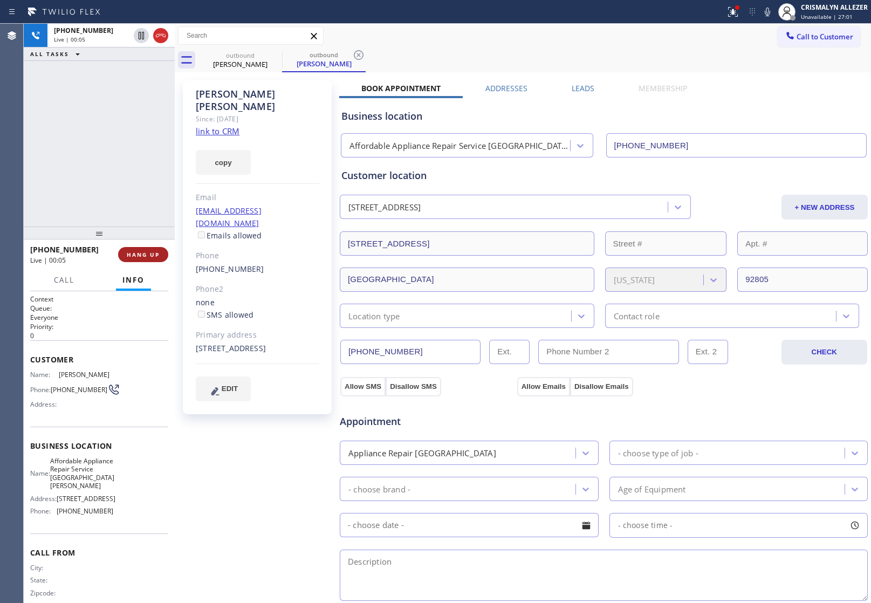
click at [132, 255] on span "HANG UP" at bounding box center [143, 255] width 33 height 8
click at [147, 254] on span "COMPLETE" at bounding box center [140, 255] width 37 height 8
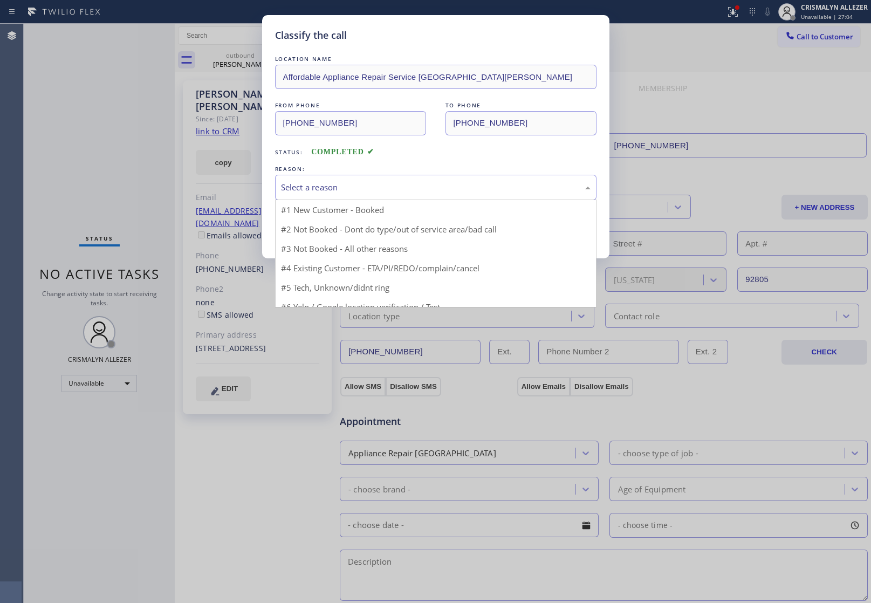
click at [413, 196] on div "Select a reason" at bounding box center [435, 187] width 321 height 25
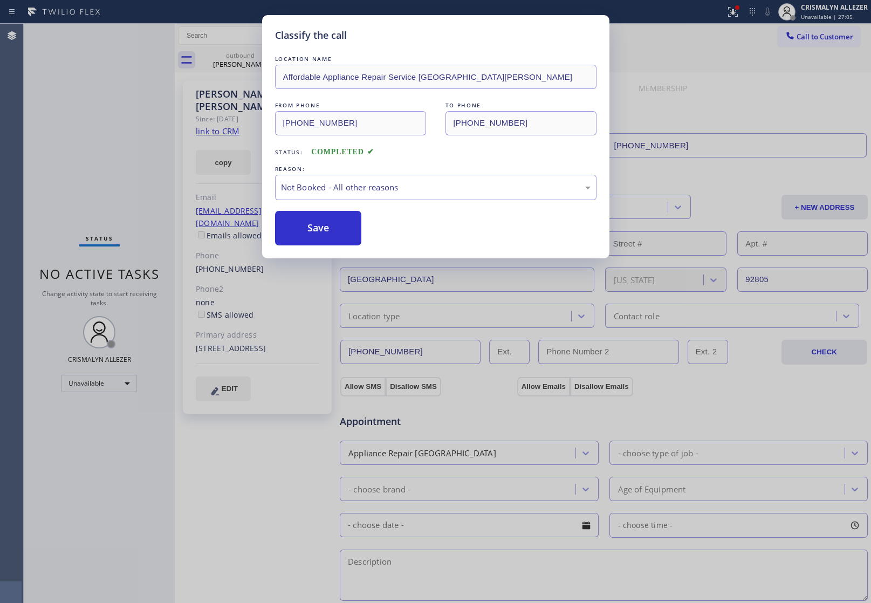
click at [319, 229] on button "Save" at bounding box center [318, 228] width 87 height 35
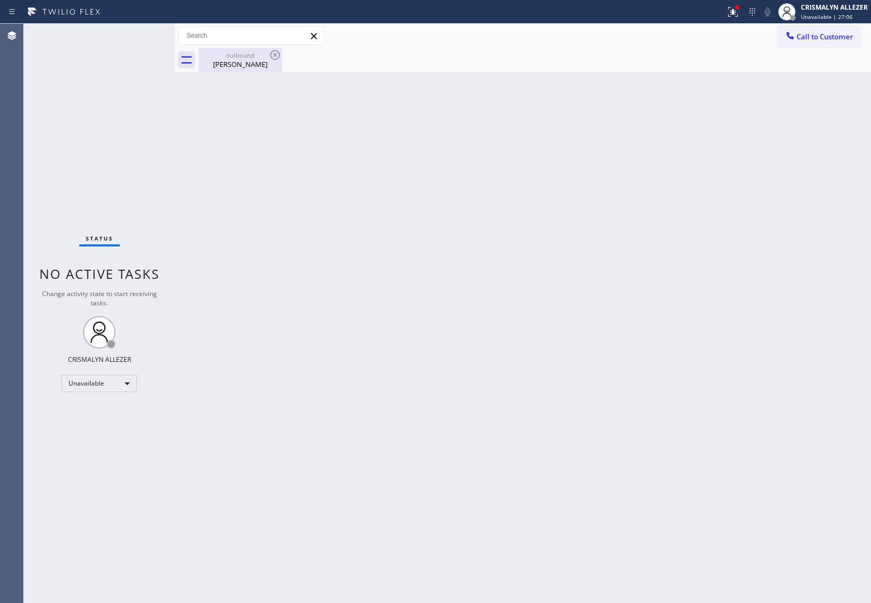
click at [246, 65] on div "Francisco Paredes" at bounding box center [240, 64] width 81 height 10
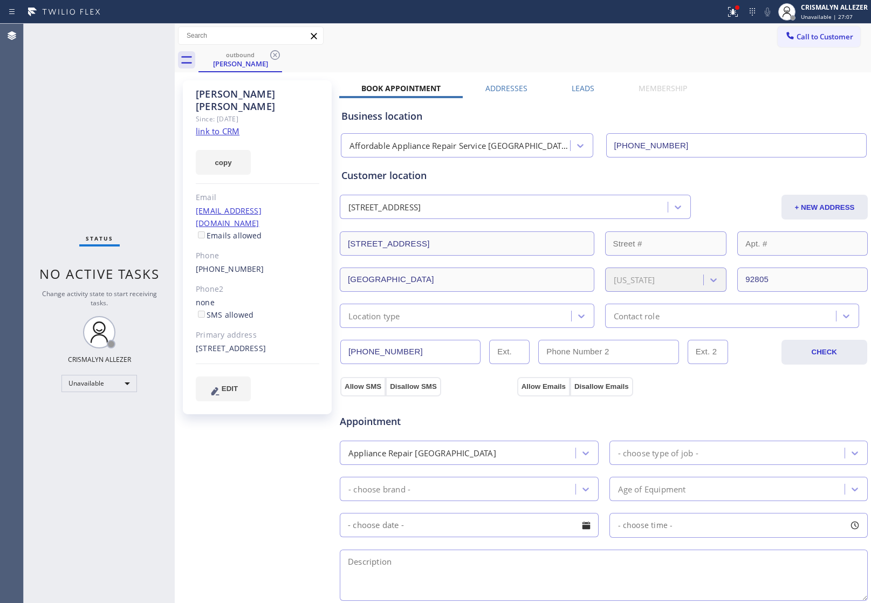
drag, startPoint x: 270, startPoint y: 53, endPoint x: 278, endPoint y: 47, distance: 9.6
click at [272, 53] on icon at bounding box center [275, 55] width 13 height 13
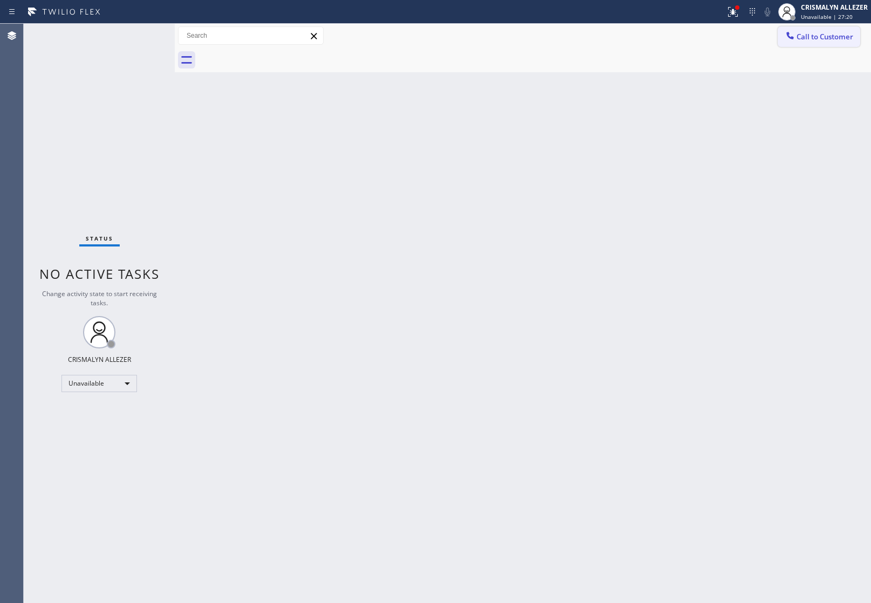
click at [807, 43] on button "Call to Customer" at bounding box center [819, 36] width 83 height 20
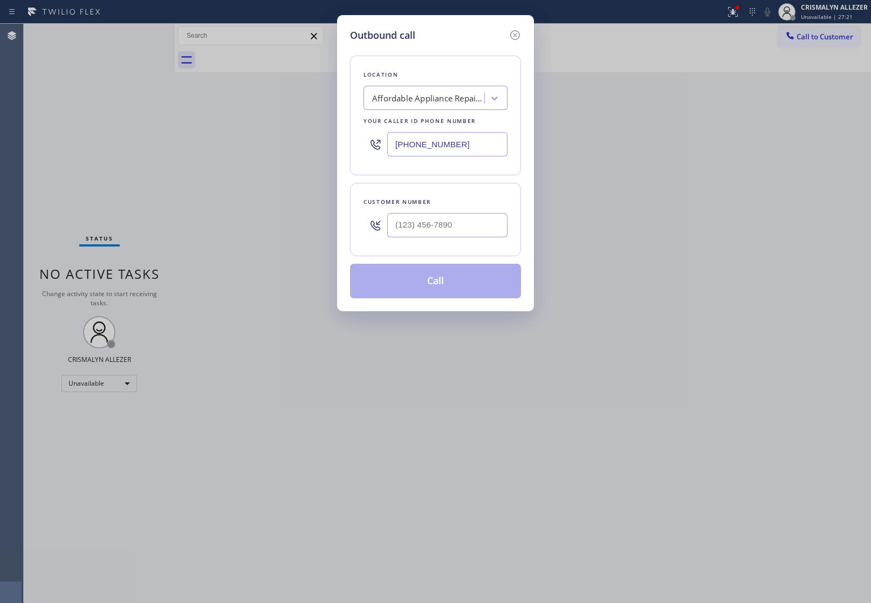
drag, startPoint x: 495, startPoint y: 144, endPoint x: 198, endPoint y: 141, distance: 297.1
click at [266, 141] on div "Outbound call Location Affordable Appliance Repair Service Santa Ana Your calle…" at bounding box center [435, 301] width 871 height 603
paste input "562) 262-9197"
type input "[PHONE_NUMBER]"
click at [478, 228] on input "(___) ___-____" at bounding box center [447, 225] width 120 height 24
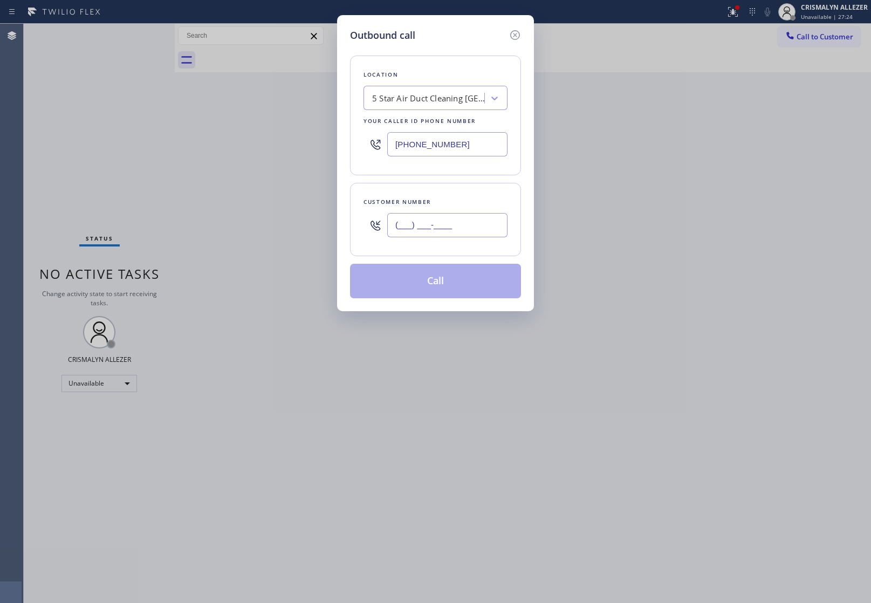
paste input "562) 242-2423"
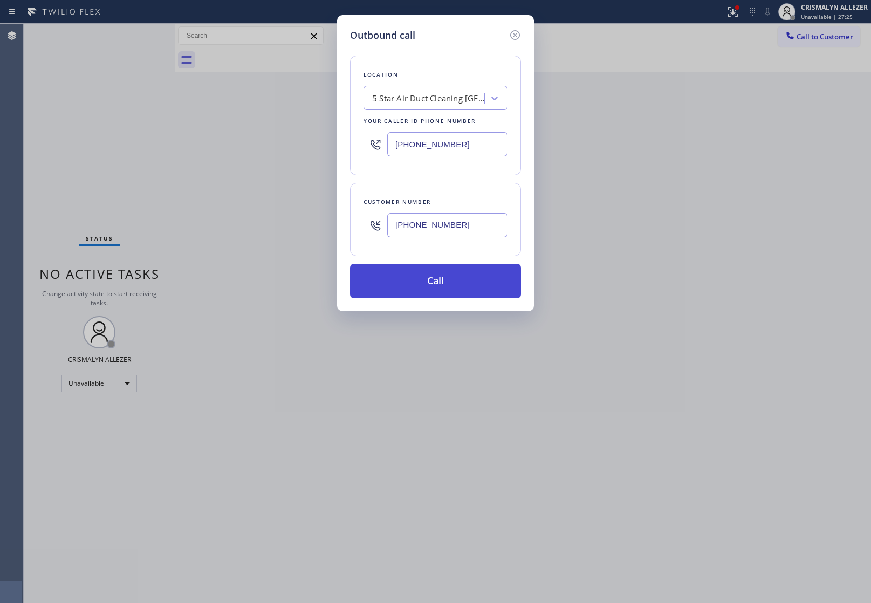
type input "[PHONE_NUMBER]"
click at [437, 289] on button "Call" at bounding box center [435, 281] width 171 height 35
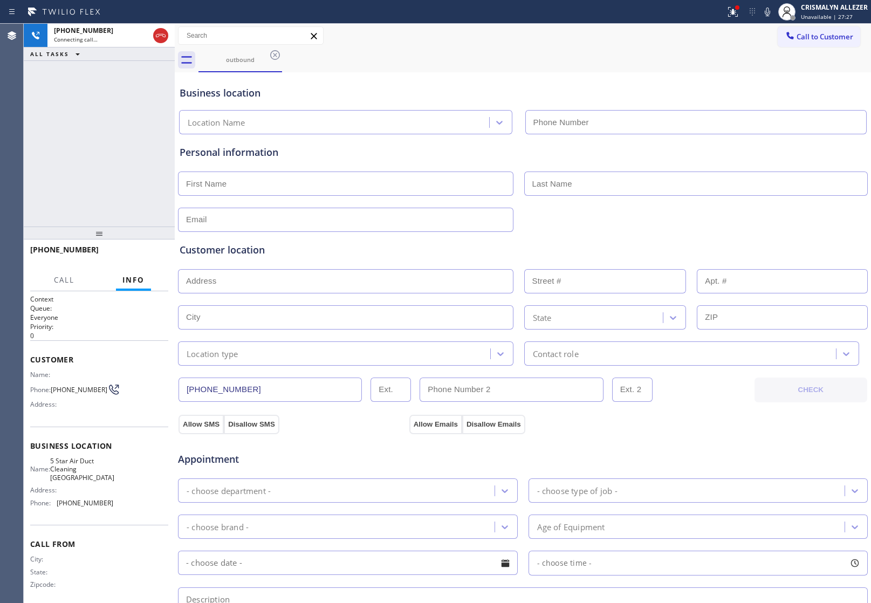
type input "[PHONE_NUMBER]"
click at [133, 257] on span "HANG UP" at bounding box center [143, 255] width 33 height 8
click at [136, 251] on span "HANG UP" at bounding box center [143, 255] width 33 height 8
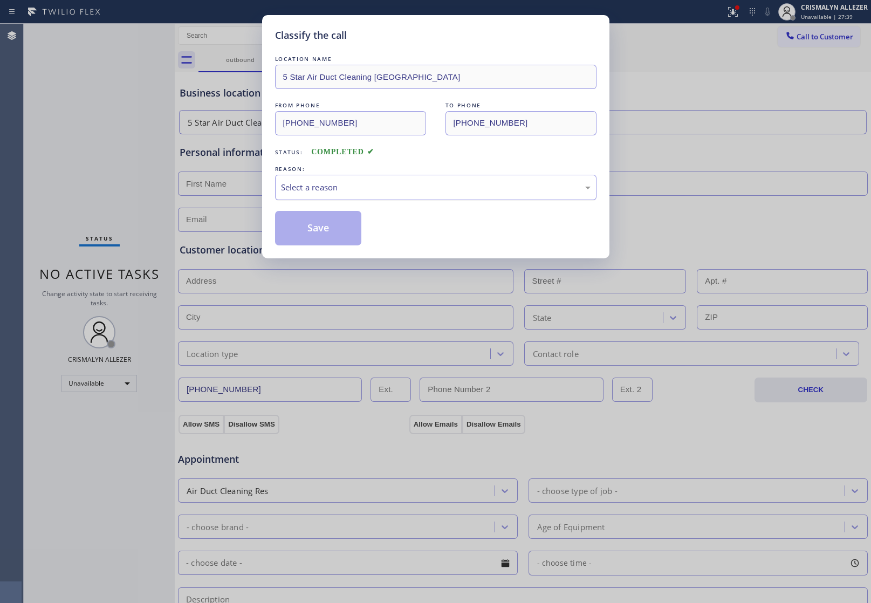
click at [427, 197] on div "Select a reason" at bounding box center [435, 187] width 321 height 25
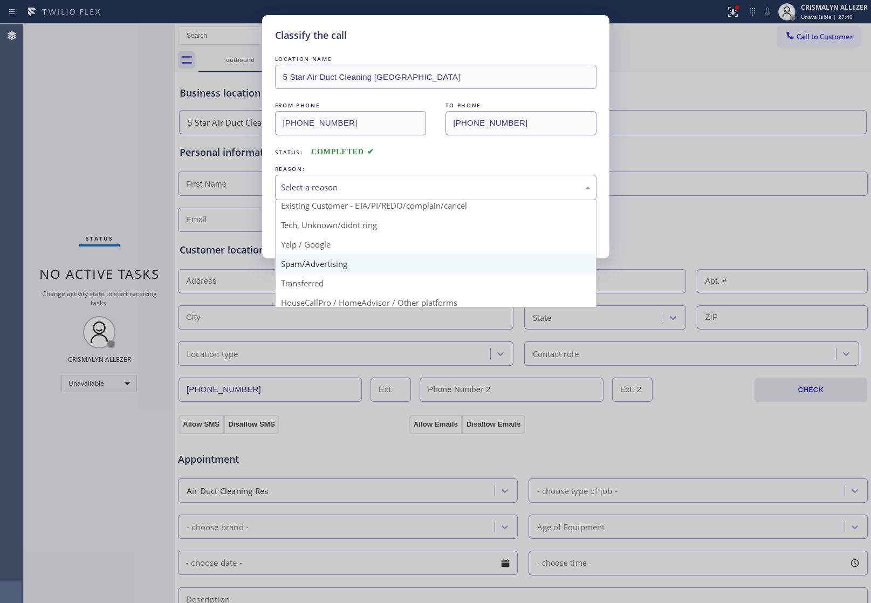
scroll to position [74, 0]
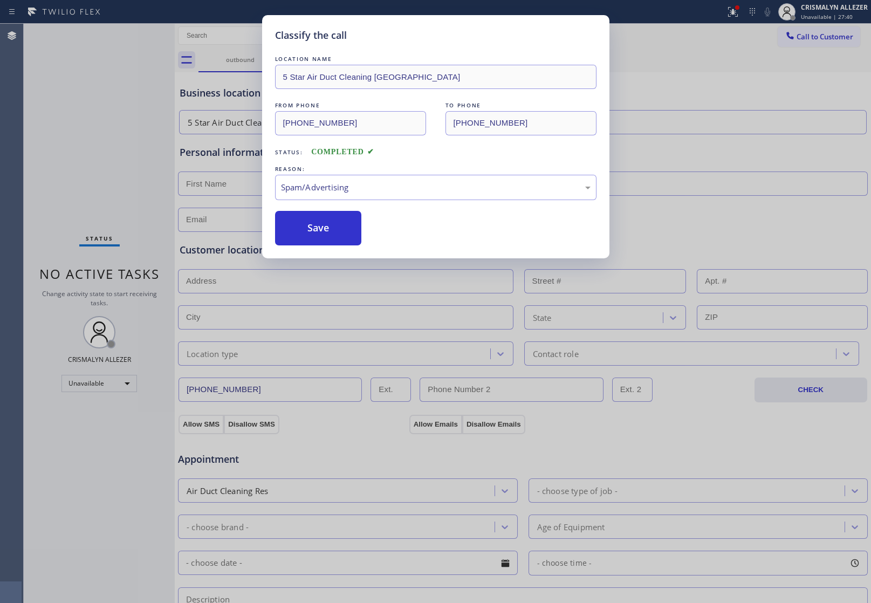
click at [332, 240] on button "Save" at bounding box center [318, 228] width 87 height 35
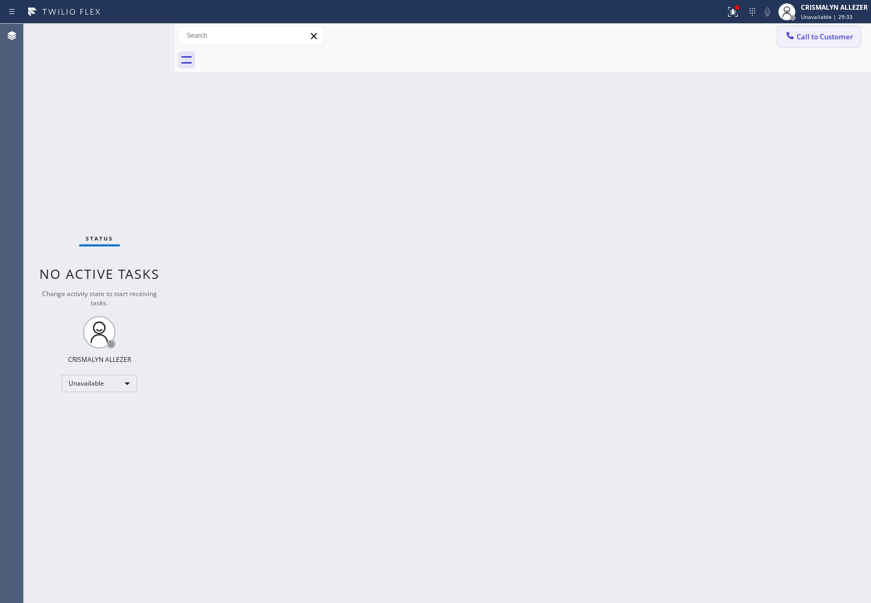
click at [820, 36] on span "Call to Customer" at bounding box center [824, 37] width 57 height 10
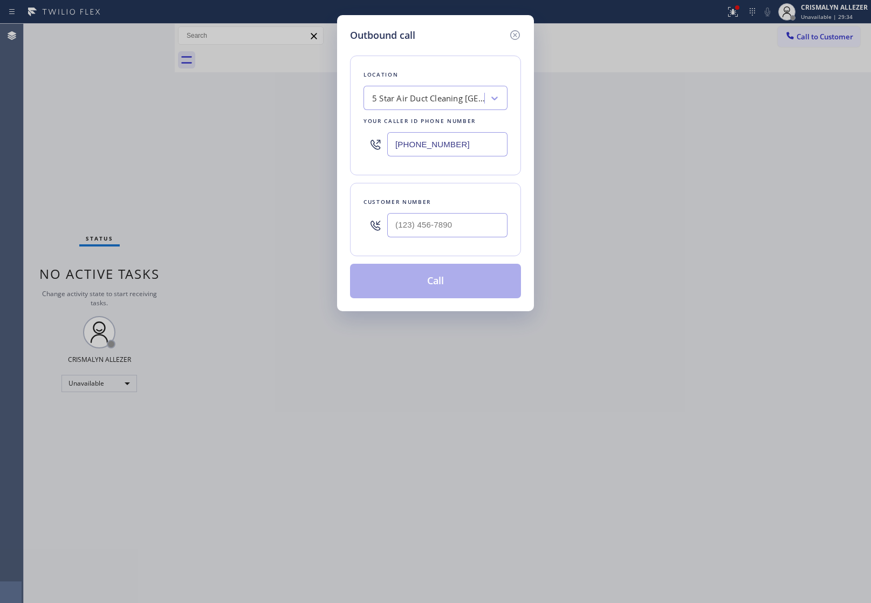
drag, startPoint x: 483, startPoint y: 147, endPoint x: 275, endPoint y: 131, distance: 208.3
click at [468, 145] on input "[PHONE_NUMBER]" at bounding box center [447, 144] width 120 height 24
paste input "text"
drag, startPoint x: 473, startPoint y: 142, endPoint x: 286, endPoint y: 153, distance: 187.4
click at [286, 153] on div "Outbound call Location 5 Star Air Duct Cleaning Long Beach Your caller id phone…" at bounding box center [435, 301] width 871 height 603
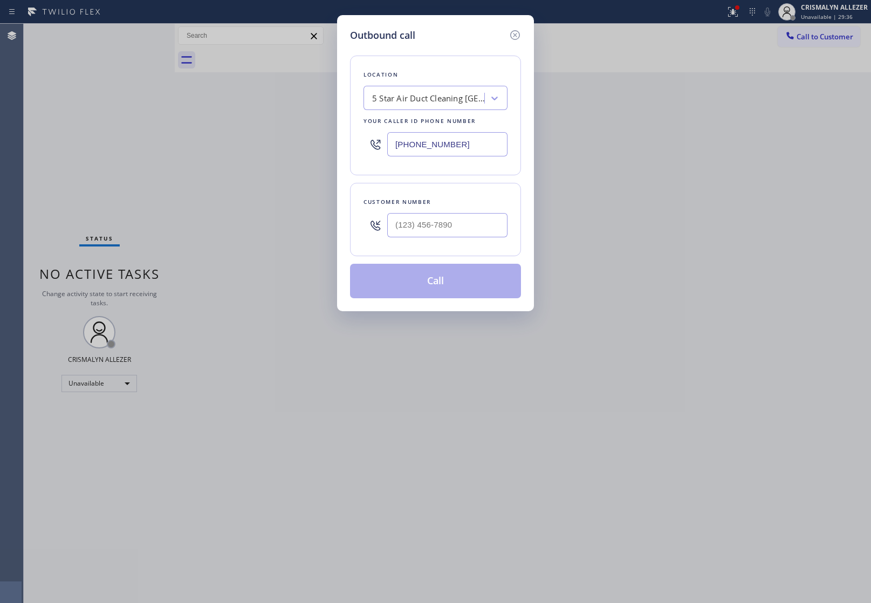
paste input "650) 284-395"
type input "[PHONE_NUMBER]"
click at [461, 225] on input "(___) ___-____" at bounding box center [447, 225] width 120 height 24
paste input "650) 303-9600"
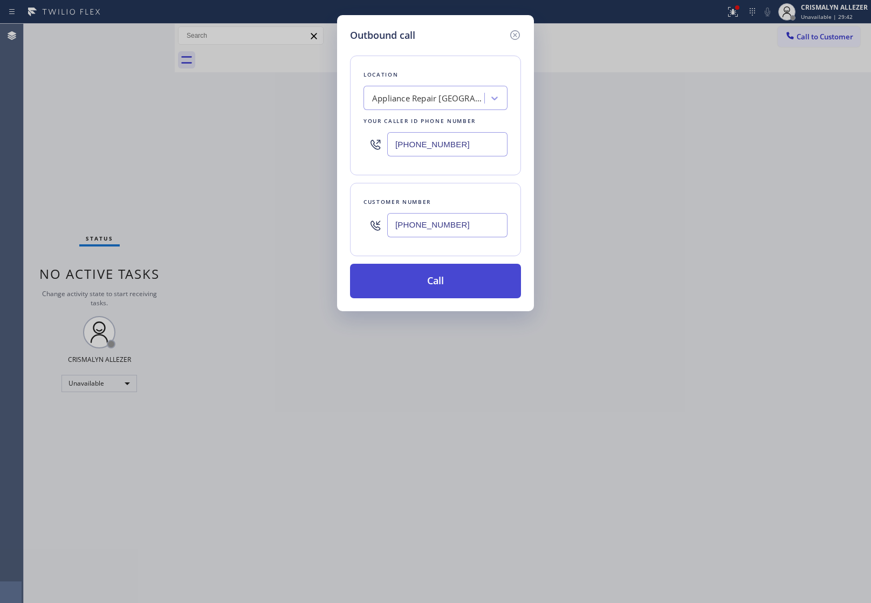
type input "[PHONE_NUMBER]"
click at [445, 291] on button "Call" at bounding box center [435, 281] width 171 height 35
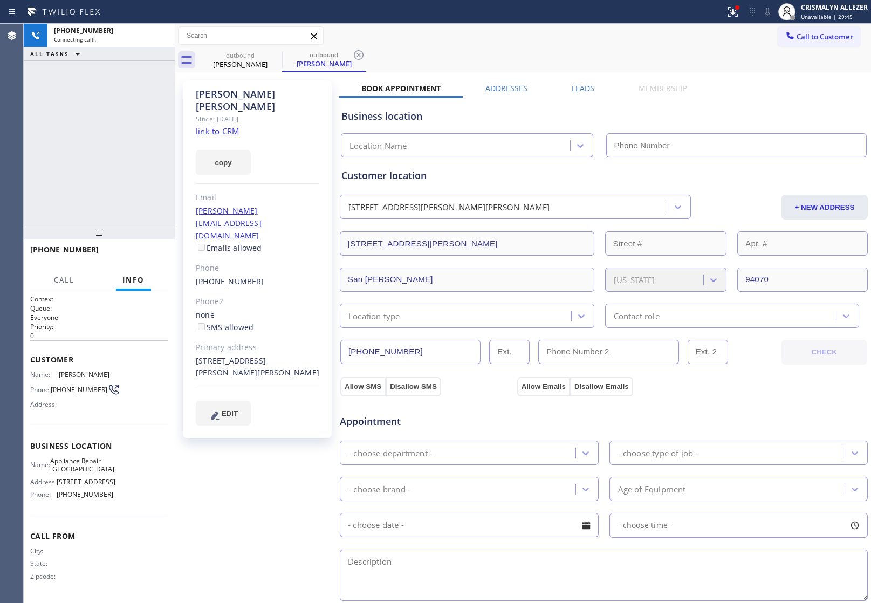
click at [224, 126] on link "link to CRM" at bounding box center [218, 131] width 44 height 11
type input "[PHONE_NUMBER]"
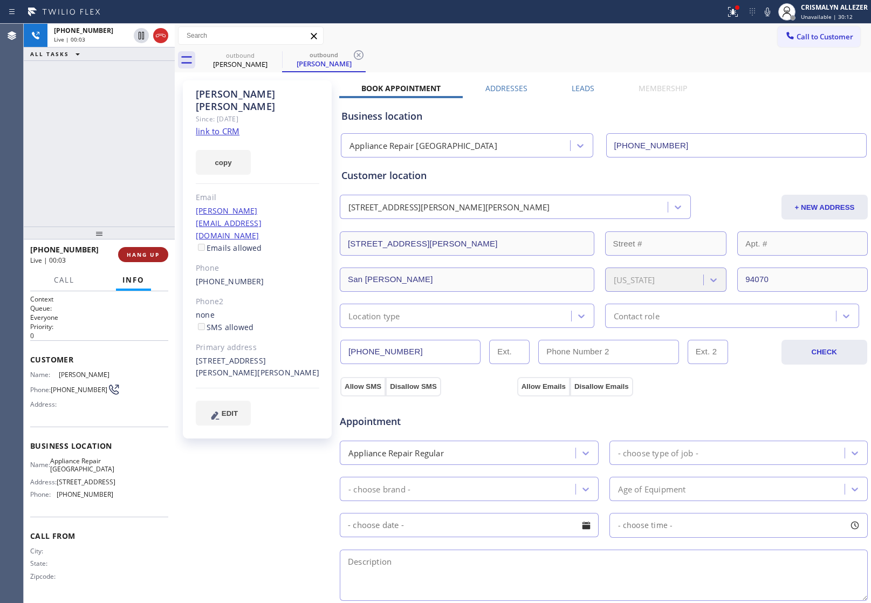
click at [135, 255] on span "HANG UP" at bounding box center [143, 255] width 33 height 8
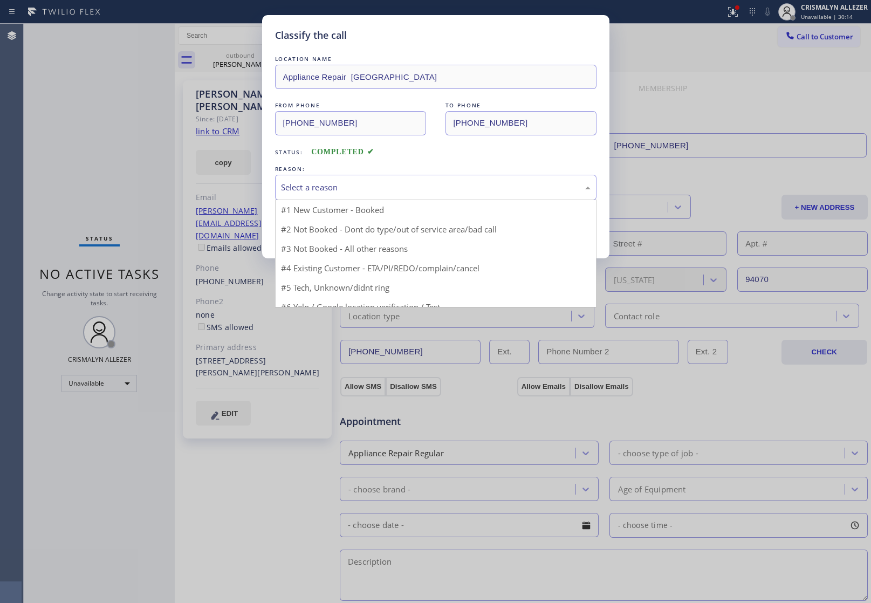
click at [424, 195] on div "Select a reason" at bounding box center [435, 187] width 321 height 25
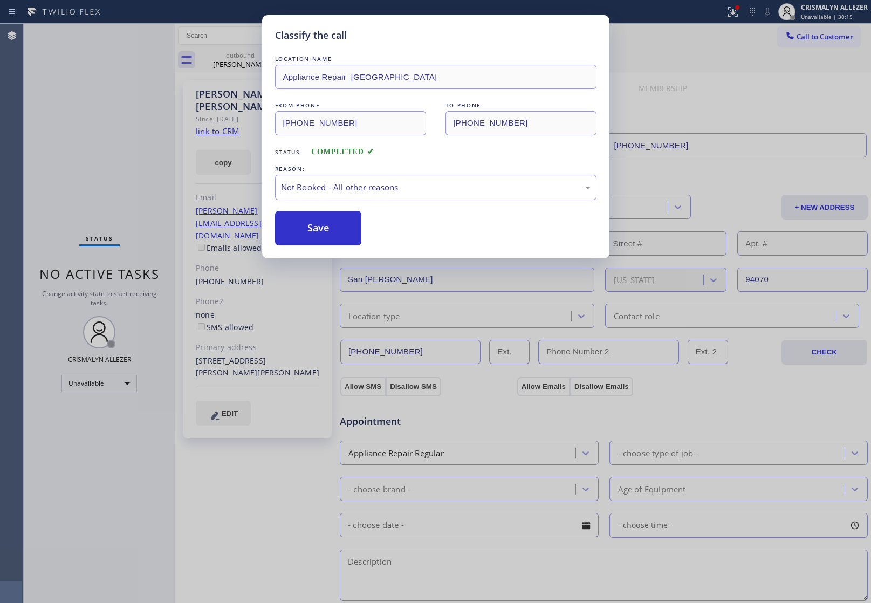
click at [329, 229] on button "Save" at bounding box center [318, 228] width 87 height 35
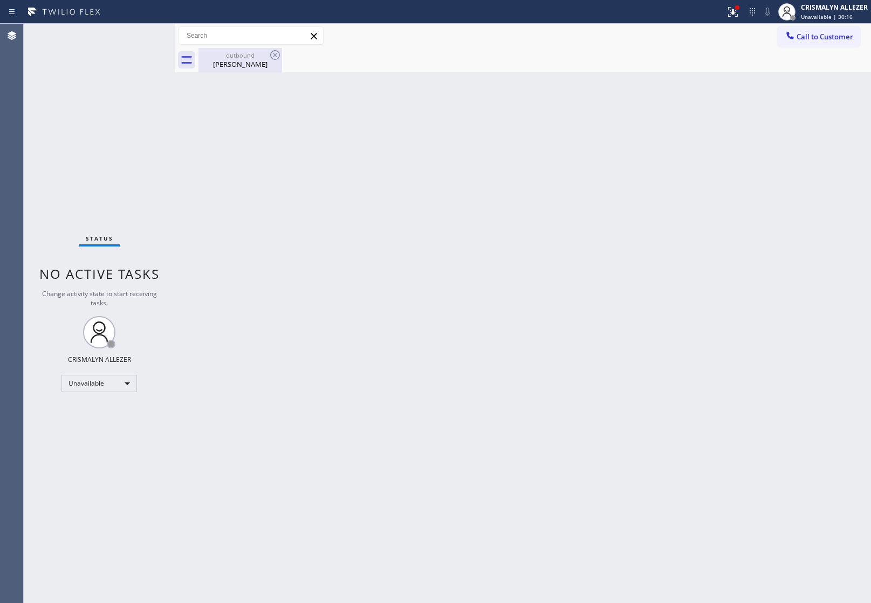
click at [249, 59] on div "Brian Blatt" at bounding box center [240, 64] width 81 height 10
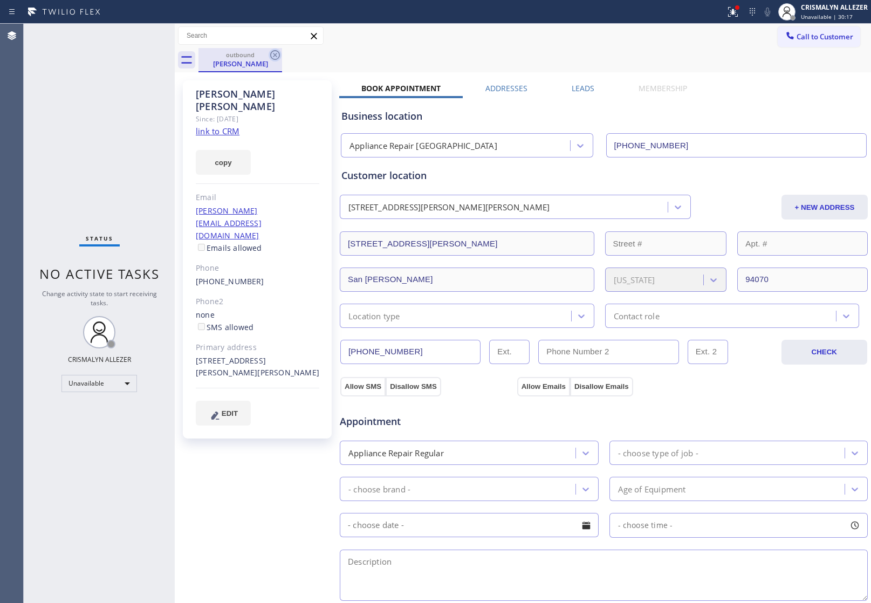
click at [278, 54] on icon at bounding box center [275, 55] width 13 height 13
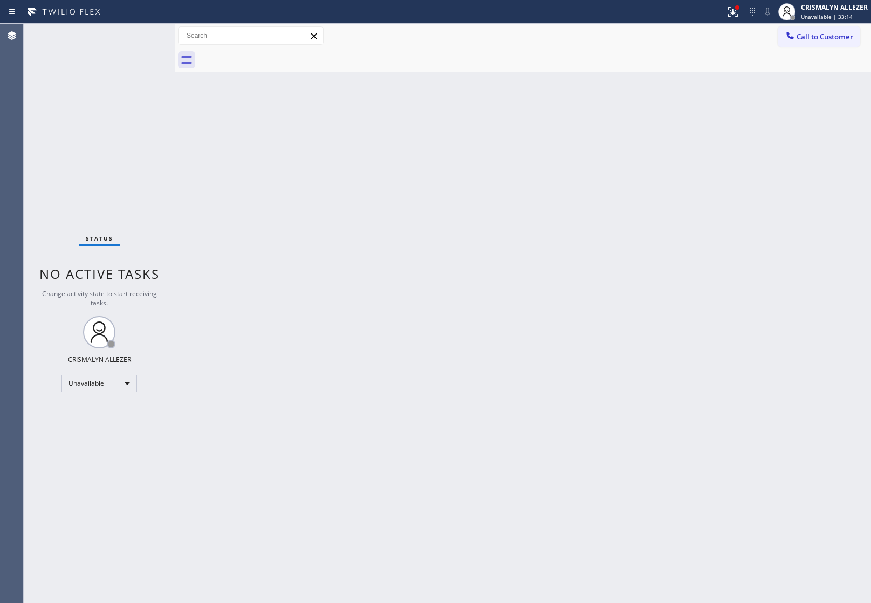
click at [699, 197] on div "Back to Dashboard Change Sender ID Customers Technicians Select a contact Outbo…" at bounding box center [523, 313] width 696 height 579
drag, startPoint x: 815, startPoint y: 38, endPoint x: 801, endPoint y: 42, distance: 15.0
click at [816, 38] on span "Call to Customer" at bounding box center [824, 37] width 57 height 10
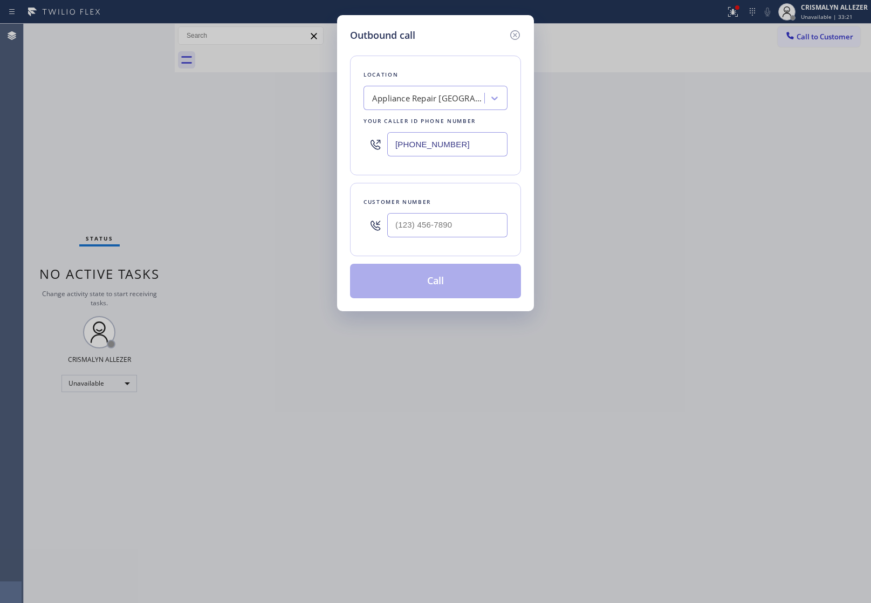
drag, startPoint x: 486, startPoint y: 148, endPoint x: 284, endPoint y: 147, distance: 202.2
click at [408, 148] on input "[PHONE_NUMBER]" at bounding box center [447, 144] width 120 height 24
paste input "6) 502-8439"
type input "[PHONE_NUMBER]"
click at [457, 228] on input "(___) ___-____" at bounding box center [447, 225] width 120 height 24
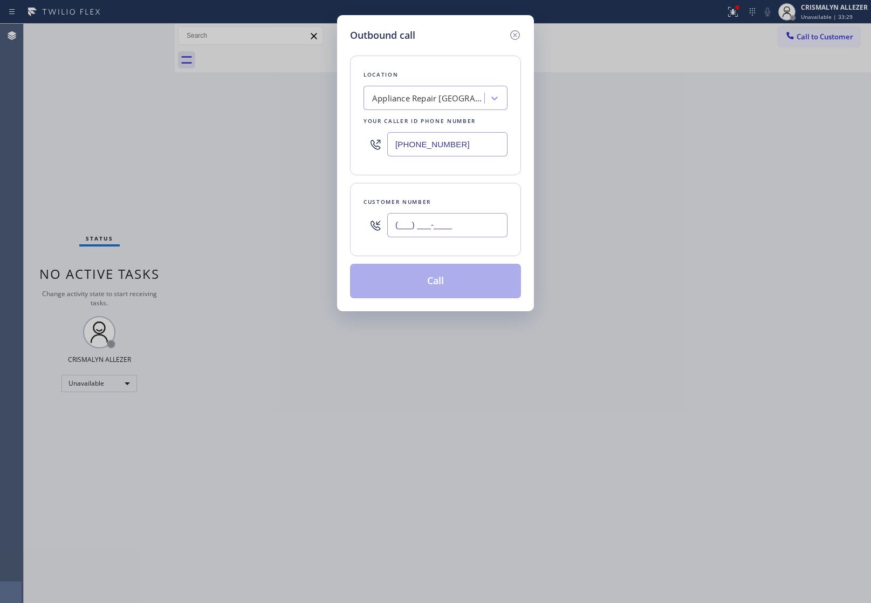
paste input "650) 759-7868"
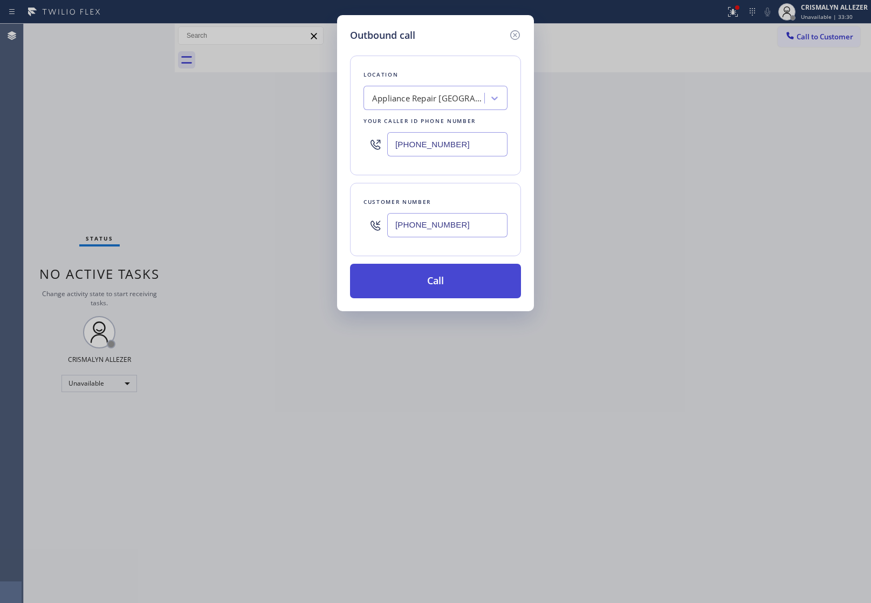
type input "[PHONE_NUMBER]"
click at [435, 292] on button "Call" at bounding box center [435, 281] width 171 height 35
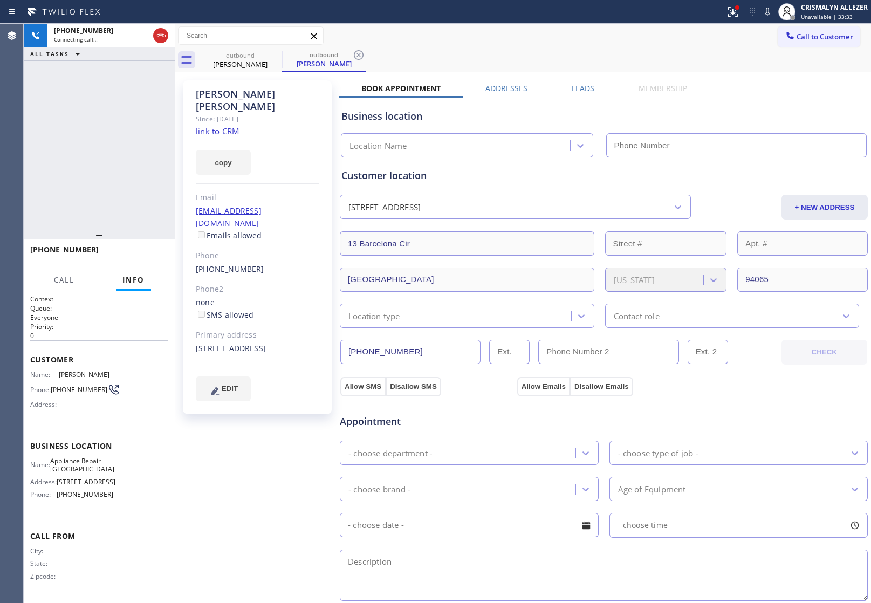
click at [209, 126] on link "link to CRM" at bounding box center [218, 131] width 44 height 11
type input "[PHONE_NUMBER]"
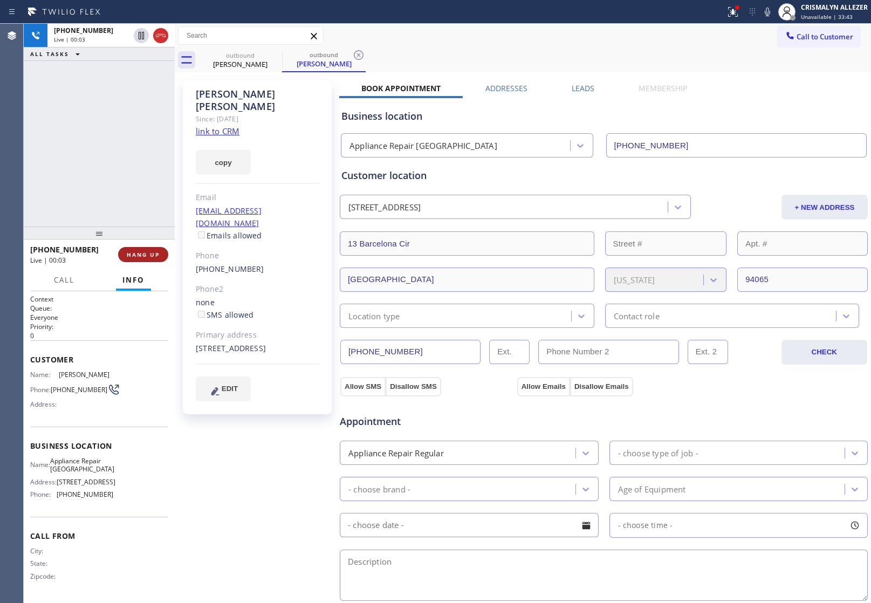
click at [139, 251] on span "HANG UP" at bounding box center [143, 255] width 33 height 8
click at [140, 254] on span "HANG UP" at bounding box center [143, 255] width 33 height 8
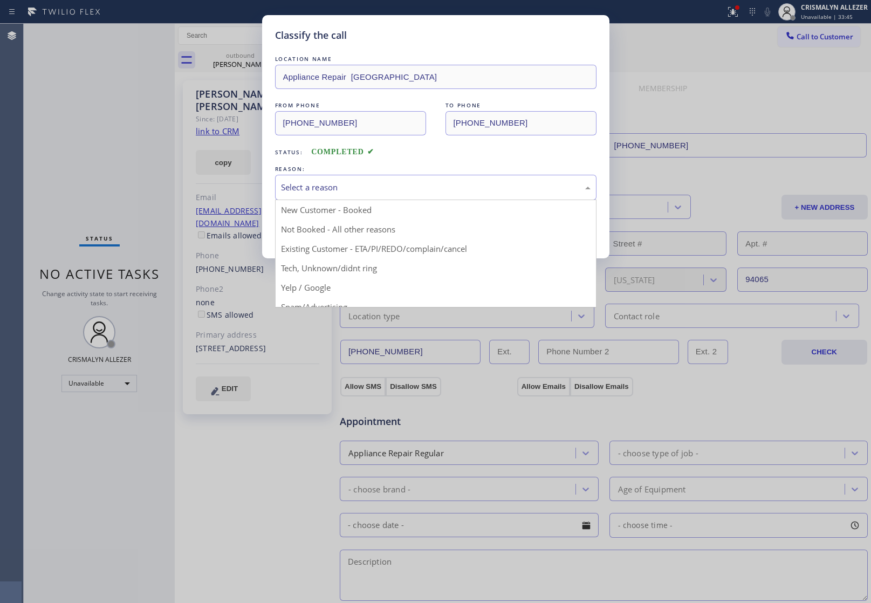
click at [413, 190] on div "Select a reason" at bounding box center [436, 187] width 310 height 12
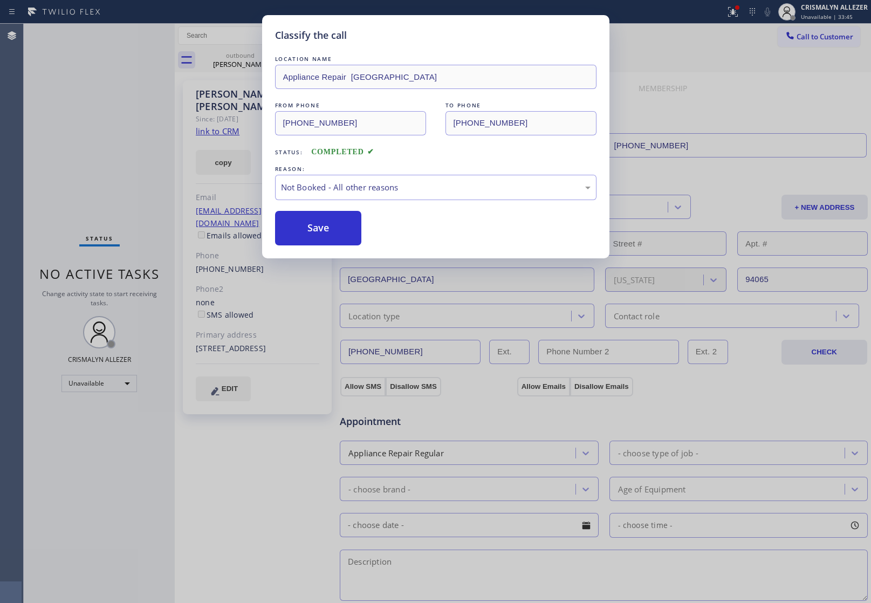
click at [316, 233] on button "Save" at bounding box center [318, 228] width 87 height 35
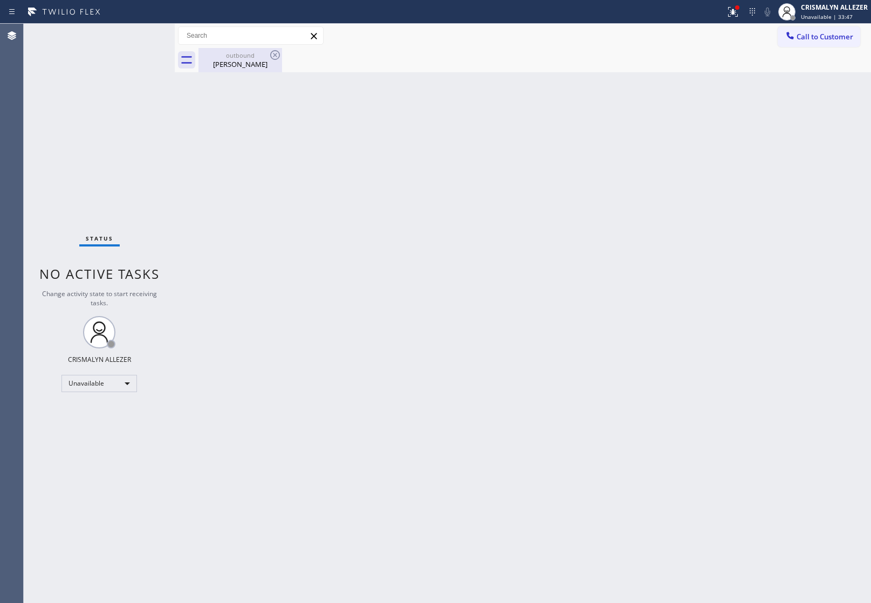
click at [244, 65] on div "Penny Sheppherd" at bounding box center [240, 64] width 81 height 10
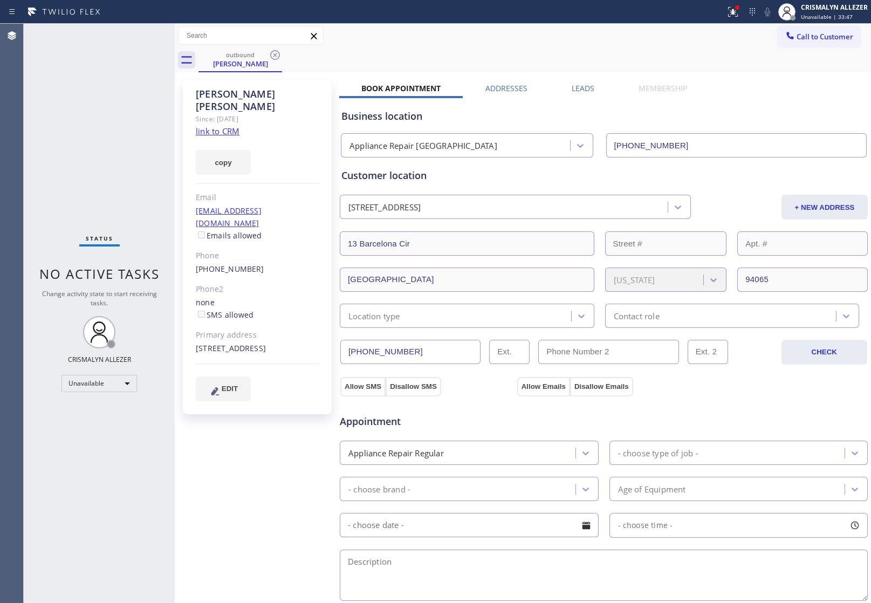
drag, startPoint x: 578, startPoint y: 87, endPoint x: 689, endPoint y: 148, distance: 127.0
click at [578, 87] on label "Leads" at bounding box center [583, 88] width 23 height 10
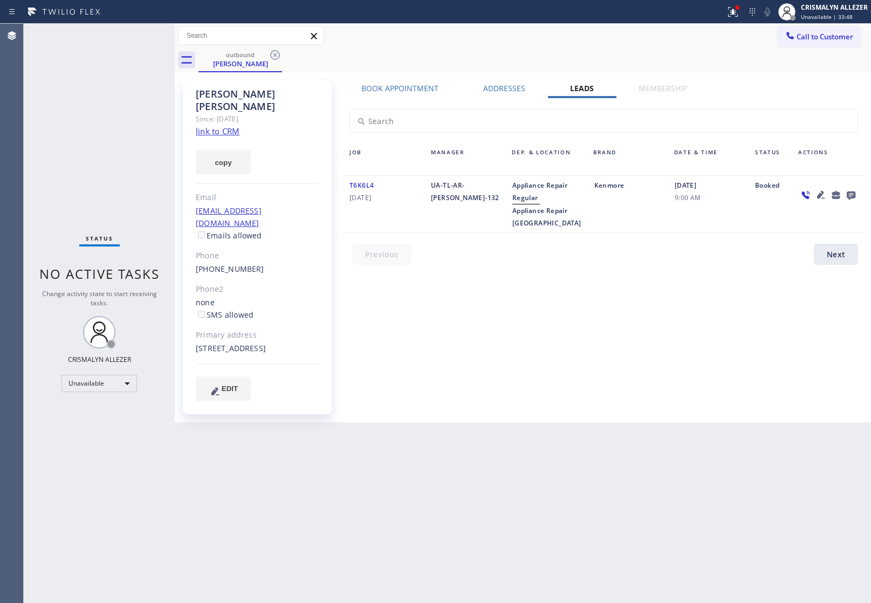
click at [848, 195] on icon at bounding box center [851, 195] width 9 height 9
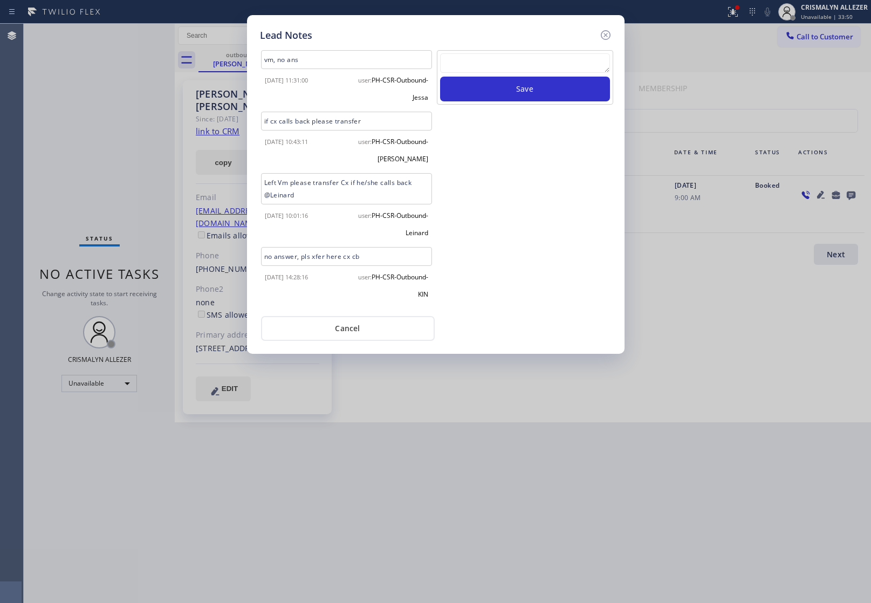
click at [511, 68] on textarea at bounding box center [525, 62] width 170 height 19
paste textarea "no answer | pls xfer here cx cb"
type textarea "no answer | pls xfer here cx cb"
click at [511, 94] on button "Save" at bounding box center [525, 89] width 170 height 25
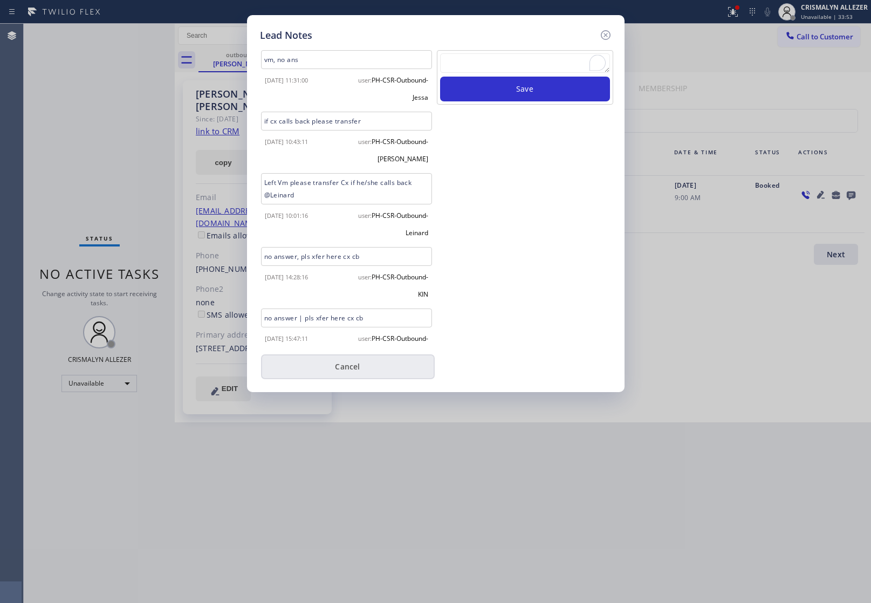
click at [334, 369] on button "Cancel" at bounding box center [348, 366] width 174 height 25
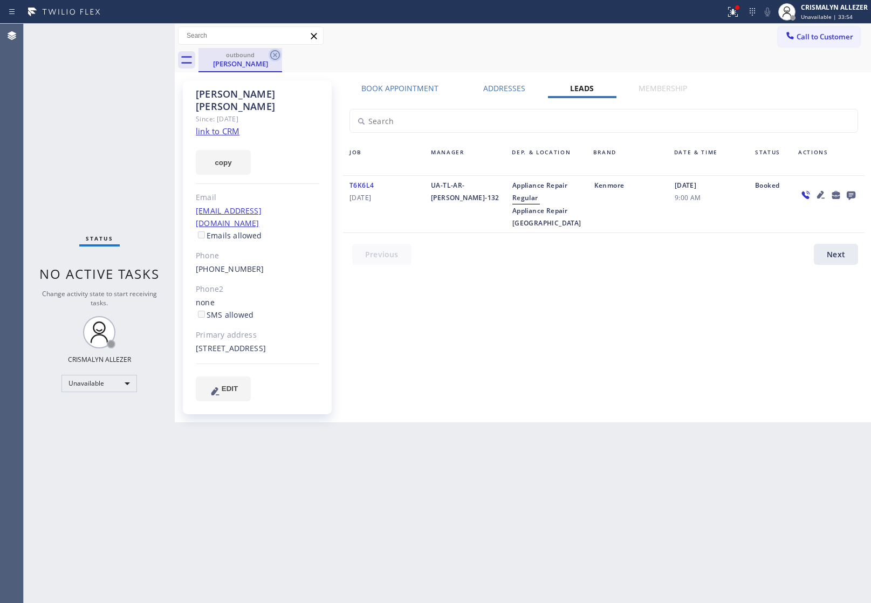
click at [278, 53] on icon at bounding box center [275, 55] width 13 height 13
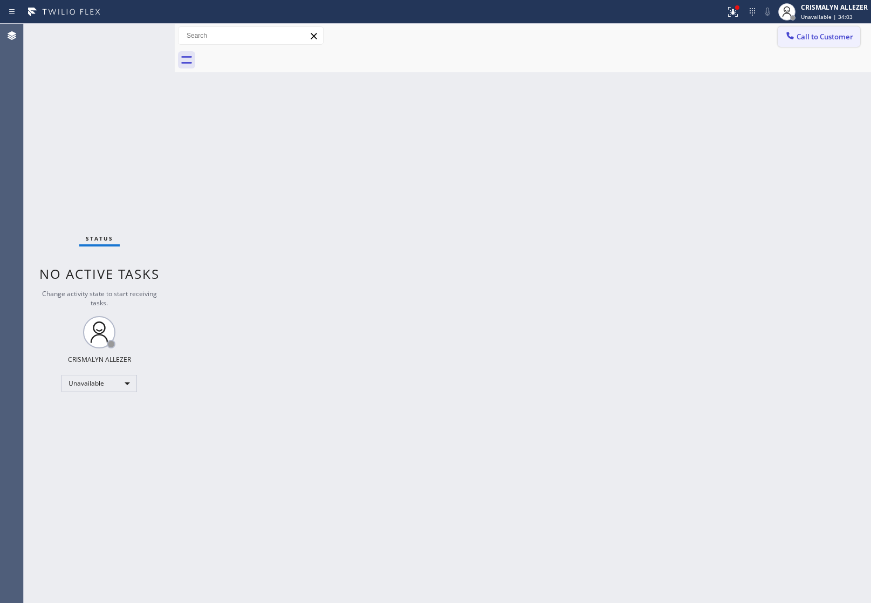
click at [842, 32] on span "Call to Customer" at bounding box center [824, 37] width 57 height 10
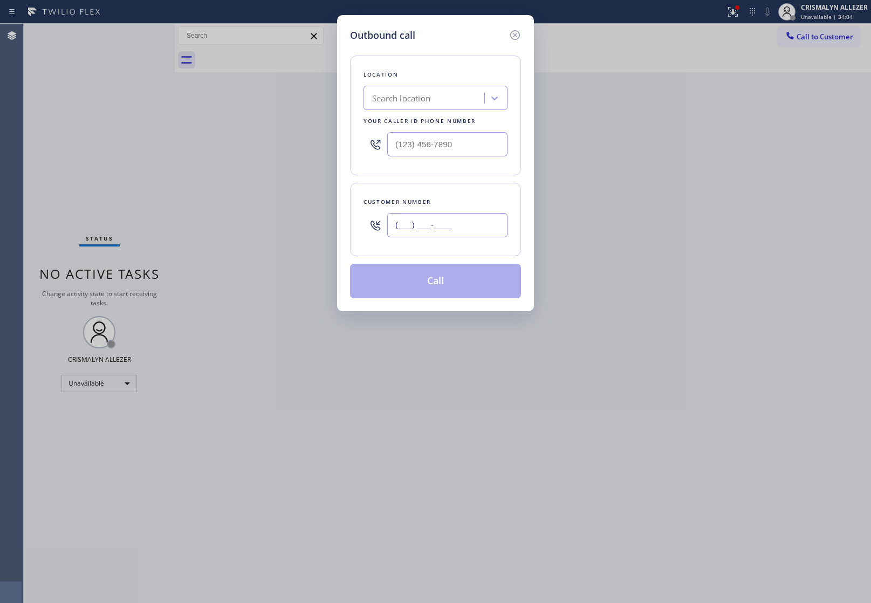
click at [477, 217] on input "(___) ___-____" at bounding box center [447, 225] width 120 height 24
paste input "650) 554-1694"
type input "[PHONE_NUMBER]"
click at [471, 147] on input "(___) ___-____" at bounding box center [447, 144] width 120 height 24
paste input "650) 284-3957"
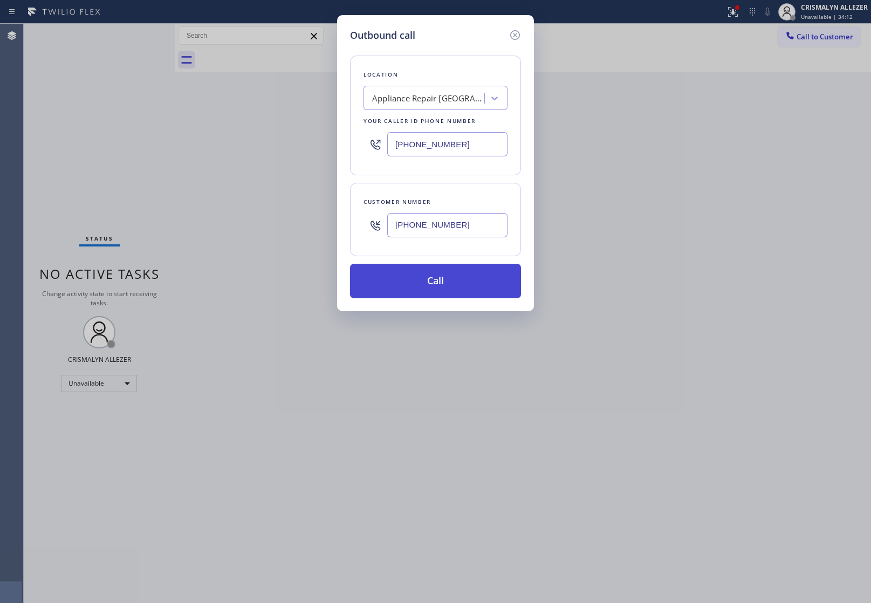
type input "[PHONE_NUMBER]"
click at [437, 270] on button "Call" at bounding box center [435, 281] width 171 height 35
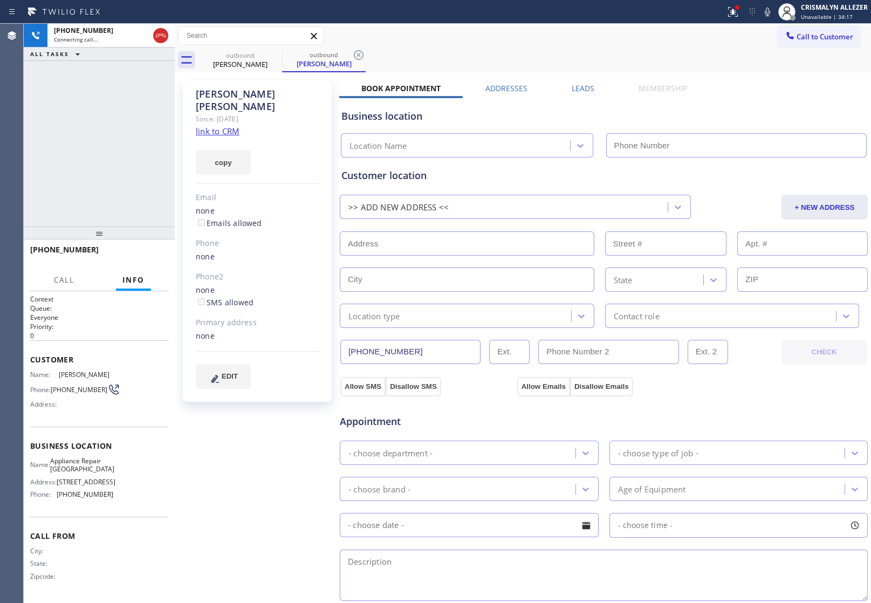
click at [230, 126] on link "link to CRM" at bounding box center [218, 131] width 44 height 11
type input "[PHONE_NUMBER]"
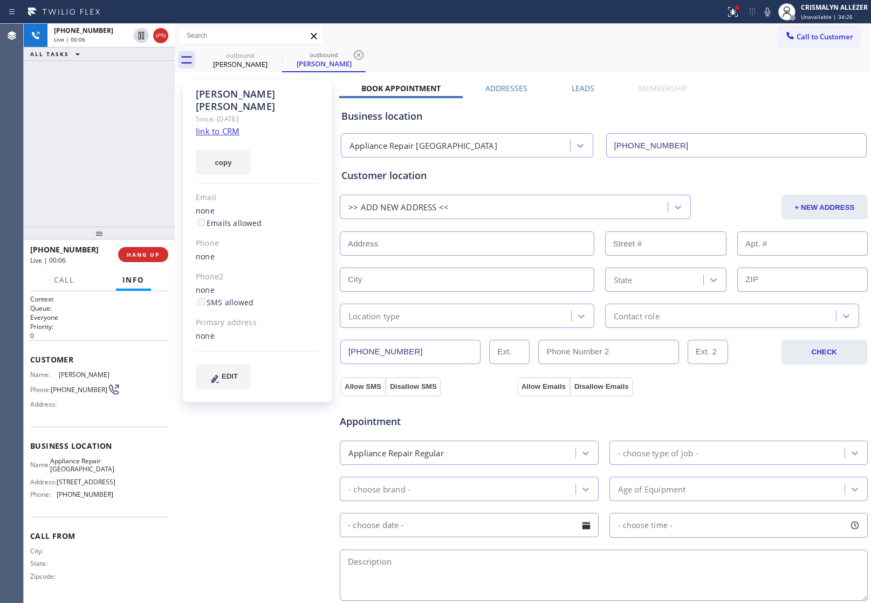
click at [138, 262] on div "+16505541694 Live | 00:06 HANG UP" at bounding box center [99, 255] width 138 height 28
click at [136, 257] on span "HANG UP" at bounding box center [143, 255] width 33 height 8
click at [136, 257] on span "COMPLETE" at bounding box center [140, 255] width 37 height 8
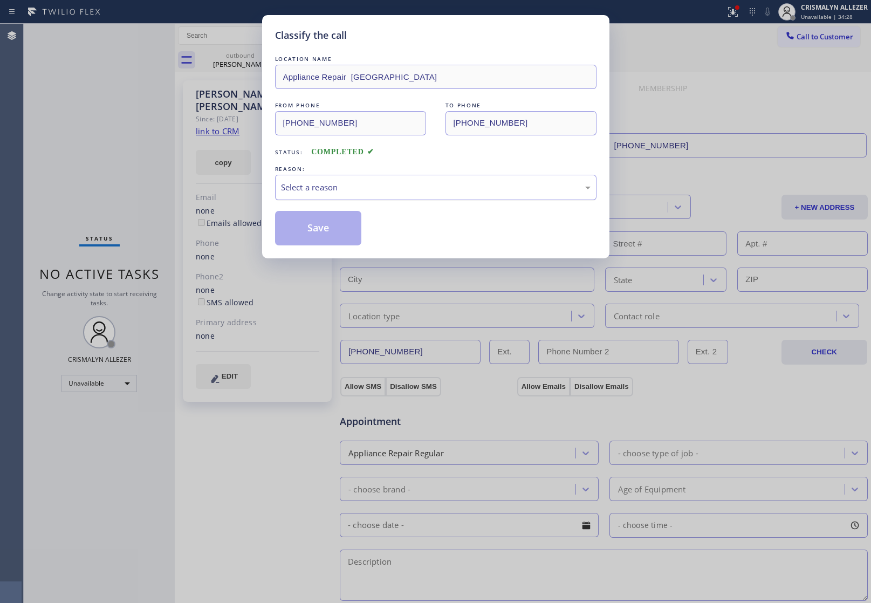
click at [434, 193] on div "Select a reason" at bounding box center [436, 187] width 310 height 12
click at [322, 232] on button "Save" at bounding box center [318, 228] width 87 height 35
click at [236, 59] on div "Classify the call LOCATION NAME Affordable Appliance Repair Service Santa Ana F…" at bounding box center [447, 313] width 847 height 579
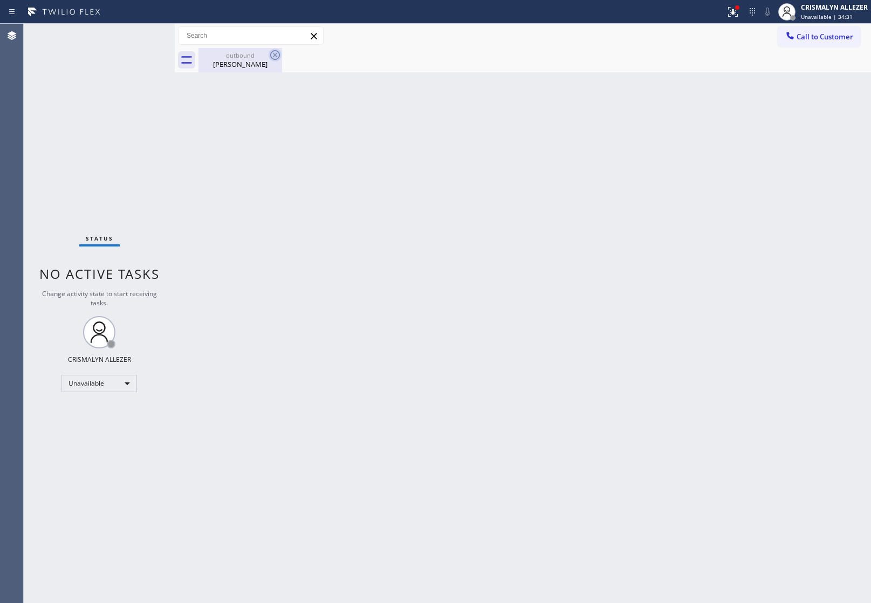
click at [280, 54] on icon at bounding box center [275, 55] width 13 height 13
click at [271, 57] on icon at bounding box center [275, 55] width 13 height 13
click at [743, 409] on div "Back to Dashboard Change Sender ID Customers Technicians Select a contact Outbo…" at bounding box center [523, 313] width 696 height 579
click at [128, 378] on div "Unavailable" at bounding box center [98, 383] width 75 height 17
click at [102, 438] on li "Break" at bounding box center [98, 438] width 73 height 13
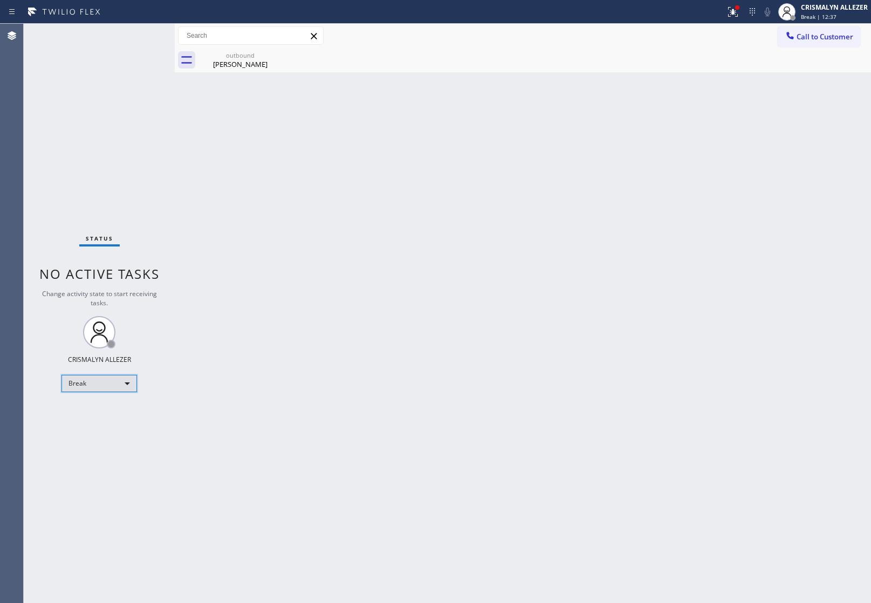
click at [125, 384] on div "Break" at bounding box center [98, 383] width 75 height 17
click at [108, 424] on li "Unavailable" at bounding box center [98, 425] width 73 height 13
drag, startPoint x: 227, startPoint y: 62, endPoint x: 236, endPoint y: 65, distance: 9.6
click at [232, 64] on div "John Creagan" at bounding box center [240, 64] width 81 height 10
click at [820, 41] on span "Call to Customer" at bounding box center [824, 37] width 57 height 10
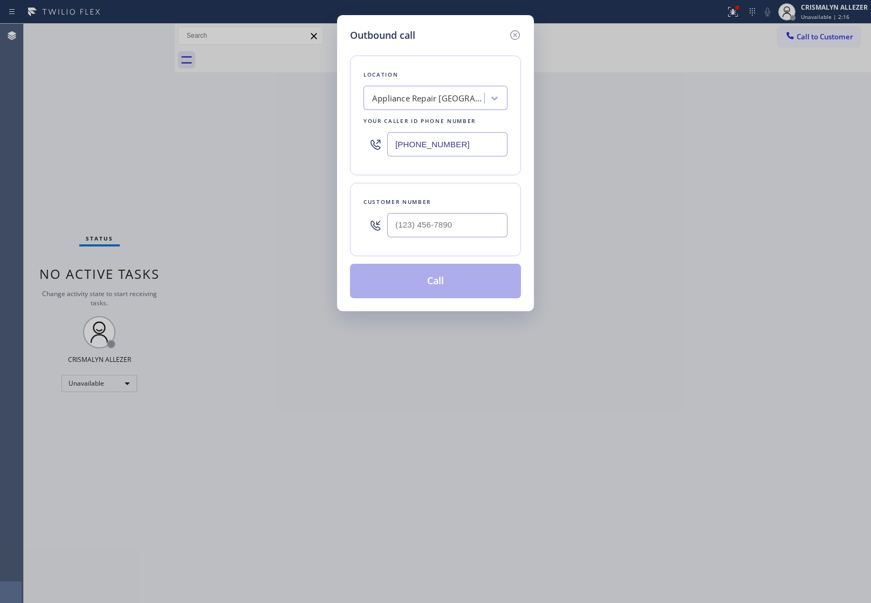
drag, startPoint x: 494, startPoint y: 145, endPoint x: 201, endPoint y: 131, distance: 293.7
click at [210, 133] on div "Outbound call Location Appliance Repair Belmont Your caller id phone number (65…" at bounding box center [435, 301] width 871 height 603
paste input "text"
type input "[PHONE_NUMBER]"
click at [464, 231] on input "(___) ___-____" at bounding box center [447, 225] width 120 height 24
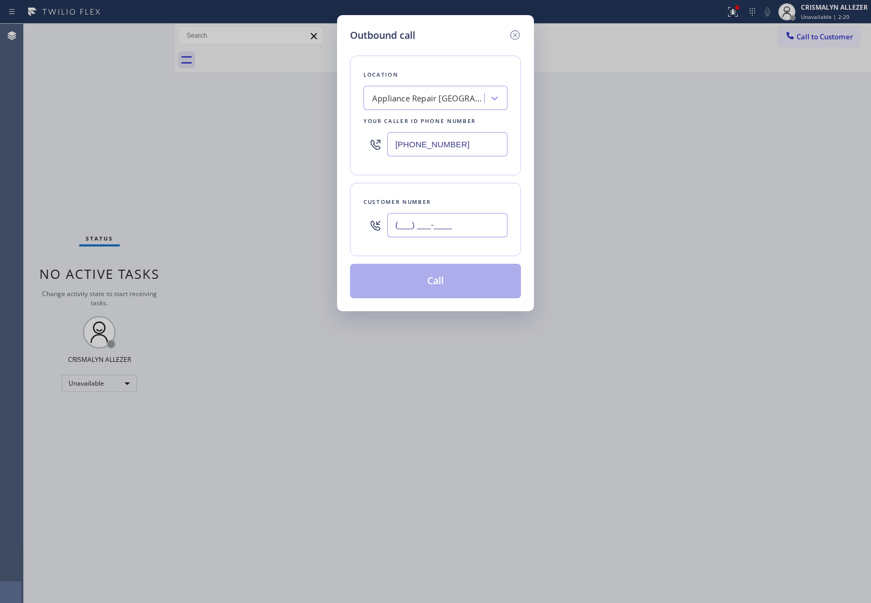
paste input "650) 447-4899"
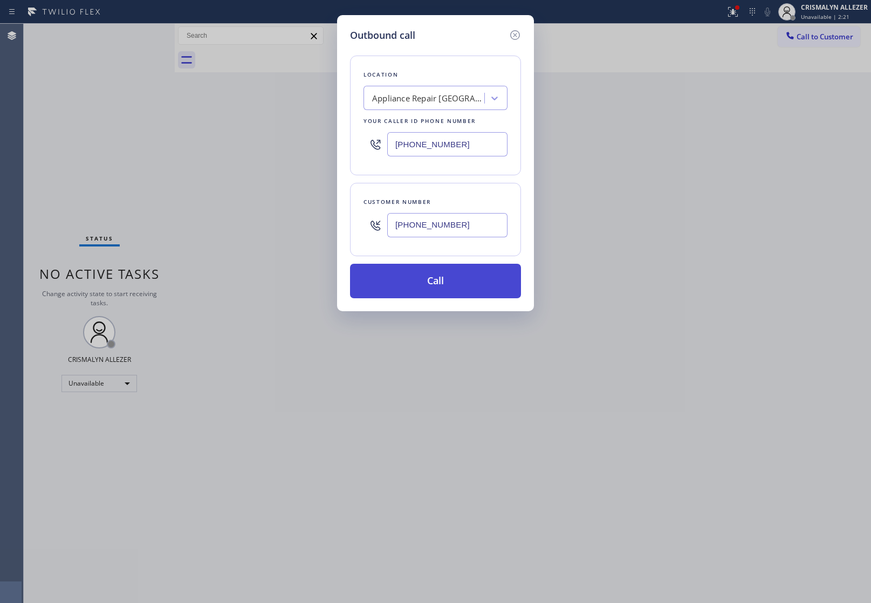
type input "[PHONE_NUMBER]"
click at [443, 287] on button "Call" at bounding box center [435, 281] width 171 height 35
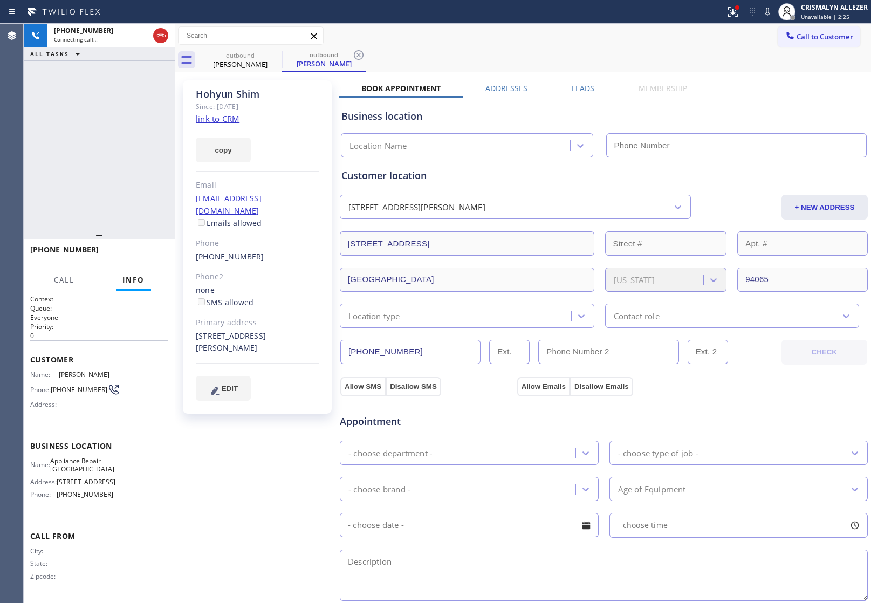
click at [206, 122] on link "link to CRM" at bounding box center [218, 118] width 44 height 11
type input "[PHONE_NUMBER]"
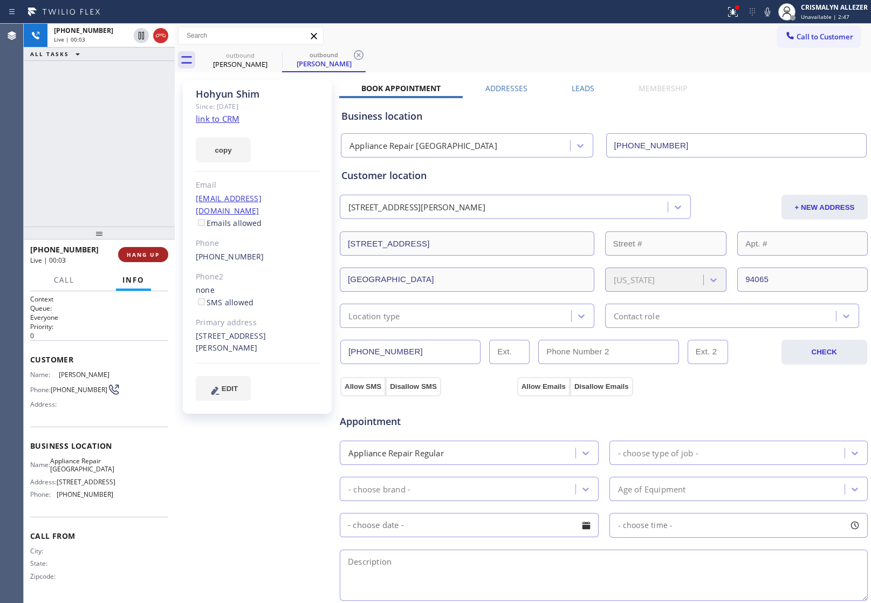
click at [135, 255] on span "HANG UP" at bounding box center [143, 255] width 33 height 8
click at [147, 259] on button "COMPLETE" at bounding box center [141, 254] width 54 height 15
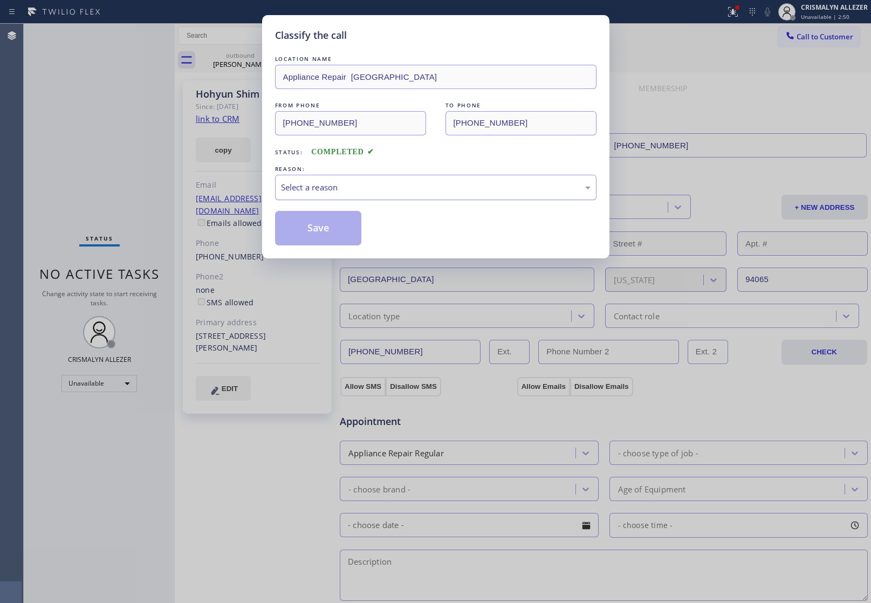
click at [397, 189] on div "Select a reason" at bounding box center [436, 187] width 310 height 12
click at [322, 233] on button "Save" at bounding box center [318, 228] width 87 height 35
click at [283, 63] on div "Hohyun Shim" at bounding box center [323, 64] width 81 height 10
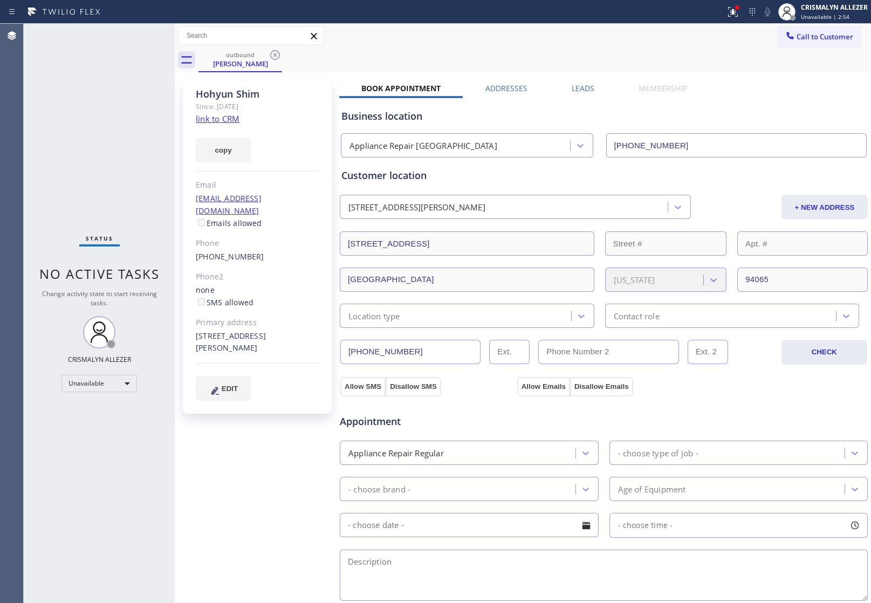
click at [578, 90] on label "Leads" at bounding box center [583, 88] width 23 height 10
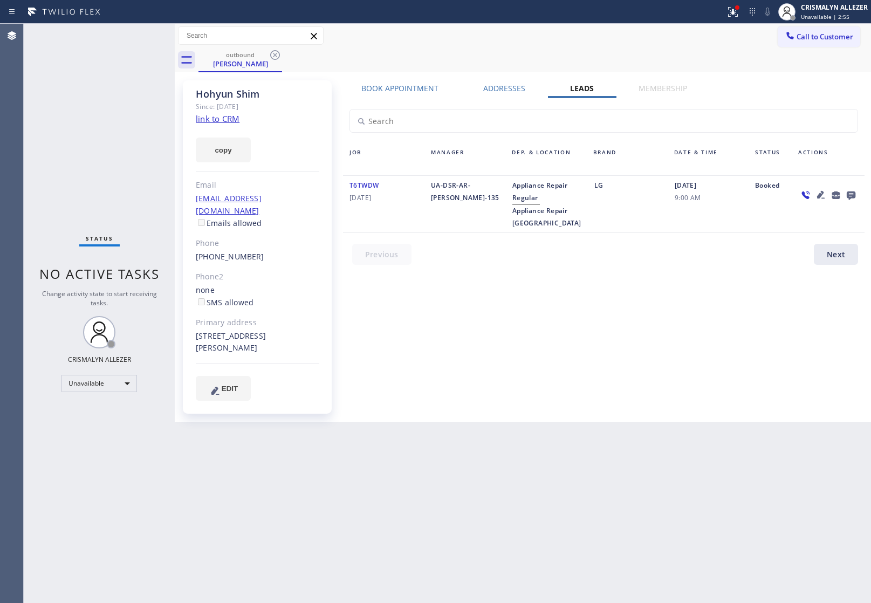
click at [850, 195] on icon at bounding box center [851, 195] width 9 height 9
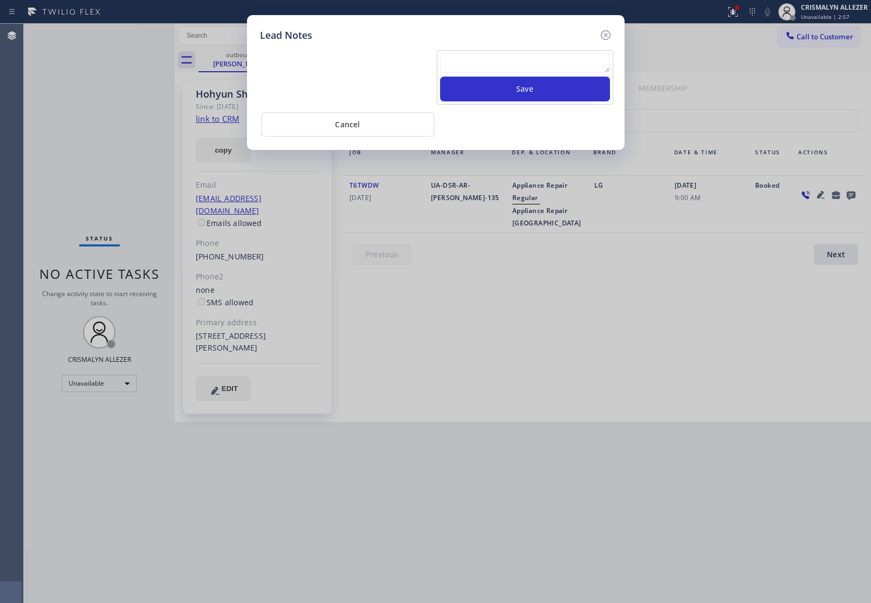
click at [537, 62] on textarea at bounding box center [525, 62] width 170 height 19
paste textarea "no answer | pls xfer here cx cb"
type textarea "no answer | pls xfer here cx cb"
click at [528, 87] on button "Save" at bounding box center [525, 89] width 170 height 25
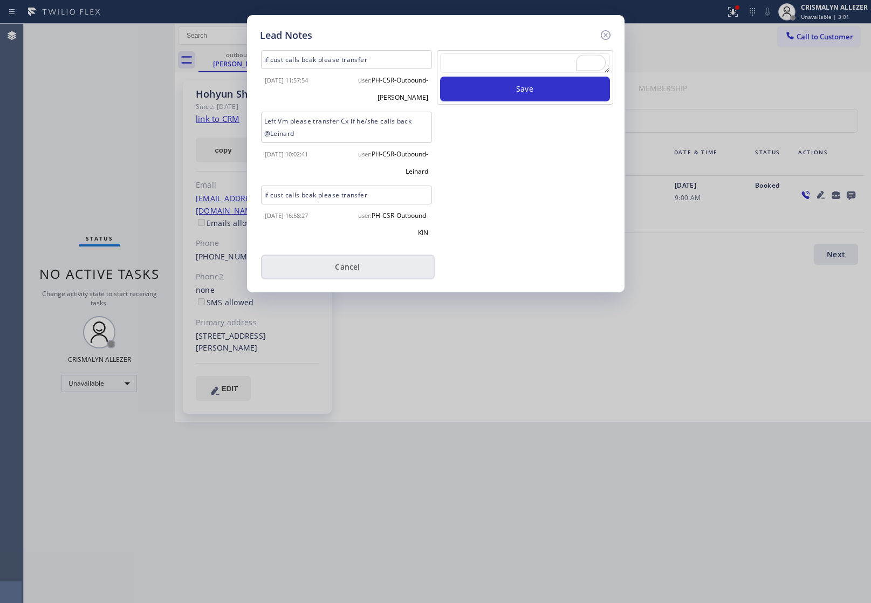
click at [349, 267] on button "Cancel" at bounding box center [348, 267] width 174 height 25
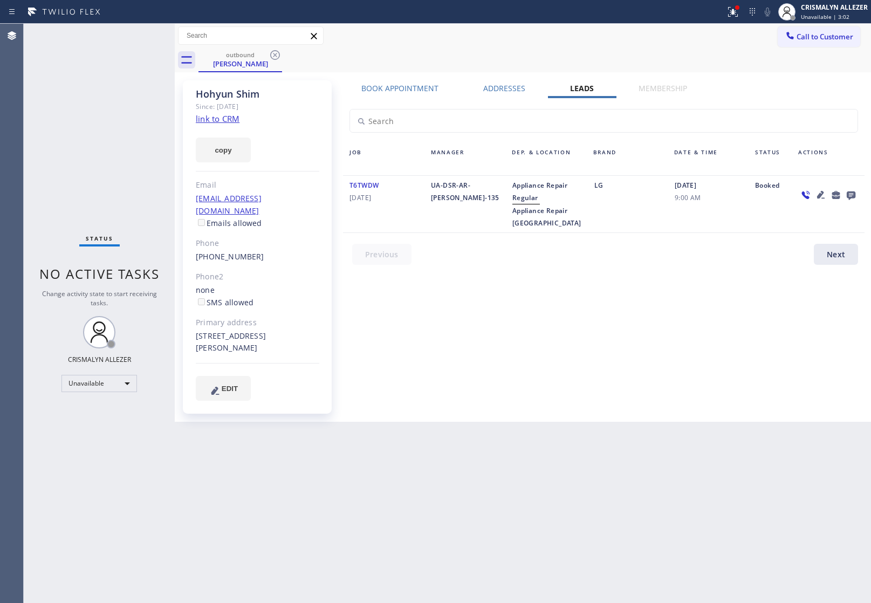
click at [276, 54] on icon at bounding box center [275, 55] width 13 height 13
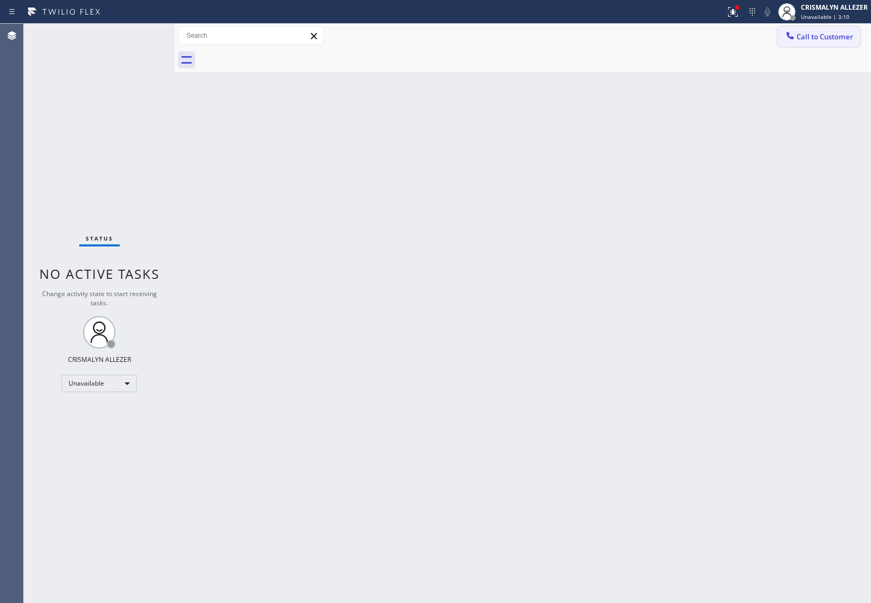
click at [824, 41] on span "Call to Customer" at bounding box center [824, 37] width 57 height 10
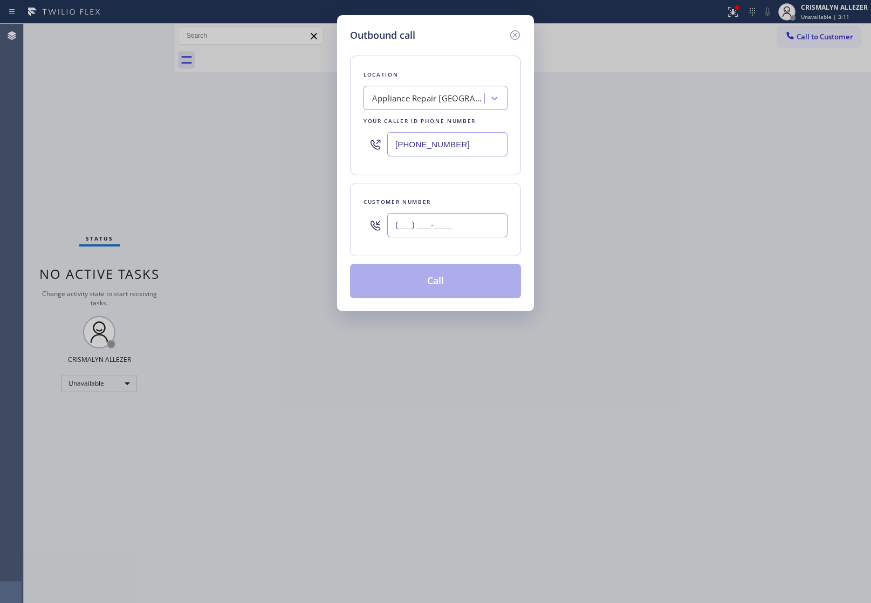
click at [466, 220] on input "(___) ___-____" at bounding box center [447, 225] width 120 height 24
paste input "425) 765-8608"
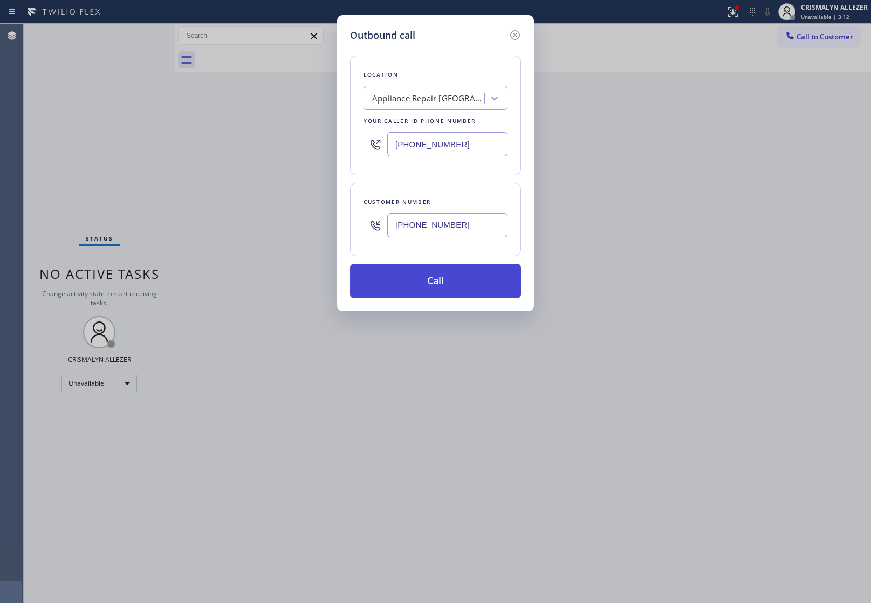
type input "[PHONE_NUMBER]"
click at [444, 290] on button "Call" at bounding box center [435, 281] width 171 height 35
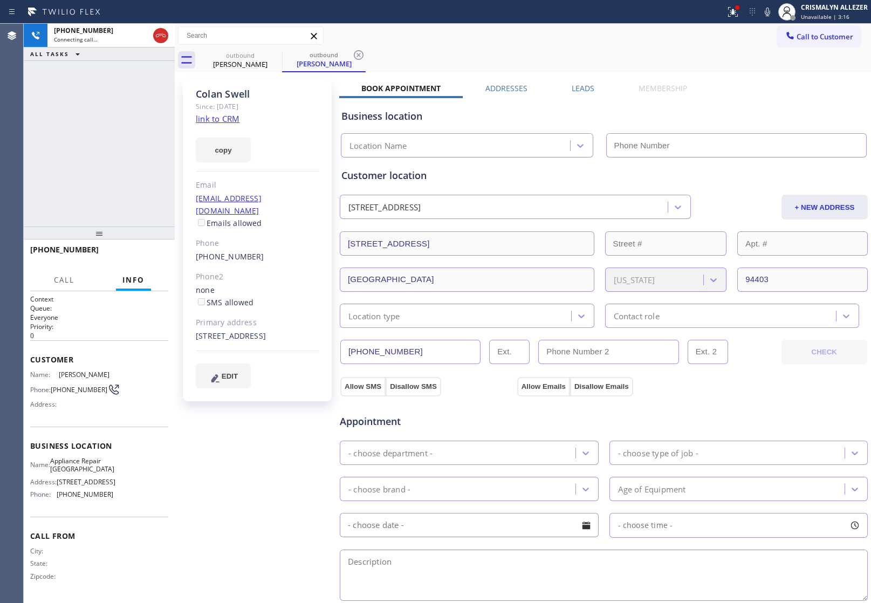
click at [213, 115] on link "link to CRM" at bounding box center [218, 118] width 44 height 11
type input "[PHONE_NUMBER]"
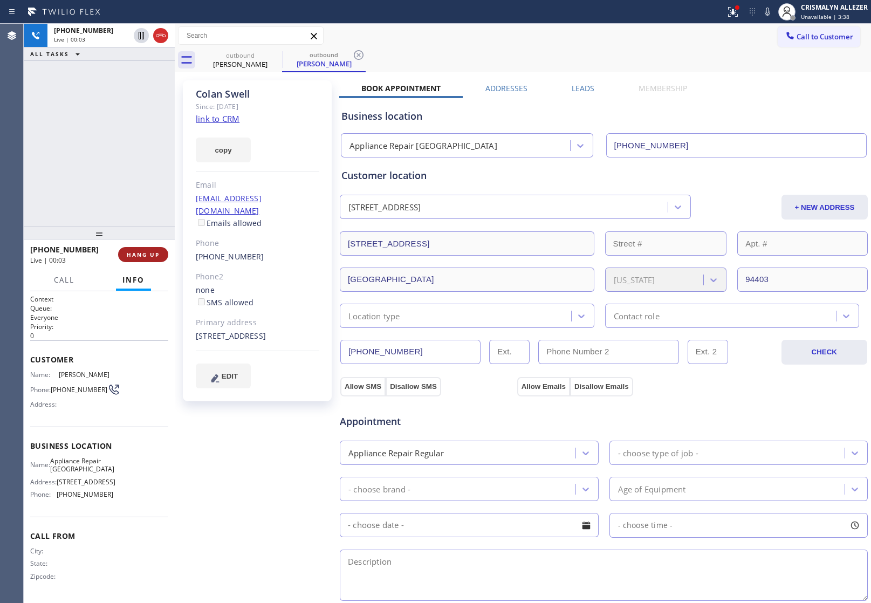
click at [128, 257] on span "HANG UP" at bounding box center [143, 255] width 33 height 8
click at [125, 257] on span "COMPLETE" at bounding box center [140, 255] width 37 height 8
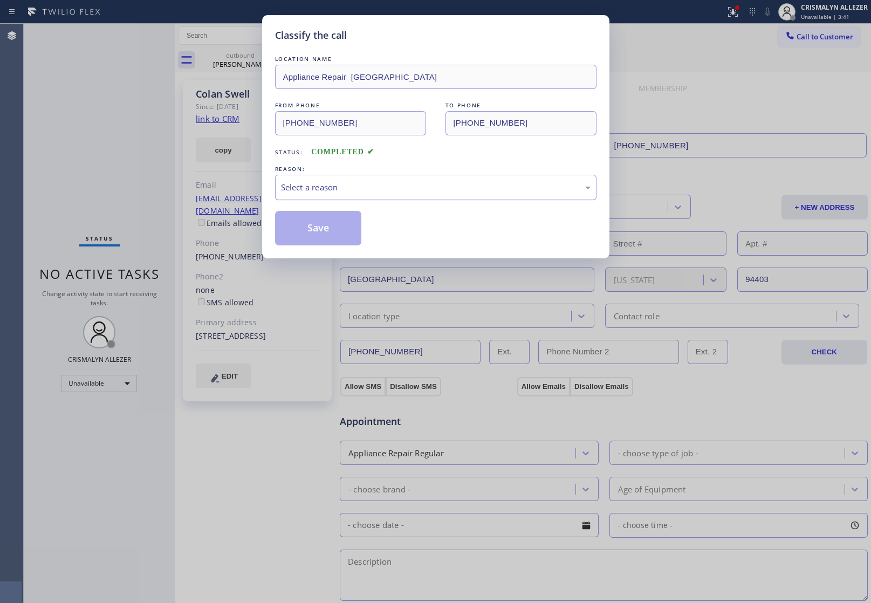
click at [463, 187] on div "Select a reason" at bounding box center [436, 187] width 310 height 12
click at [327, 232] on button "Save" at bounding box center [318, 228] width 87 height 35
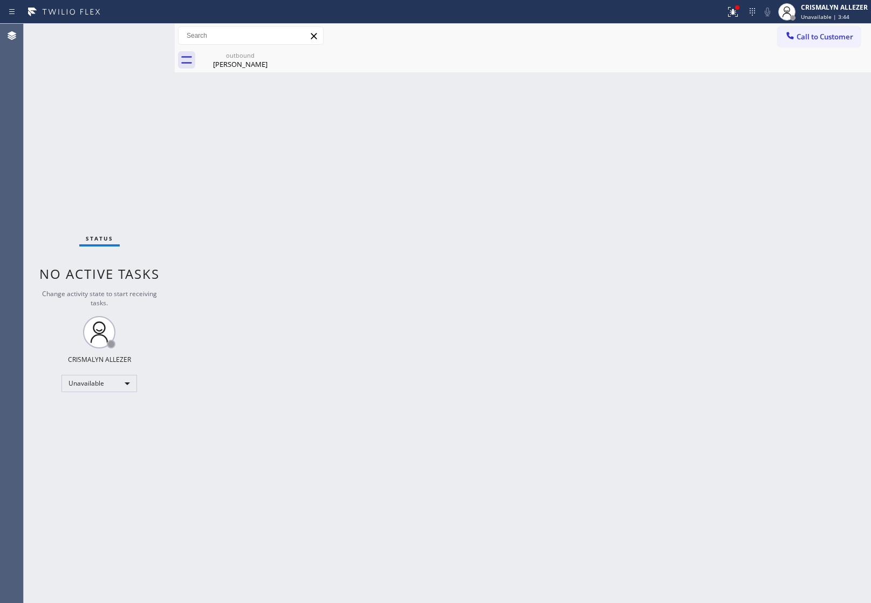
click at [235, 57] on div "outbound" at bounding box center [240, 55] width 81 height 8
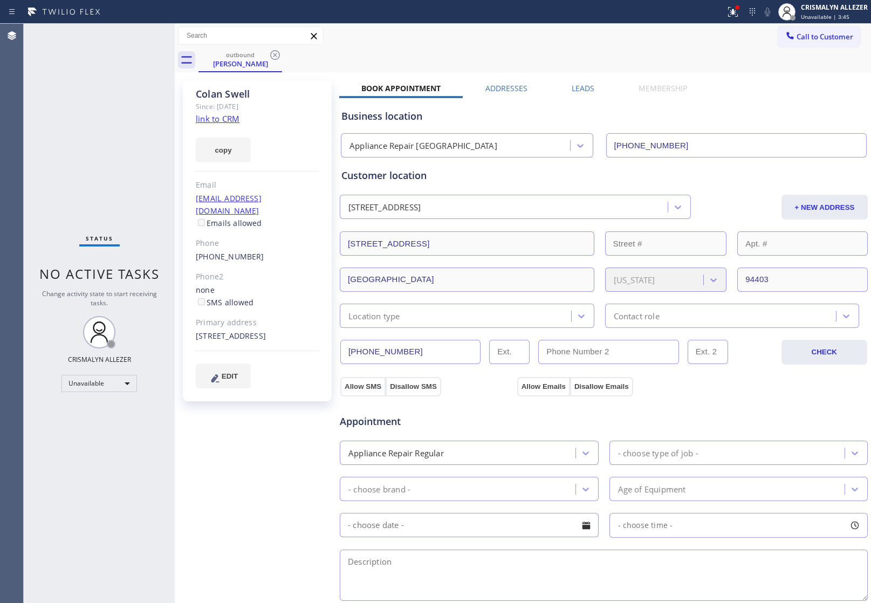
click at [564, 86] on div "Leads" at bounding box center [583, 90] width 67 height 15
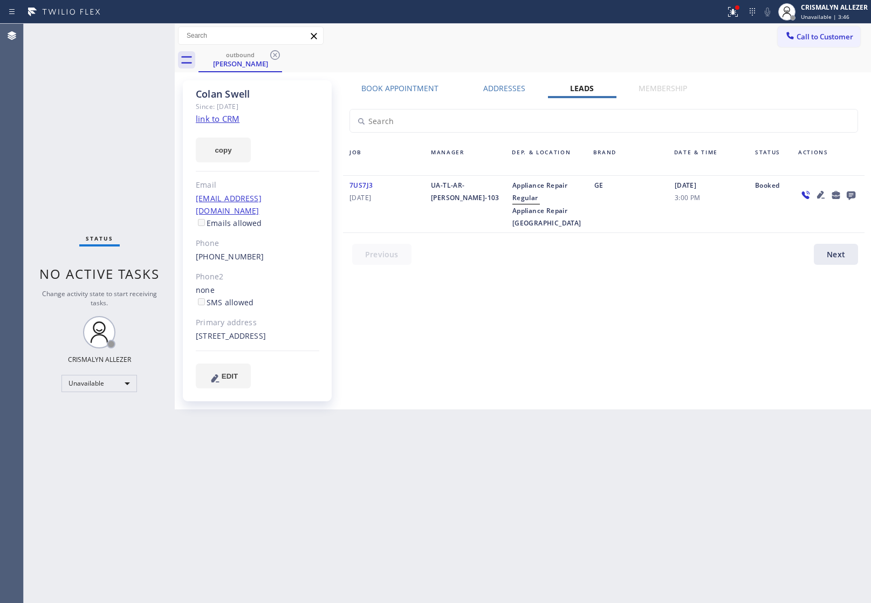
drag, startPoint x: 850, startPoint y: 196, endPoint x: 855, endPoint y: 193, distance: 6.3
click at [855, 193] on icon at bounding box center [850, 194] width 13 height 13
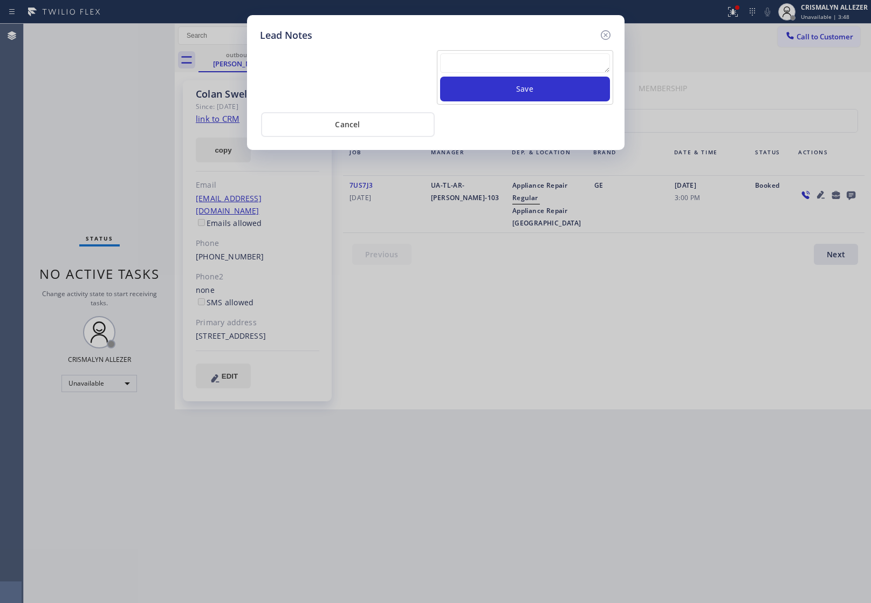
click at [512, 58] on textarea at bounding box center [525, 62] width 170 height 19
paste textarea "no answer | pls xfer here cx cb"
type textarea "no answer | pls xfer here cx cb"
click at [512, 80] on button "Save" at bounding box center [525, 89] width 170 height 25
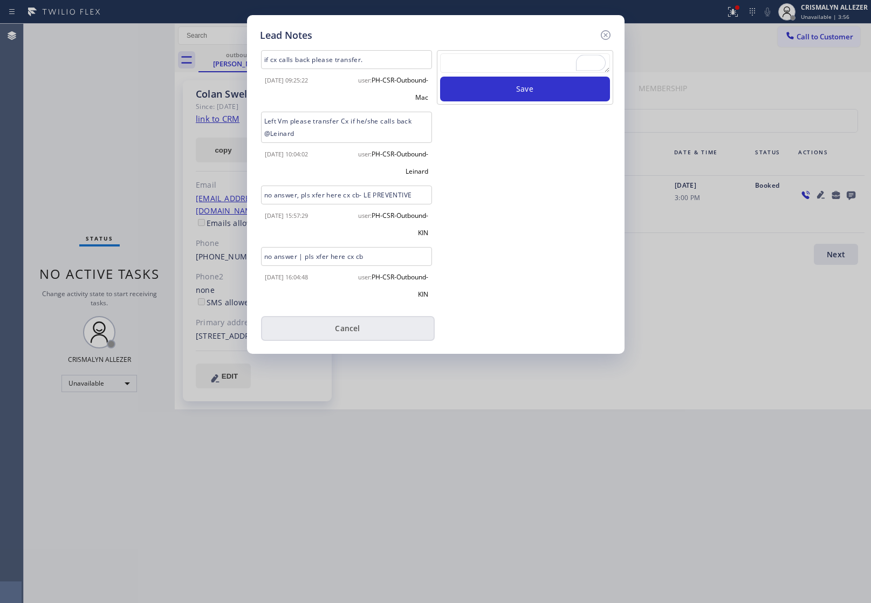
click at [351, 332] on button "Cancel" at bounding box center [348, 328] width 174 height 25
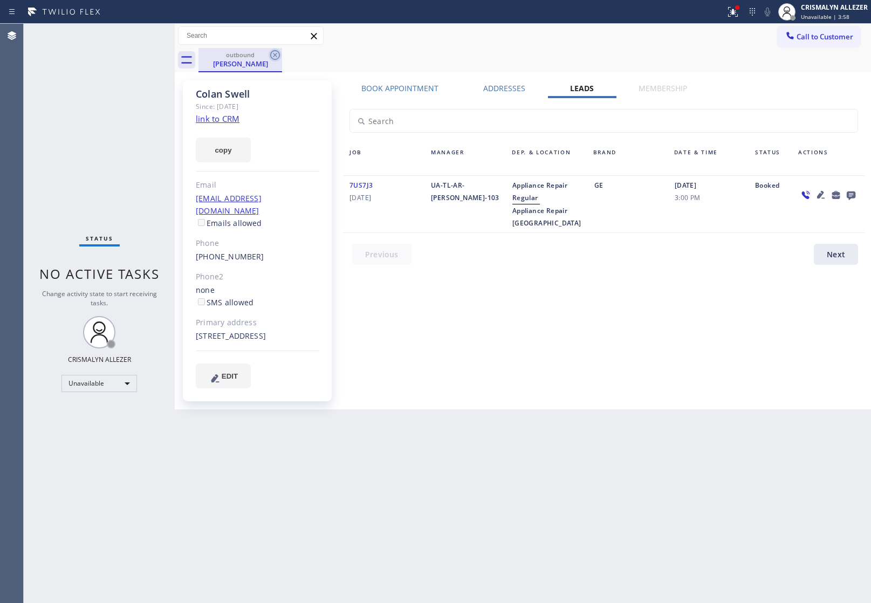
click at [269, 54] on icon at bounding box center [275, 55] width 13 height 13
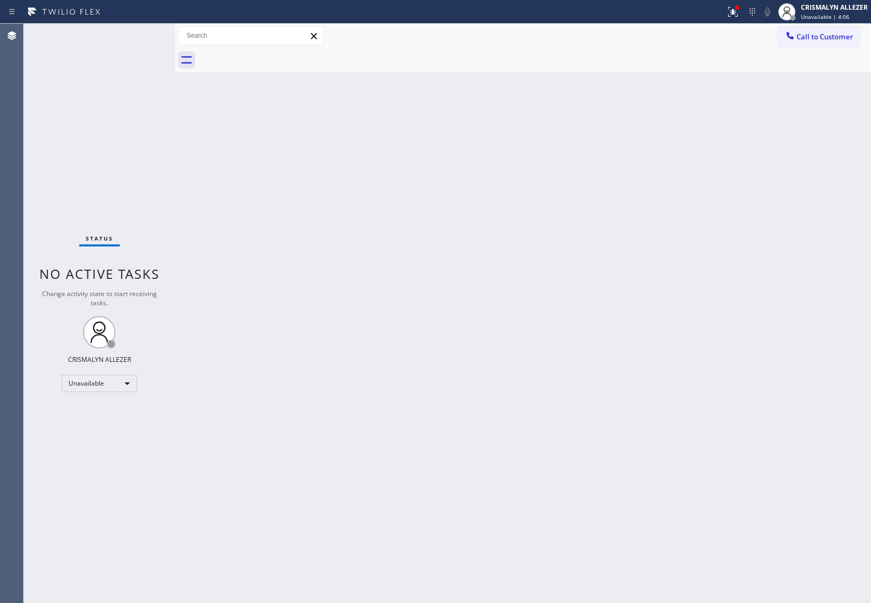
drag, startPoint x: 842, startPoint y: 35, endPoint x: 759, endPoint y: 73, distance: 91.4
click at [839, 36] on span "Call to Customer" at bounding box center [824, 37] width 57 height 10
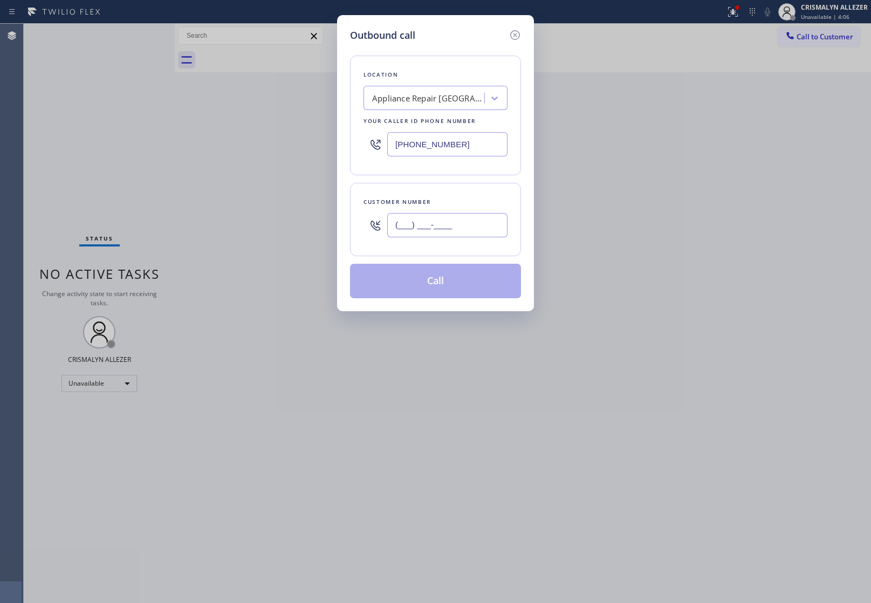
click at [470, 215] on input "(___) ___-____" at bounding box center [447, 225] width 120 height 24
paste input "408) 368-0872"
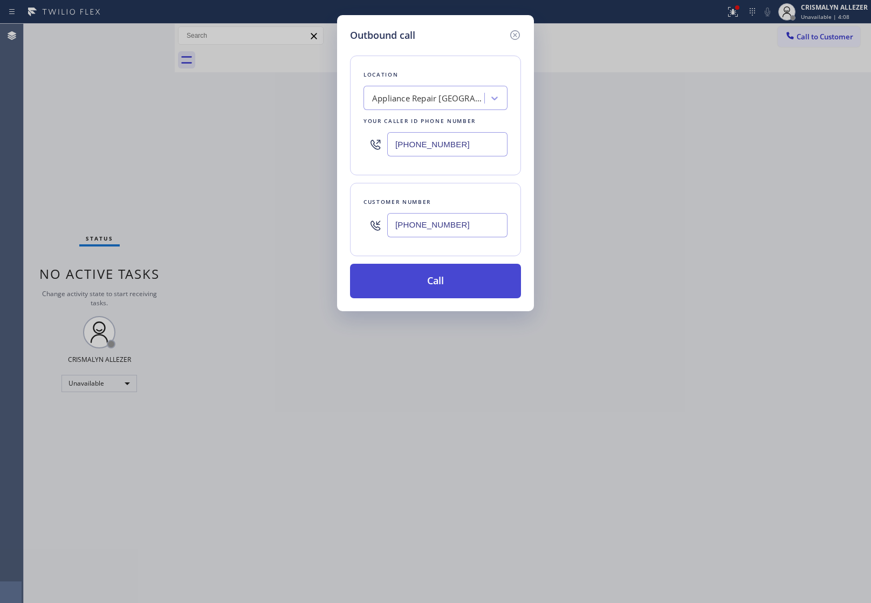
type input "[PHONE_NUMBER]"
click at [442, 292] on button "Call" at bounding box center [435, 281] width 171 height 35
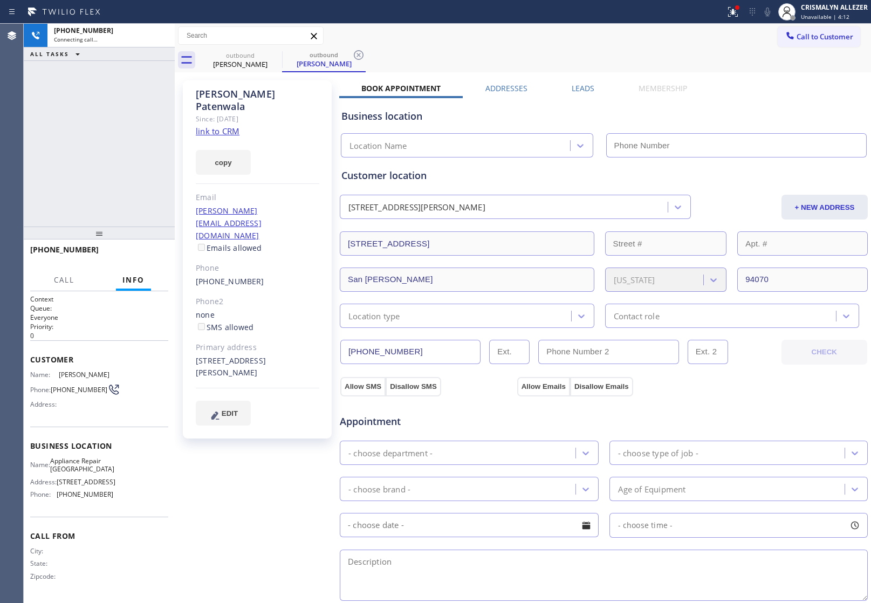
click at [214, 126] on link "link to CRM" at bounding box center [218, 131] width 44 height 11
type input "[PHONE_NUMBER]"
click at [583, 84] on label "Leads" at bounding box center [583, 88] width 23 height 10
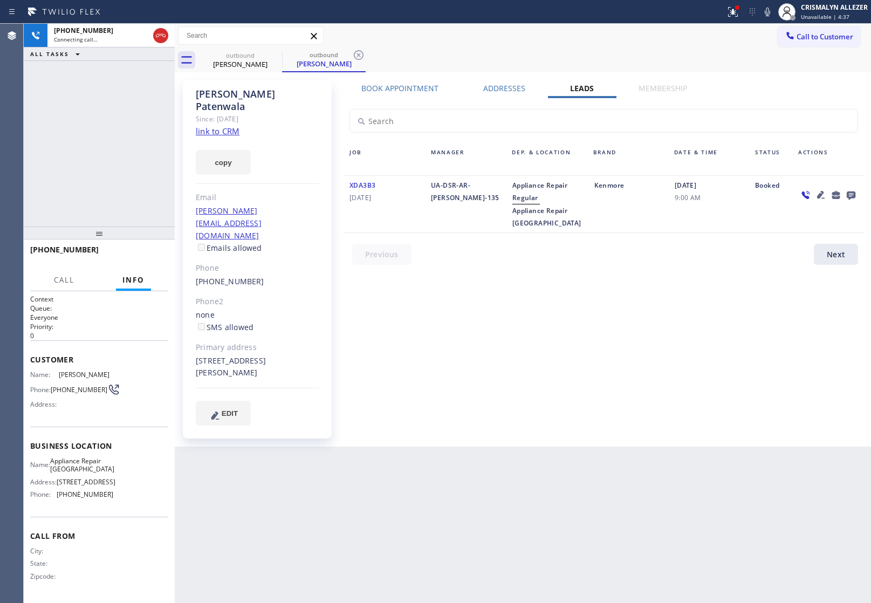
click at [850, 194] on icon at bounding box center [851, 195] width 9 height 9
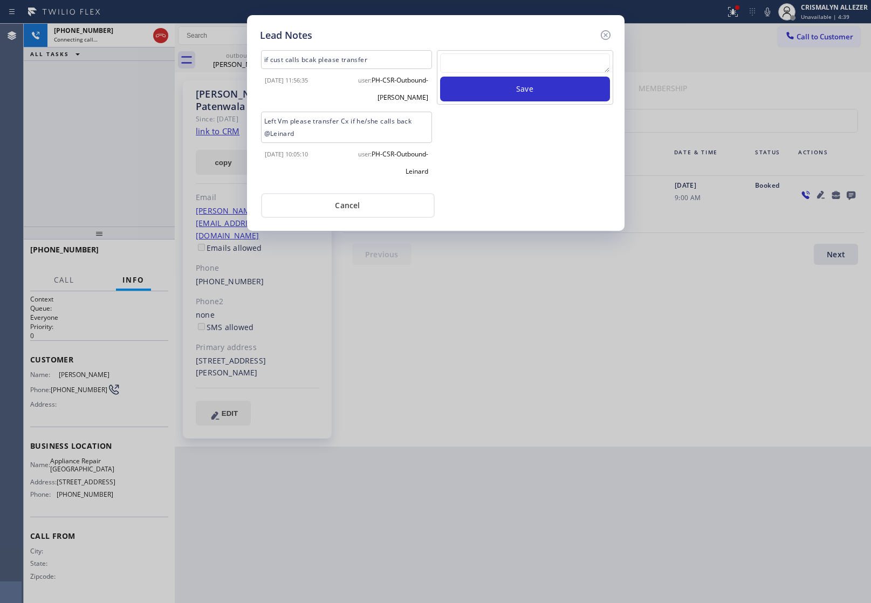
click at [535, 59] on textarea at bounding box center [525, 62] width 170 height 19
paste textarea "no answer | pls xfer here cx cb"
type textarea "no answer | pls xfer here cx cb"
click at [516, 91] on button "Save" at bounding box center [525, 89] width 170 height 25
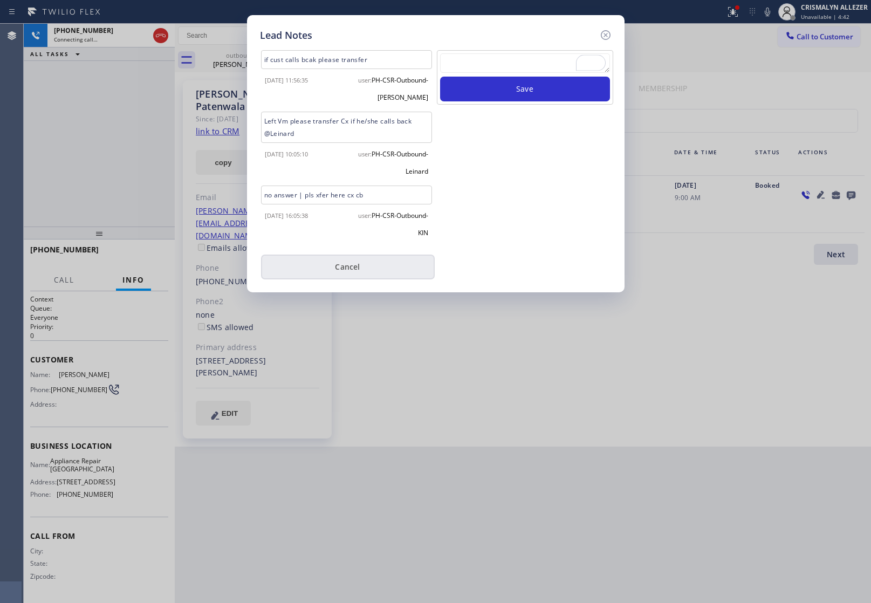
click at [359, 265] on button "Cancel" at bounding box center [348, 267] width 174 height 25
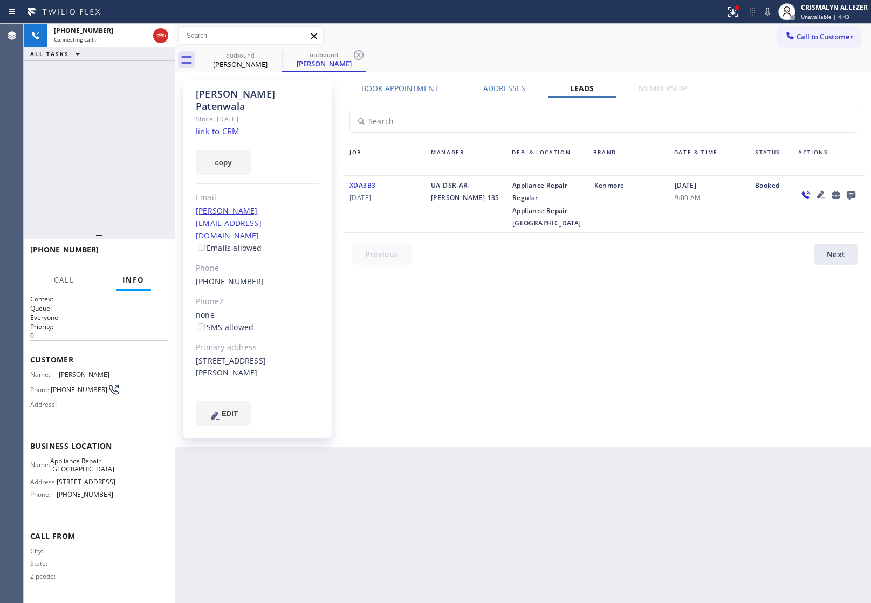
click at [397, 95] on div "Book Appointment" at bounding box center [400, 90] width 122 height 15
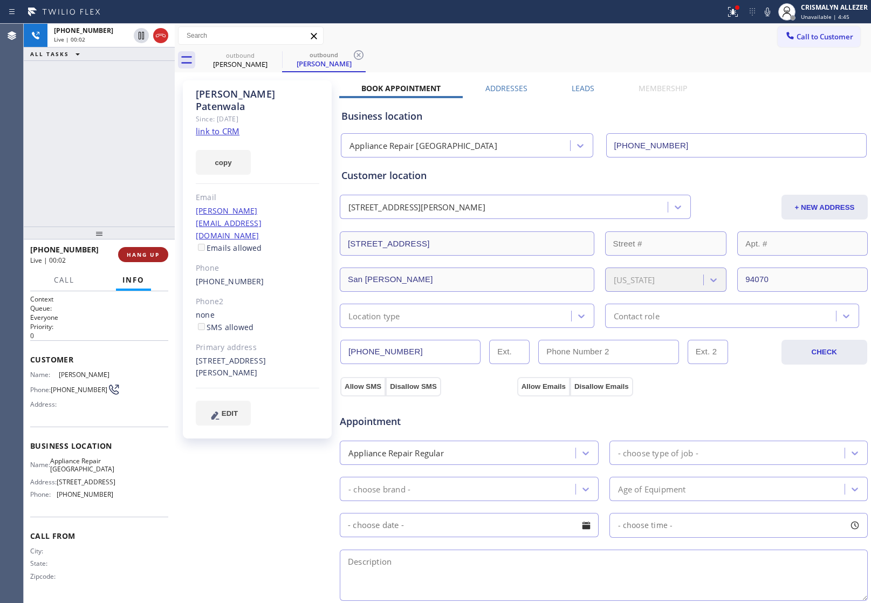
click at [143, 255] on span "HANG UP" at bounding box center [143, 255] width 33 height 8
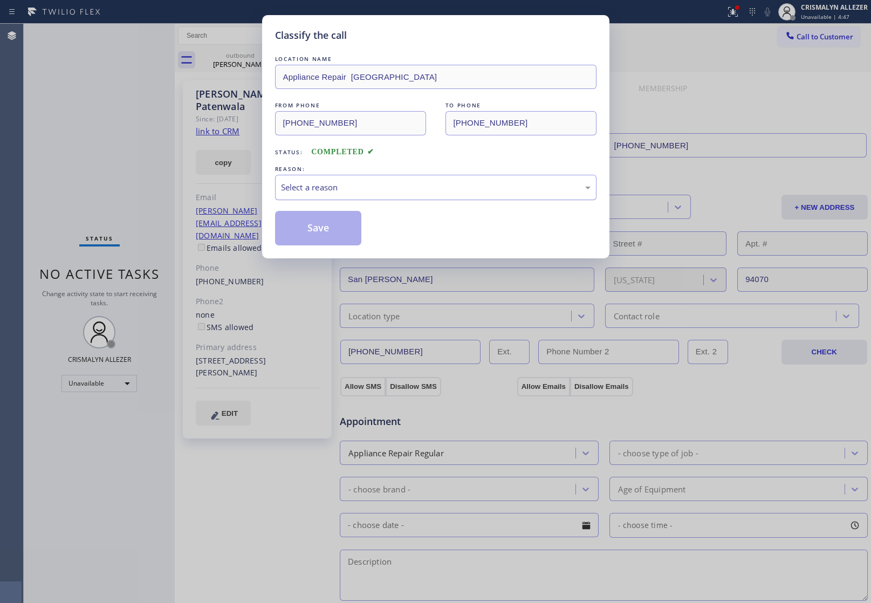
drag, startPoint x: 382, startPoint y: 190, endPoint x: 360, endPoint y: 197, distance: 22.7
click at [378, 191] on div "Select a reason" at bounding box center [436, 187] width 310 height 12
click at [308, 228] on button "Save" at bounding box center [318, 228] width 87 height 35
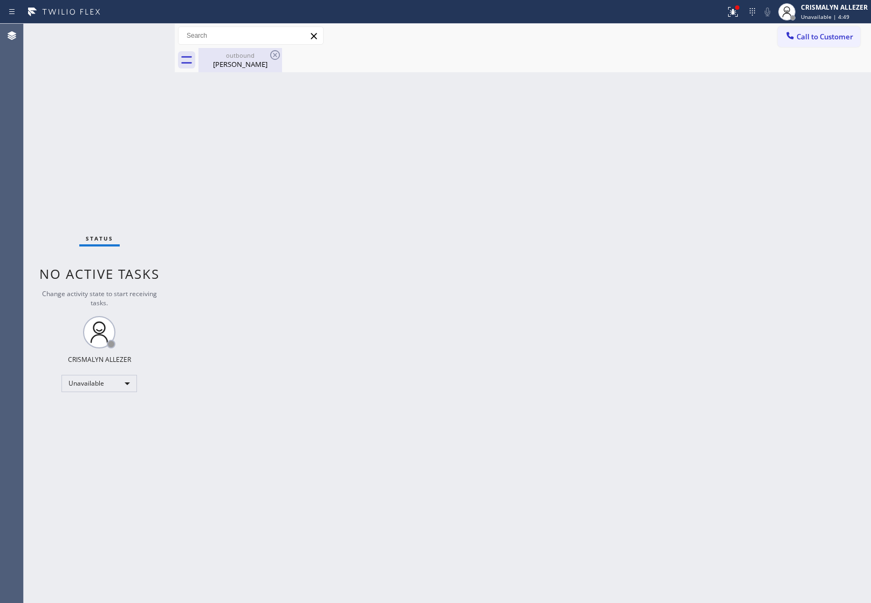
click at [239, 63] on div "[PERSON_NAME]" at bounding box center [240, 64] width 81 height 10
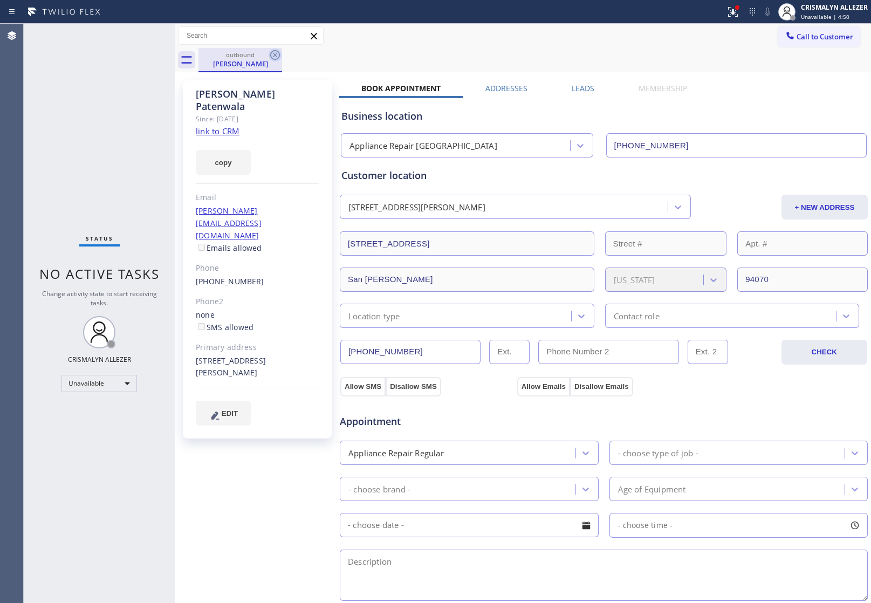
click at [278, 53] on icon at bounding box center [275, 55] width 13 height 13
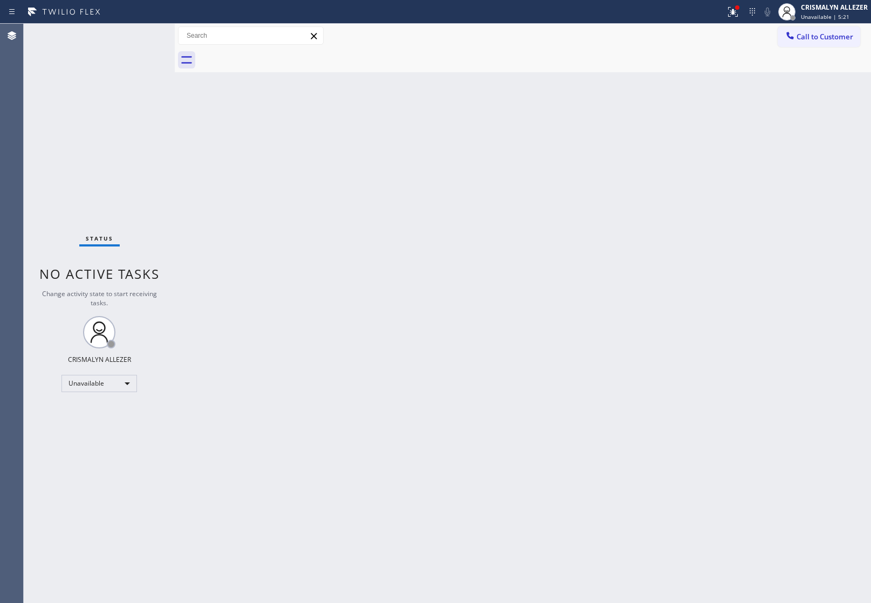
drag, startPoint x: 844, startPoint y: 39, endPoint x: 816, endPoint y: 57, distance: 34.0
click at [842, 42] on button "Call to Customer" at bounding box center [819, 36] width 83 height 20
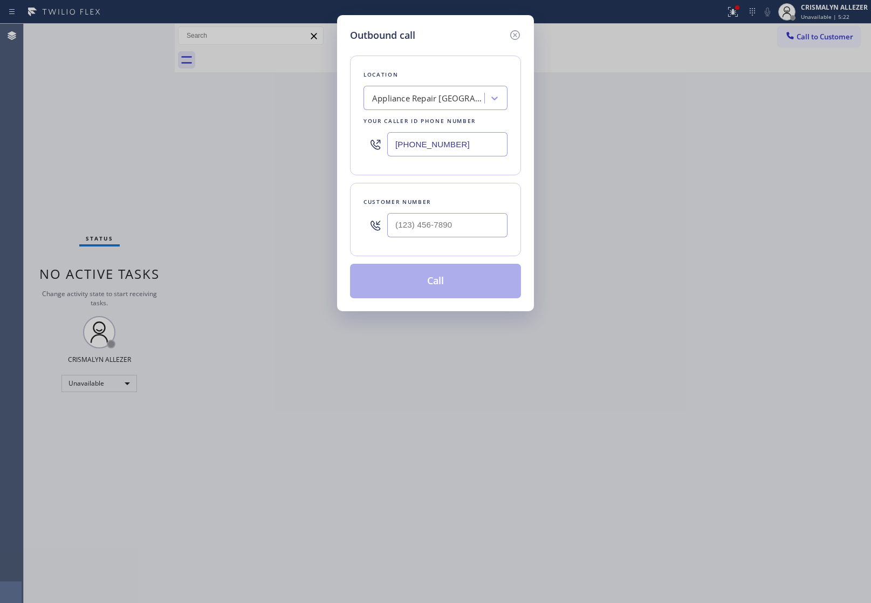
click at [484, 239] on div at bounding box center [447, 225] width 120 height 35
click at [481, 227] on input "(___) ___-____" at bounding box center [447, 225] width 120 height 24
paste input "707) 888-7976"
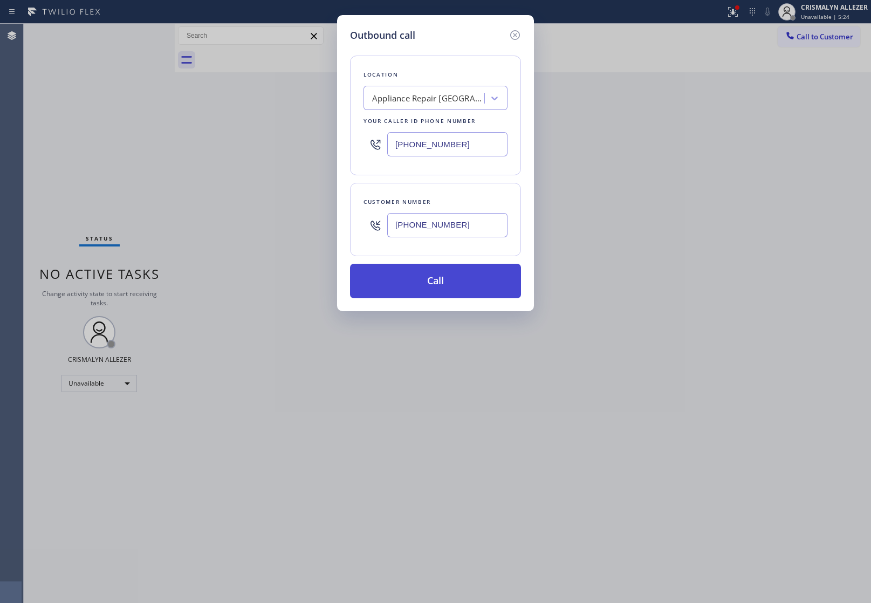
type input "[PHONE_NUMBER]"
click at [435, 286] on button "Call" at bounding box center [435, 281] width 171 height 35
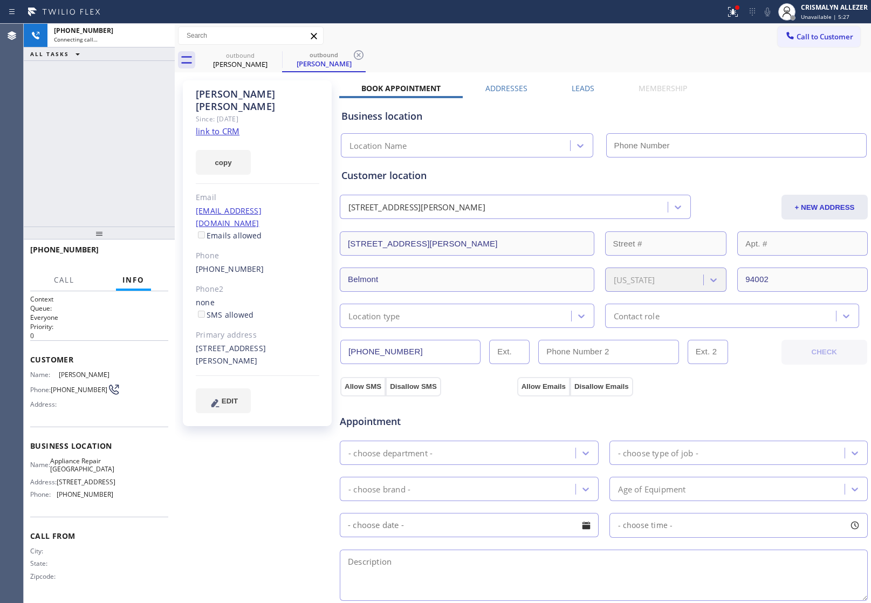
click at [205, 126] on link "link to CRM" at bounding box center [218, 131] width 44 height 11
type input "[PHONE_NUMBER]"
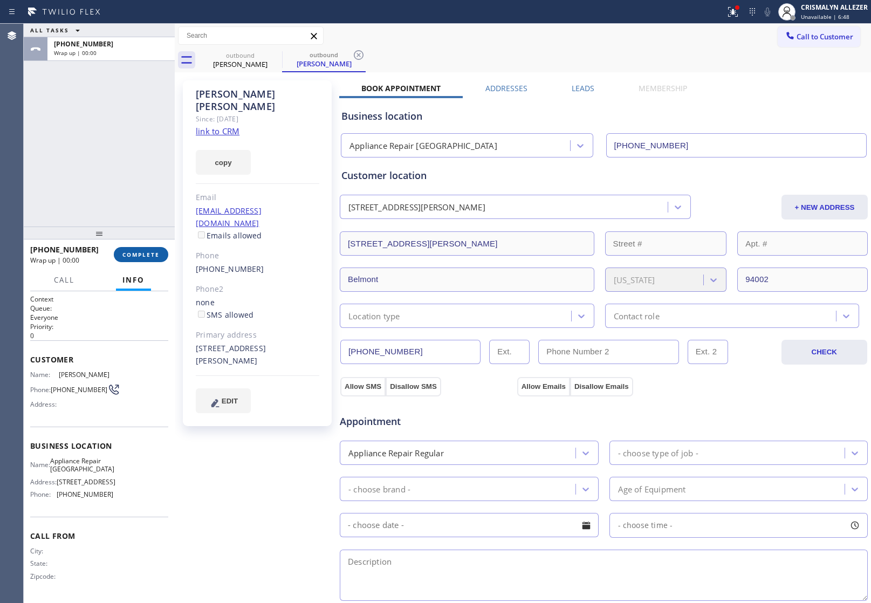
click at [128, 255] on span "COMPLETE" at bounding box center [140, 255] width 37 height 8
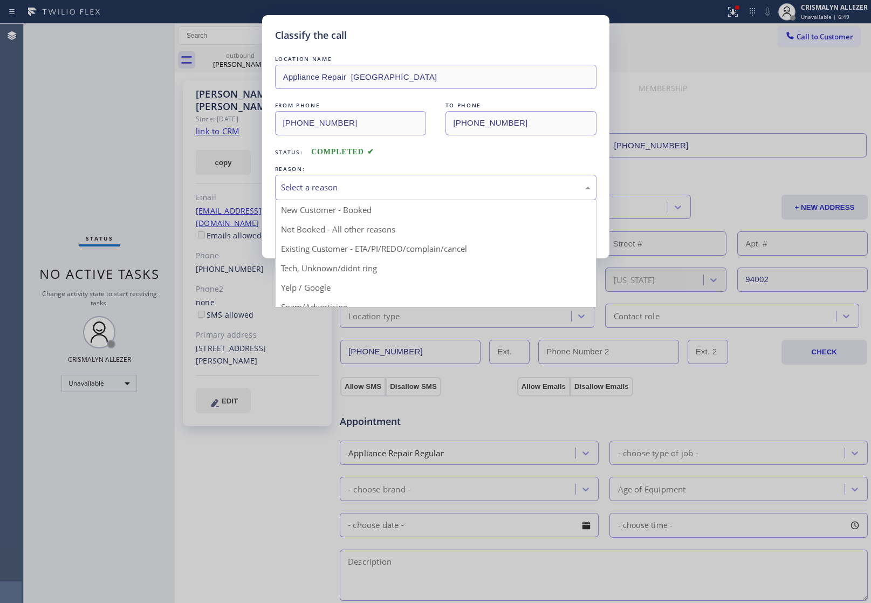
click at [434, 191] on div "Select a reason" at bounding box center [436, 187] width 310 height 12
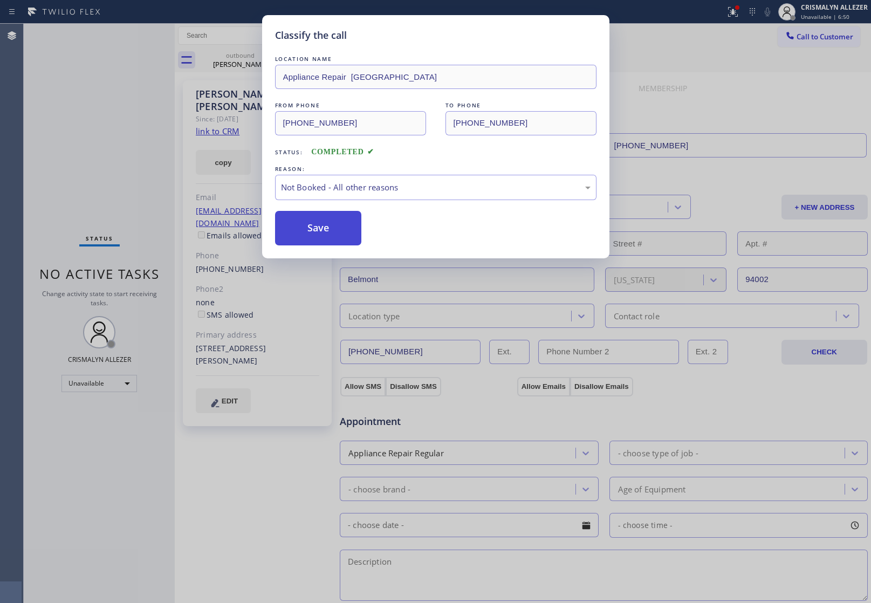
click at [309, 233] on button "Save" at bounding box center [318, 228] width 87 height 35
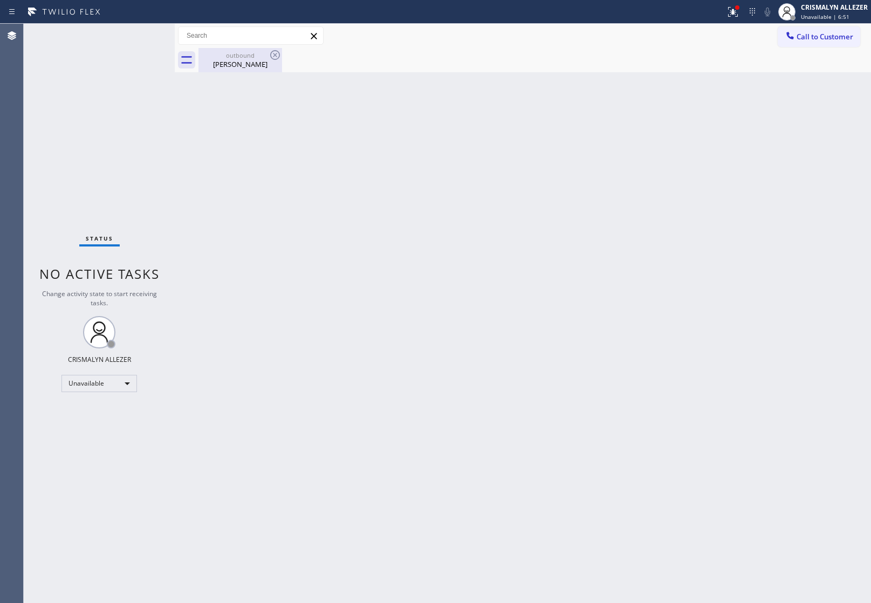
click at [238, 62] on div "[PERSON_NAME]" at bounding box center [240, 64] width 81 height 10
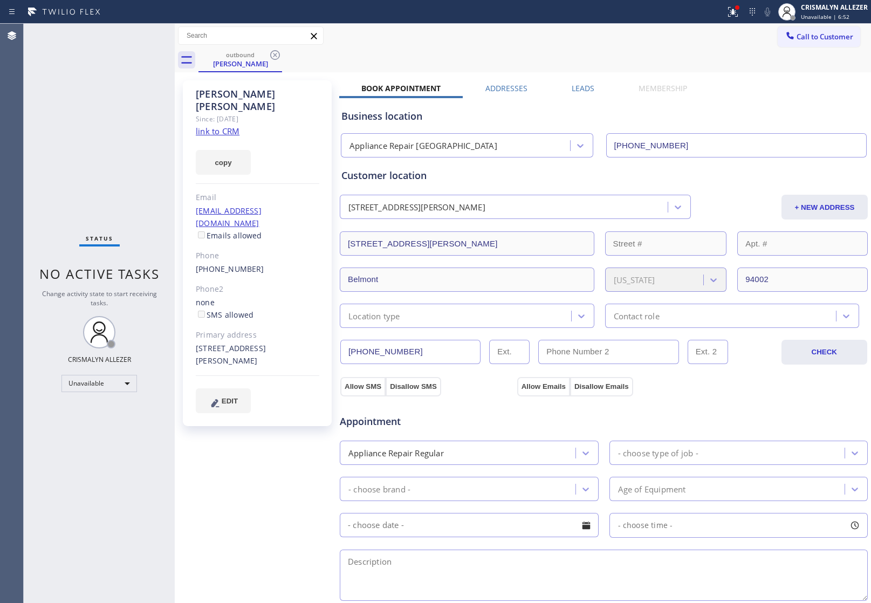
click at [575, 86] on label "Leads" at bounding box center [583, 88] width 23 height 10
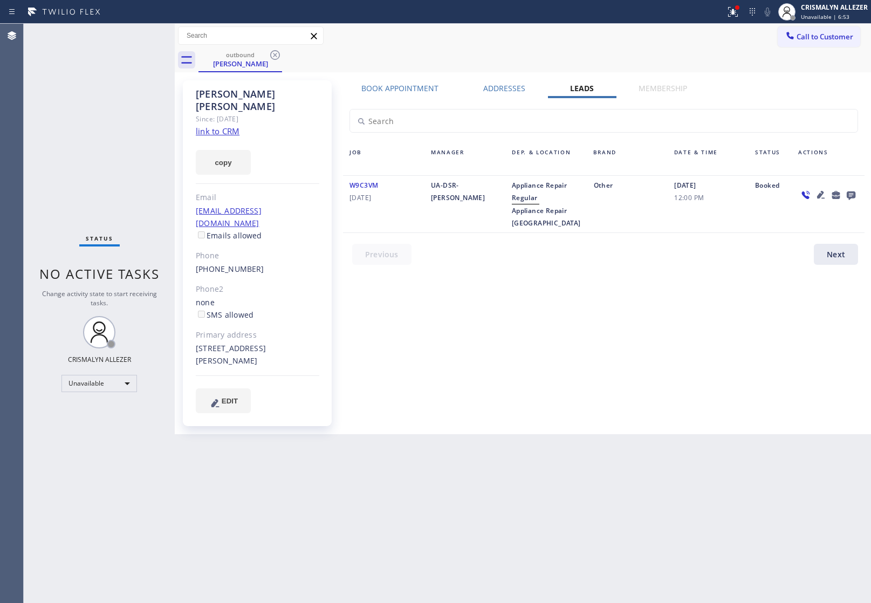
click at [849, 193] on icon at bounding box center [850, 194] width 13 height 13
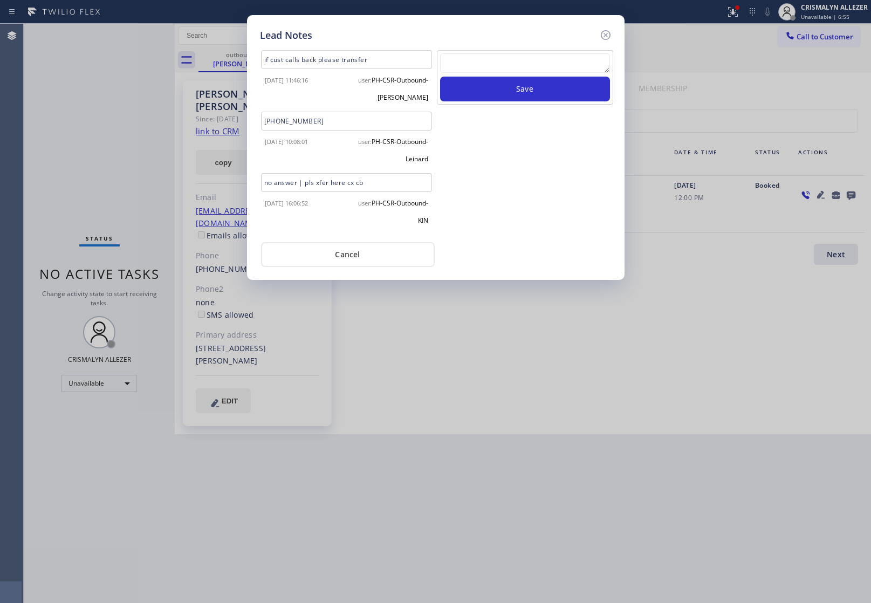
click at [487, 75] on div at bounding box center [525, 64] width 170 height 23
click at [493, 63] on textarea at bounding box center [525, 62] width 170 height 19
paste textarea "DON'T NEED SERVICE / NOT NTERESTED"
type textarea "DON'T NEED SERVICE / NOT NTERESTED"
click at [502, 79] on button "Save" at bounding box center [525, 89] width 170 height 25
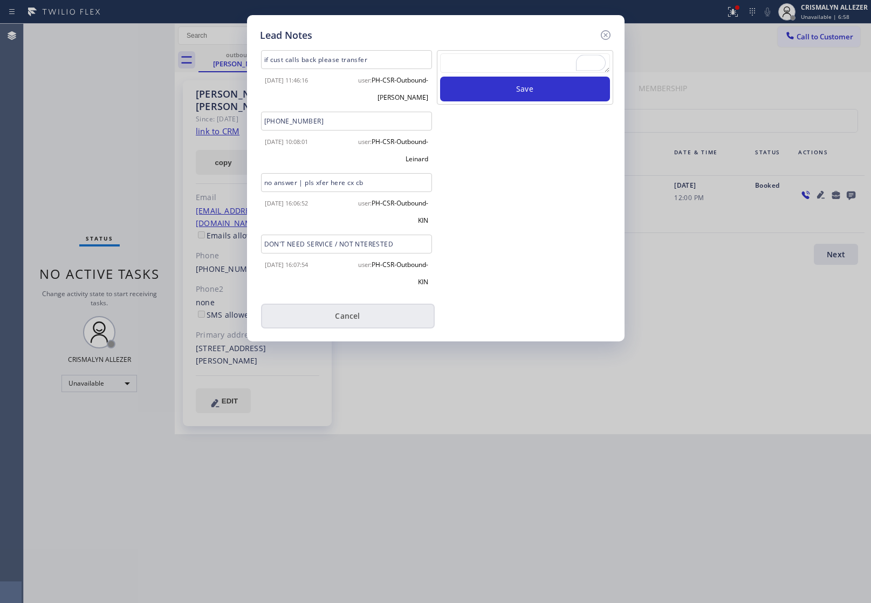
click at [349, 314] on button "Cancel" at bounding box center [348, 316] width 174 height 25
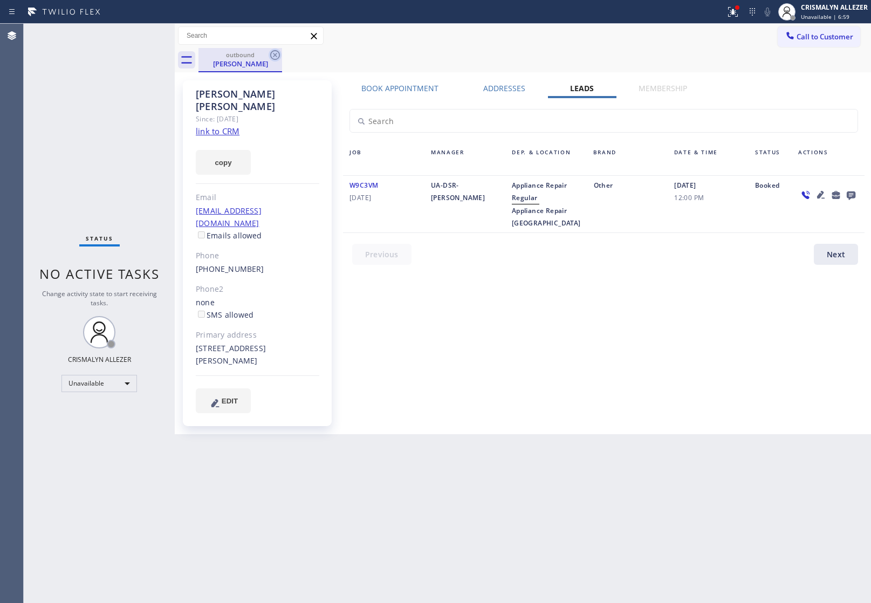
click at [276, 54] on icon at bounding box center [275, 55] width 10 height 10
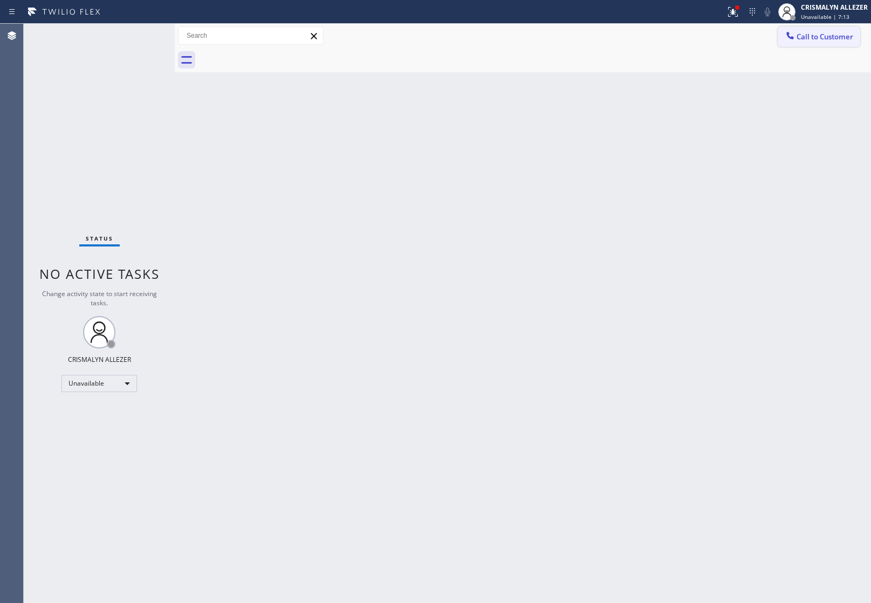
click at [805, 39] on span "Call to Customer" at bounding box center [824, 37] width 57 height 10
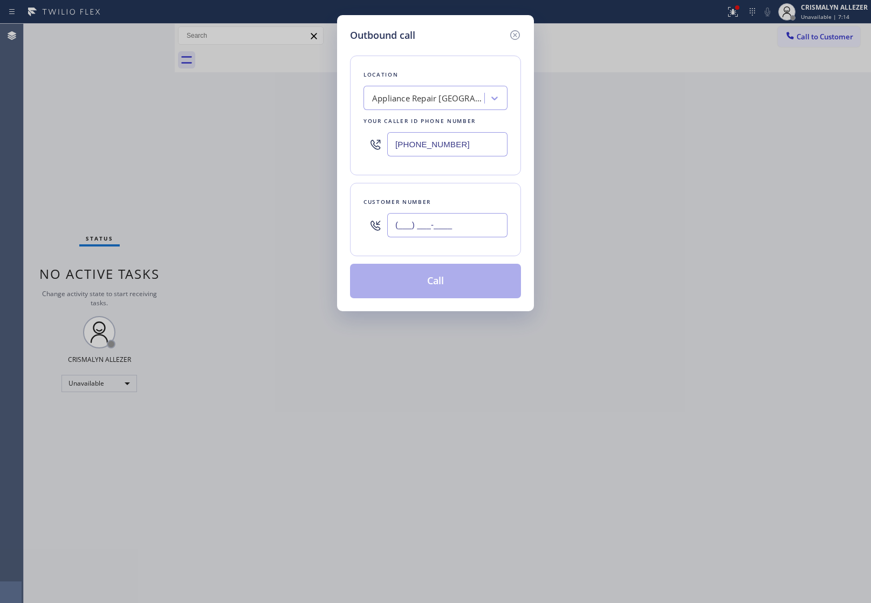
click at [488, 221] on input "(___) ___-____" at bounding box center [447, 225] width 120 height 24
paste input "650) 430-2578"
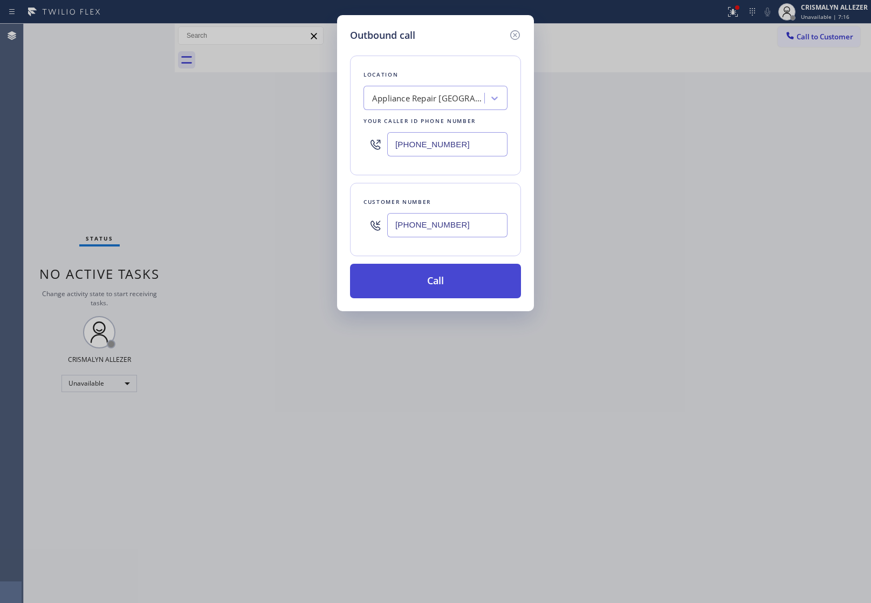
type input "[PHONE_NUMBER]"
click at [454, 284] on button "Call" at bounding box center [435, 281] width 171 height 35
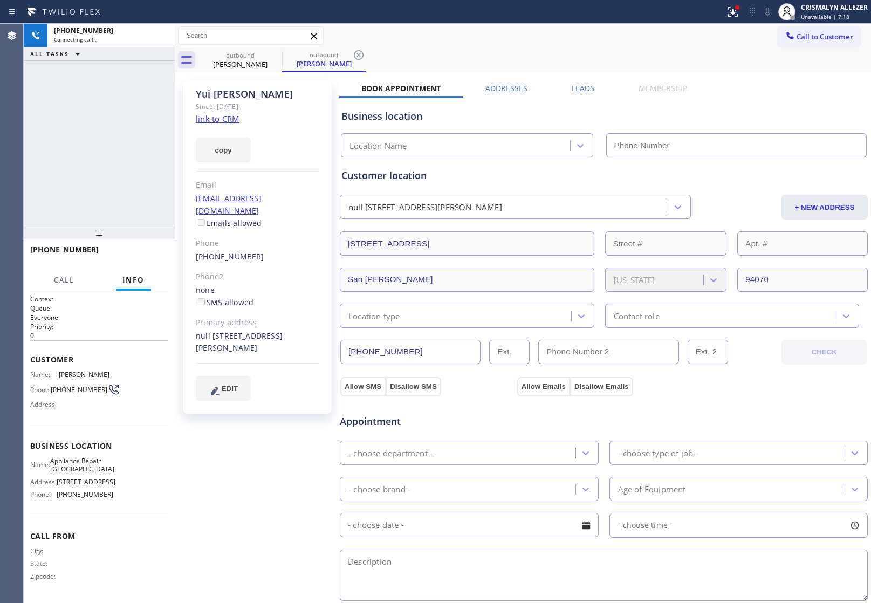
click at [222, 120] on link "link to CRM" at bounding box center [218, 118] width 44 height 11
type input "[PHONE_NUMBER]"
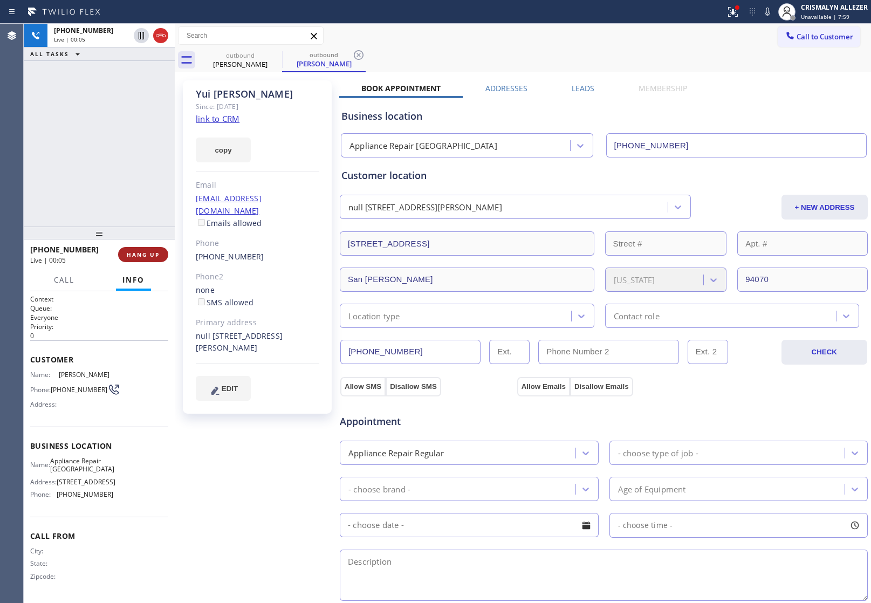
click at [143, 260] on button "HANG UP" at bounding box center [143, 254] width 50 height 15
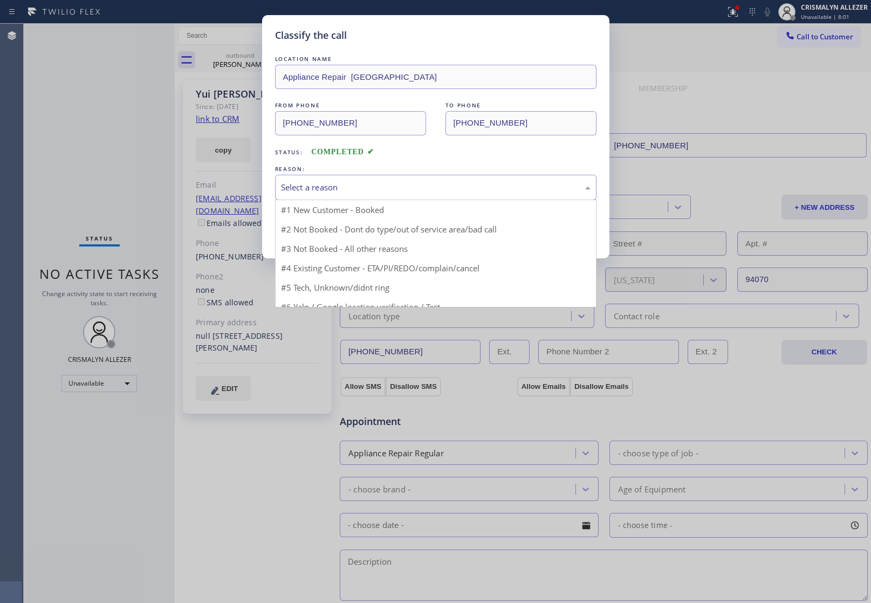
click at [424, 193] on div "Select a reason" at bounding box center [436, 187] width 310 height 12
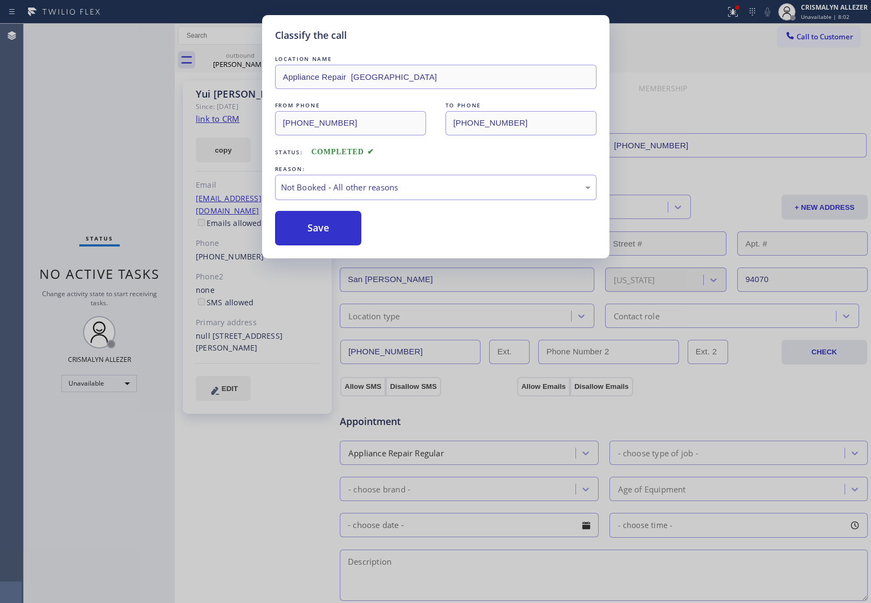
click at [324, 230] on button "Save" at bounding box center [318, 228] width 87 height 35
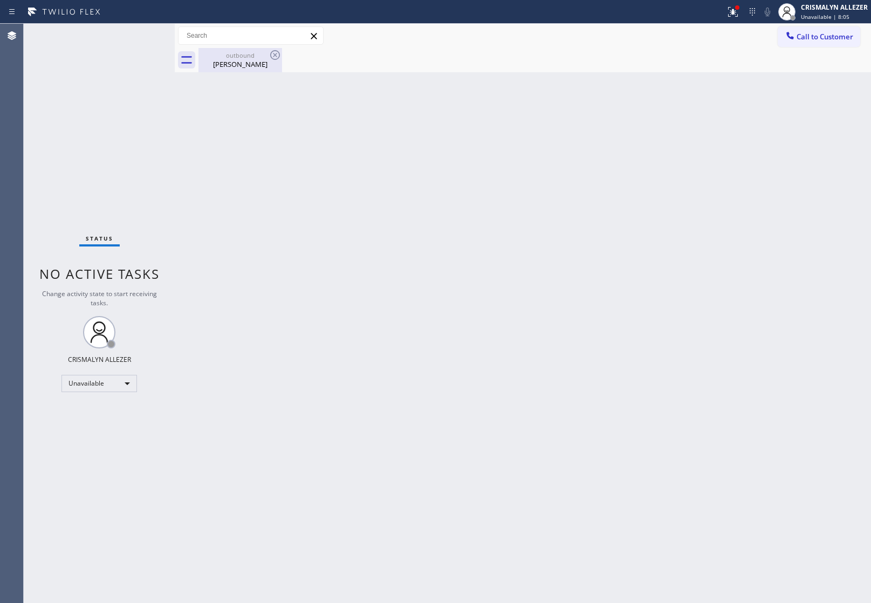
click at [258, 57] on div "outbound" at bounding box center [240, 55] width 81 height 8
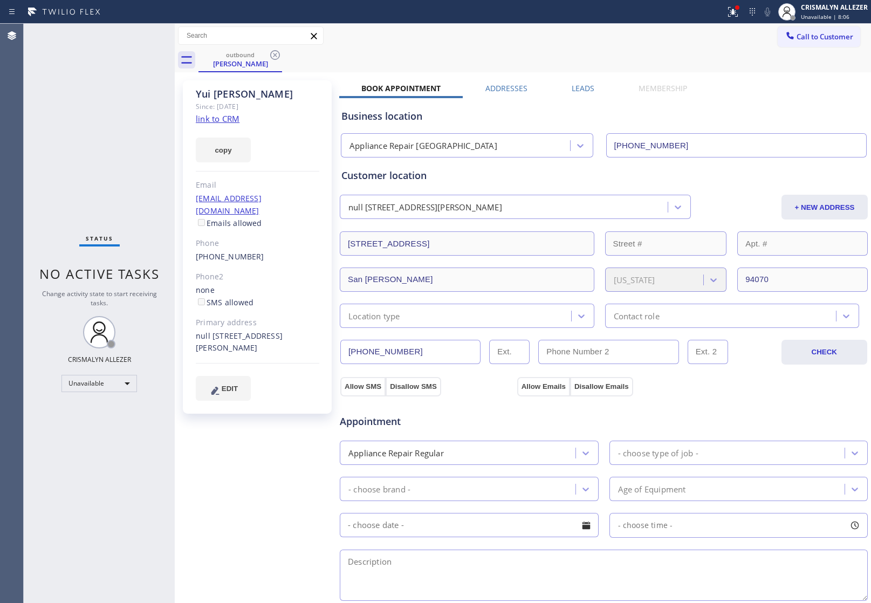
click at [511, 86] on label "Addresses" at bounding box center [506, 88] width 42 height 10
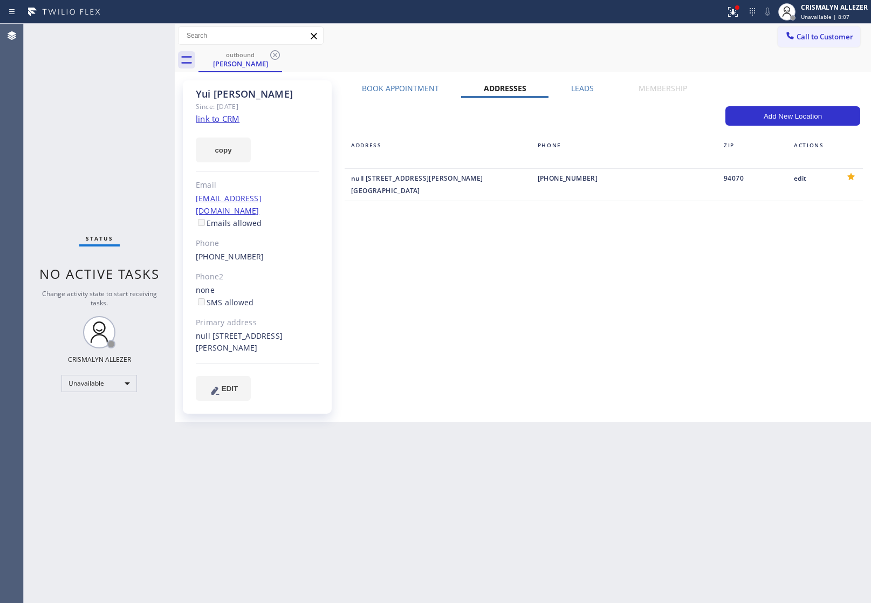
click at [578, 88] on label "Leads" at bounding box center [582, 88] width 23 height 10
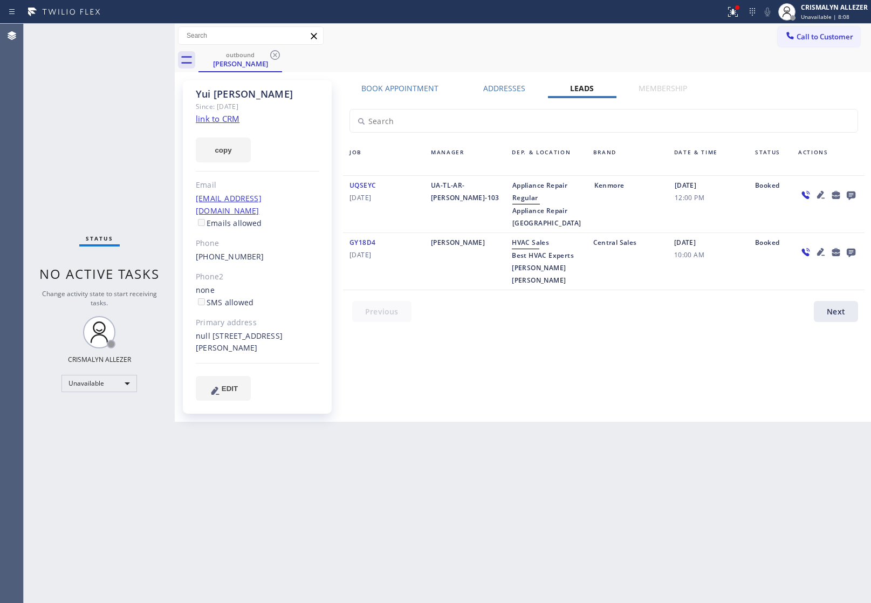
click at [848, 195] on icon at bounding box center [851, 195] width 9 height 9
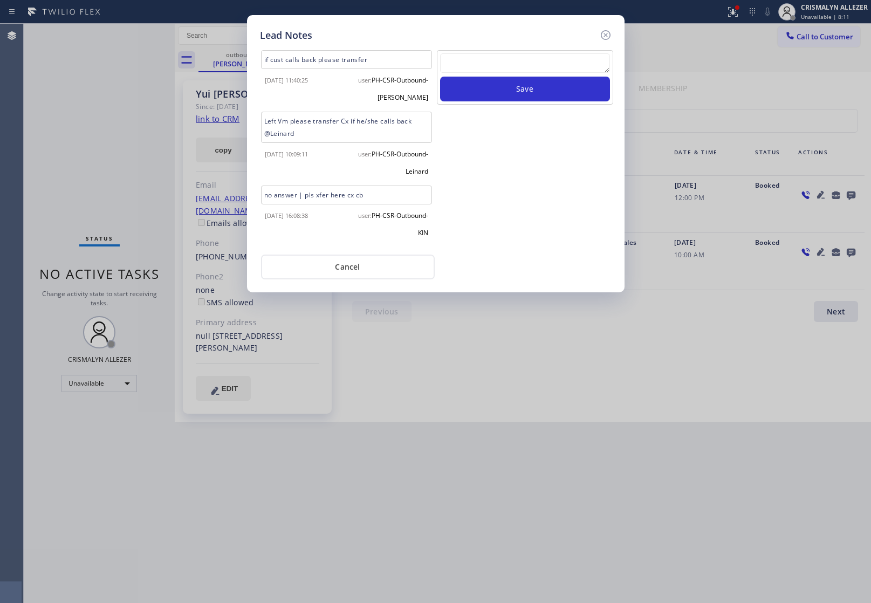
click at [516, 66] on textarea at bounding box center [525, 62] width 170 height 19
click at [342, 263] on button "Cancel" at bounding box center [348, 267] width 174 height 25
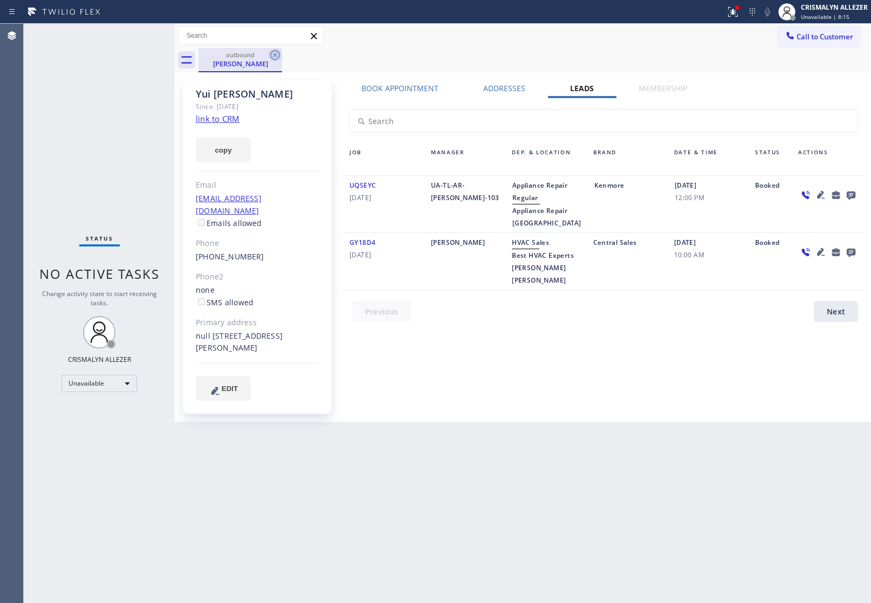
click at [273, 58] on icon at bounding box center [275, 55] width 13 height 13
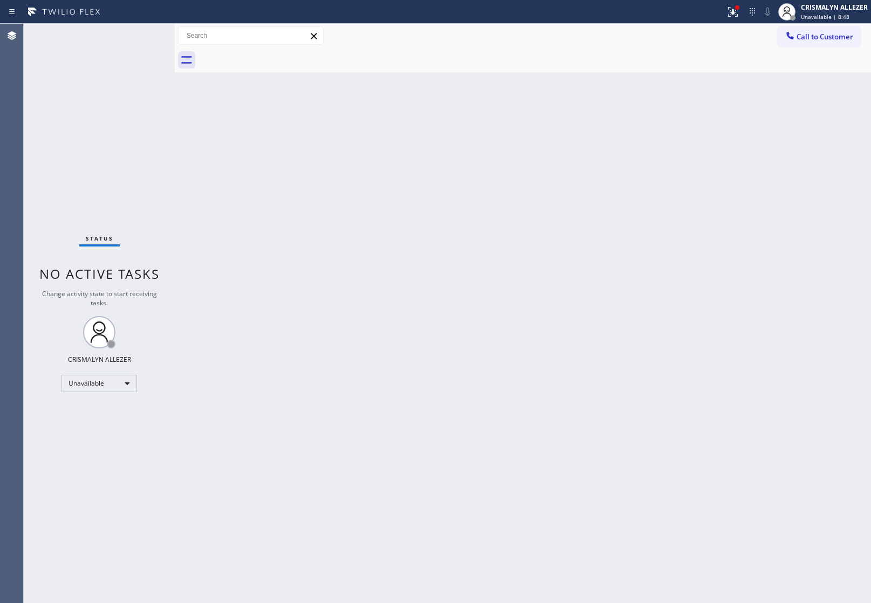
click at [823, 34] on span "Call to Customer" at bounding box center [824, 37] width 57 height 10
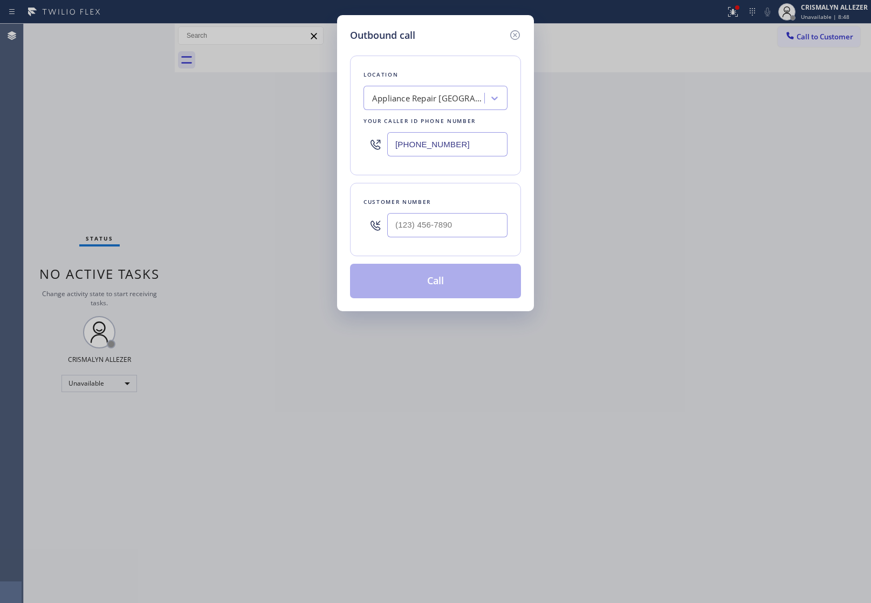
click at [486, 241] on div at bounding box center [447, 225] width 120 height 35
click at [473, 219] on input "(___) ___-____" at bounding box center [447, 225] width 120 height 24
paste input "415) 533-1615"
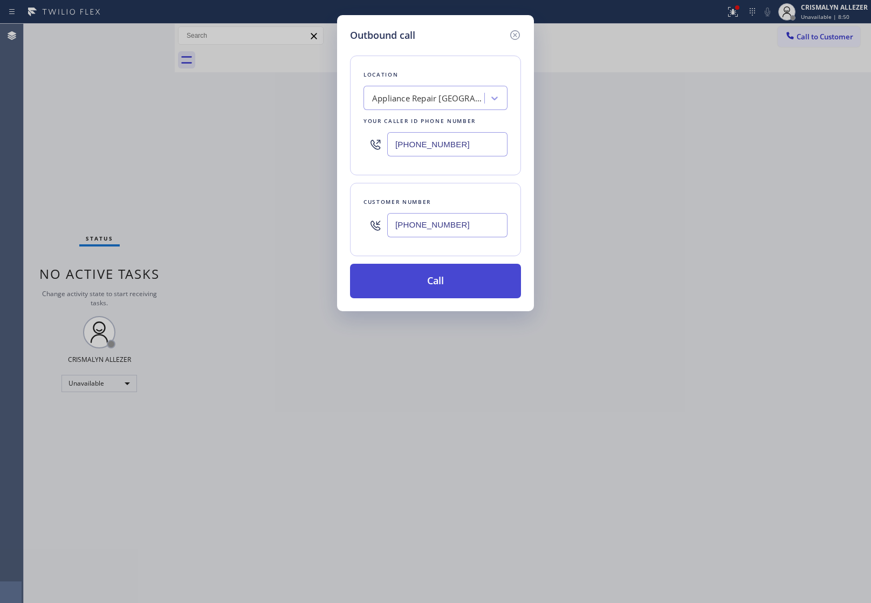
type input "[PHONE_NUMBER]"
click at [438, 298] on button "Call" at bounding box center [435, 281] width 171 height 35
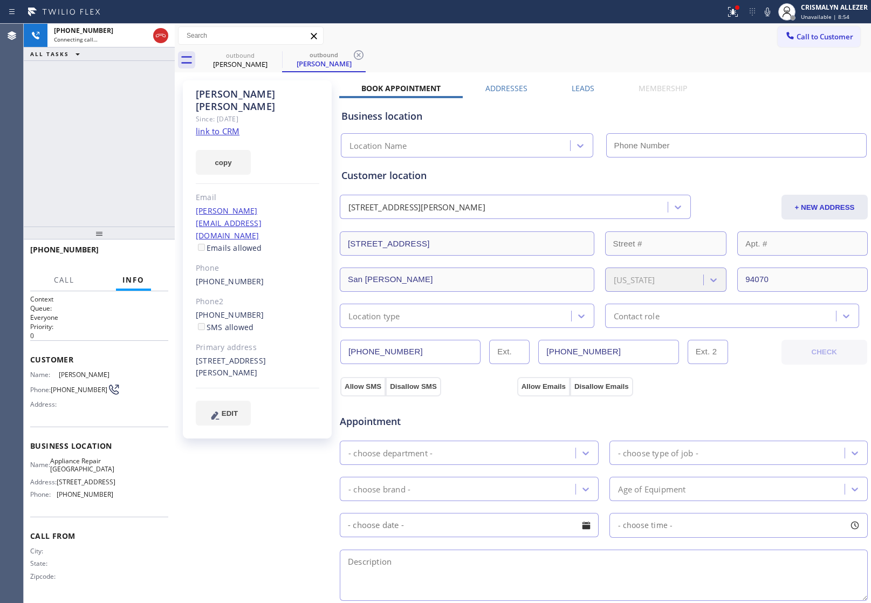
click at [217, 126] on link "link to CRM" at bounding box center [218, 131] width 44 height 11
type input "[PHONE_NUMBER]"
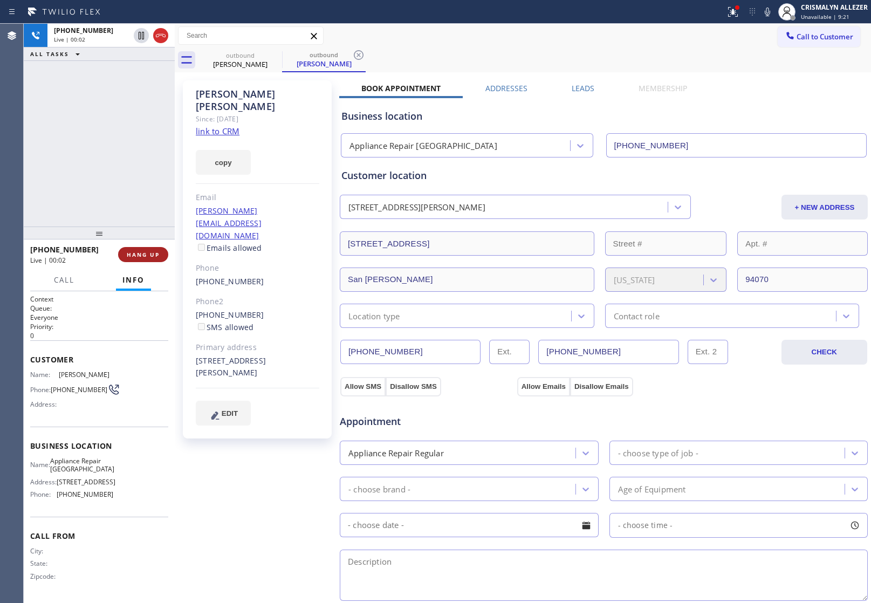
click at [140, 256] on span "HANG UP" at bounding box center [143, 255] width 33 height 8
click at [140, 256] on span "COMPLETE" at bounding box center [140, 255] width 37 height 8
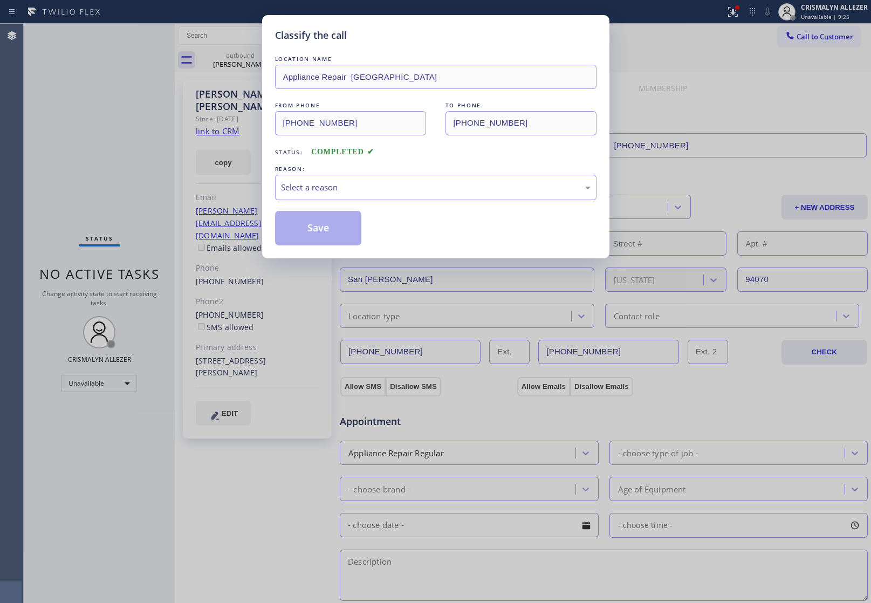
click at [400, 188] on div "Select a reason" at bounding box center [436, 187] width 310 height 12
click at [359, 227] on button "Save" at bounding box center [318, 228] width 87 height 35
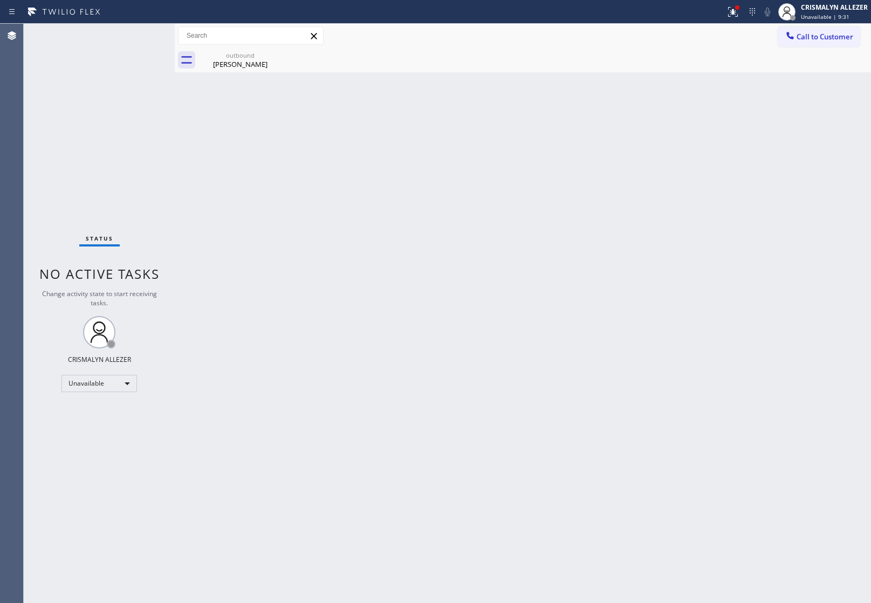
drag, startPoint x: 227, startPoint y: 58, endPoint x: 417, endPoint y: 116, distance: 198.6
click at [232, 68] on div "outbound [PERSON_NAME]" at bounding box center [240, 60] width 81 height 24
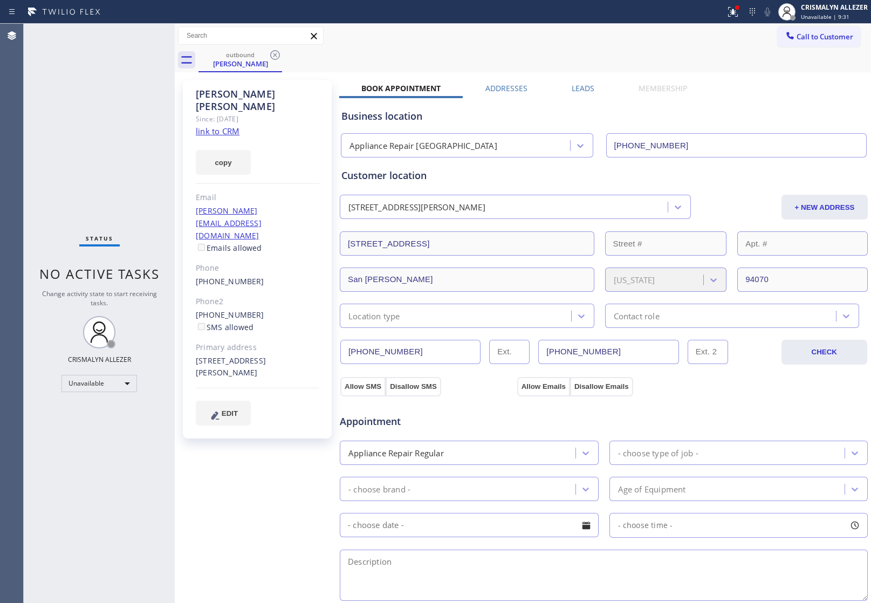
drag, startPoint x: 575, startPoint y: 83, endPoint x: 654, endPoint y: 135, distance: 94.8
click at [578, 84] on label "Leads" at bounding box center [583, 88] width 23 height 10
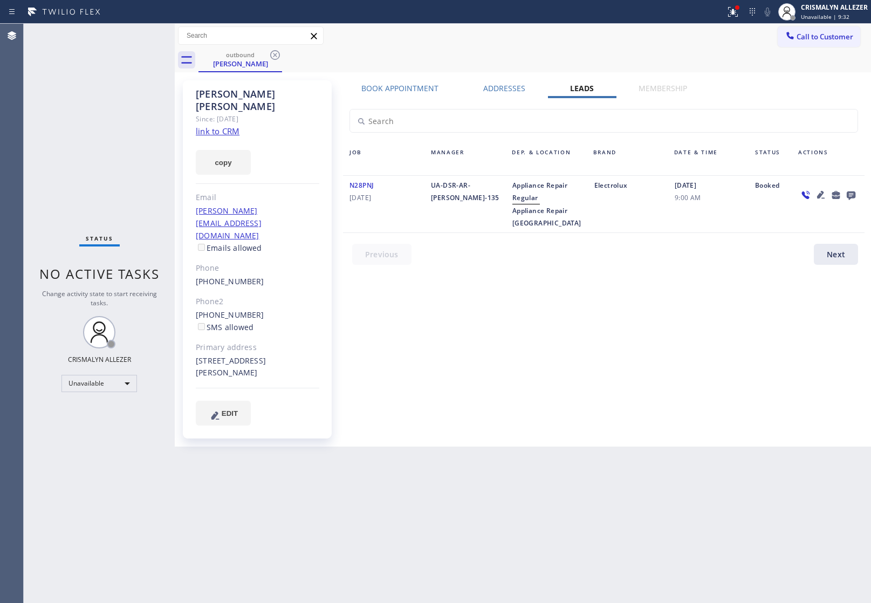
click at [847, 193] on icon at bounding box center [851, 195] width 9 height 9
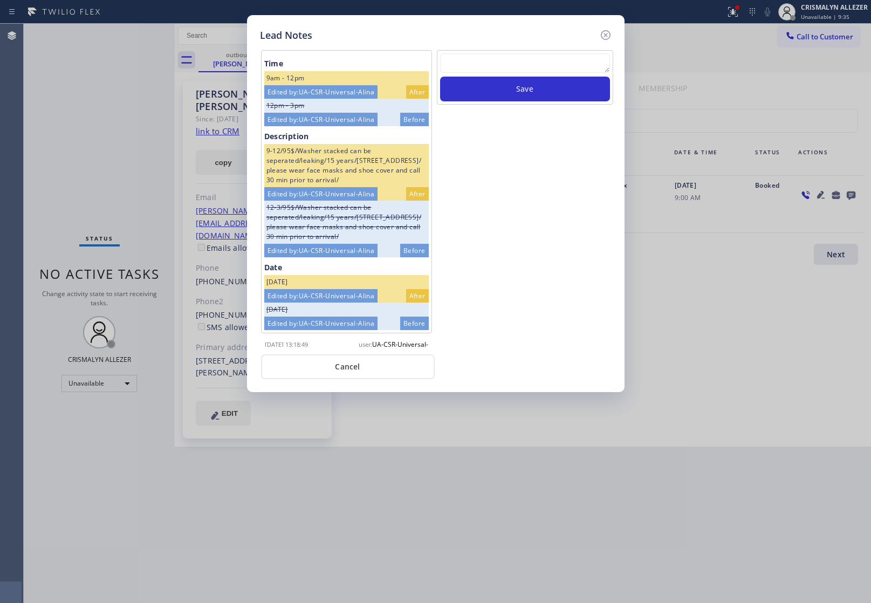
click at [505, 63] on textarea at bounding box center [525, 62] width 170 height 19
paste textarea "no answer | pls xfer here cx cb"
type textarea "no answer | pls xfer here cx cb"
click at [509, 89] on button "Save" at bounding box center [525, 89] width 170 height 25
click at [344, 373] on button "Cancel" at bounding box center [348, 366] width 174 height 25
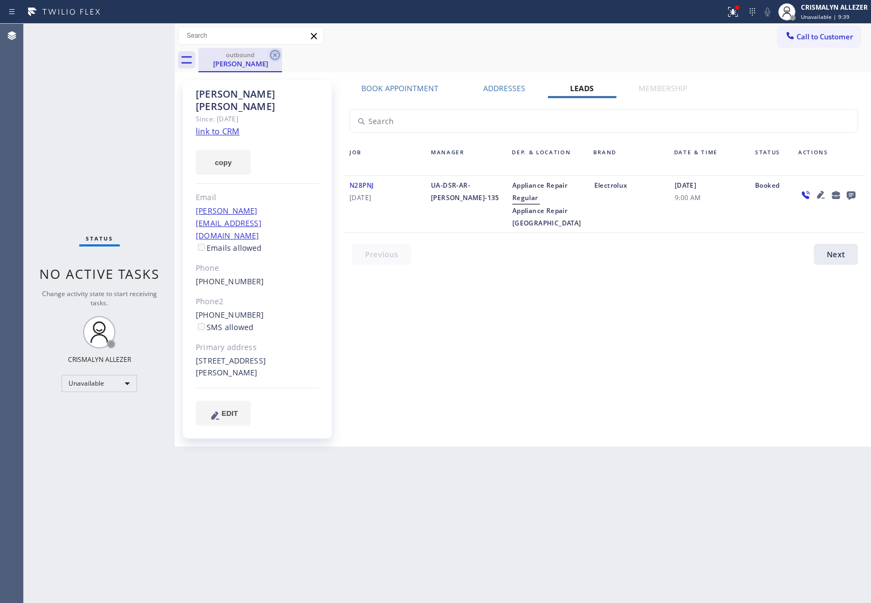
click at [271, 53] on icon at bounding box center [275, 55] width 10 height 10
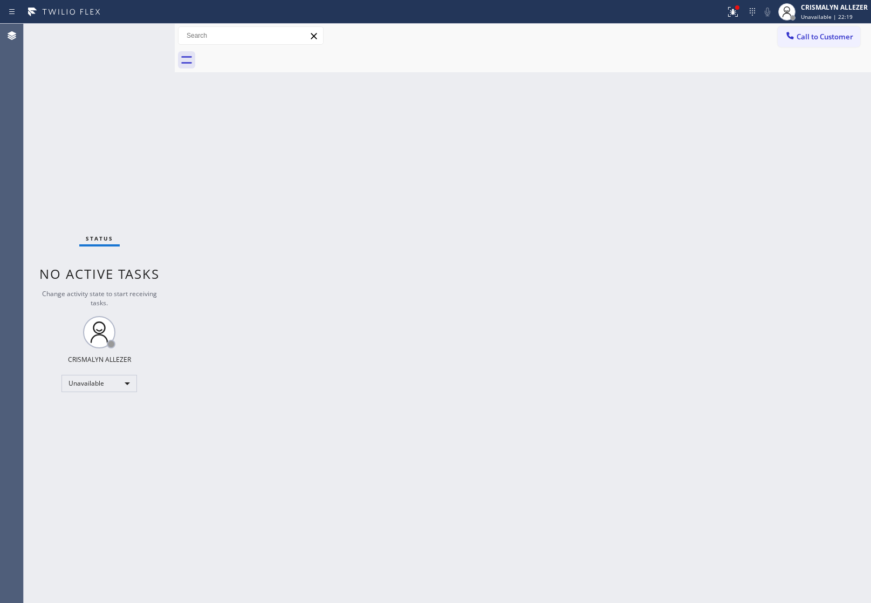
click at [836, 41] on span "Call to Customer" at bounding box center [824, 37] width 57 height 10
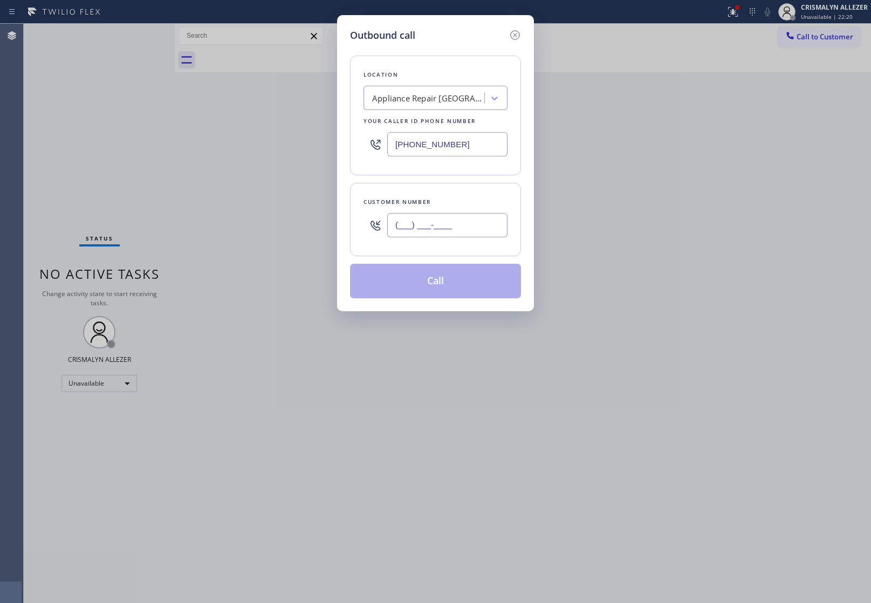
click at [482, 233] on input "(___) ___-____" at bounding box center [447, 225] width 120 height 24
paste input "650) 387-9345"
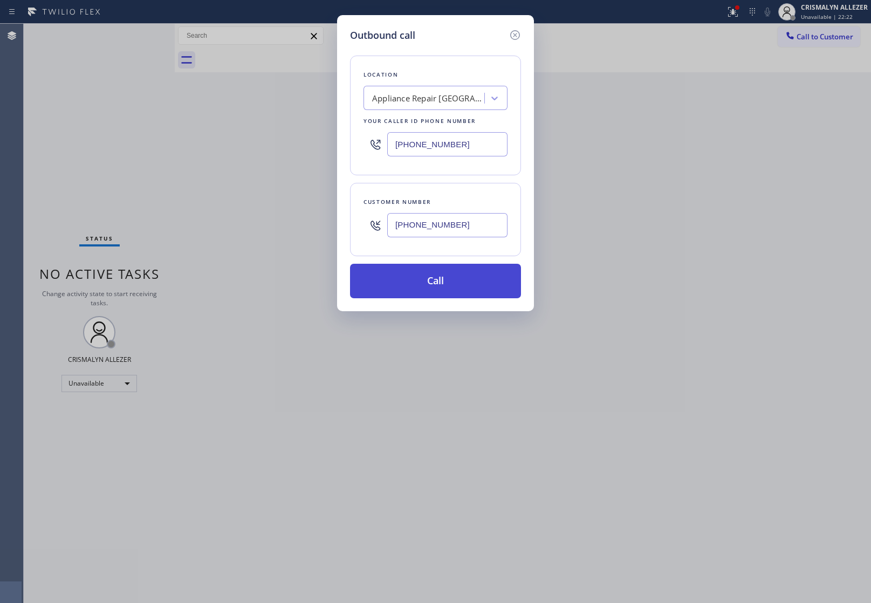
type input "[PHONE_NUMBER]"
click at [437, 281] on button "Call" at bounding box center [435, 281] width 171 height 35
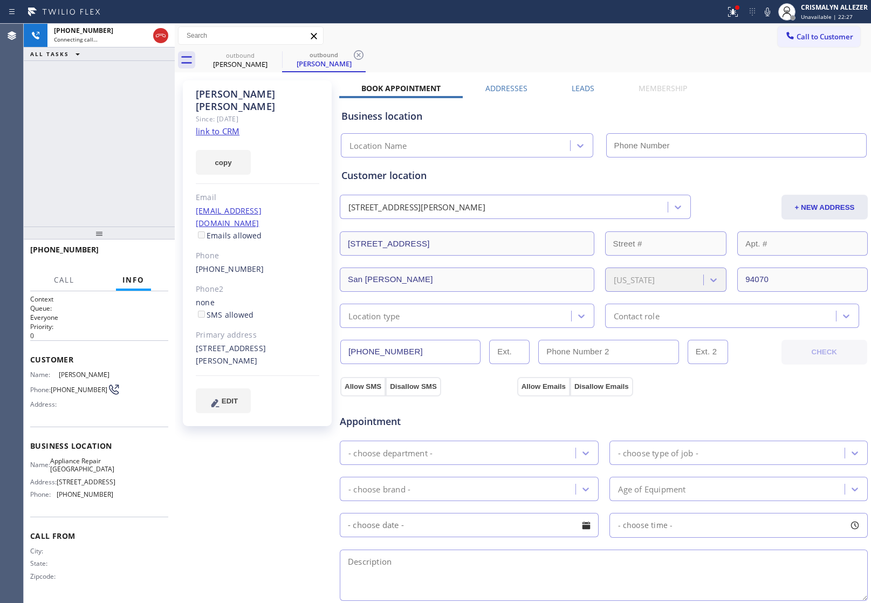
click at [206, 126] on link "link to CRM" at bounding box center [218, 131] width 44 height 11
type input "[PHONE_NUMBER]"
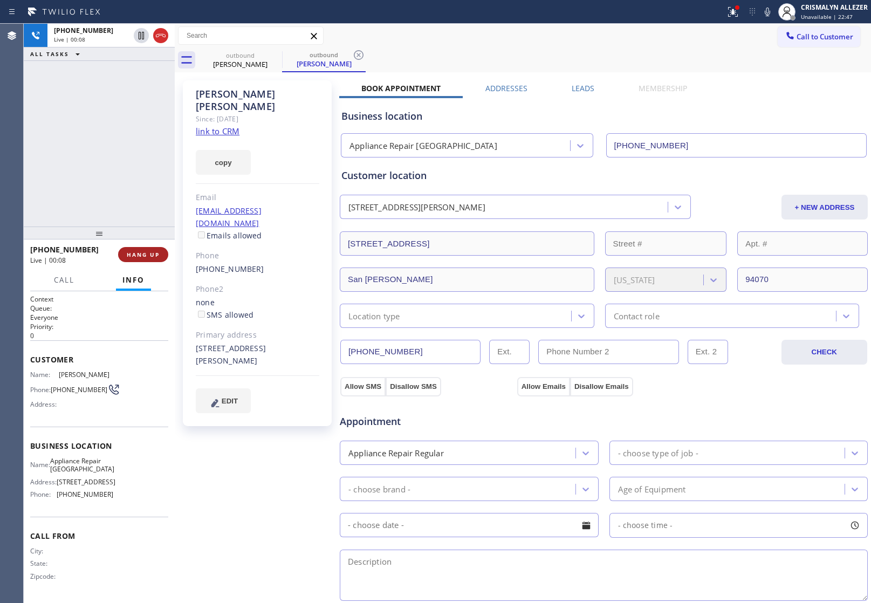
click at [135, 256] on span "HANG UP" at bounding box center [143, 255] width 33 height 8
click at [135, 256] on span "COMPLETE" at bounding box center [140, 255] width 37 height 8
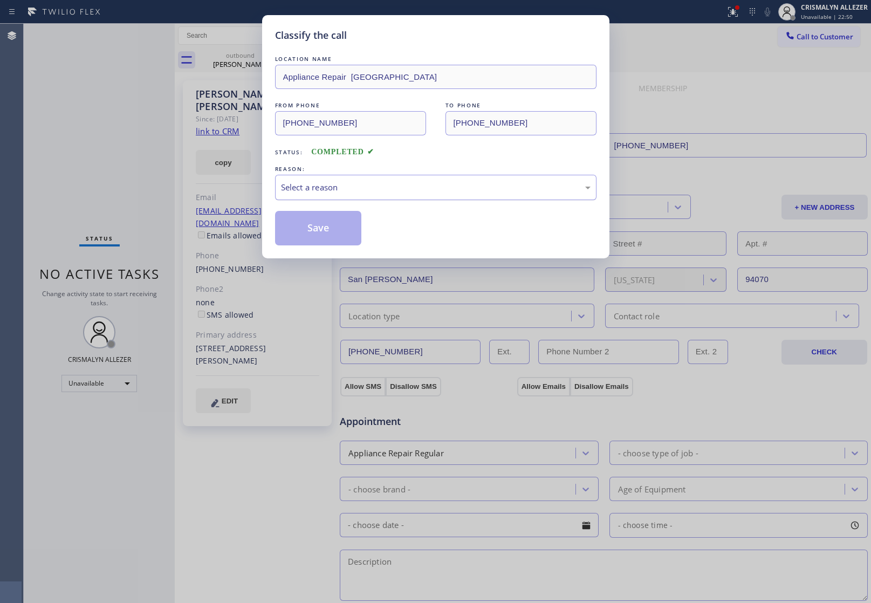
click at [422, 200] on div "Select a reason" at bounding box center [435, 187] width 321 height 25
click at [330, 229] on button "Save" at bounding box center [318, 228] width 87 height 35
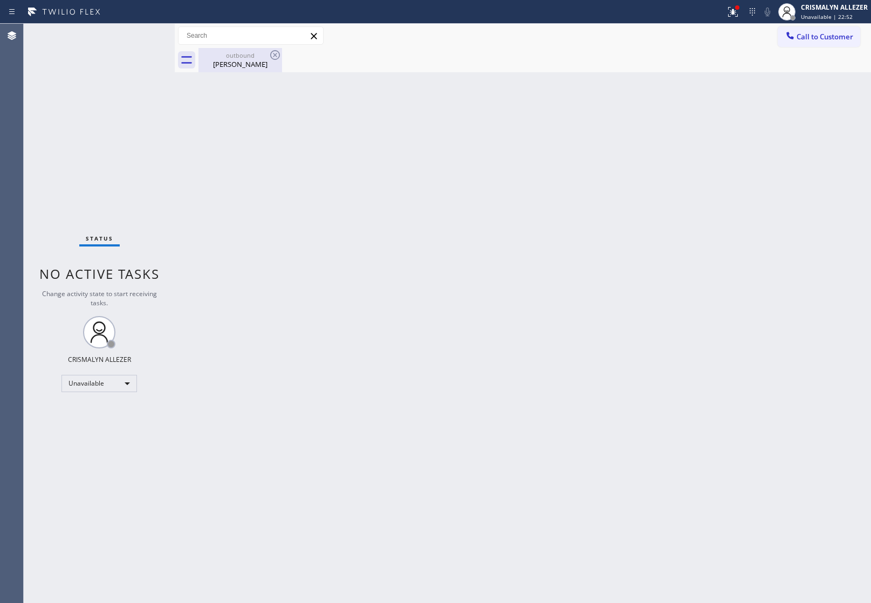
click at [230, 61] on div "Julie Doyle" at bounding box center [240, 64] width 81 height 10
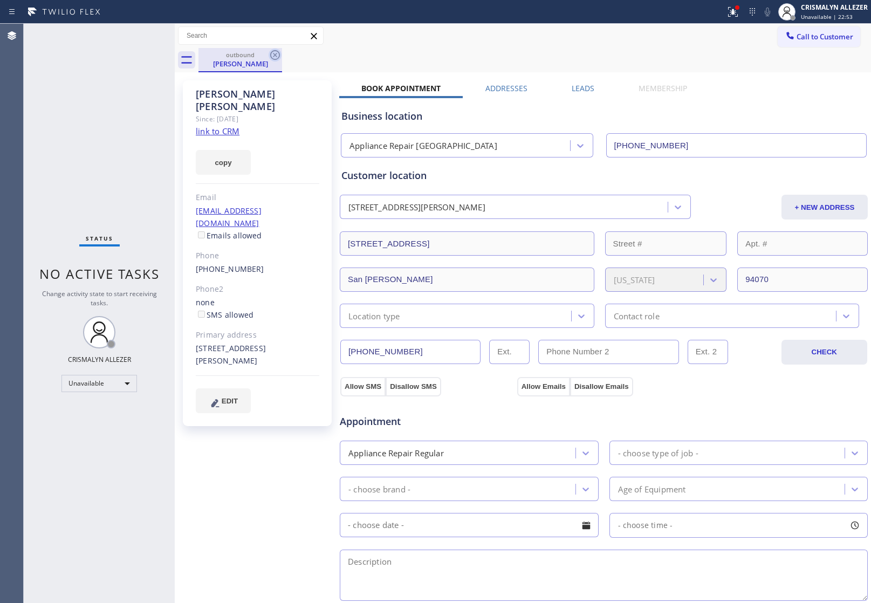
click at [270, 54] on icon at bounding box center [275, 55] width 10 height 10
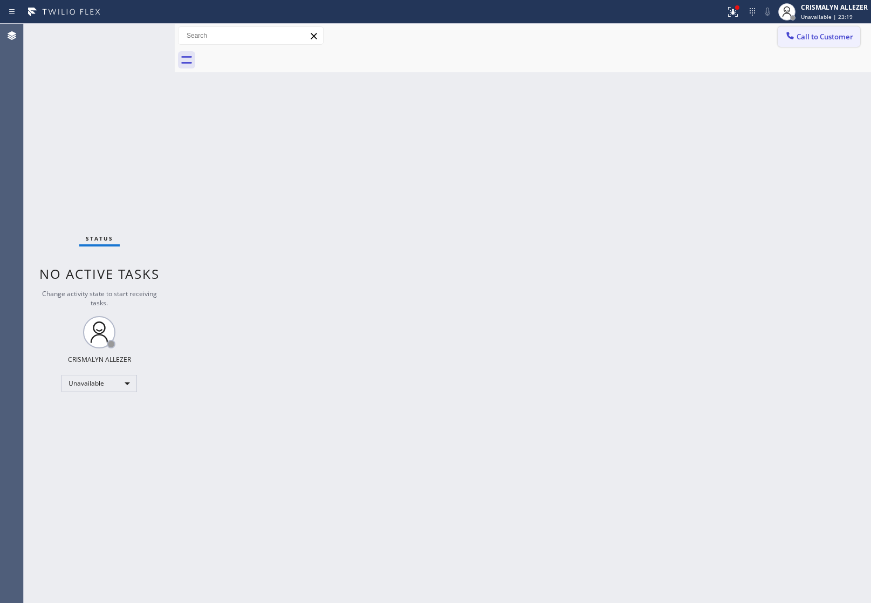
click at [834, 38] on span "Call to Customer" at bounding box center [824, 37] width 57 height 10
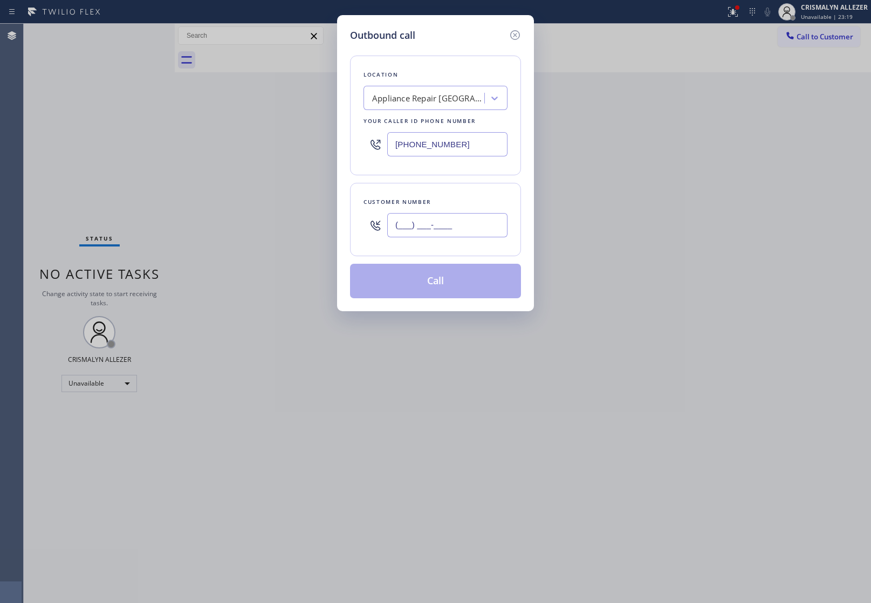
click at [472, 230] on input "(___) ___-____" at bounding box center [447, 225] width 120 height 24
paste input "650) 823-0780"
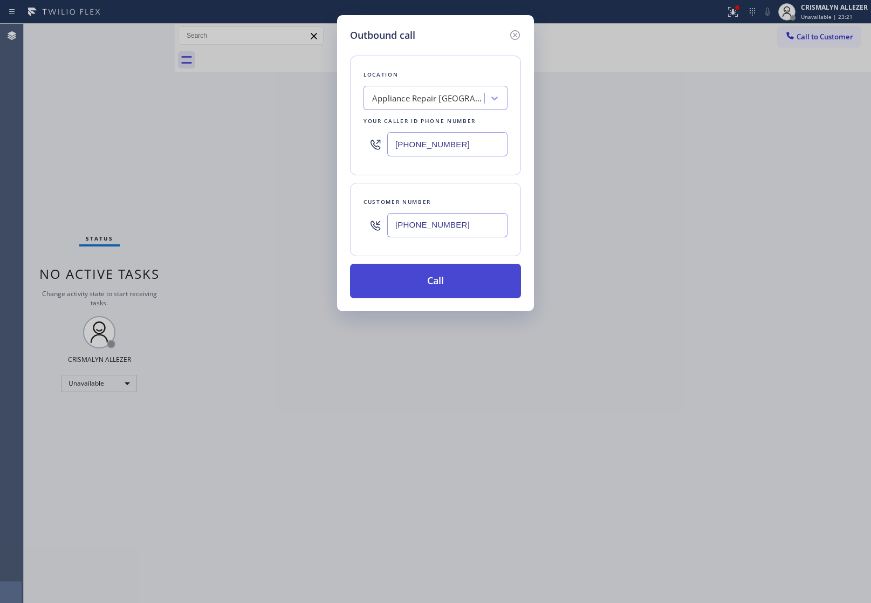
type input "[PHONE_NUMBER]"
click at [439, 273] on button "Call" at bounding box center [435, 281] width 171 height 35
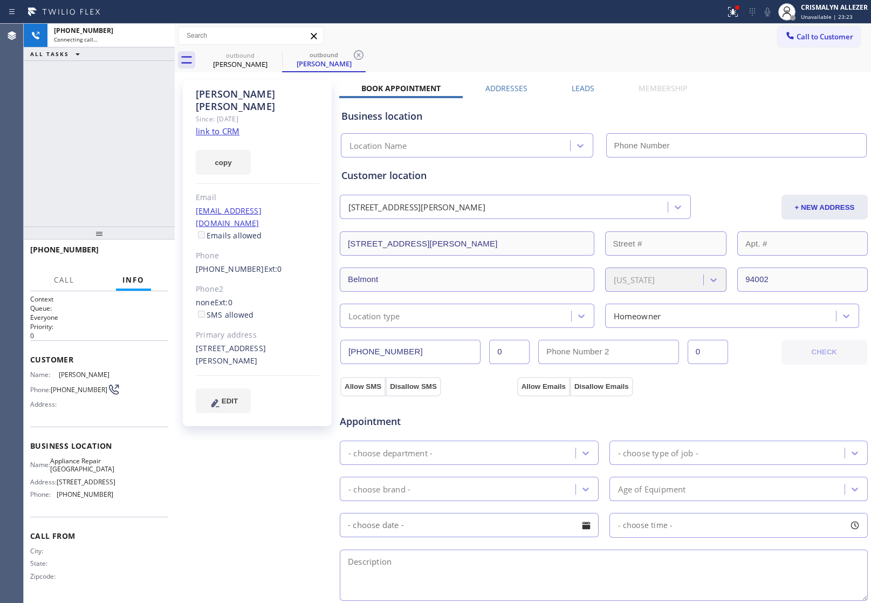
click at [201, 126] on link "link to CRM" at bounding box center [218, 131] width 44 height 11
type input "[PHONE_NUMBER]"
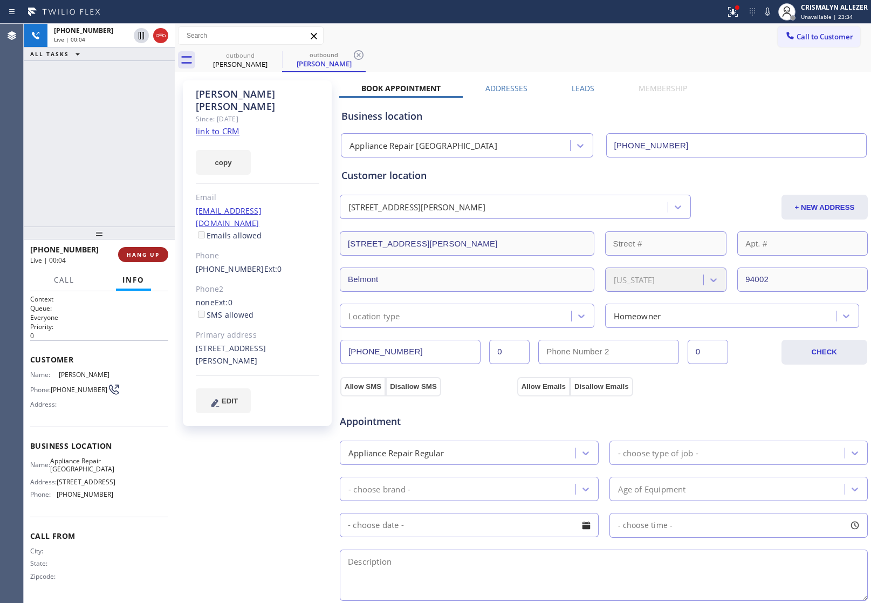
click at [141, 255] on span "HANG UP" at bounding box center [143, 255] width 33 height 8
click at [141, 255] on span "COMPLETE" at bounding box center [140, 255] width 37 height 8
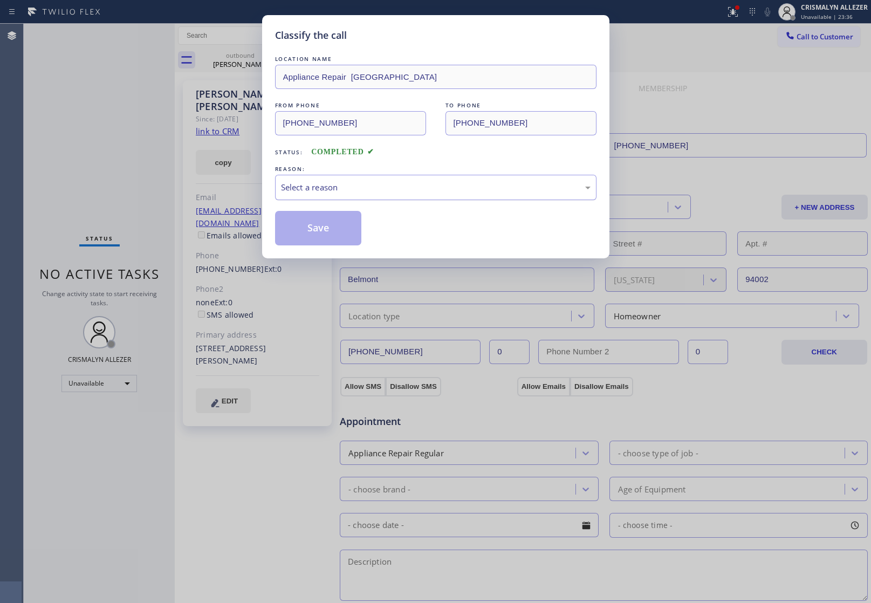
click at [445, 182] on div "Select a reason" at bounding box center [436, 187] width 310 height 12
click at [305, 235] on button "Save" at bounding box center [318, 228] width 87 height 35
click at [232, 66] on div "Classify the call LOCATION NAME Appliance Repair Belmont FROM PHONE (650) 284-3…" at bounding box center [435, 301] width 871 height 603
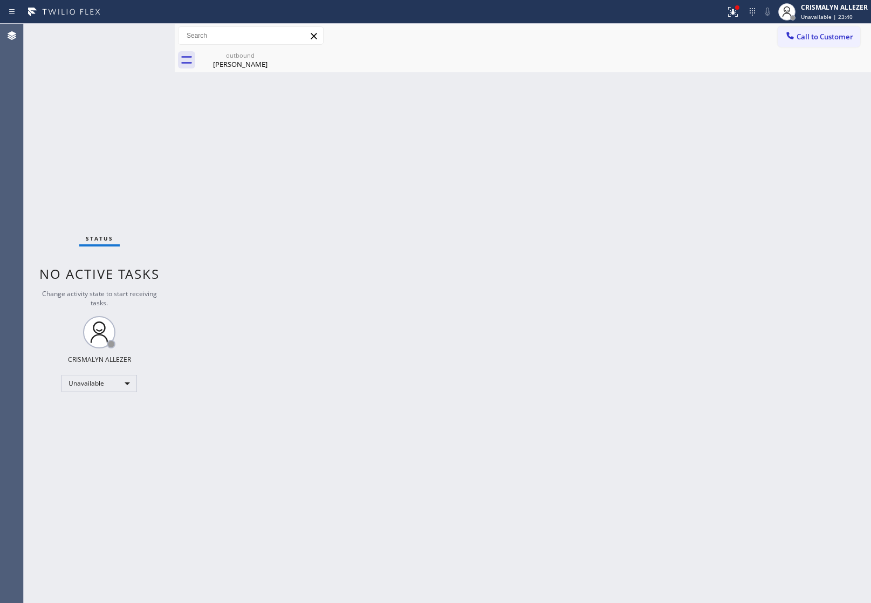
drag, startPoint x: 255, startPoint y: 60, endPoint x: 285, endPoint y: 56, distance: 30.6
click at [262, 60] on div "Annie Russell" at bounding box center [240, 64] width 81 height 10
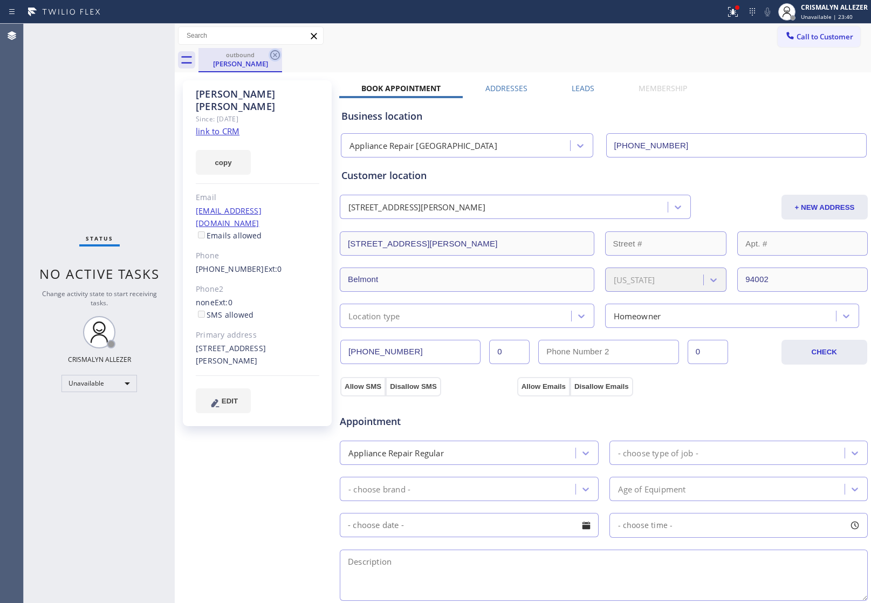
click at [275, 52] on icon at bounding box center [275, 55] width 13 height 13
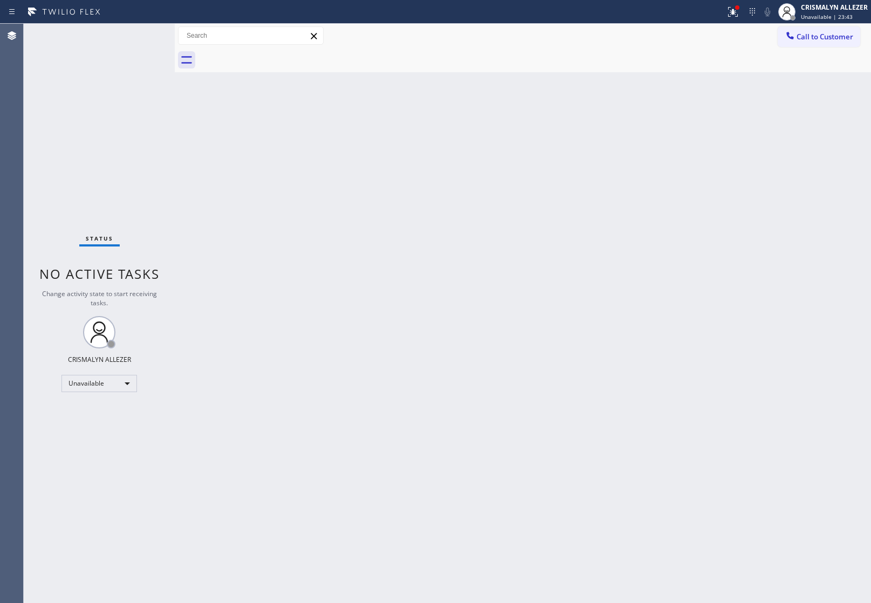
click at [826, 39] on span "Call to Customer" at bounding box center [824, 37] width 57 height 10
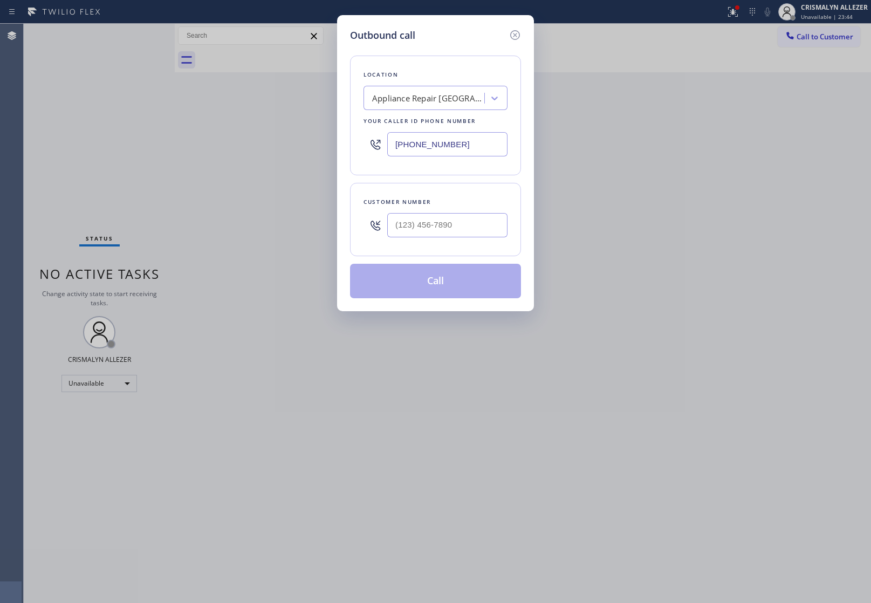
drag, startPoint x: 483, startPoint y: 144, endPoint x: 292, endPoint y: 147, distance: 190.4
click at [292, 147] on div "Outbound call Location Appliance Repair Belmont Your caller id phone number (65…" at bounding box center [435, 301] width 871 height 603
paste input "560-7853"
type input "(650) 560-7853"
click at [476, 227] on input "(___) ___-____" at bounding box center [447, 225] width 120 height 24
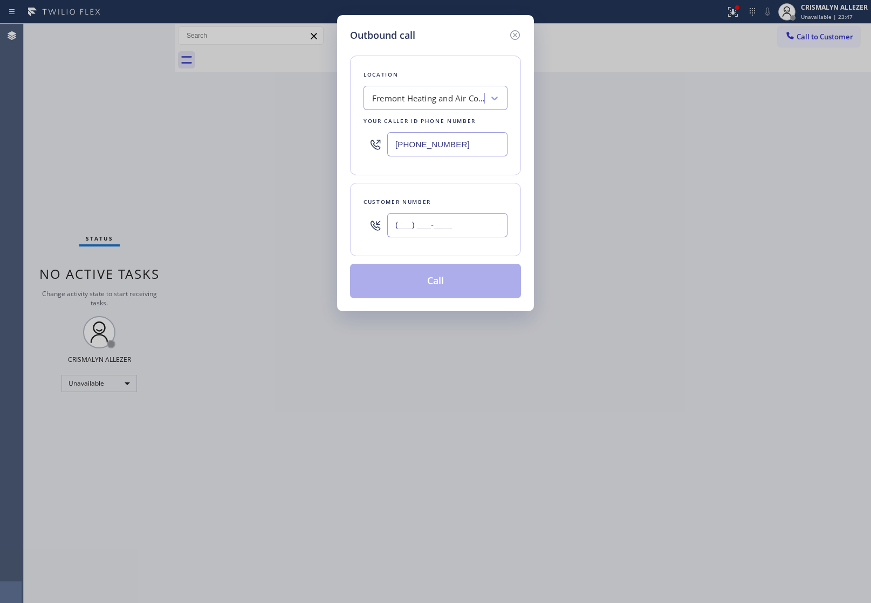
paste input "925) 539-0169"
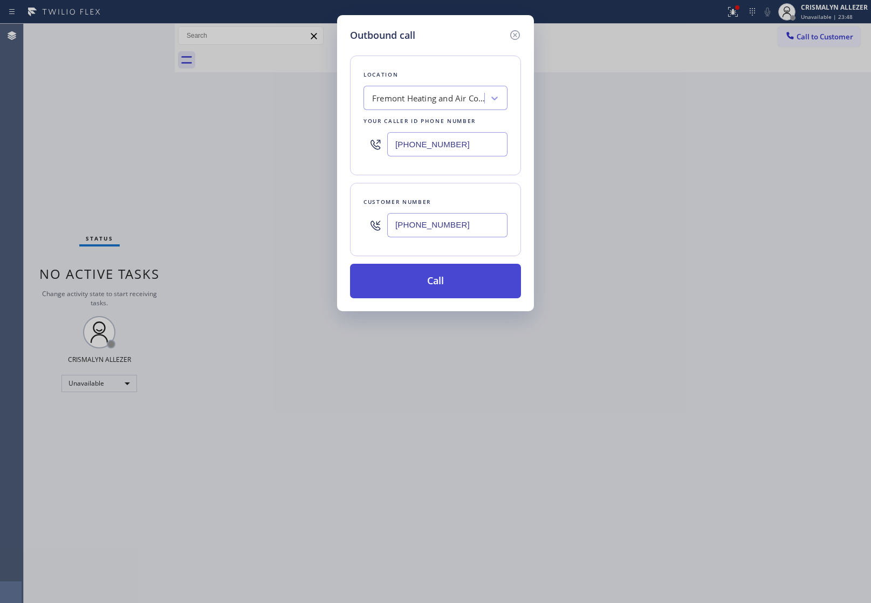
type input "(925) 539-0169"
click at [430, 293] on button "Call" at bounding box center [435, 281] width 171 height 35
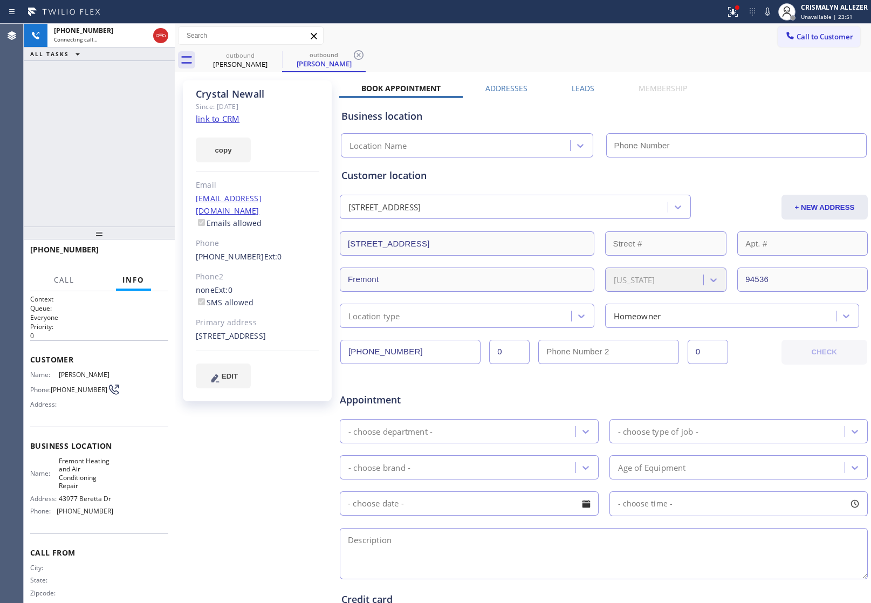
click at [230, 120] on link "link to CRM" at bounding box center [218, 118] width 44 height 11
type input "(650) 560-7853"
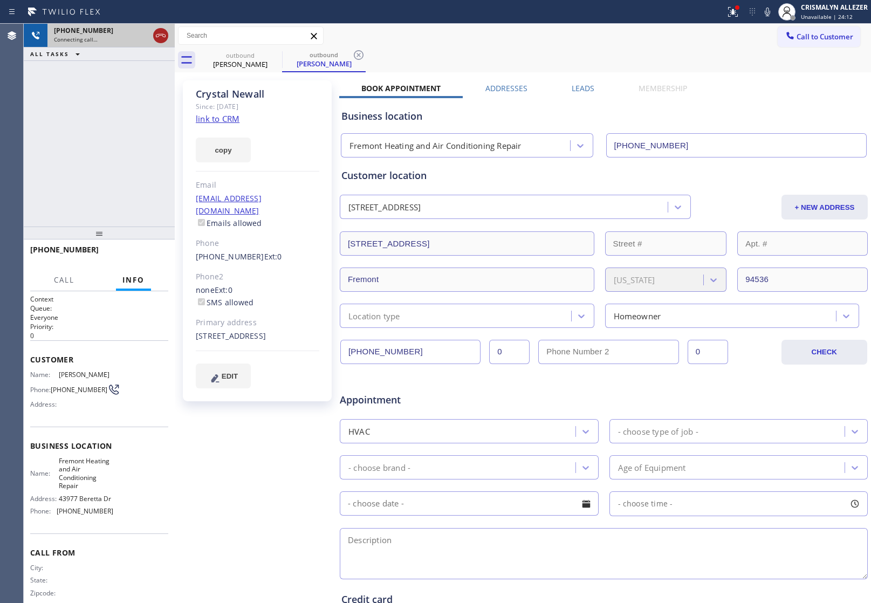
click at [159, 39] on icon at bounding box center [160, 35] width 13 height 13
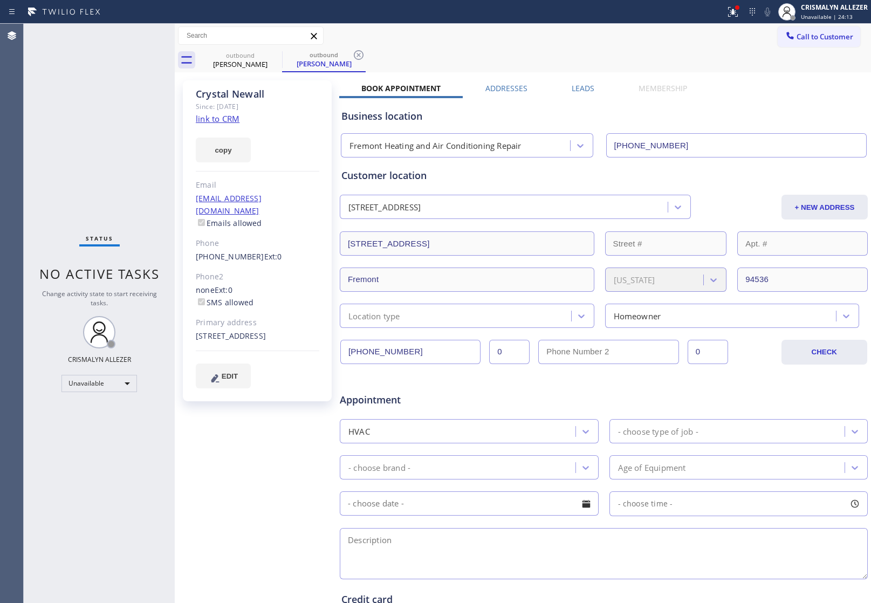
drag, startPoint x: 359, startPoint y: 54, endPoint x: 297, endPoint y: 51, distance: 61.6
click at [359, 54] on icon at bounding box center [359, 55] width 10 height 10
click at [276, 52] on icon at bounding box center [275, 55] width 13 height 13
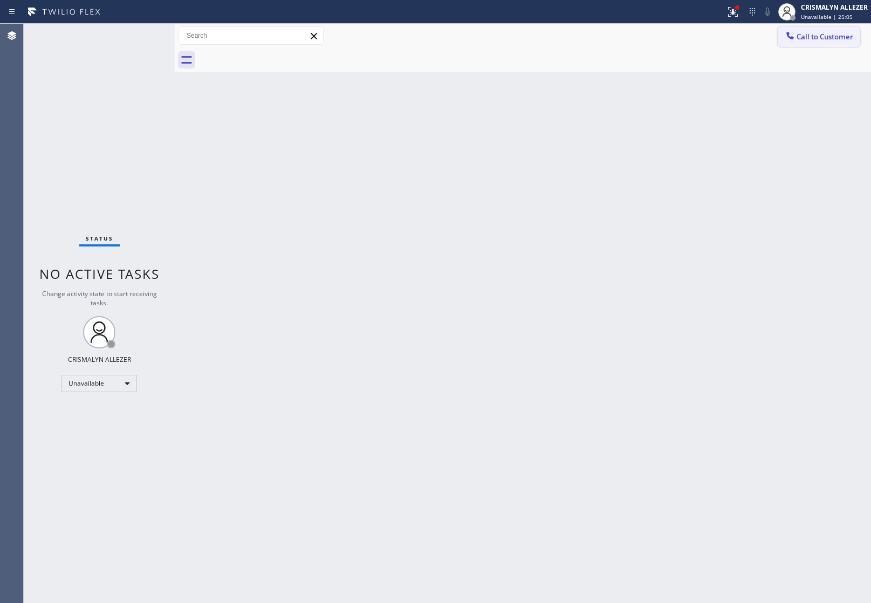
click at [801, 38] on span "Call to Customer" at bounding box center [824, 37] width 57 height 10
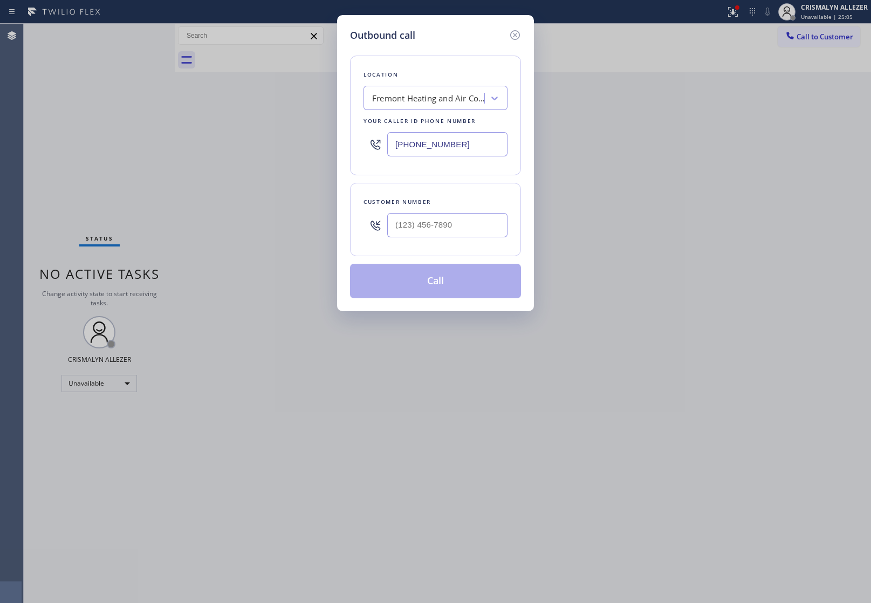
drag, startPoint x: 499, startPoint y: 149, endPoint x: 249, endPoint y: 131, distance: 250.3
click at [274, 132] on div "Outbound call Location Fremont Heating and Air Conditioning Repair Your caller …" at bounding box center [435, 301] width 871 height 603
paste input "203-6417"
type input "[PHONE_NUMBER]"
click at [478, 223] on input "(___) ___-____" at bounding box center [447, 225] width 120 height 24
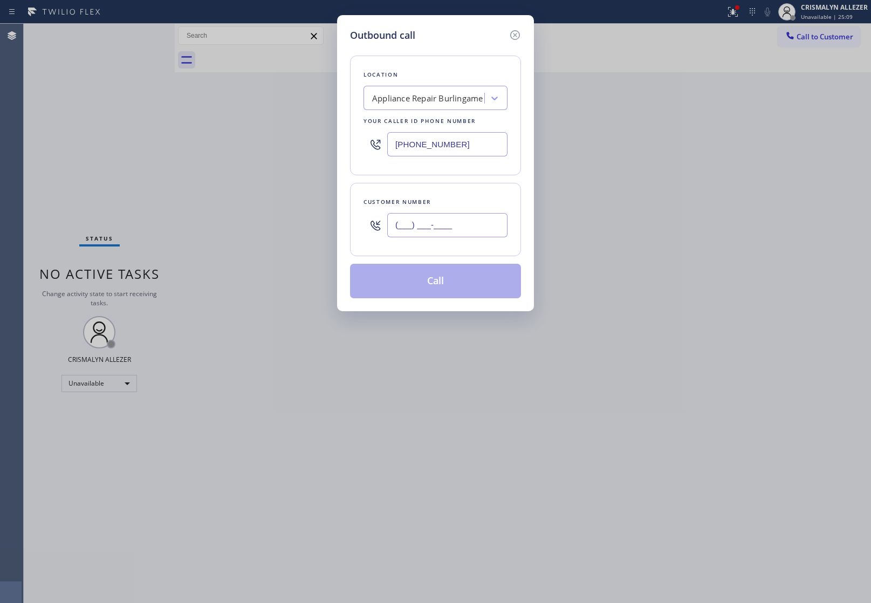
paste input "650) 303-3399"
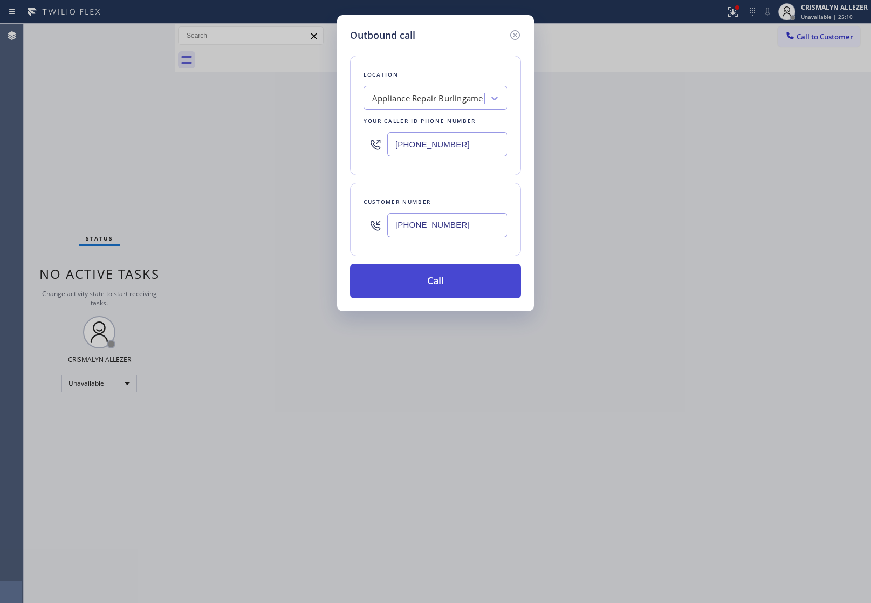
type input "(650) 303-3399"
click at [447, 281] on button "Call" at bounding box center [435, 281] width 171 height 35
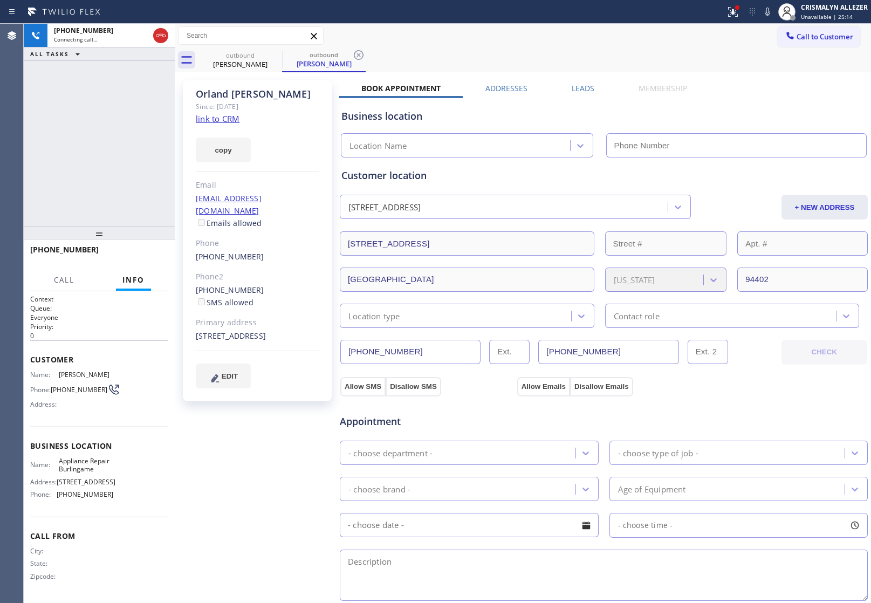
click at [222, 116] on link "link to CRM" at bounding box center [218, 118] width 44 height 11
type input "[PHONE_NUMBER]"
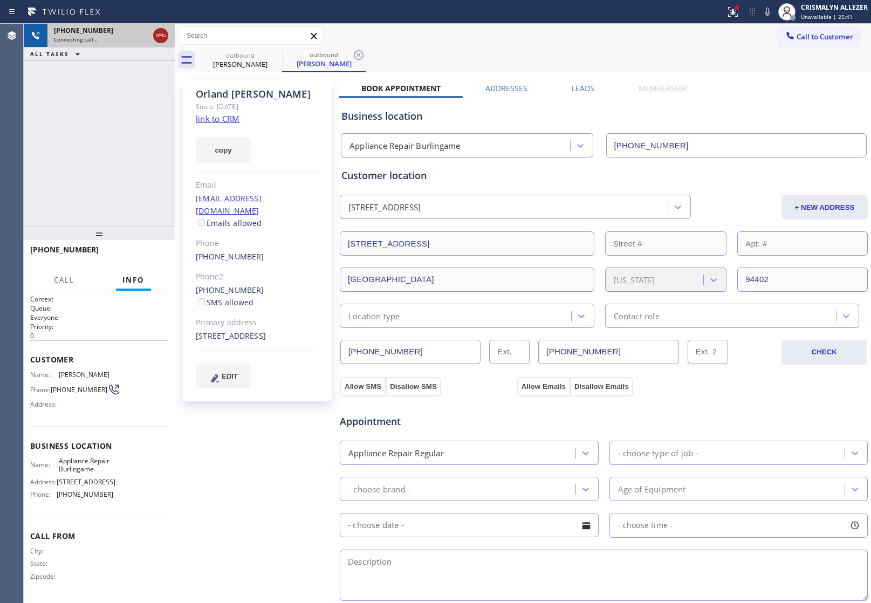
click at [159, 37] on icon at bounding box center [160, 35] width 13 height 13
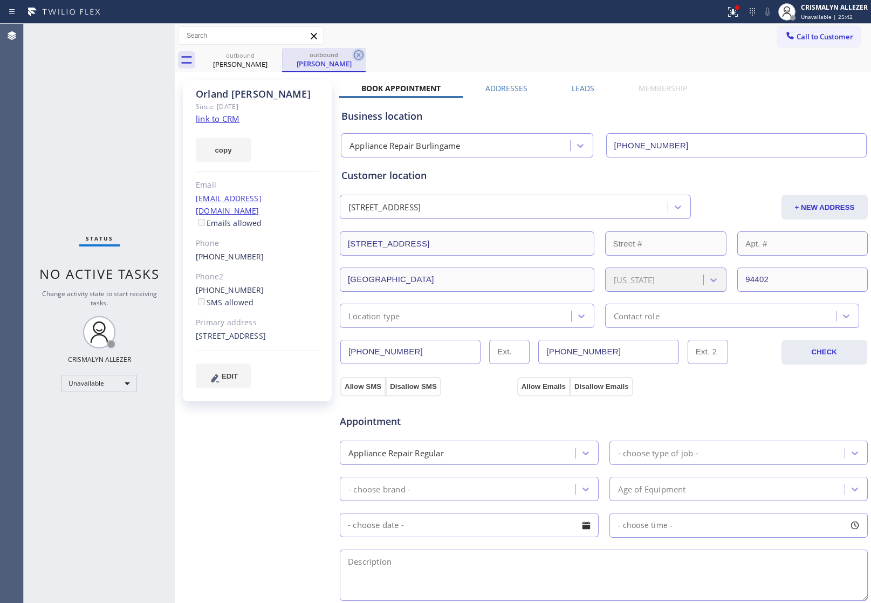
click at [354, 56] on icon at bounding box center [359, 55] width 10 height 10
click at [274, 58] on icon at bounding box center [275, 55] width 13 height 13
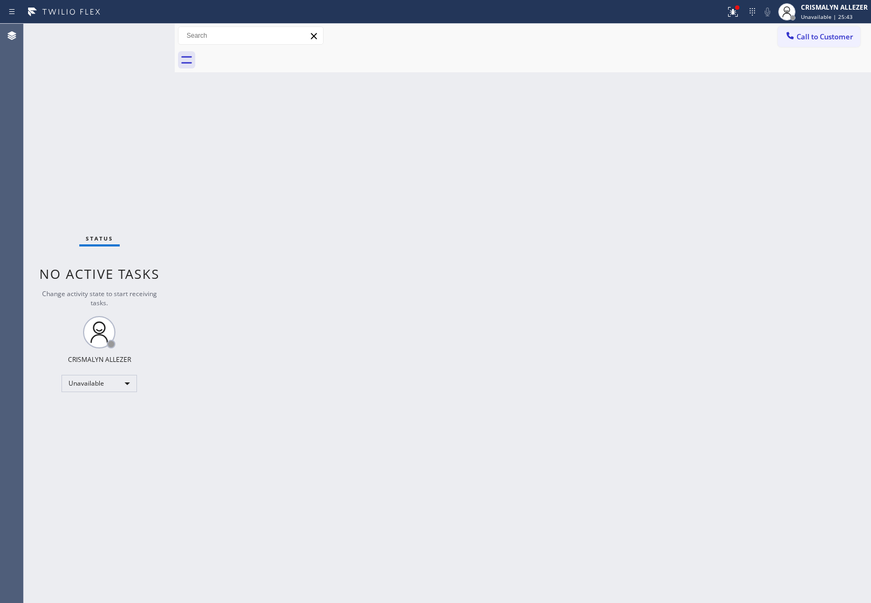
click at [818, 40] on span "Call to Customer" at bounding box center [824, 37] width 57 height 10
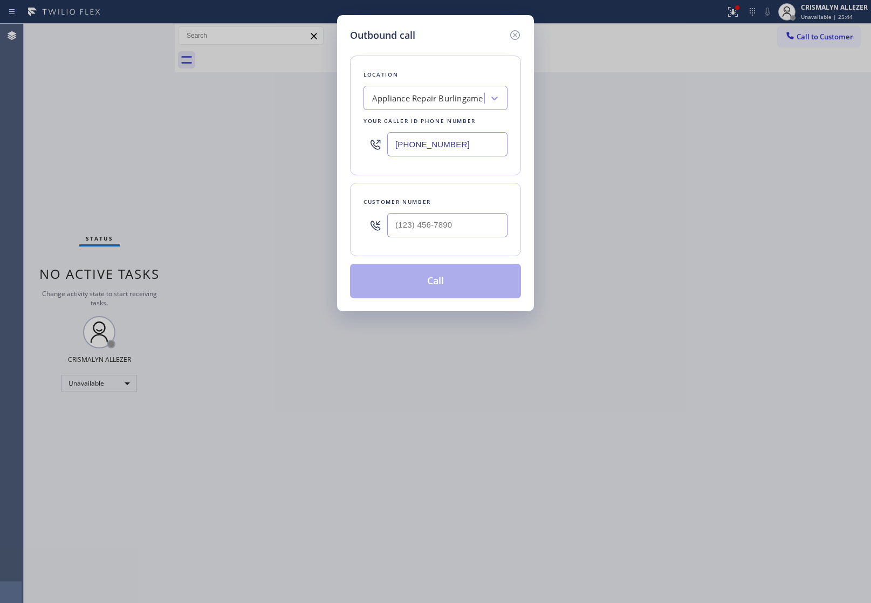
click at [494, 238] on div at bounding box center [447, 225] width 120 height 35
click at [481, 226] on input "(___) ___-____" at bounding box center [447, 225] width 120 height 24
paste input "650) 588-8211"
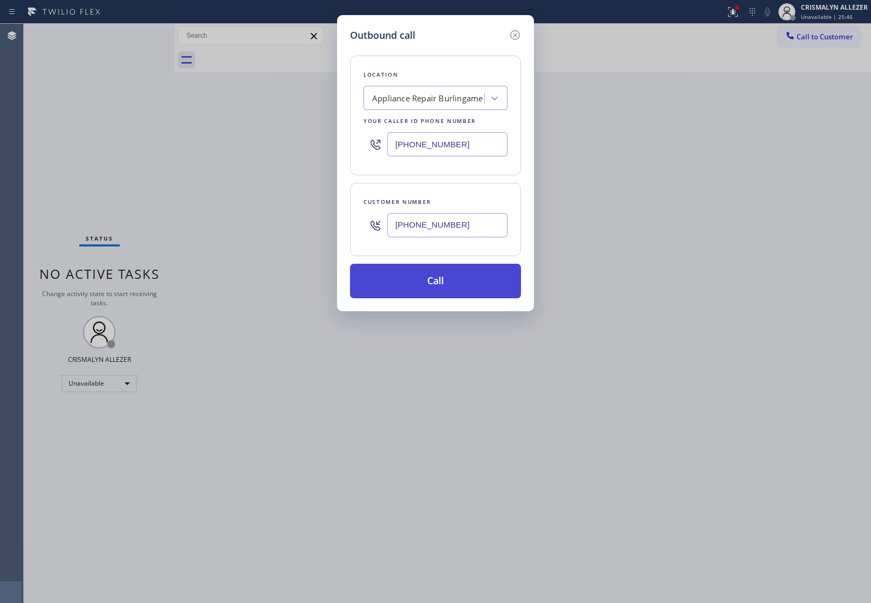
type input "(650) 588-8211"
click at [429, 290] on button "Call" at bounding box center [435, 281] width 171 height 35
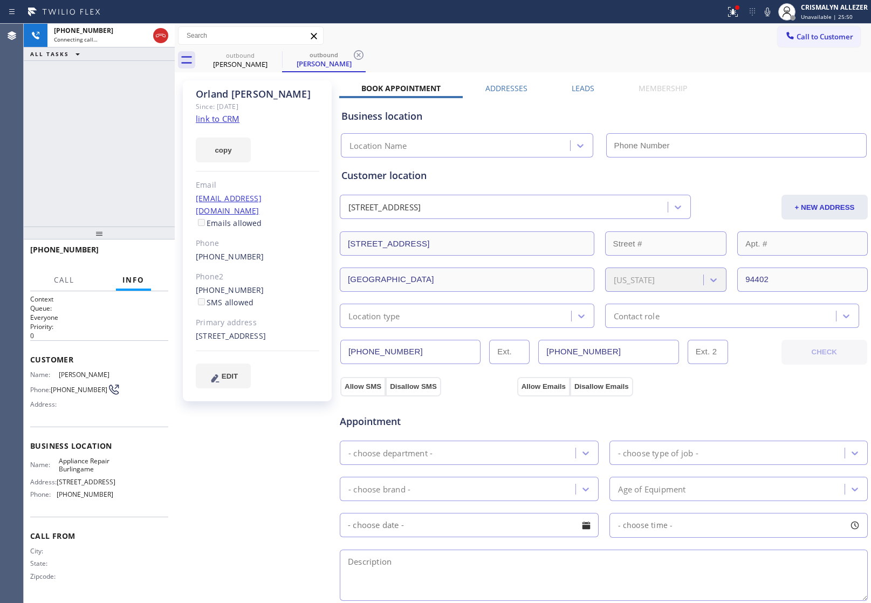
type input "[PHONE_NUMBER]"
drag, startPoint x: 574, startPoint y: 87, endPoint x: 580, endPoint y: 91, distance: 6.3
click at [574, 87] on label "Leads" at bounding box center [583, 88] width 23 height 10
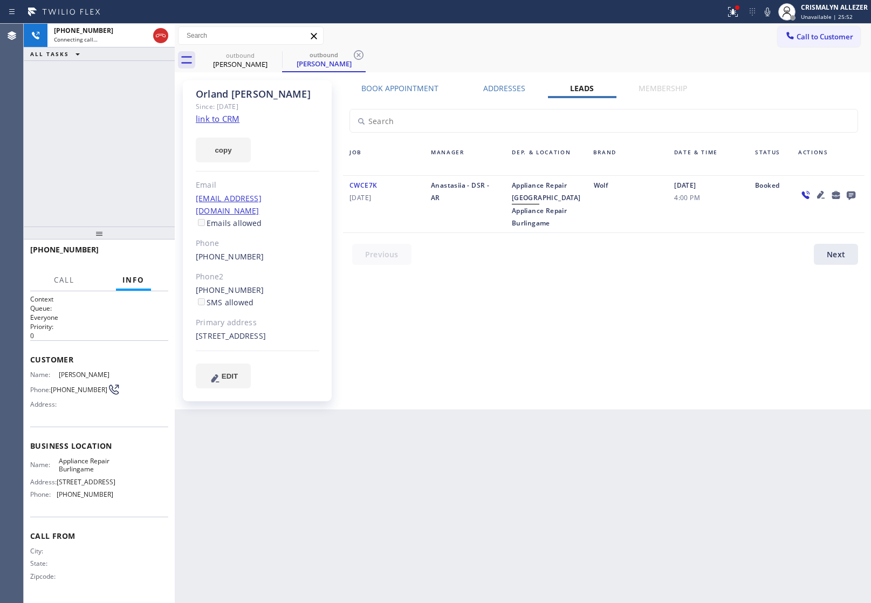
click at [848, 195] on icon at bounding box center [851, 195] width 9 height 9
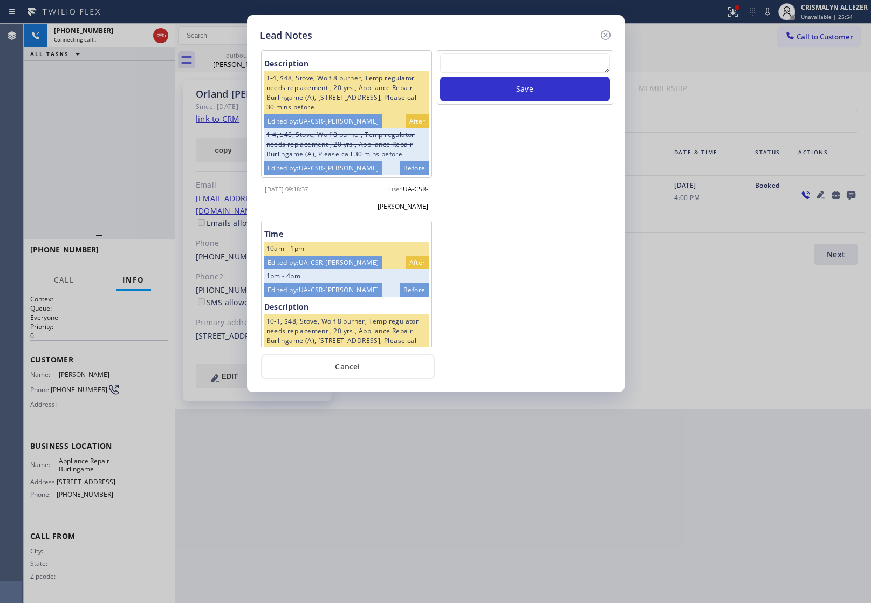
click at [554, 60] on textarea at bounding box center [525, 62] width 170 height 19
paste textarea "no answer | pls xfer here cx cb"
type textarea "no answer | pls xfer here cx cb"
click at [530, 93] on button "Save" at bounding box center [525, 89] width 170 height 25
click at [358, 367] on button "Cancel" at bounding box center [348, 366] width 174 height 25
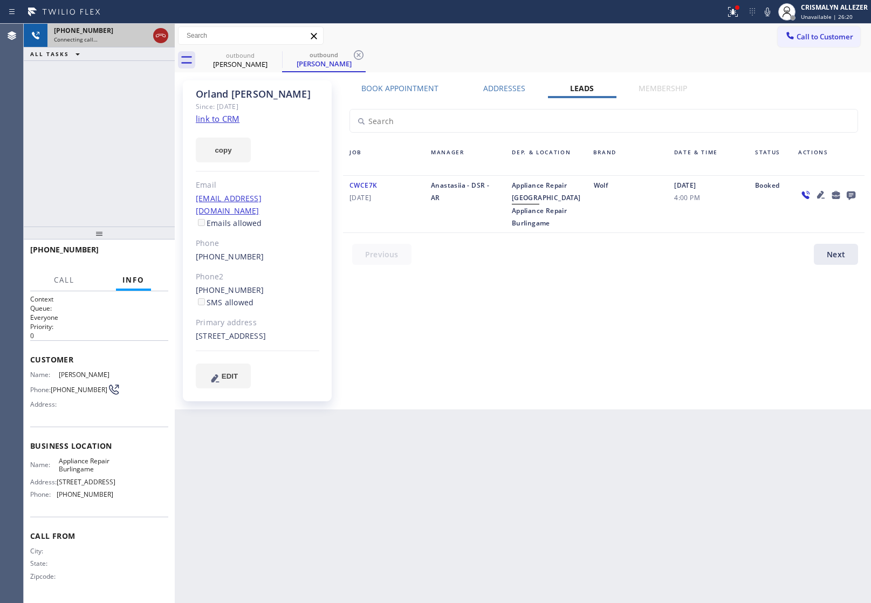
click at [160, 30] on icon at bounding box center [160, 35] width 13 height 13
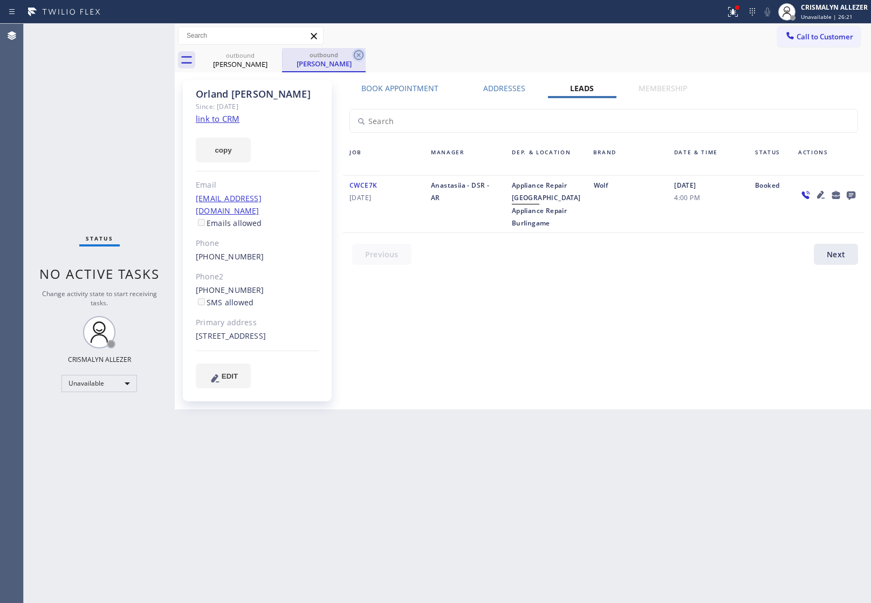
click at [355, 57] on icon at bounding box center [359, 55] width 10 height 10
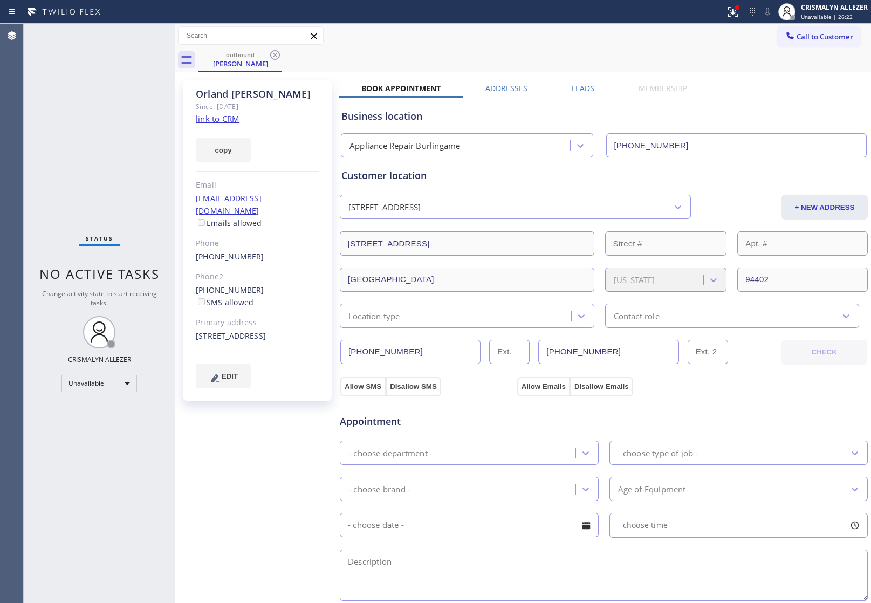
drag, startPoint x: 276, startPoint y: 54, endPoint x: 278, endPoint y: 35, distance: 19.6
click at [276, 54] on icon at bounding box center [275, 55] width 13 height 13
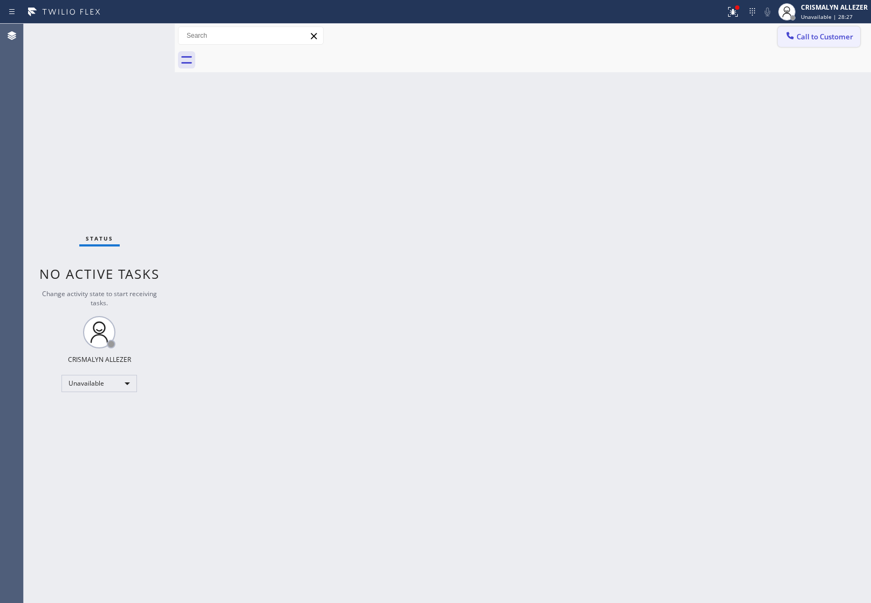
click at [816, 38] on span "Call to Customer" at bounding box center [824, 37] width 57 height 10
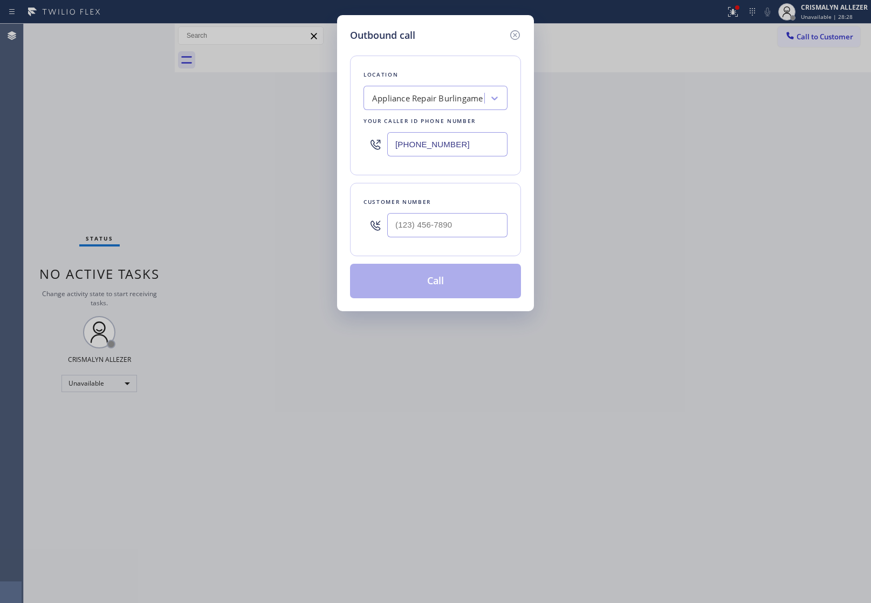
drag, startPoint x: 481, startPoint y: 141, endPoint x: 216, endPoint y: 127, distance: 265.7
click at [352, 139] on div "Location Appliance Repair Burlingame Your caller id phone number (650) 203-6417" at bounding box center [435, 116] width 171 height 120
paste input "text"
type input "[PHONE_NUMBER]"
click at [472, 228] on input "(___) ___-____" at bounding box center [447, 225] width 120 height 24
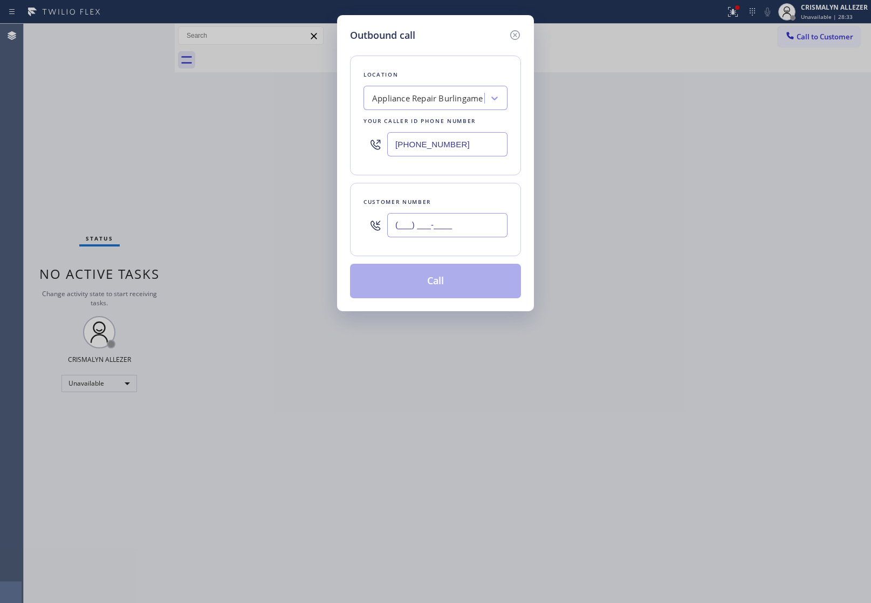
paste input "415) 519-4082"
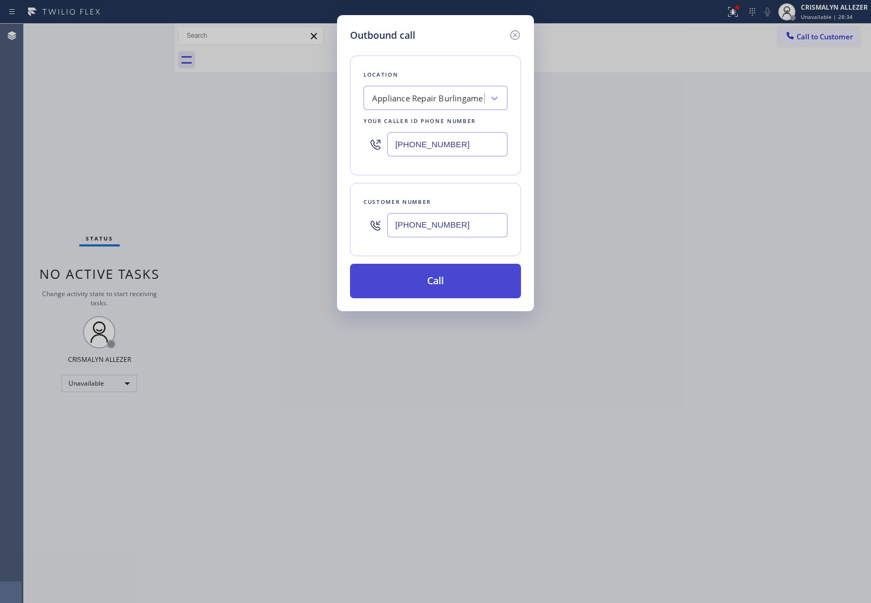
type input "[PHONE_NUMBER]"
click at [447, 278] on button "Call" at bounding box center [435, 281] width 171 height 35
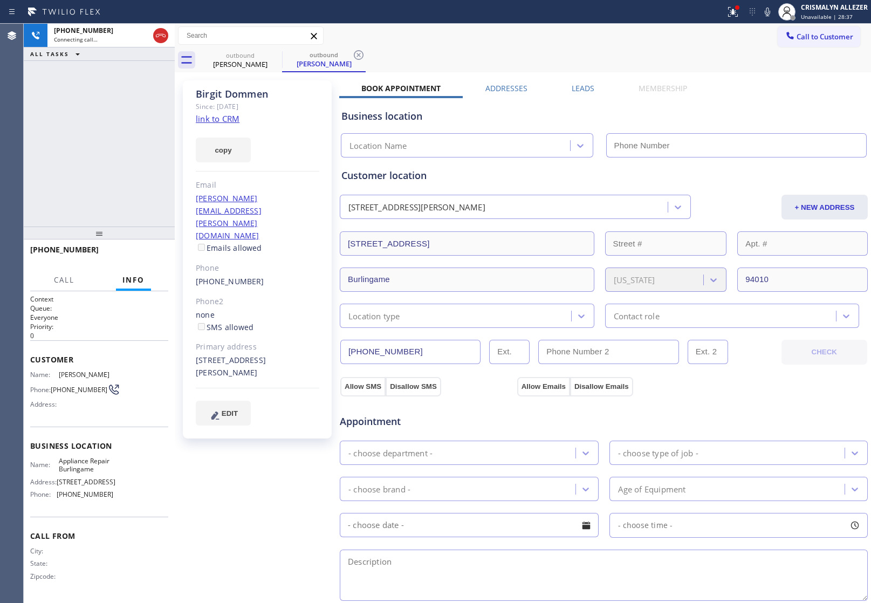
click at [219, 120] on link "link to CRM" at bounding box center [218, 118] width 44 height 11
type input "[PHONE_NUMBER]"
click at [139, 254] on span "HANG UP" at bounding box center [143, 255] width 33 height 8
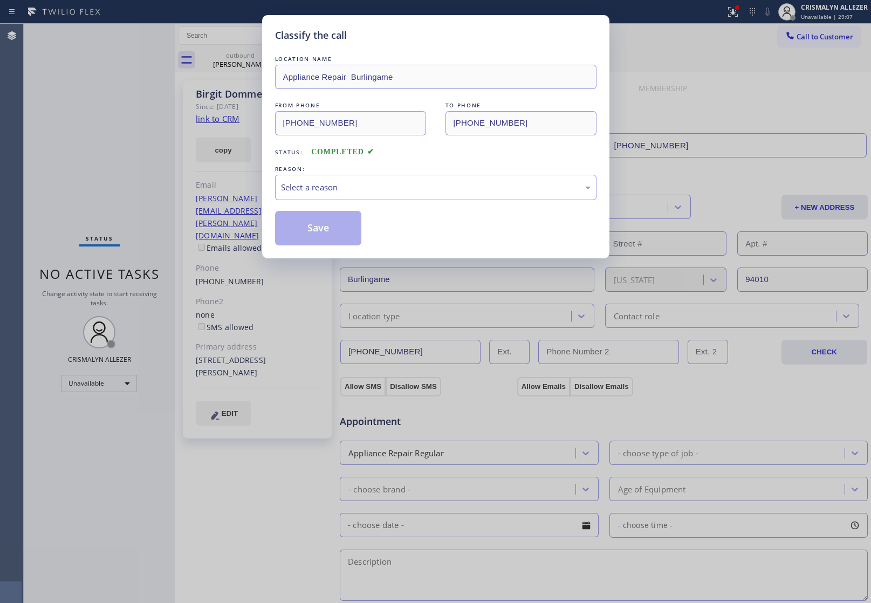
click at [438, 196] on div "Select a reason" at bounding box center [435, 187] width 321 height 25
click at [330, 232] on button "Save" at bounding box center [318, 228] width 87 height 35
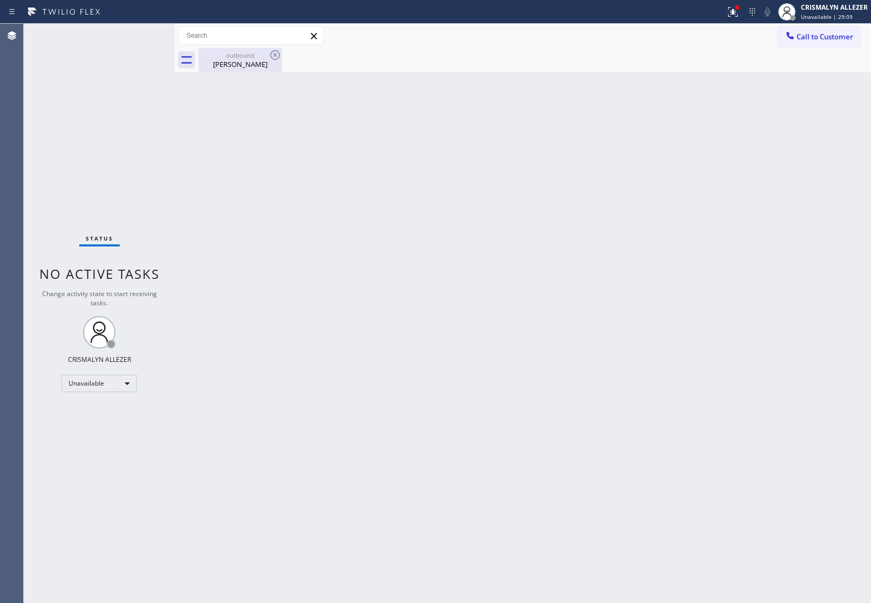
click at [238, 63] on div "Birgit Dommen" at bounding box center [240, 64] width 81 height 10
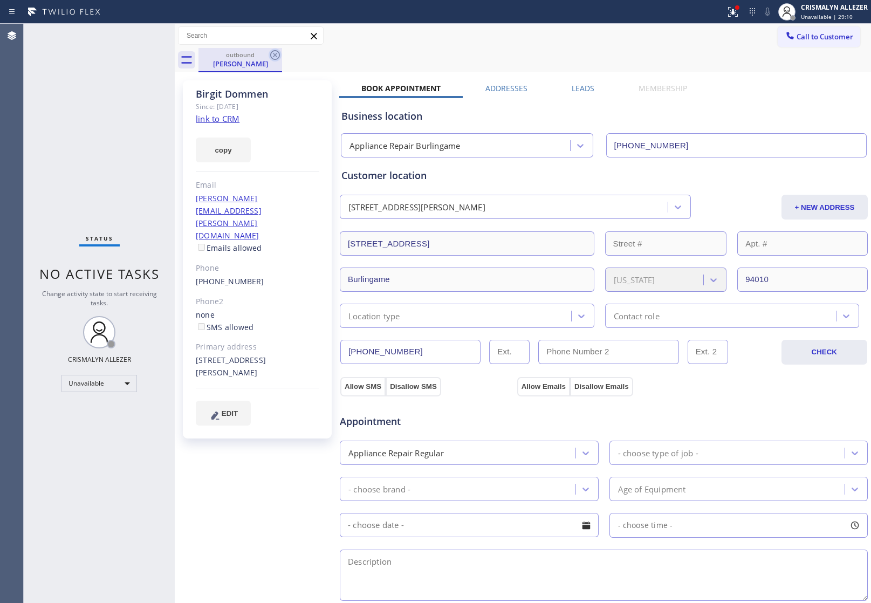
click at [272, 56] on icon at bounding box center [275, 55] width 13 height 13
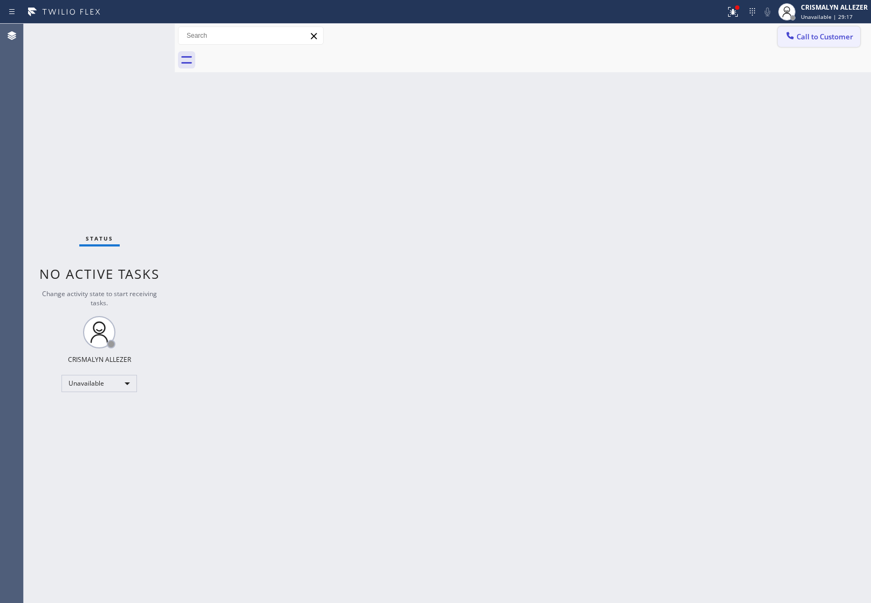
click at [812, 30] on button "Call to Customer" at bounding box center [819, 36] width 83 height 20
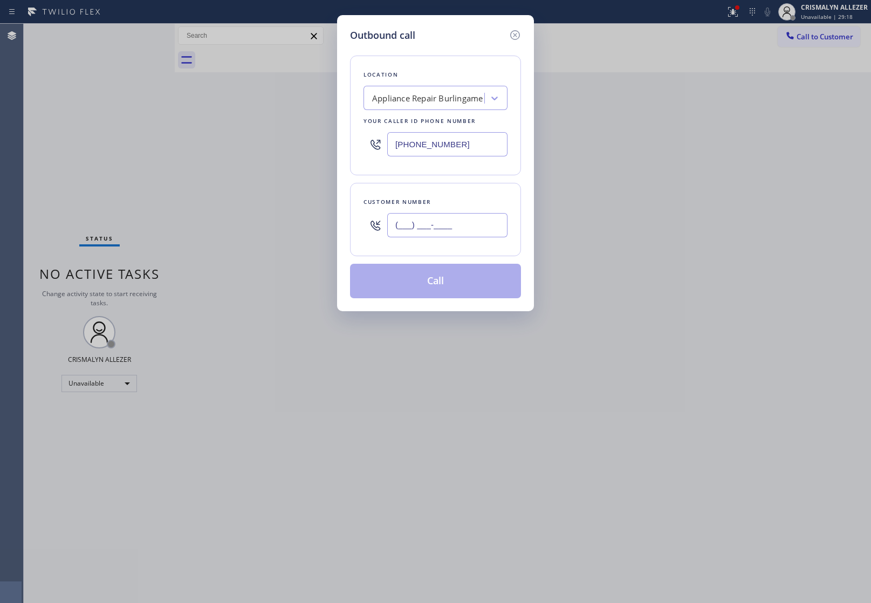
click at [466, 236] on input "(___) ___-____" at bounding box center [447, 225] width 120 height 24
paste input "415) 309-1288"
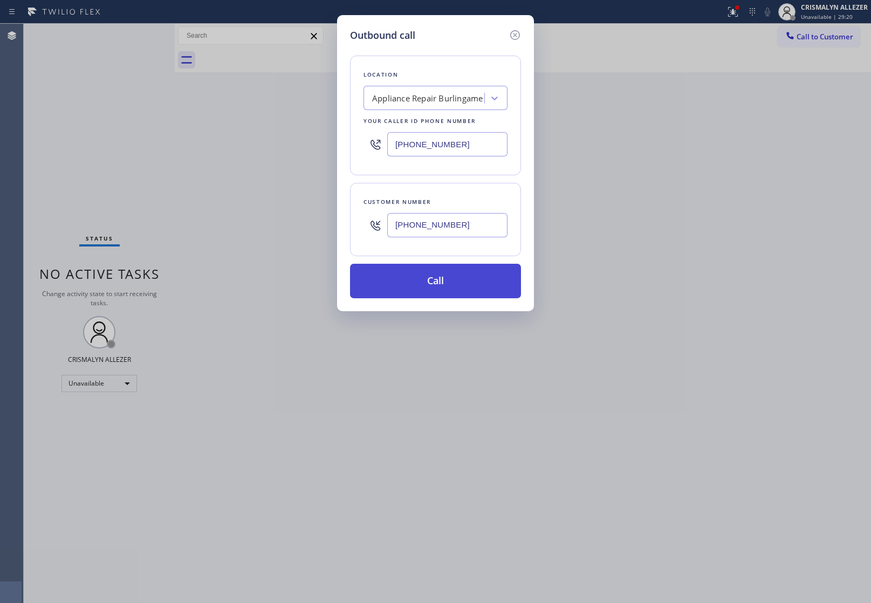
type input "[PHONE_NUMBER]"
click at [446, 284] on button "Call" at bounding box center [435, 281] width 171 height 35
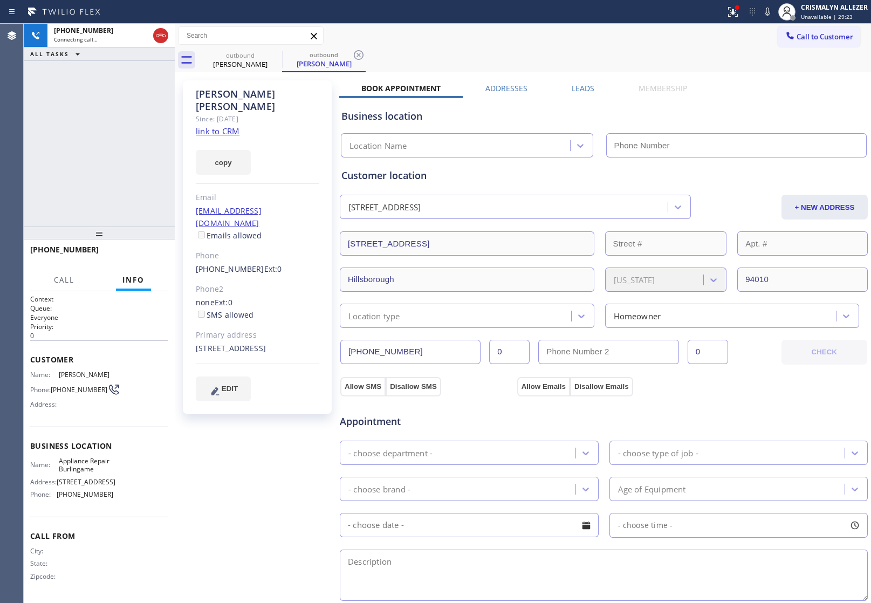
click at [212, 126] on link "link to CRM" at bounding box center [218, 131] width 44 height 11
type input "[PHONE_NUMBER]"
click at [133, 255] on span "HANG UP" at bounding box center [143, 255] width 33 height 8
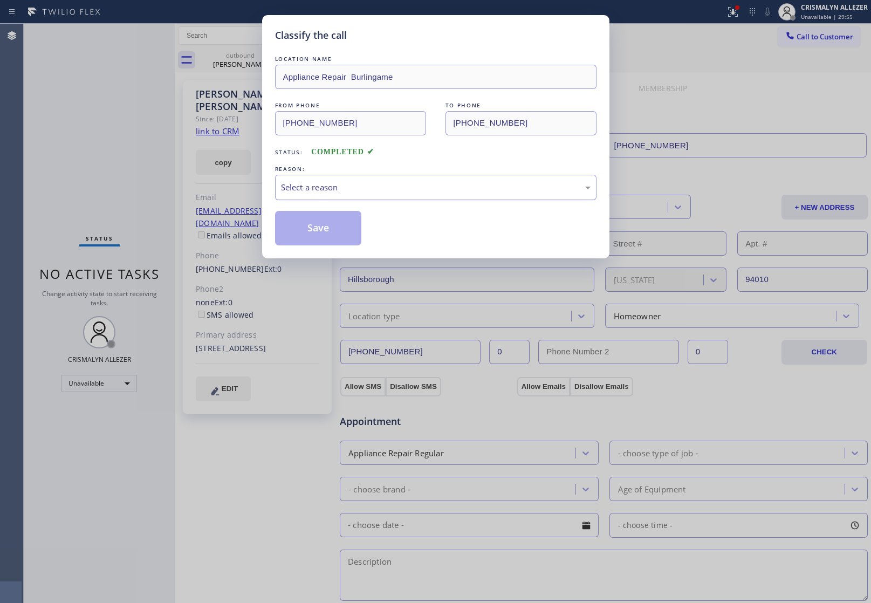
click at [438, 187] on div "Select a reason" at bounding box center [436, 187] width 310 height 12
click at [325, 237] on button "Save" at bounding box center [318, 228] width 87 height 35
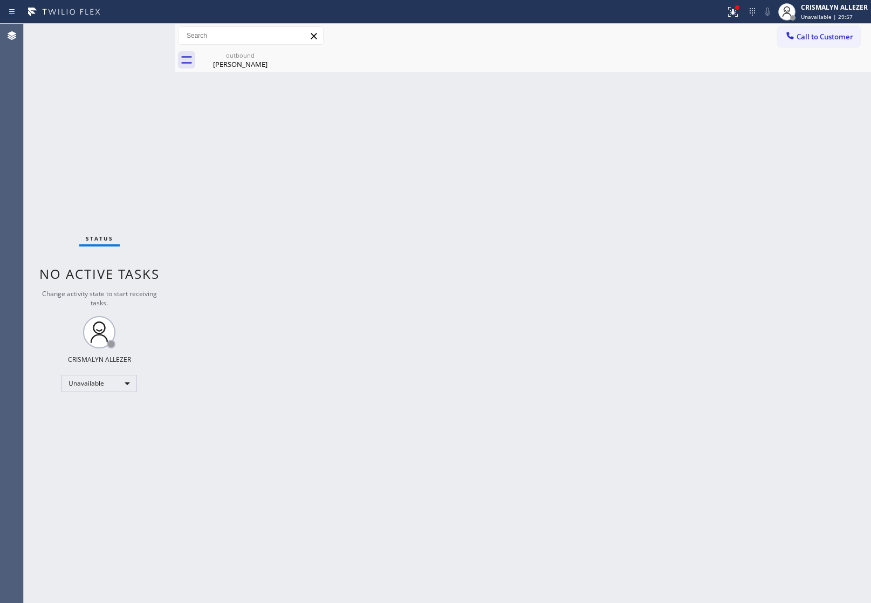
click at [239, 56] on div "outbound" at bounding box center [240, 55] width 81 height 8
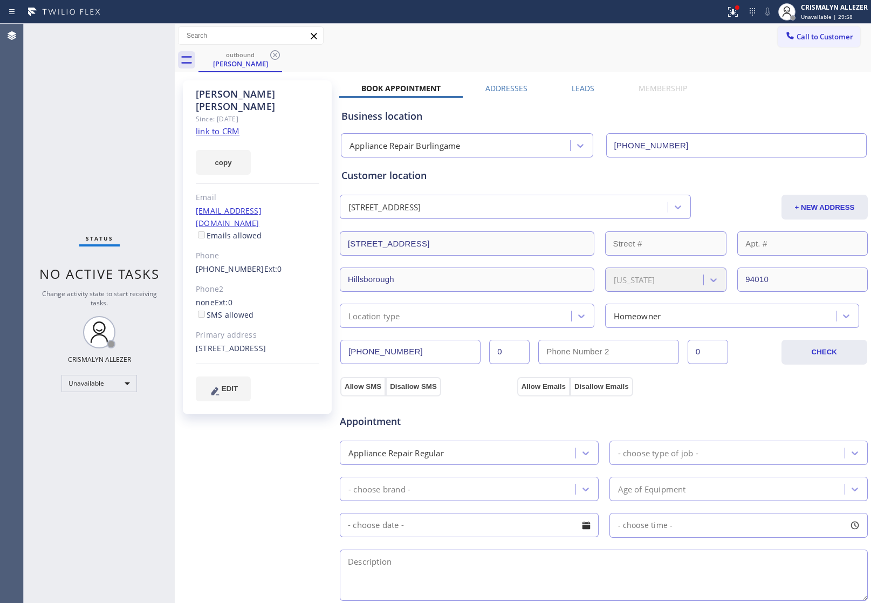
click at [572, 86] on label "Leads" at bounding box center [583, 88] width 23 height 10
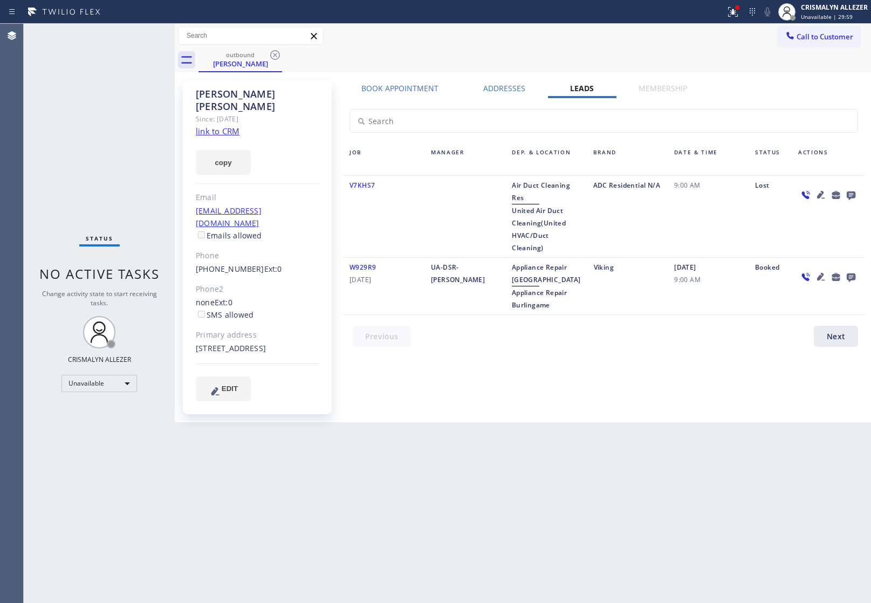
click at [853, 195] on icon at bounding box center [851, 195] width 9 height 9
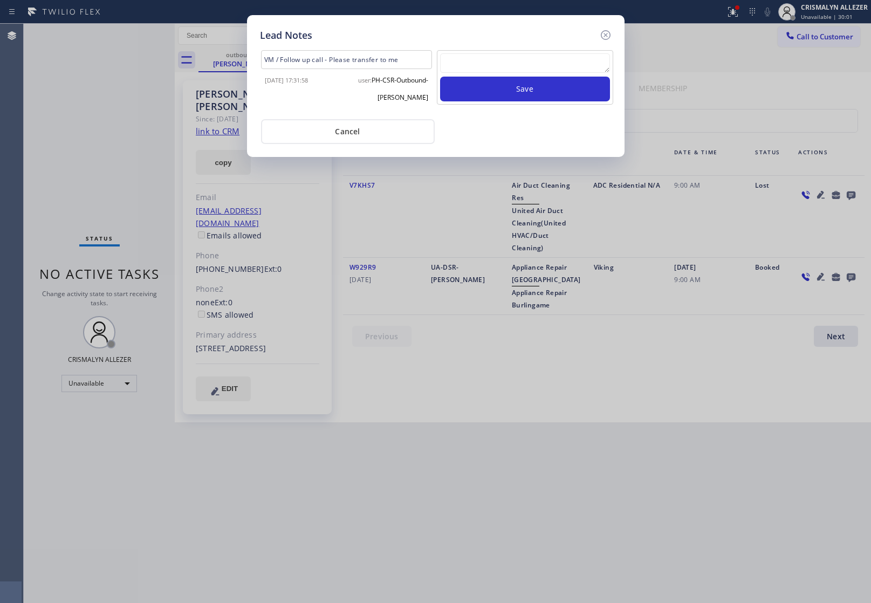
click at [519, 60] on textarea at bounding box center [525, 62] width 170 height 19
paste textarea "no answer | pls xfer here cx cb"
type textarea "no answer | pls xfer here cx cb"
click at [507, 91] on button "Save" at bounding box center [525, 89] width 170 height 25
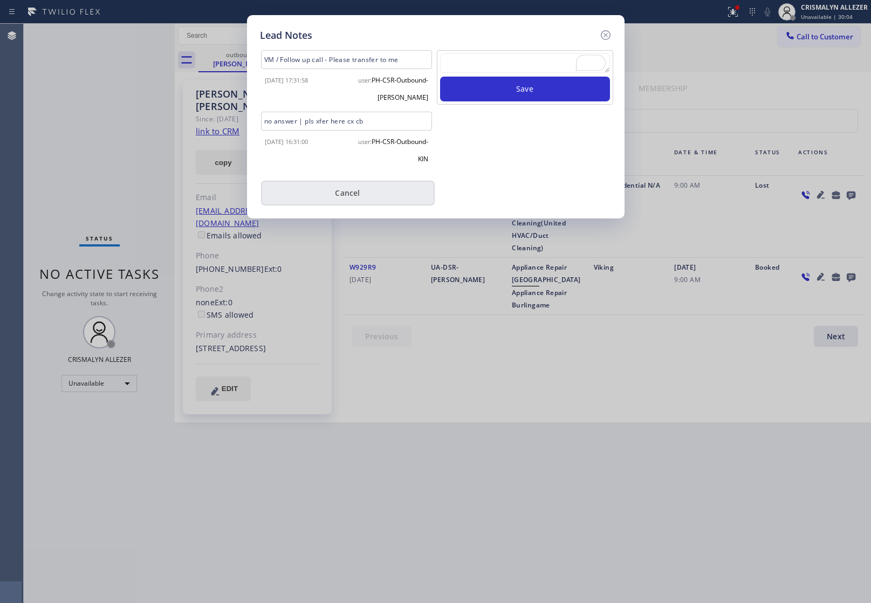
click at [353, 194] on button "Cancel" at bounding box center [348, 193] width 174 height 25
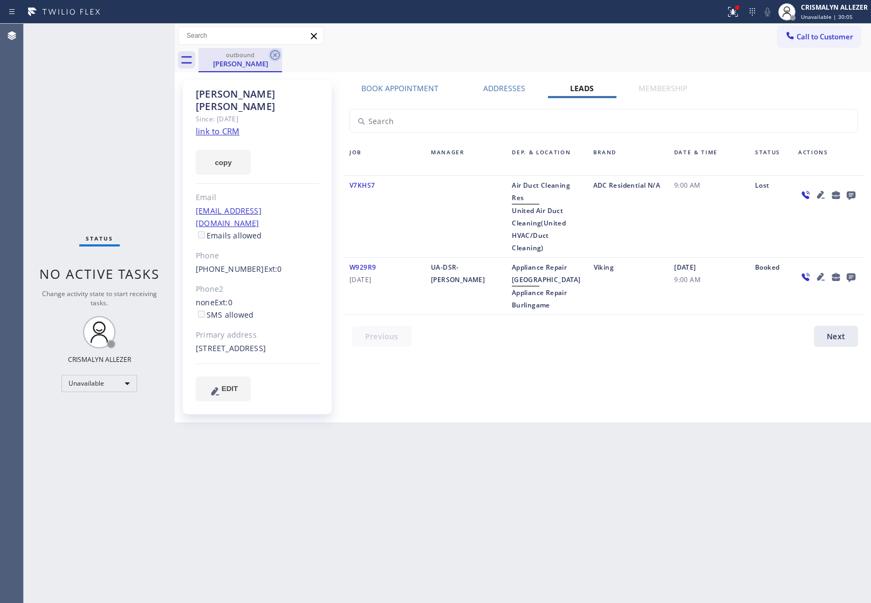
click at [273, 54] on icon at bounding box center [275, 55] width 10 height 10
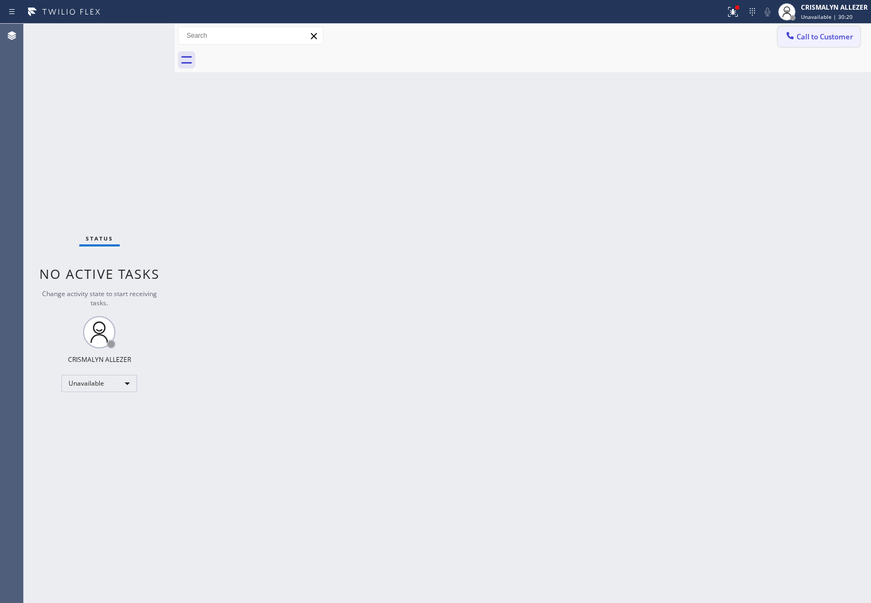
click at [823, 34] on span "Call to Customer" at bounding box center [824, 37] width 57 height 10
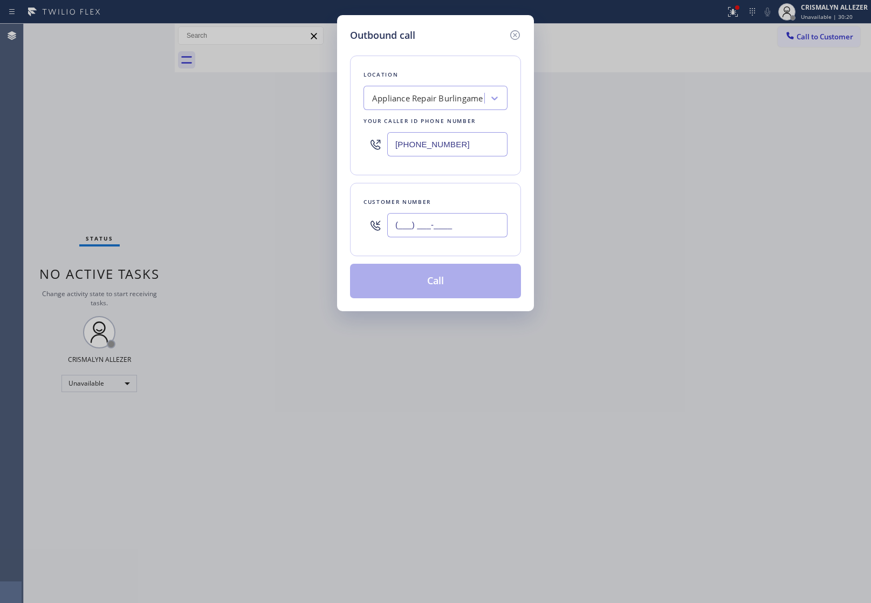
click at [496, 223] on input "(___) ___-____" at bounding box center [447, 225] width 120 height 24
paste input "650) 483-2510"
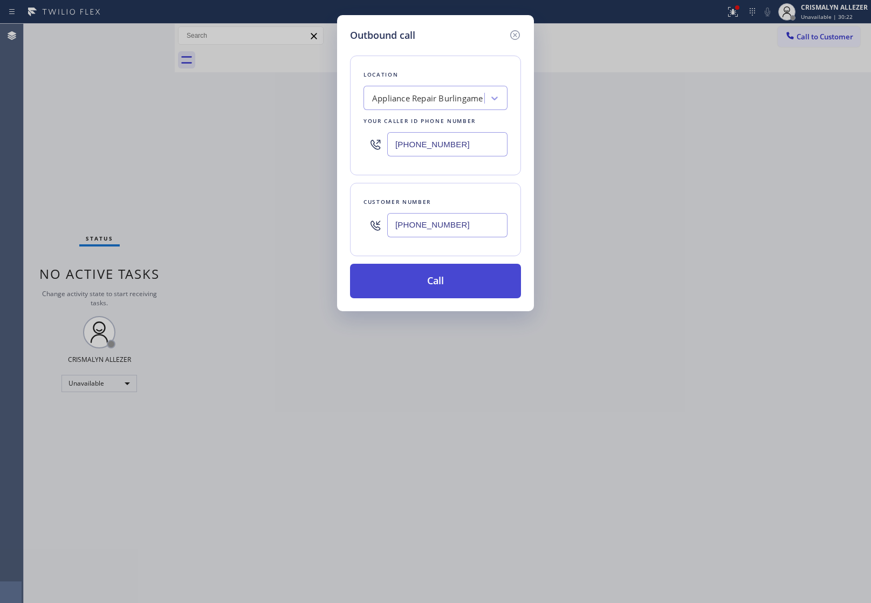
type input "(650) 483-2510"
click at [439, 281] on button "Call" at bounding box center [435, 281] width 171 height 35
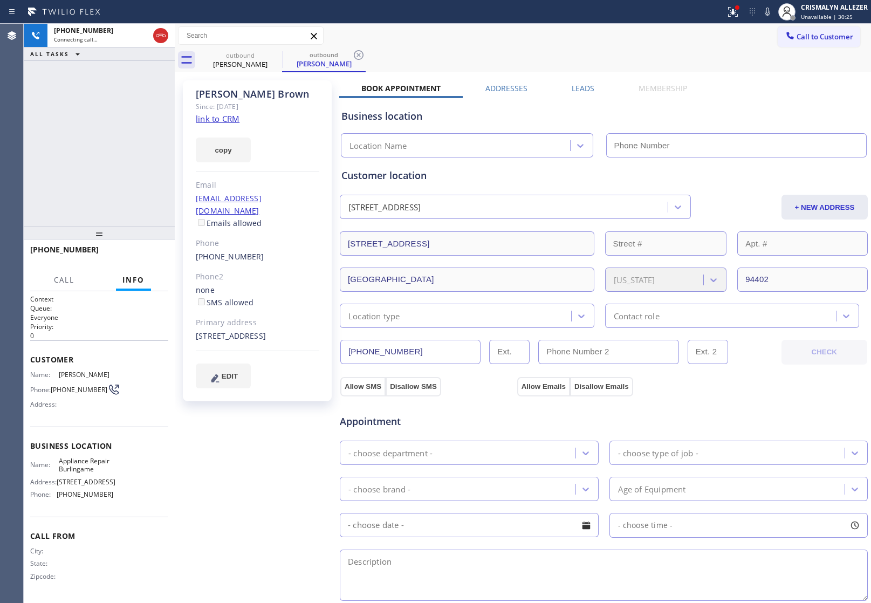
click at [211, 117] on link "link to CRM" at bounding box center [218, 118] width 44 height 11
type input "[PHONE_NUMBER]"
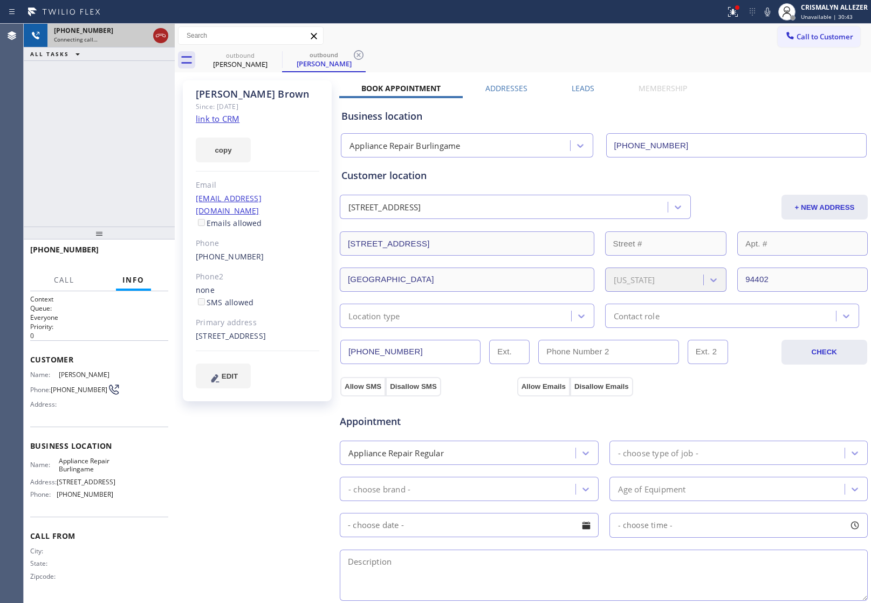
click at [157, 31] on icon at bounding box center [160, 35] width 13 height 13
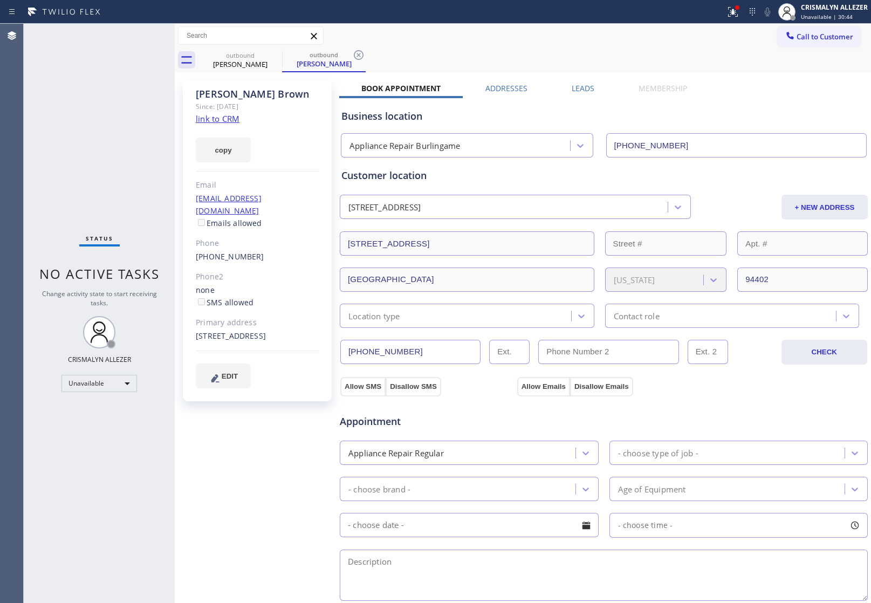
click at [581, 83] on label "Leads" at bounding box center [583, 88] width 23 height 10
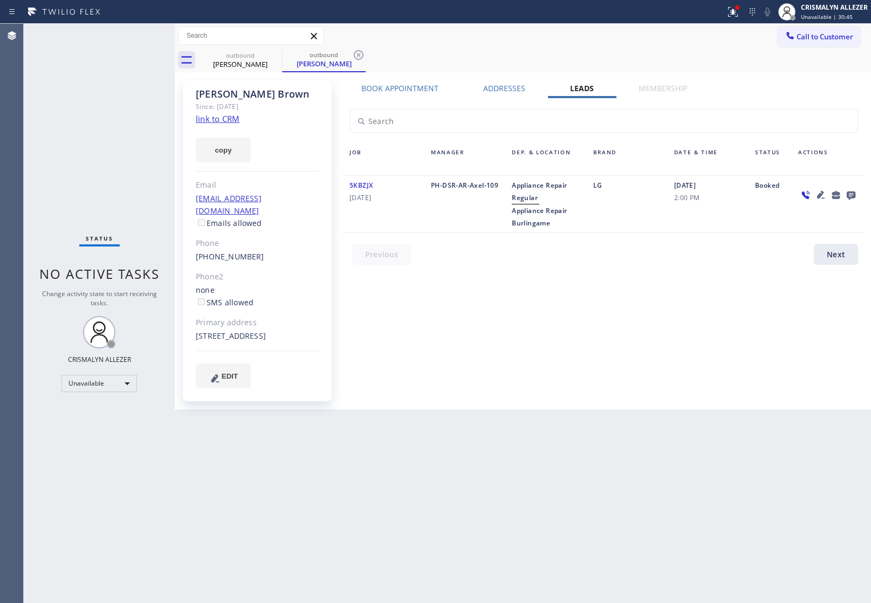
click at [853, 193] on icon at bounding box center [851, 195] width 9 height 9
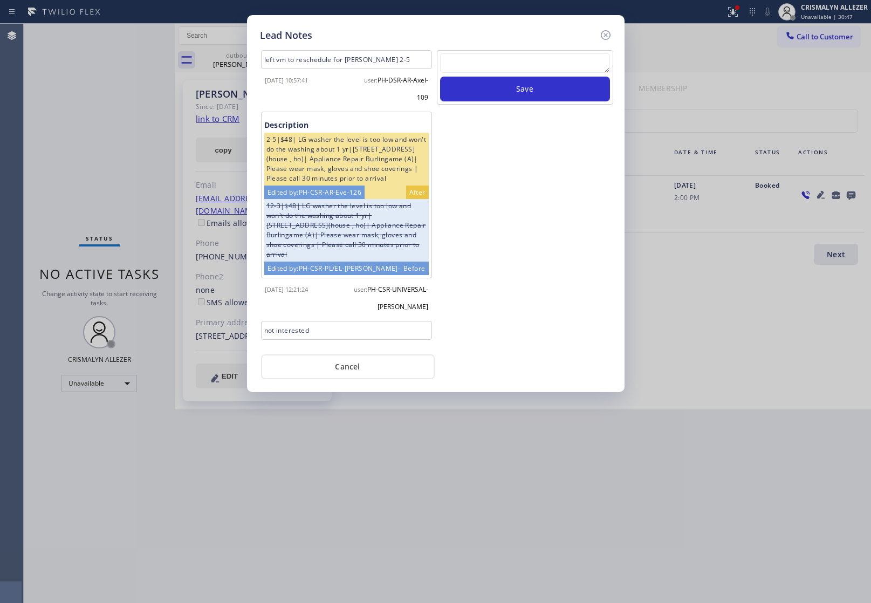
click at [540, 61] on textarea at bounding box center [525, 62] width 170 height 19
paste textarea "no answer | pls xfer here cx cb"
type textarea "no answer | pls xfer here cx cb"
click at [537, 98] on button "Save" at bounding box center [525, 89] width 170 height 25
click at [347, 365] on button "Cancel" at bounding box center [348, 366] width 174 height 25
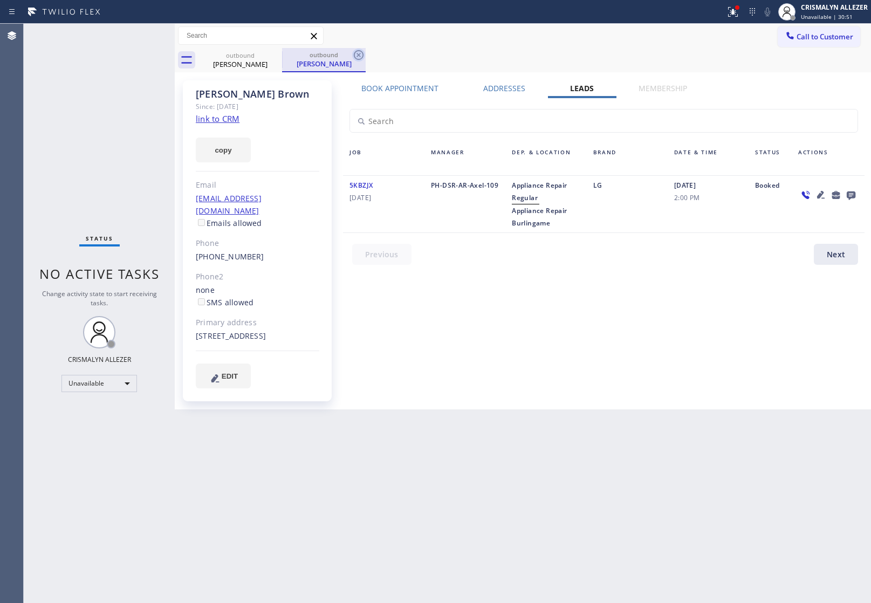
click at [358, 58] on icon at bounding box center [358, 55] width 13 height 13
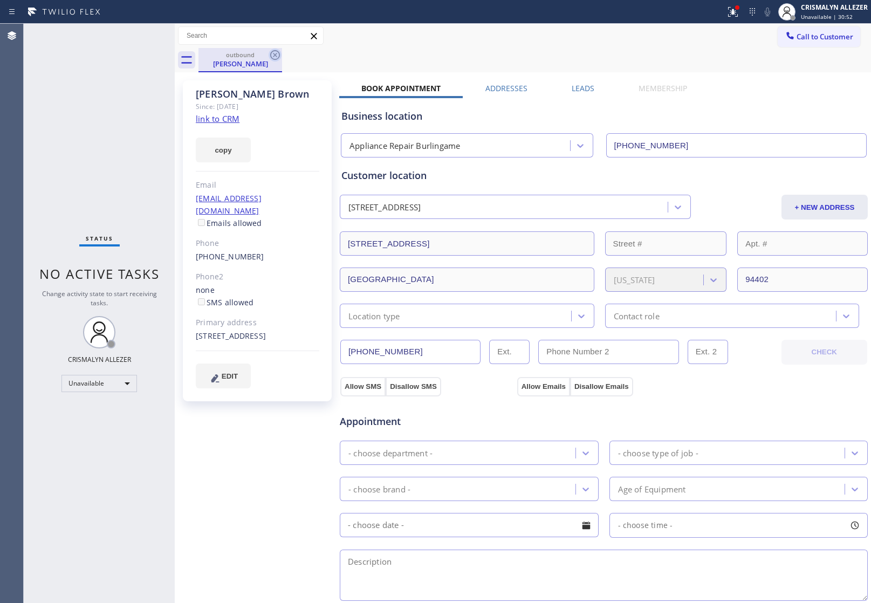
click at [276, 58] on icon at bounding box center [275, 55] width 13 height 13
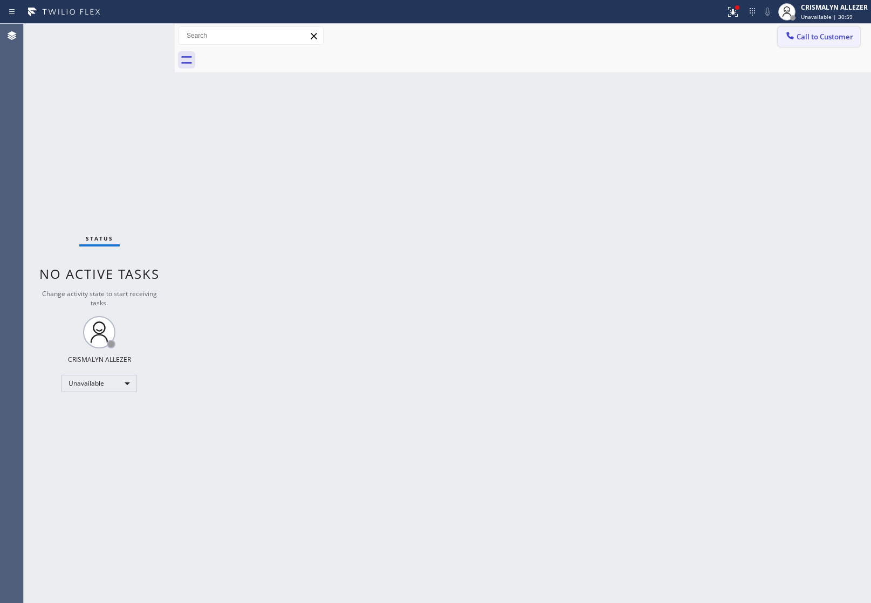
click at [811, 32] on span "Call to Customer" at bounding box center [824, 37] width 57 height 10
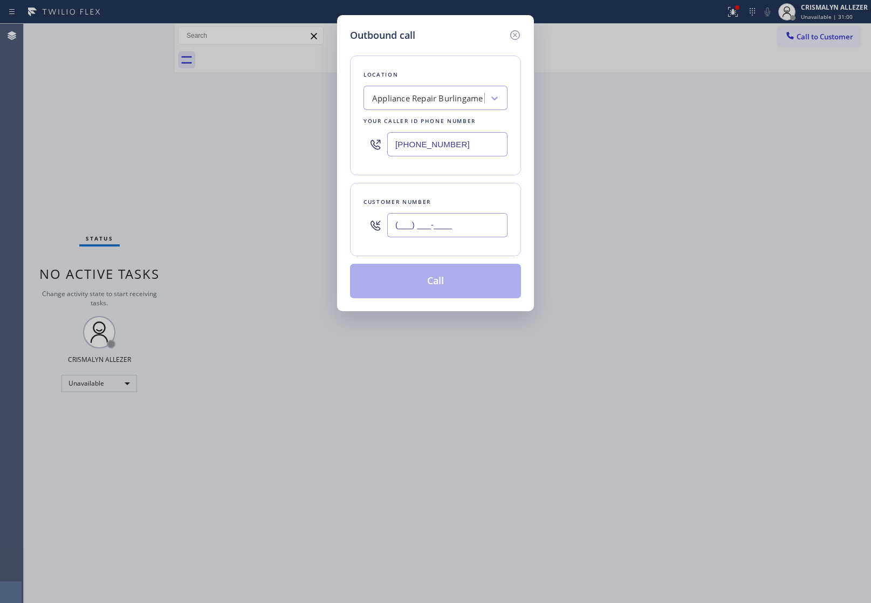
click at [478, 233] on input "(___) ___-____" at bounding box center [447, 225] width 120 height 24
paste input "650) 822-3182"
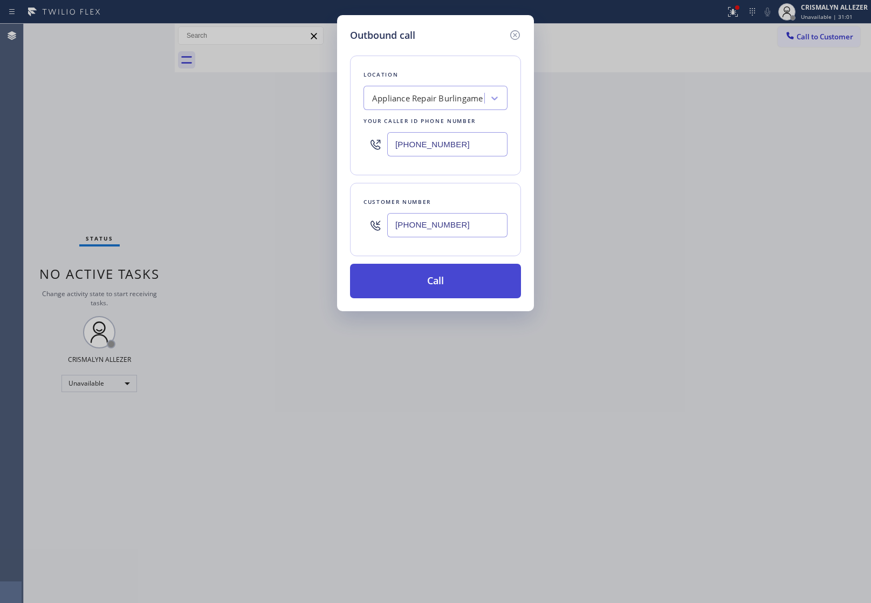
type input "[PHONE_NUMBER]"
click at [448, 290] on button "Call" at bounding box center [435, 281] width 171 height 35
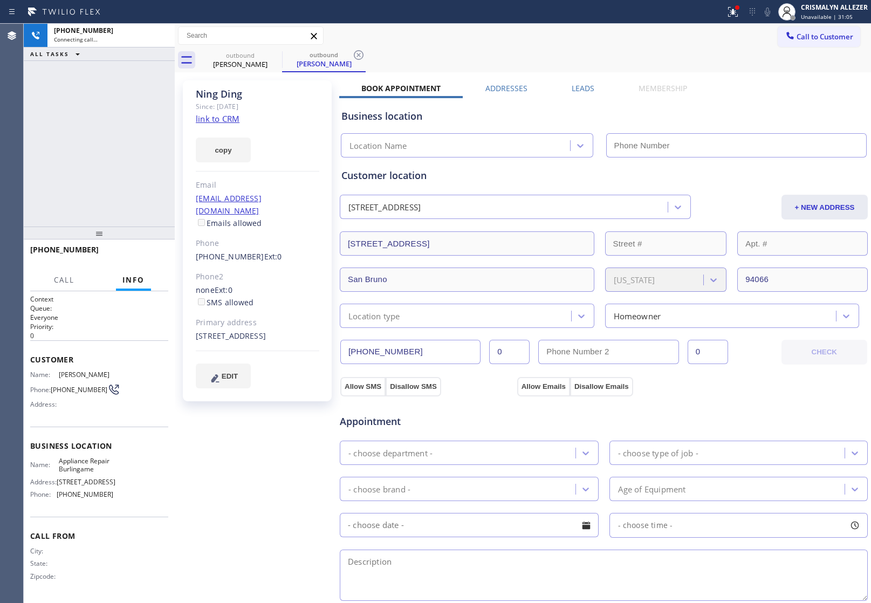
click at [206, 120] on link "link to CRM" at bounding box center [218, 118] width 44 height 11
type input "[PHONE_NUMBER]"
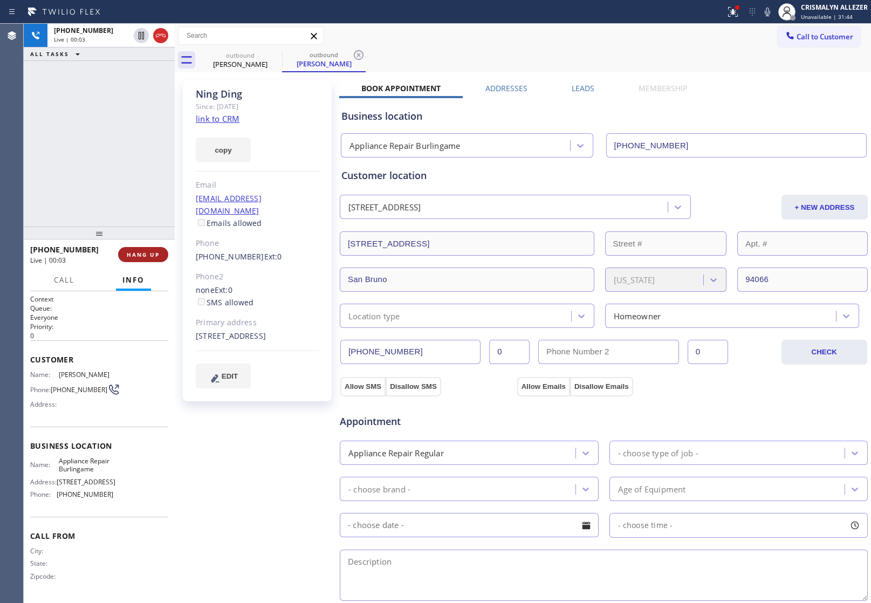
click at [138, 254] on span "HANG UP" at bounding box center [143, 255] width 33 height 8
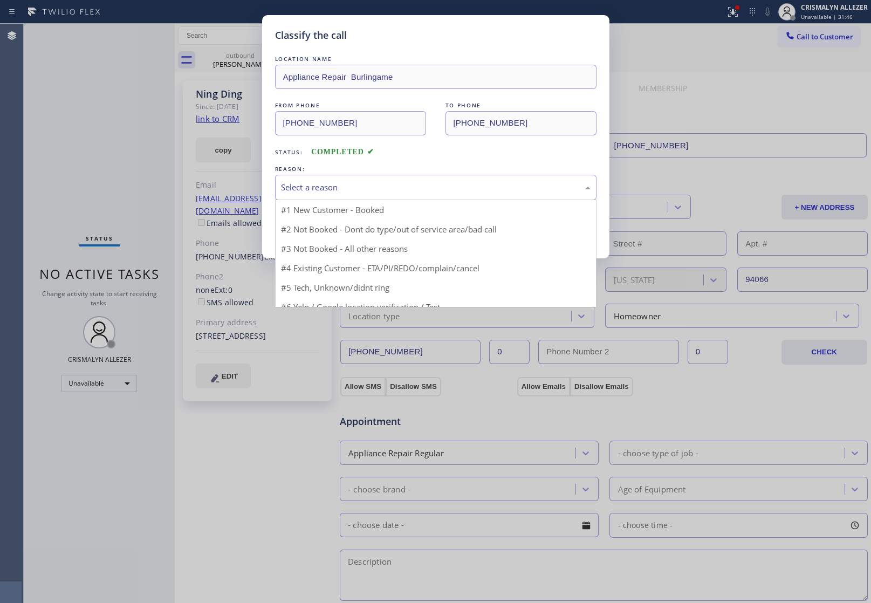
click at [413, 189] on div "Select a reason" at bounding box center [436, 187] width 310 height 12
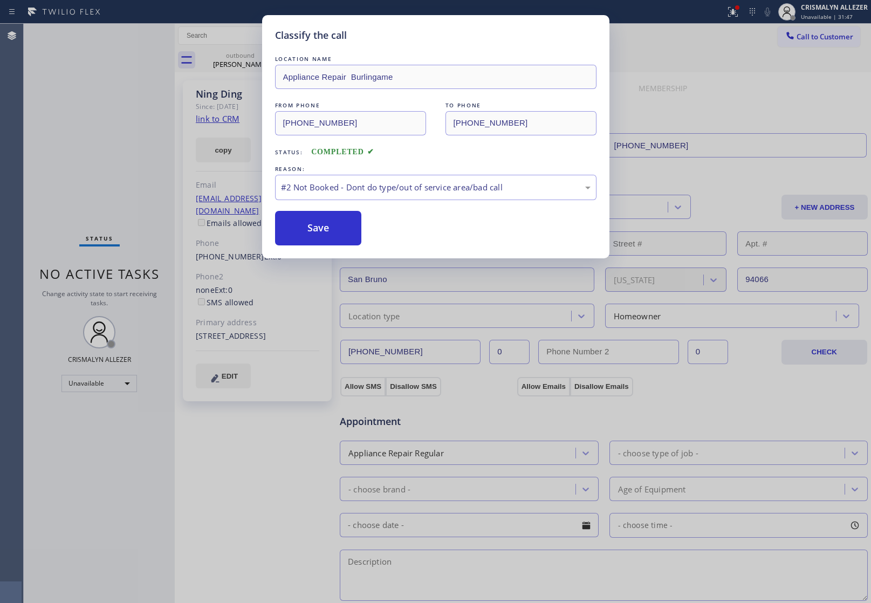
click at [300, 230] on button "Save" at bounding box center [318, 228] width 87 height 35
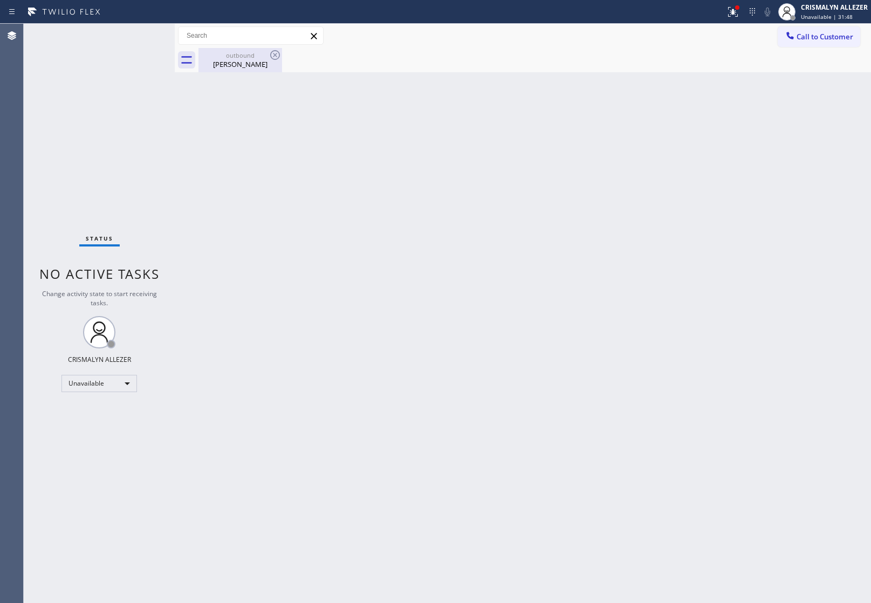
click at [251, 65] on div "Ning Ding" at bounding box center [240, 64] width 81 height 10
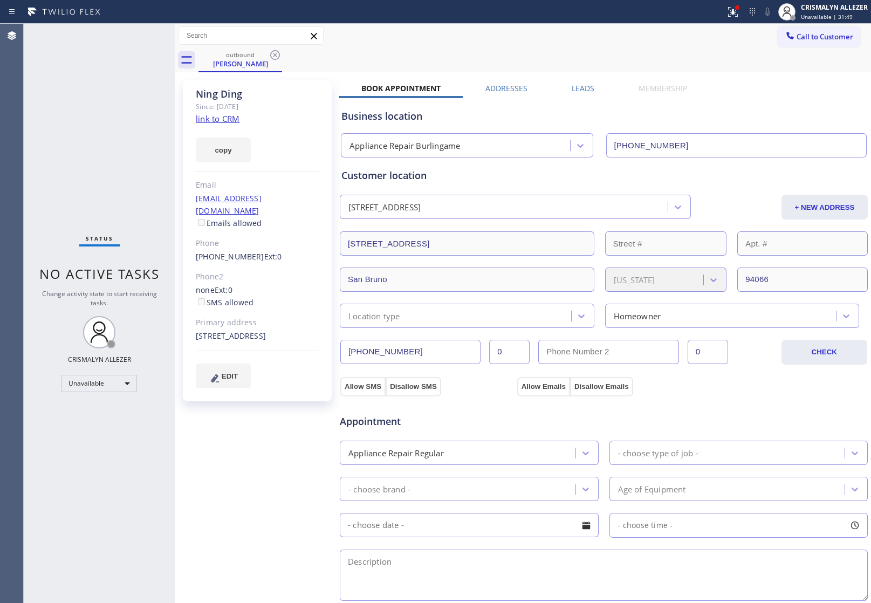
click at [576, 85] on label "Leads" at bounding box center [583, 88] width 23 height 10
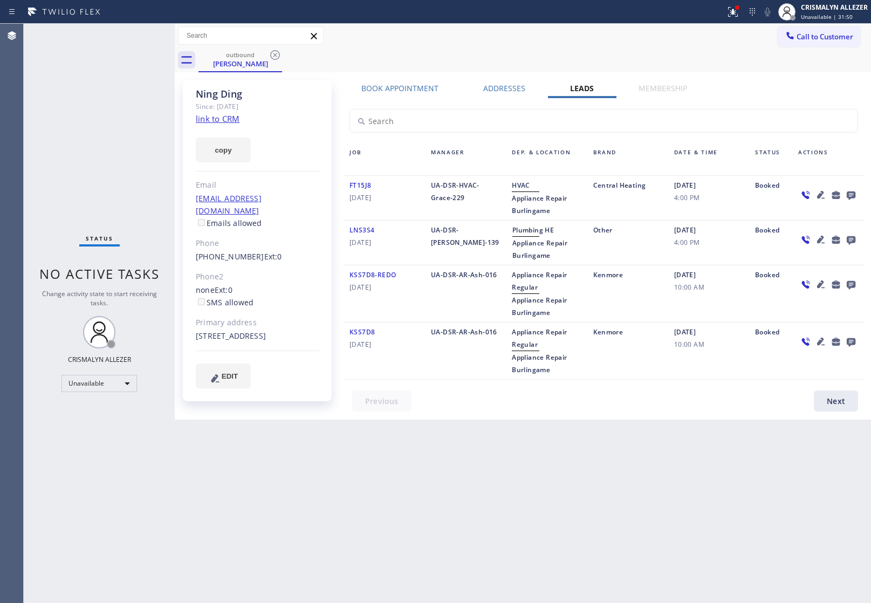
click at [851, 189] on icon at bounding box center [850, 194] width 13 height 13
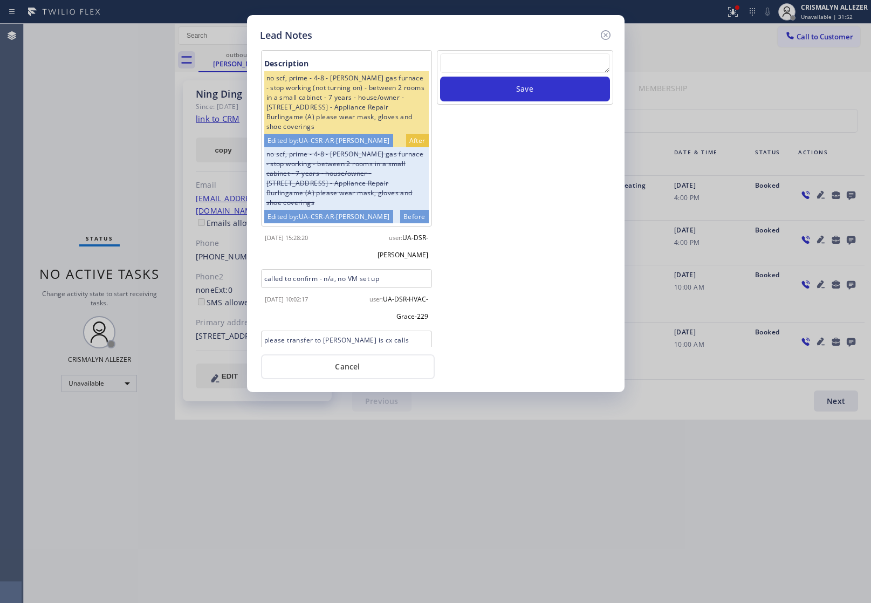
click at [500, 62] on textarea at bounding box center [525, 62] width 170 height 19
paste textarea "no answer | pls xfer here cx cb"
type textarea "no answer | pls xfer here cx cb"
click at [511, 88] on button "Save" at bounding box center [525, 89] width 170 height 25
drag, startPoint x: 352, startPoint y: 367, endPoint x: 340, endPoint y: 294, distance: 73.2
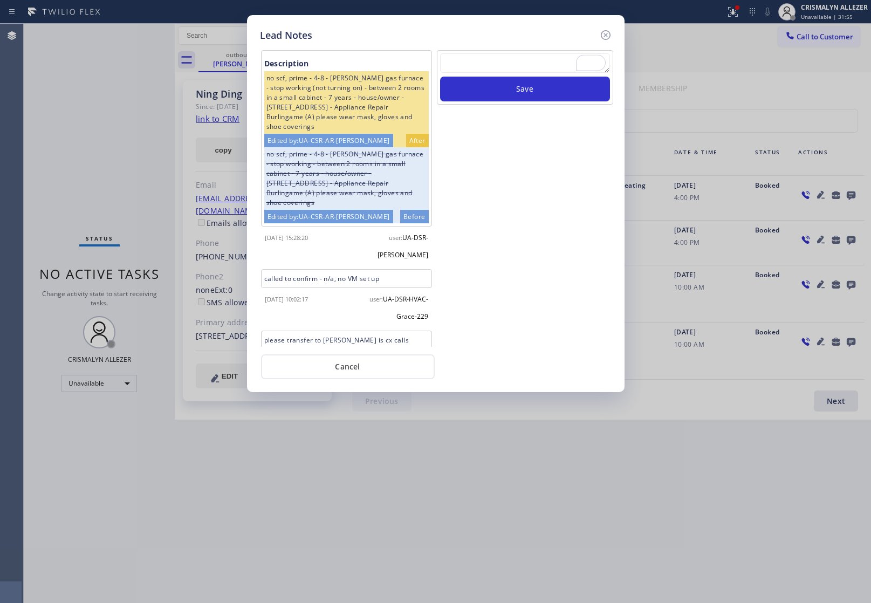
click at [352, 365] on button "Cancel" at bounding box center [348, 366] width 174 height 25
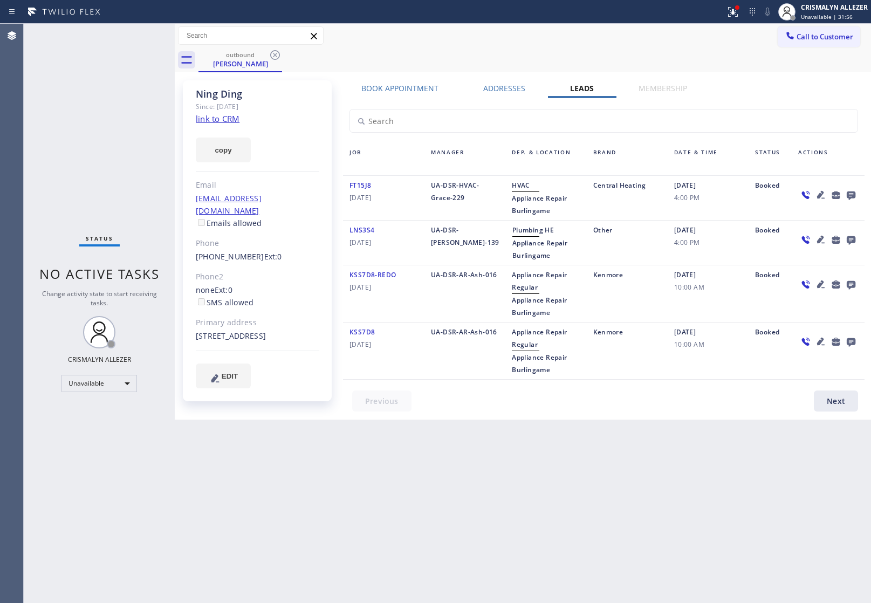
drag, startPoint x: 276, startPoint y: 57, endPoint x: 276, endPoint y: 42, distance: 15.1
click at [276, 52] on icon at bounding box center [275, 55] width 13 height 13
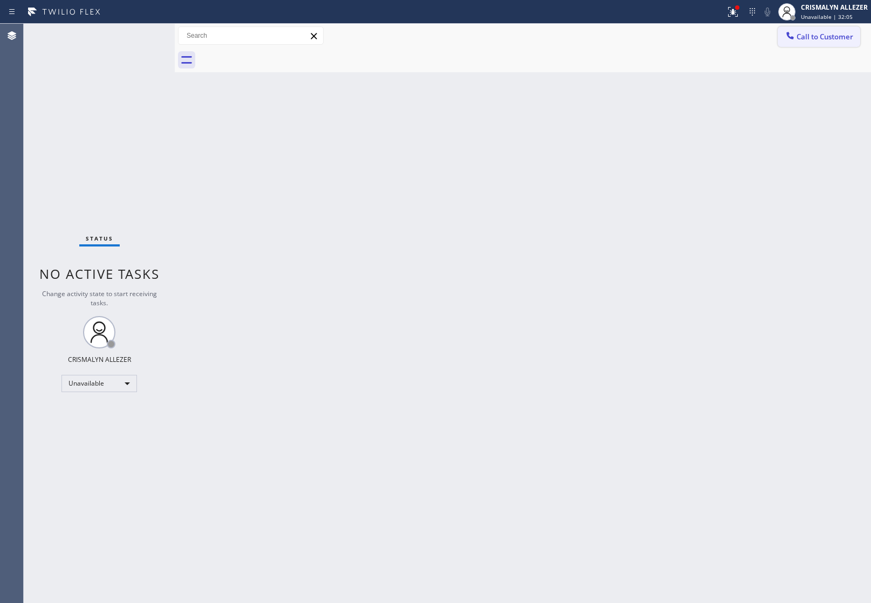
click at [852, 33] on span "Call to Customer" at bounding box center [824, 37] width 57 height 10
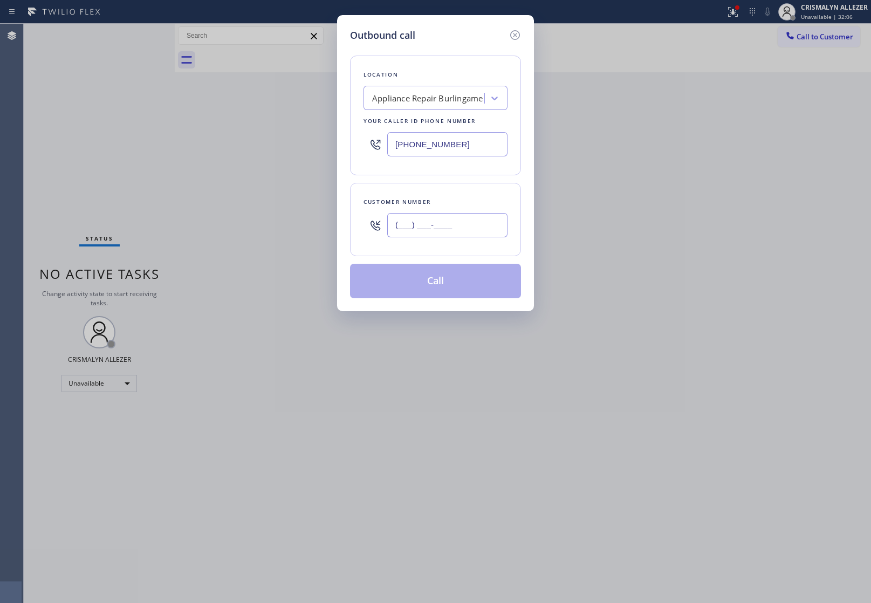
click at [438, 224] on input "(___) ___-____" at bounding box center [447, 225] width 120 height 24
paste input "650) 759-1991"
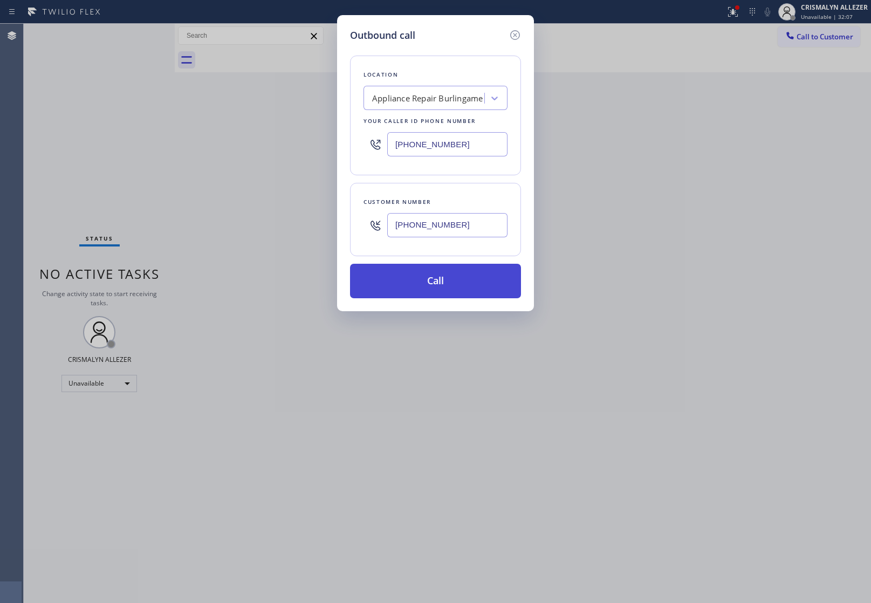
type input "[PHONE_NUMBER]"
click at [432, 289] on button "Call" at bounding box center [435, 281] width 171 height 35
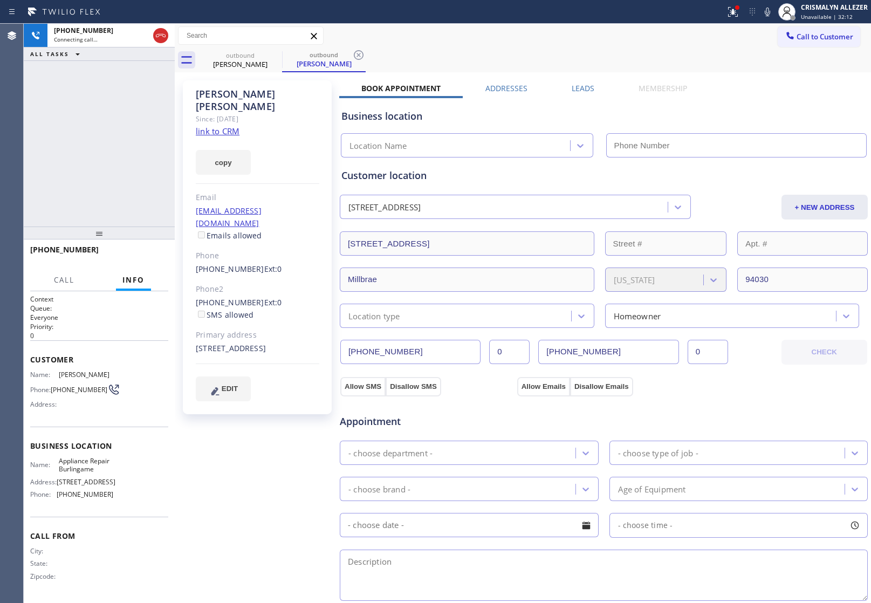
type input "[PHONE_NUMBER]"
click at [235, 126] on link "link to CRM" at bounding box center [218, 131] width 44 height 11
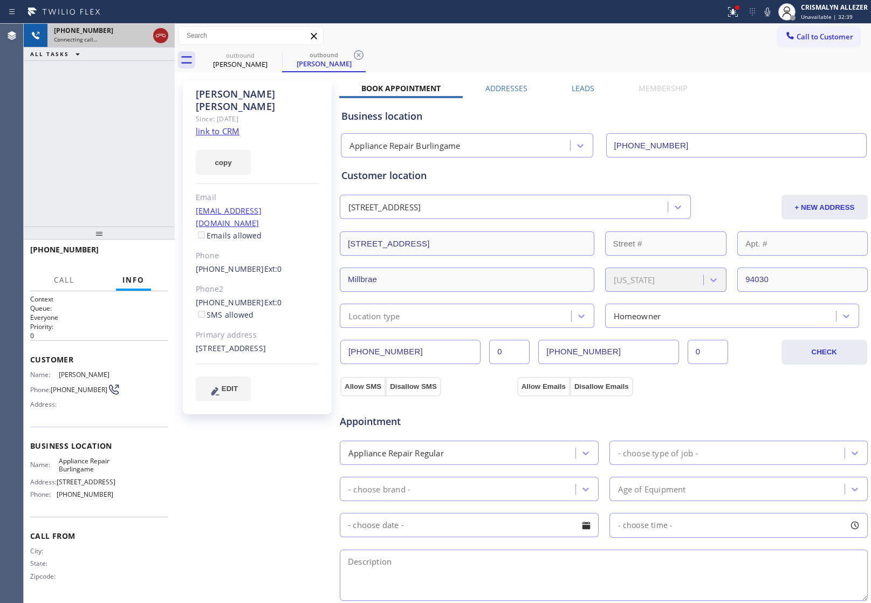
click at [161, 39] on icon at bounding box center [160, 35] width 13 height 13
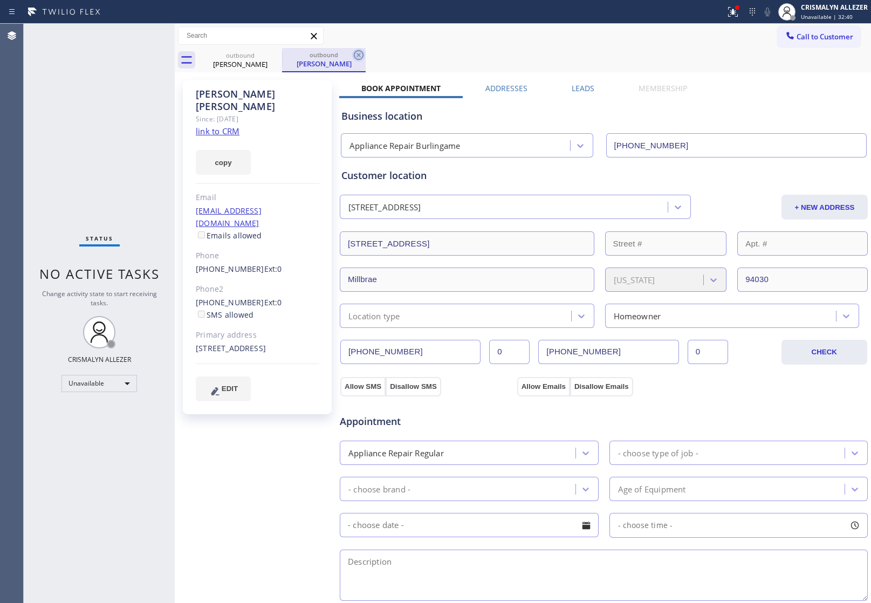
click at [356, 54] on icon at bounding box center [358, 55] width 13 height 13
click at [277, 55] on icon at bounding box center [275, 55] width 13 height 13
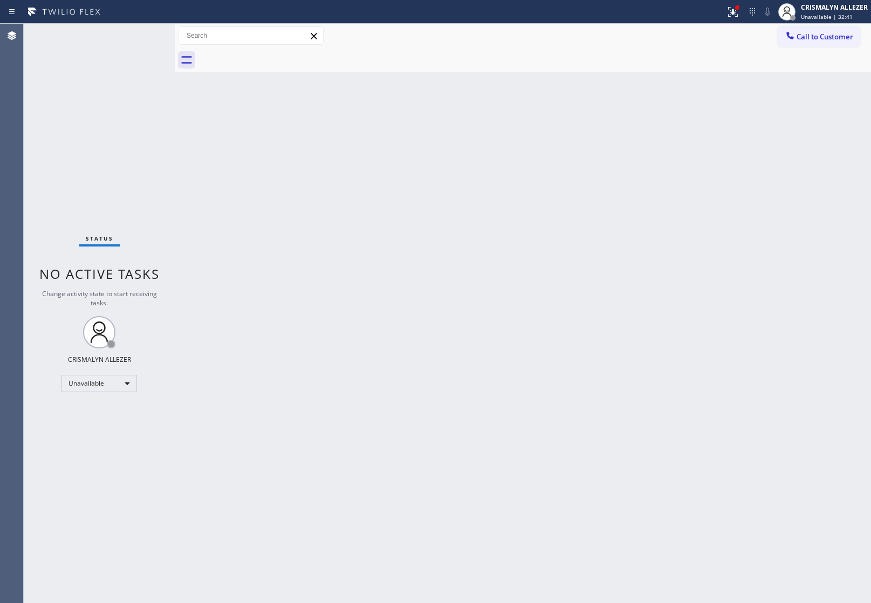
click at [789, 43] on button "Call to Customer" at bounding box center [819, 36] width 83 height 20
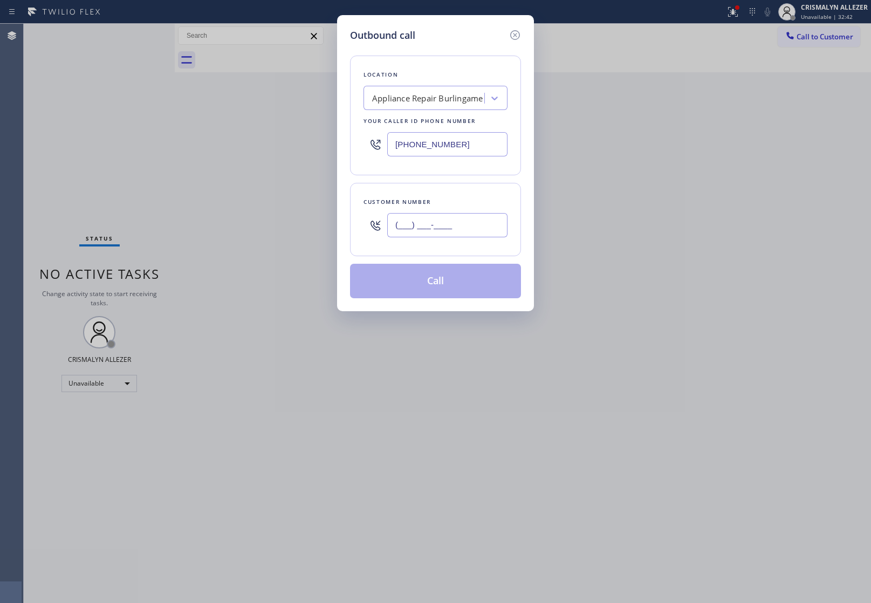
click at [453, 219] on input "(___) ___-____" at bounding box center [447, 225] width 120 height 24
paste input "650) 773-7176"
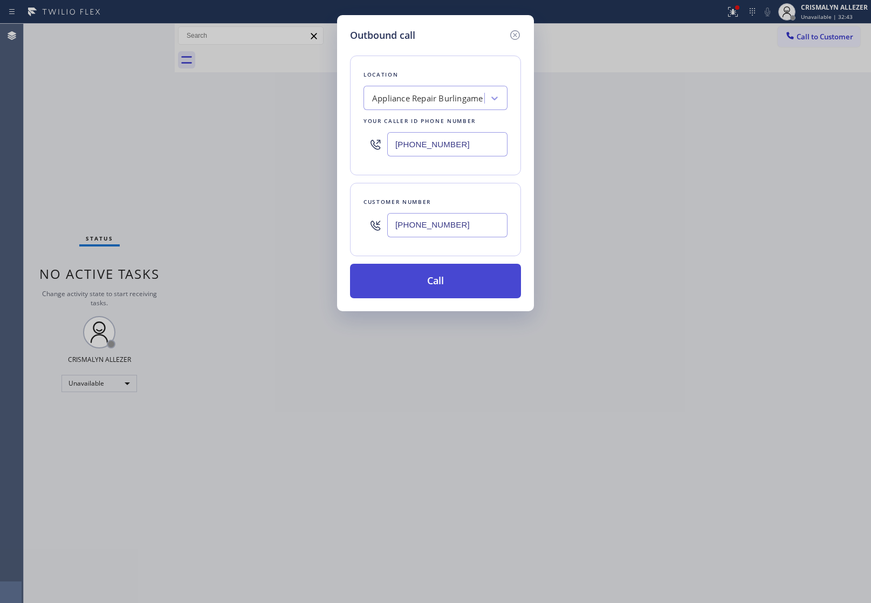
type input "[PHONE_NUMBER]"
click at [443, 281] on button "Call" at bounding box center [435, 281] width 171 height 35
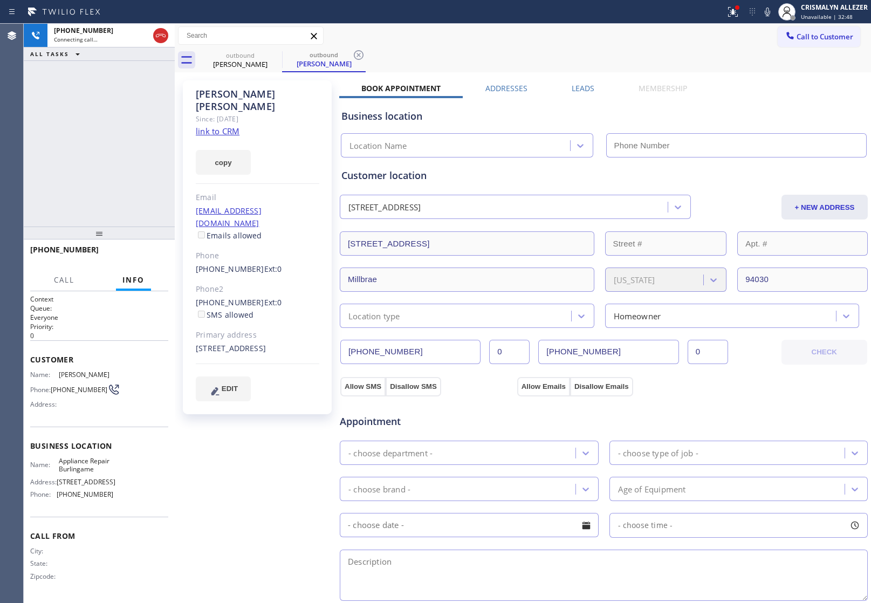
type input "[PHONE_NUMBER]"
click at [575, 89] on label "Leads" at bounding box center [583, 88] width 23 height 10
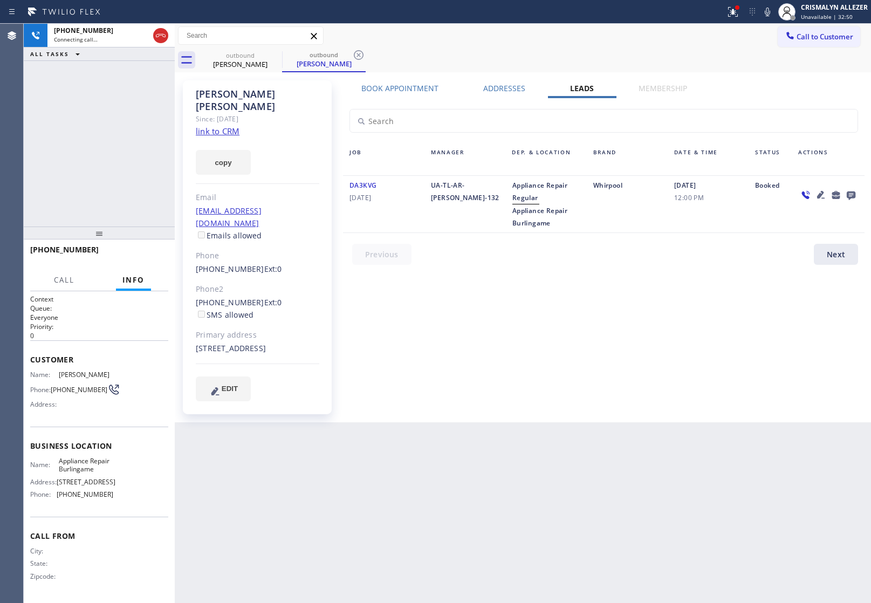
click at [850, 192] on icon at bounding box center [851, 195] width 9 height 9
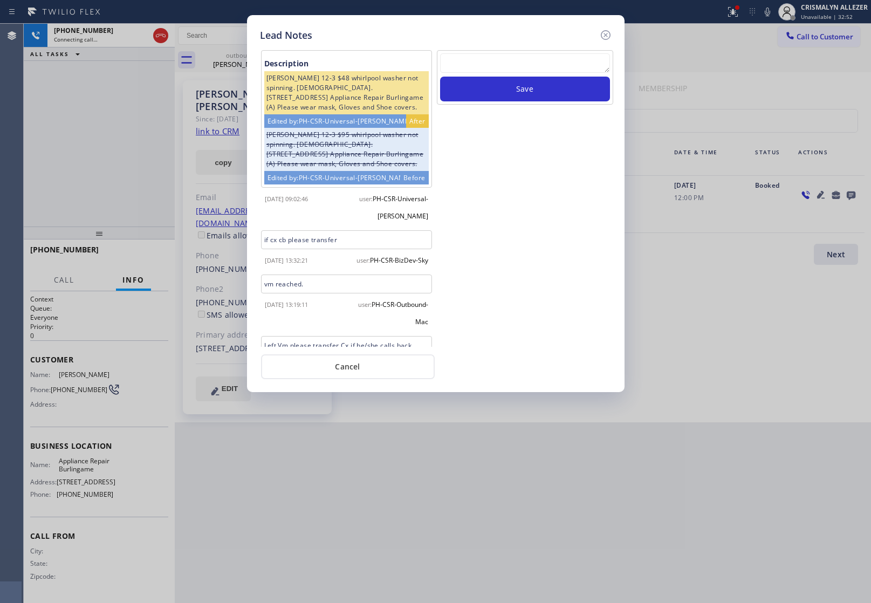
click at [495, 62] on textarea at bounding box center [525, 62] width 170 height 19
paste textarea "no answer | pls xfer here cx cb"
type textarea "no answer | pls xfer here cx cb"
click at [507, 92] on button "Save" at bounding box center [525, 89] width 170 height 25
click at [338, 366] on button "Cancel" at bounding box center [348, 366] width 174 height 25
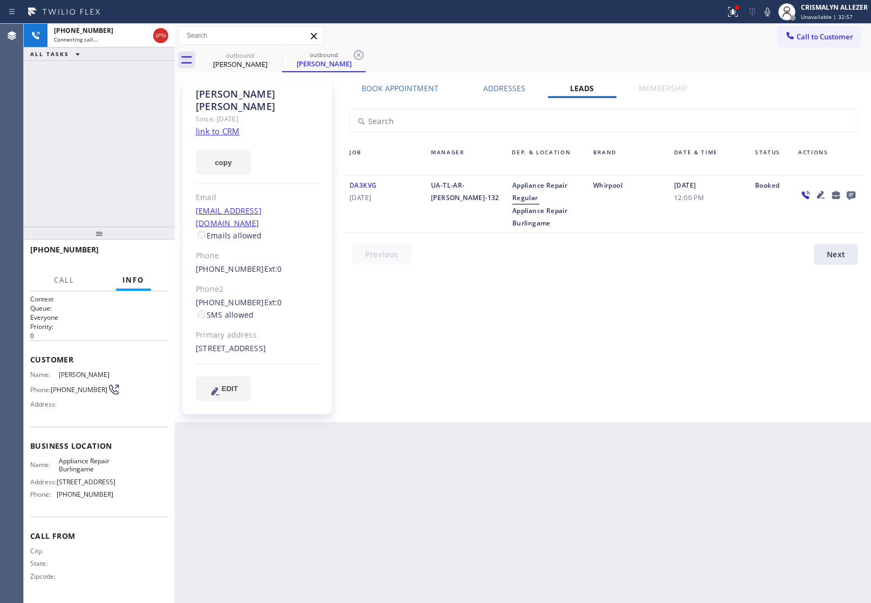
click at [425, 96] on div "Book Appointment" at bounding box center [400, 90] width 122 height 15
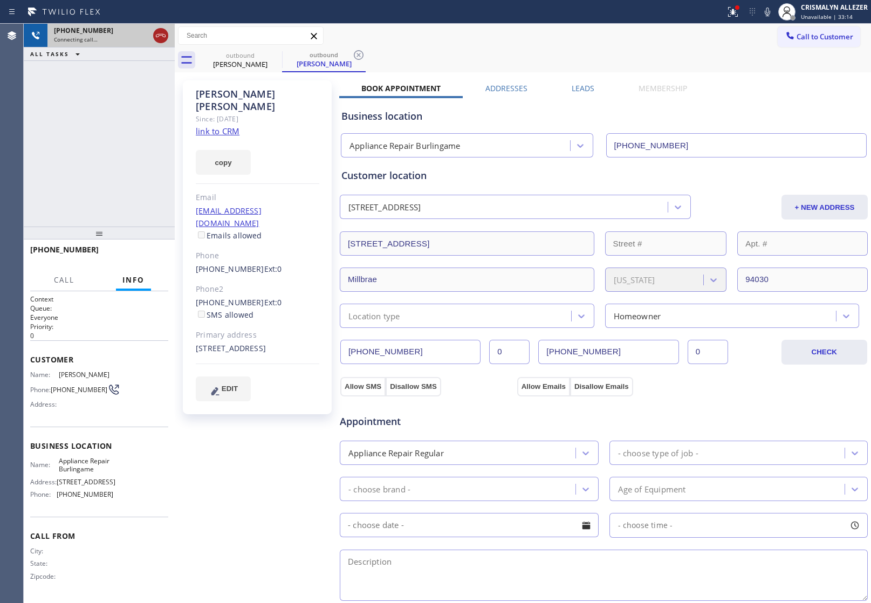
click at [162, 38] on icon at bounding box center [160, 35] width 13 height 13
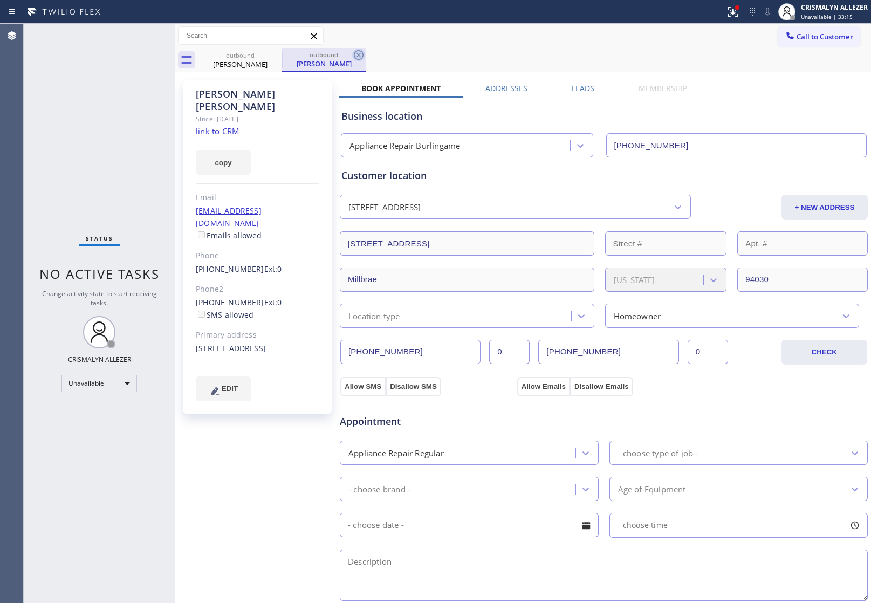
click at [359, 52] on icon at bounding box center [358, 55] width 13 height 13
click at [278, 54] on icon at bounding box center [275, 55] width 13 height 13
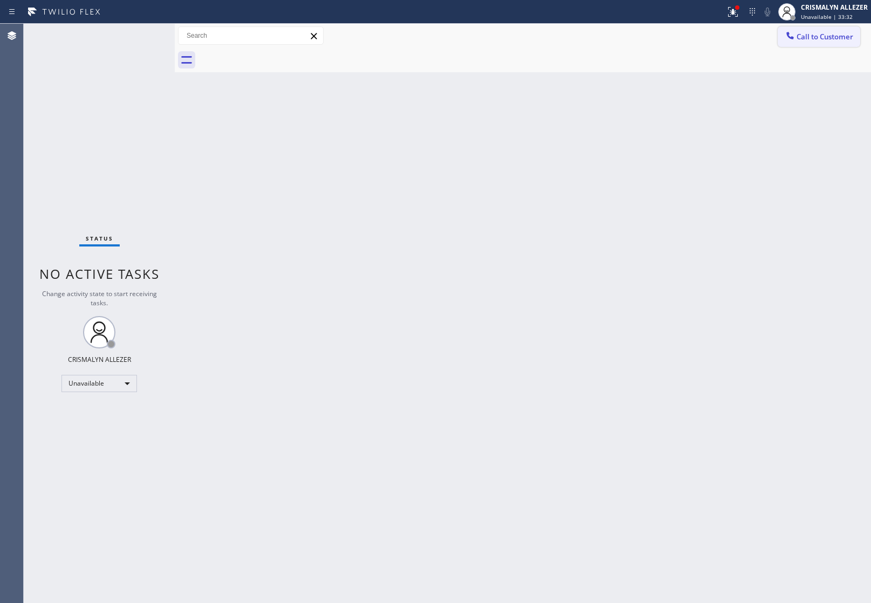
click at [834, 35] on span "Call to Customer" at bounding box center [824, 37] width 57 height 10
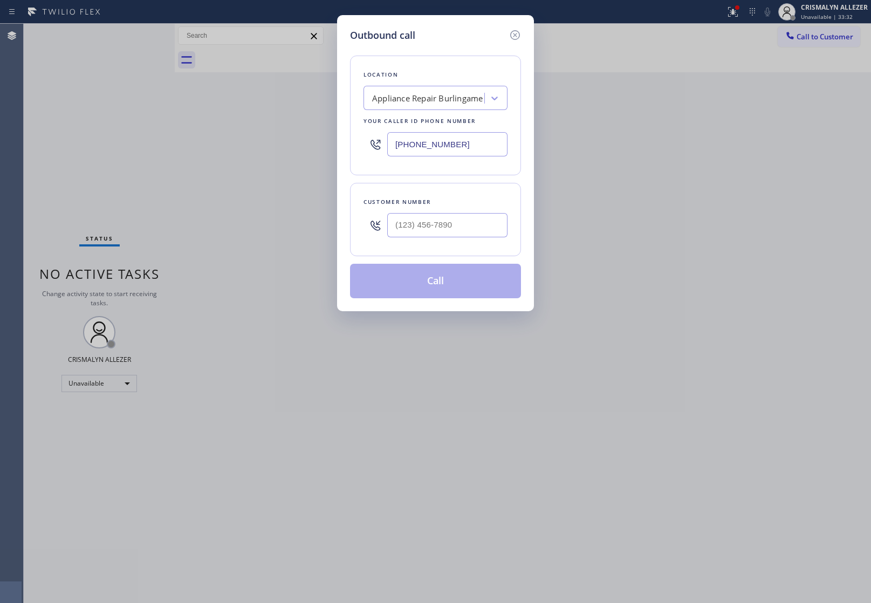
click at [464, 211] on div at bounding box center [447, 225] width 120 height 35
click at [470, 224] on input "(___) ___-____" at bounding box center [447, 225] width 120 height 24
paste input "650) 579-4976"
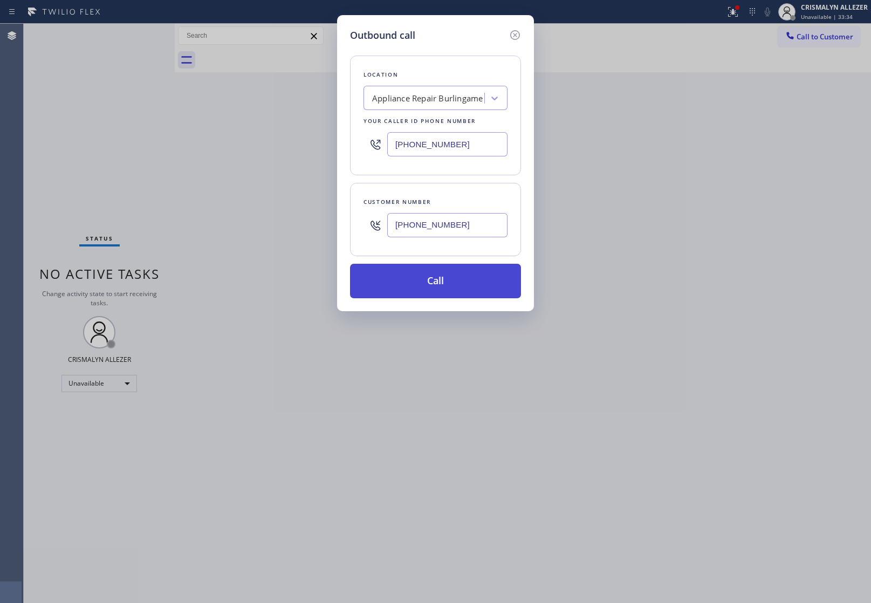
type input "[PHONE_NUMBER]"
click at [438, 282] on button "Call" at bounding box center [435, 281] width 171 height 35
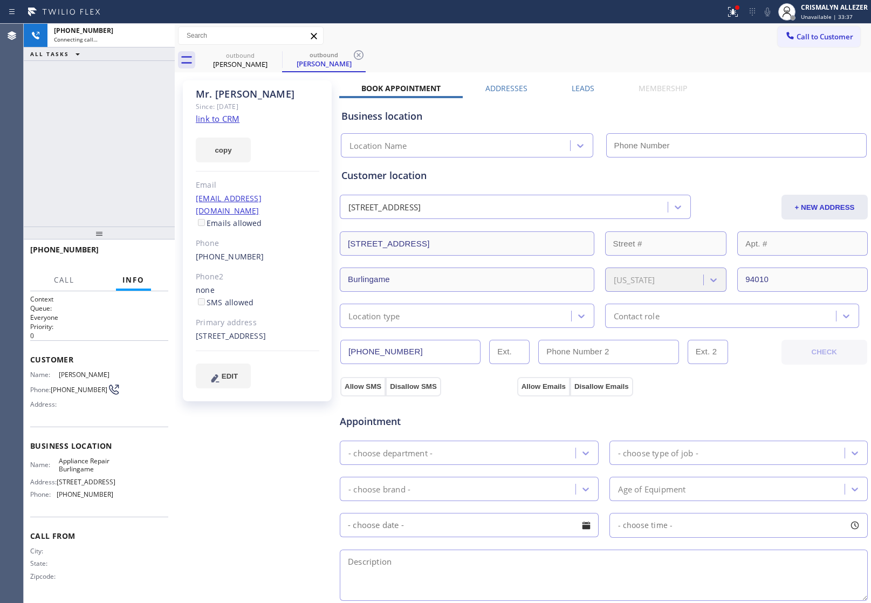
click at [214, 120] on link "link to CRM" at bounding box center [218, 118] width 44 height 11
type input "[PHONE_NUMBER]"
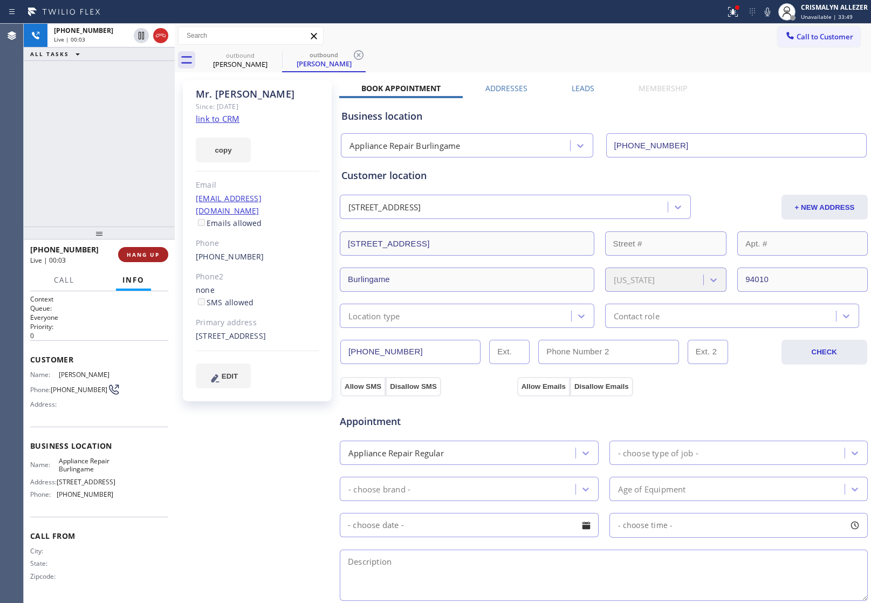
click at [136, 251] on span "HANG UP" at bounding box center [143, 255] width 33 height 8
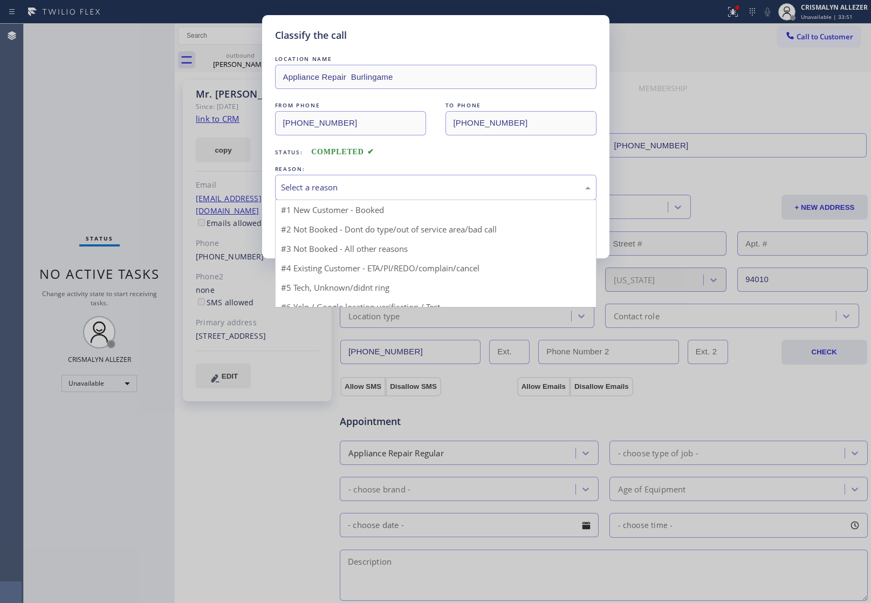
click at [444, 193] on div "Select a reason" at bounding box center [436, 187] width 310 height 12
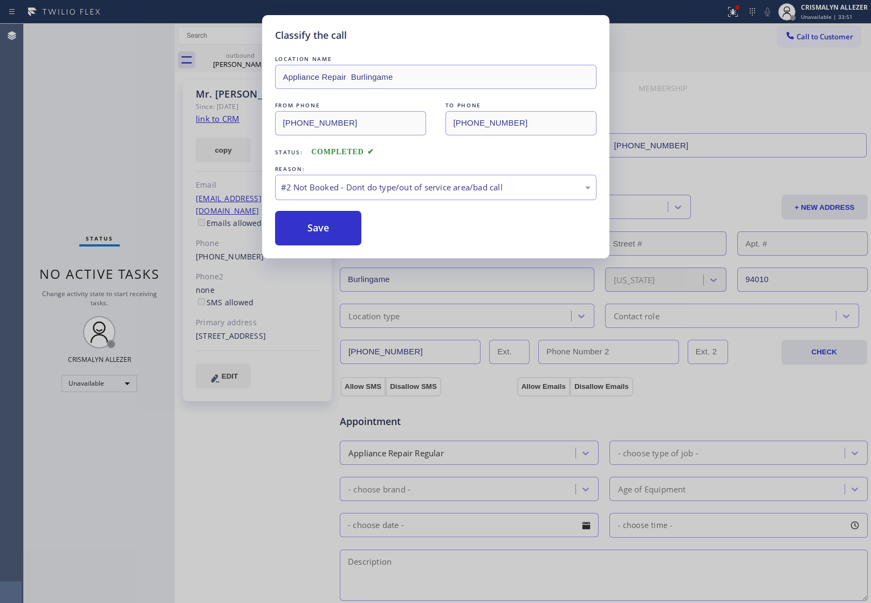
click at [321, 233] on button "Save" at bounding box center [318, 228] width 87 height 35
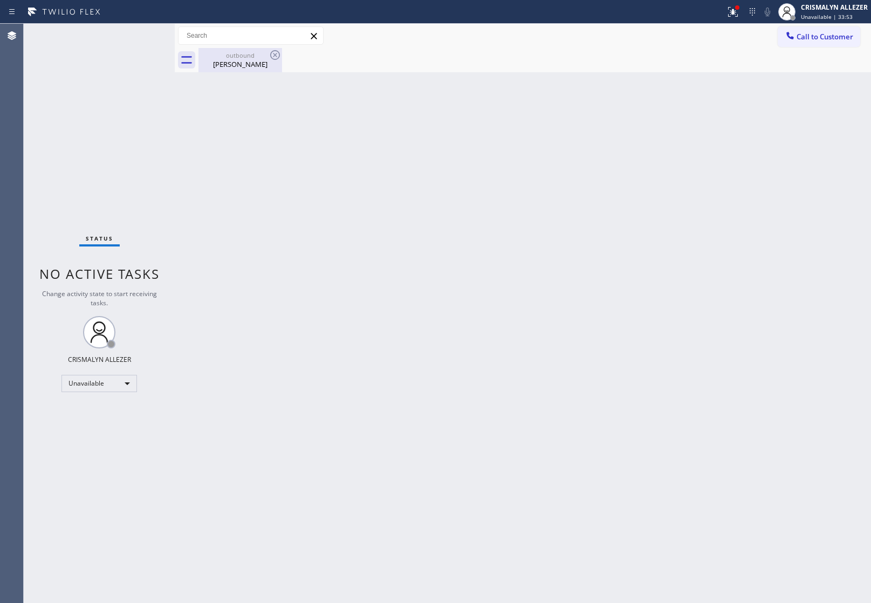
click at [252, 59] on div "[PERSON_NAME]" at bounding box center [240, 64] width 81 height 10
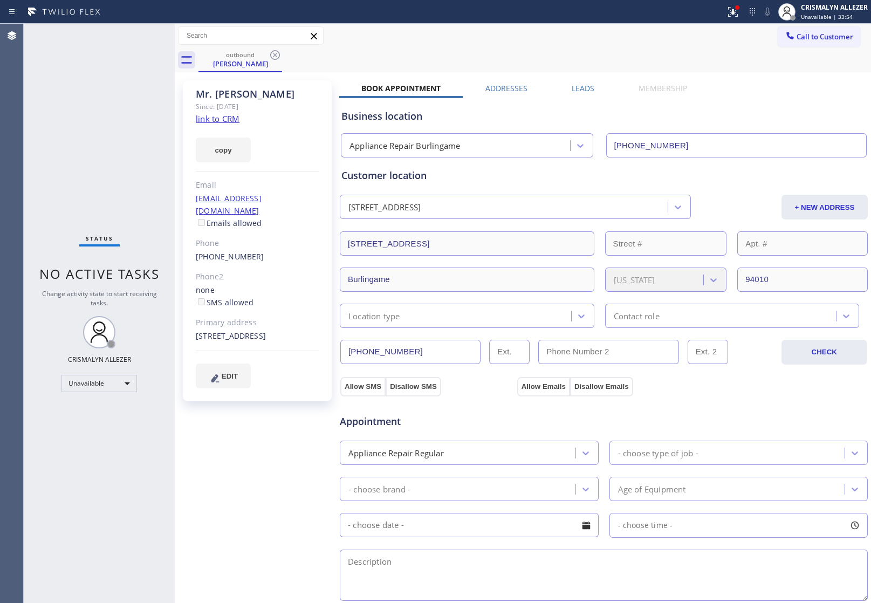
click at [592, 91] on div "Leads" at bounding box center [583, 90] width 67 height 15
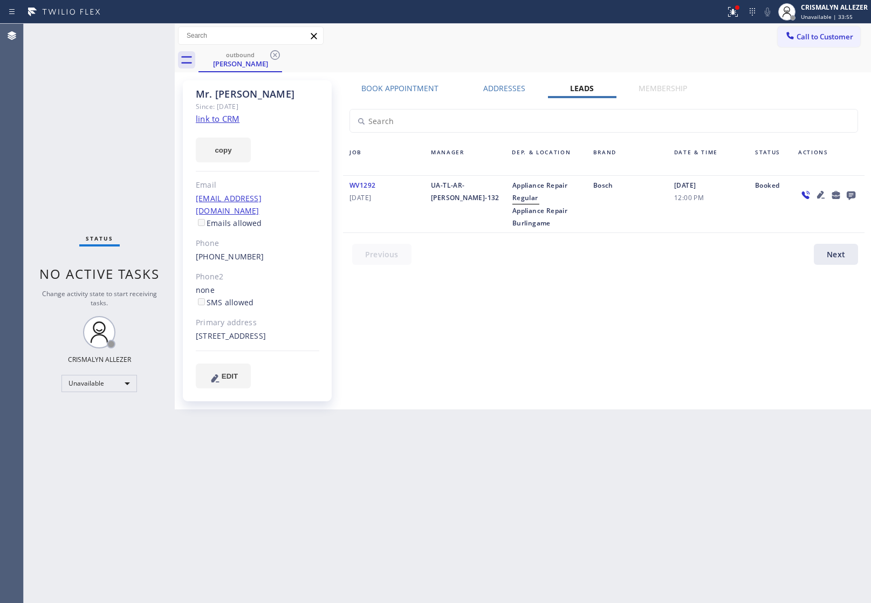
click at [850, 193] on icon at bounding box center [851, 195] width 9 height 9
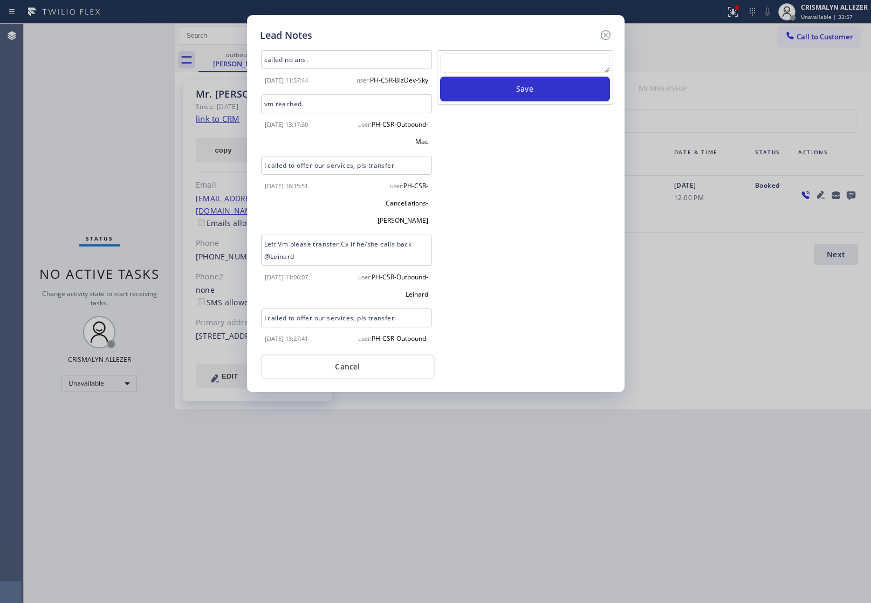
click at [542, 65] on textarea at bounding box center [525, 62] width 170 height 19
paste textarea "no answer | pls xfer here cx cb"
type textarea "no answer | pls xfer here cx cb"
click at [521, 95] on button "Save" at bounding box center [525, 89] width 170 height 25
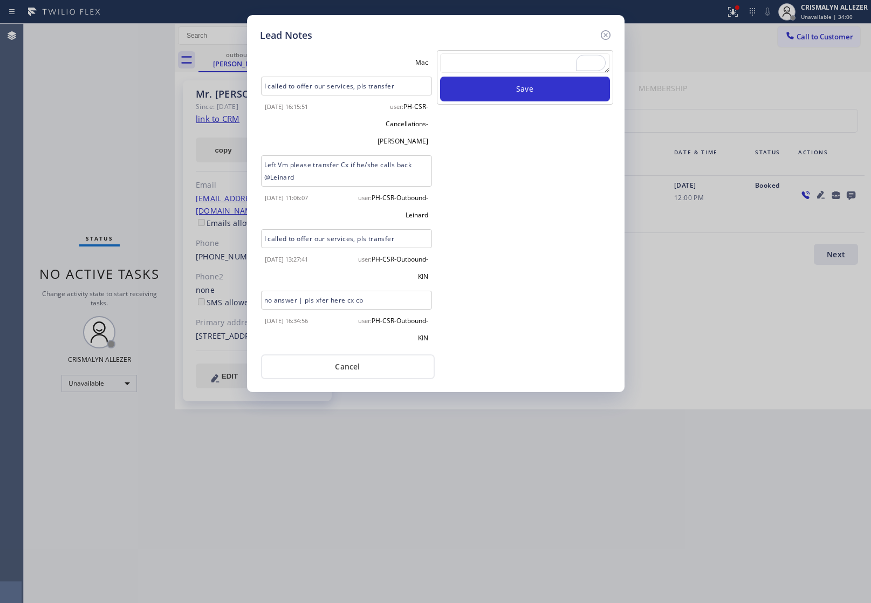
scroll to position [81, 0]
drag, startPoint x: 357, startPoint y: 364, endPoint x: 367, endPoint y: 236, distance: 128.8
click at [357, 364] on button "Cancel" at bounding box center [348, 366] width 174 height 25
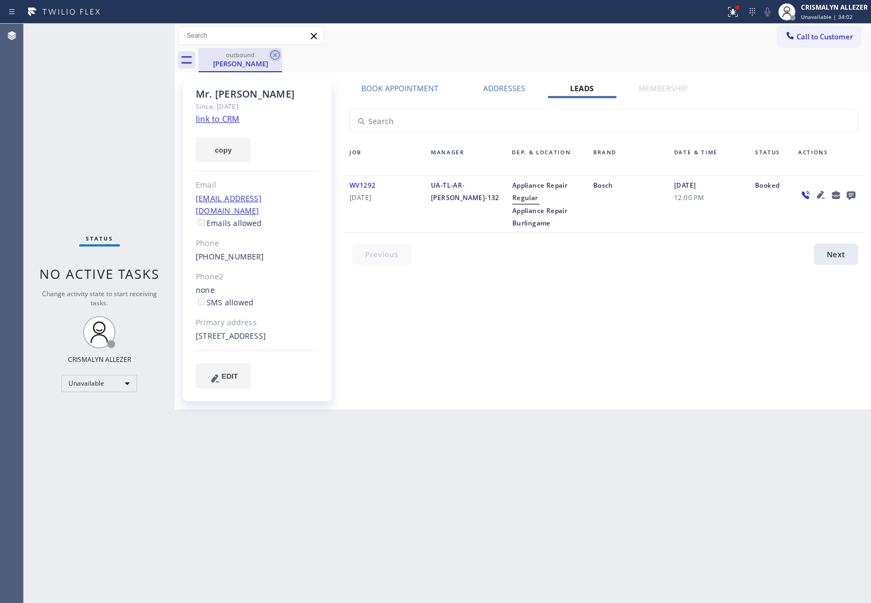
click at [277, 57] on icon at bounding box center [275, 55] width 13 height 13
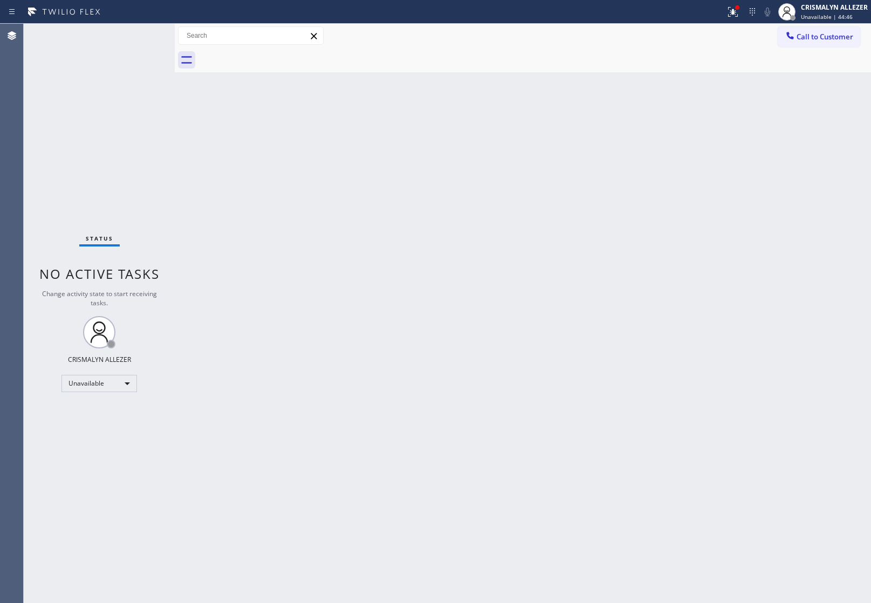
click at [820, 36] on span "Call to Customer" at bounding box center [824, 37] width 57 height 10
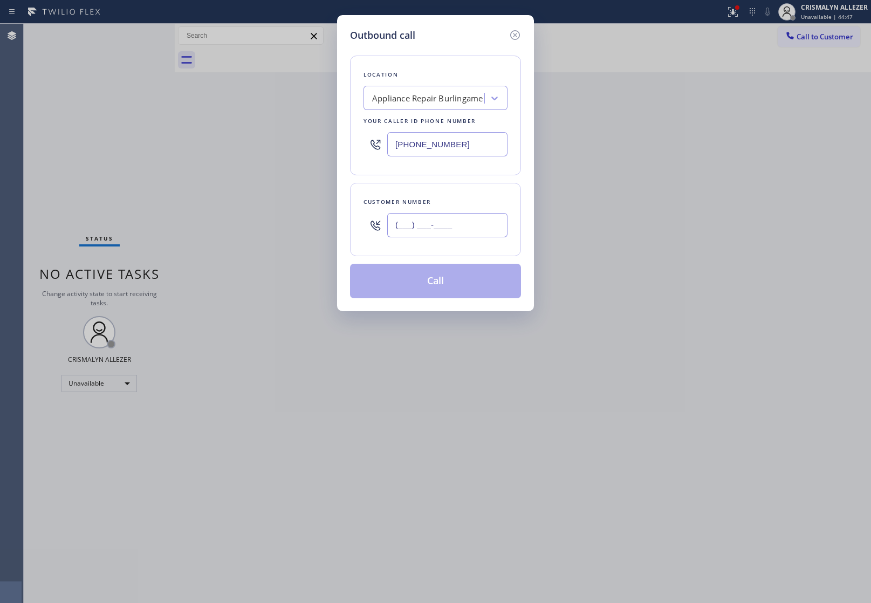
click at [476, 225] on input "(___) ___-____" at bounding box center [447, 225] width 120 height 24
paste input "650) 303-4613"
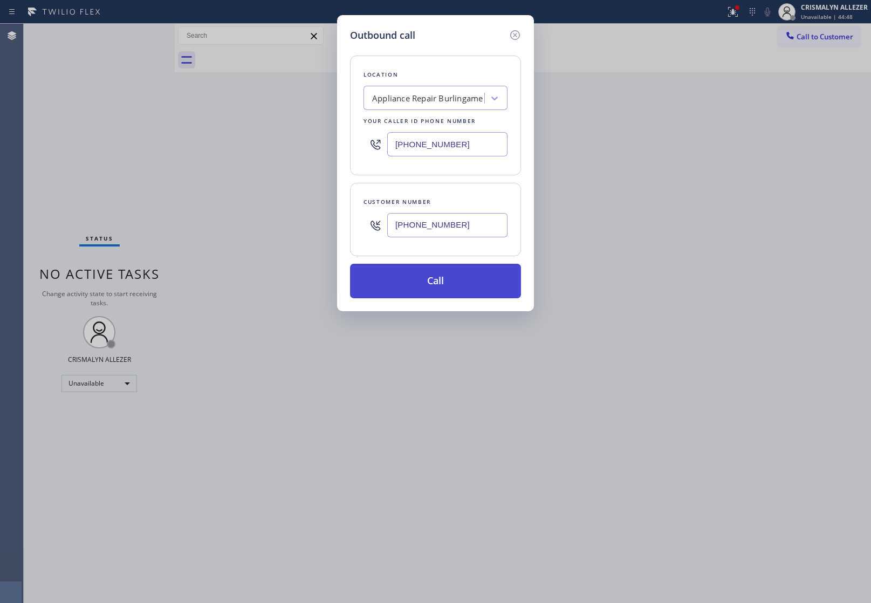
type input "[PHONE_NUMBER]"
click at [448, 284] on button "Call" at bounding box center [435, 281] width 171 height 35
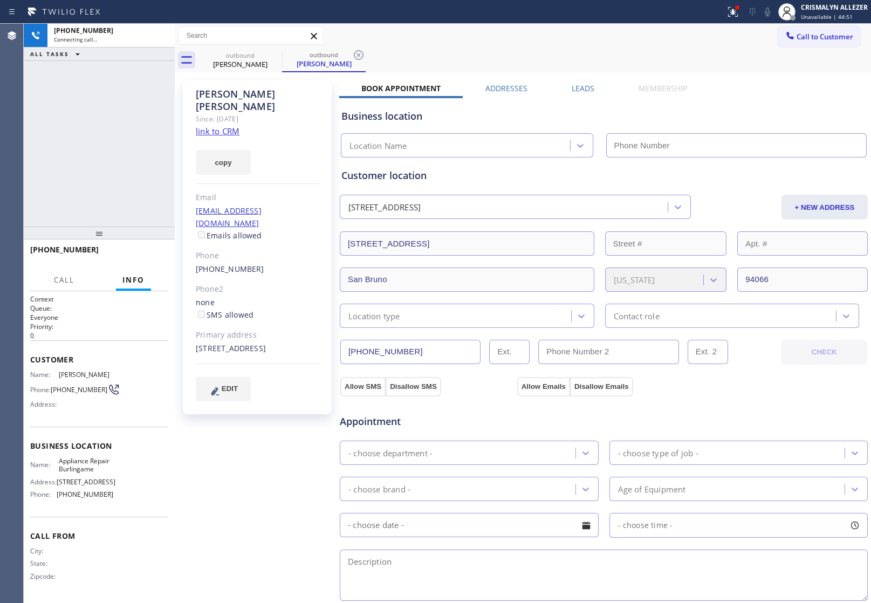
click at [203, 126] on link "link to CRM" at bounding box center [218, 131] width 44 height 11
type input "[PHONE_NUMBER]"
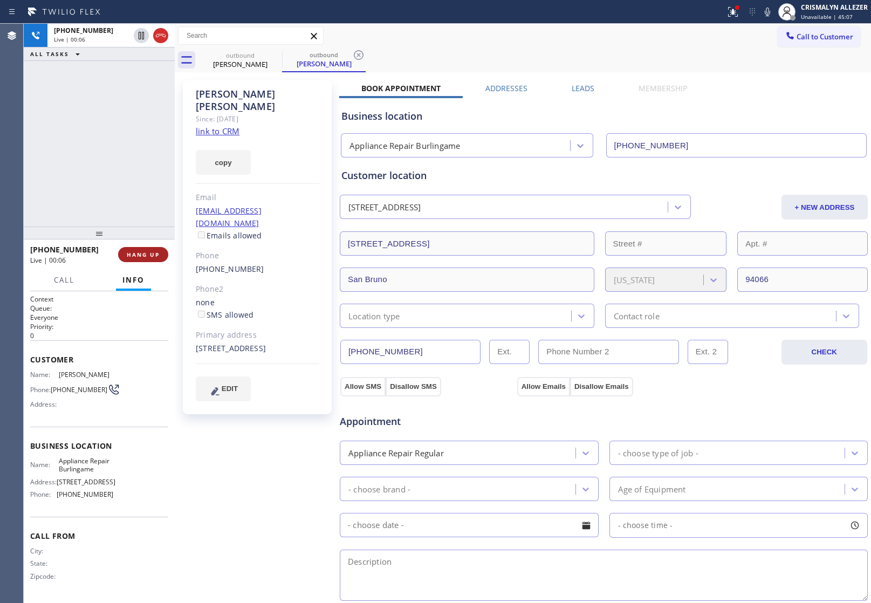
click at [138, 255] on span "HANG UP" at bounding box center [143, 255] width 33 height 8
click at [138, 255] on span "COMPLETE" at bounding box center [140, 255] width 37 height 8
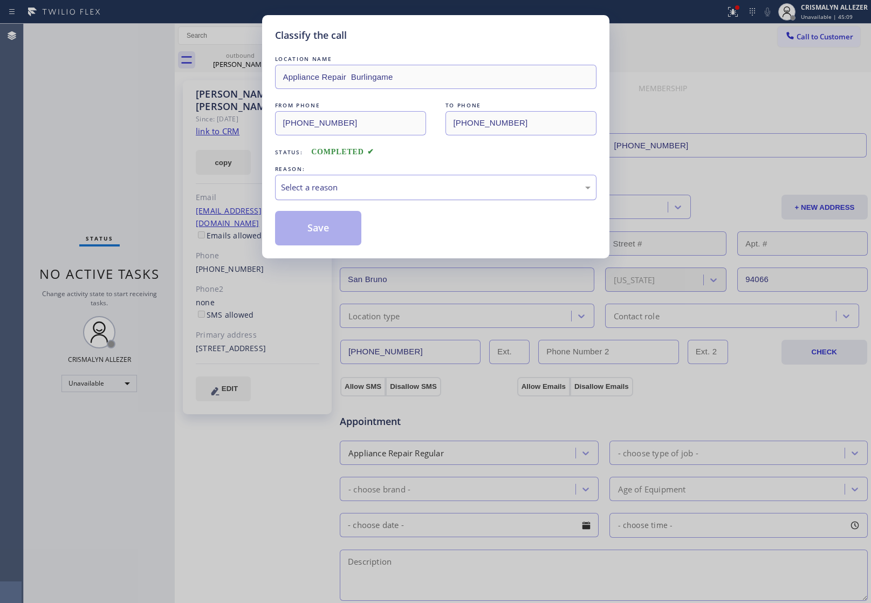
click at [471, 197] on div "Select a reason" at bounding box center [435, 187] width 321 height 25
click at [338, 232] on button "Save" at bounding box center [318, 228] width 87 height 35
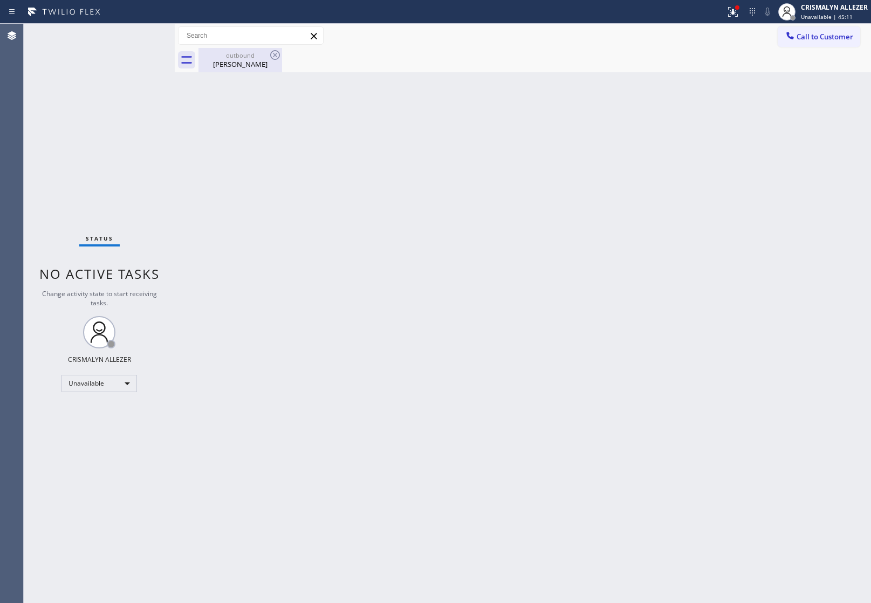
click at [238, 63] on div "[PERSON_NAME]" at bounding box center [240, 64] width 81 height 10
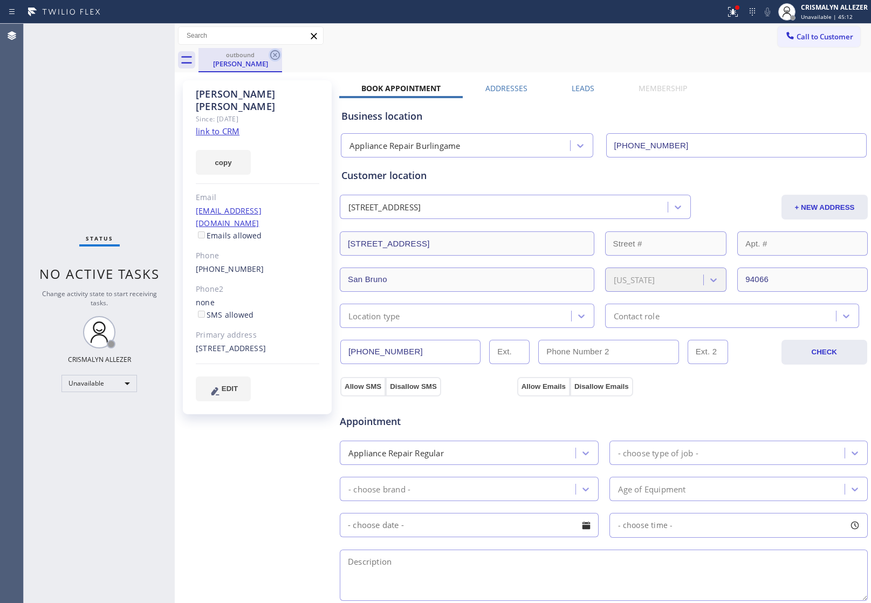
click at [278, 53] on icon at bounding box center [275, 55] width 13 height 13
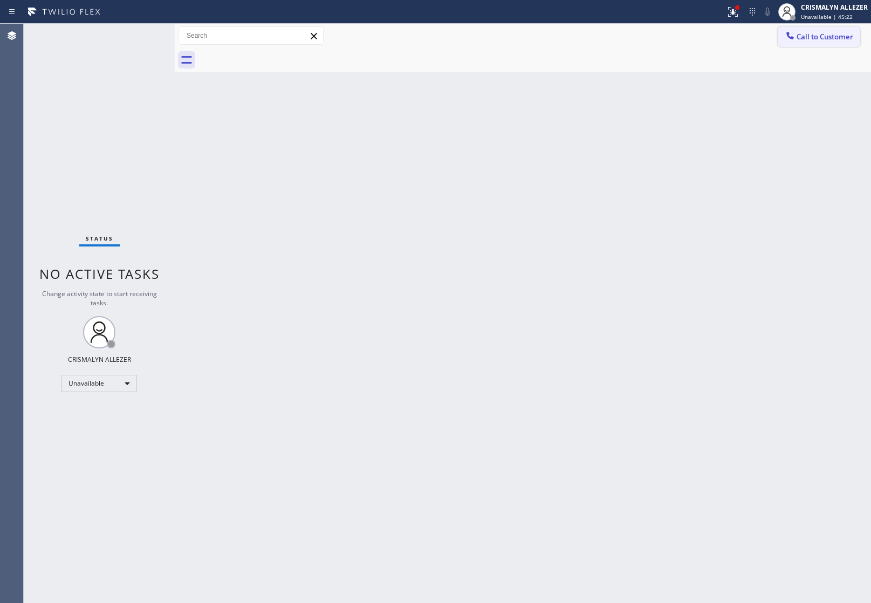
click at [831, 28] on button "Call to Customer" at bounding box center [819, 36] width 83 height 20
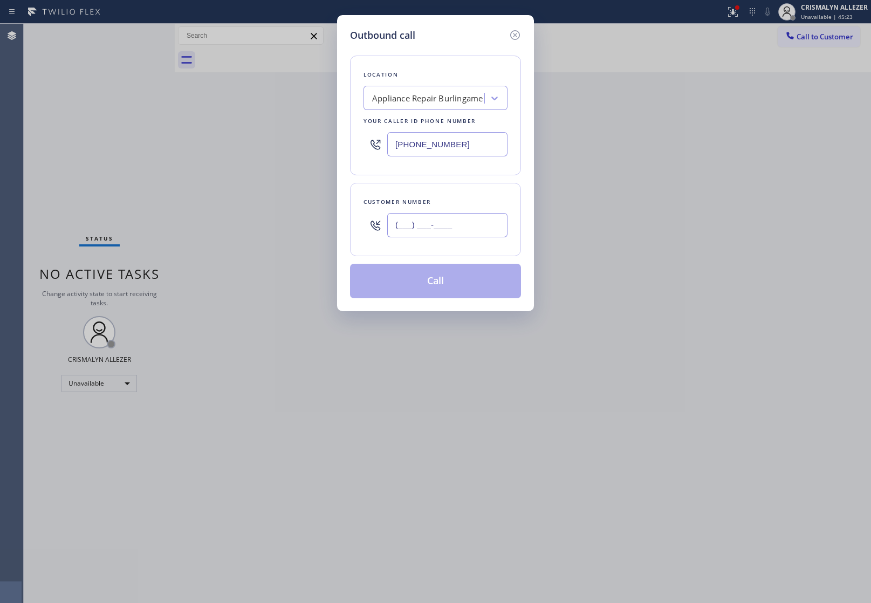
click at [478, 223] on input "(___) ___-____" at bounding box center [447, 225] width 120 height 24
paste input "650) 660-0997"
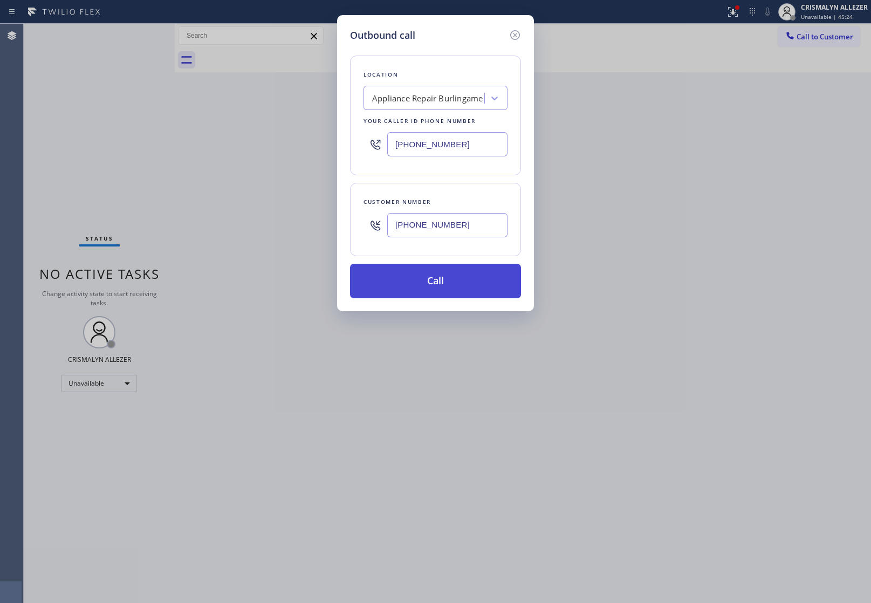
type input "[PHONE_NUMBER]"
click at [431, 286] on button "Call" at bounding box center [435, 281] width 171 height 35
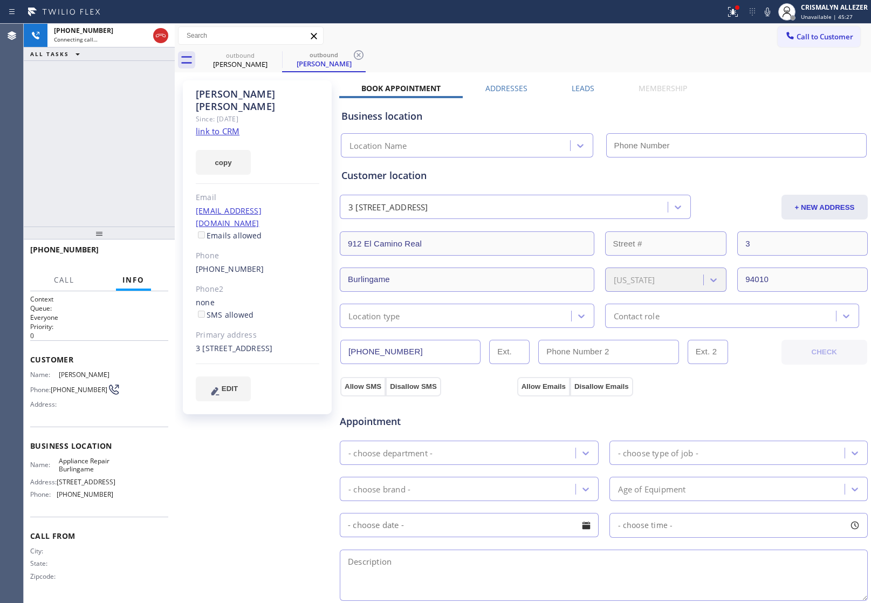
click at [220, 126] on link "link to CRM" at bounding box center [218, 131] width 44 height 11
type input "[PHONE_NUMBER]"
click at [135, 131] on div "[PHONE_NUMBER] Connecting call… ALL TASKS ALL TASKS ACTIVE TASKS TASKS IN WRAP …" at bounding box center [99, 125] width 151 height 203
click at [146, 253] on span "HANG UP" at bounding box center [143, 255] width 33 height 8
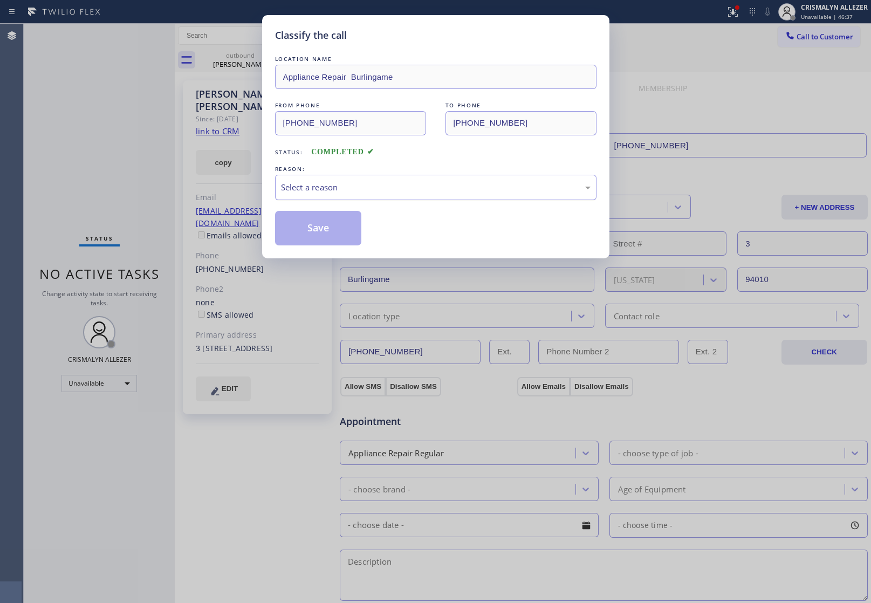
click at [453, 180] on div "Select a reason" at bounding box center [435, 187] width 321 height 25
click at [328, 233] on button "Save" at bounding box center [318, 228] width 87 height 35
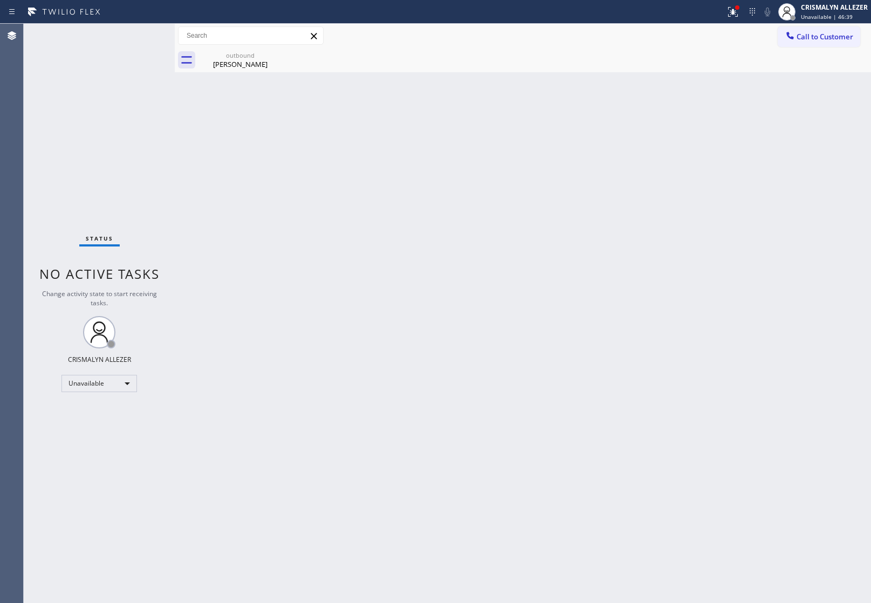
click at [238, 63] on div "[PERSON_NAME]" at bounding box center [240, 64] width 81 height 10
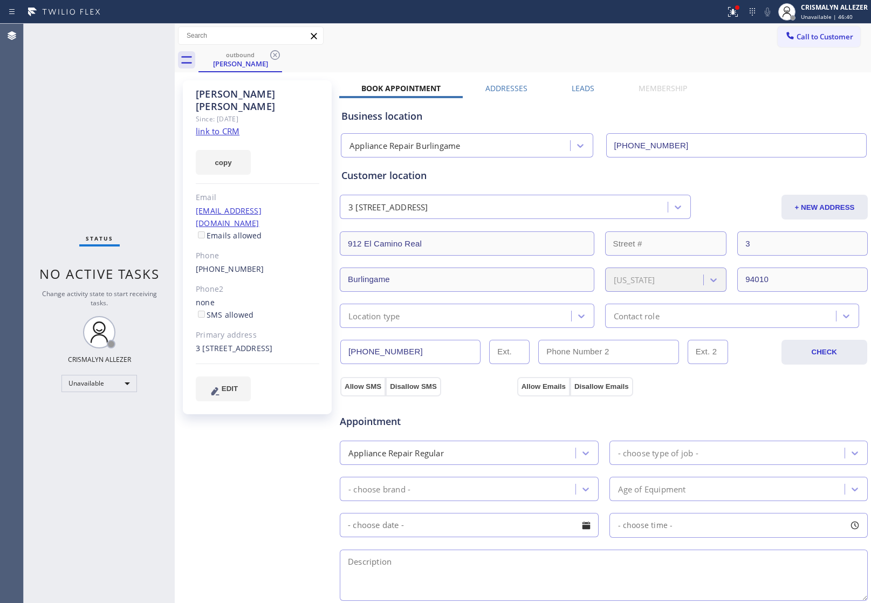
click at [576, 86] on label "Leads" at bounding box center [583, 88] width 23 height 10
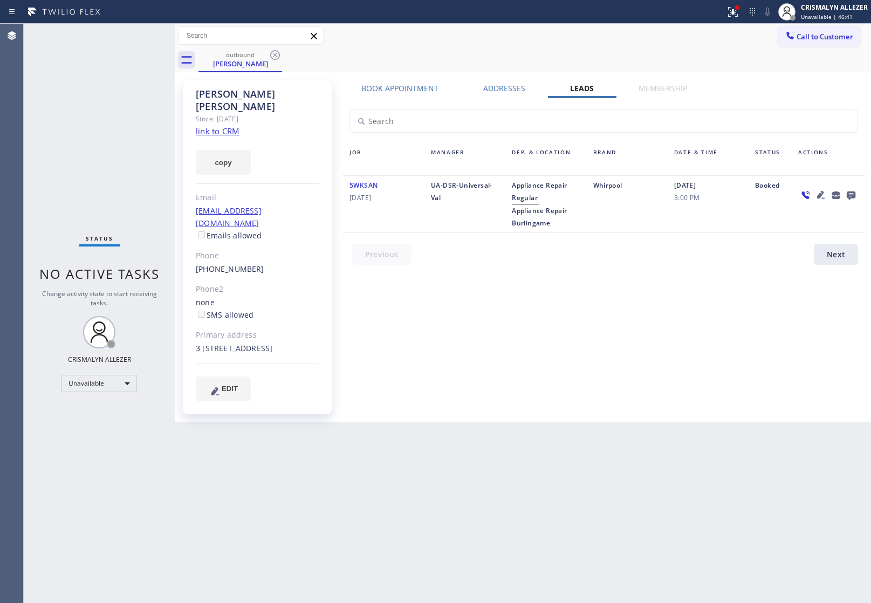
click at [851, 195] on icon at bounding box center [851, 195] width 9 height 9
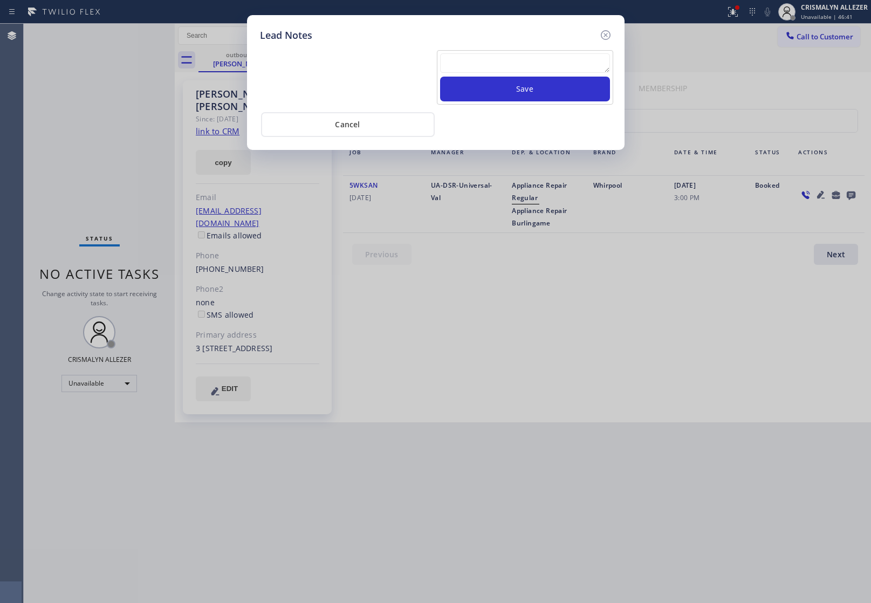
click at [529, 62] on textarea at bounding box center [525, 62] width 170 height 19
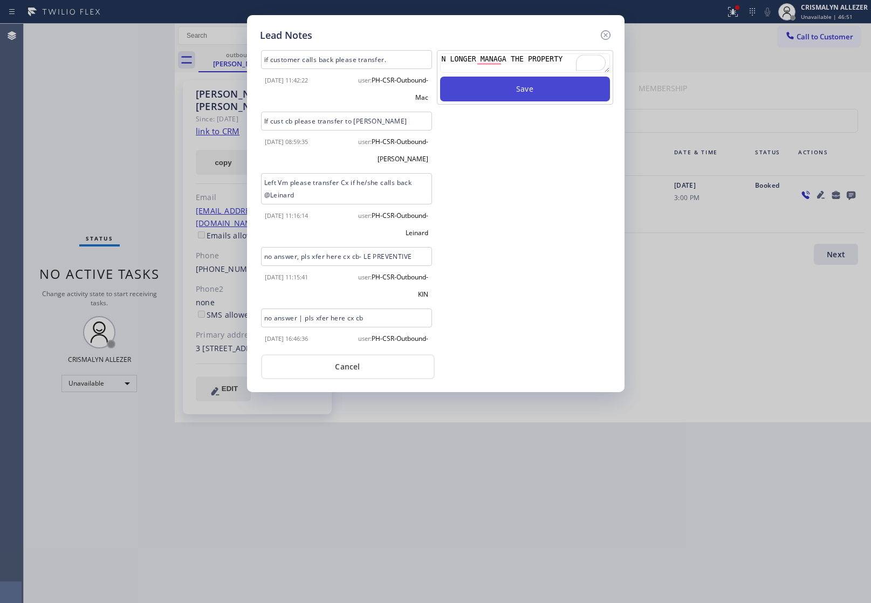
type textarea "N LONGER MANAGA THE PROPERTY"
click at [541, 88] on button "Save" at bounding box center [525, 89] width 170 height 25
click at [351, 370] on button "Cancel" at bounding box center [348, 366] width 174 height 25
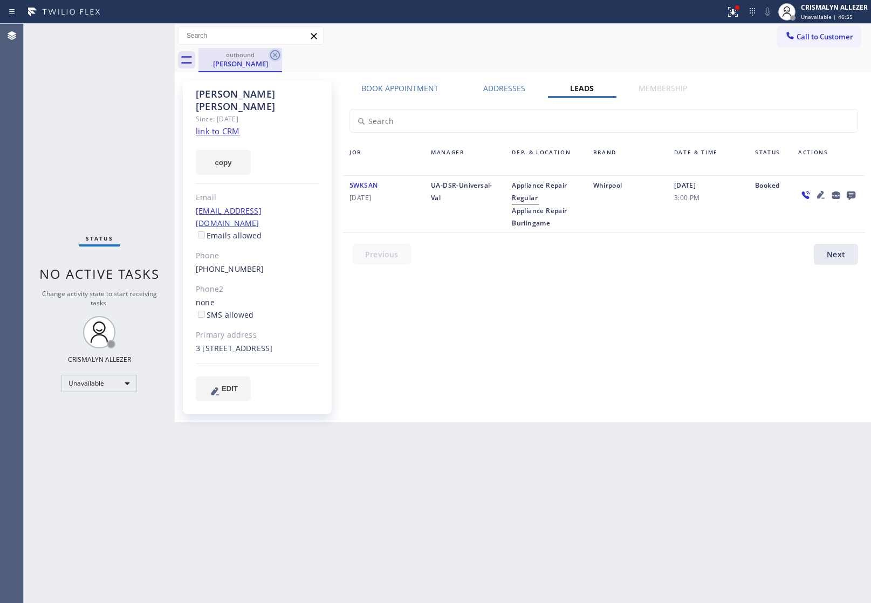
click at [274, 53] on icon at bounding box center [275, 55] width 13 height 13
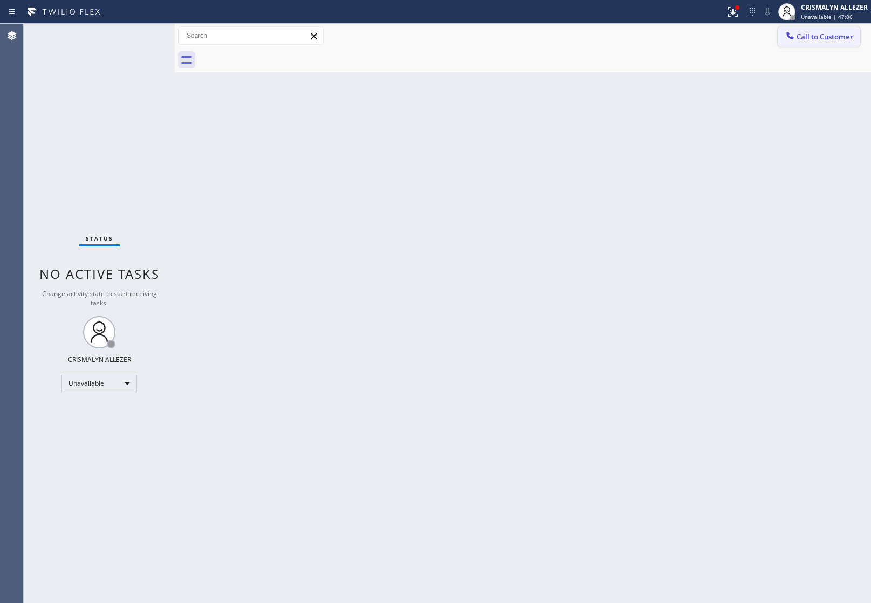
click at [826, 39] on span "Call to Customer" at bounding box center [824, 37] width 57 height 10
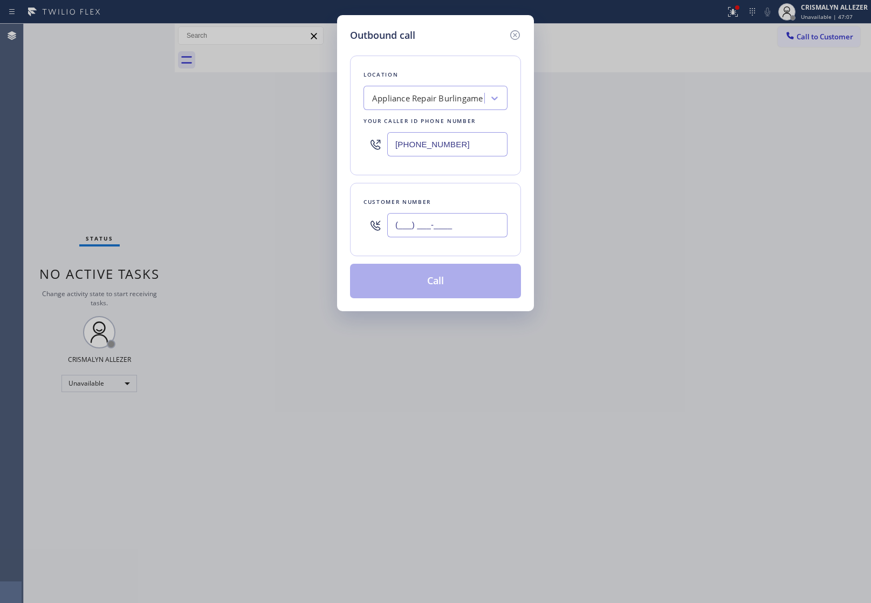
click at [483, 222] on input "(___) ___-____" at bounding box center [447, 225] width 120 height 24
paste input "650) 302-5376"
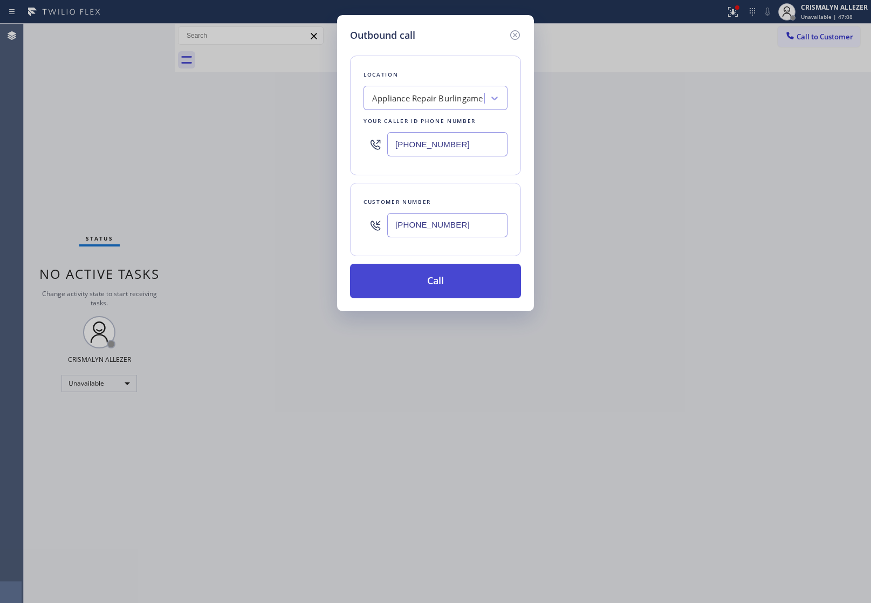
type input "[PHONE_NUMBER]"
click at [432, 289] on button "Call" at bounding box center [435, 281] width 171 height 35
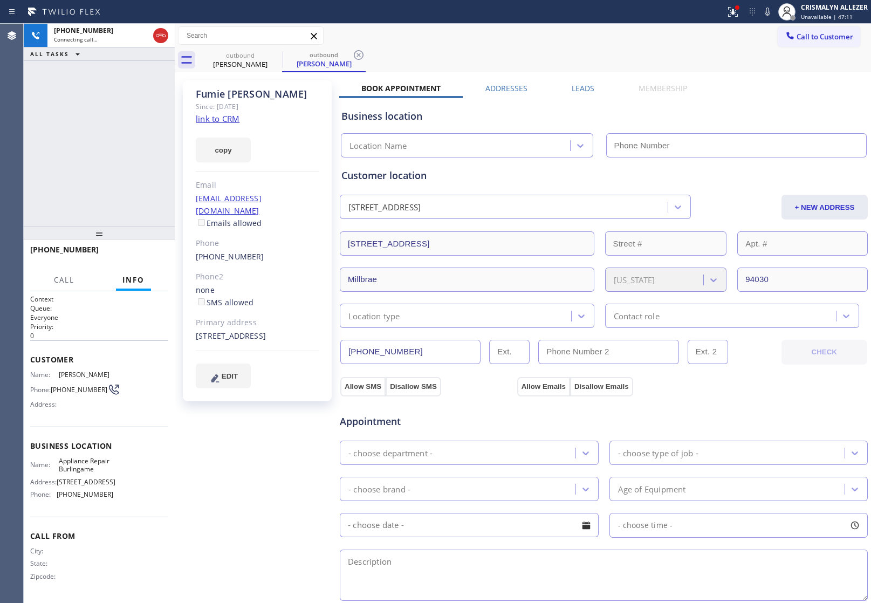
click at [217, 122] on link "link to CRM" at bounding box center [218, 118] width 44 height 11
type input "[PHONE_NUMBER]"
click at [582, 86] on label "Leads" at bounding box center [583, 88] width 23 height 10
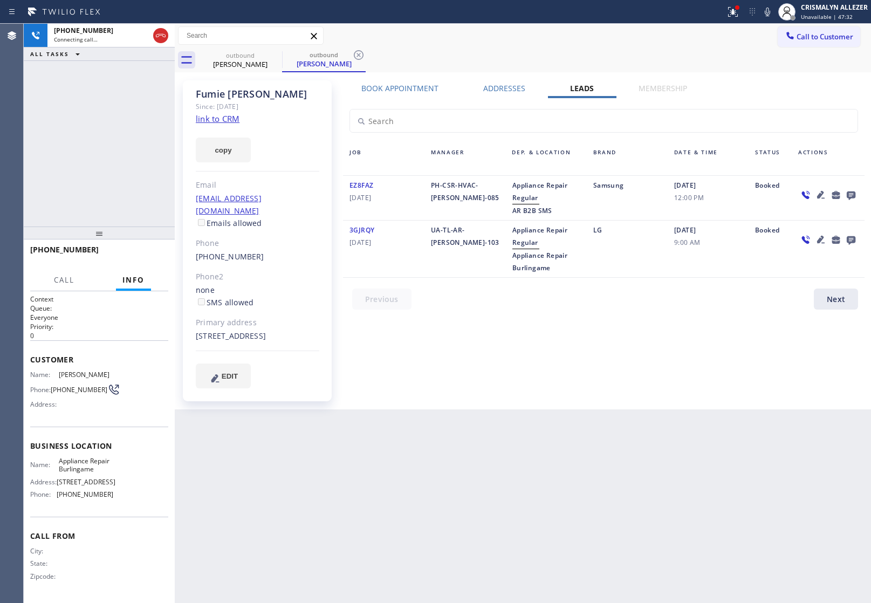
click at [848, 193] on icon at bounding box center [851, 195] width 9 height 9
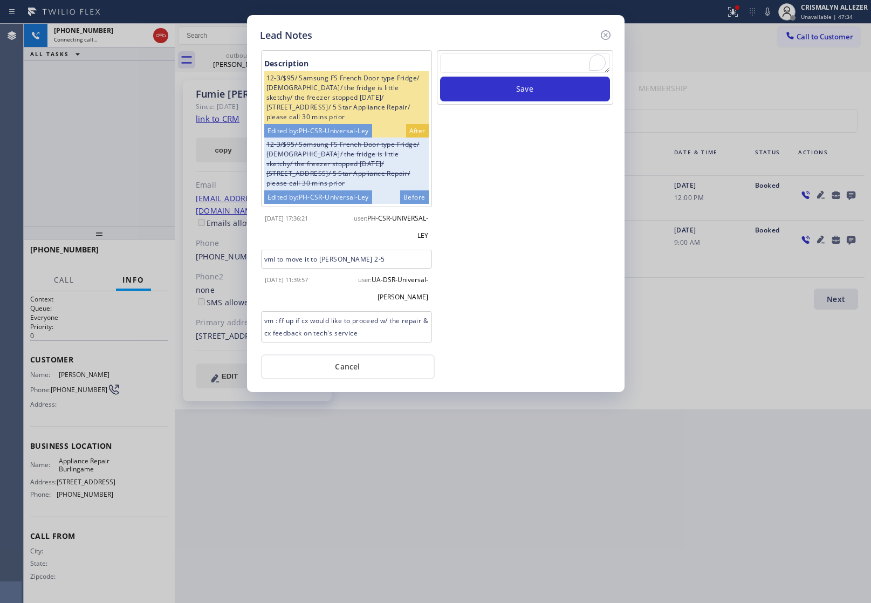
click at [507, 72] on textarea "To enrich screen reader interactions, please activate Accessibility in Grammarl…" at bounding box center [525, 62] width 170 height 19
paste textarea "no answer | pls xfer here cx cb"
type textarea "no answer | pls xfer here cx cb"
click at [516, 96] on button "Save" at bounding box center [525, 89] width 170 height 25
click at [355, 370] on button "Cancel" at bounding box center [348, 366] width 174 height 25
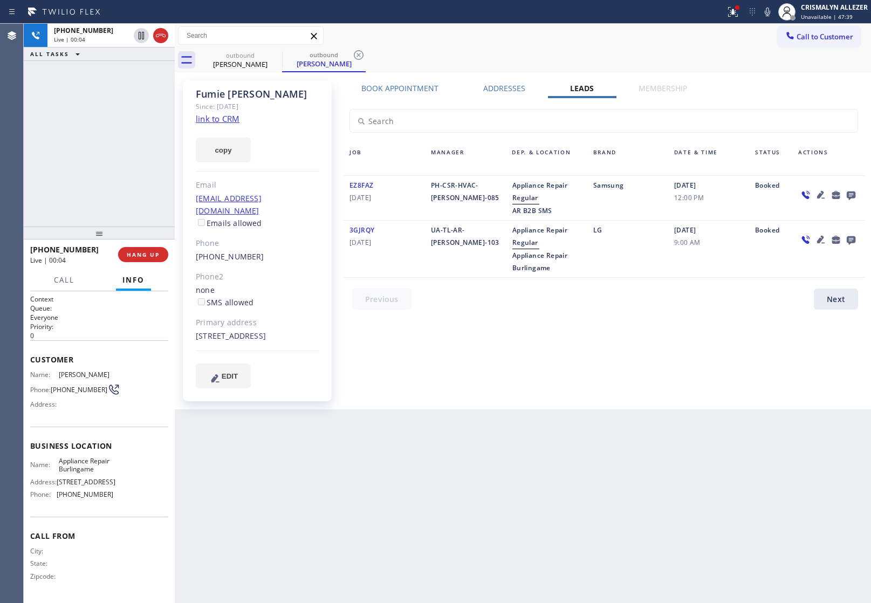
click at [389, 92] on label "Book Appointment" at bounding box center [399, 88] width 77 height 10
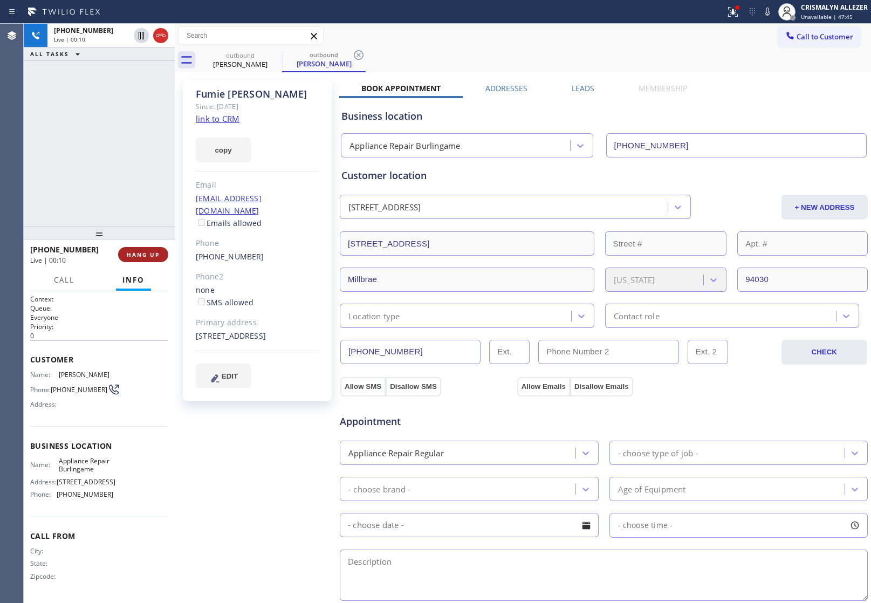
click at [146, 256] on span "HANG UP" at bounding box center [143, 255] width 33 height 8
click at [141, 253] on span "COMPLETE" at bounding box center [140, 255] width 37 height 8
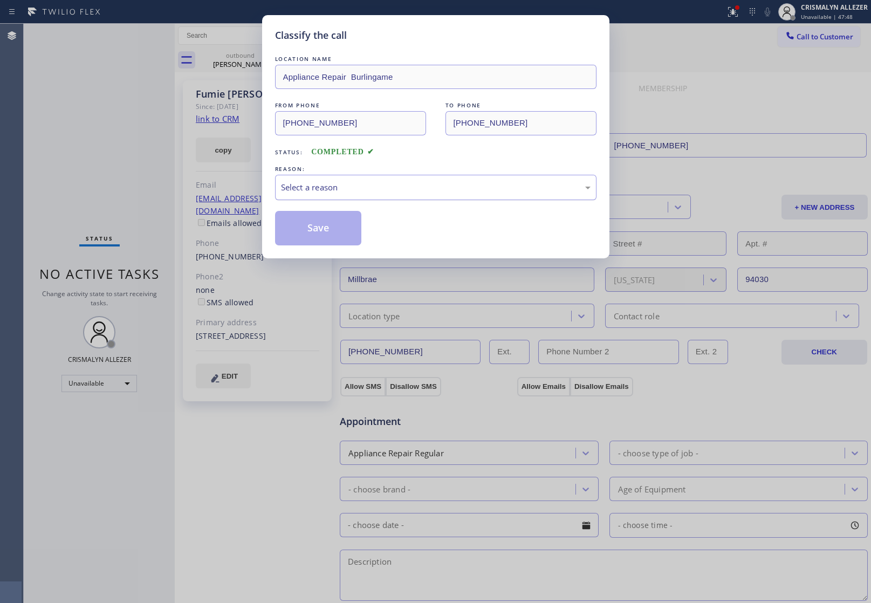
click at [452, 184] on div "Select a reason" at bounding box center [436, 187] width 310 height 12
click at [321, 232] on button "Save" at bounding box center [318, 228] width 87 height 35
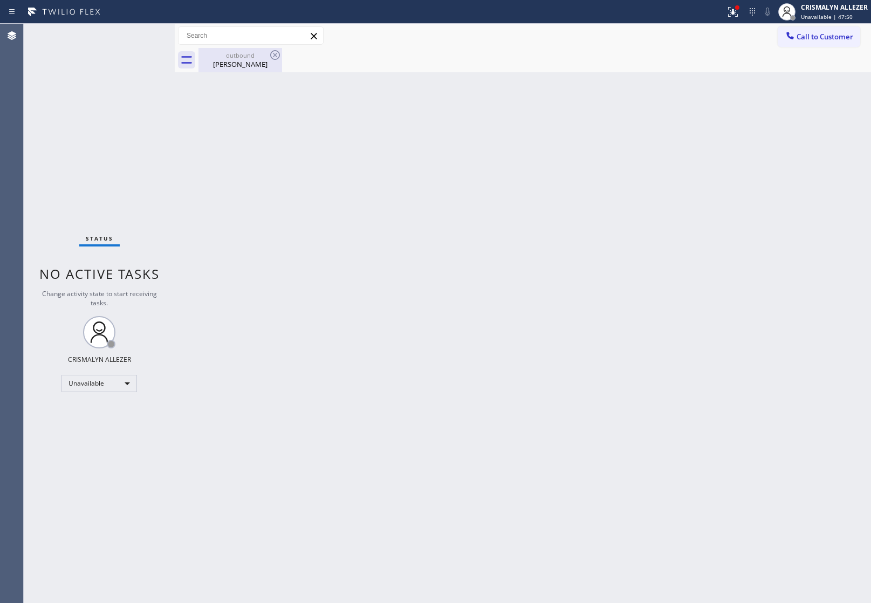
click at [244, 64] on div "[PERSON_NAME]" at bounding box center [240, 64] width 81 height 10
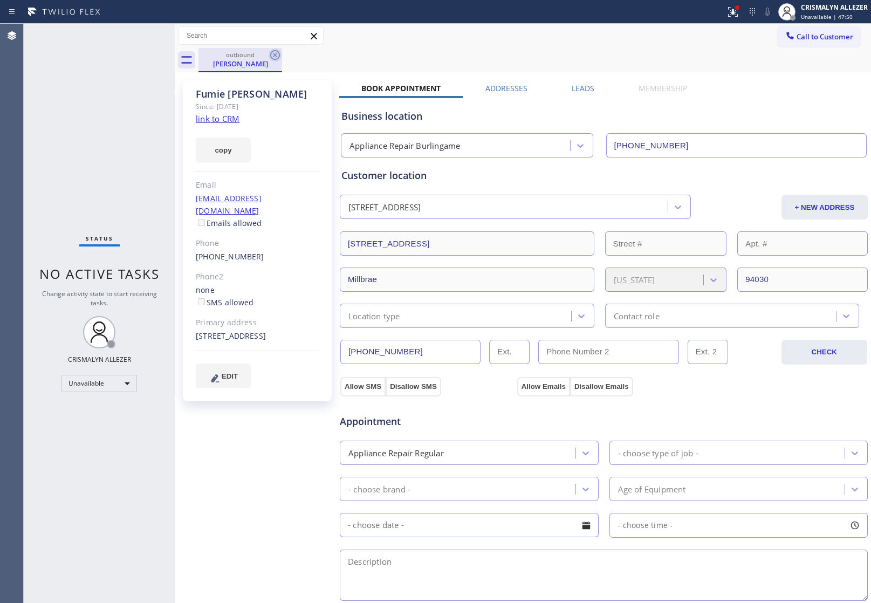
click at [272, 54] on icon at bounding box center [275, 55] width 13 height 13
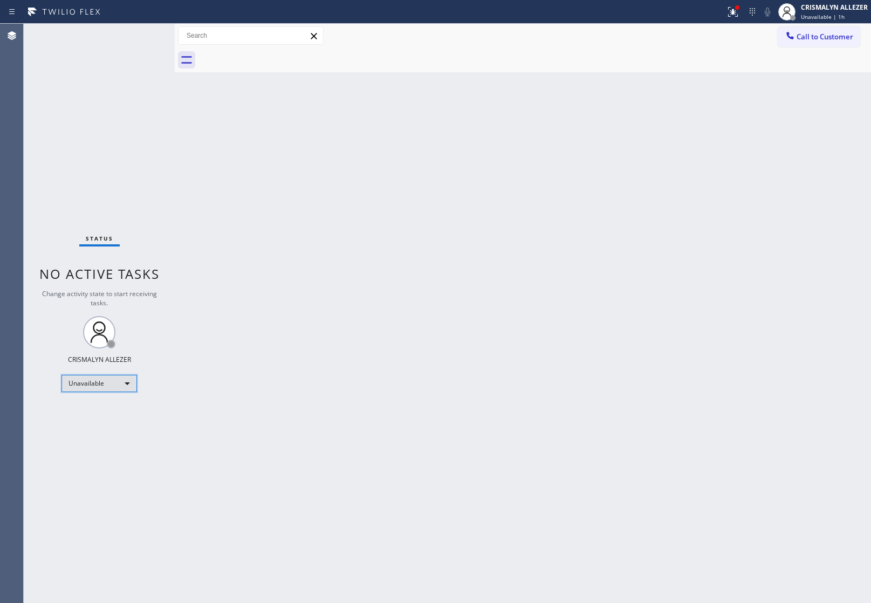
click at [135, 384] on div "Unavailable" at bounding box center [98, 383] width 75 height 17
click at [105, 401] on li "Offline" at bounding box center [98, 398] width 73 height 13
click at [839, 17] on div "Offline | 0s" at bounding box center [834, 17] width 67 height 8
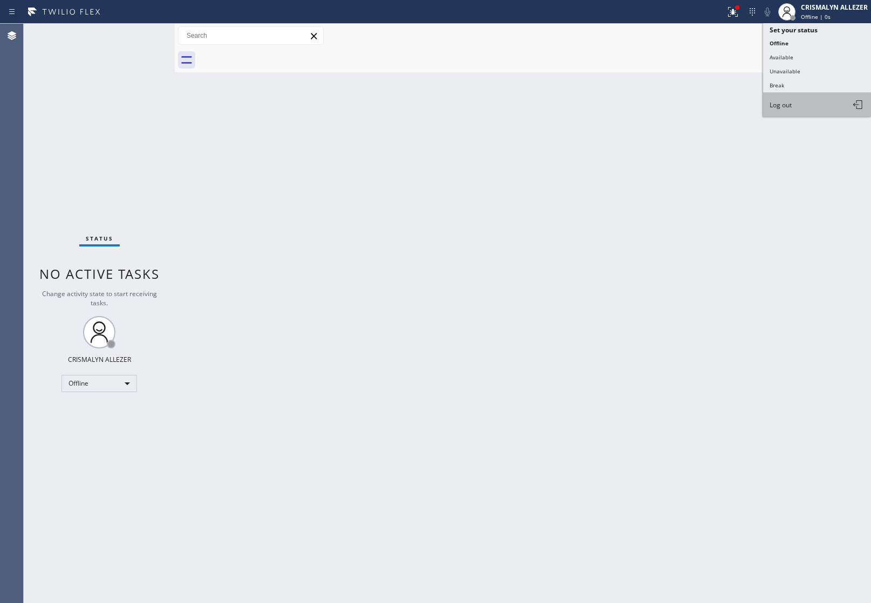
click at [815, 112] on button "Log out" at bounding box center [817, 105] width 108 height 24
